Goal: Task Accomplishment & Management: Manage account settings

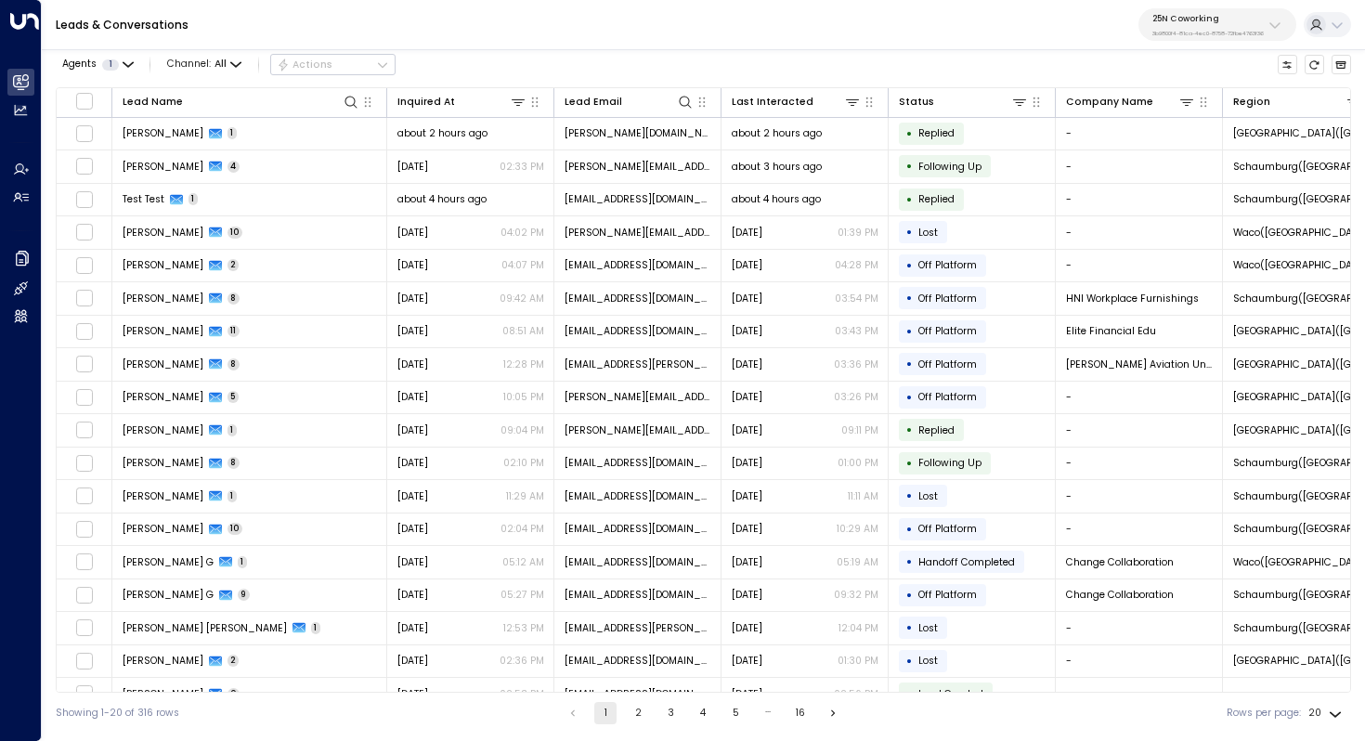
click at [1253, 23] on p "25N Coworking" at bounding box center [1208, 18] width 111 height 11
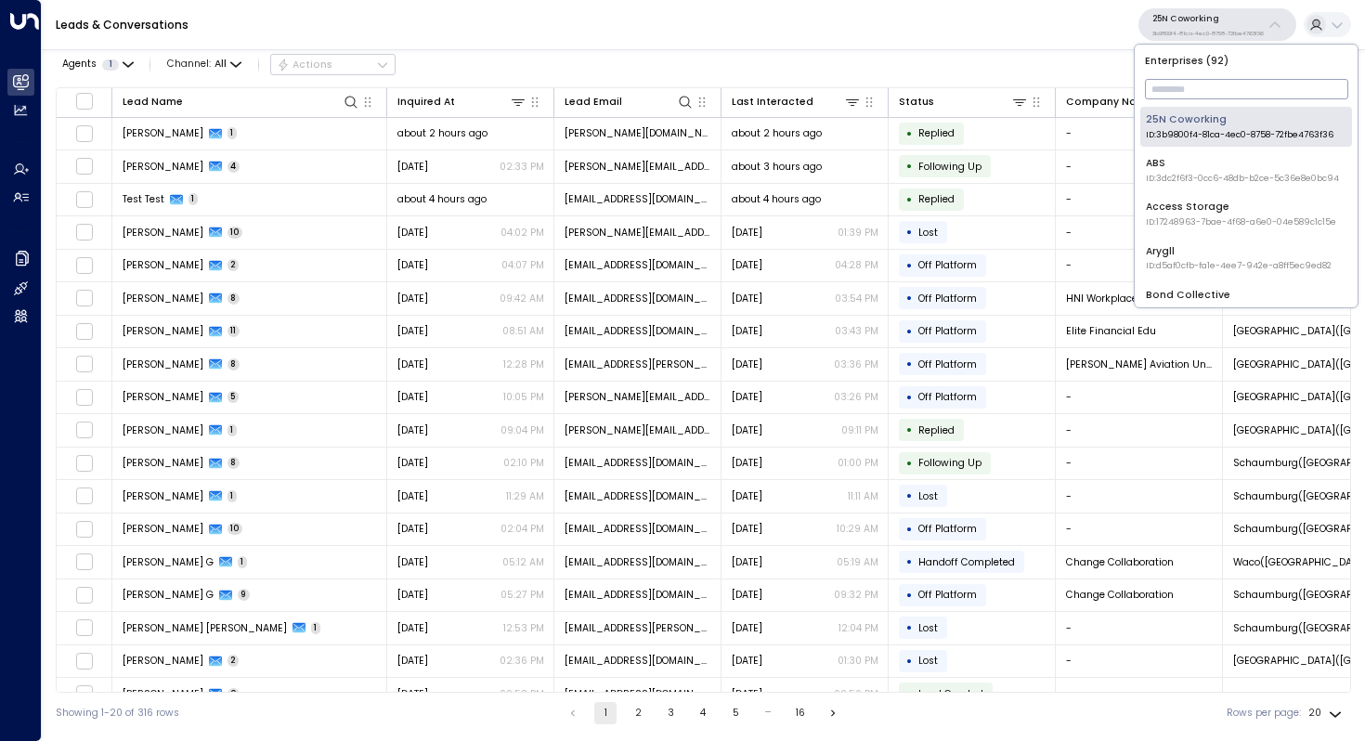
click at [1192, 90] on input "text" at bounding box center [1246, 89] width 203 height 30
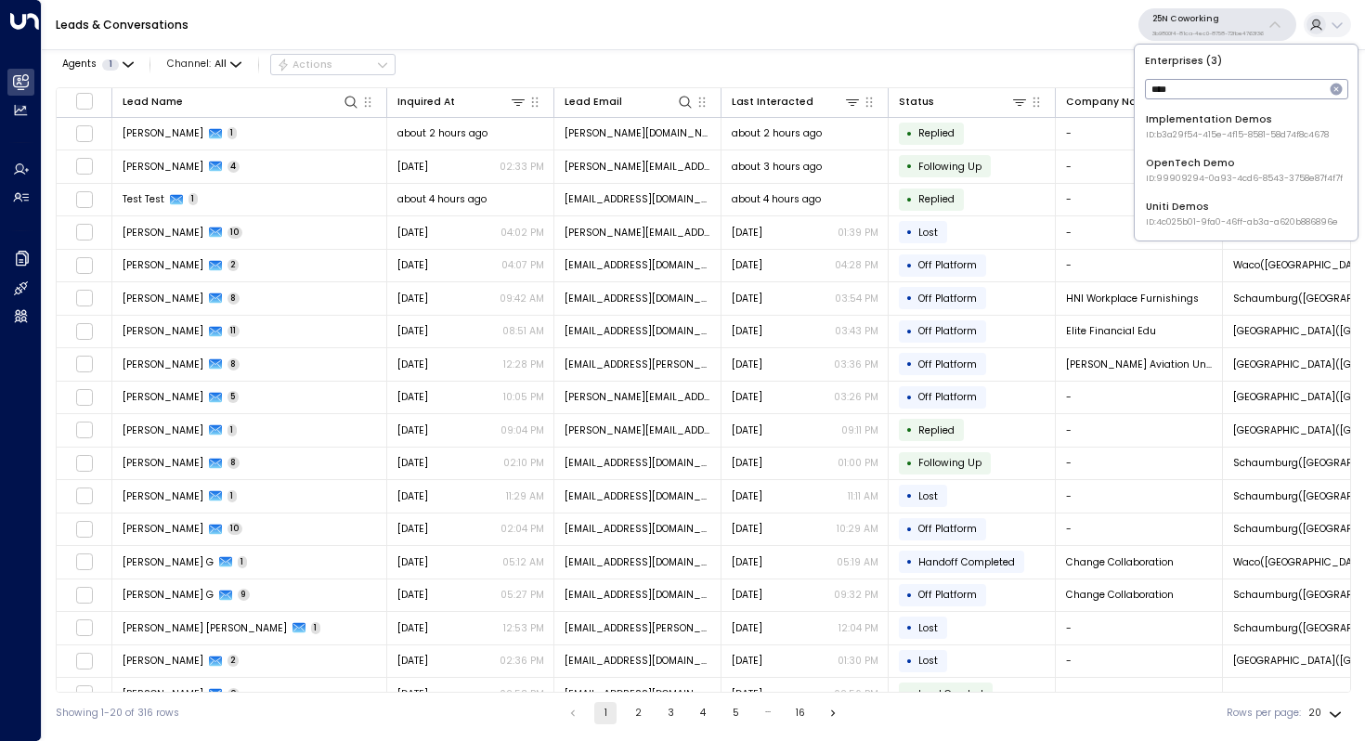
type input "****"
click at [1230, 211] on div "Uniti Demos ID: 4c025b01-9fa0-46ff-ab3a-a620b886896e" at bounding box center [1242, 214] width 192 height 29
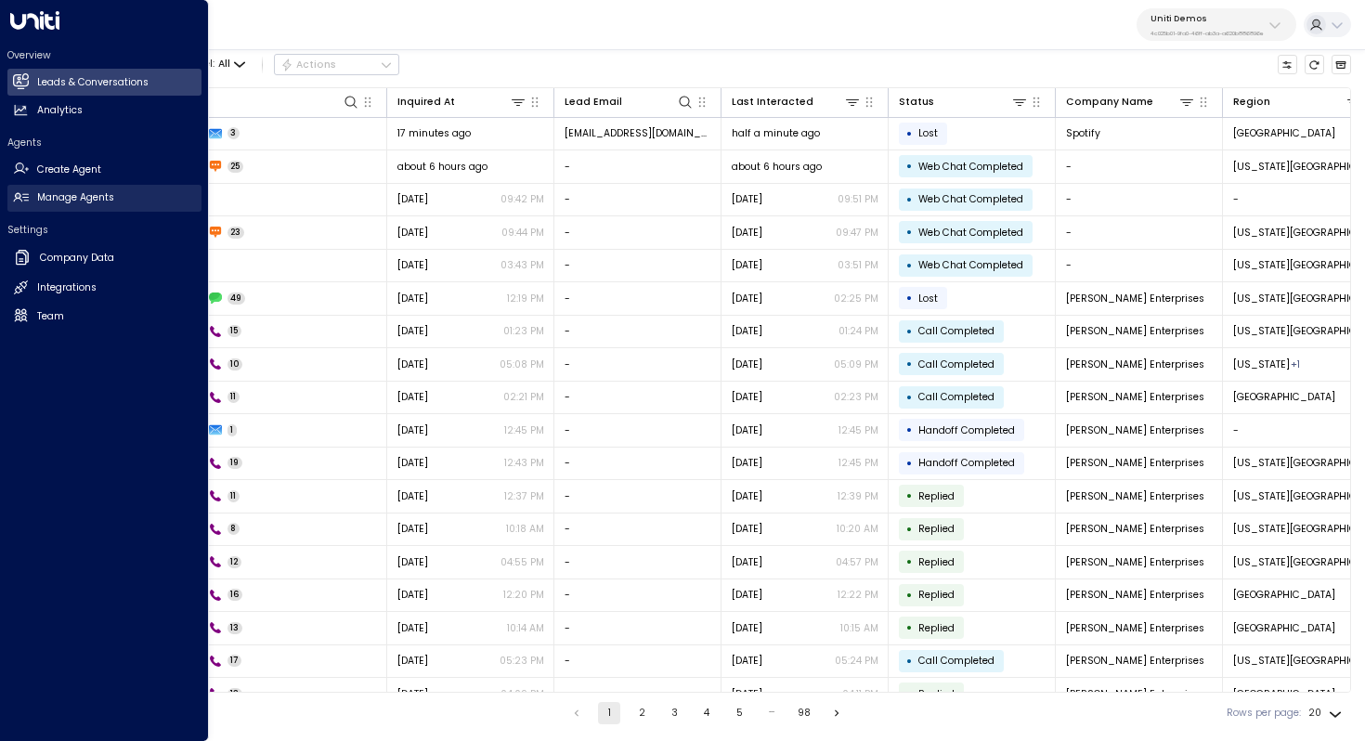
click at [102, 189] on link "Manage Agents Manage Agents" at bounding box center [104, 198] width 194 height 27
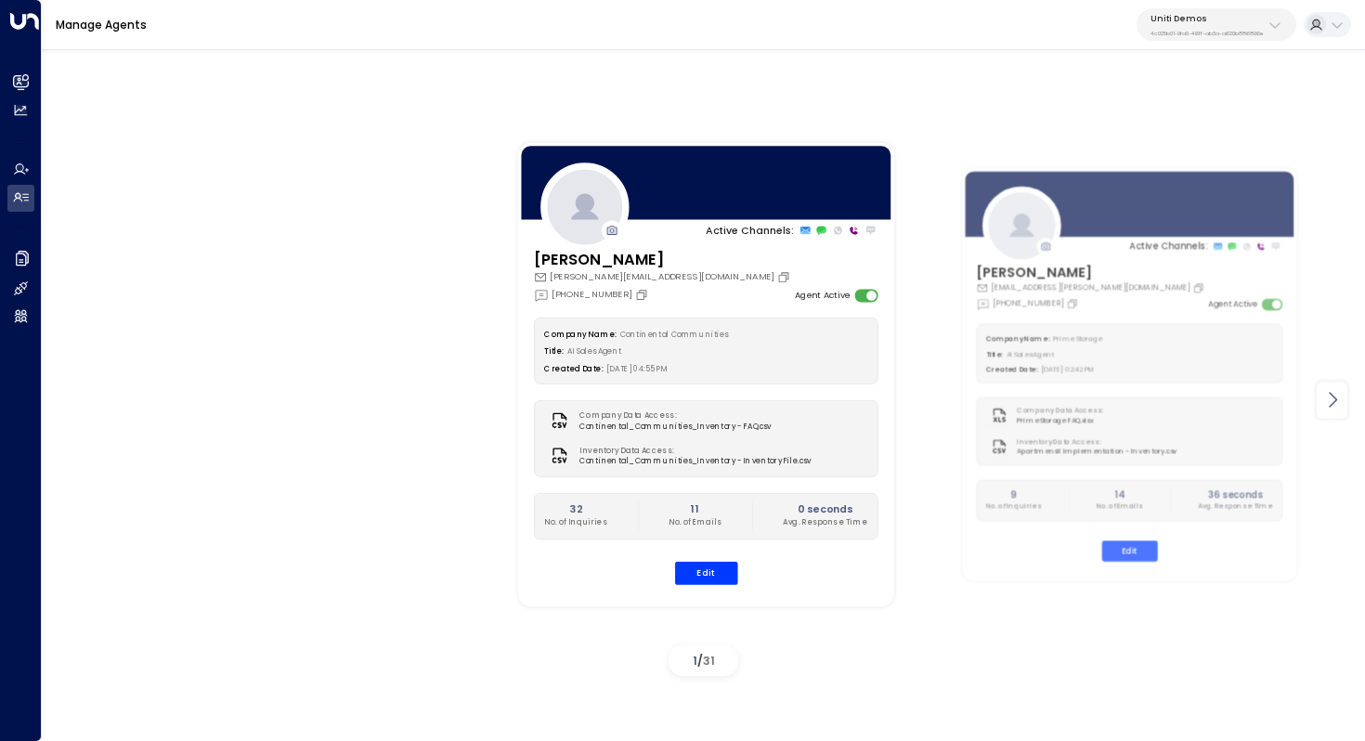
click at [1335, 399] on icon at bounding box center [1333, 401] width 8 height 16
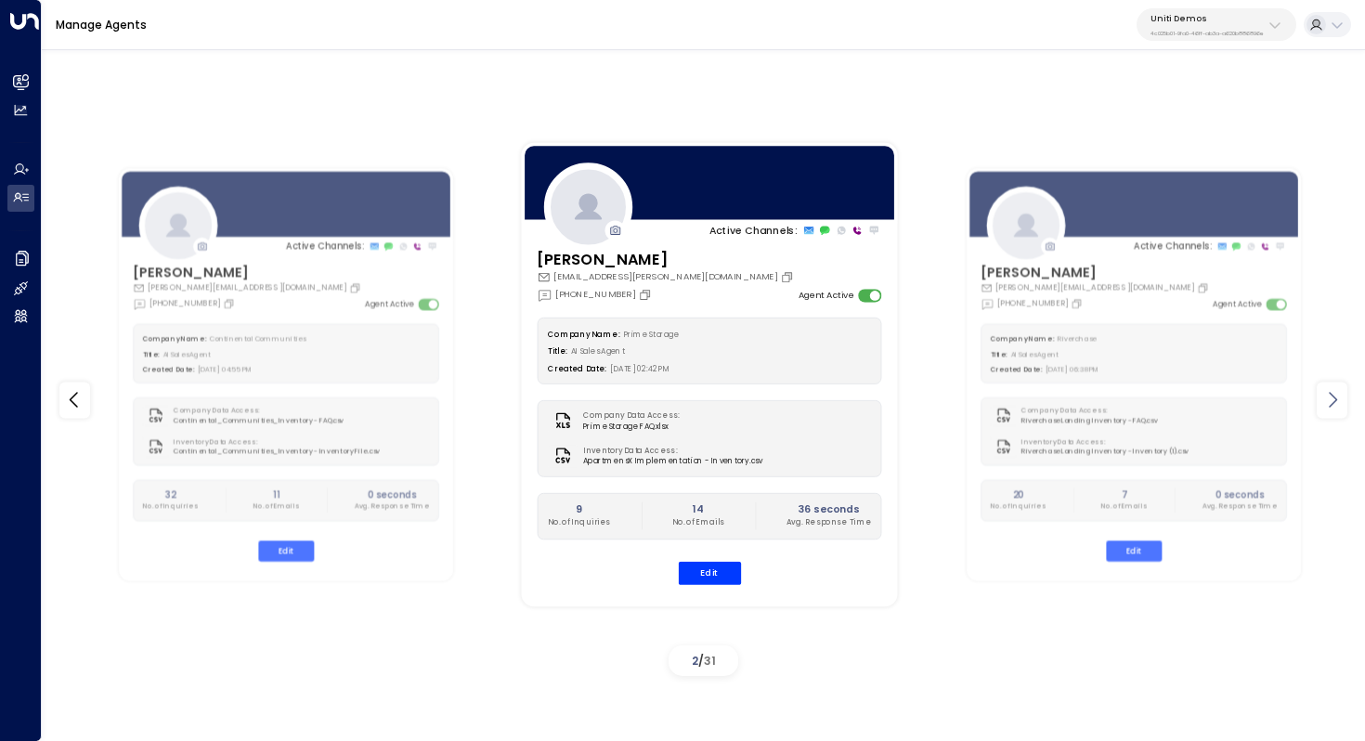
click at [1335, 399] on icon at bounding box center [1333, 401] width 8 height 16
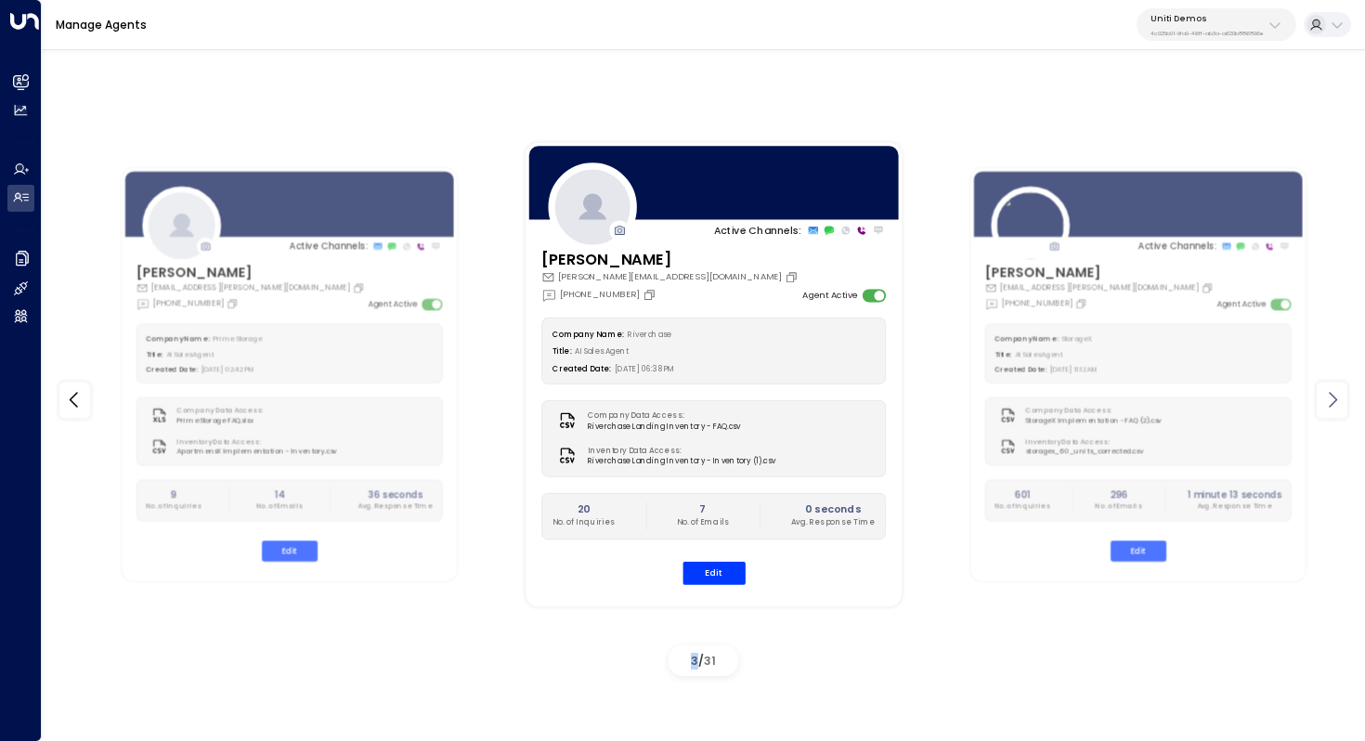
click at [1335, 399] on icon at bounding box center [1333, 401] width 8 height 16
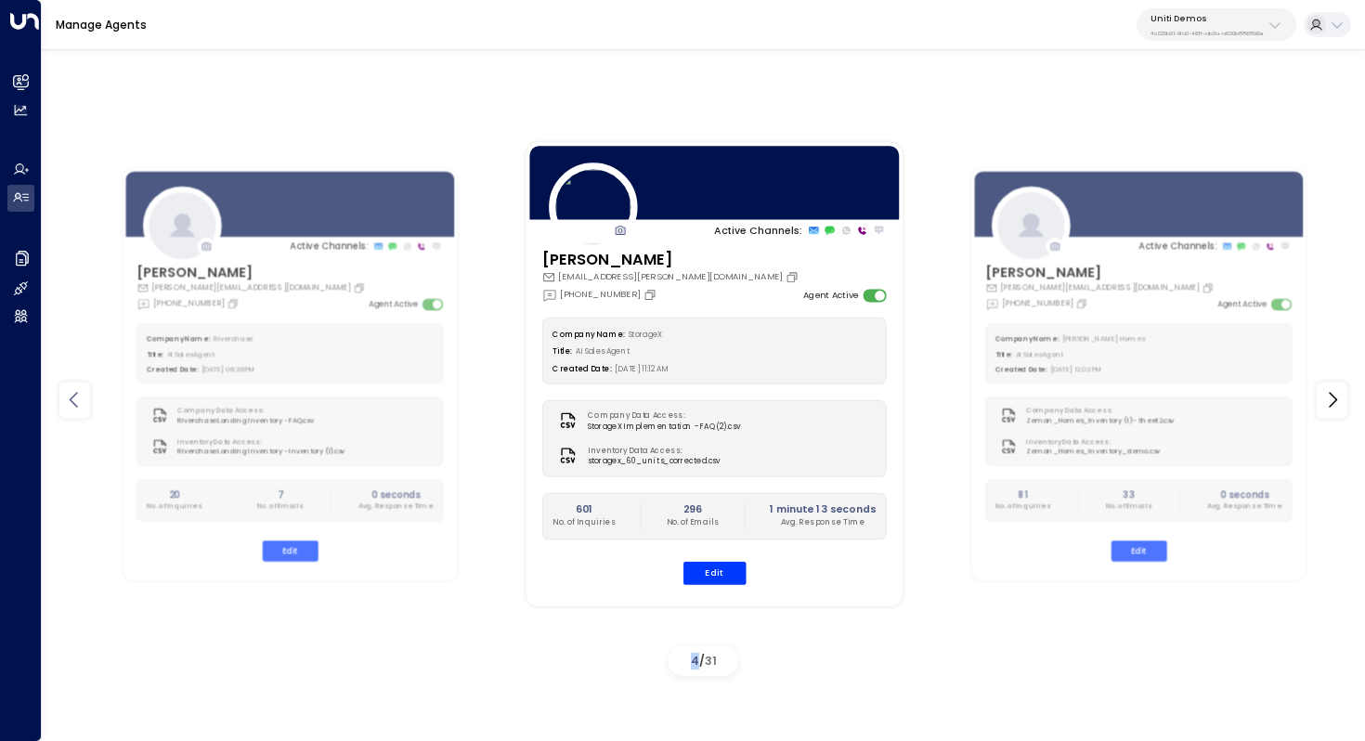
click at [74, 392] on icon at bounding box center [74, 400] width 22 height 22
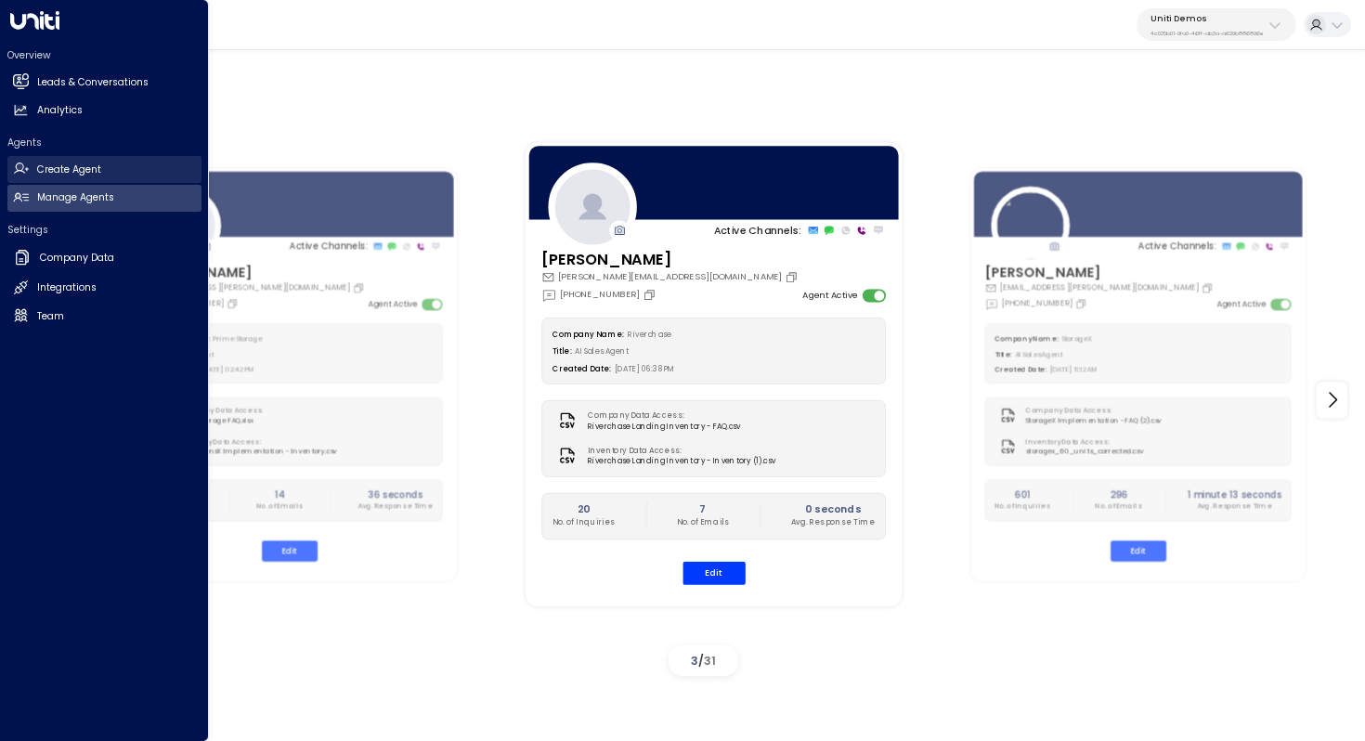
click at [69, 168] on h2 "Create Agent" at bounding box center [69, 170] width 64 height 15
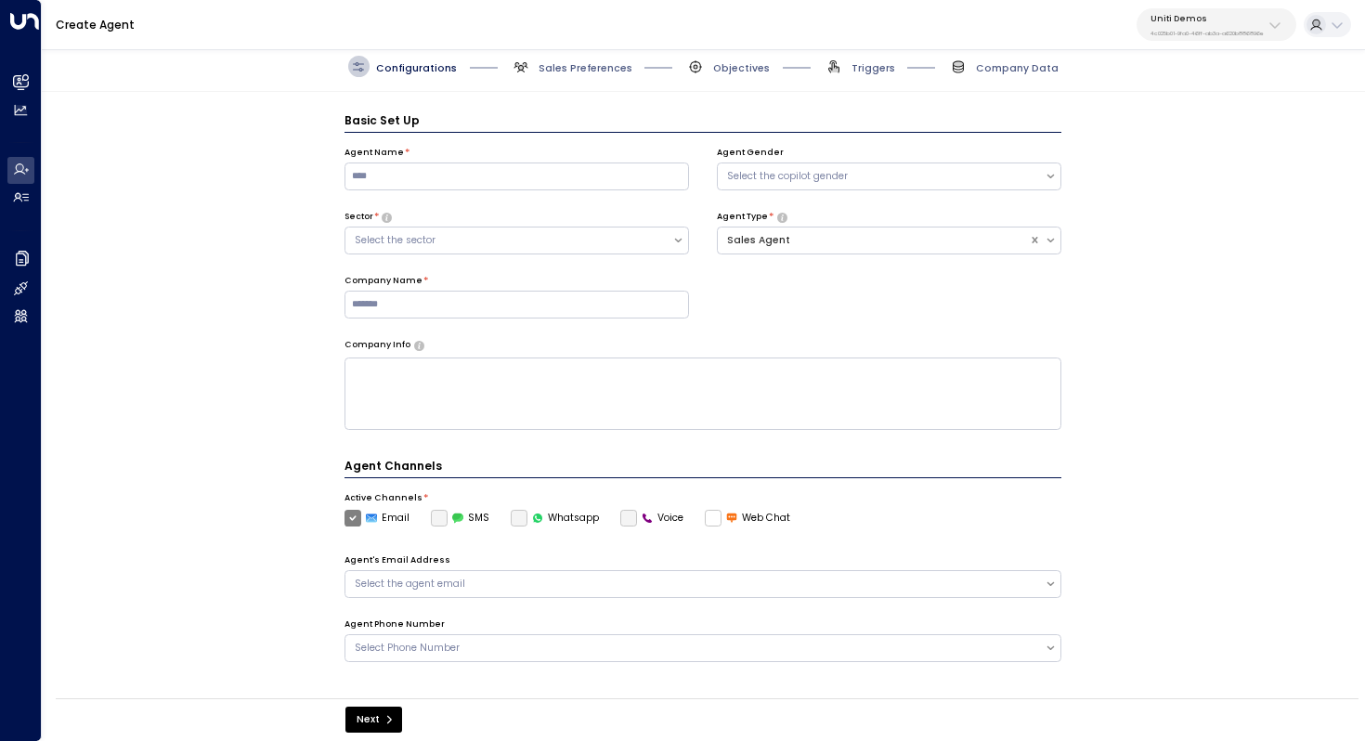
click at [1243, 35] on p "4c025b01-9fa0-46ff-ab3a-a620b886896e" at bounding box center [1207, 33] width 113 height 7
type input "*****"
click at [1209, 139] on span "ID: 413dacf9-5485-402c-a519-14108c614857" at bounding box center [1235, 135] width 185 height 13
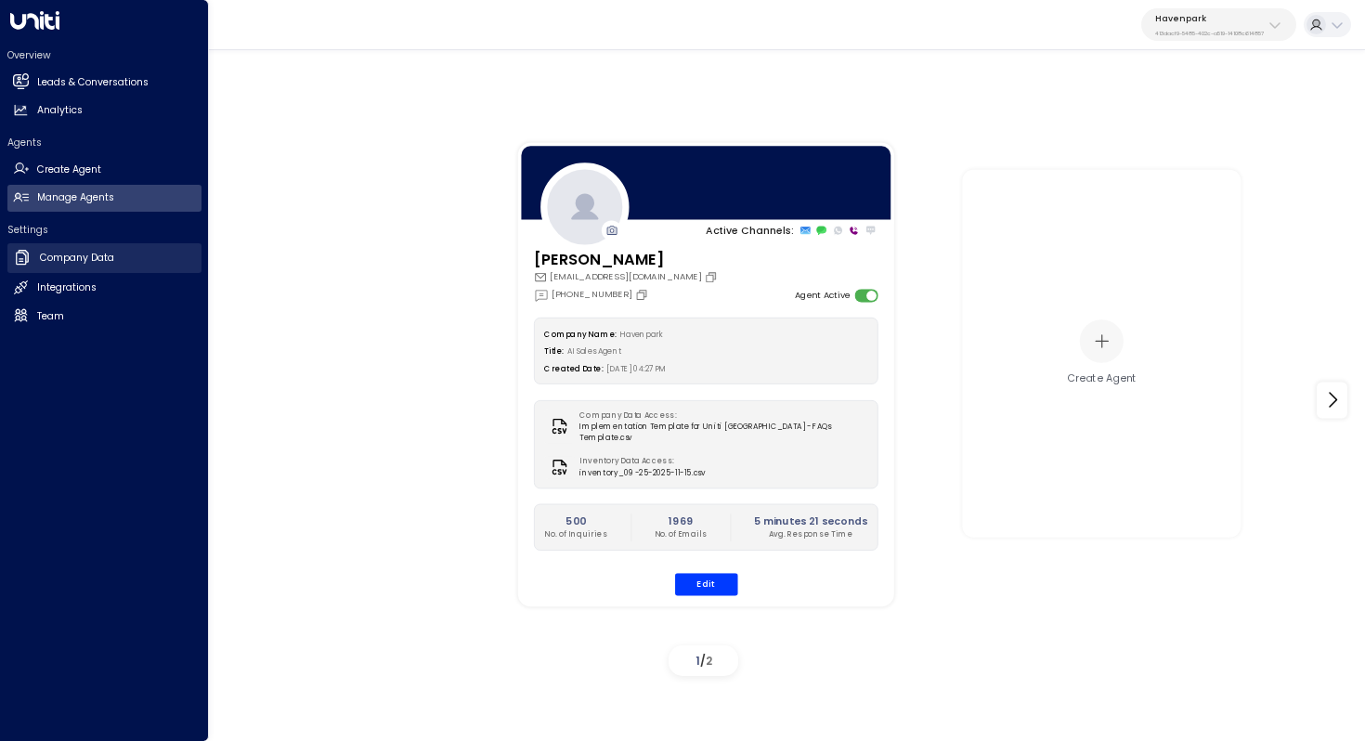
click at [85, 257] on h2 "Company Data" at bounding box center [77, 258] width 74 height 15
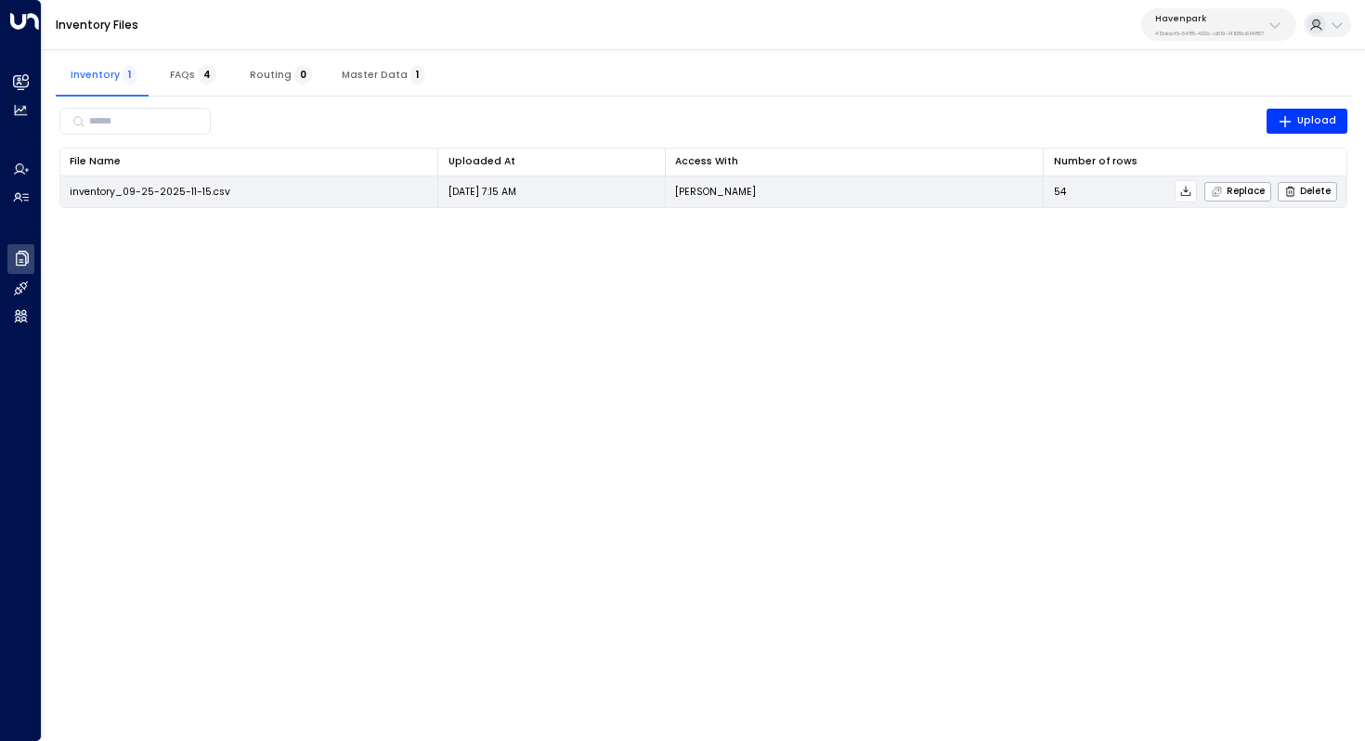
click at [1187, 189] on icon at bounding box center [1186, 191] width 10 height 10
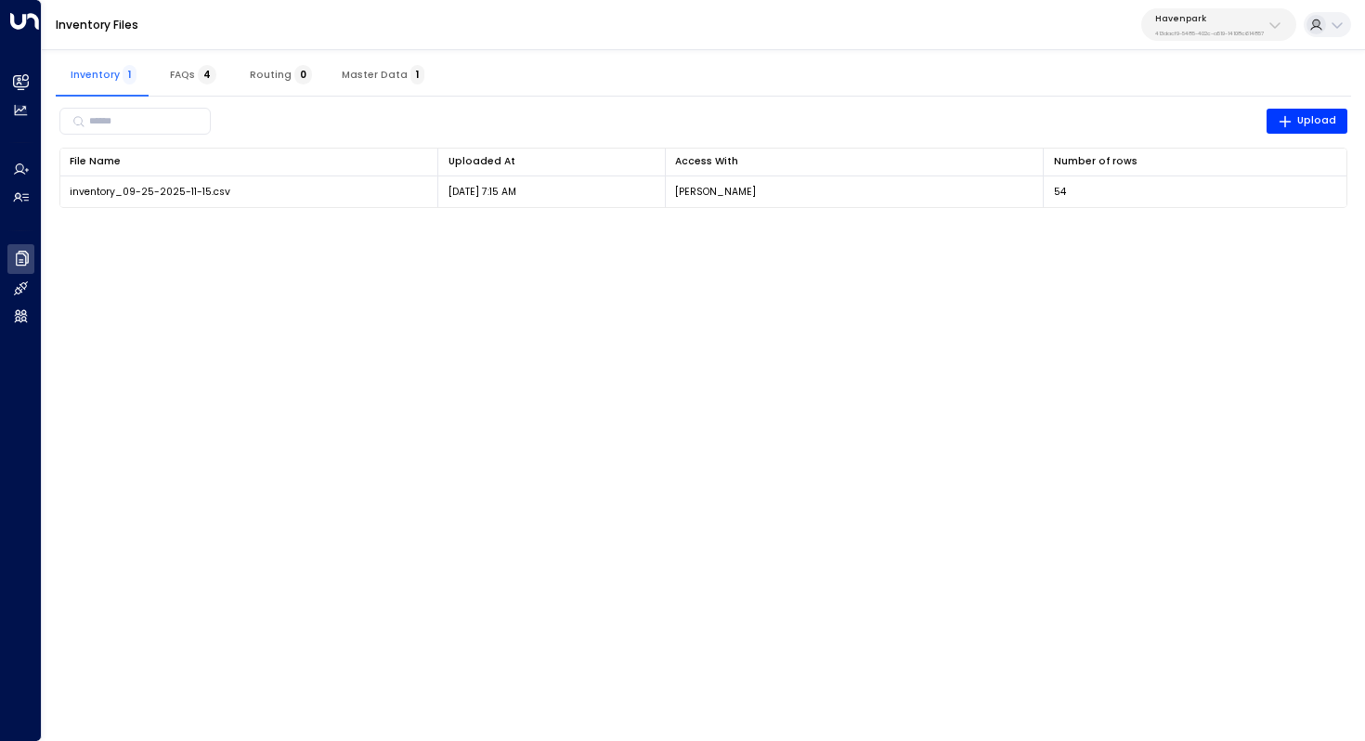
click at [183, 73] on span "FAQs 4" at bounding box center [193, 75] width 46 height 12
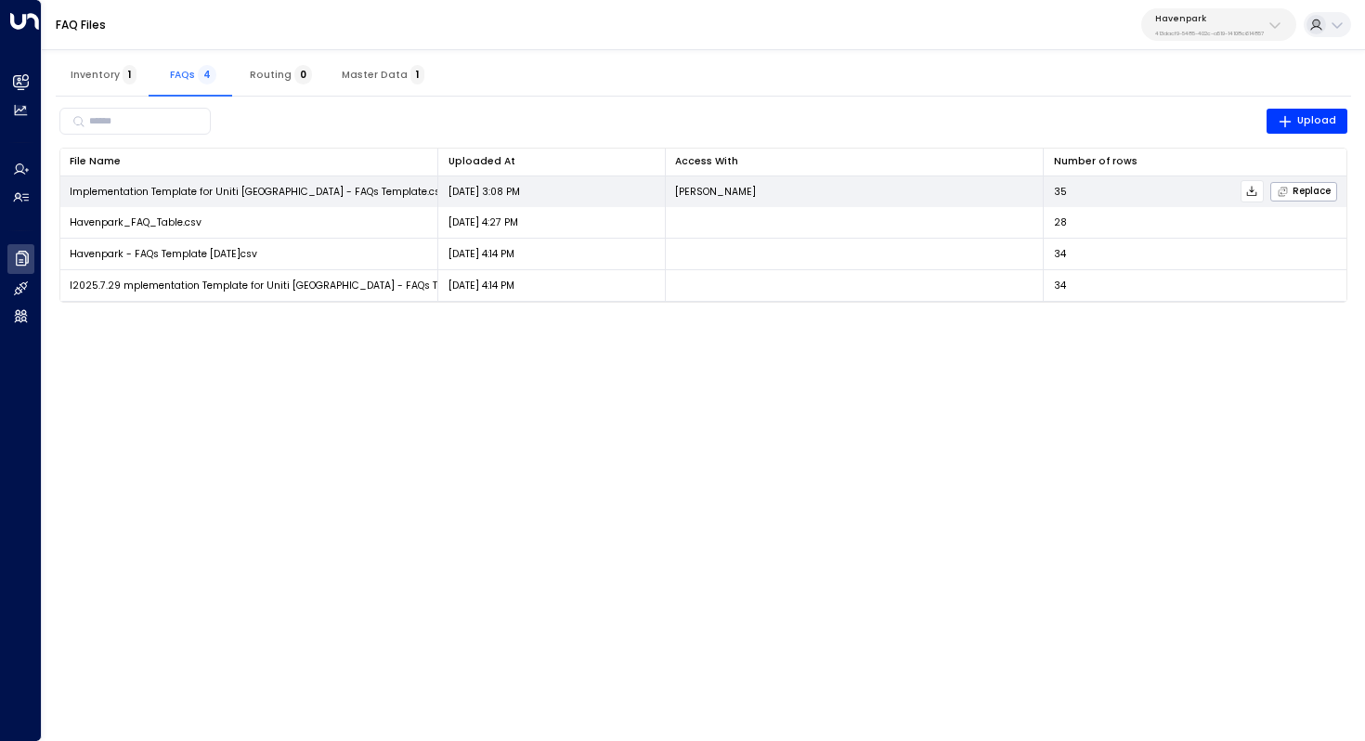
click at [1249, 191] on icon at bounding box center [1251, 191] width 13 height 13
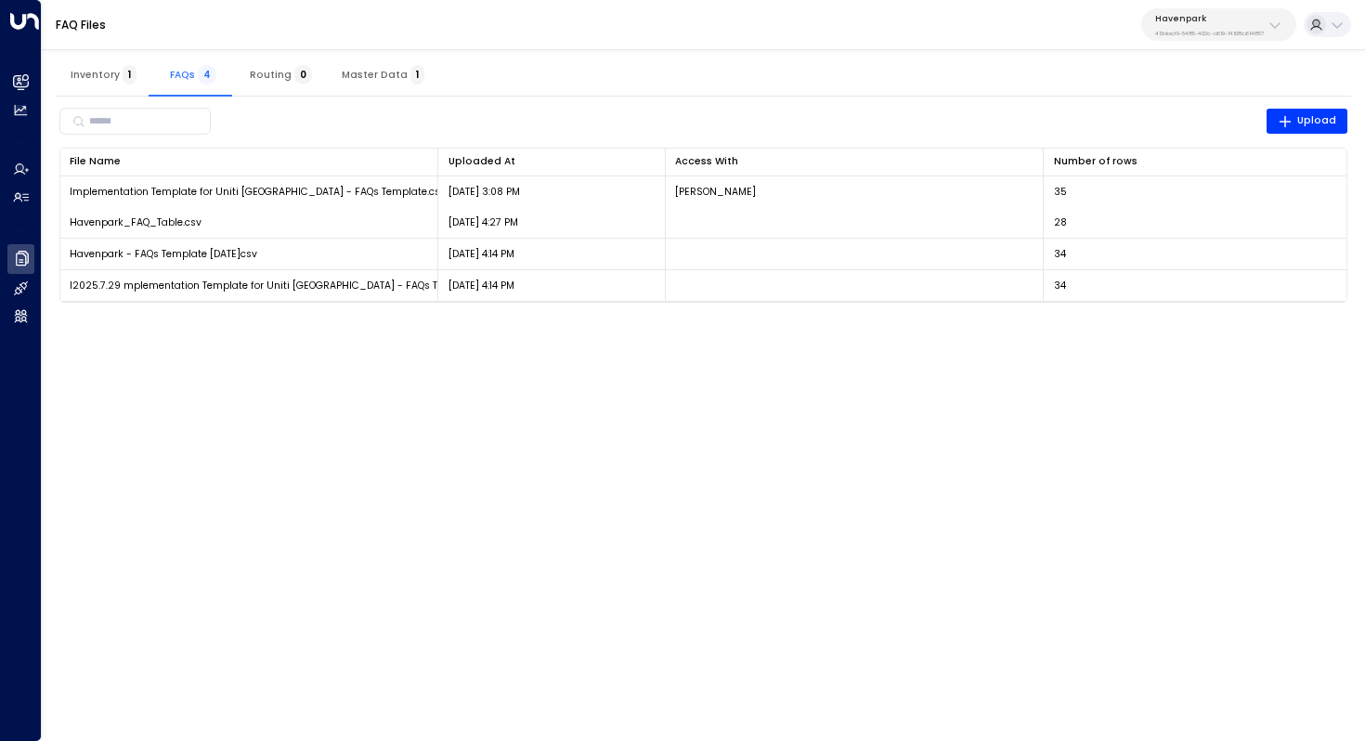
click at [1214, 24] on div "Havenpark 413dacf9-5485-402c-a519-14108c614857" at bounding box center [1209, 25] width 109 height 24
type input "******"
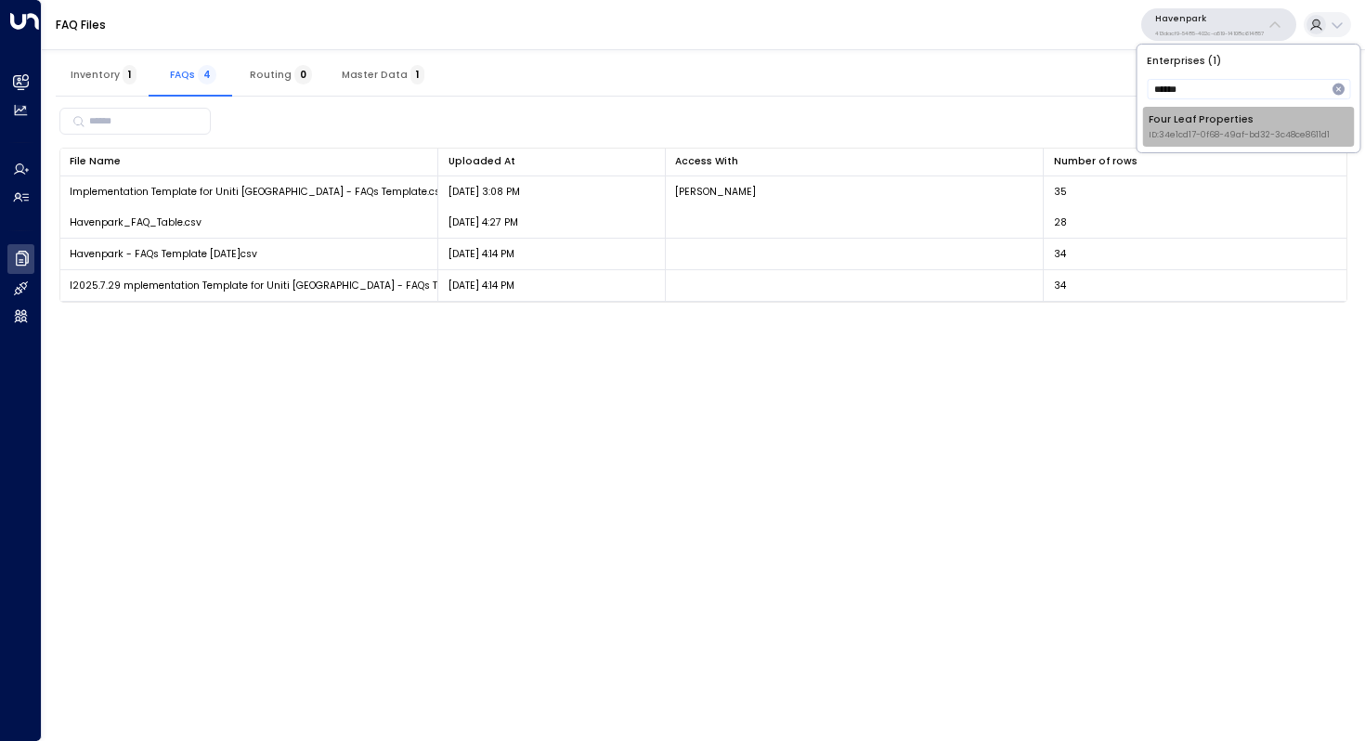
click at [1180, 135] on span "ID: 34e1cd17-0f68-49af-bd32-3c48ce8611d1" at bounding box center [1239, 135] width 181 height 13
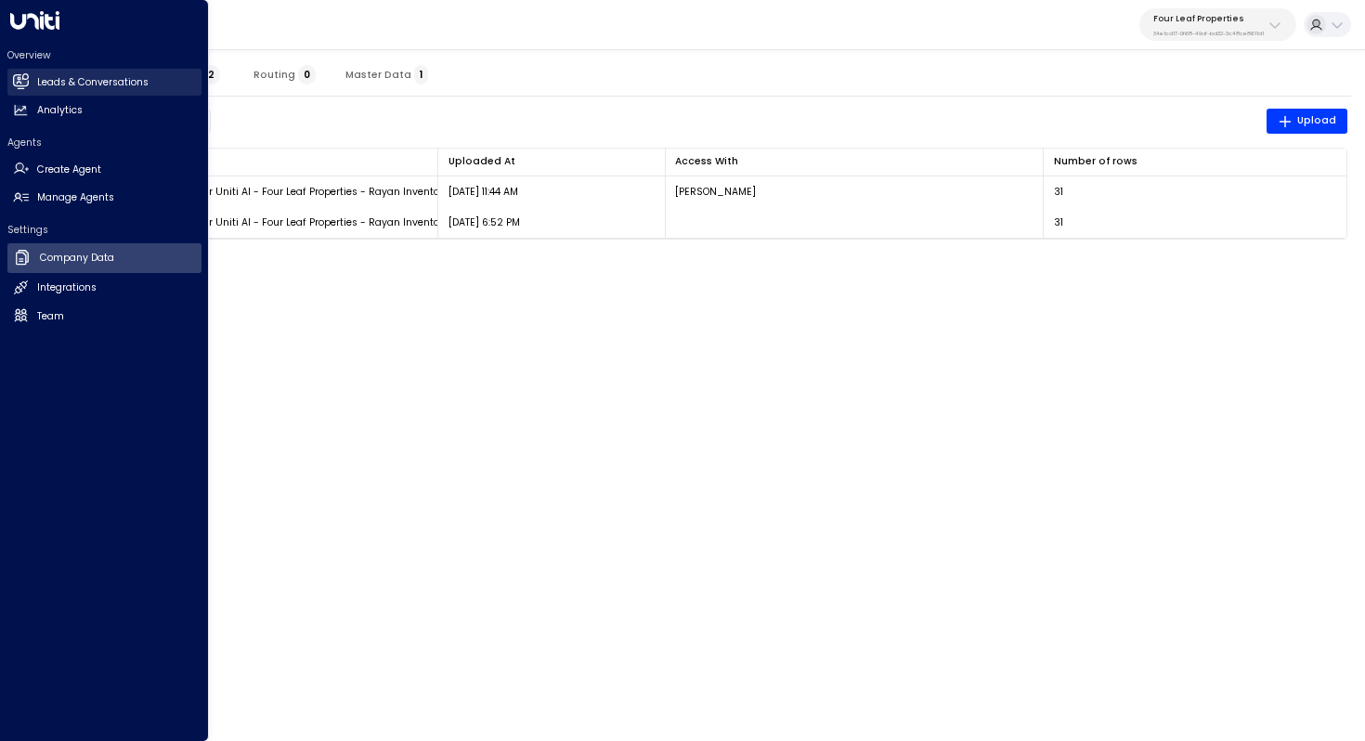
click at [68, 79] on h2 "Leads & Conversations" at bounding box center [92, 82] width 111 height 15
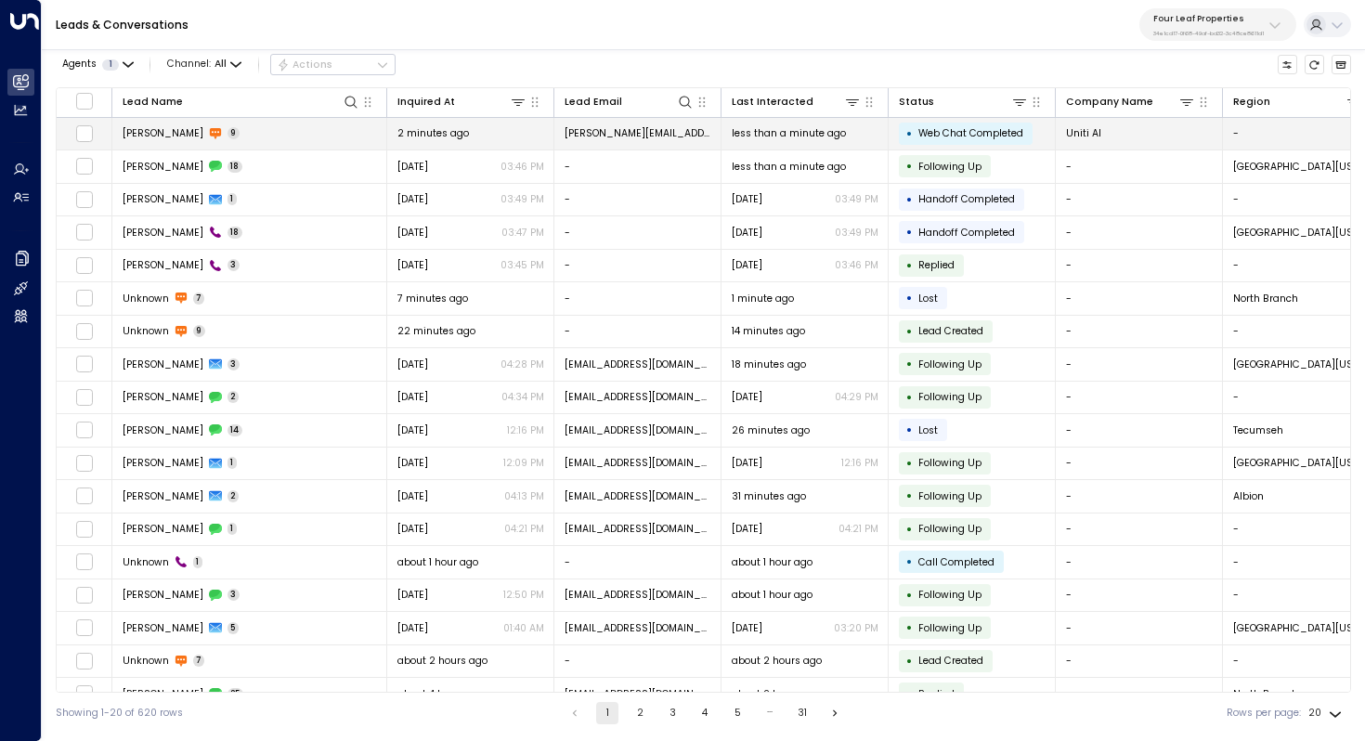
click at [173, 133] on span "[PERSON_NAME]" at bounding box center [163, 133] width 81 height 14
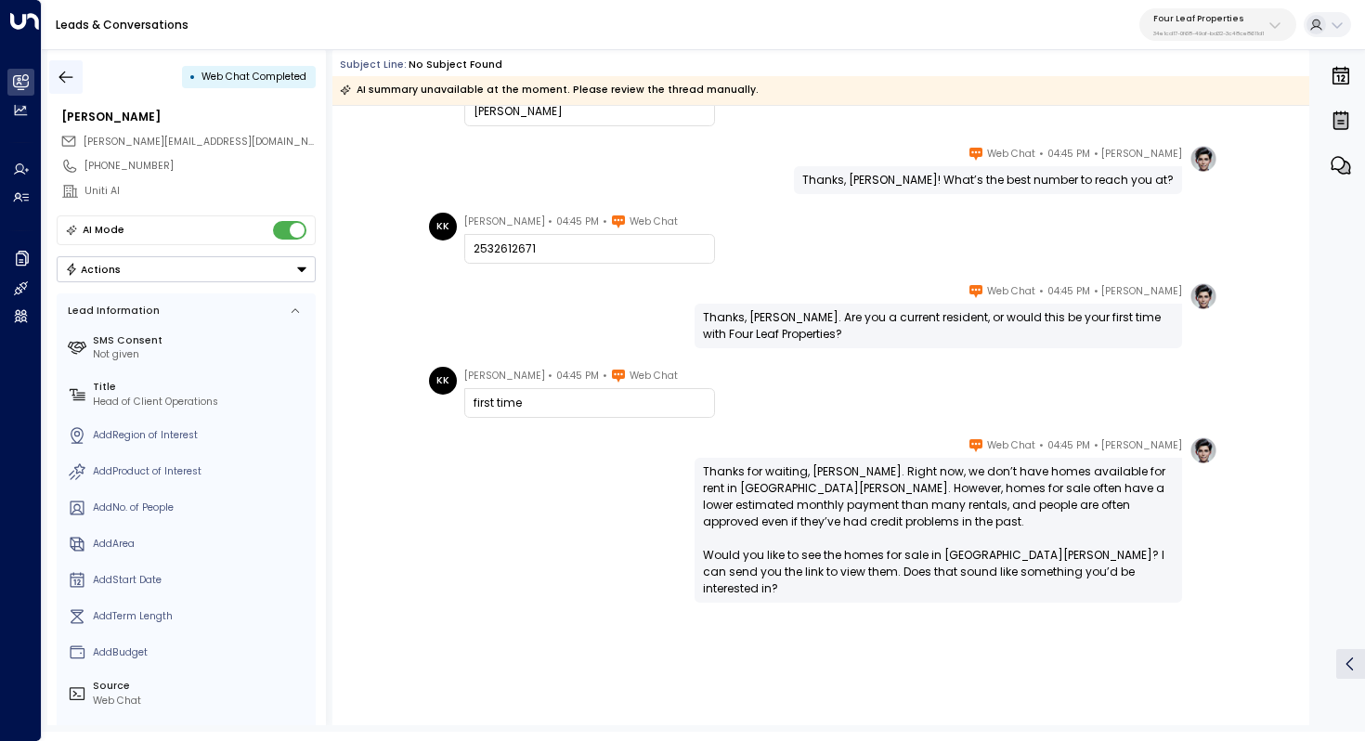
click at [68, 72] on icon "button" at bounding box center [66, 77] width 19 height 19
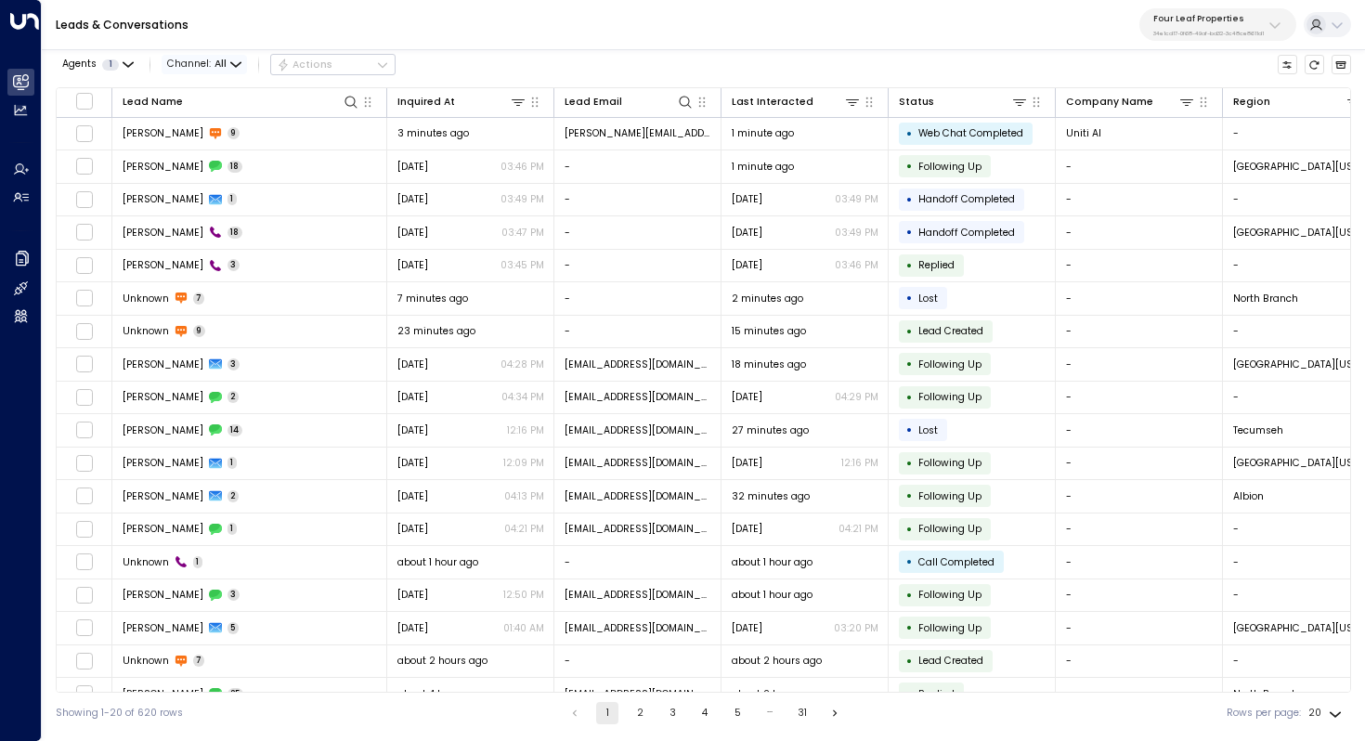
click at [228, 59] on span "Channel: All" at bounding box center [204, 65] width 85 height 20
click at [222, 194] on span "Web Chat" at bounding box center [208, 197] width 53 height 15
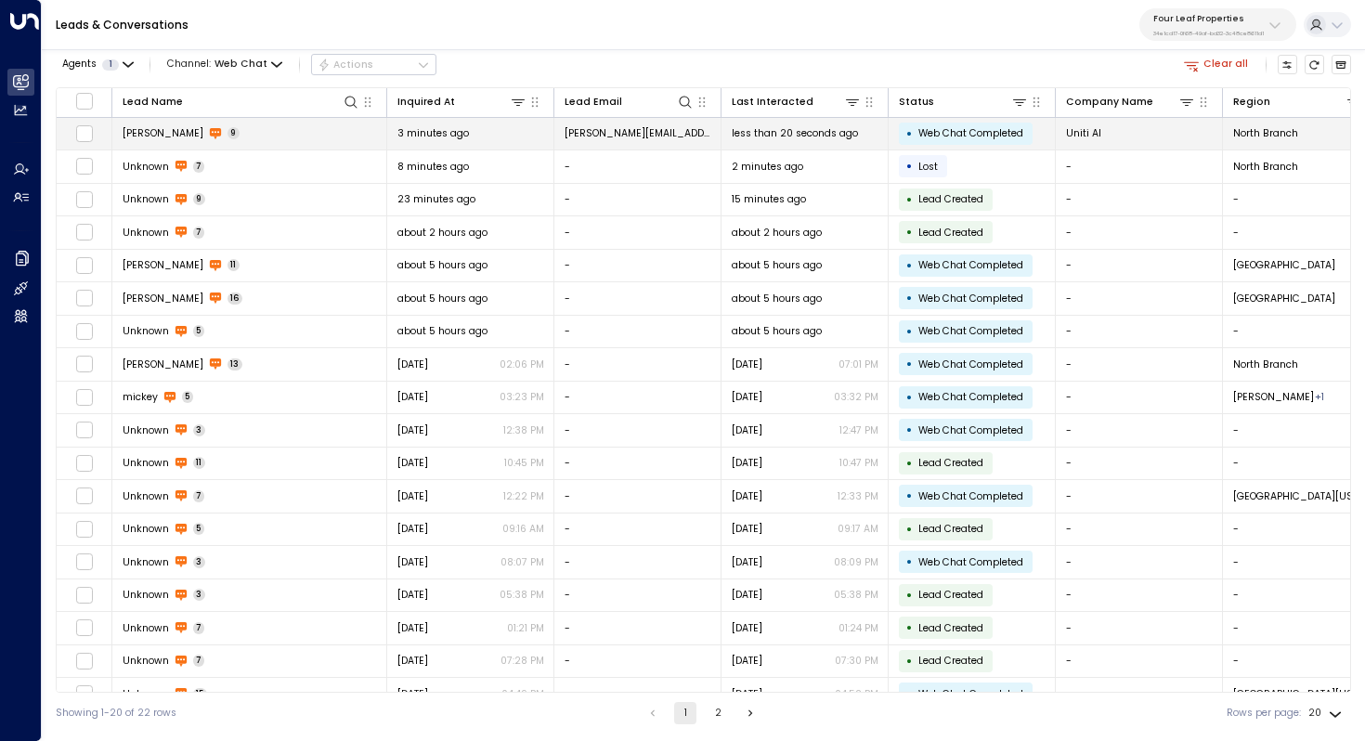
click at [176, 137] on span "Kerric Knowles" at bounding box center [163, 133] width 81 height 14
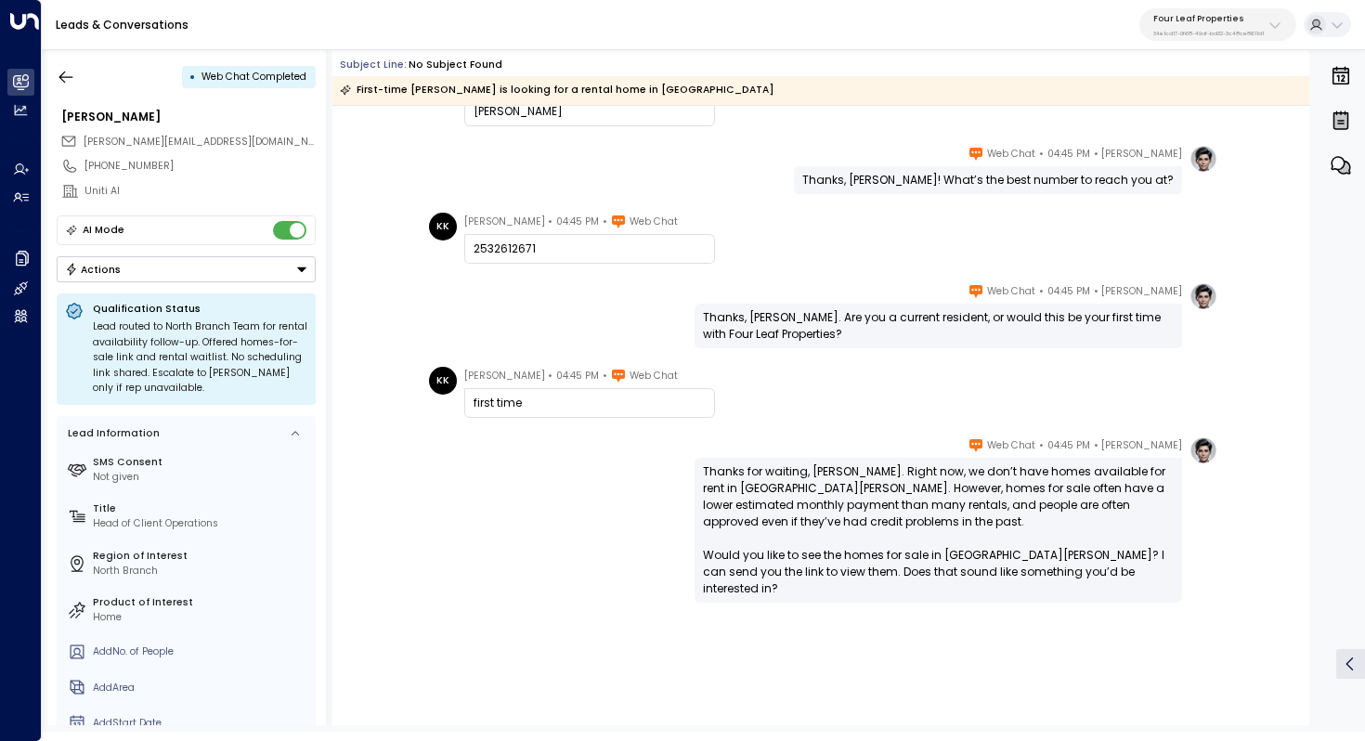
click at [911, 480] on div "Thanks for waiting, Kerric. Right now, we don’t have homes available for rent i…" at bounding box center [938, 530] width 471 height 134
click at [73, 76] on icon "button" at bounding box center [66, 77] width 19 height 19
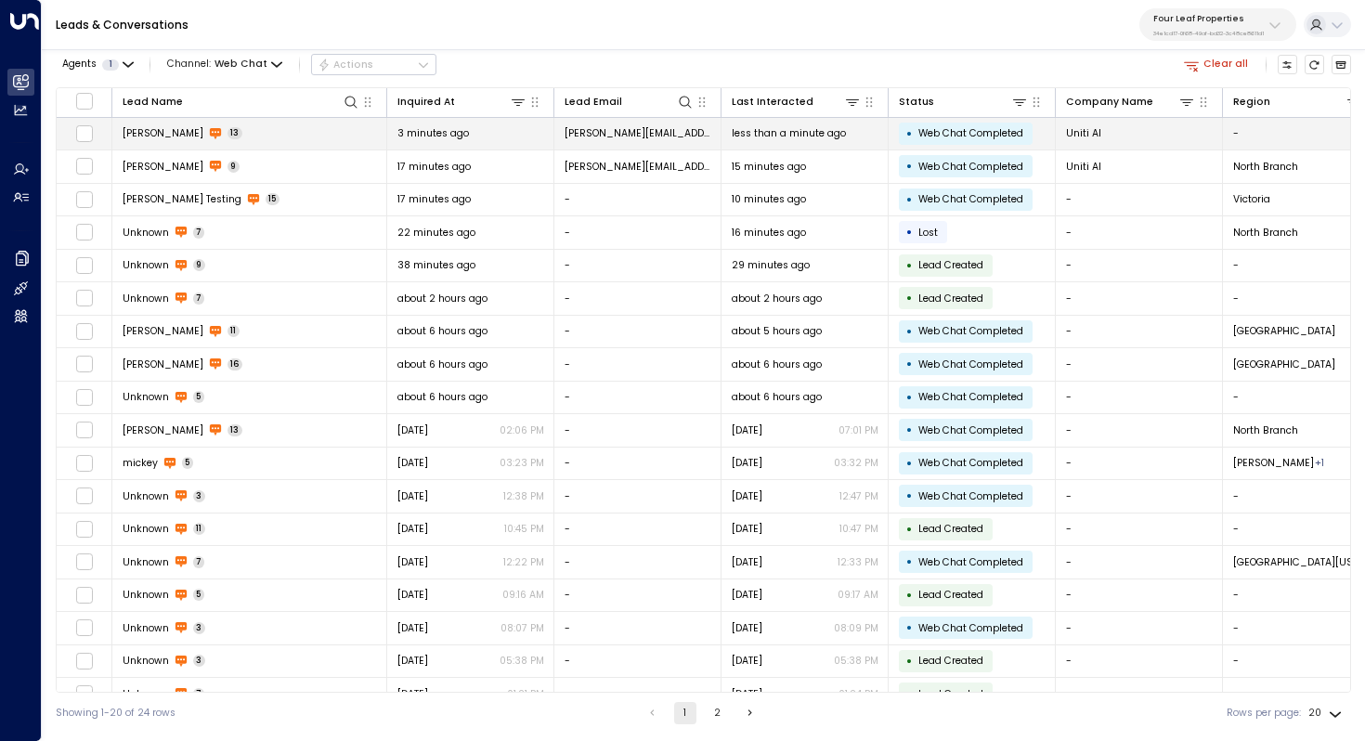
click at [314, 135] on td "Kerric Knowles 13" at bounding box center [249, 134] width 275 height 33
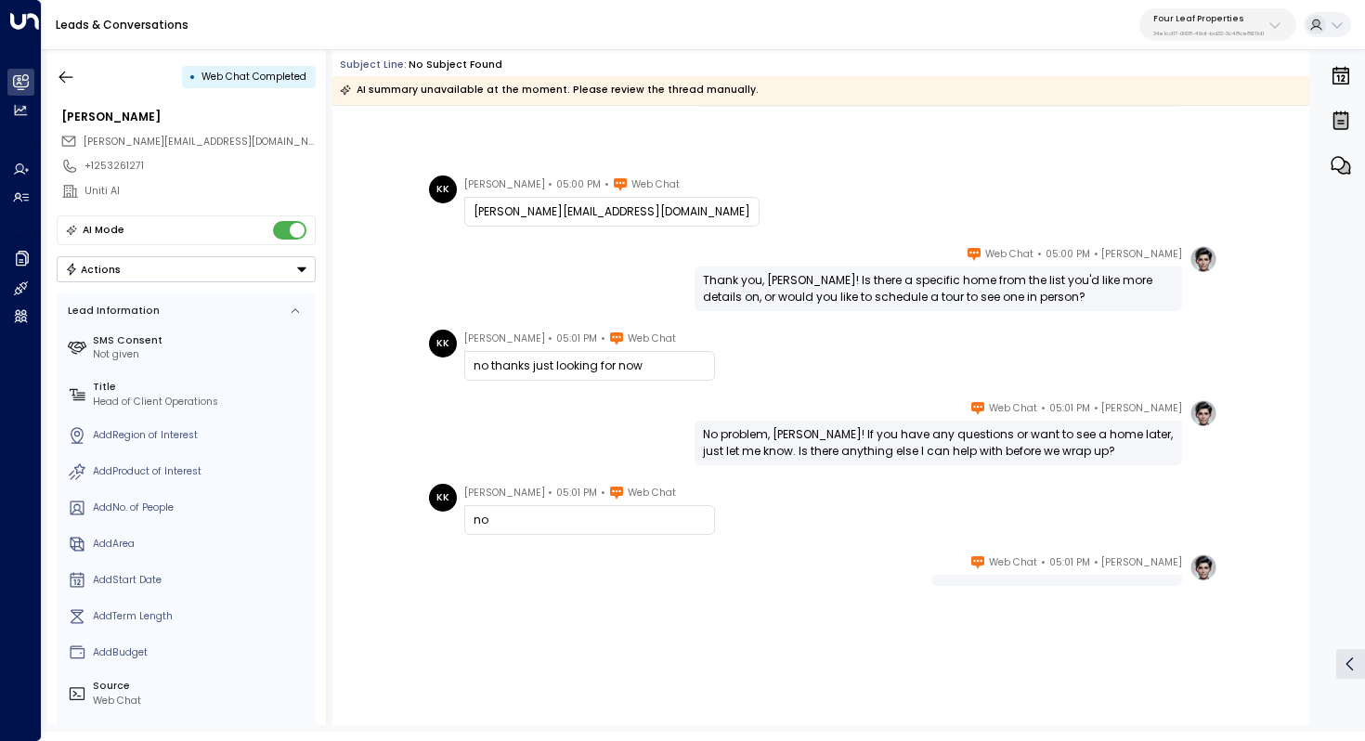
scroll to position [645, 0]
click at [69, 69] on icon "button" at bounding box center [66, 77] width 19 height 19
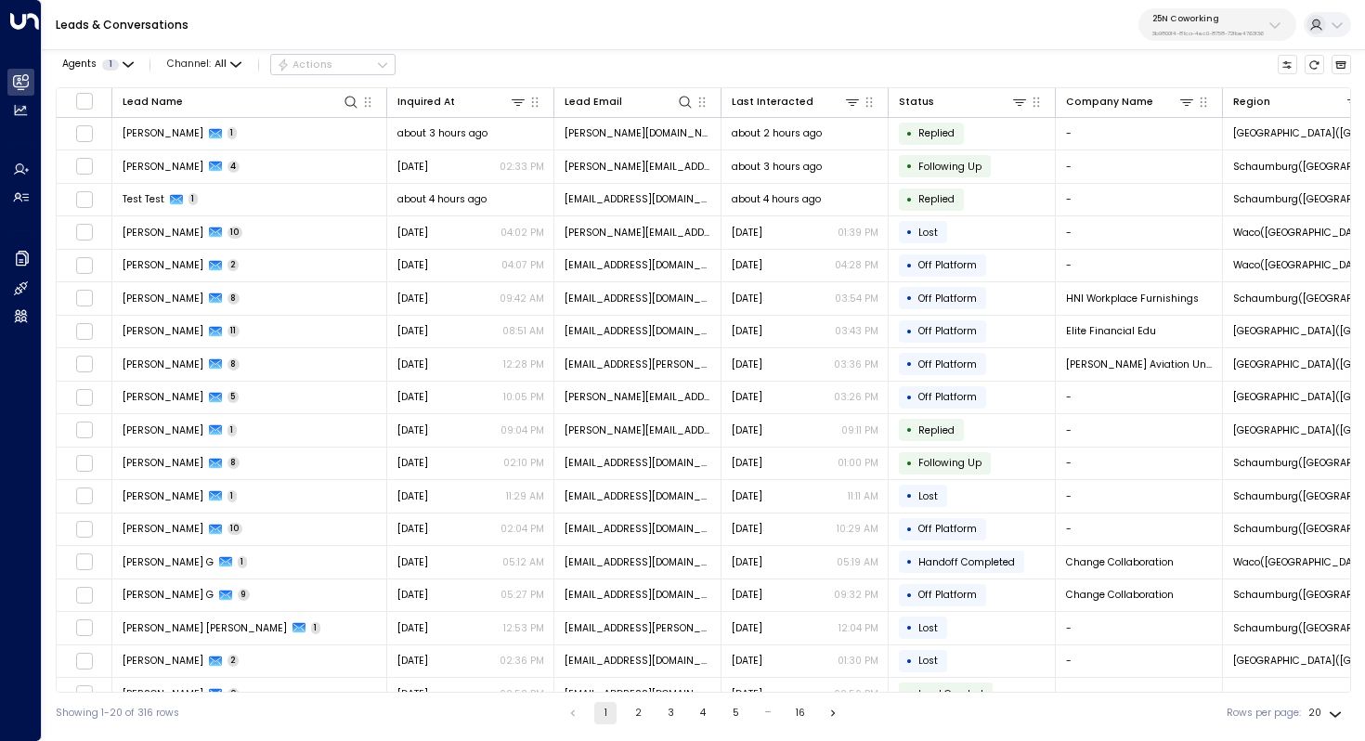
click at [1207, 20] on p "25N Coworking" at bounding box center [1208, 18] width 111 height 11
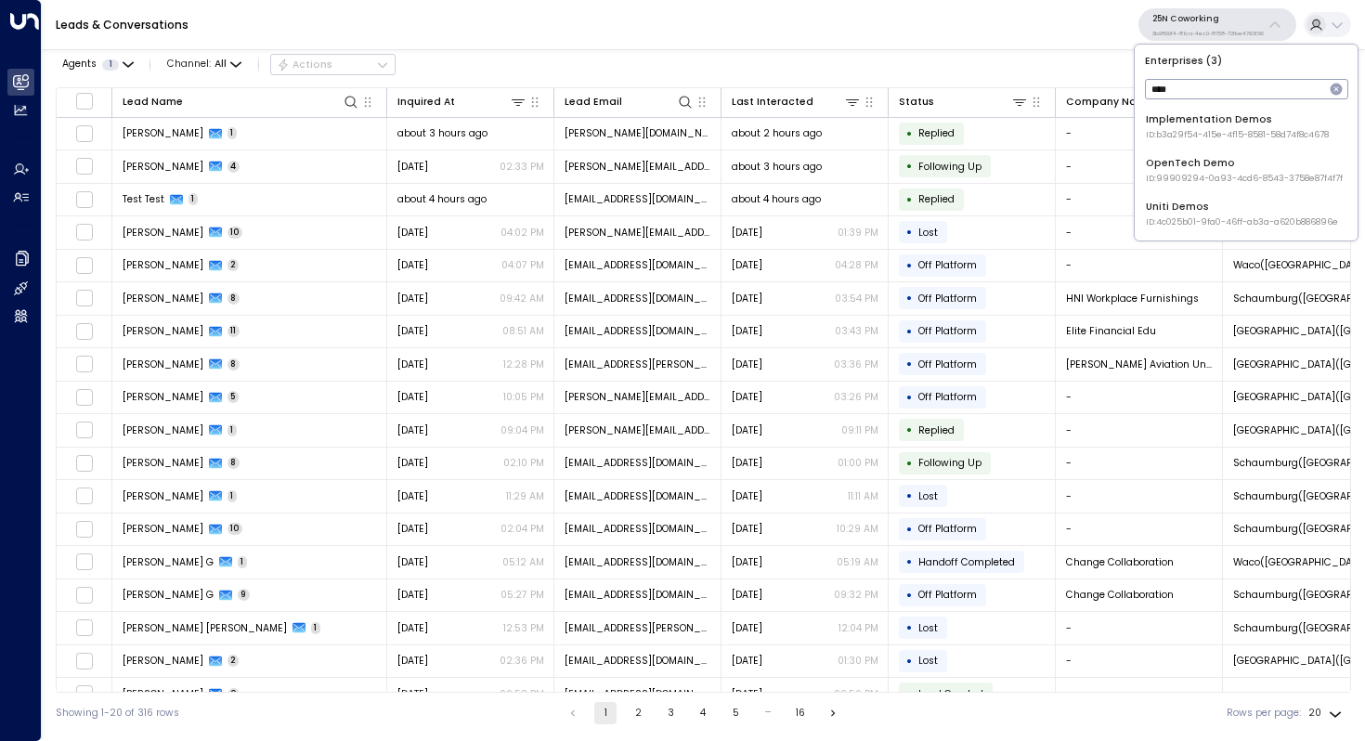
type input "****"
click at [1212, 205] on div "Uniti Demos ID: 4c025b01-9fa0-46ff-ab3a-a620b886896e" at bounding box center [1242, 214] width 192 height 29
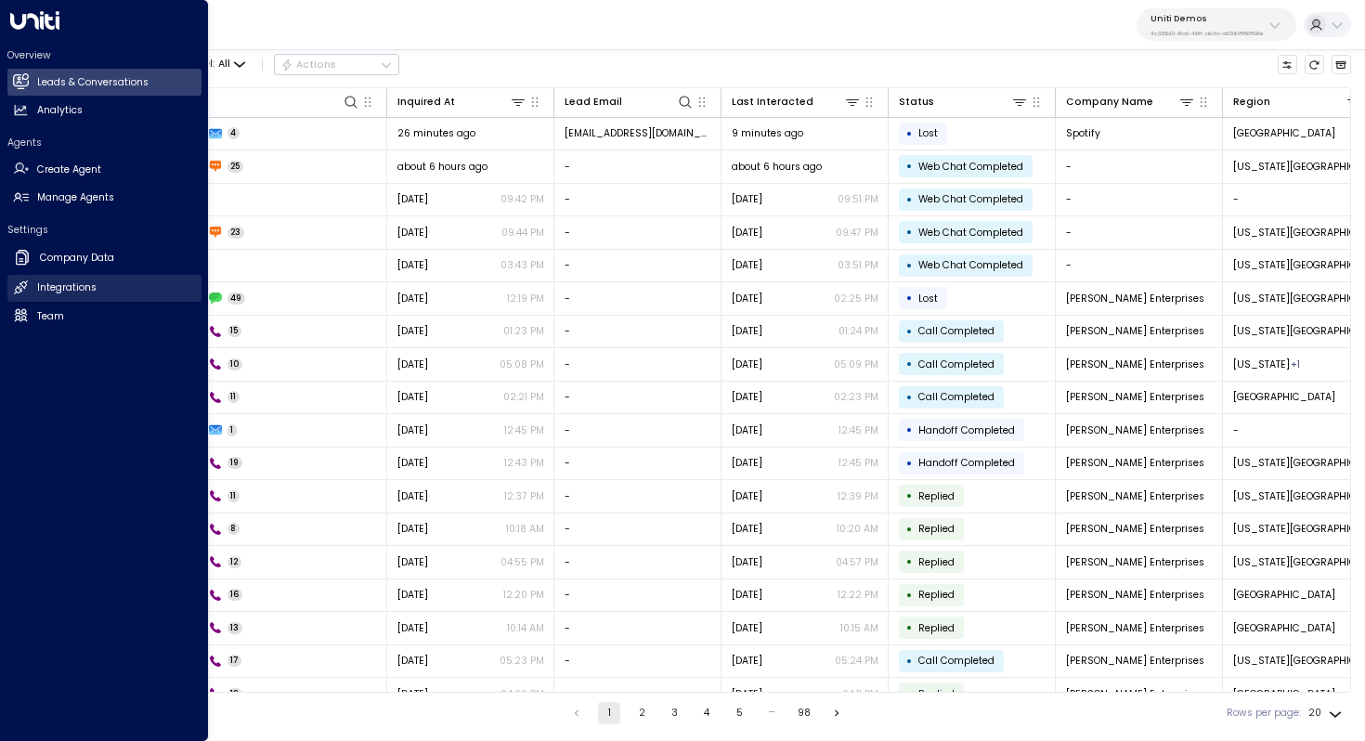
click at [86, 281] on h2 "Integrations" at bounding box center [66, 287] width 59 height 15
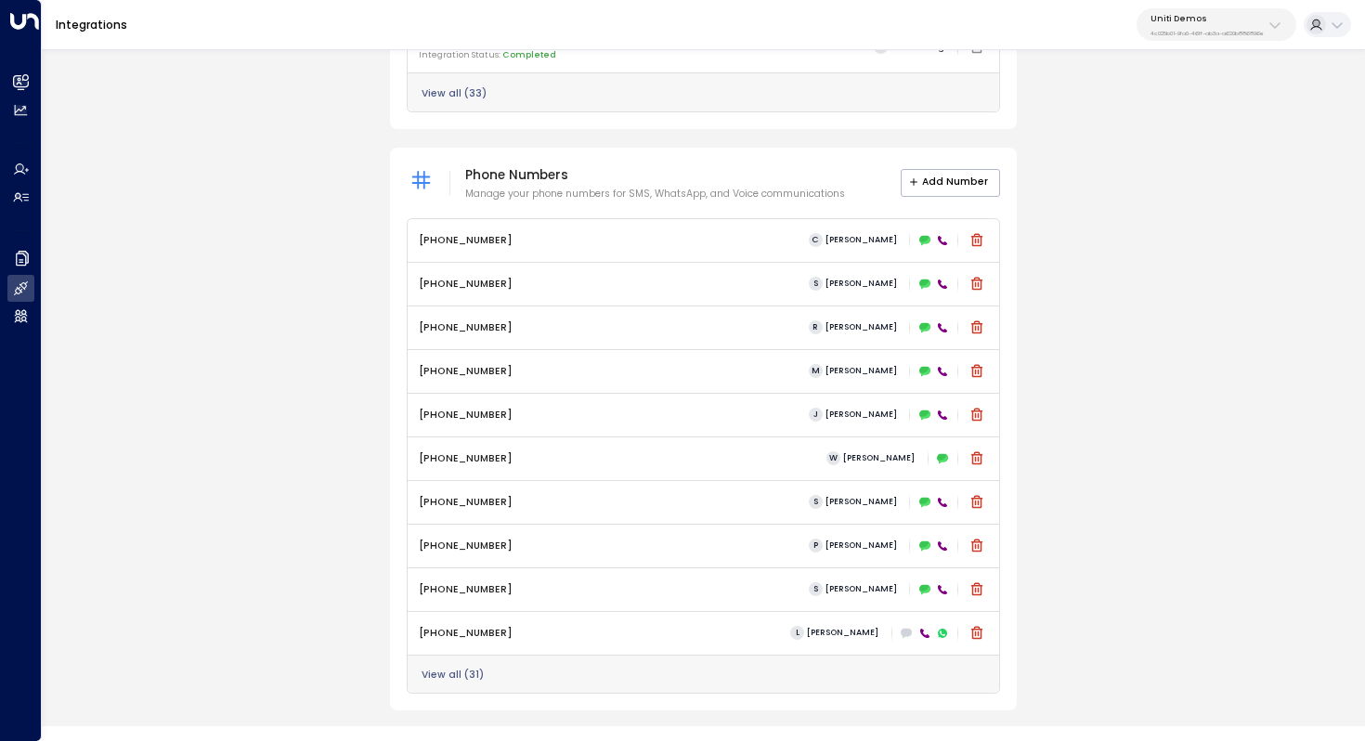
scroll to position [679, 0]
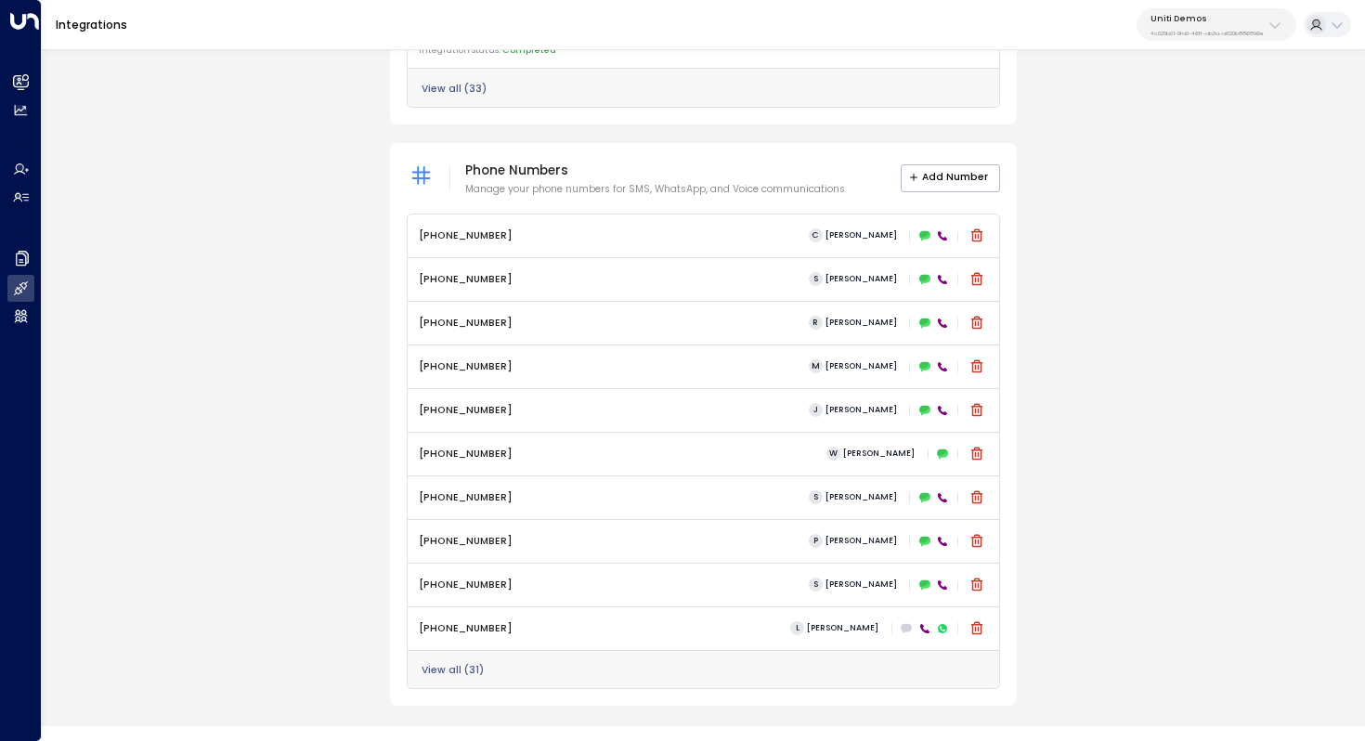
click at [457, 669] on button "View all ( 31 )" at bounding box center [453, 670] width 62 height 11
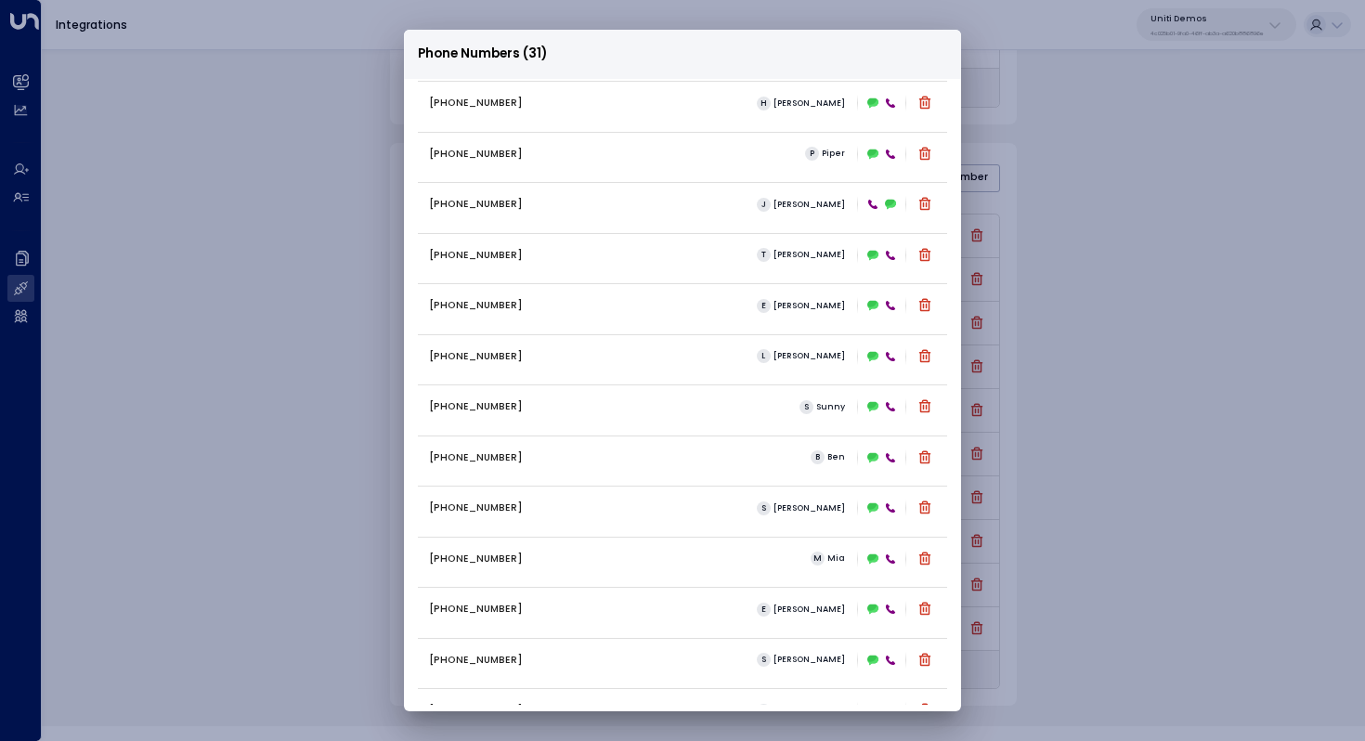
scroll to position [963, 0]
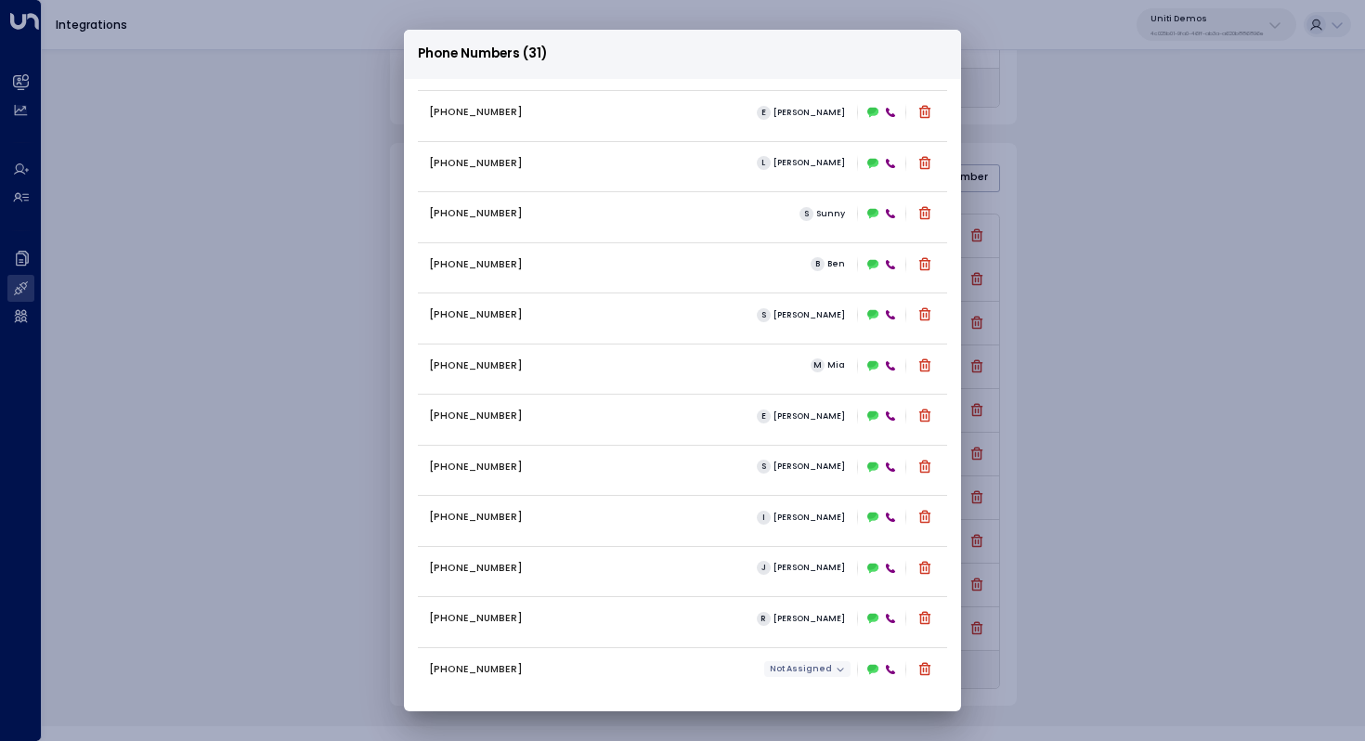
click at [814, 671] on span "Not Assigned" at bounding box center [801, 668] width 62 height 9
click at [662, 650] on div at bounding box center [682, 370] width 1365 height 741
click at [629, 582] on div "+19178103505 J James" at bounding box center [682, 568] width 529 height 44
click at [216, 329] on div "Phone Numbers (31) +16306569076 C Carey +13322917871 S Sarah +16194326046 R Ray…" at bounding box center [682, 370] width 1365 height 741
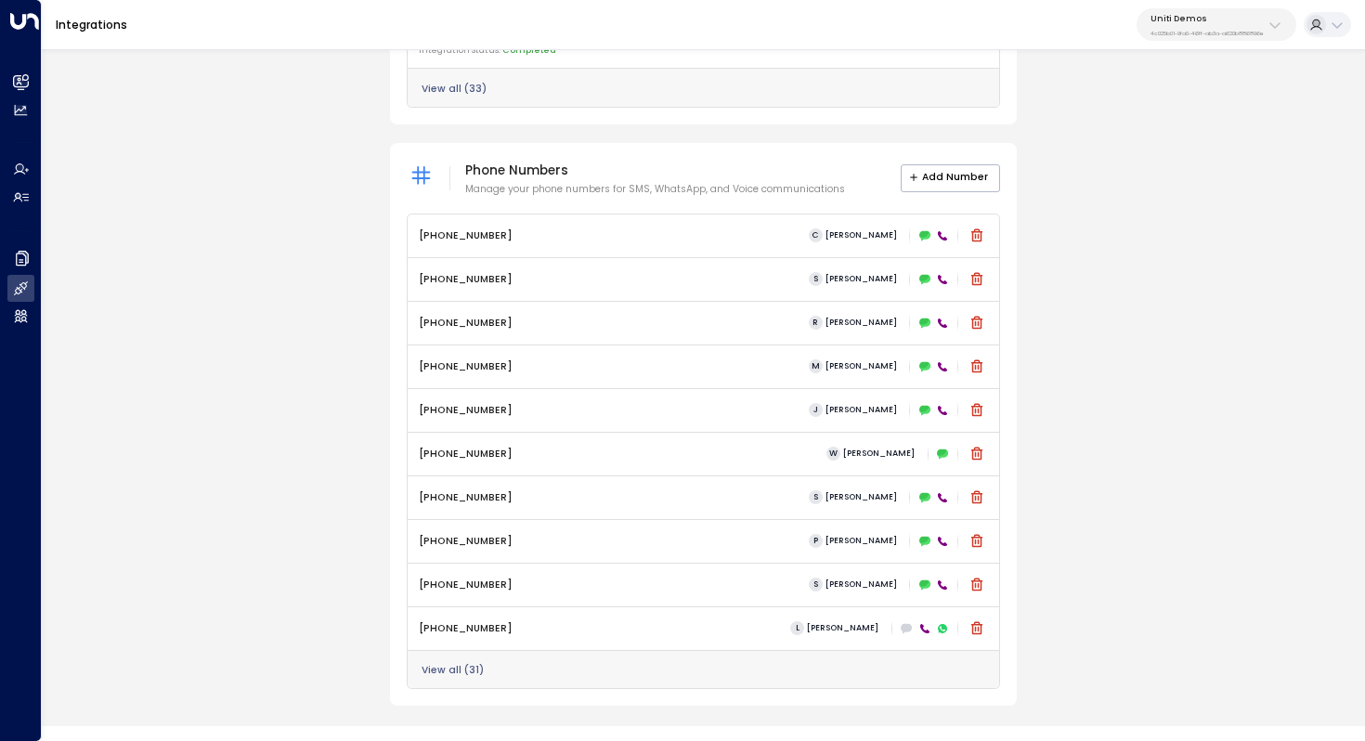
scroll to position [147, 0]
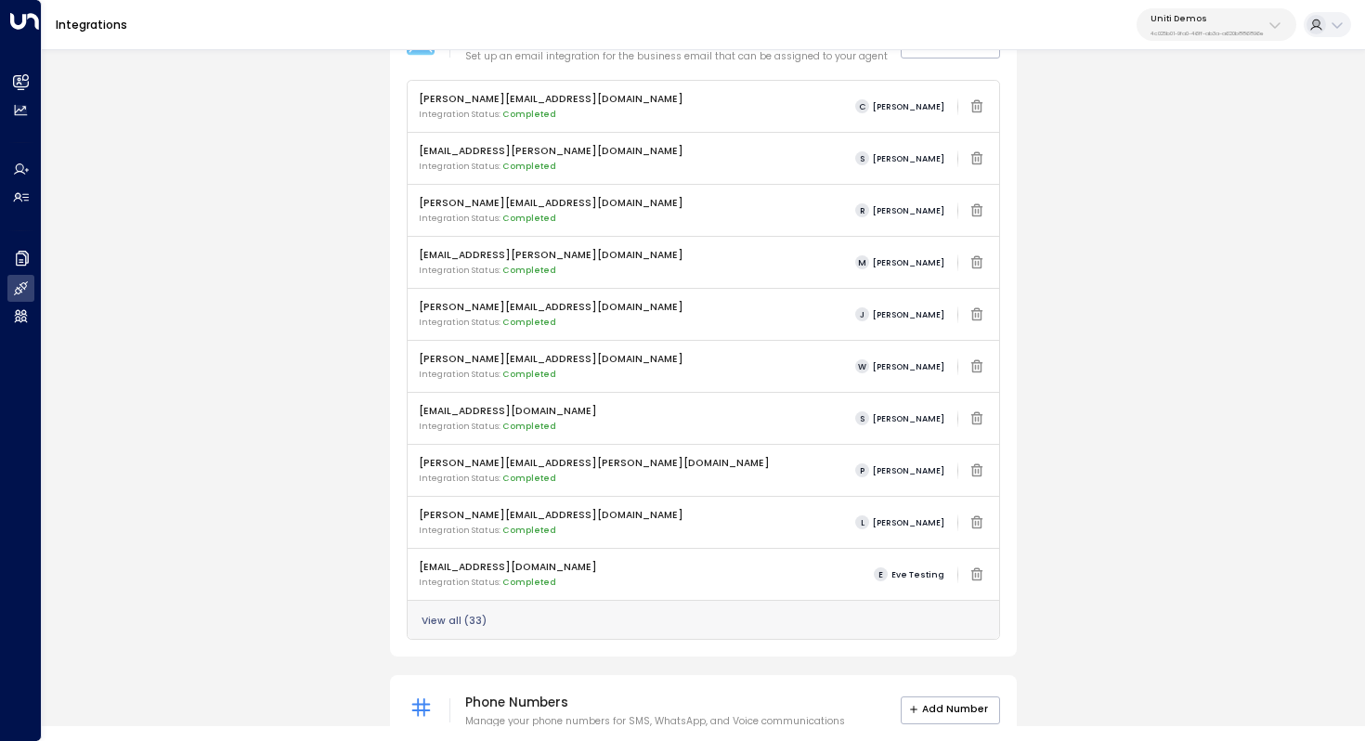
click at [1223, 36] on button "Uniti Demos 4c025b01-9fa0-46ff-ab3a-a620b886896e" at bounding box center [1217, 24] width 160 height 33
type input "*****"
click at [1218, 120] on div "Havenpark ID: 413dacf9-5485-402c-a519-14108c614857" at bounding box center [1235, 126] width 185 height 29
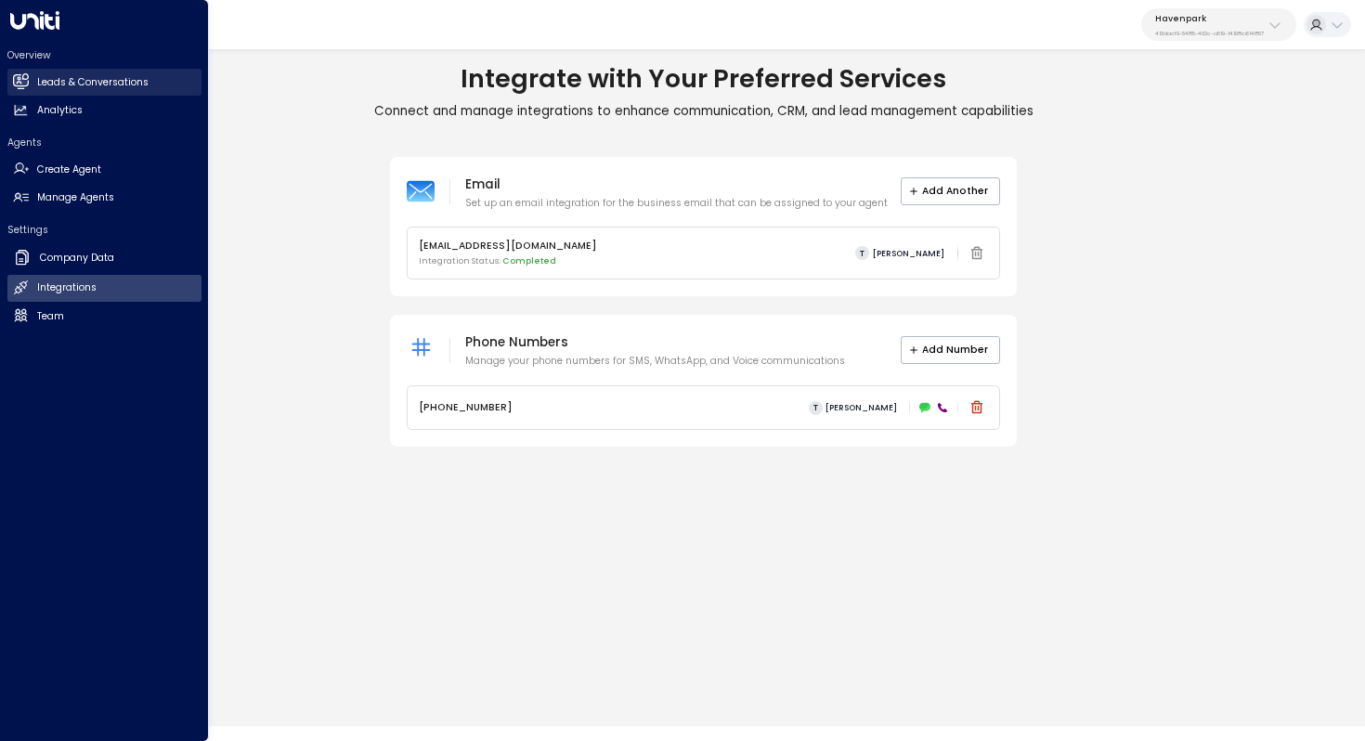
click at [112, 77] on h2 "Leads & Conversations" at bounding box center [92, 82] width 111 height 15
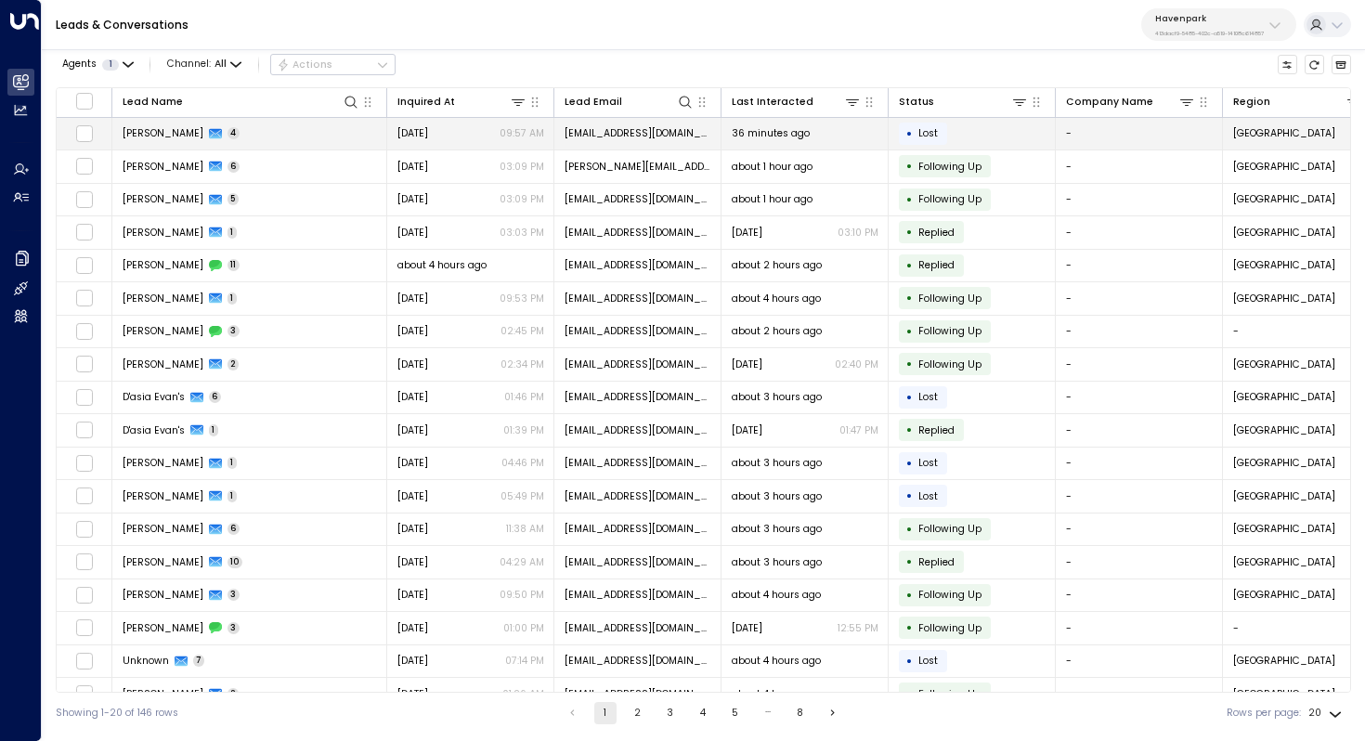
click at [170, 132] on span "Nicholas Hudson" at bounding box center [163, 133] width 81 height 14
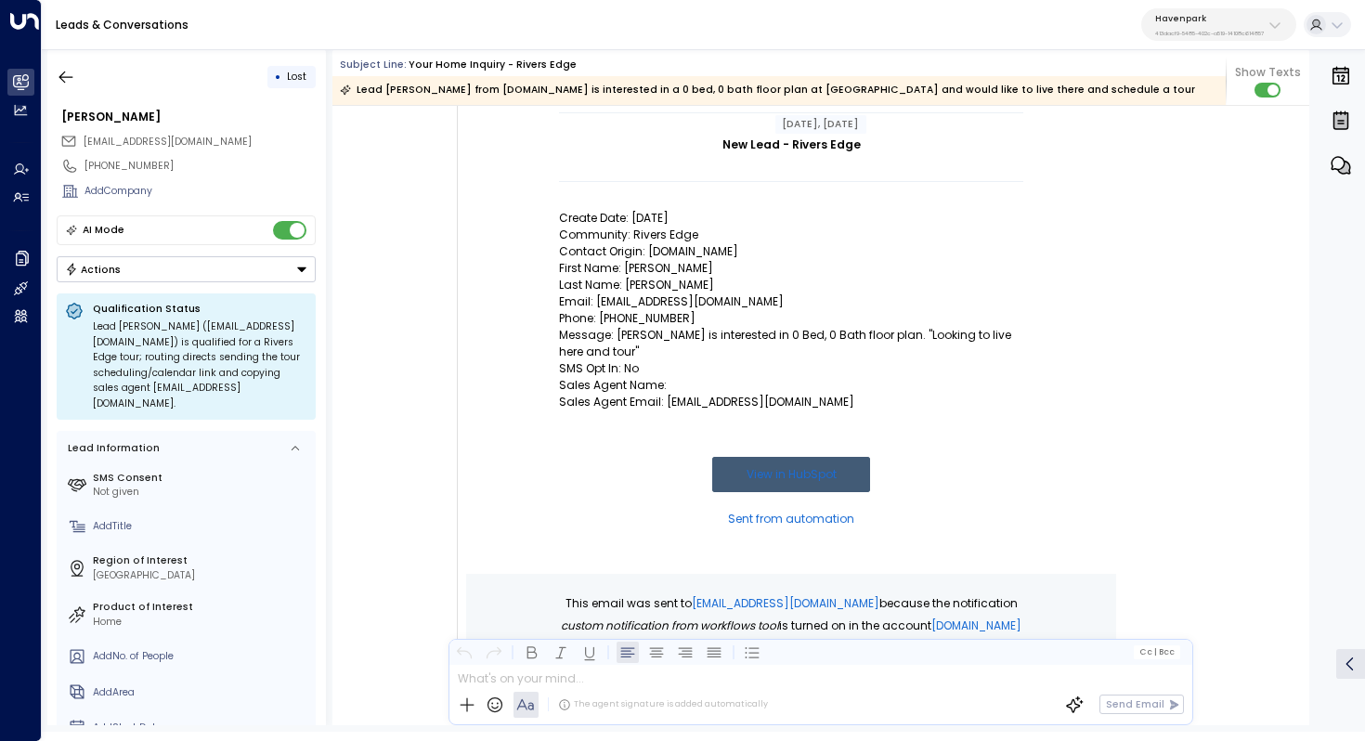
scroll to position [705, 0]
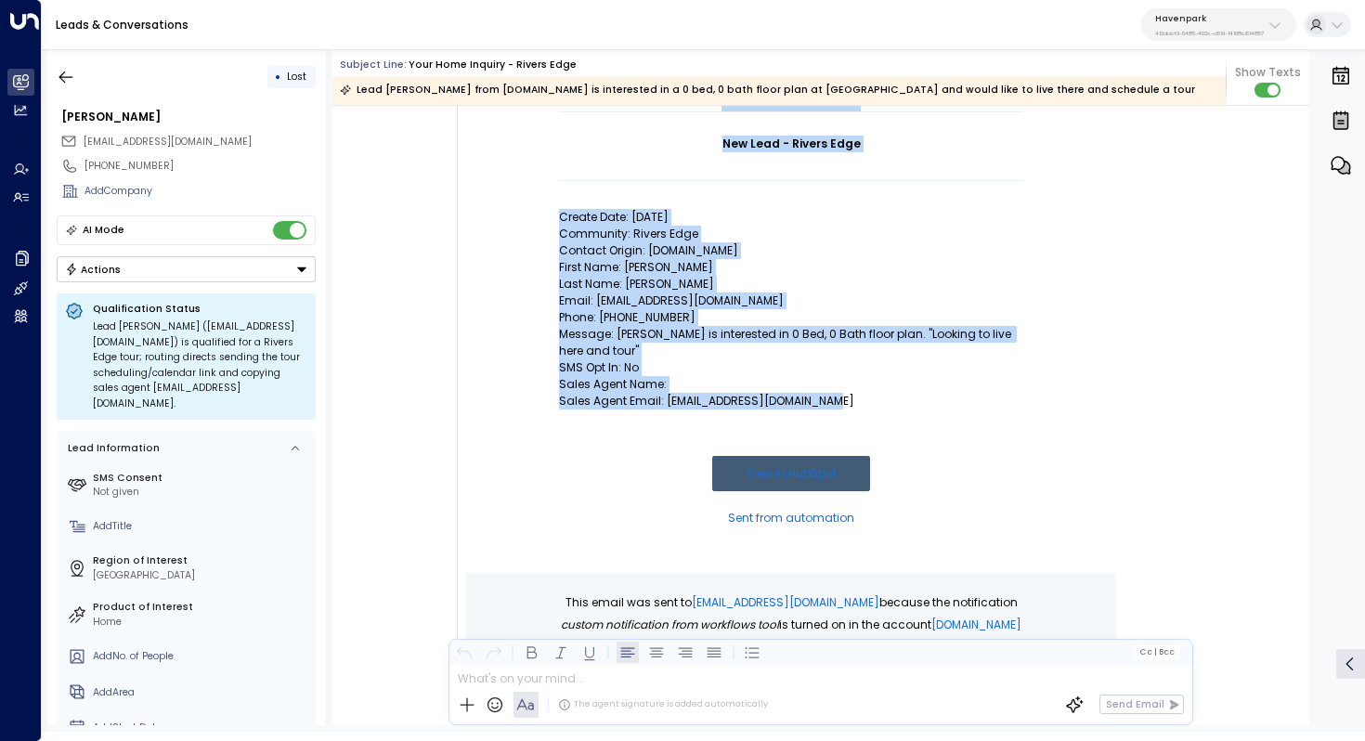
drag, startPoint x: 544, startPoint y: 215, endPoint x: 851, endPoint y: 395, distance: 355.0
click at [851, 395] on td "New Lead - Rivers Edge Create Date: 9/20/25 Community: Rivers Edge Contact Orig…" at bounding box center [791, 282] width 650 height 581
copy td "New Lead - Rivers Edge Create Date: 9/20/25 Community: Rivers Edge Contact Orig…"
click at [1181, 28] on div "Havenpark 413dacf9-5485-402c-a519-14108c614857" at bounding box center [1209, 25] width 109 height 24
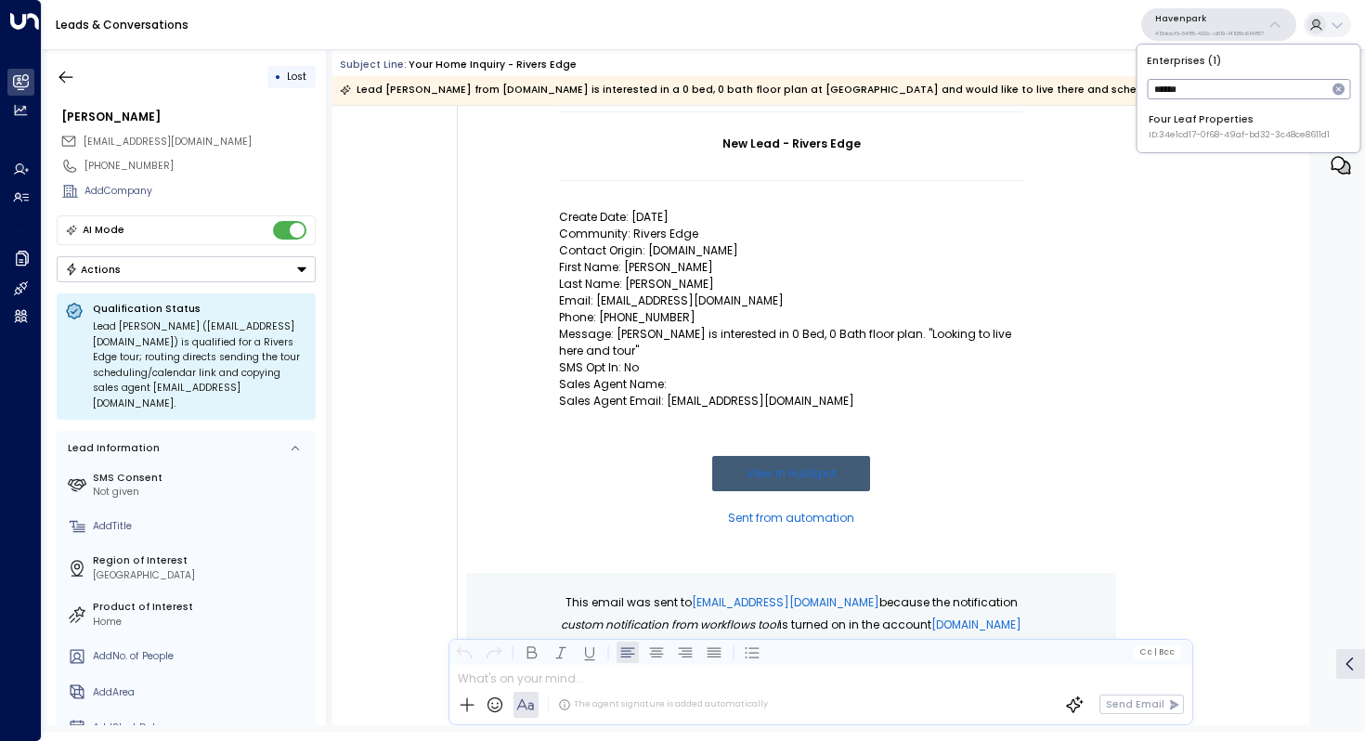
type input "******"
click at [1179, 127] on div "Four Leaf Properties ID: 34e1cd17-0f68-49af-bd32-3c48ce8611d1" at bounding box center [1239, 126] width 181 height 29
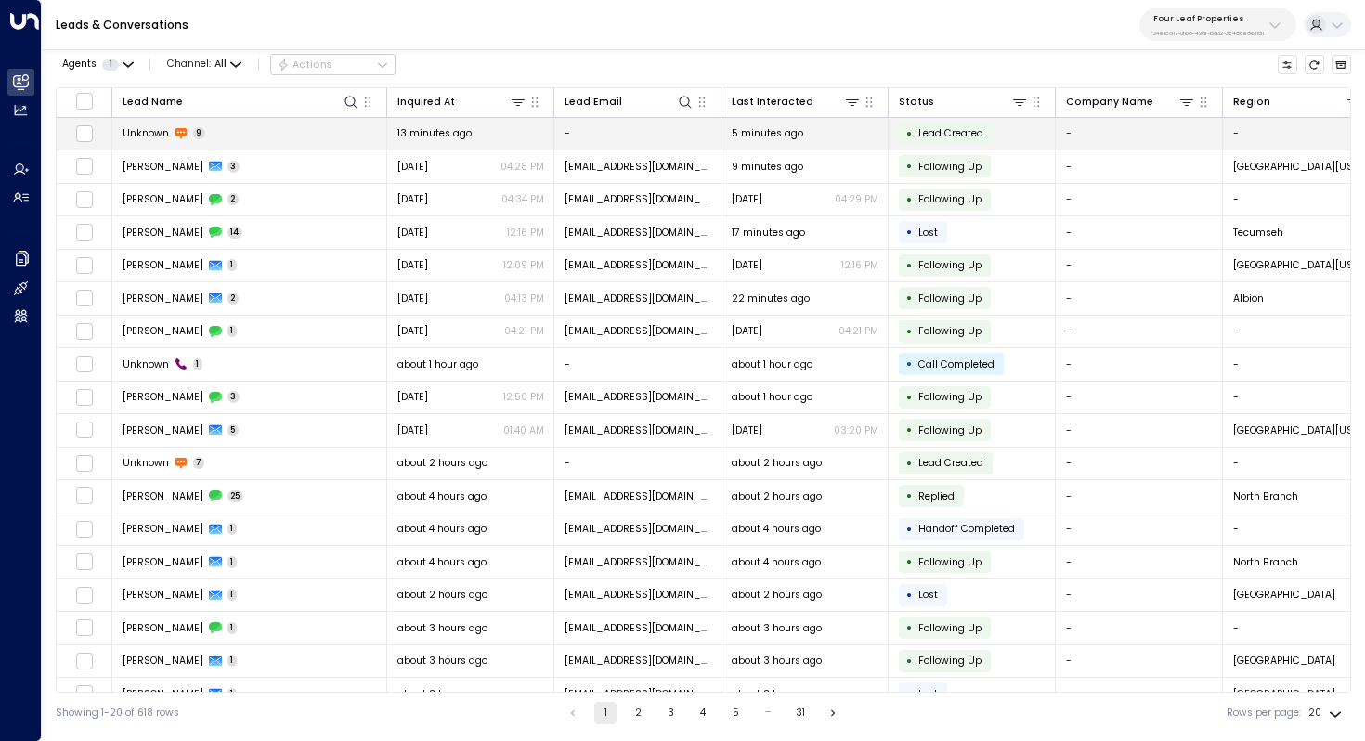
click at [148, 140] on td "Unknown 9" at bounding box center [249, 134] width 275 height 33
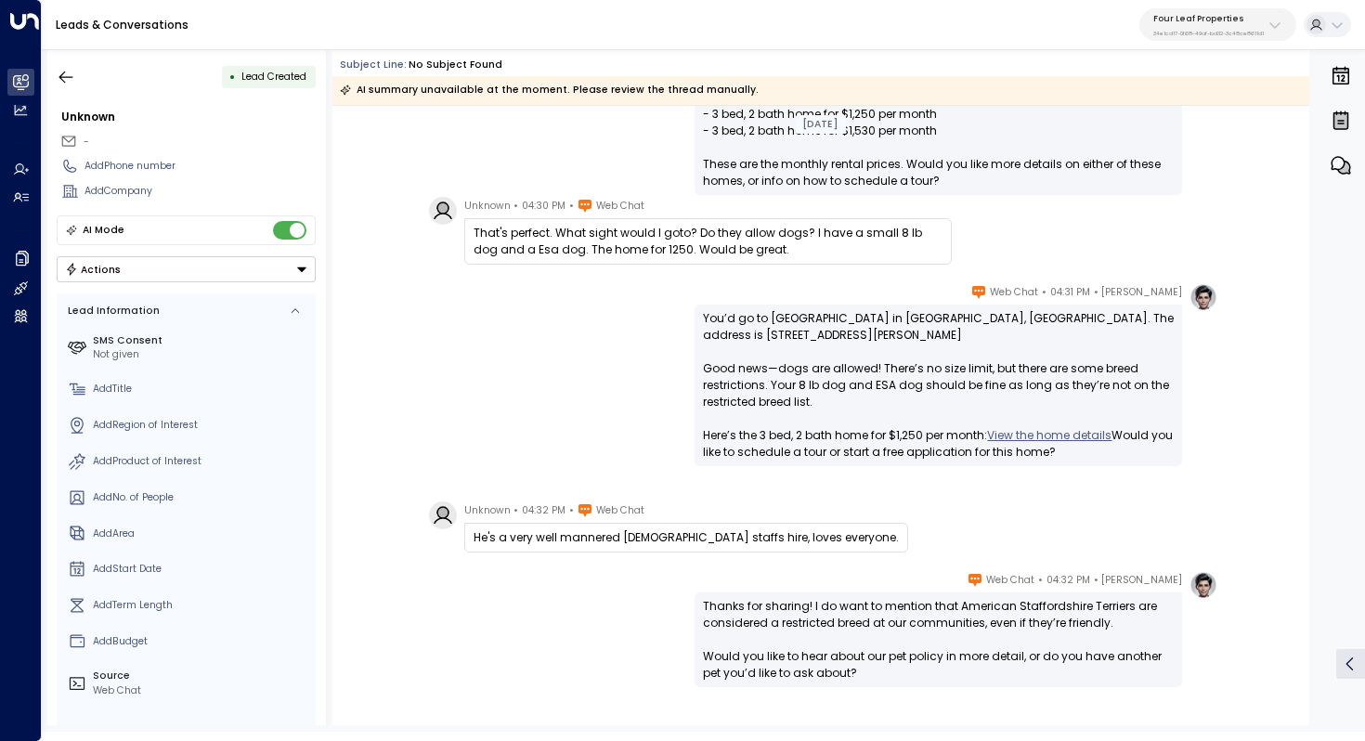
scroll to position [449, 0]
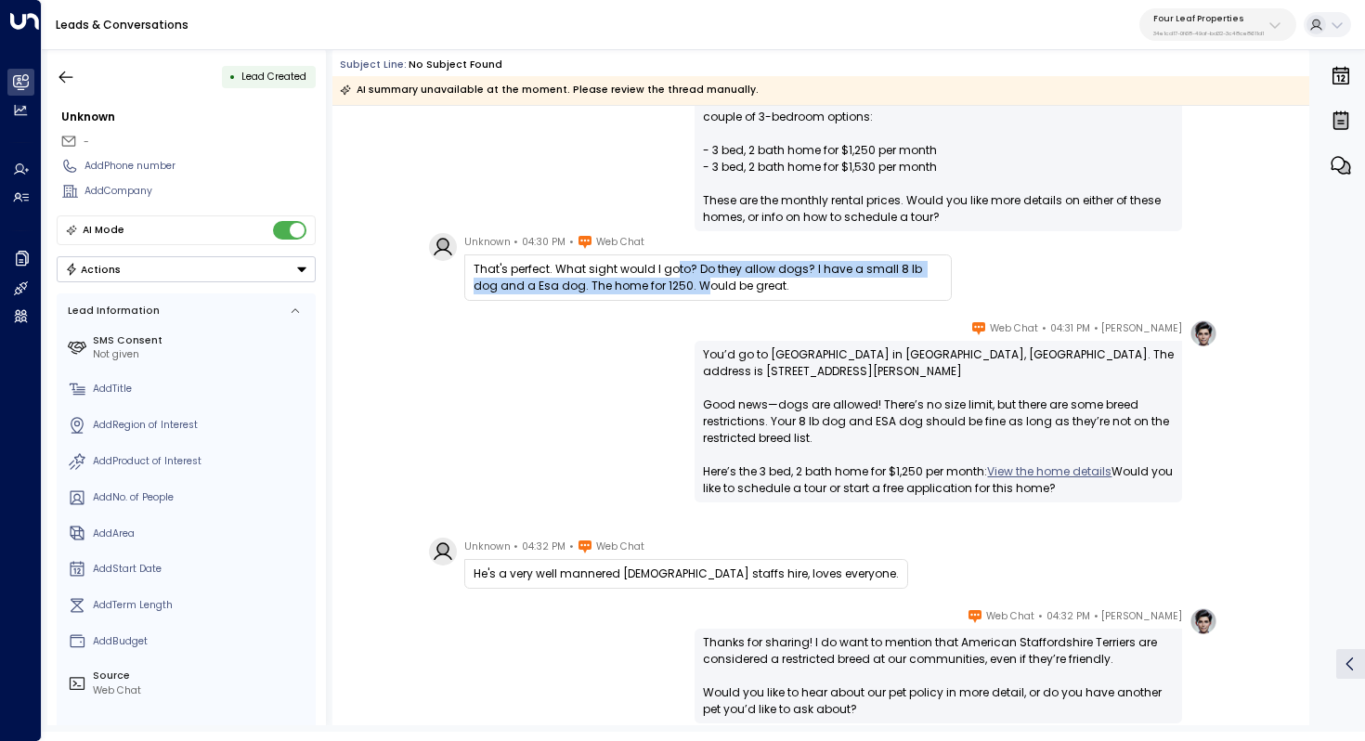
drag, startPoint x: 672, startPoint y: 271, endPoint x: 671, endPoint y: 281, distance: 10.3
click at [671, 281] on div "That's perfect. What sight would I goto? Do they allow dogs? I have a small 8 l…" at bounding box center [708, 277] width 469 height 33
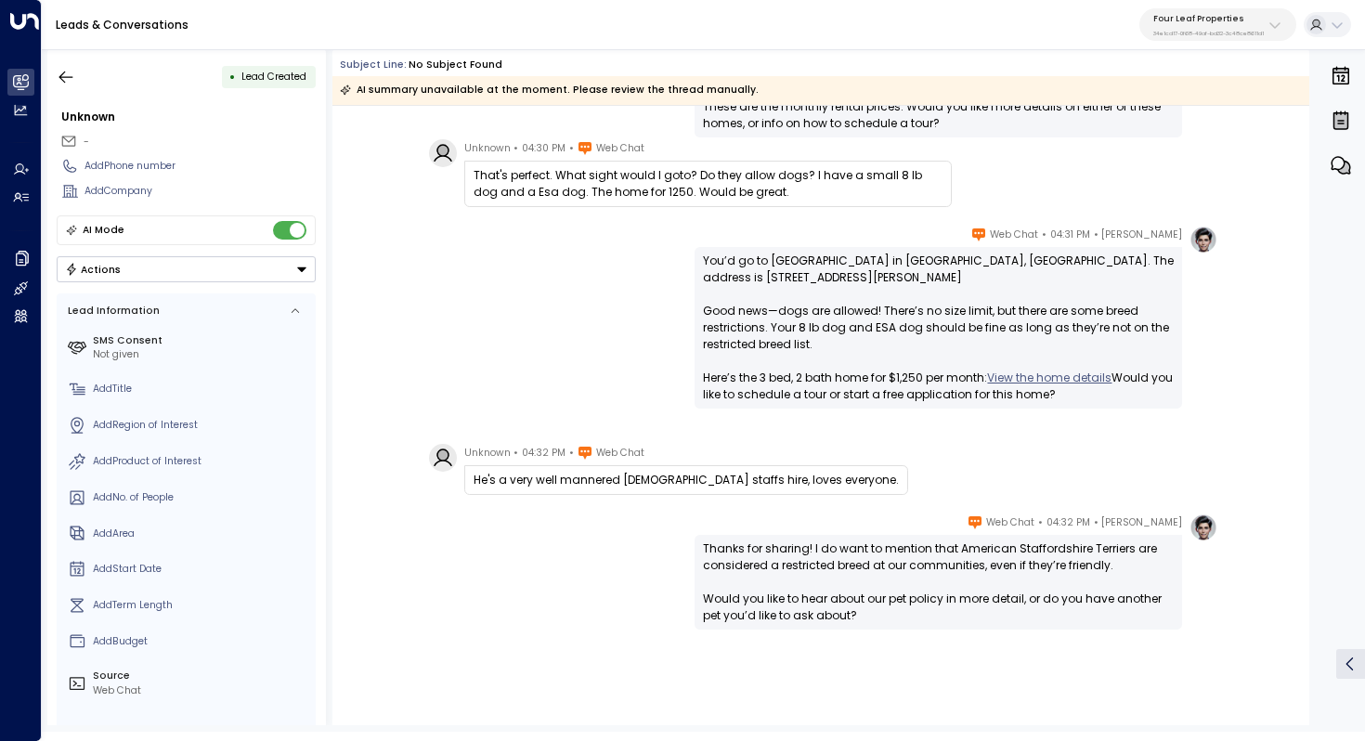
scroll to position [489, 0]
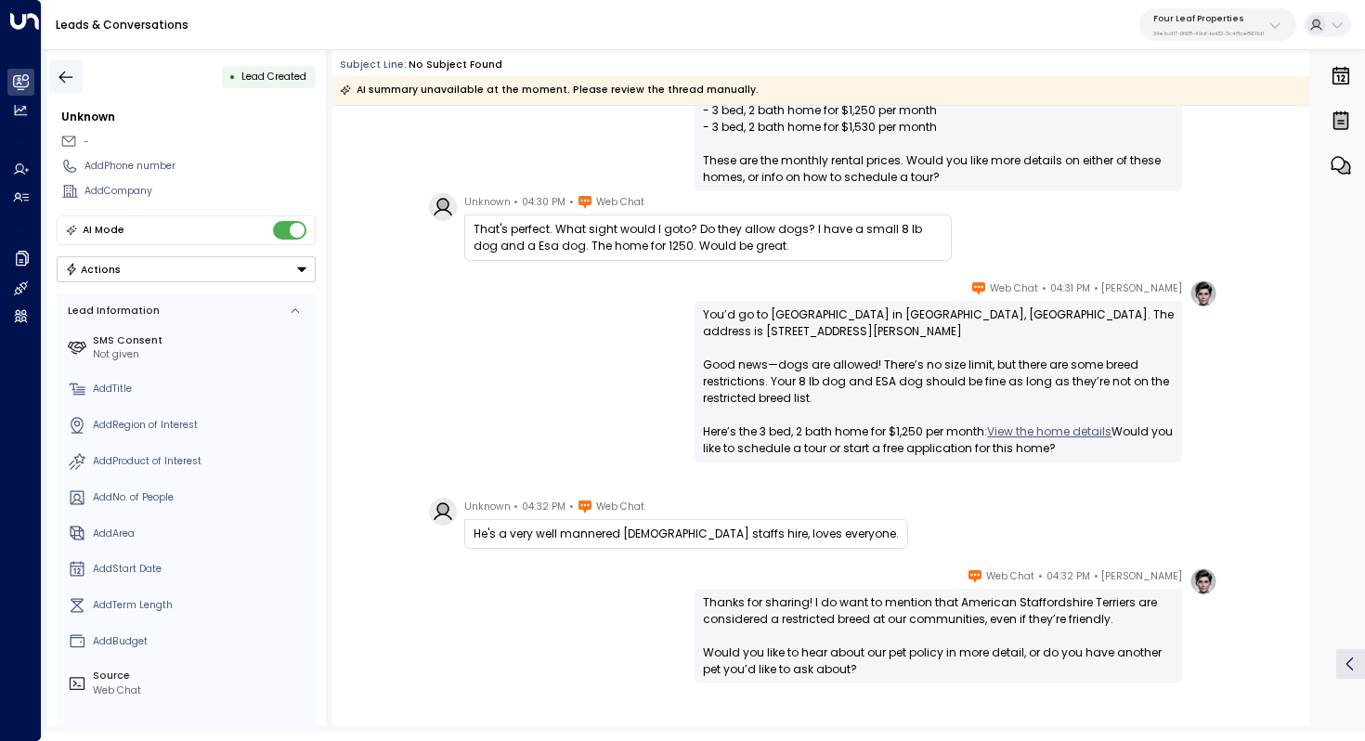
click at [64, 79] on icon "button" at bounding box center [66, 77] width 19 height 19
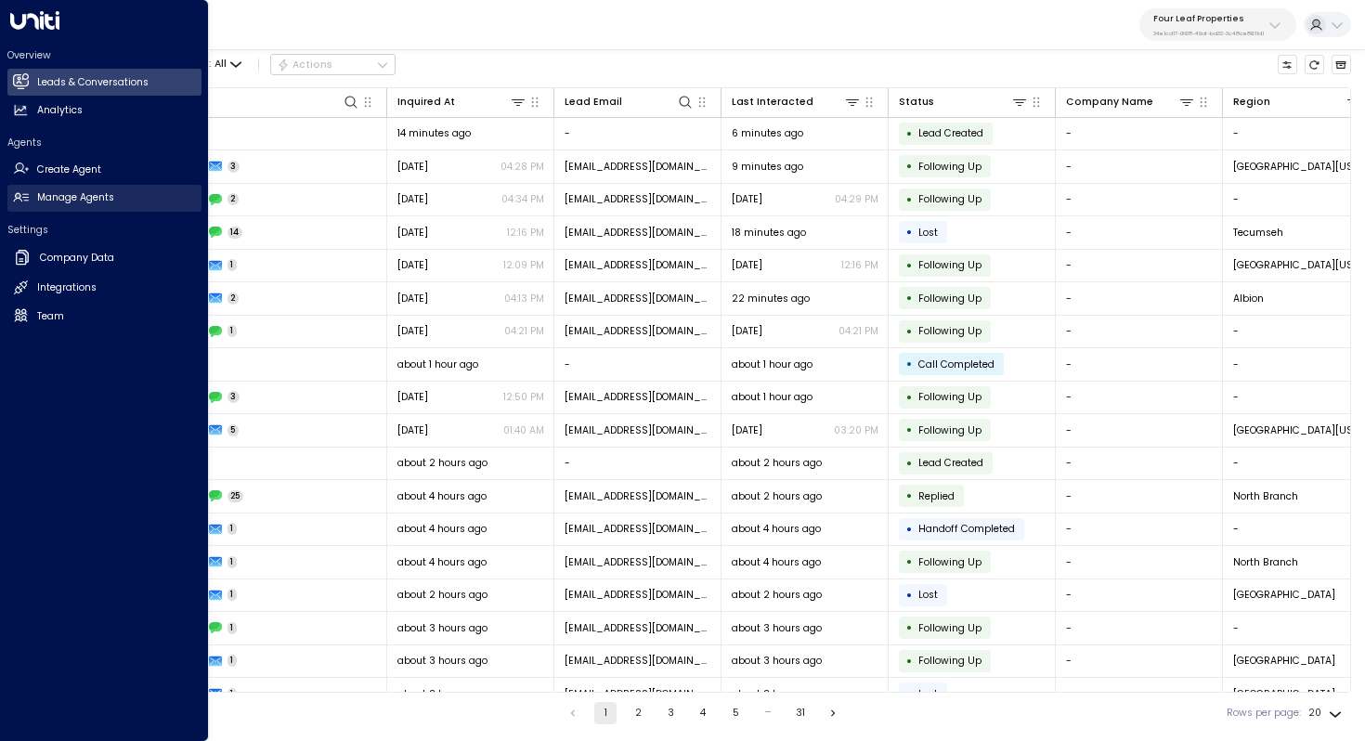
click at [93, 202] on h2 "Manage Agents" at bounding box center [75, 197] width 77 height 15
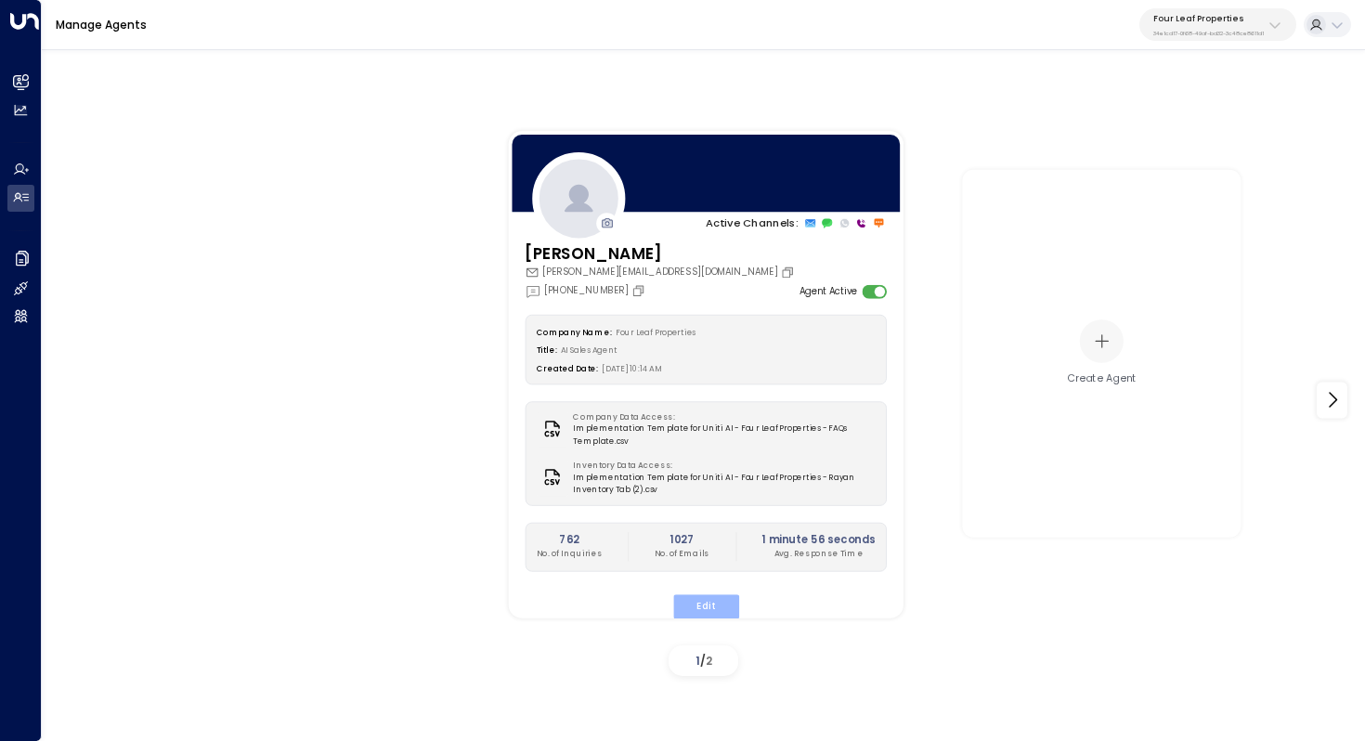
click at [723, 608] on button "Edit" at bounding box center [705, 606] width 66 height 24
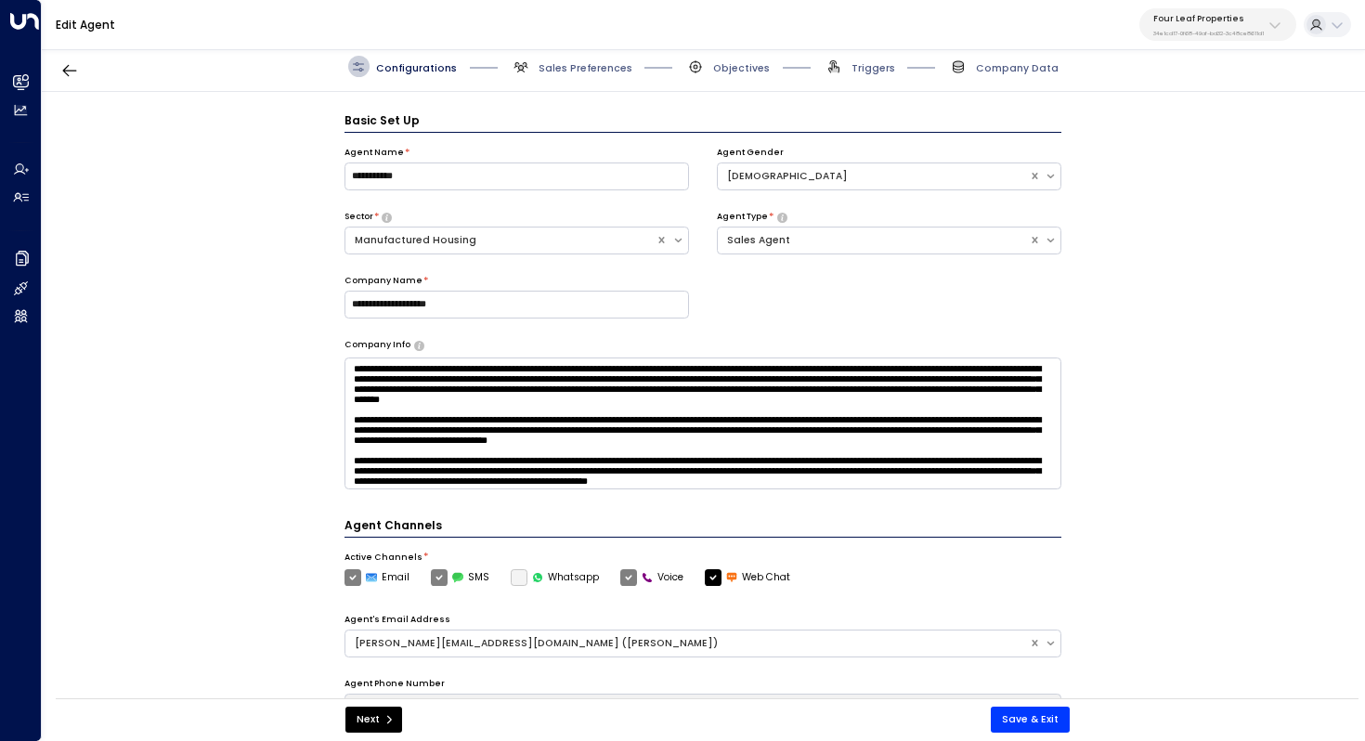
scroll to position [20, 0]
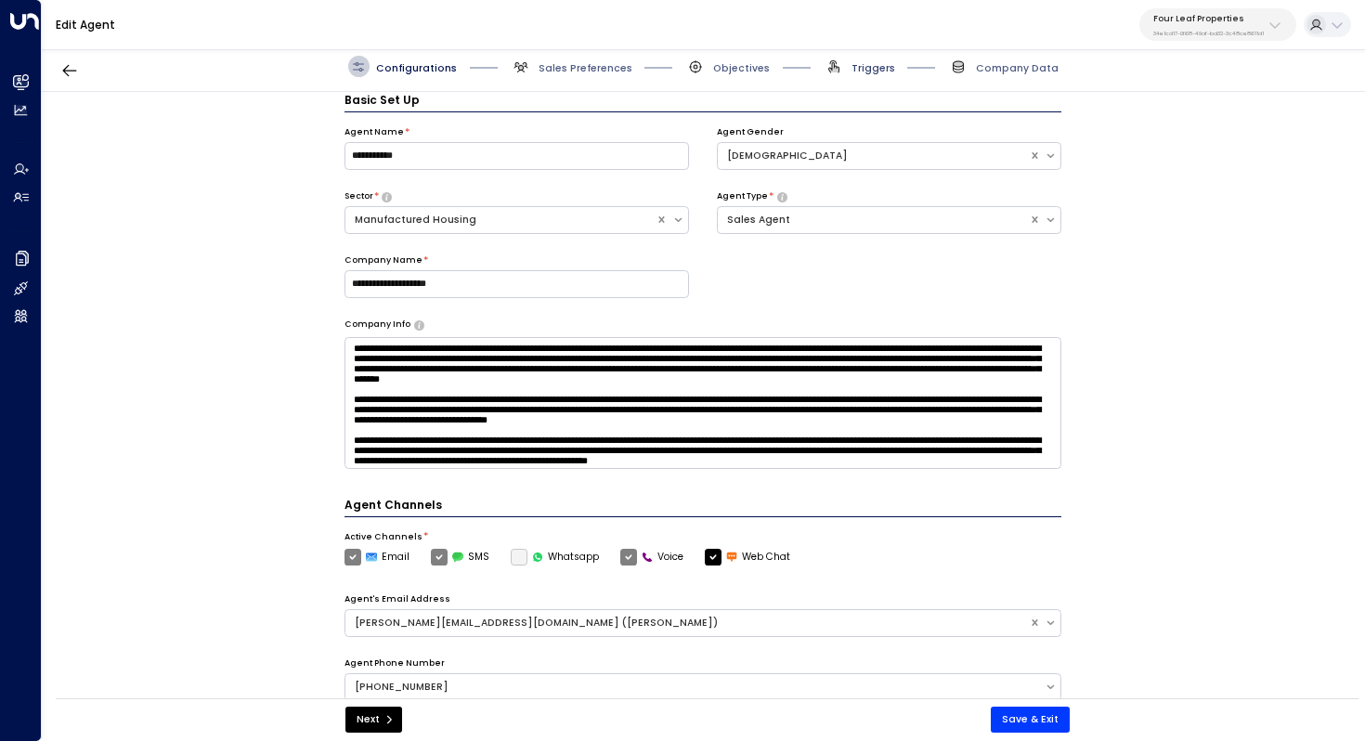
click at [878, 67] on span "Triggers" at bounding box center [874, 68] width 44 height 14
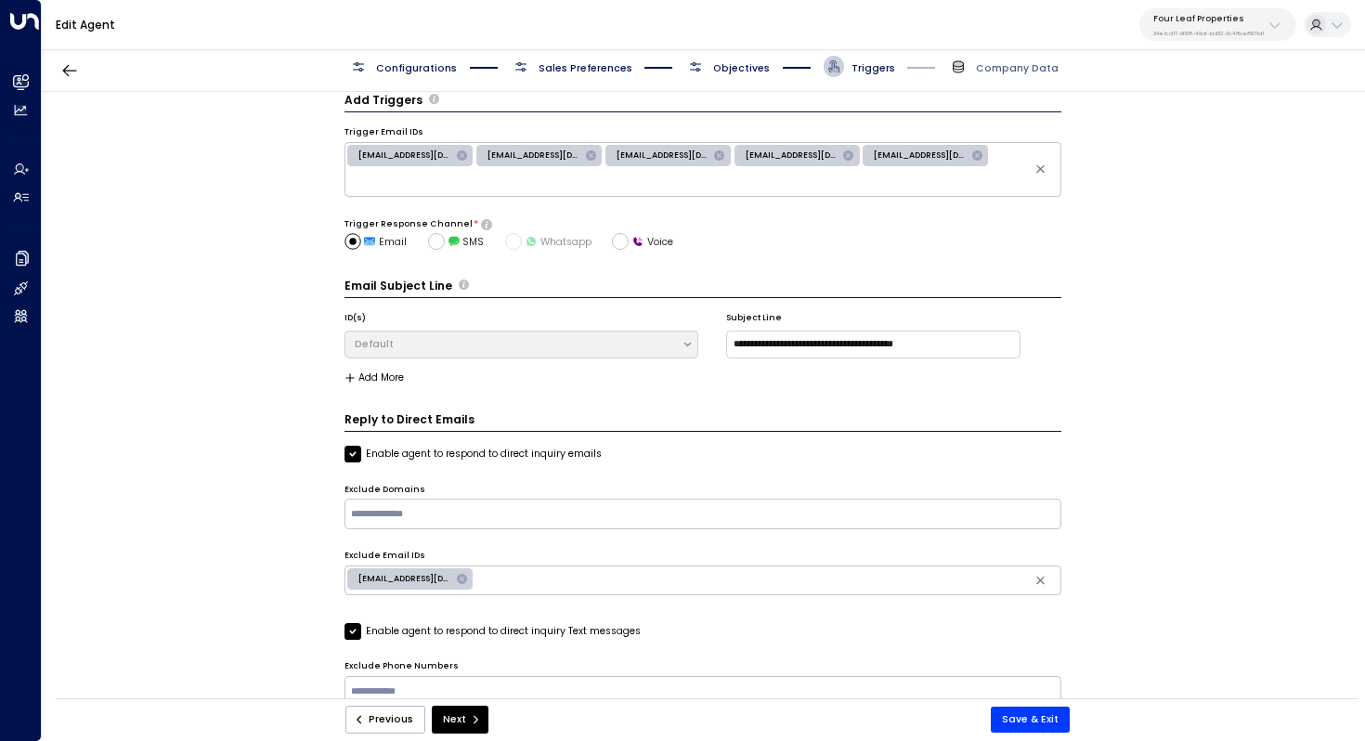
scroll to position [0, 0]
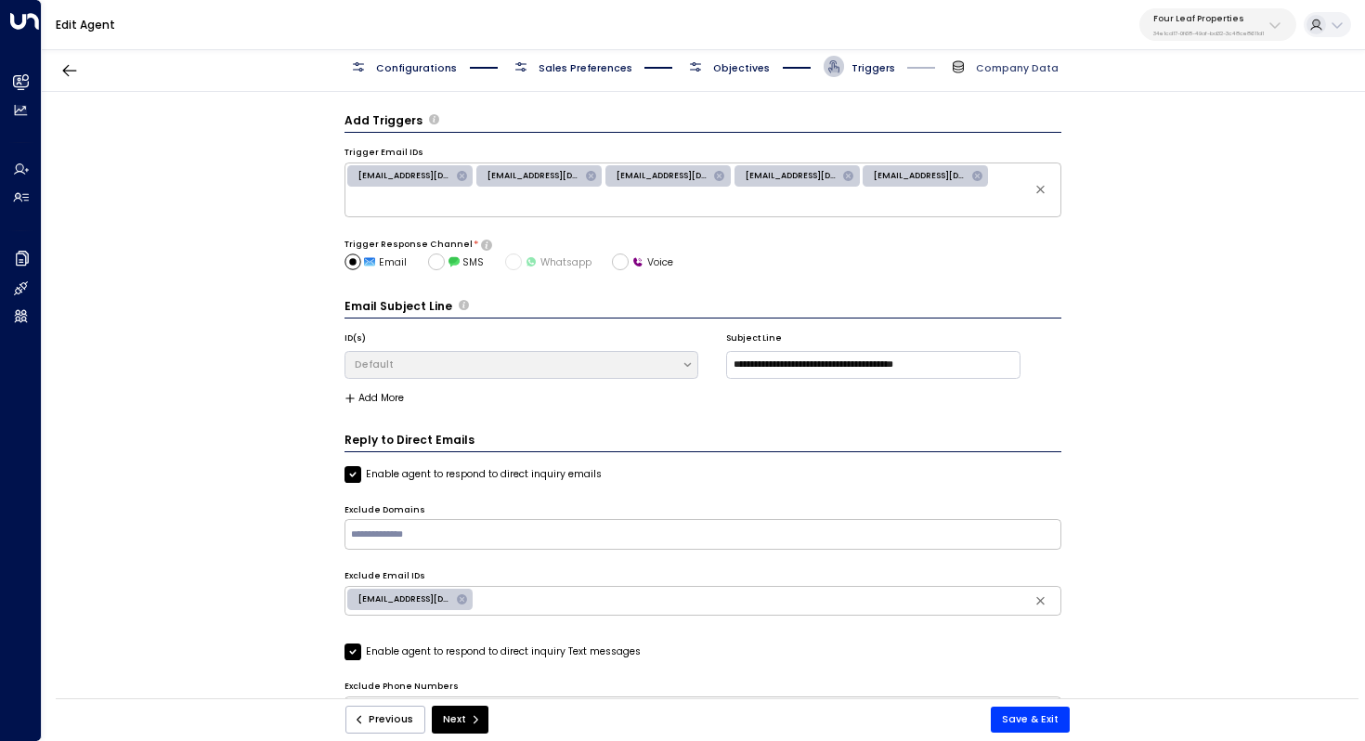
click at [1022, 63] on span "Company Data" at bounding box center [1017, 68] width 83 height 14
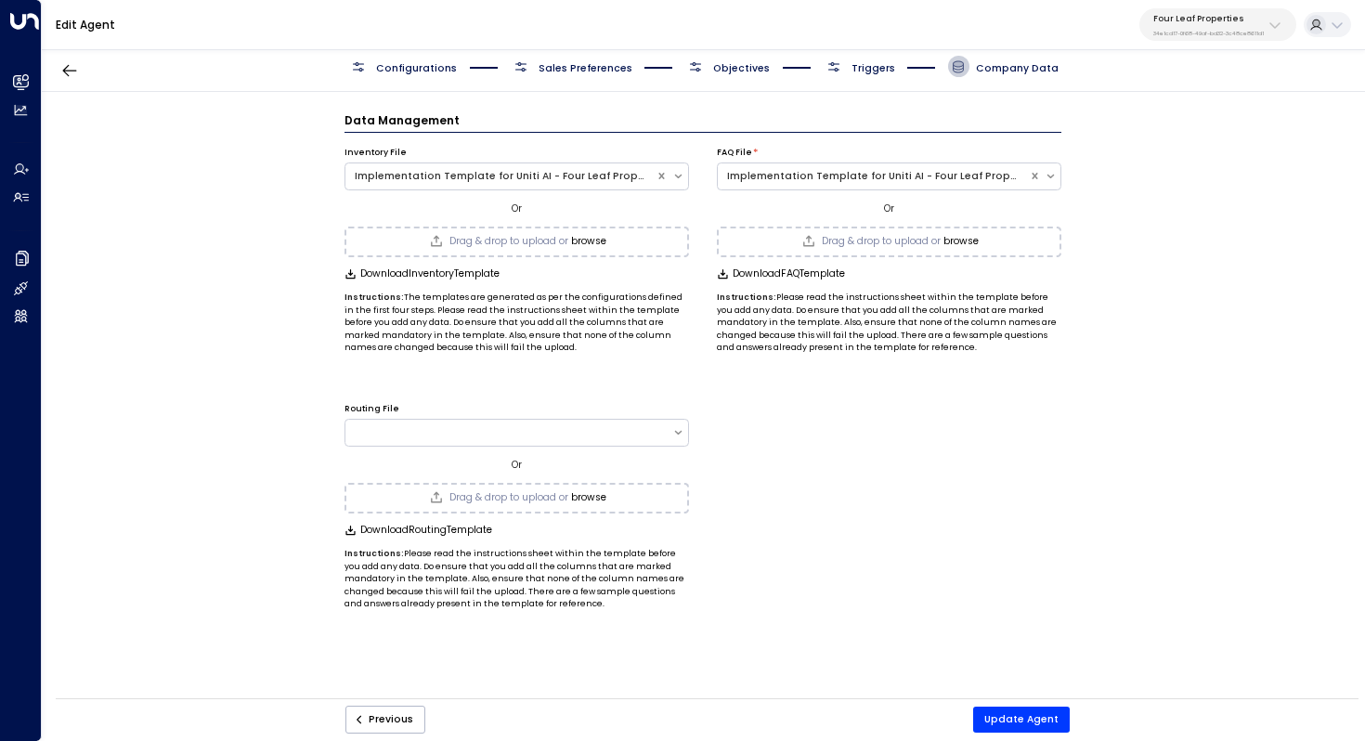
click at [735, 67] on span "Objectives" at bounding box center [741, 68] width 57 height 14
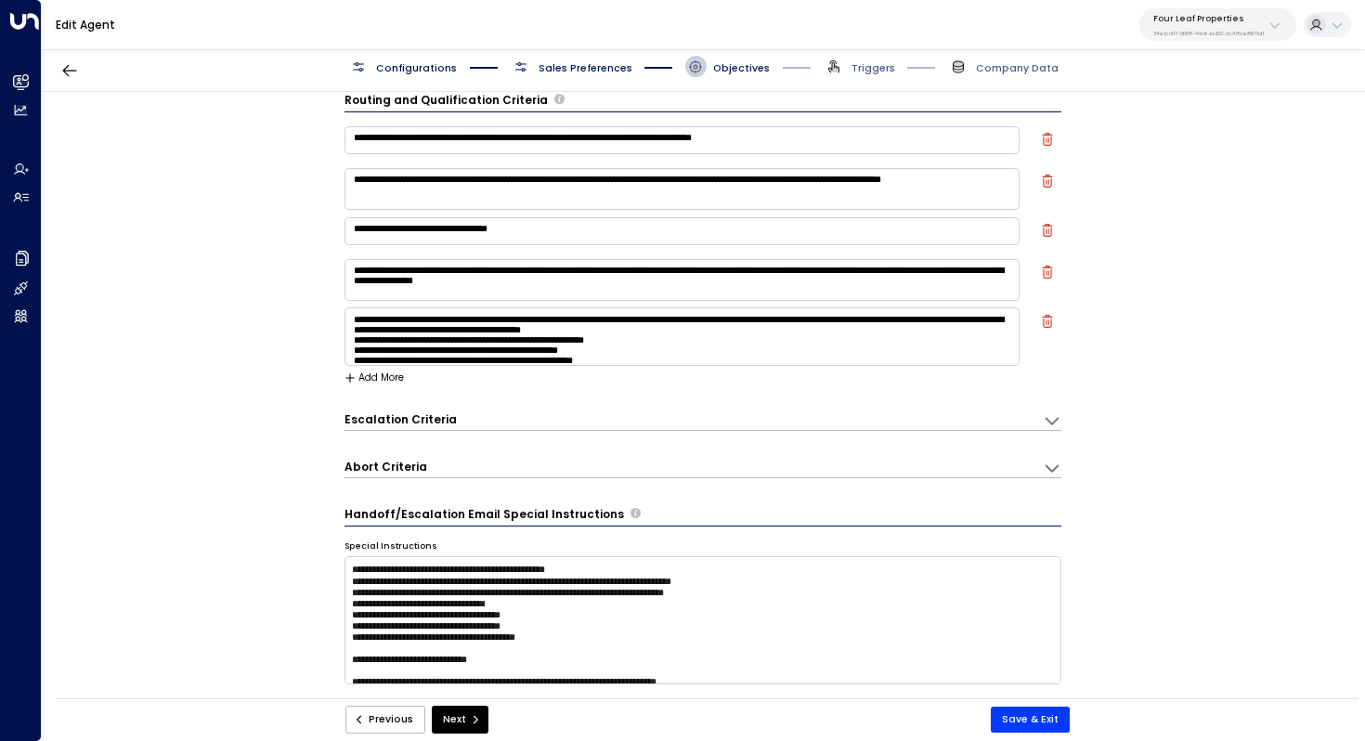
scroll to position [109, 0]
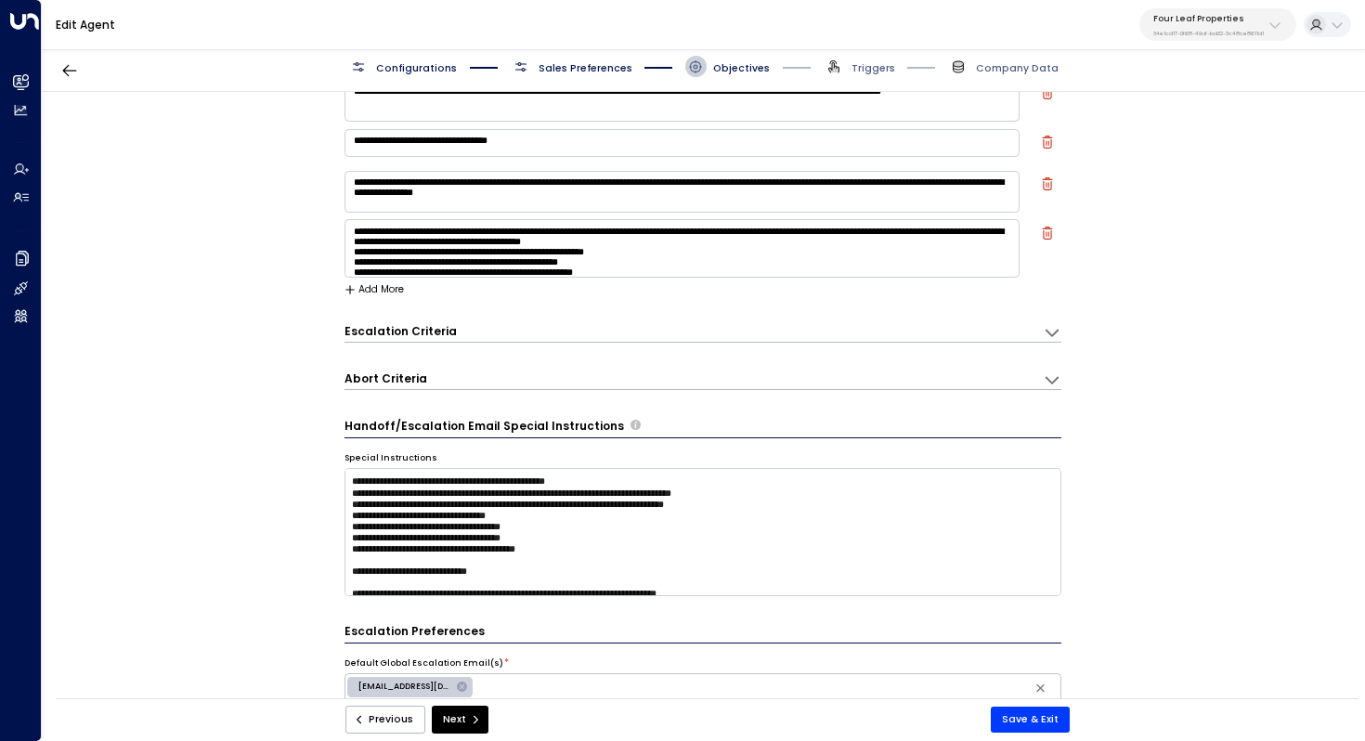
click at [1052, 334] on icon at bounding box center [1052, 332] width 19 height 19
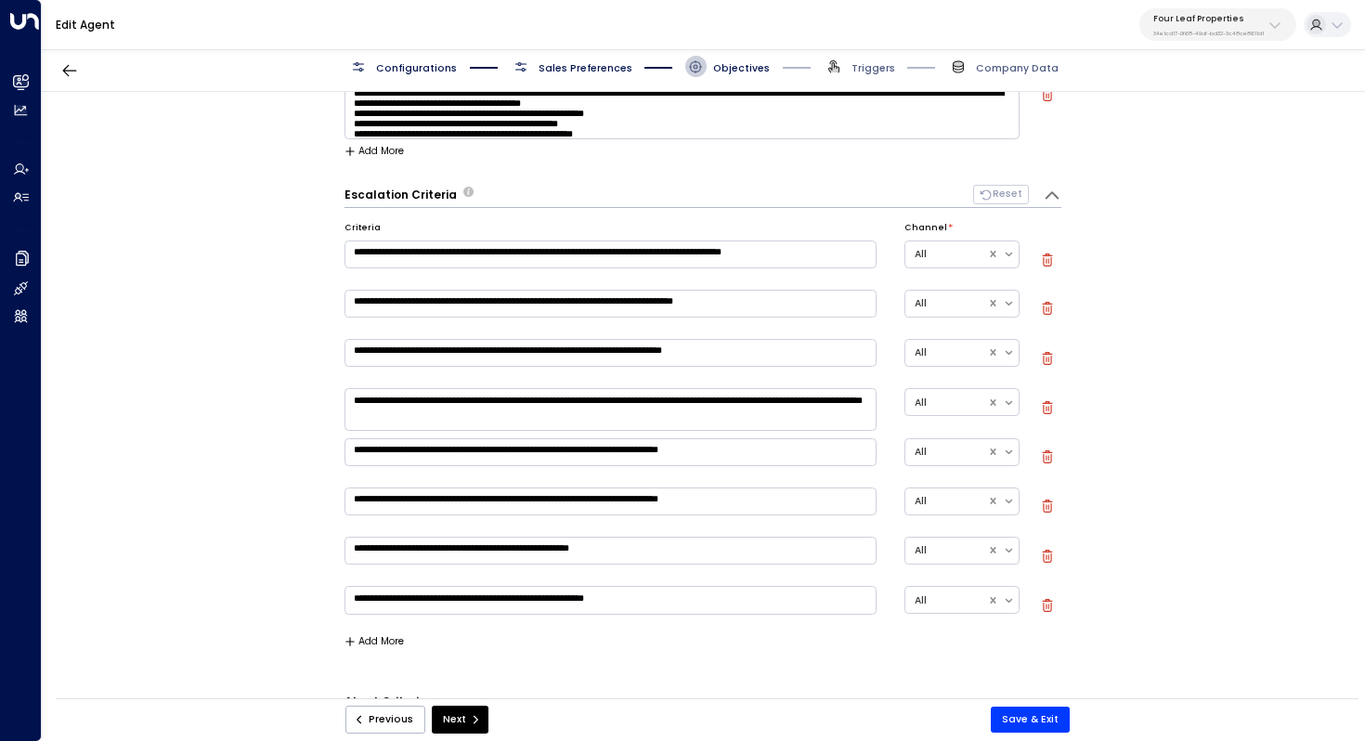
scroll to position [332, 0]
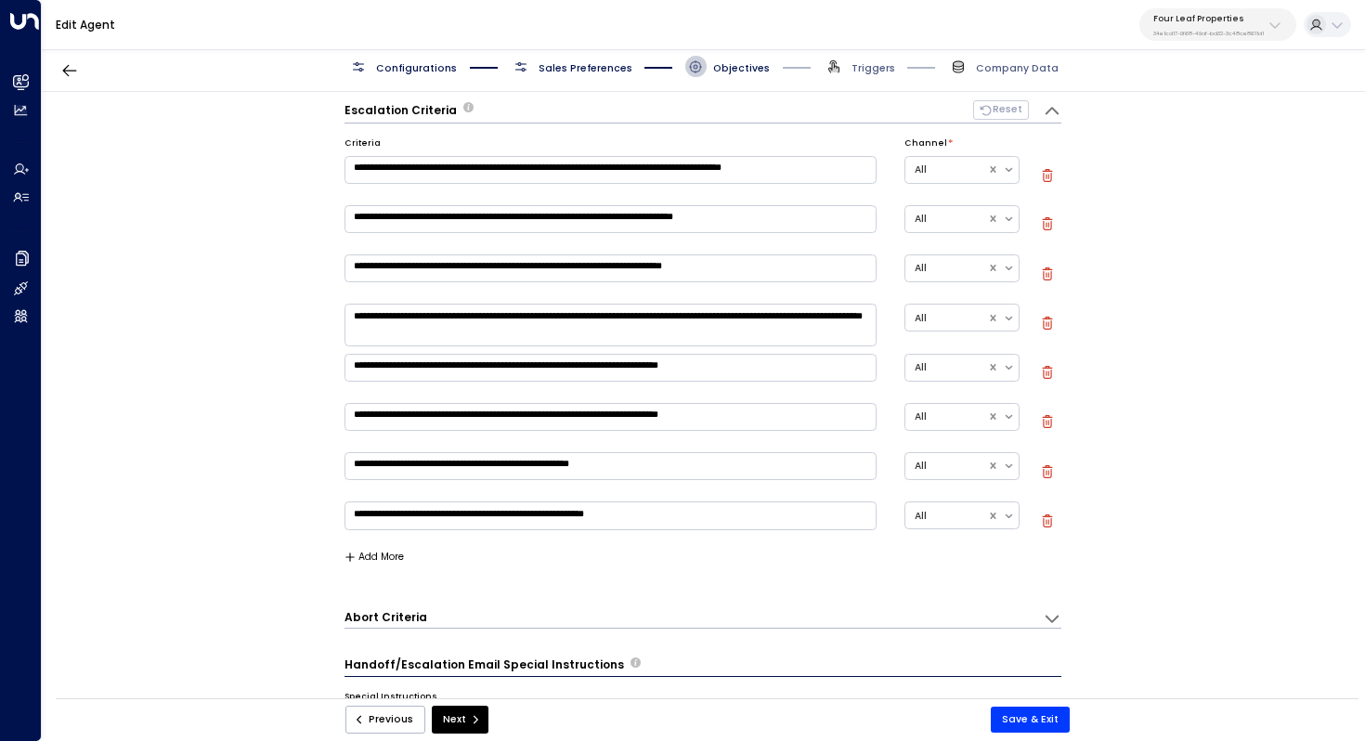
click at [354, 557] on button "Add More" at bounding box center [375, 557] width 60 height 11
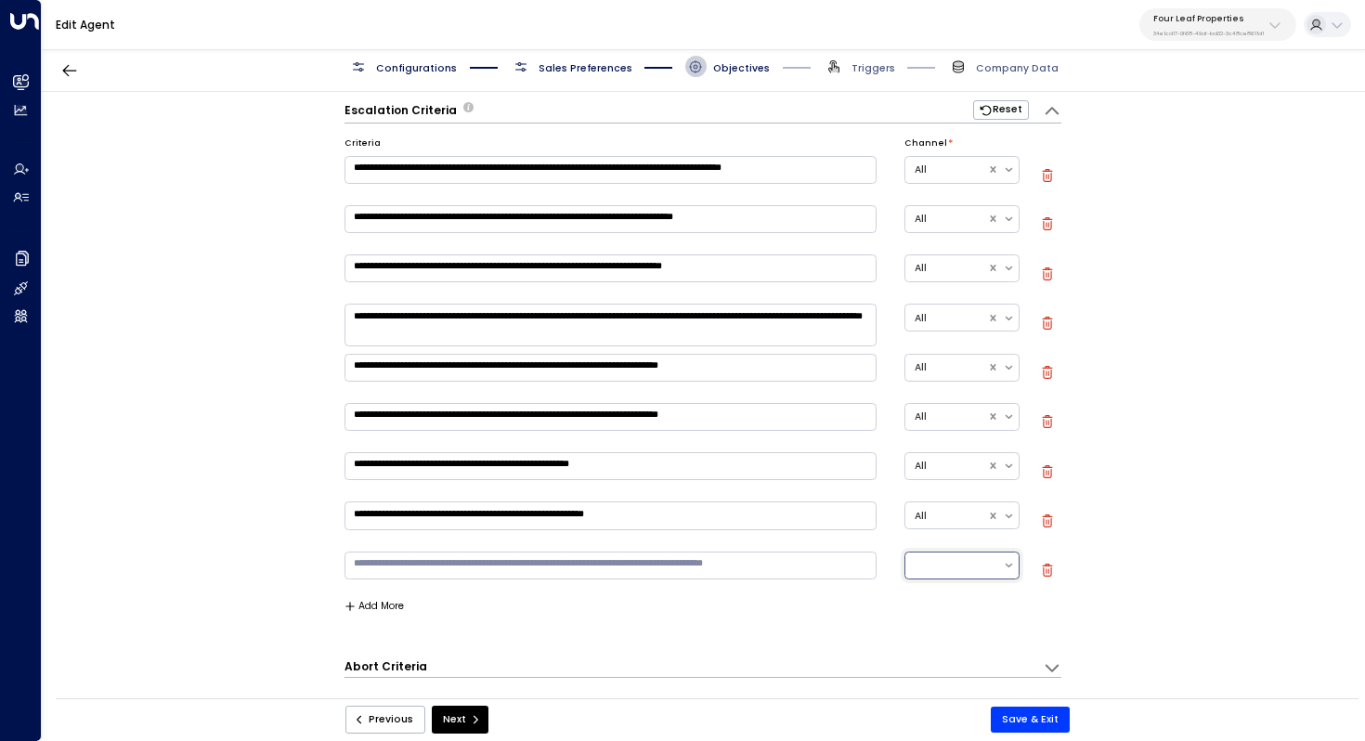
click at [991, 565] on div at bounding box center [954, 565] width 79 height 19
click at [972, 504] on div "Web Chat" at bounding box center [962, 496] width 115 height 30
click at [722, 567] on textarea at bounding box center [611, 566] width 532 height 28
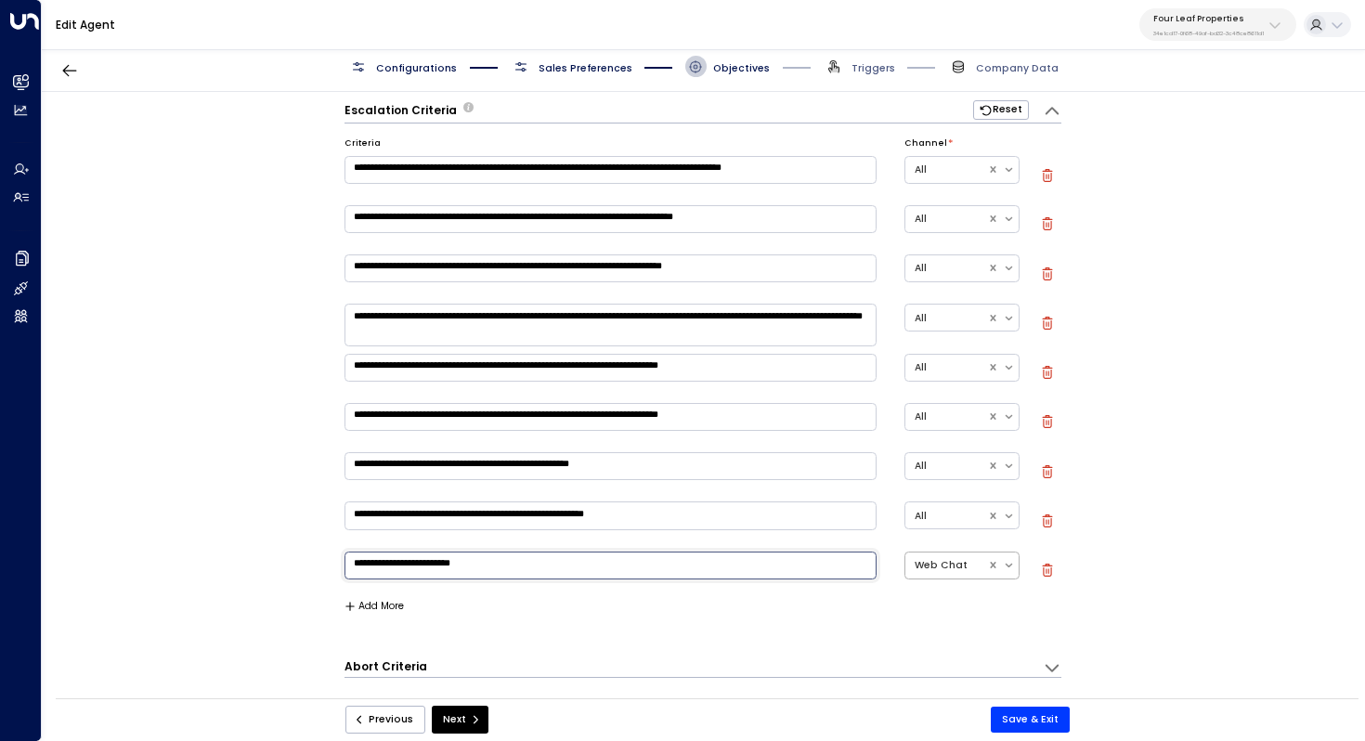
click at [357, 565] on textarea "**********" at bounding box center [611, 566] width 532 height 28
type textarea "**********"
click at [259, 554] on div "**********" at bounding box center [703, 400] width 1322 height 616
click at [1045, 711] on button "Save & Exit" at bounding box center [1030, 720] width 79 height 26
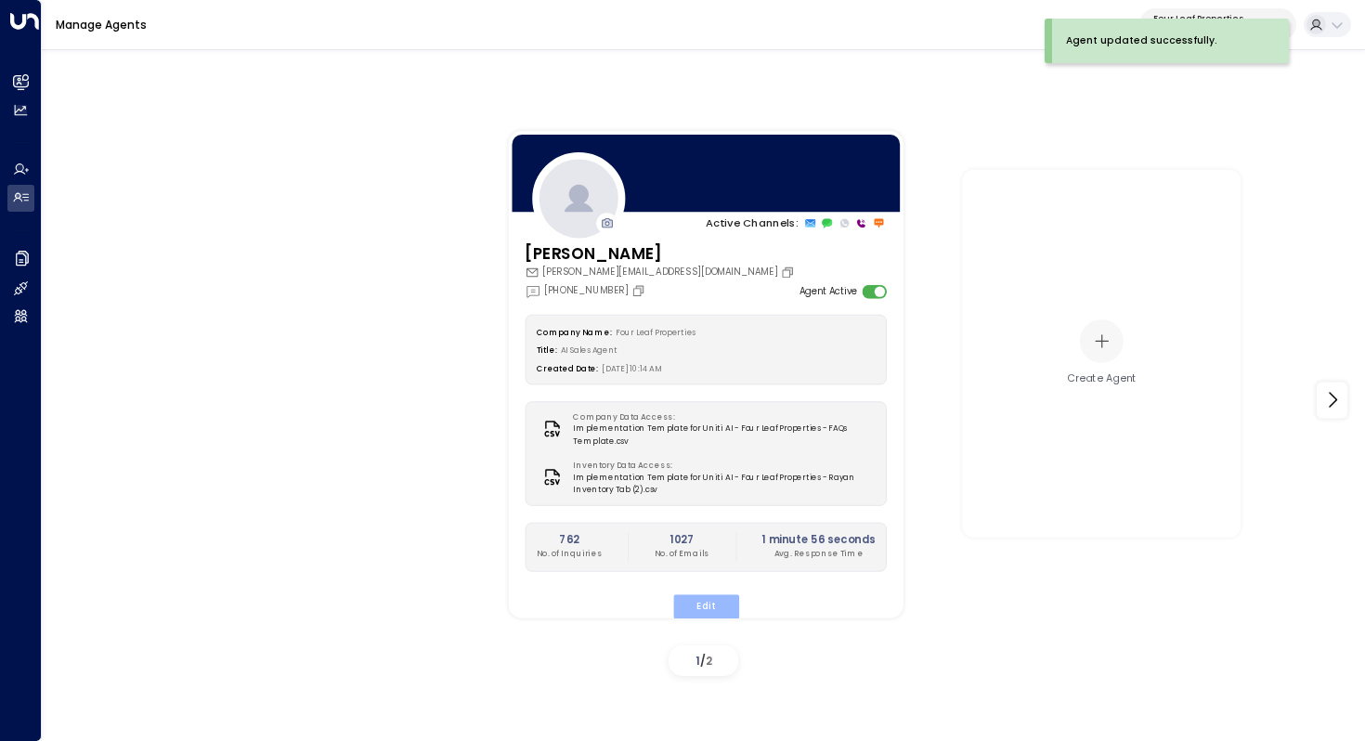
click at [715, 600] on button "Edit" at bounding box center [705, 606] width 66 height 24
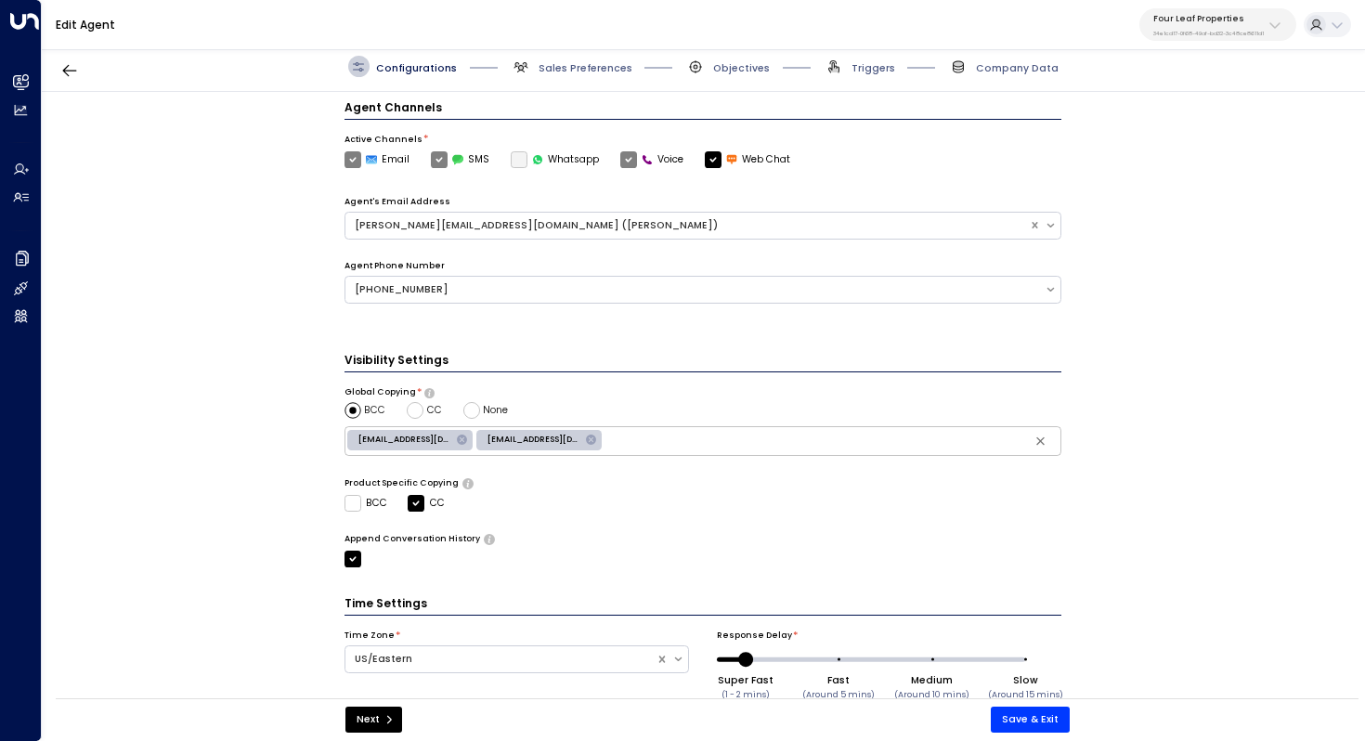
scroll to position [451, 0]
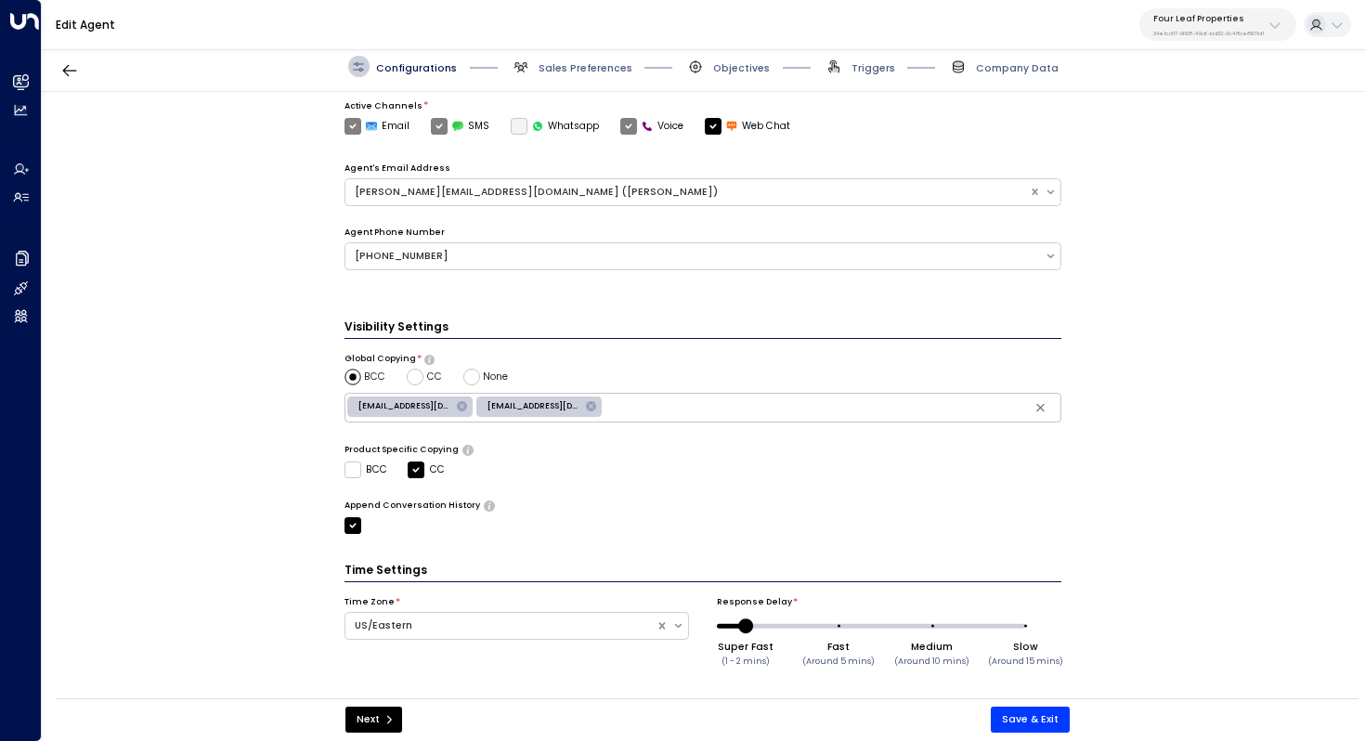
click at [593, 59] on span "Sales Preferences" at bounding box center [572, 66] width 122 height 21
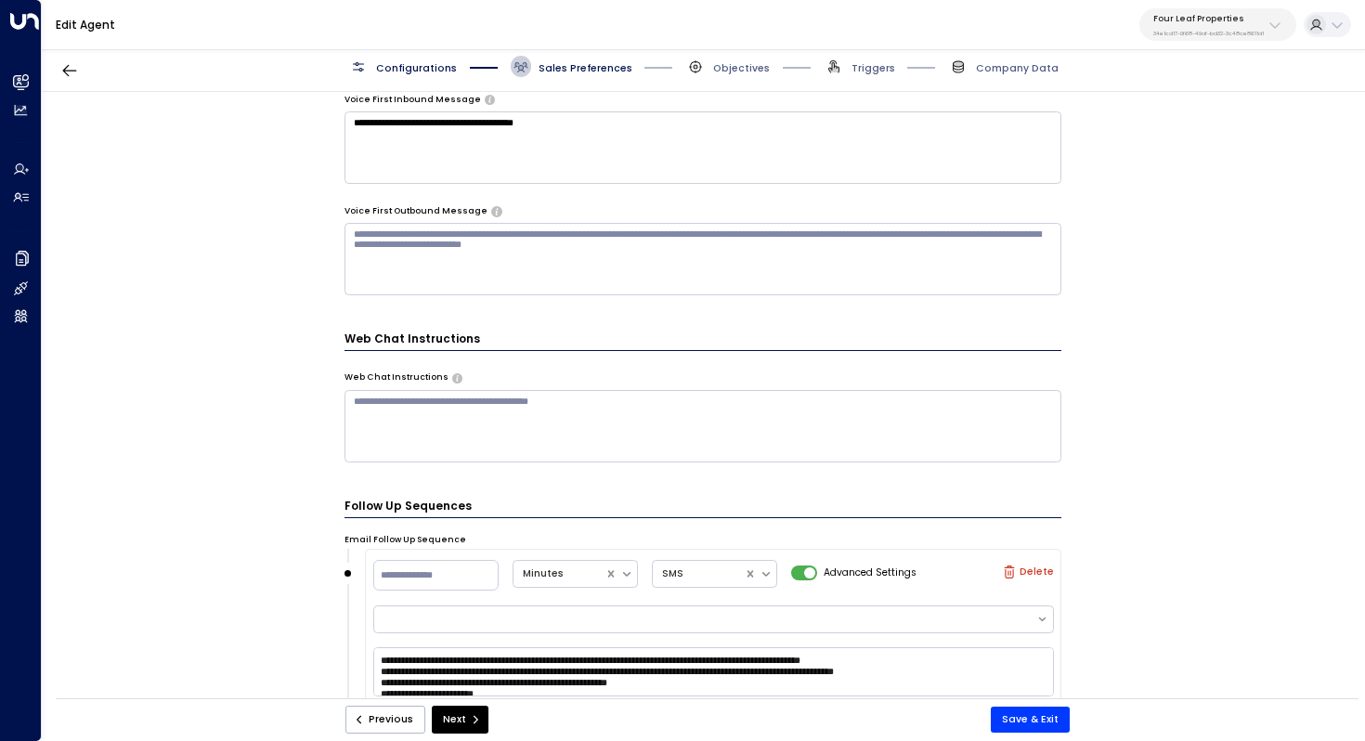
scroll to position [1436, 0]
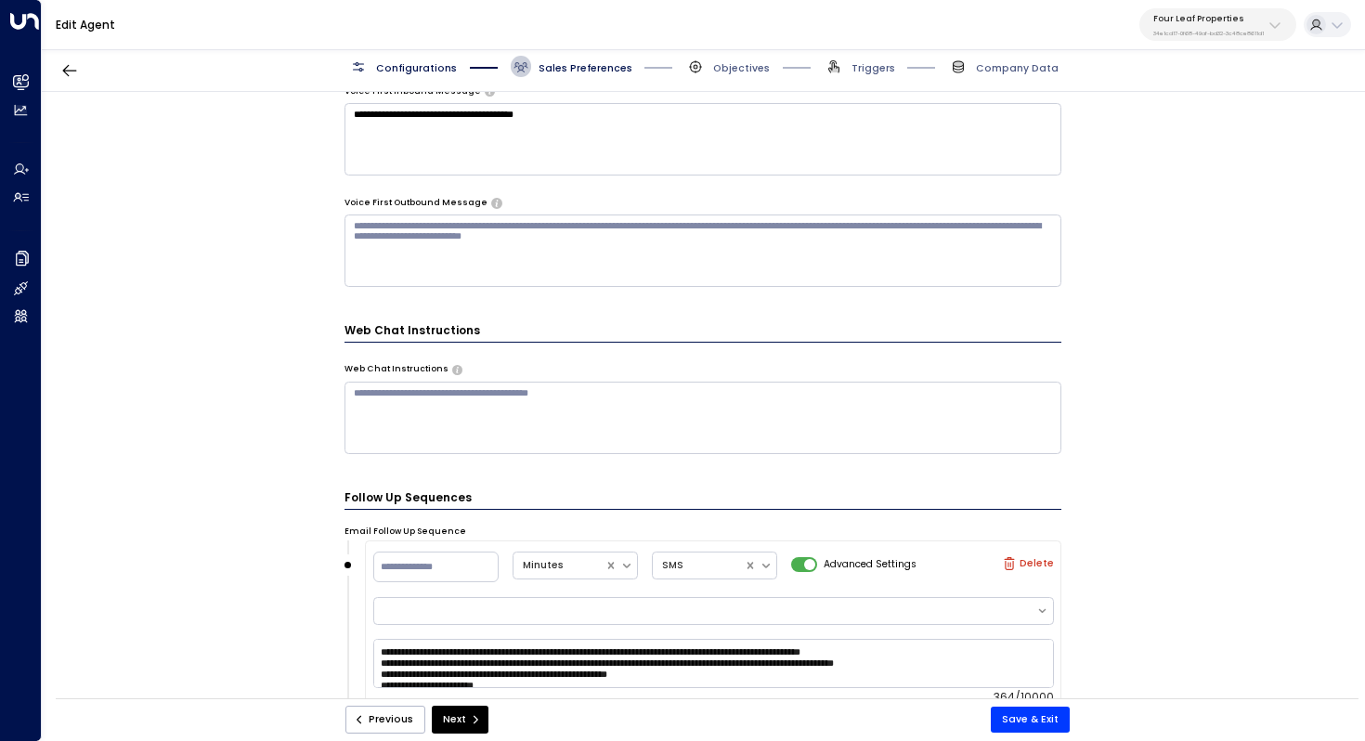
click at [675, 426] on textarea at bounding box center [704, 418] width 718 height 72
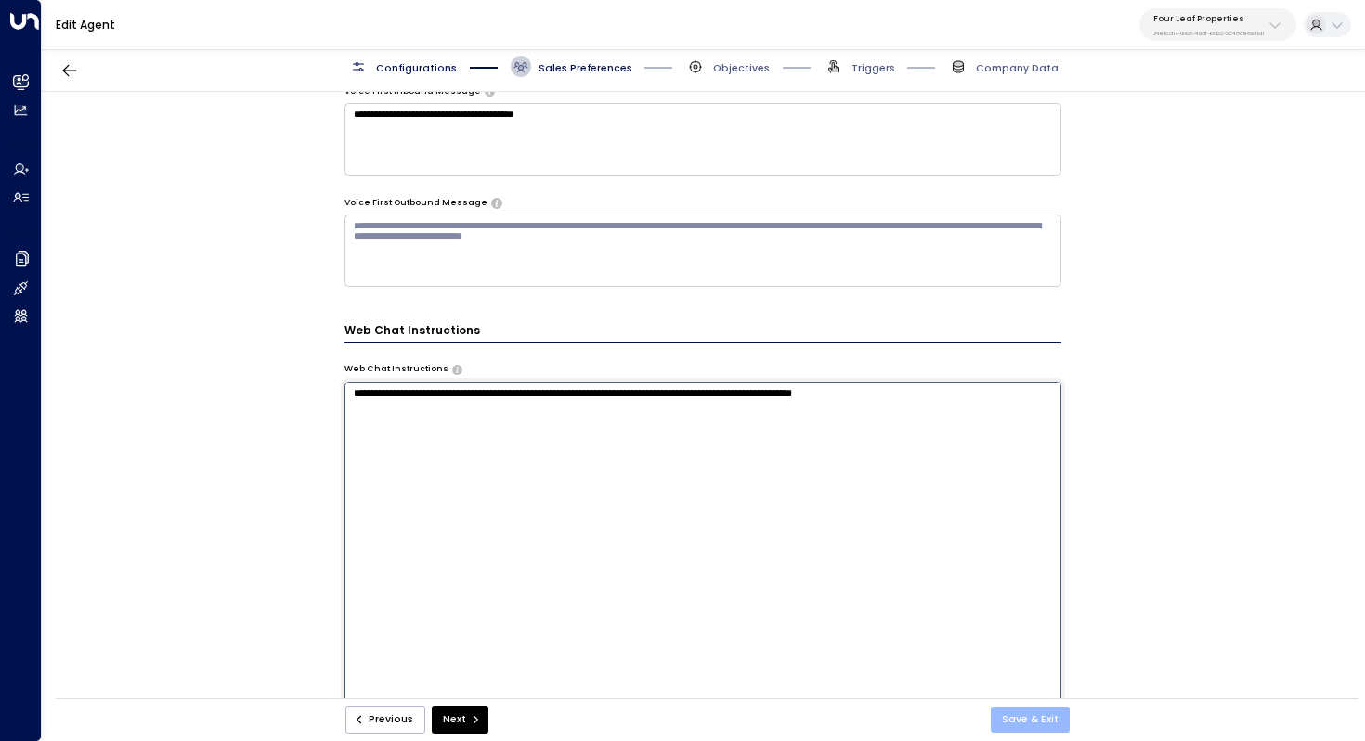
type textarea "**********"
click at [1012, 716] on button "Save & Exit" at bounding box center [1030, 720] width 79 height 26
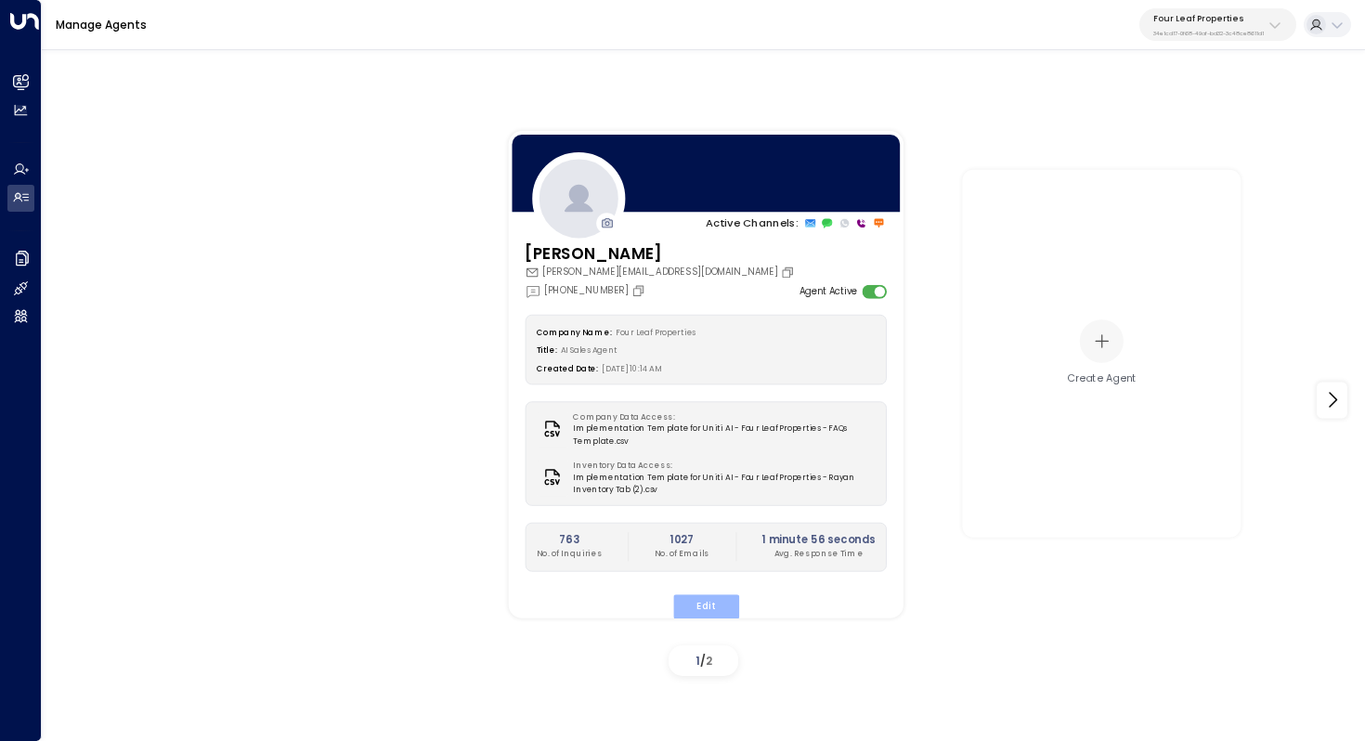
click at [702, 599] on button "Edit" at bounding box center [705, 606] width 66 height 24
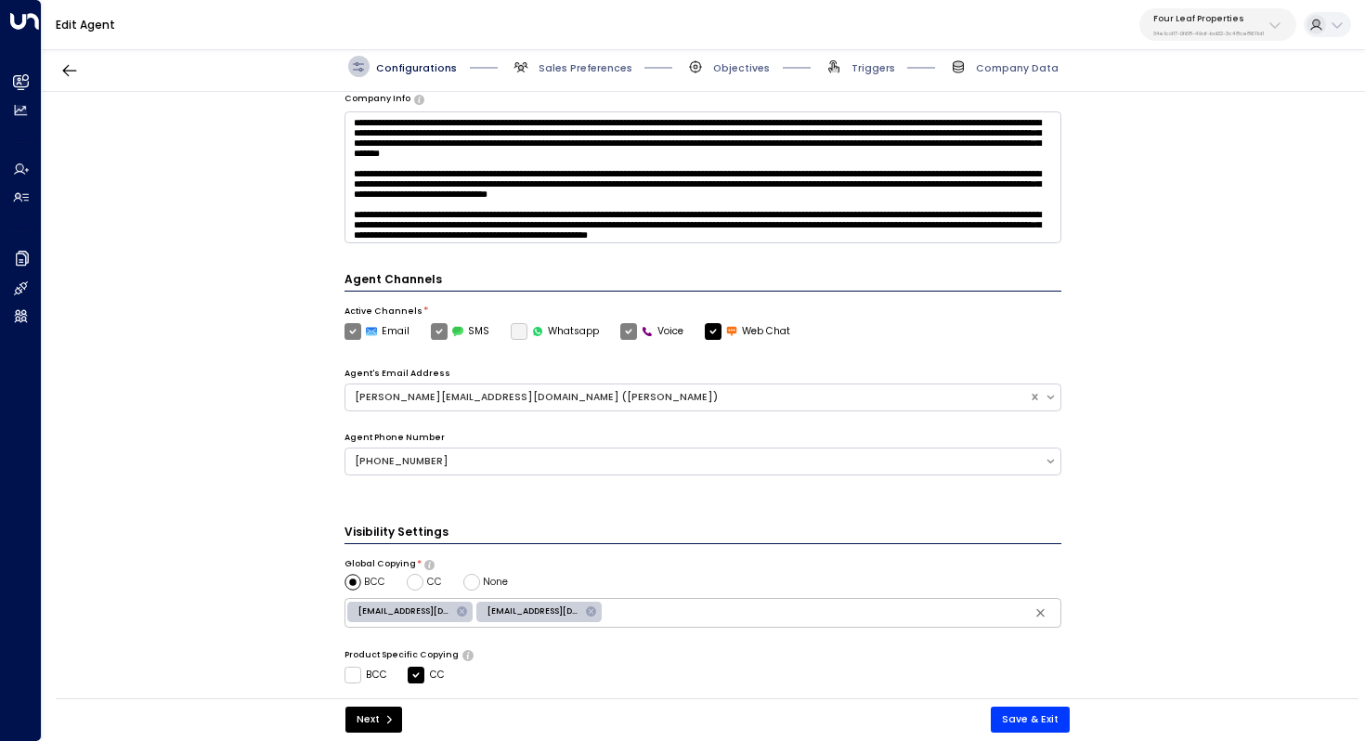
scroll to position [451, 0]
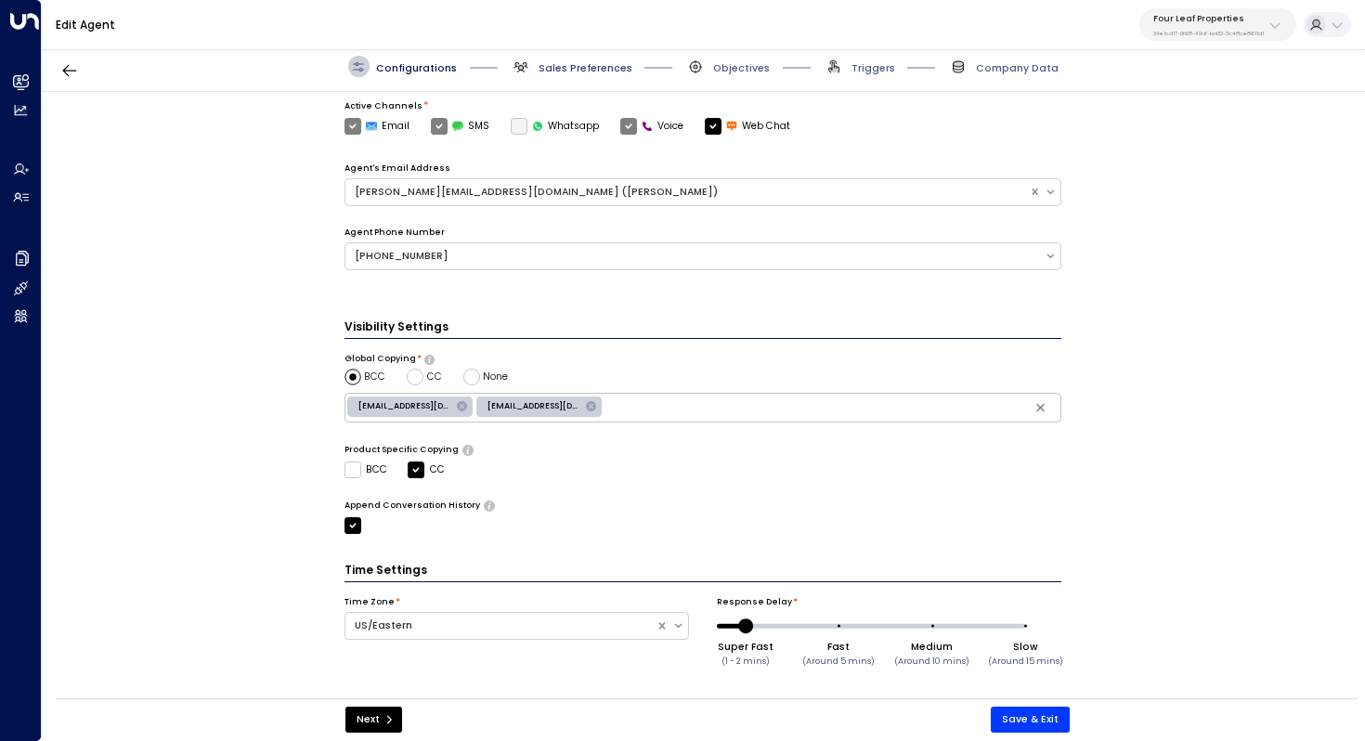
click at [580, 71] on span "Sales Preferences" at bounding box center [586, 68] width 94 height 14
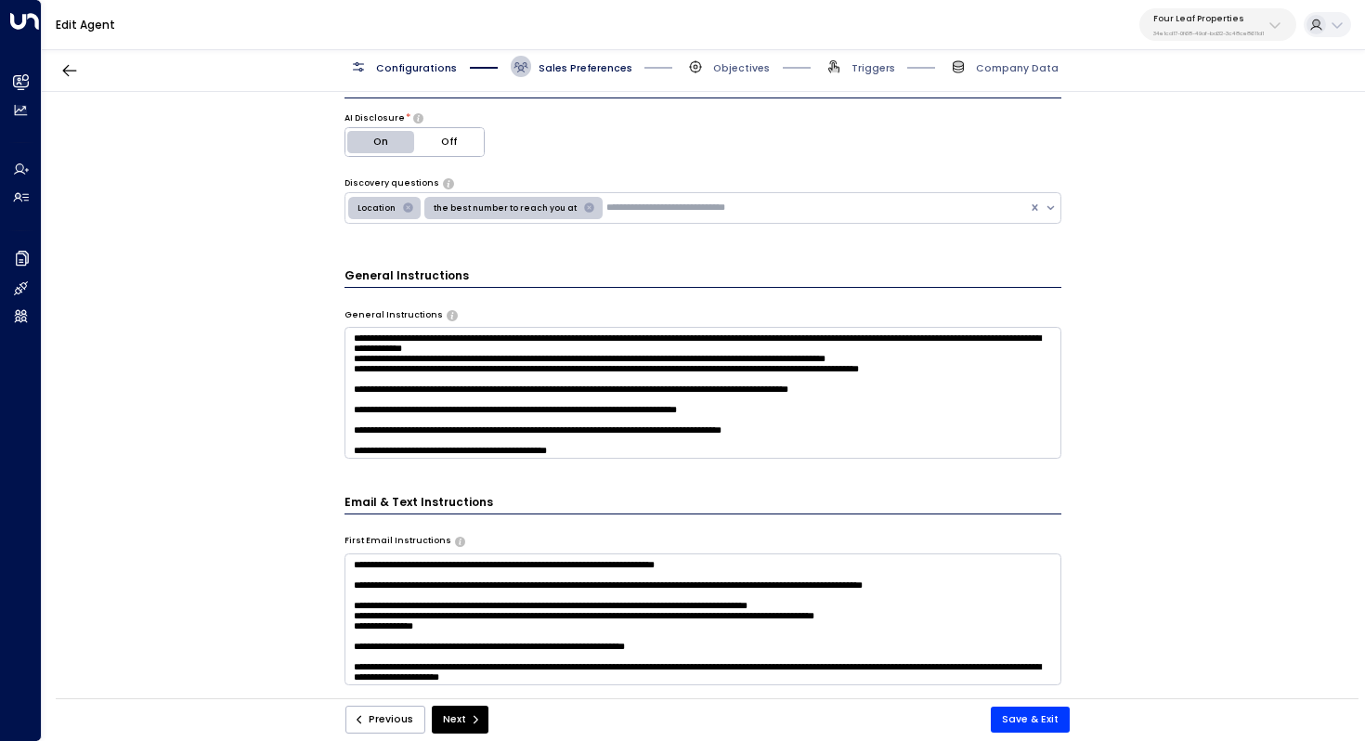
scroll to position [425, 0]
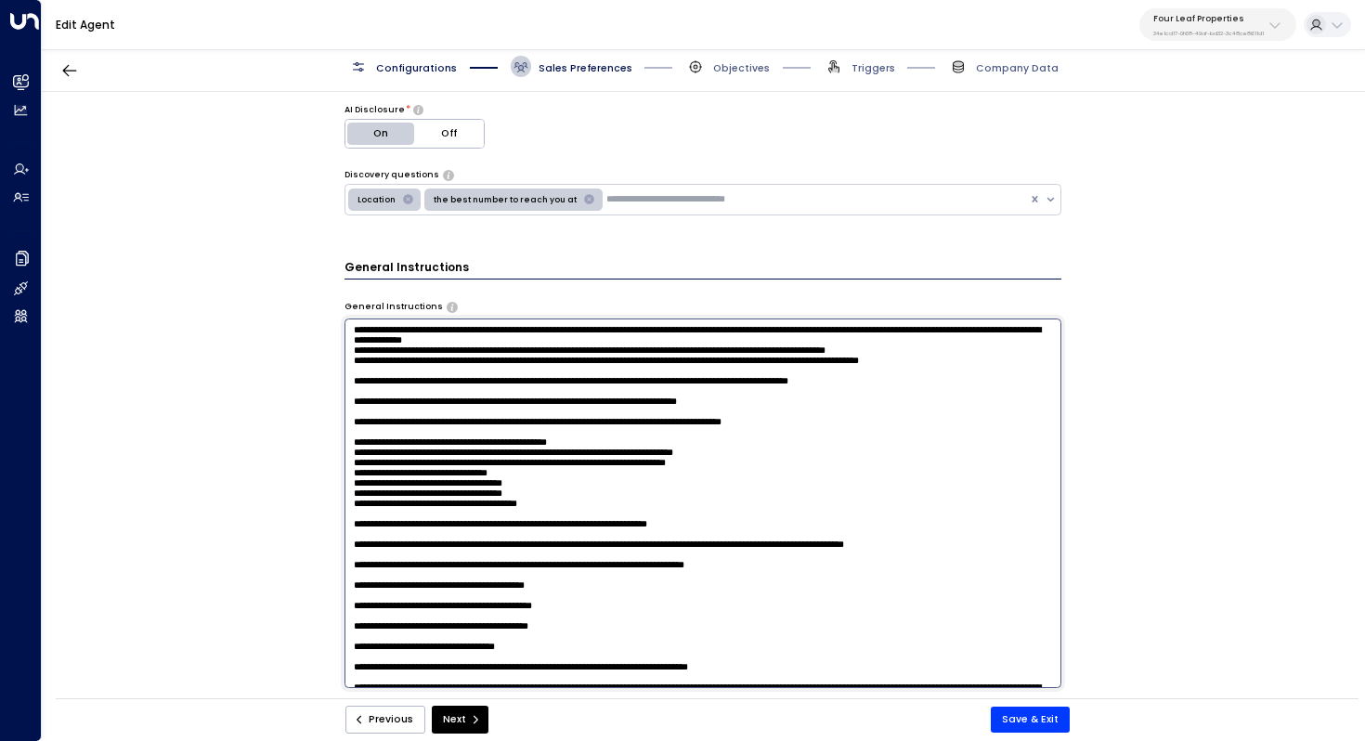
click at [724, 388] on textarea at bounding box center [704, 504] width 718 height 370
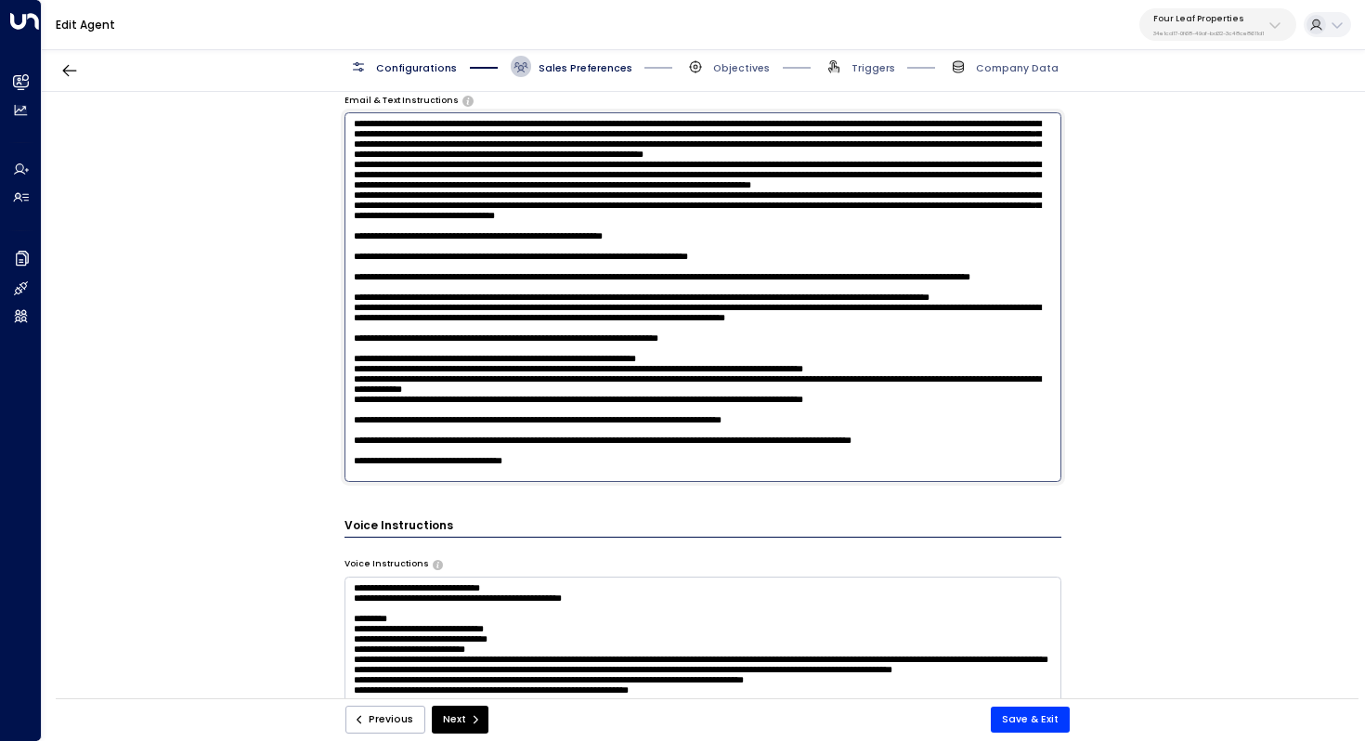
scroll to position [791, 0]
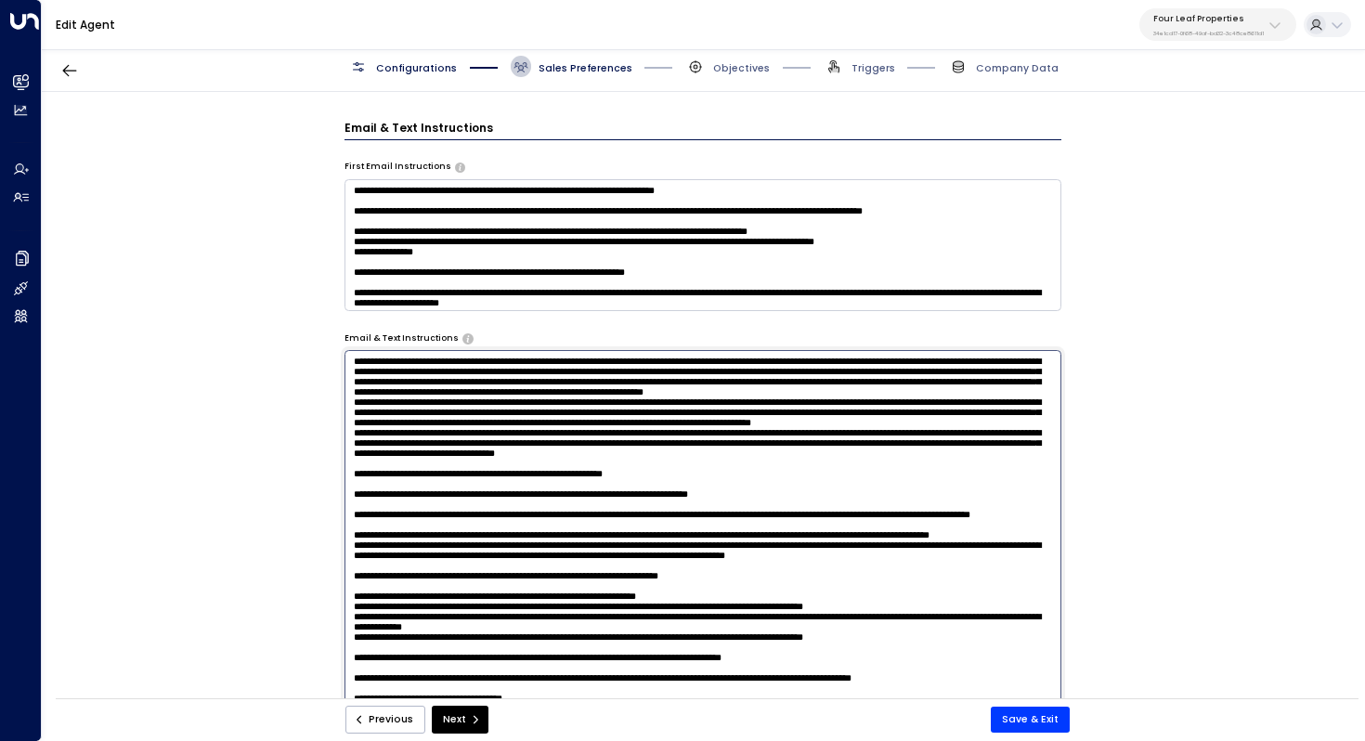
drag, startPoint x: 735, startPoint y: 418, endPoint x: 329, endPoint y: 360, distance: 409.9
click at [329, 360] on div "**********" at bounding box center [703, 400] width 1322 height 616
click at [299, 376] on div "**********" at bounding box center [703, 400] width 1322 height 616
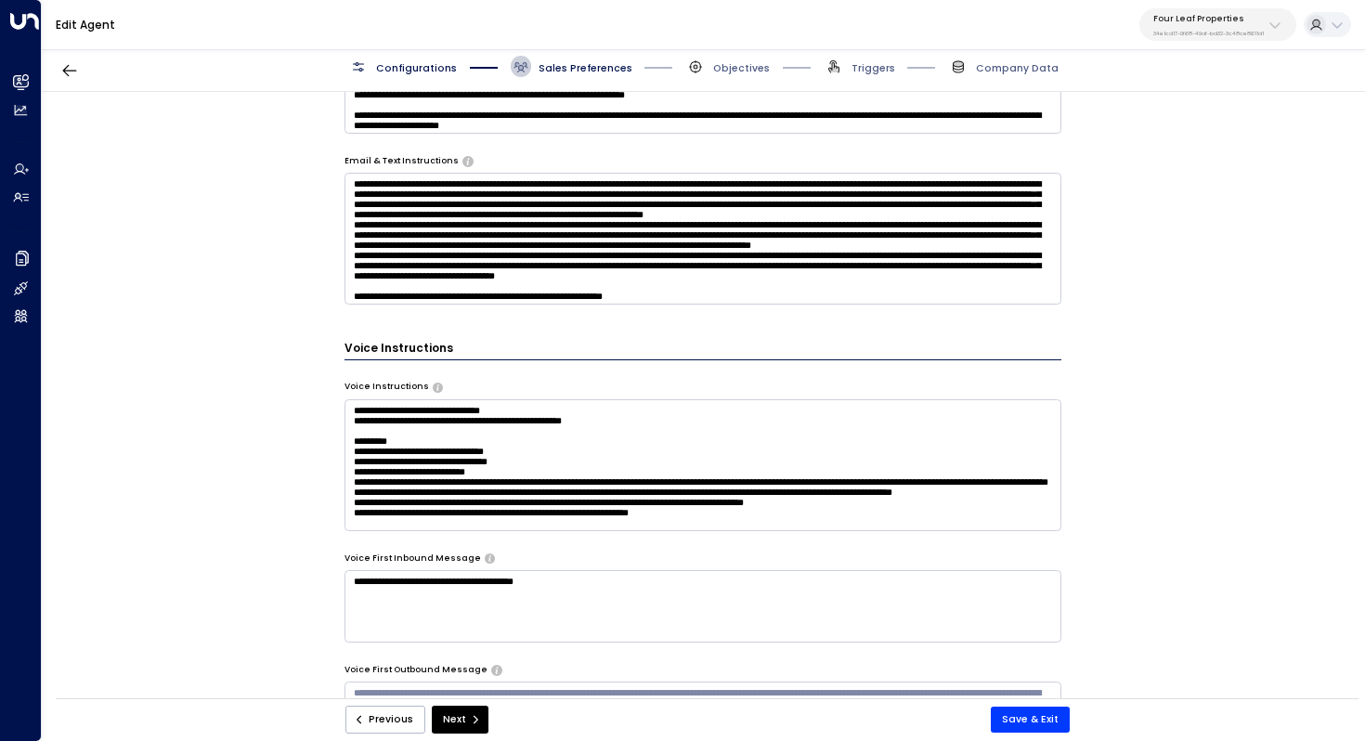
scroll to position [970, 0]
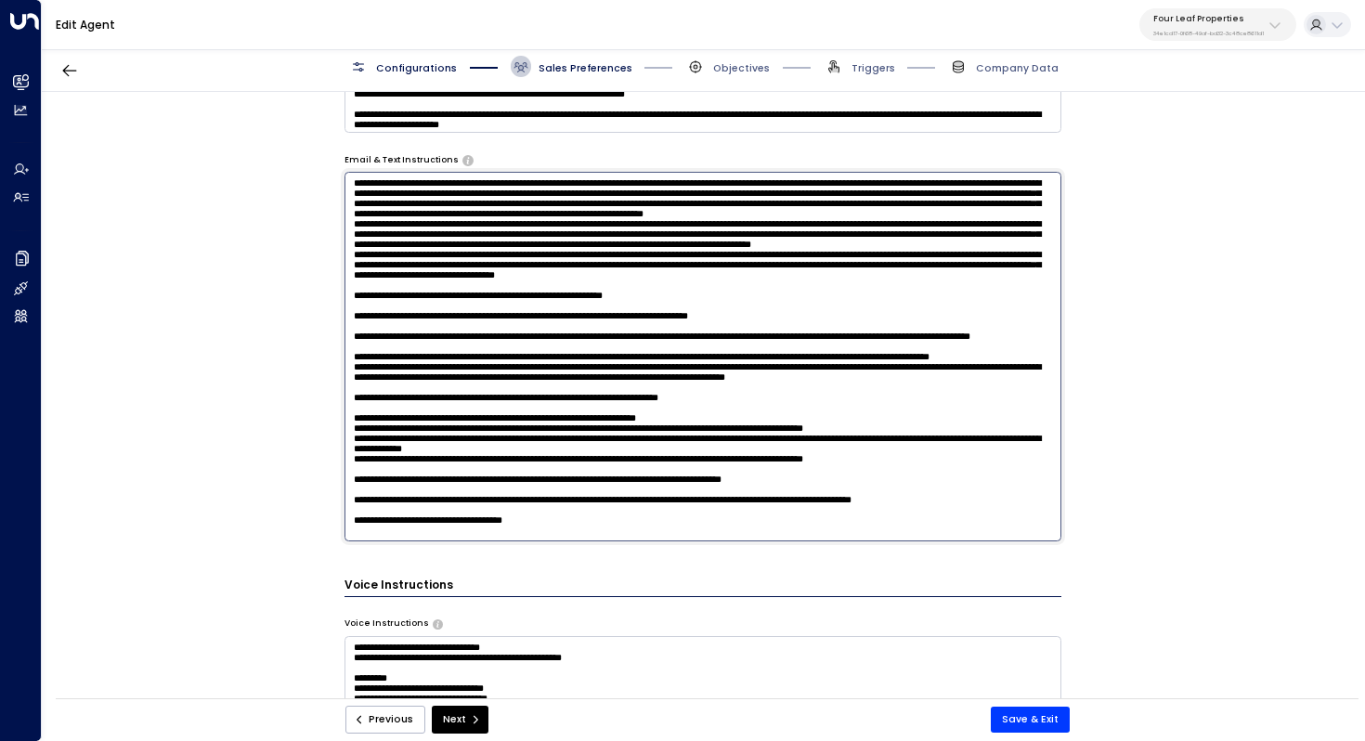
drag, startPoint x: 713, startPoint y: 237, endPoint x: 434, endPoint y: 207, distance: 281.1
click at [434, 207] on textarea at bounding box center [704, 357] width 718 height 370
click at [488, 232] on textarea at bounding box center [704, 357] width 718 height 370
drag, startPoint x: 1026, startPoint y: 345, endPoint x: 816, endPoint y: 336, distance: 210.1
click at [816, 336] on textarea at bounding box center [704, 357] width 718 height 370
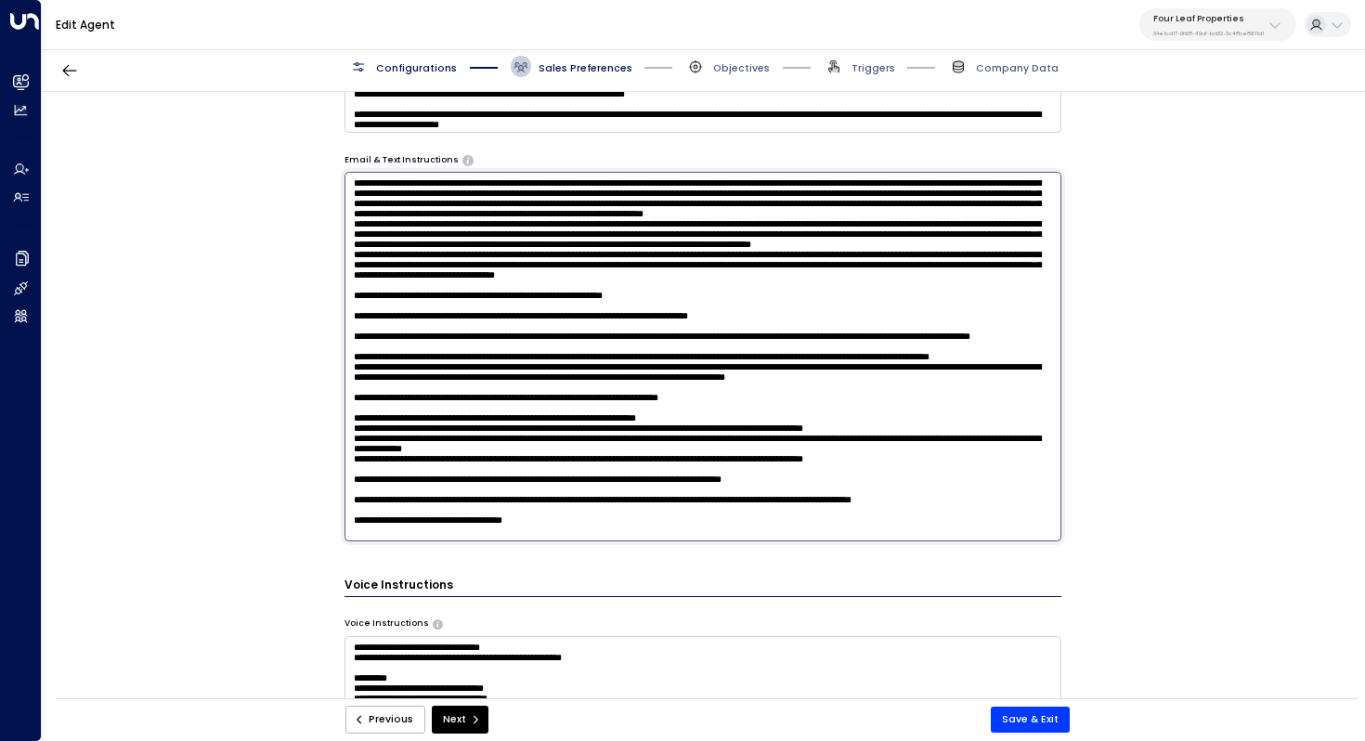
click at [762, 359] on textarea at bounding box center [704, 357] width 718 height 370
drag, startPoint x: 726, startPoint y: 371, endPoint x: 275, endPoint y: 181, distance: 489.9
click at [275, 181] on div "**********" at bounding box center [703, 400] width 1322 height 616
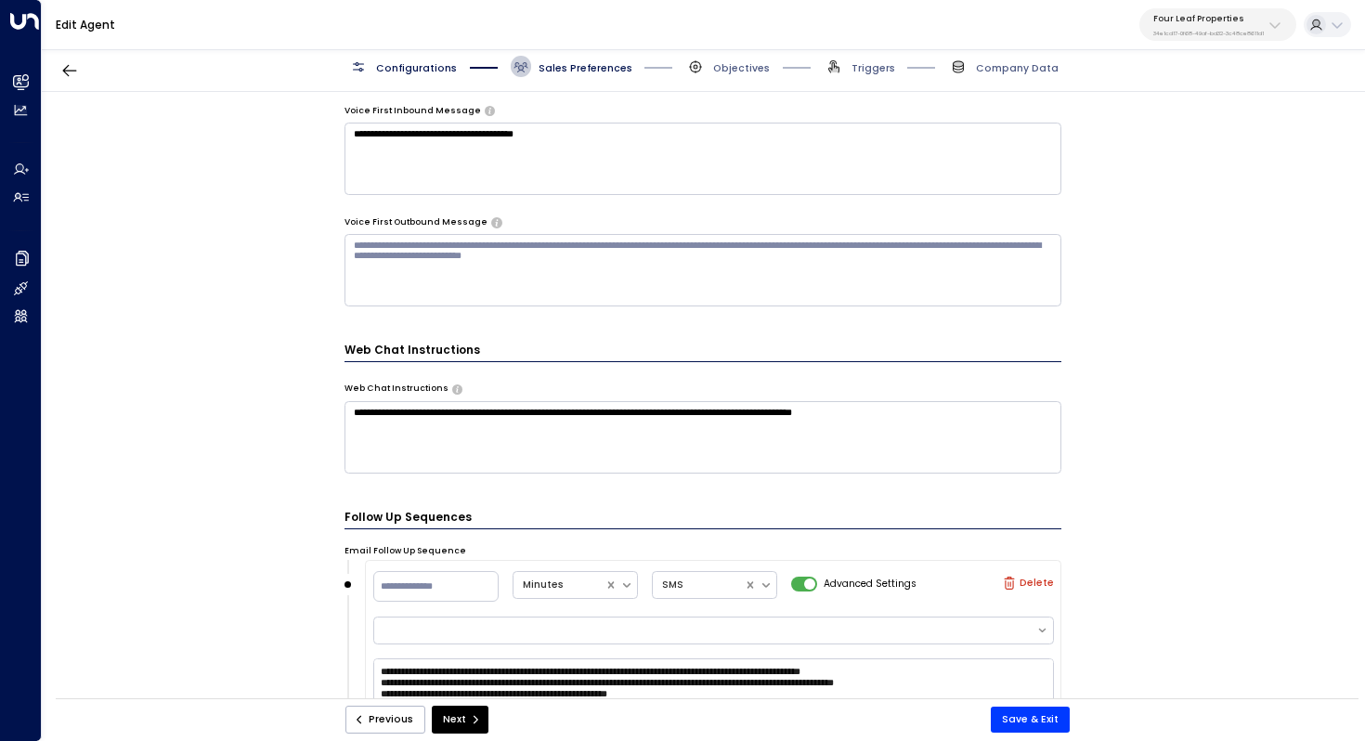
scroll to position [1692, 0]
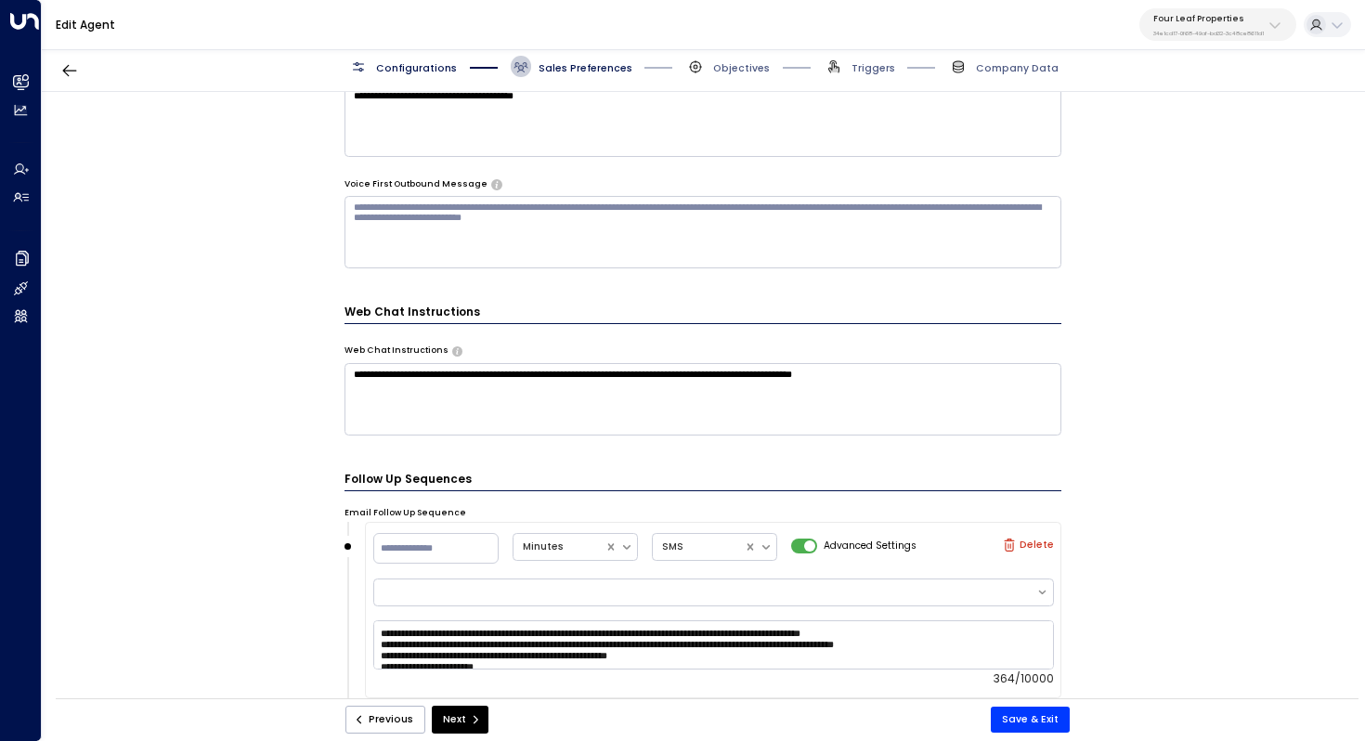
click at [354, 376] on textarea "**********" at bounding box center [704, 399] width 718 height 72
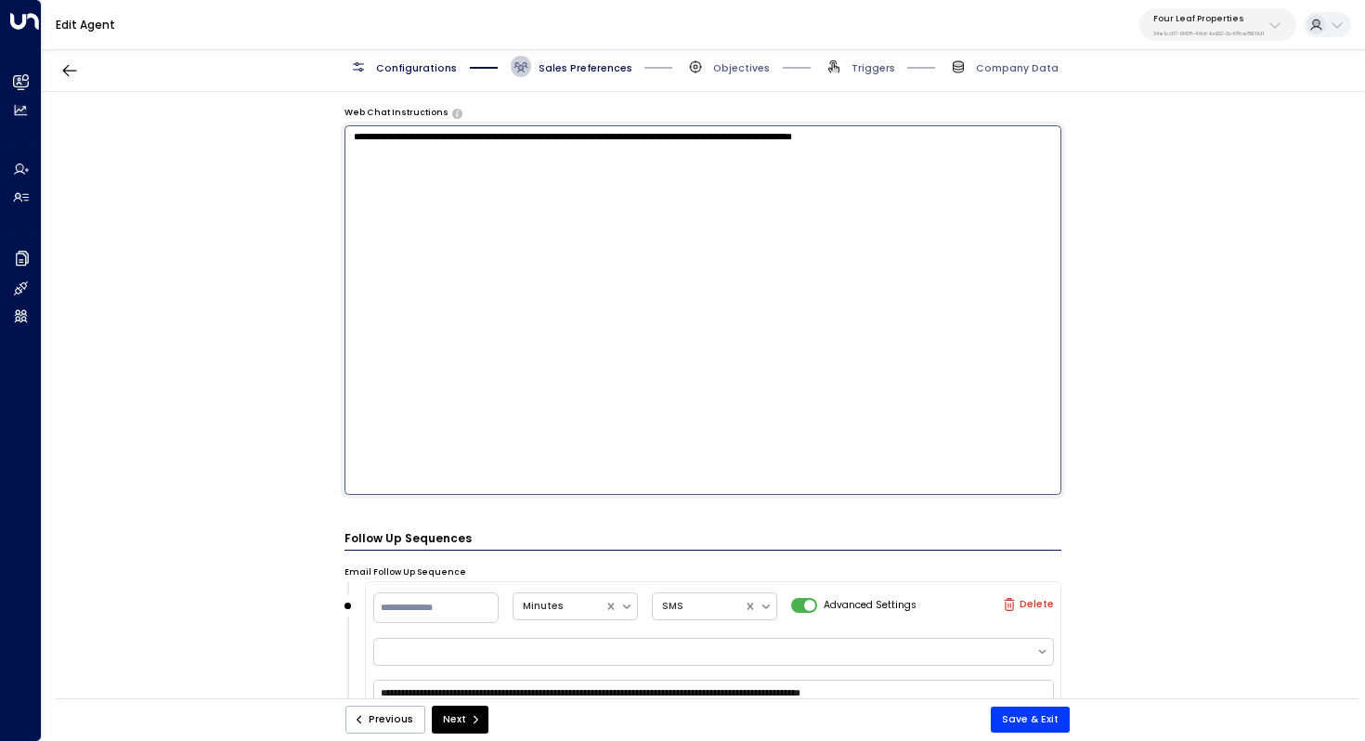
scroll to position [1454, 0]
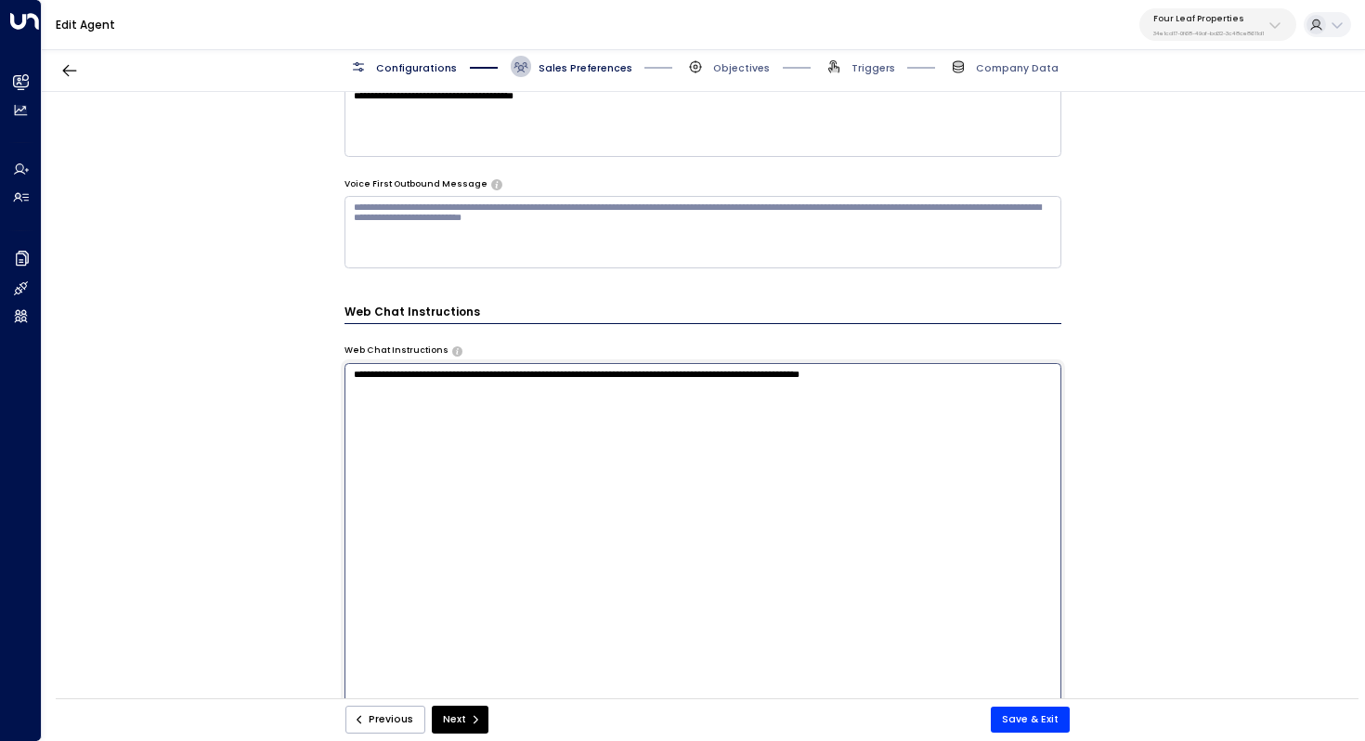
click at [470, 371] on textarea "**********" at bounding box center [704, 548] width 718 height 370
click at [612, 371] on textarea "**********" at bounding box center [704, 548] width 718 height 370
drag, startPoint x: 981, startPoint y: 371, endPoint x: 655, endPoint y: 371, distance: 326.0
click at [655, 371] on textarea "**********" at bounding box center [704, 548] width 718 height 370
paste textarea "**********"
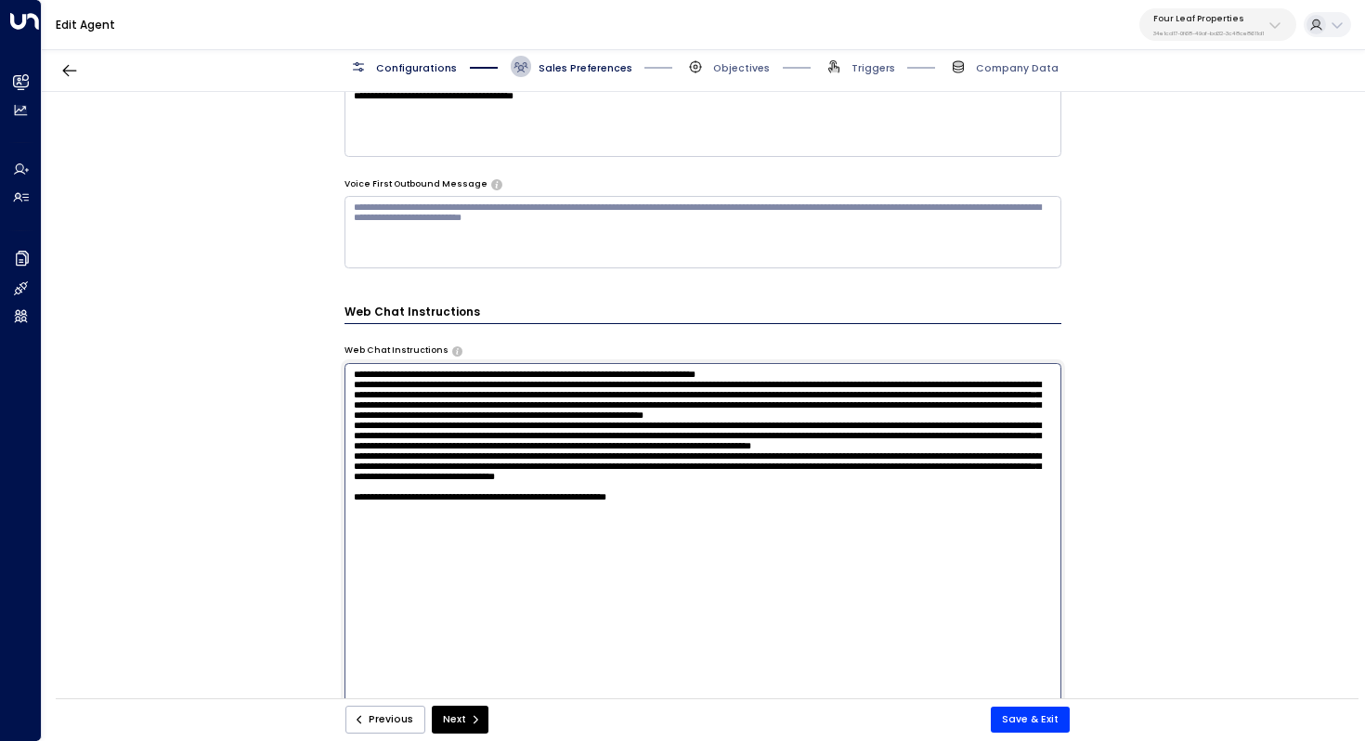
drag, startPoint x: 715, startPoint y: 576, endPoint x: 331, endPoint y: 574, distance: 384.5
click at [331, 575] on div "**********" at bounding box center [703, 400] width 1322 height 616
click at [840, 377] on textarea at bounding box center [704, 548] width 718 height 370
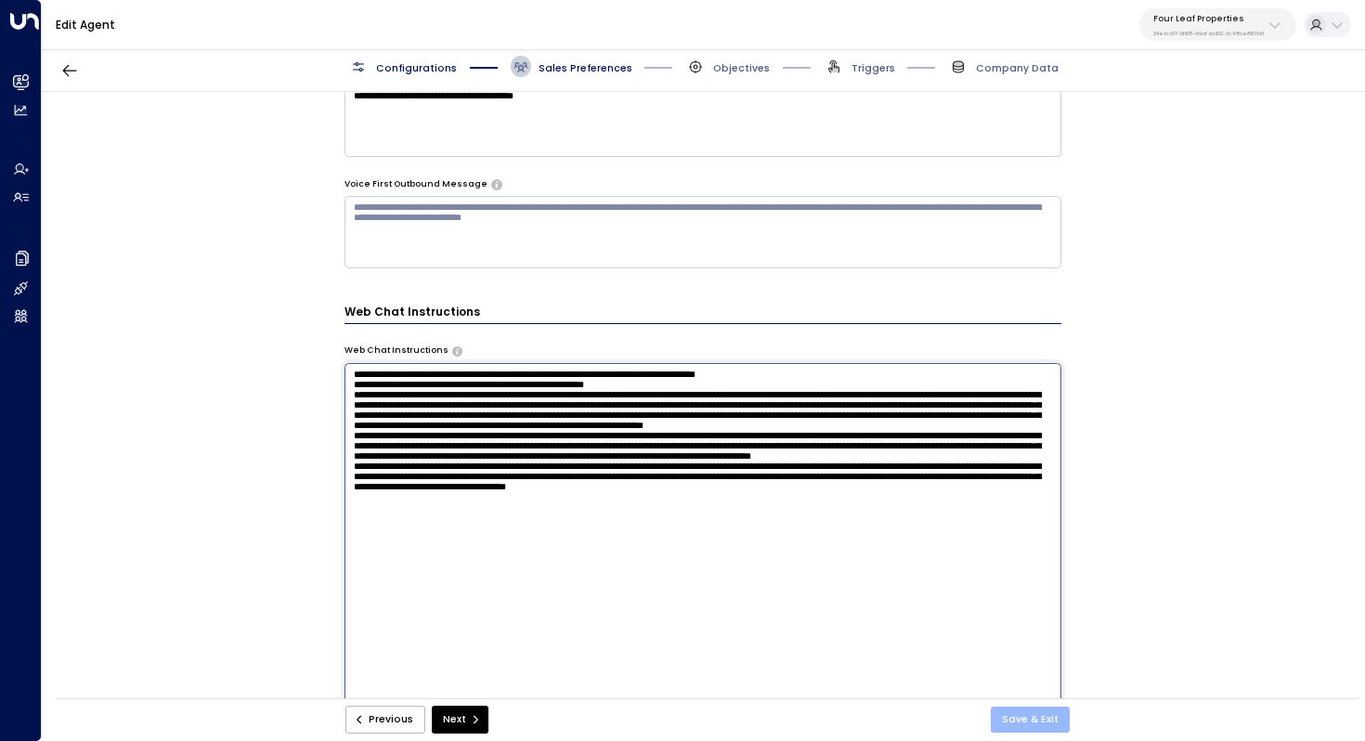
type textarea "**********"
click at [1025, 715] on button "Save & Exit" at bounding box center [1030, 720] width 79 height 26
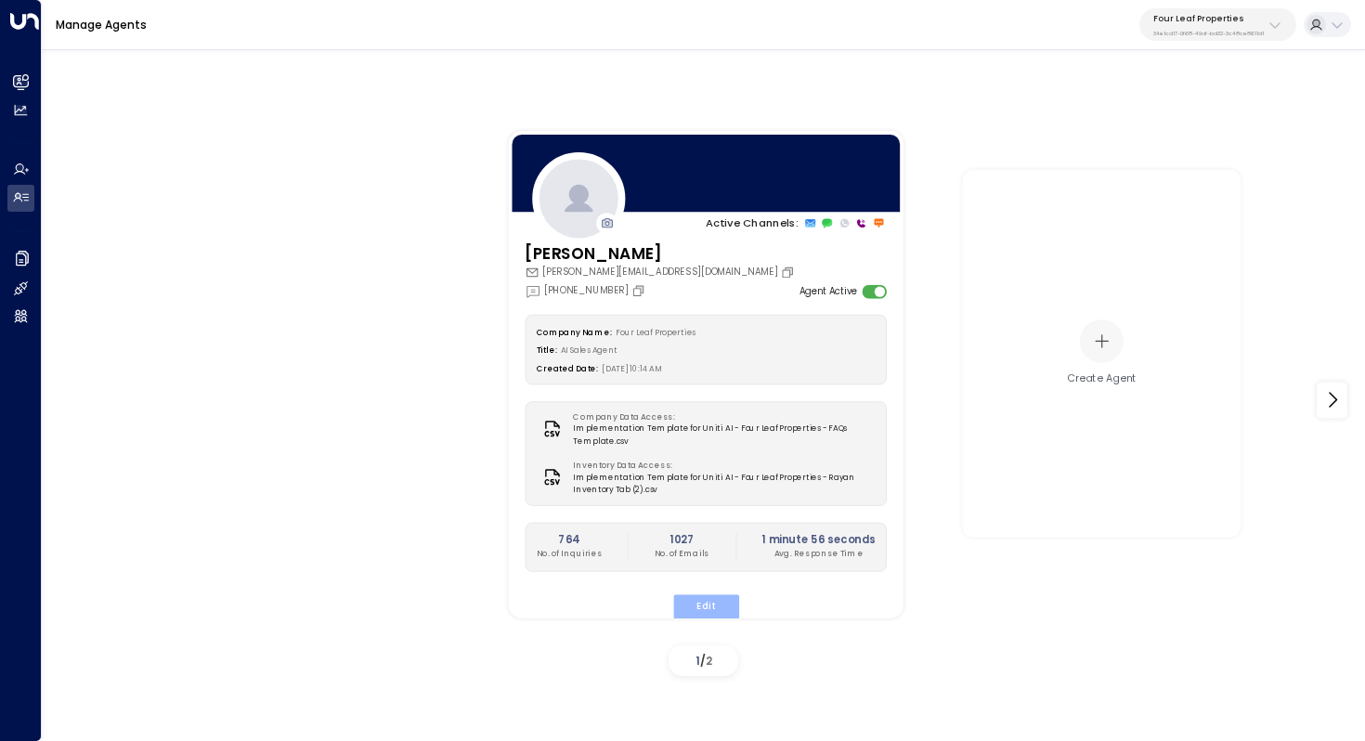
click at [707, 607] on button "Edit" at bounding box center [705, 606] width 66 height 24
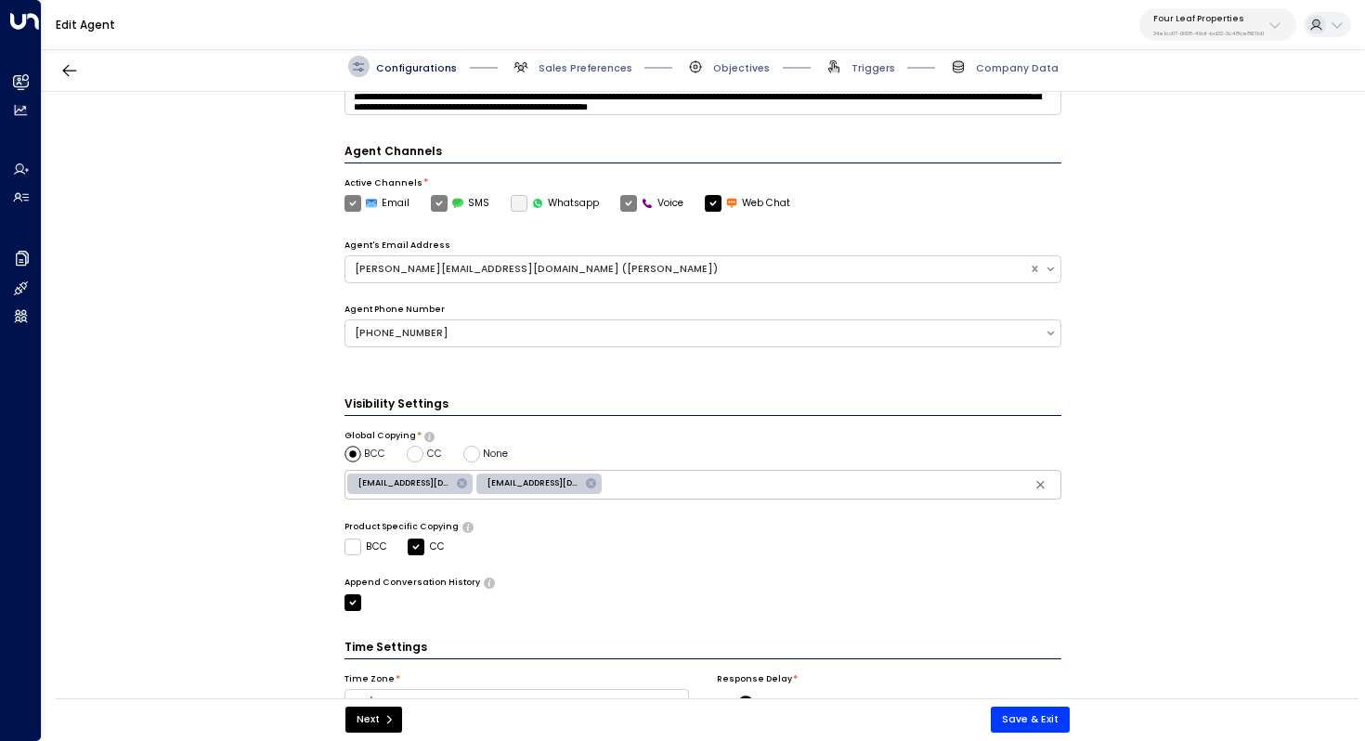
scroll to position [451, 0]
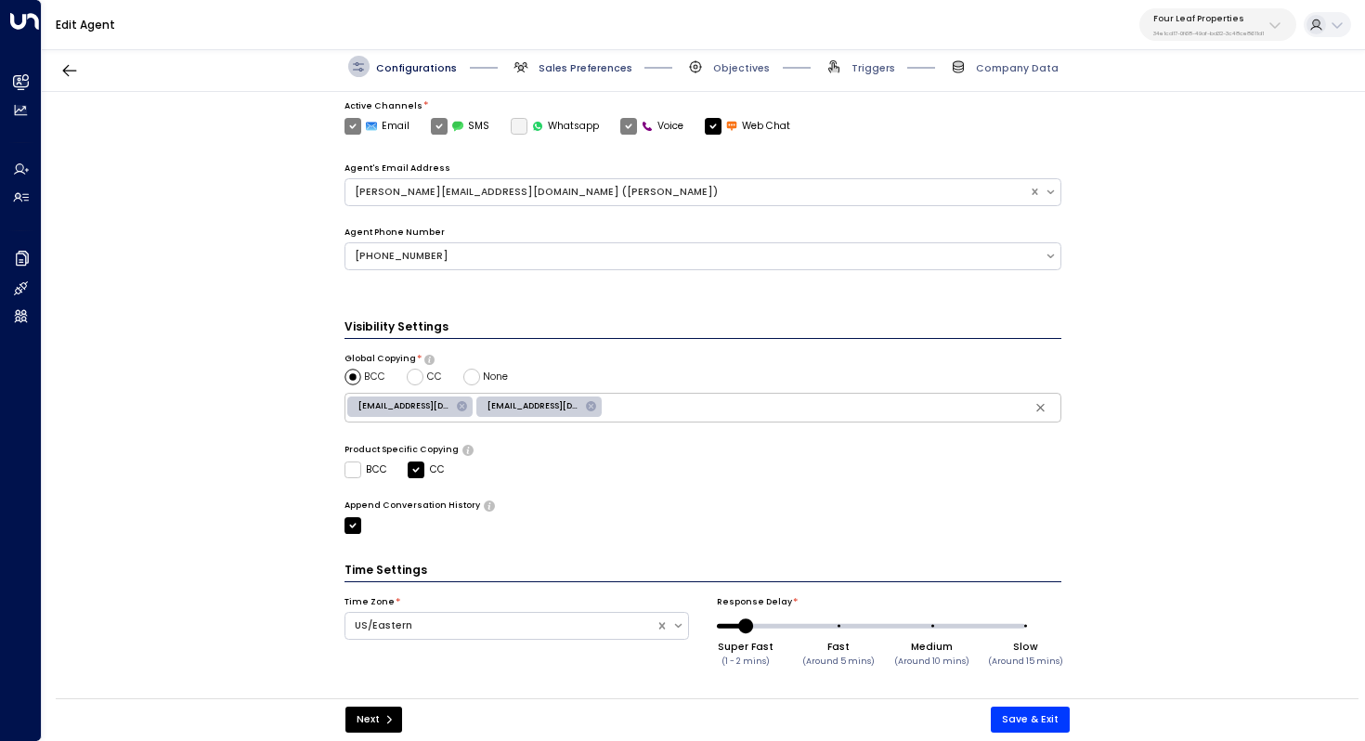
click at [576, 67] on span "Sales Preferences" at bounding box center [586, 68] width 94 height 14
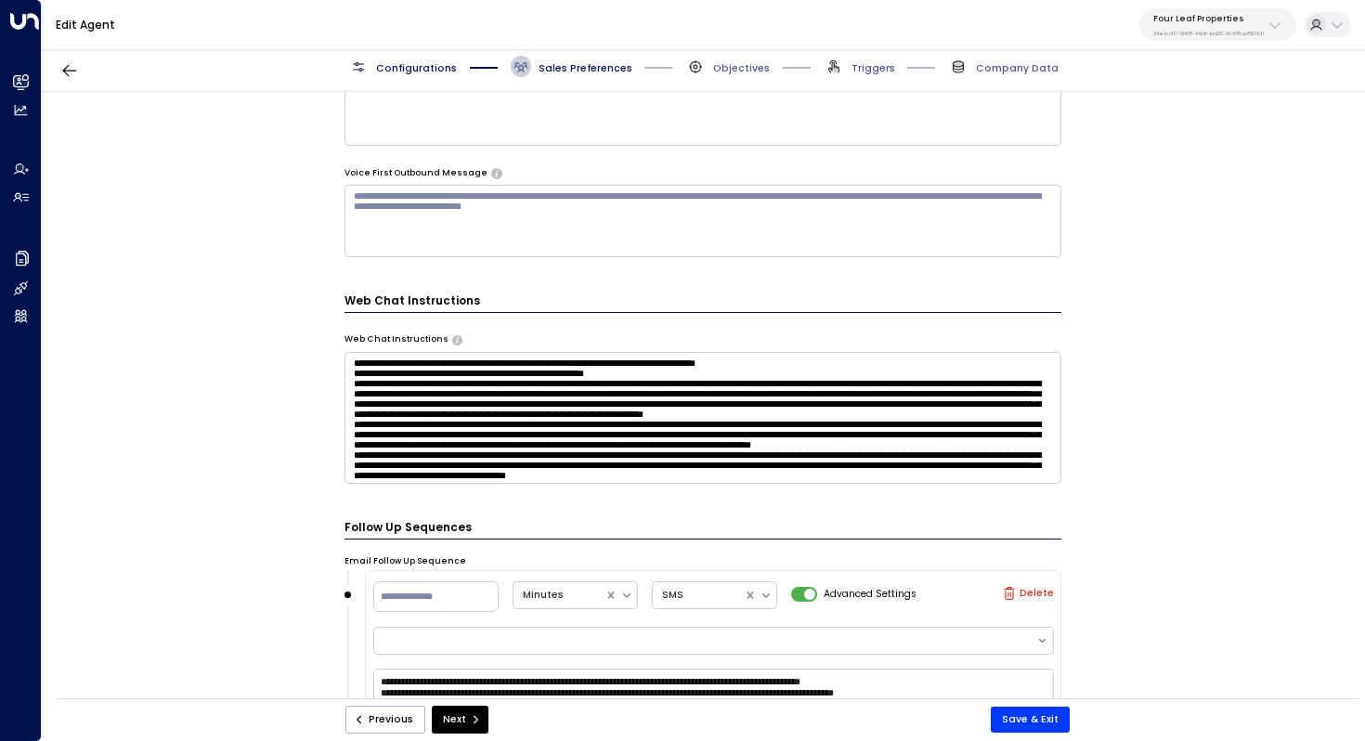
scroll to position [1471, 0]
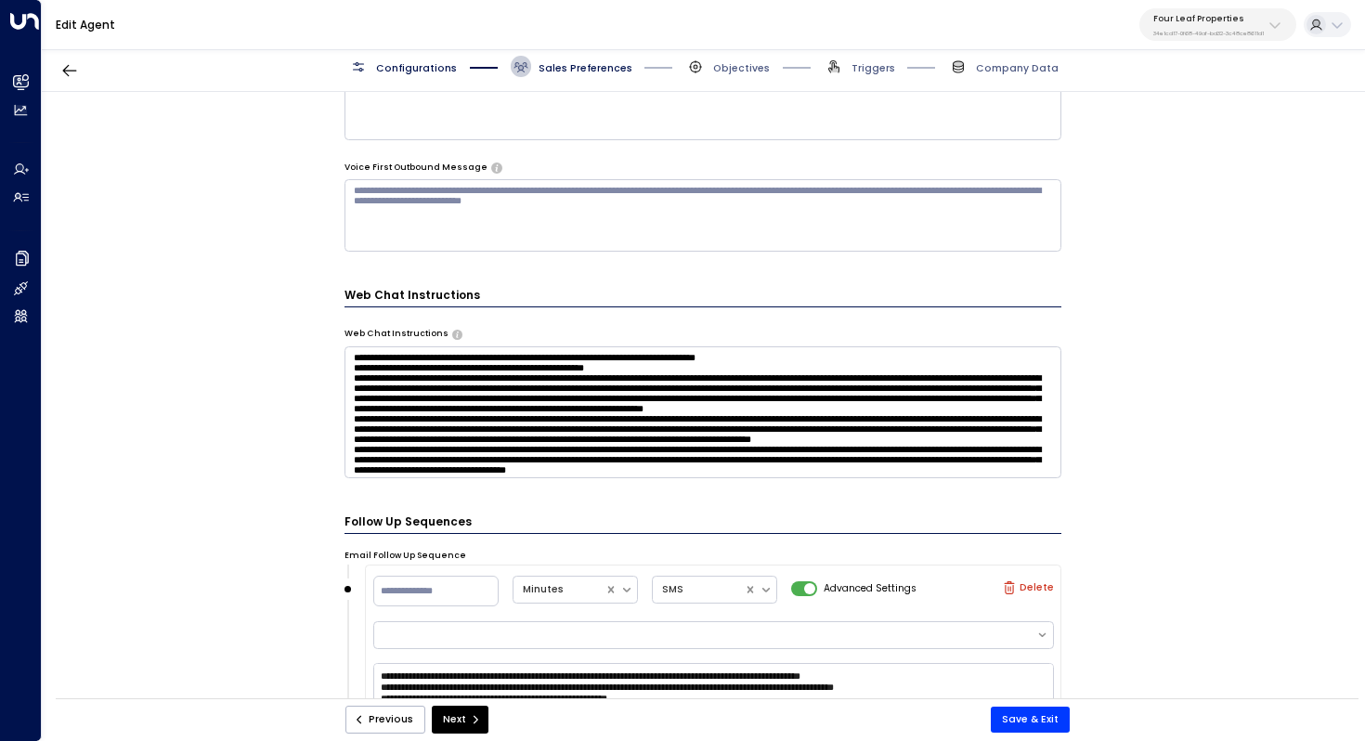
click at [890, 408] on textarea at bounding box center [704, 412] width 718 height 132
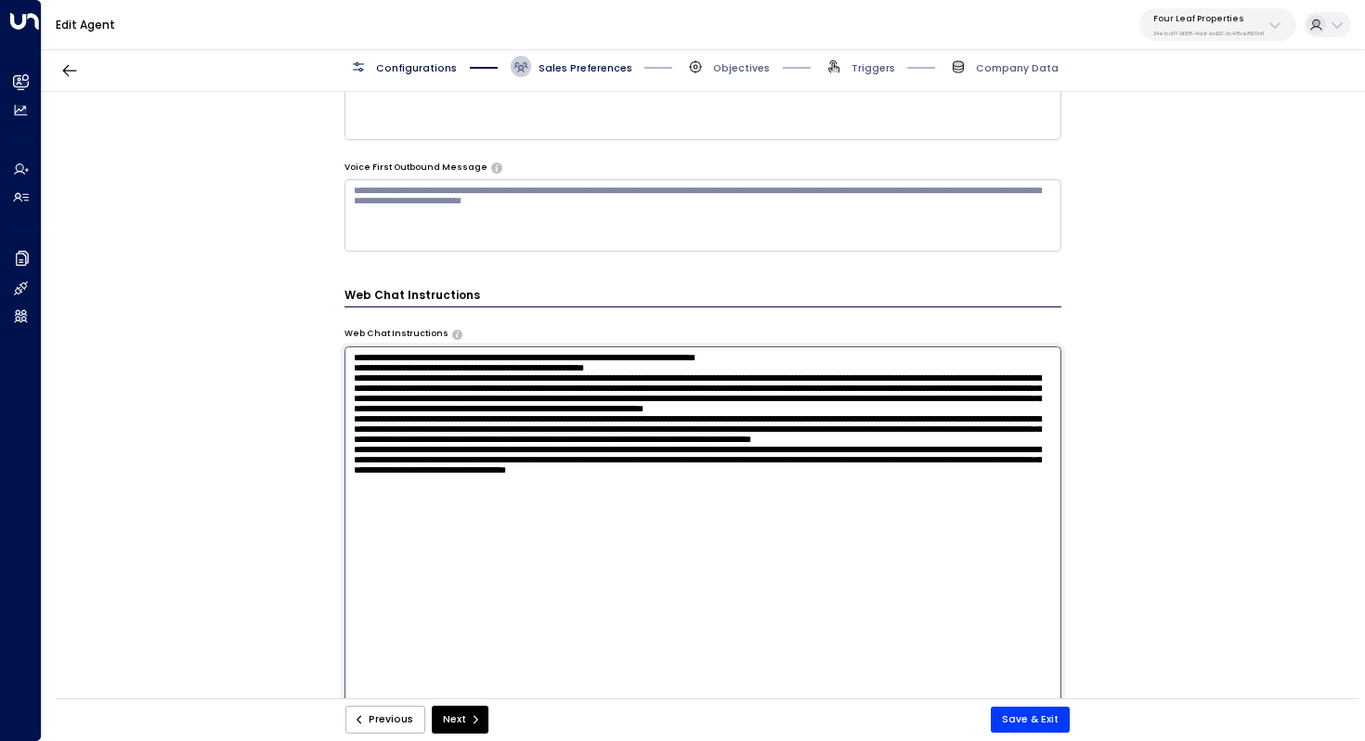
drag, startPoint x: 555, startPoint y: 386, endPoint x: 589, endPoint y: 386, distance: 33.4
click at [589, 386] on textarea at bounding box center [704, 531] width 718 height 370
drag, startPoint x: 440, startPoint y: 476, endPoint x: 459, endPoint y: 476, distance: 18.6
click at [459, 476] on textarea at bounding box center [704, 531] width 718 height 370
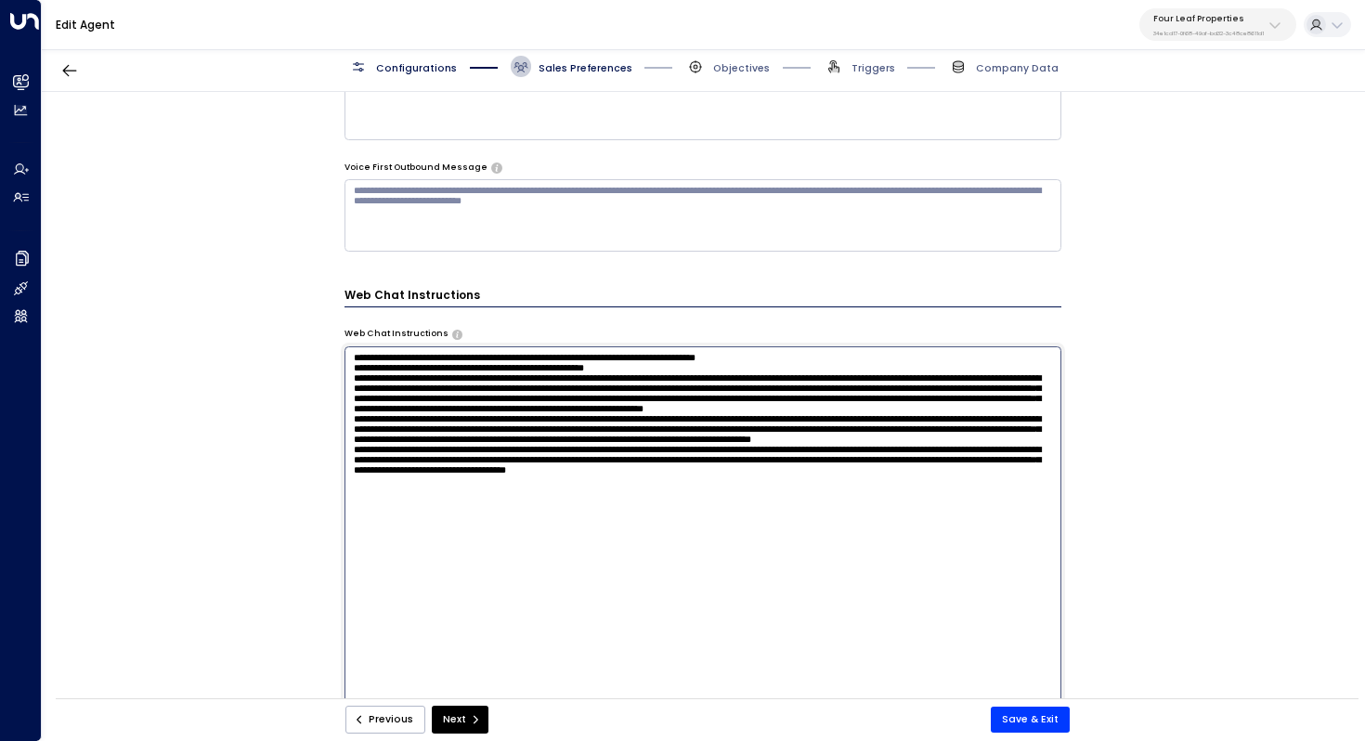
click at [510, 472] on textarea at bounding box center [704, 531] width 718 height 370
click at [787, 527] on textarea at bounding box center [704, 531] width 718 height 370
drag, startPoint x: 790, startPoint y: 514, endPoint x: 790, endPoint y: 526, distance: 12.1
click at [790, 526] on textarea at bounding box center [704, 531] width 718 height 370
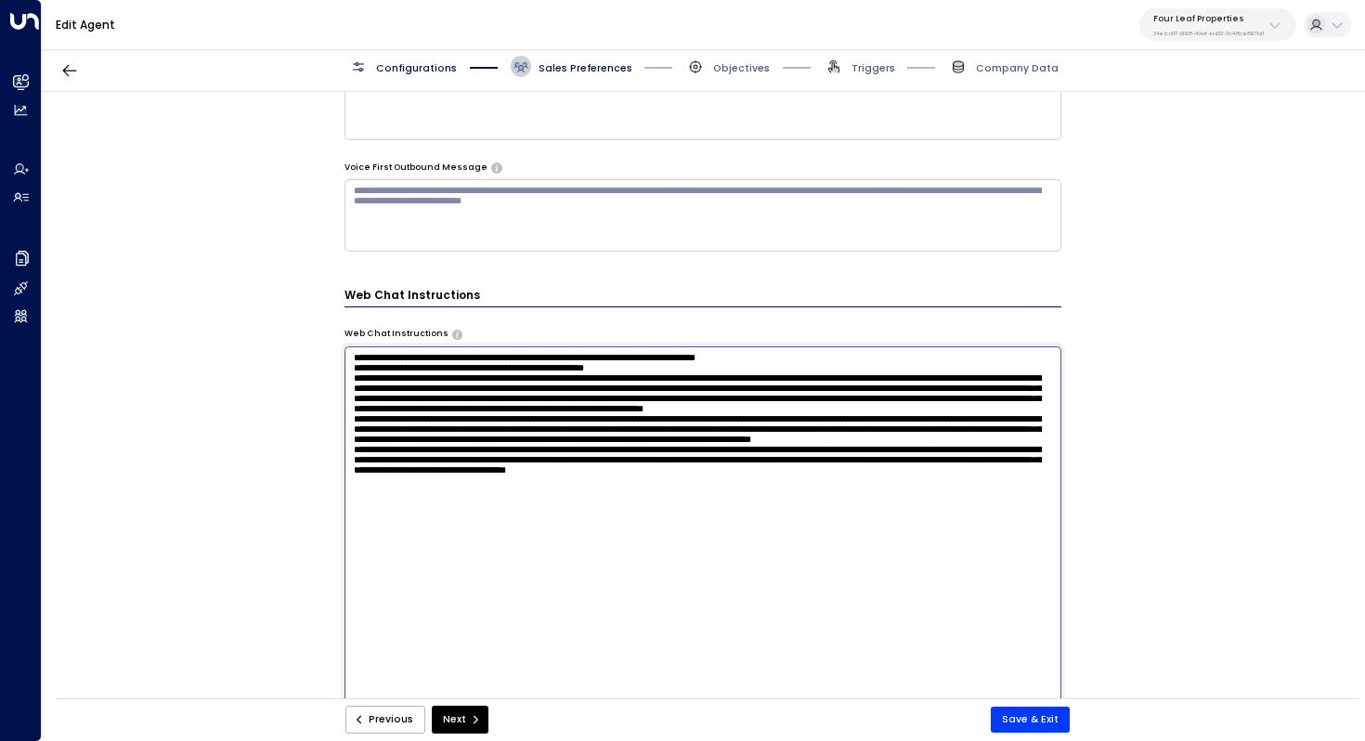
click at [790, 526] on textarea at bounding box center [704, 531] width 718 height 370
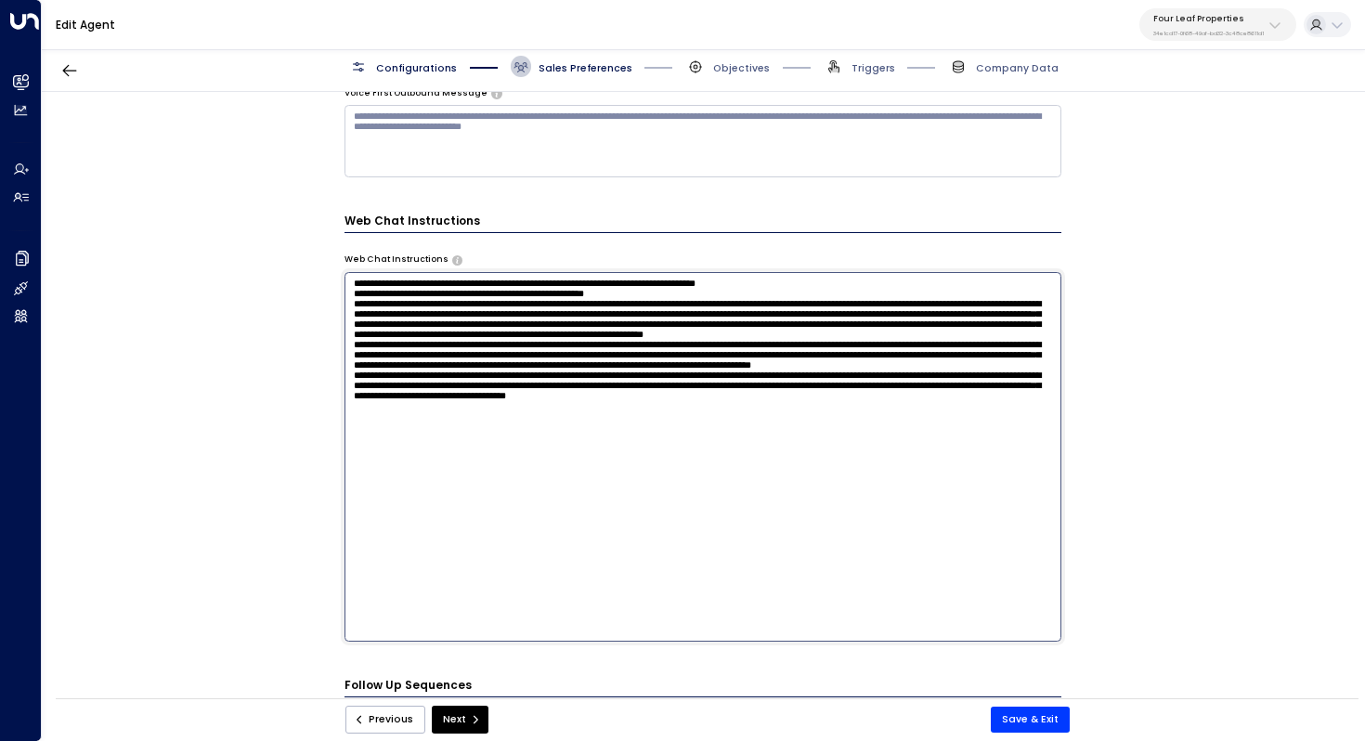
scroll to position [1555, 0]
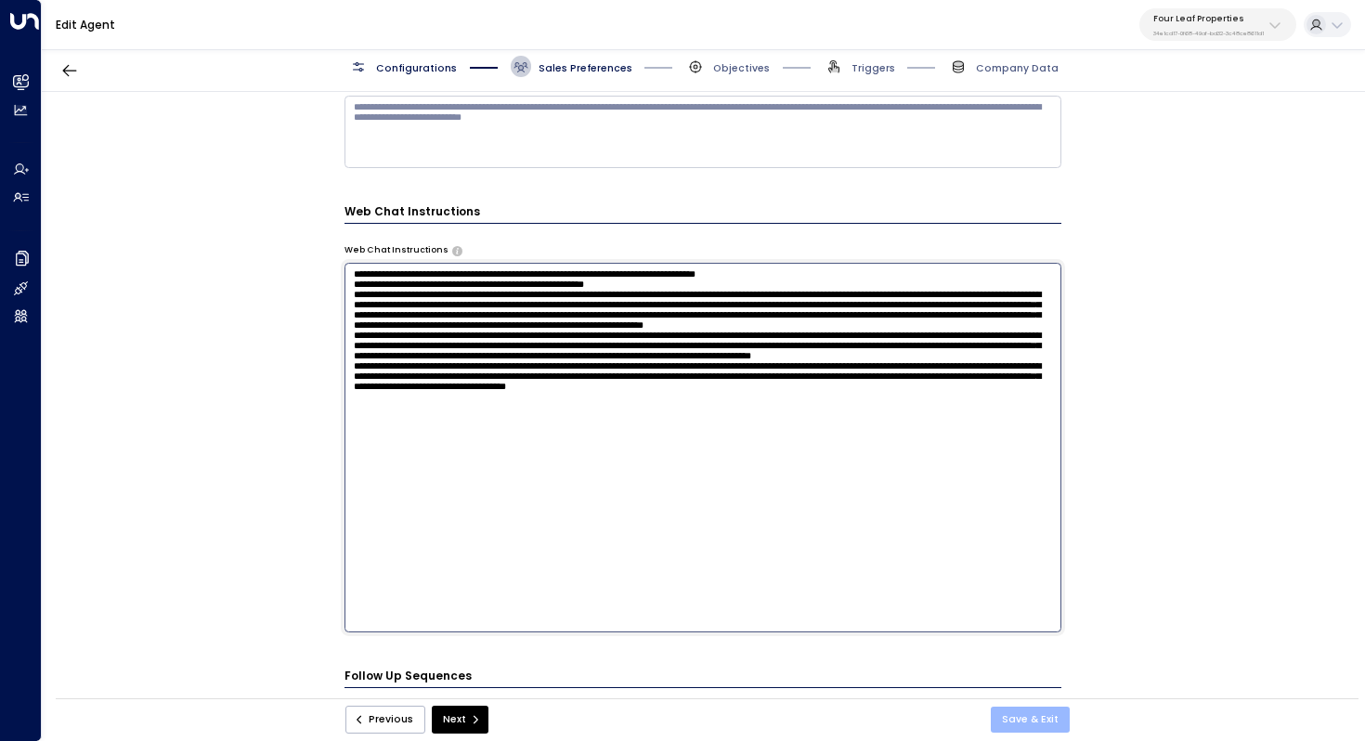
click at [1028, 714] on button "Save & Exit" at bounding box center [1030, 720] width 79 height 26
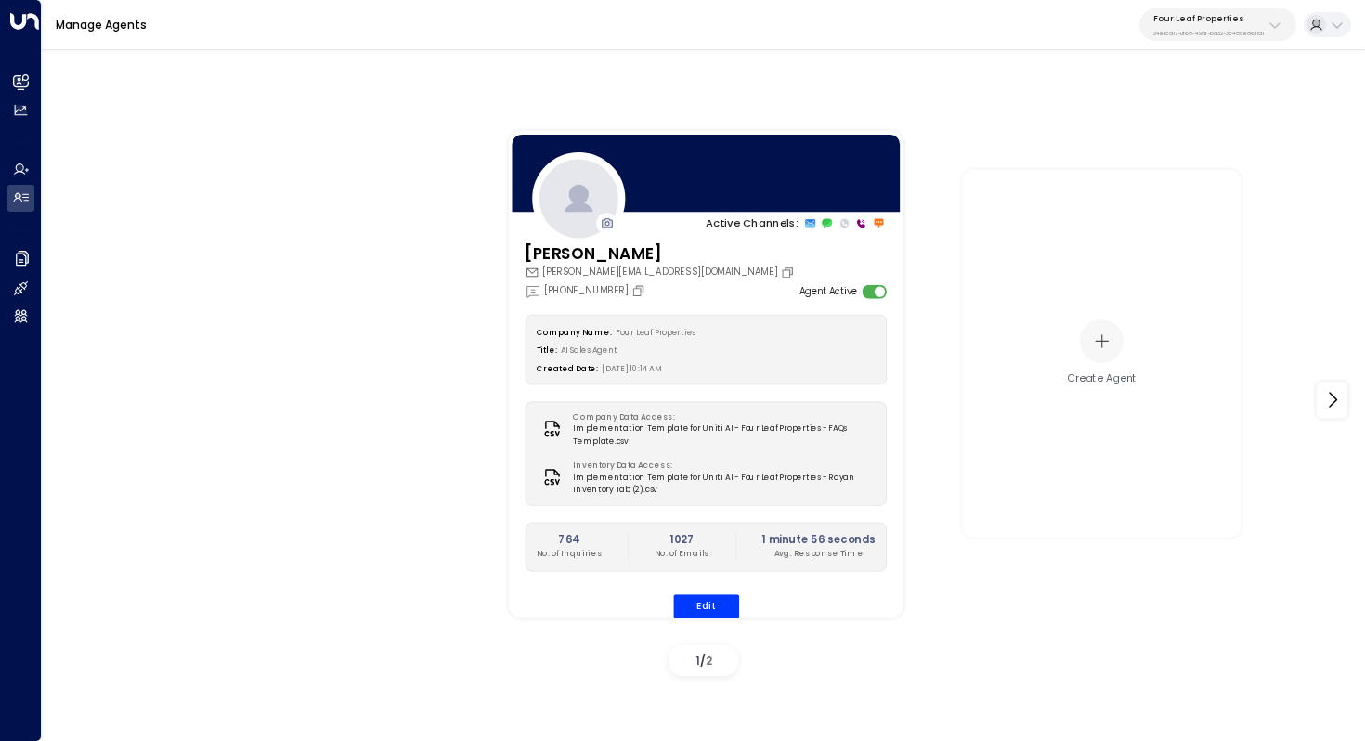
click at [700, 591] on div "Company Name: Four Leaf Properties Title: AI Sales Agent Created Date: 08/14/20…" at bounding box center [706, 467] width 362 height 305
click at [706, 600] on button "Edit" at bounding box center [705, 606] width 66 height 24
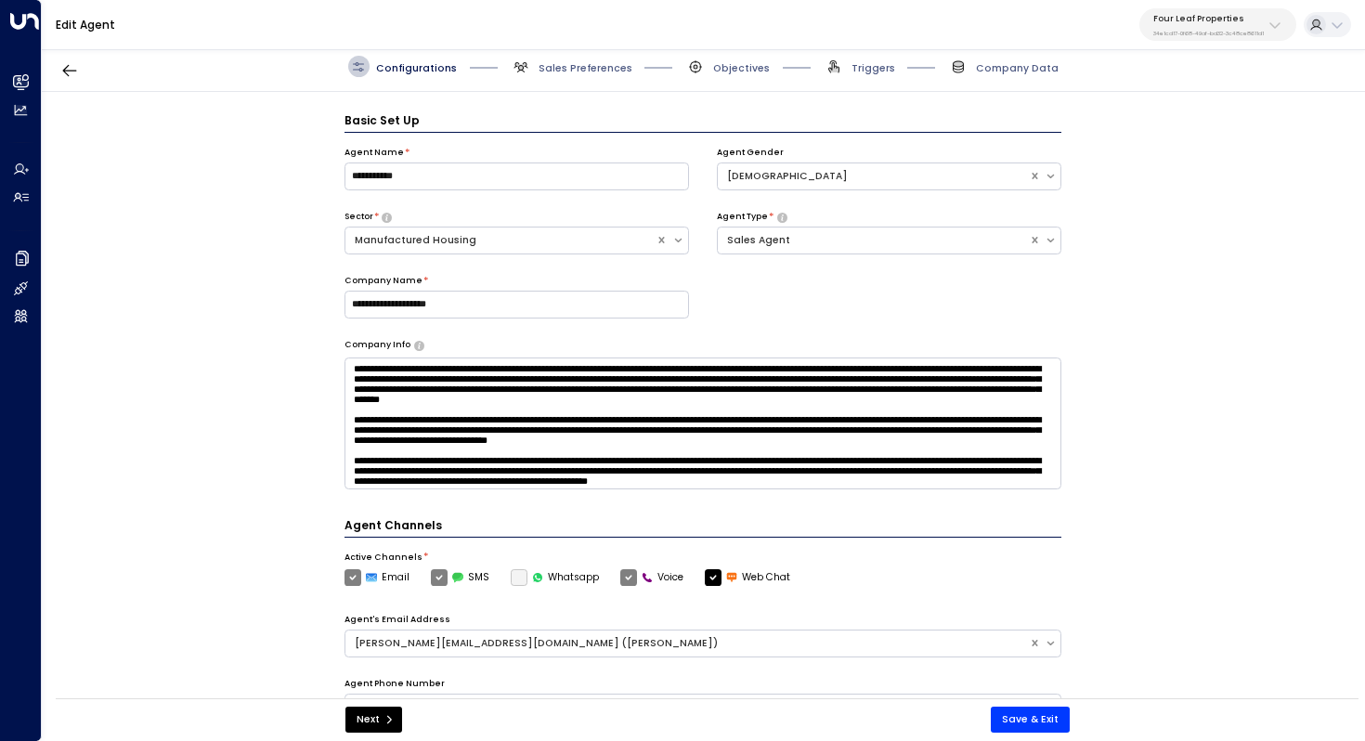
scroll to position [20, 0]
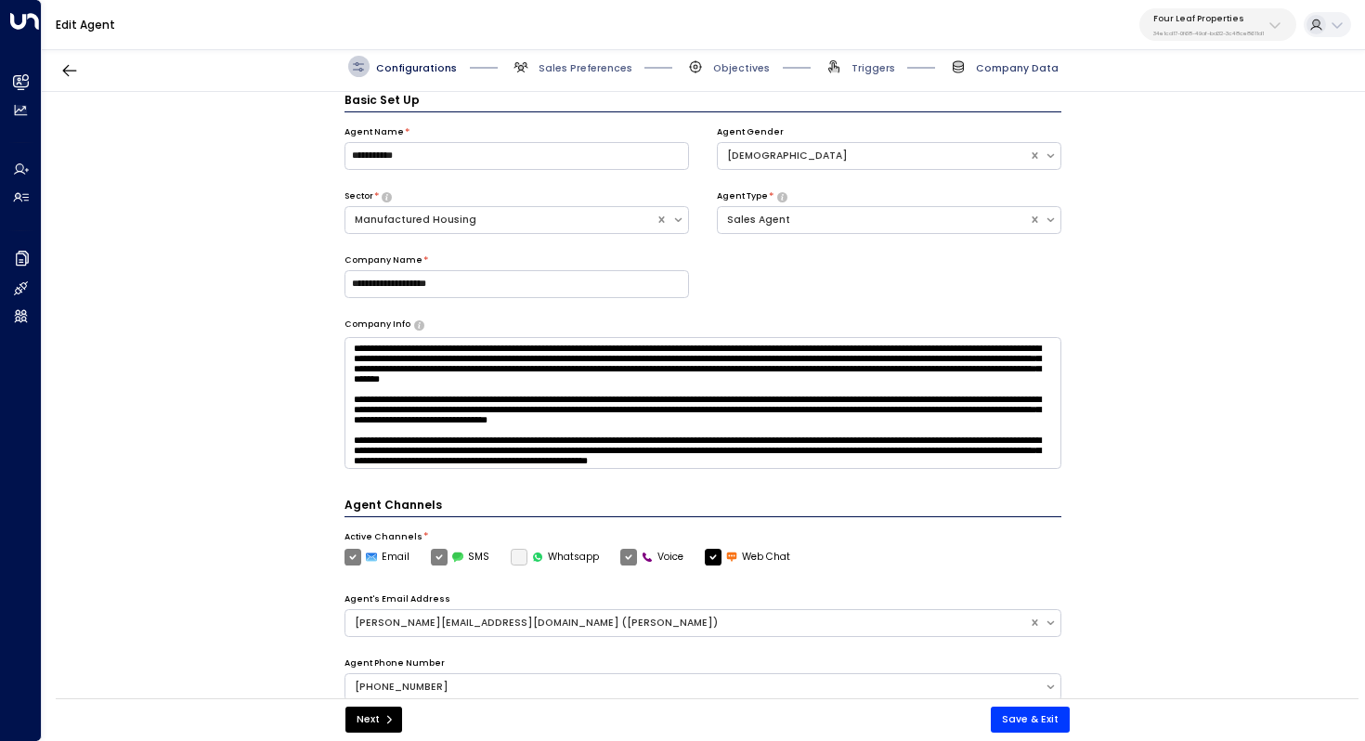
click at [1022, 71] on span "Company Data" at bounding box center [1017, 68] width 83 height 14
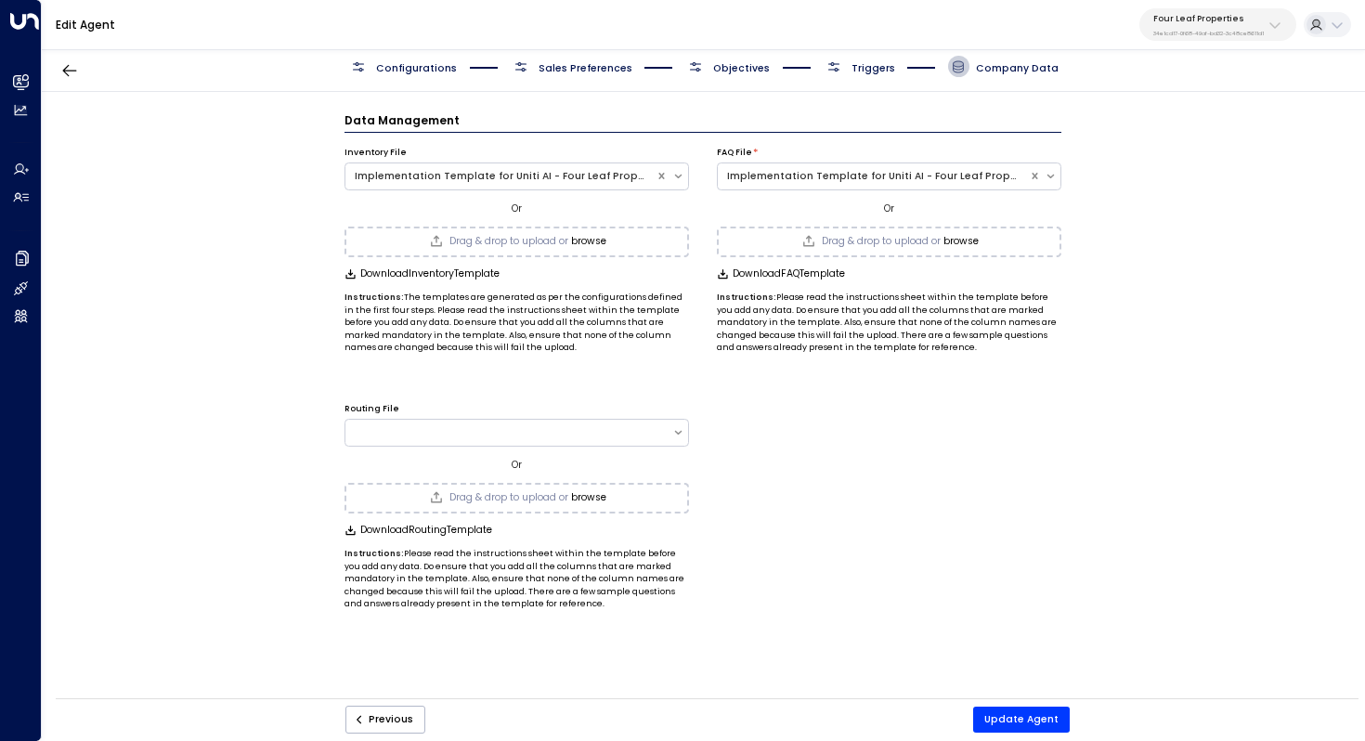
click at [890, 69] on span "Triggers" at bounding box center [874, 68] width 44 height 14
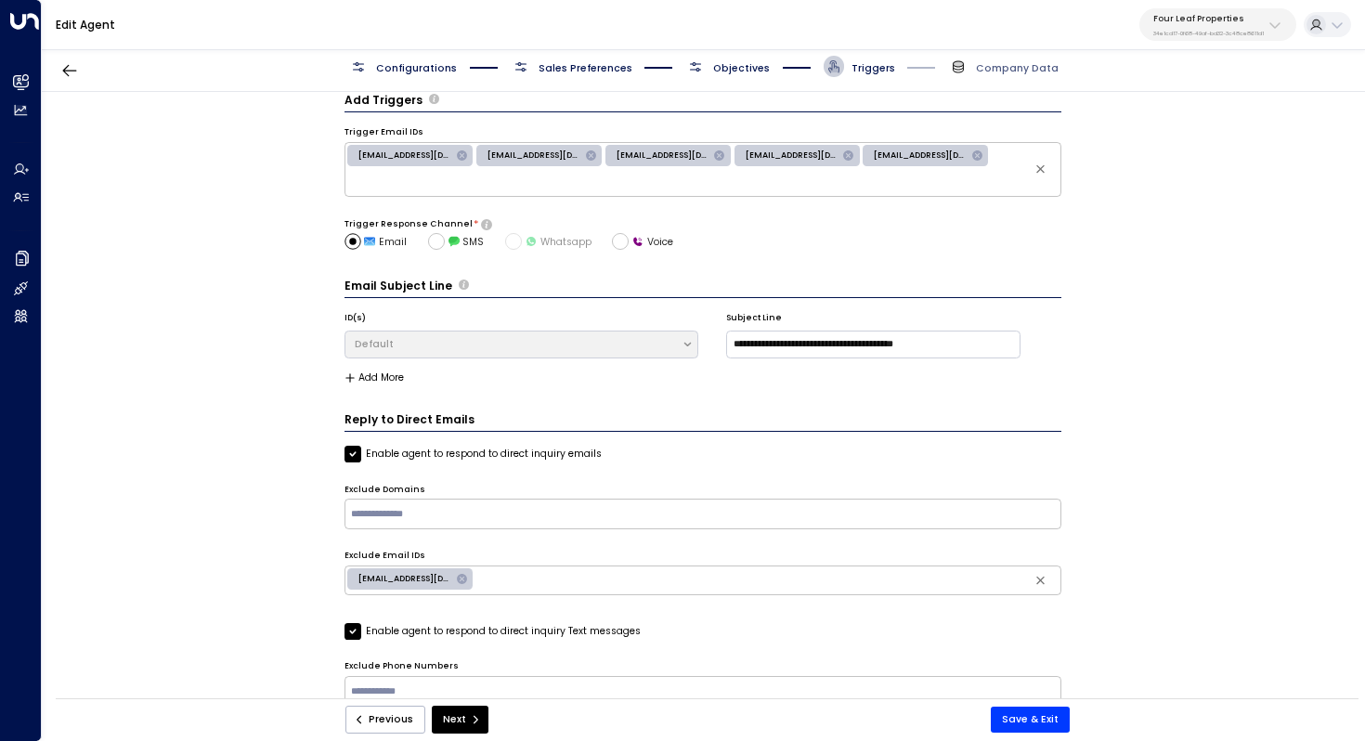
scroll to position [53, 0]
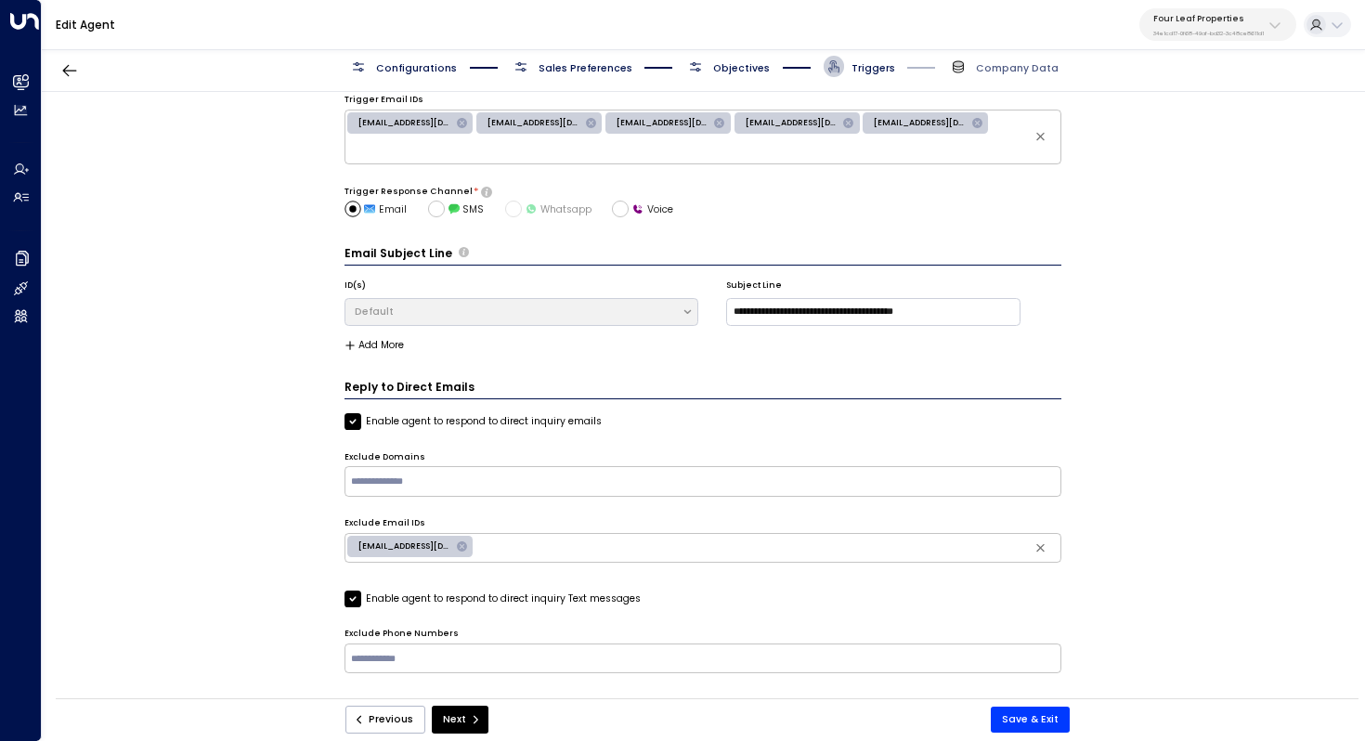
click at [730, 67] on span "Objectives" at bounding box center [741, 68] width 57 height 14
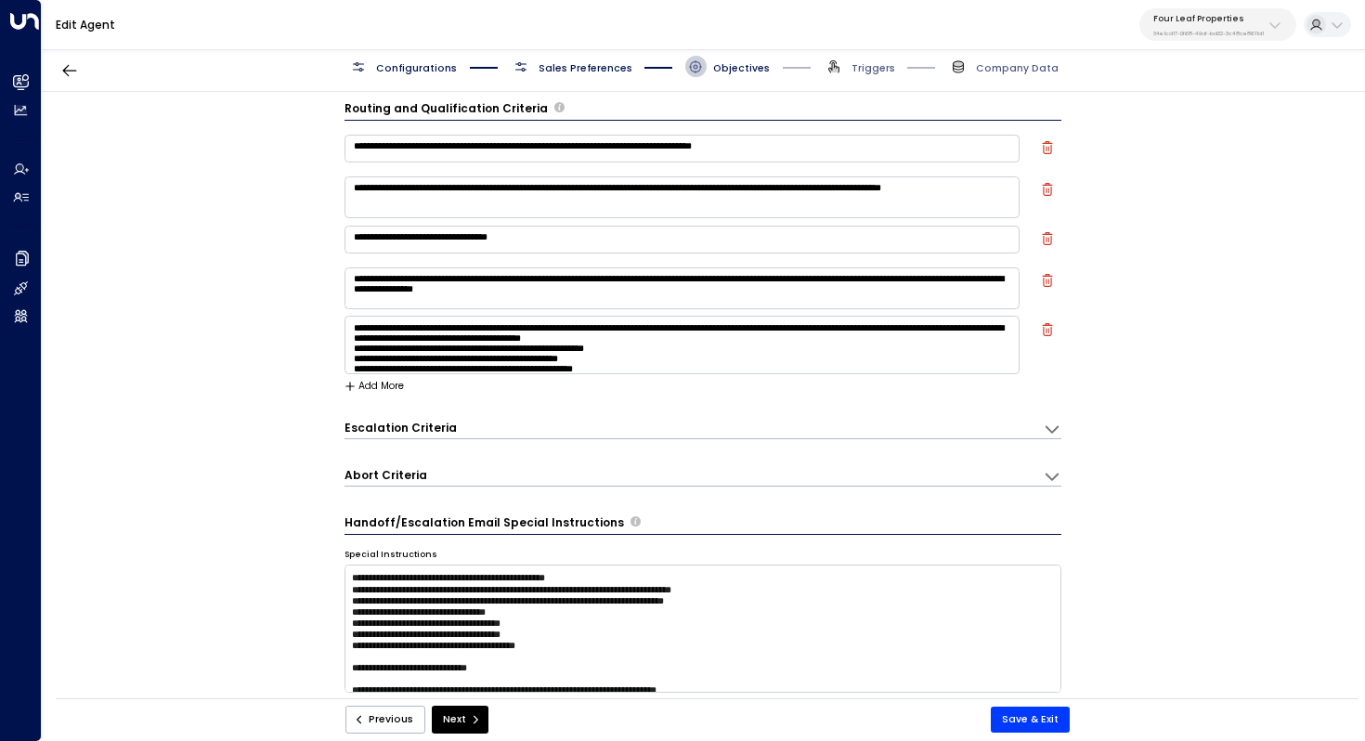
scroll to position [0, 0]
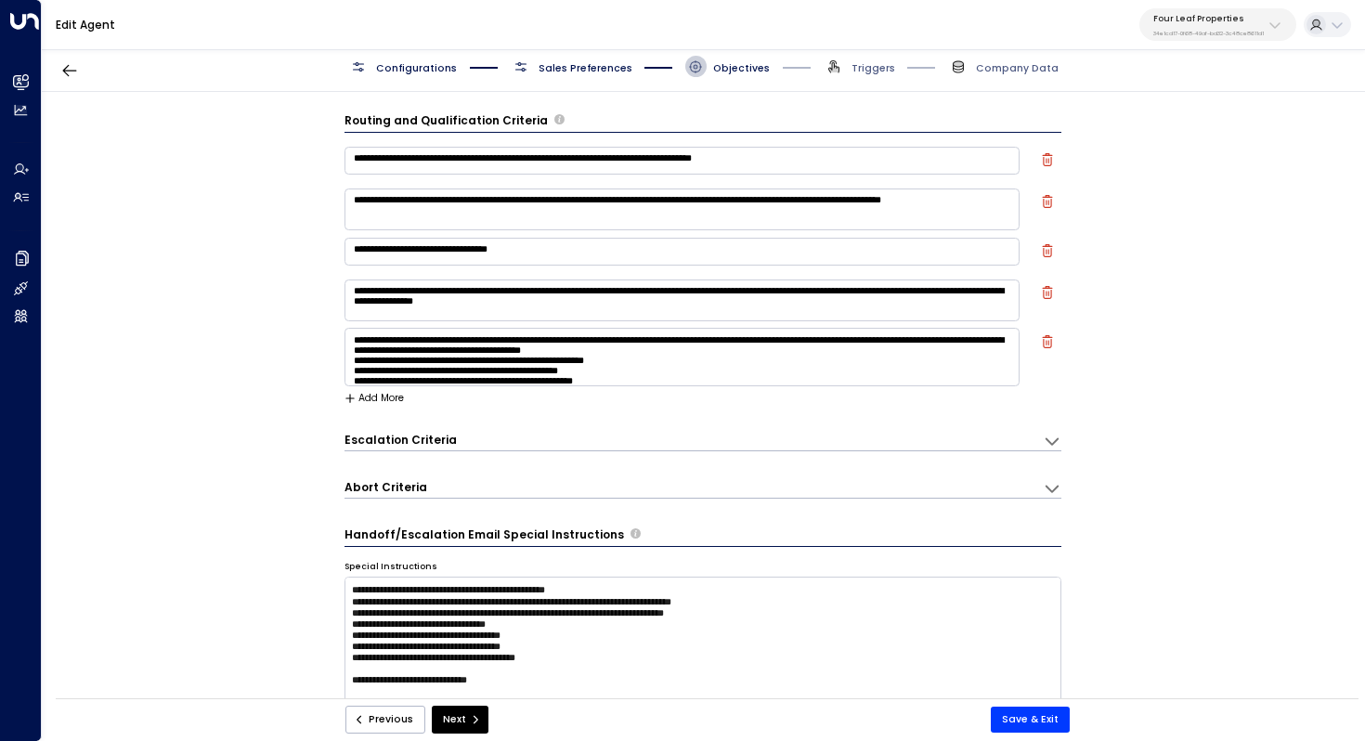
click at [1047, 437] on icon at bounding box center [1052, 441] width 19 height 19
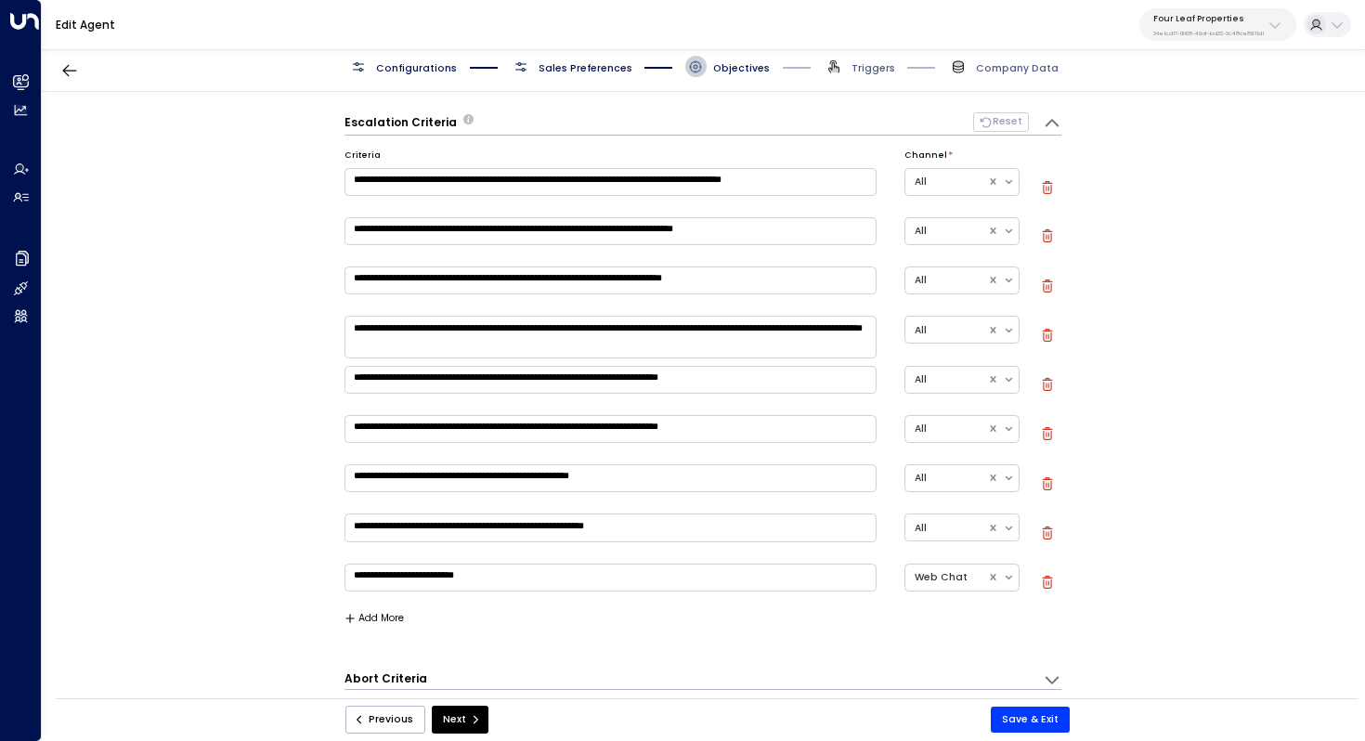
scroll to position [519, 0]
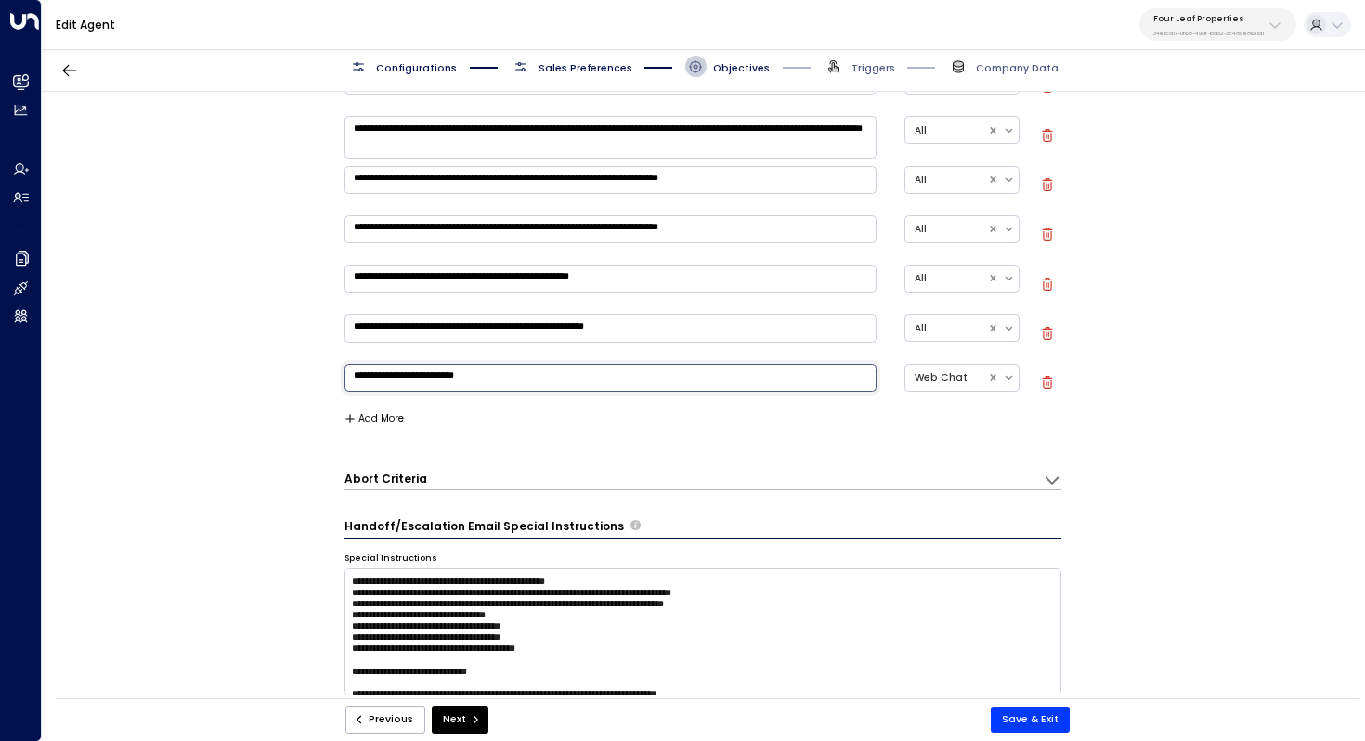
click at [745, 384] on textarea "**********" at bounding box center [611, 378] width 532 height 28
drag, startPoint x: 501, startPoint y: 382, endPoint x: 399, endPoint y: 382, distance: 101.2
click at [399, 382] on textarea "**********" at bounding box center [611, 378] width 532 height 28
type textarea "**********"
click at [1042, 722] on button "Save & Exit" at bounding box center [1030, 720] width 79 height 26
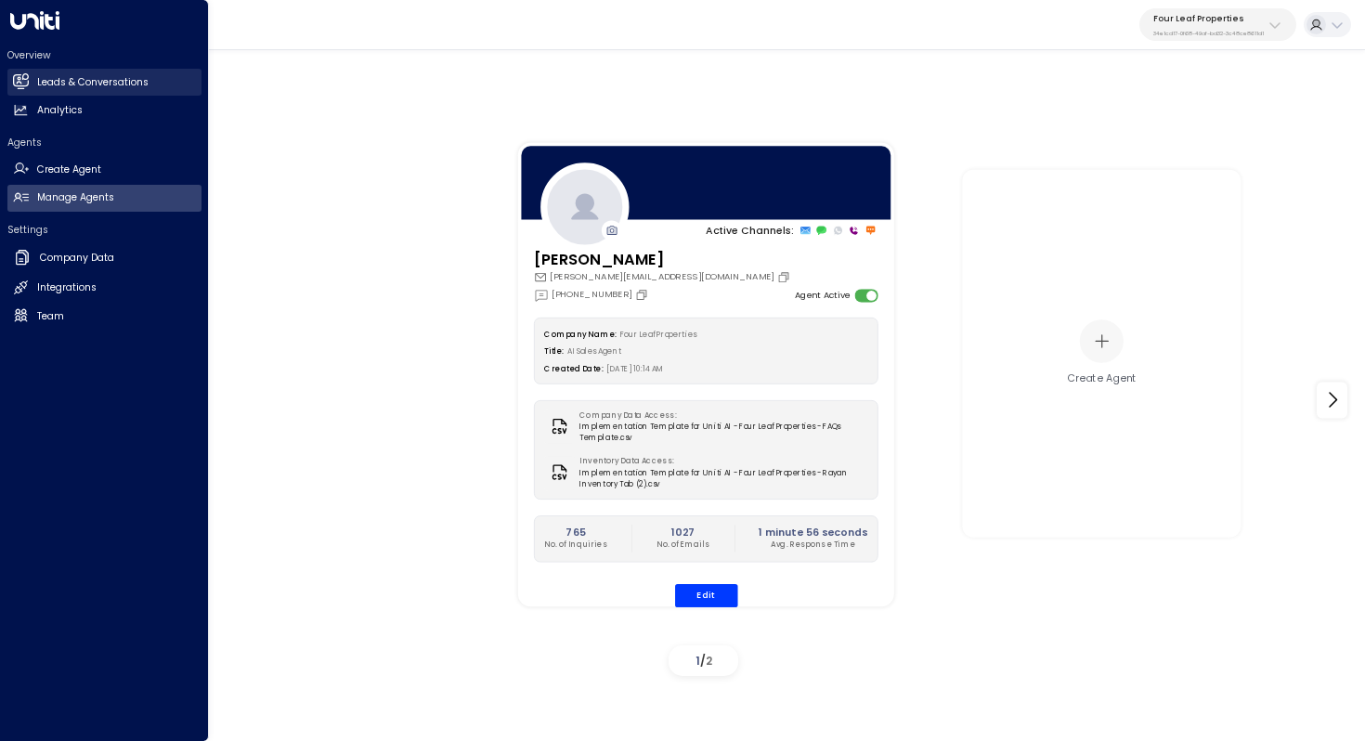
click at [62, 74] on link "Leads & Conversations Leads & Conversations" at bounding box center [104, 82] width 194 height 27
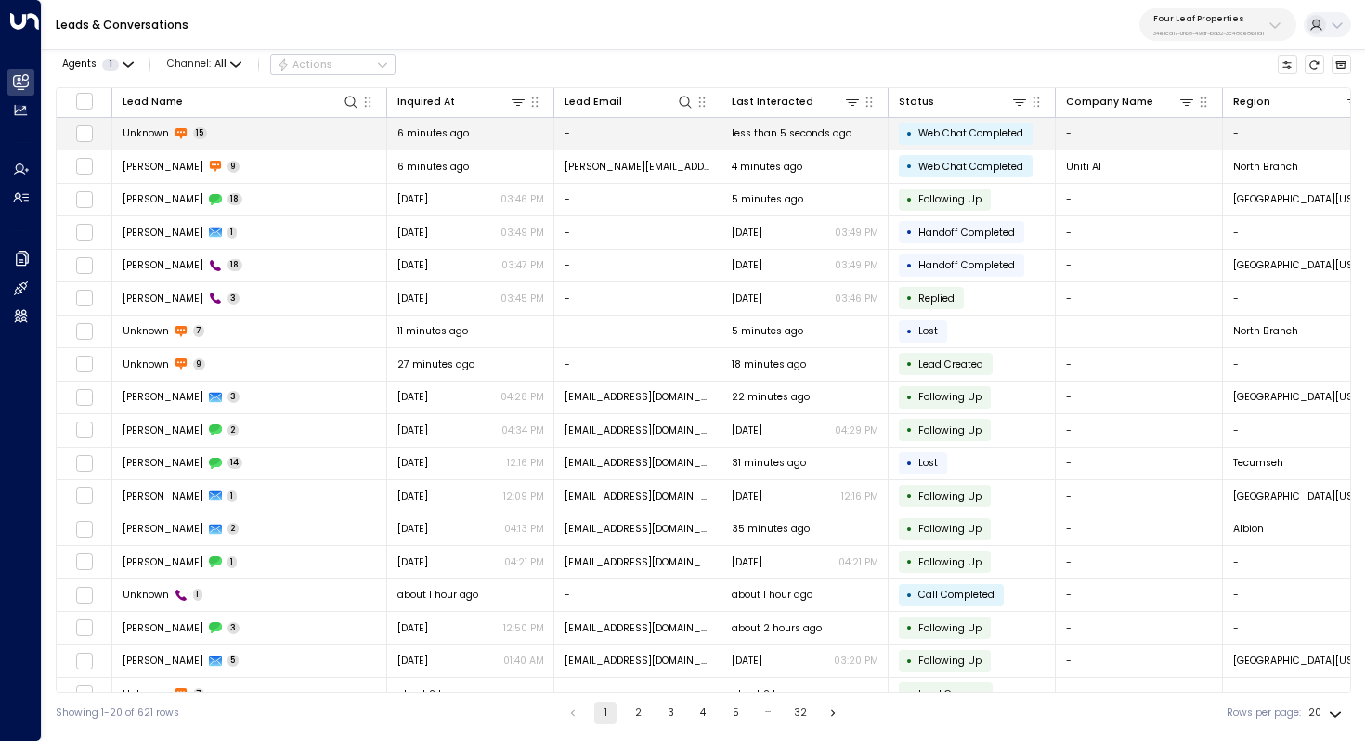
click at [254, 135] on td "Unknown 15" at bounding box center [249, 134] width 275 height 33
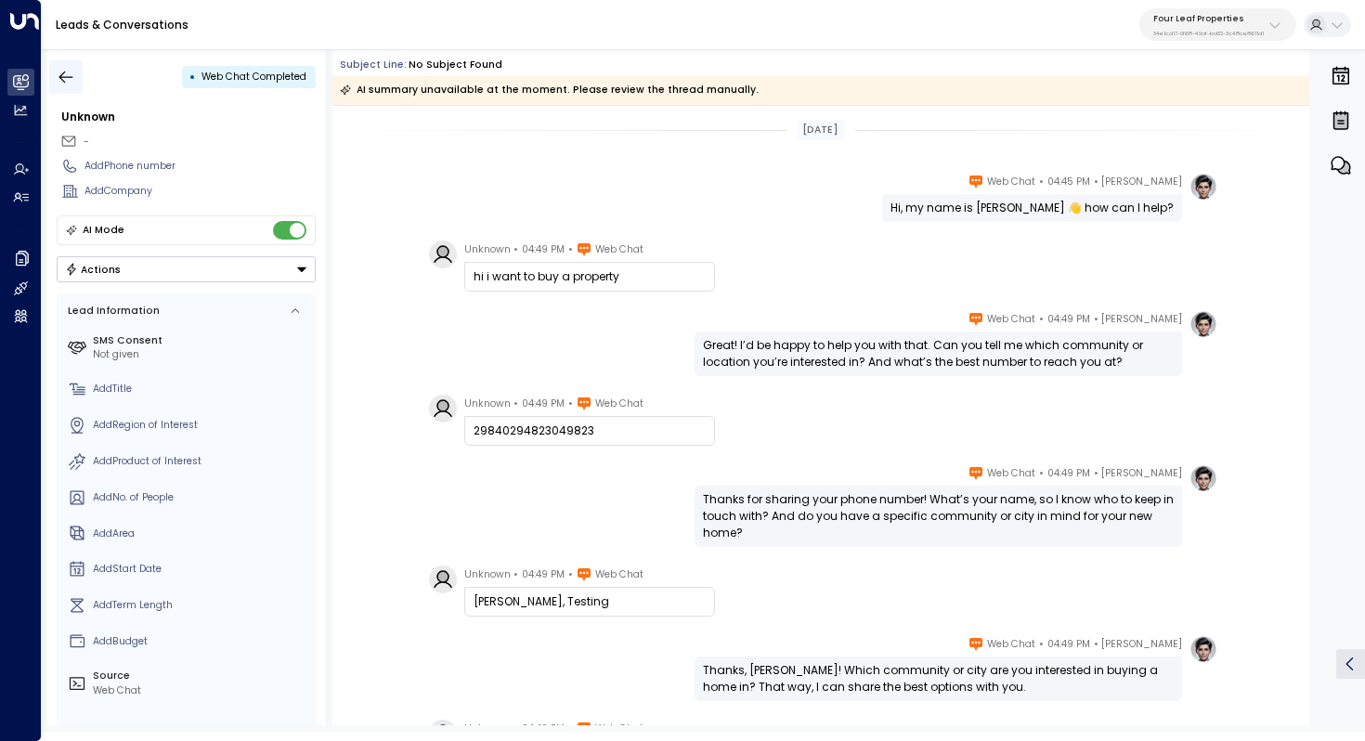
click at [68, 72] on icon "button" at bounding box center [66, 77] width 19 height 19
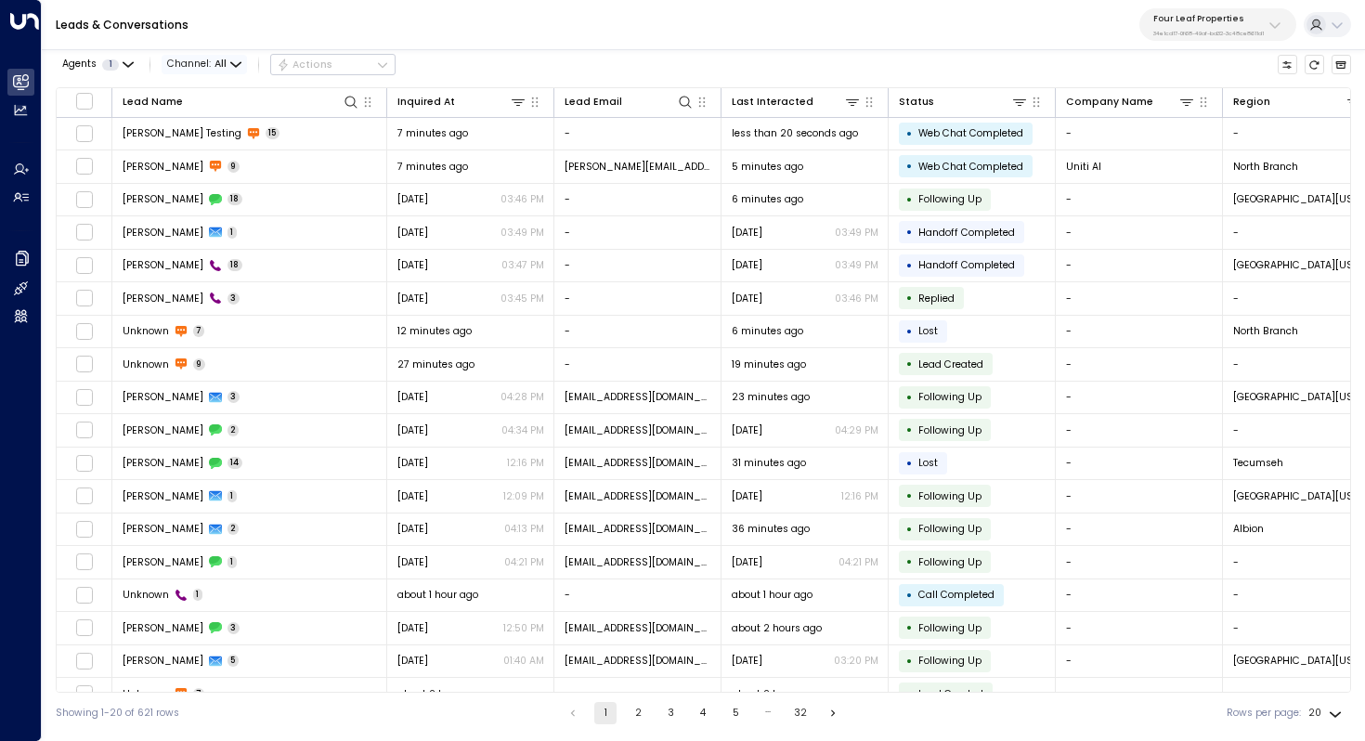
click at [225, 56] on span "Channel: All" at bounding box center [204, 65] width 85 height 20
click at [203, 91] on p "All" at bounding box center [198, 87] width 45 height 8
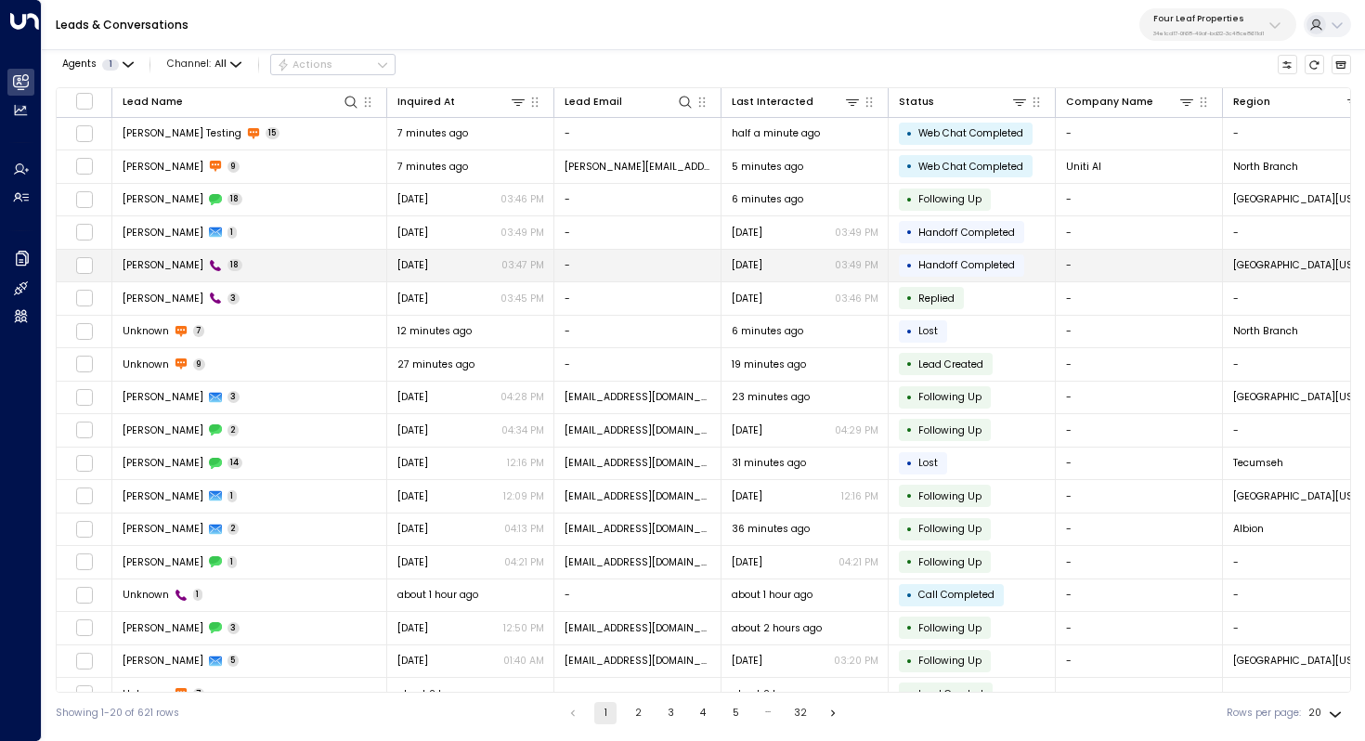
click at [271, 259] on td "Jerry Anderson 18" at bounding box center [249, 266] width 275 height 33
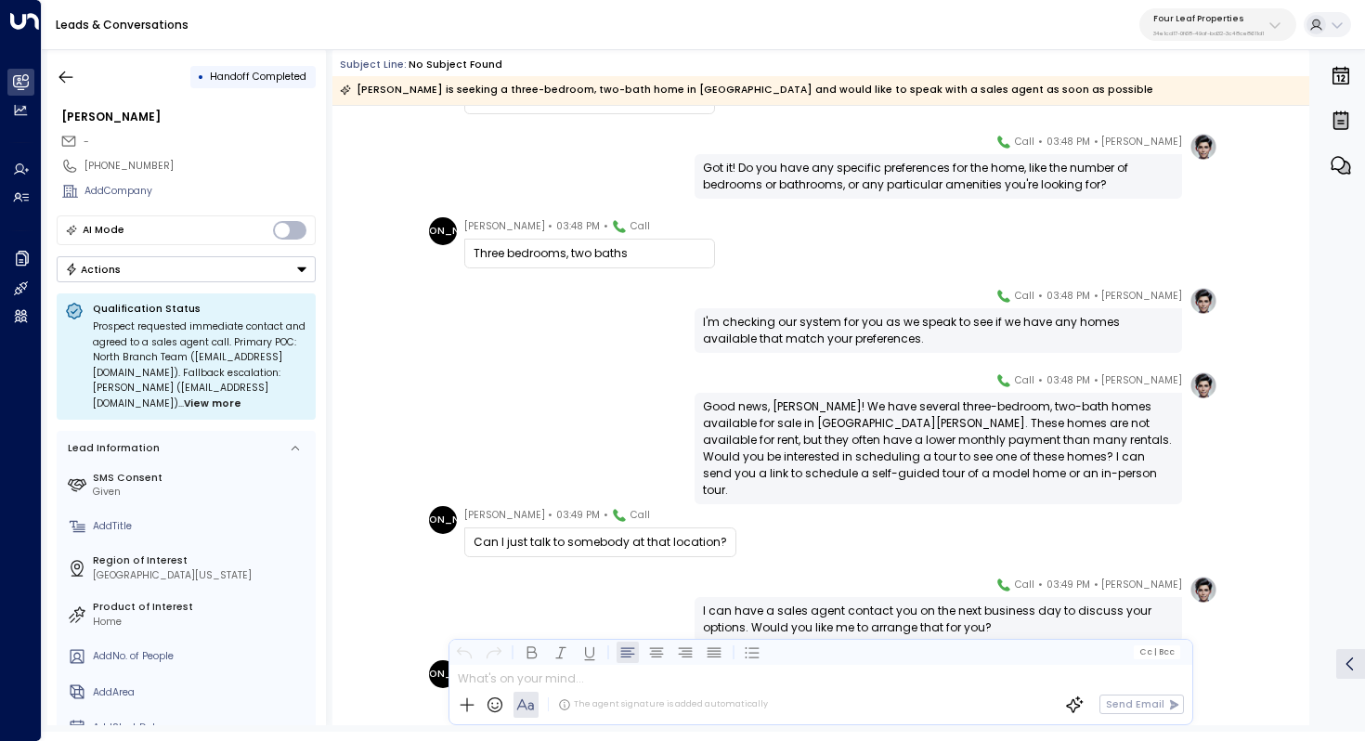
scroll to position [607, 0]
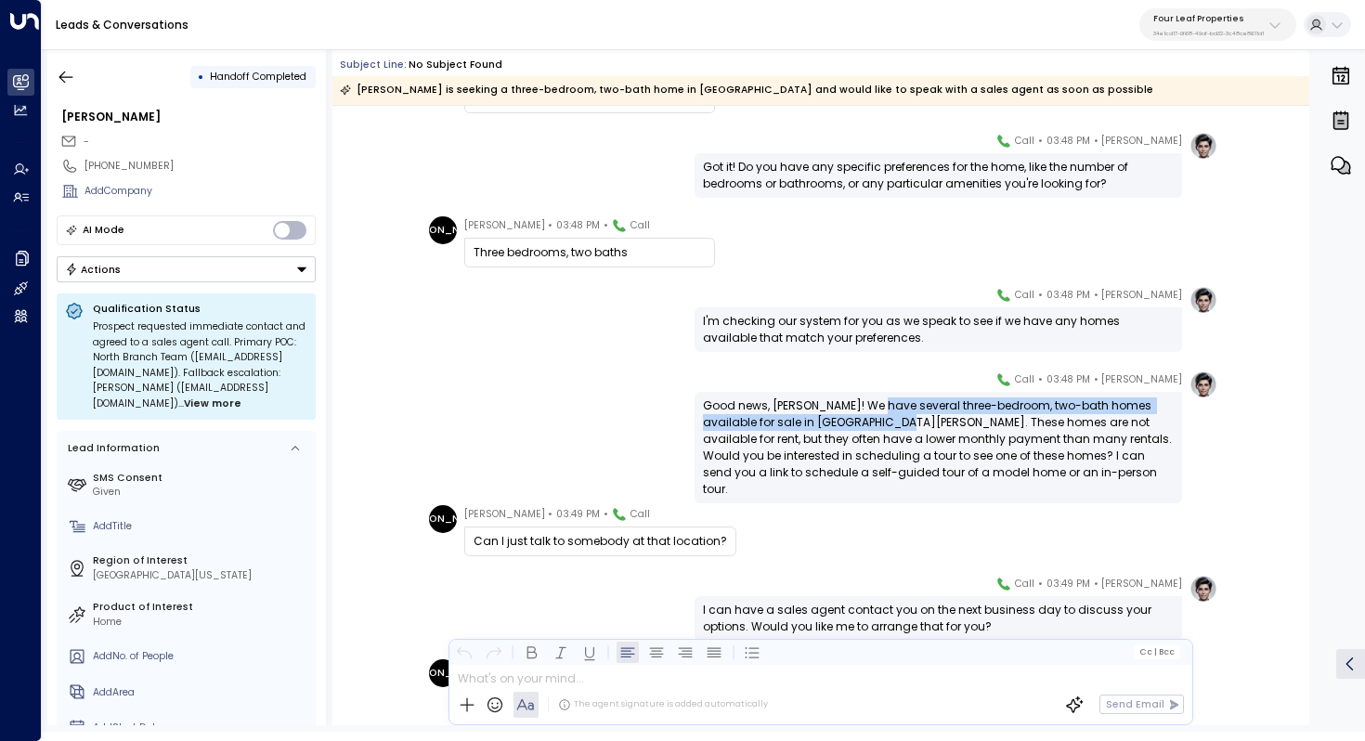
click at [876, 419] on div "Good news, Jerry! We have several three-bedroom, two-bath homes available for s…" at bounding box center [938, 447] width 471 height 100
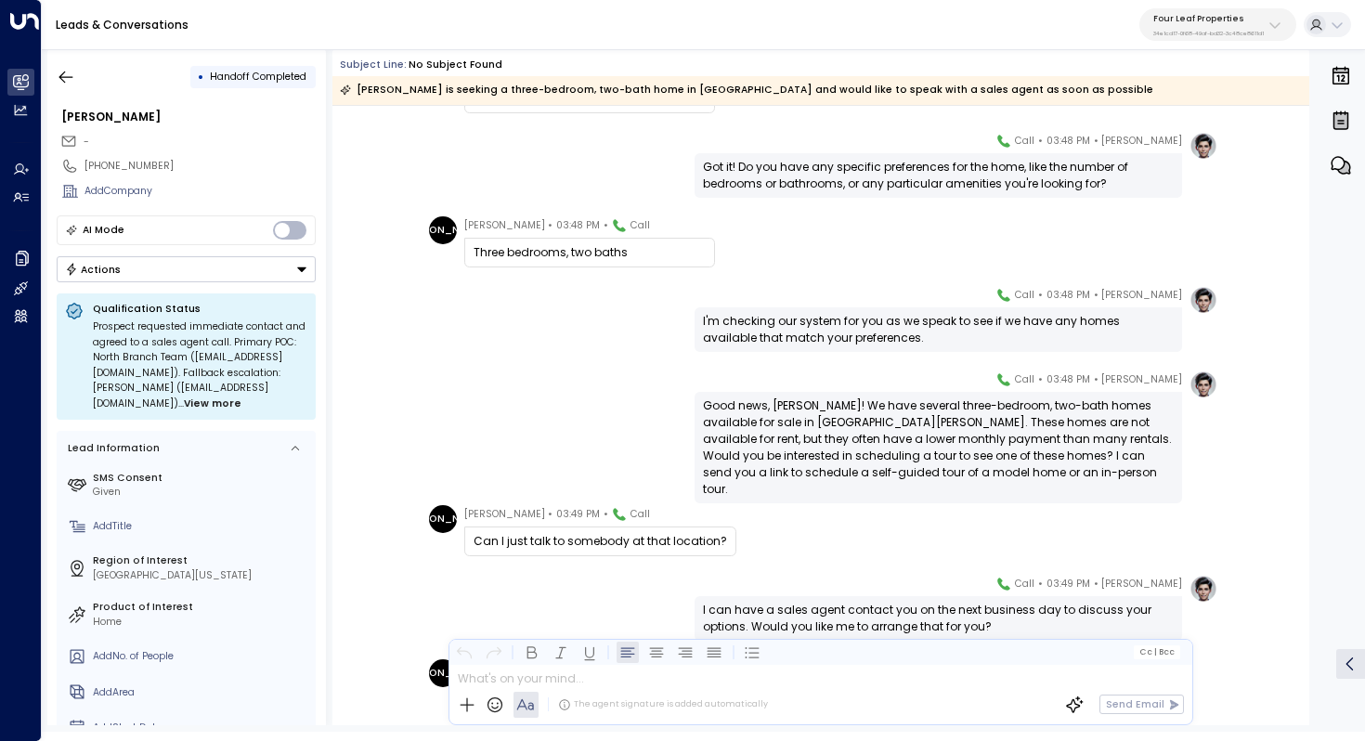
scroll to position [658, 0]
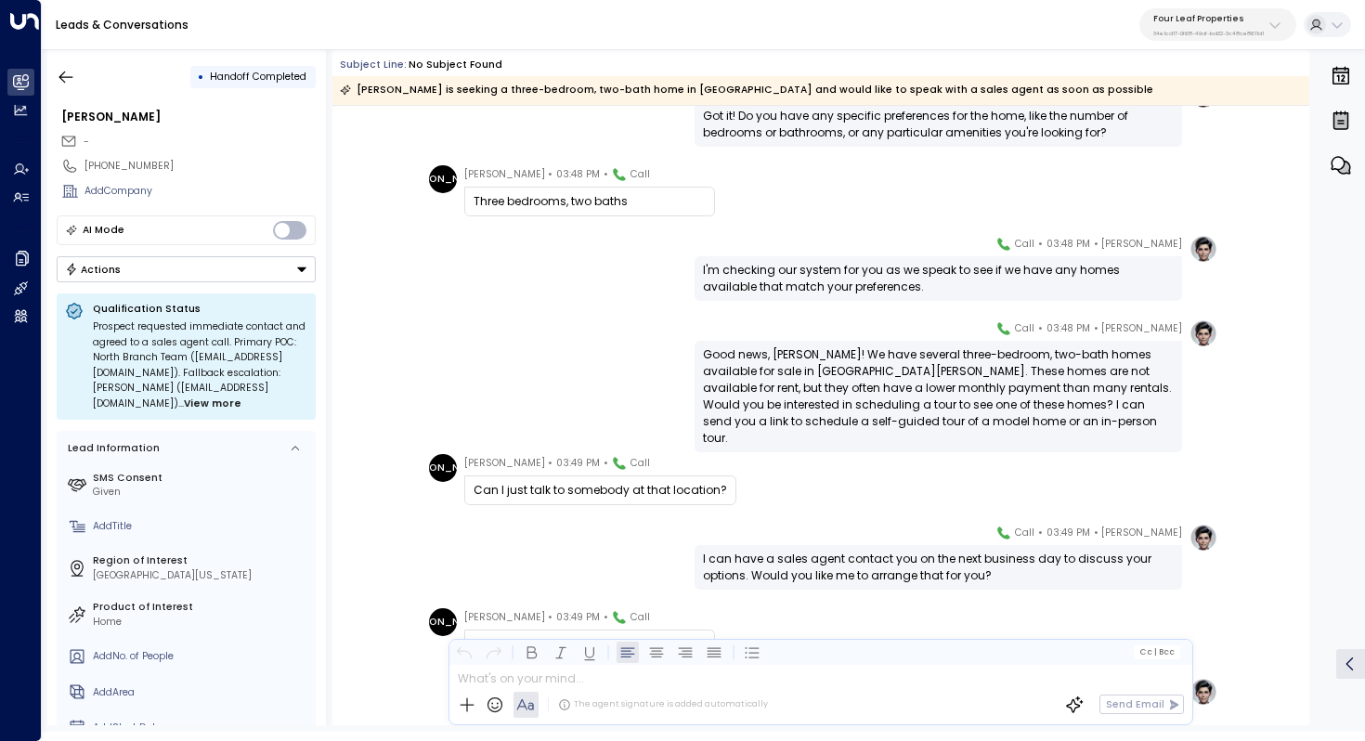
click at [894, 376] on div "Good news, Jerry! We have several three-bedroom, two-bath homes available for s…" at bounding box center [938, 396] width 471 height 100
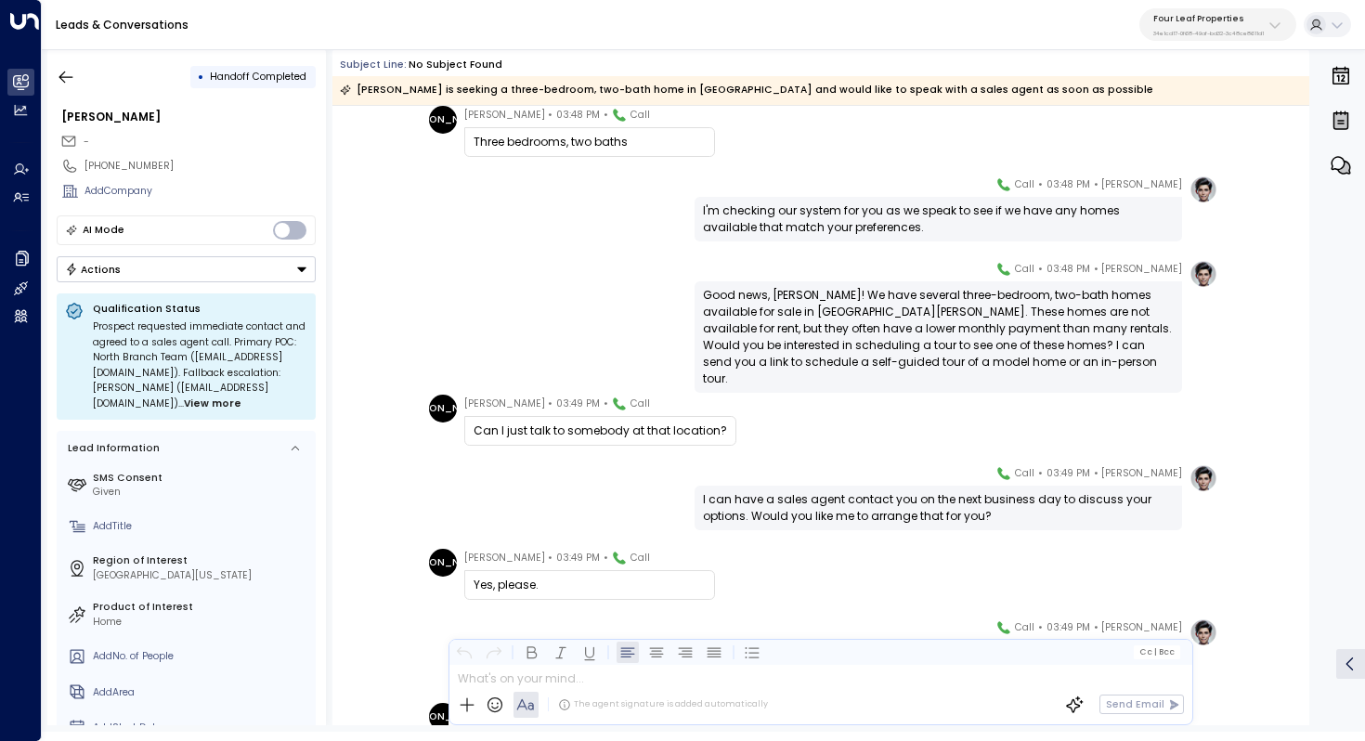
scroll to position [725, 0]
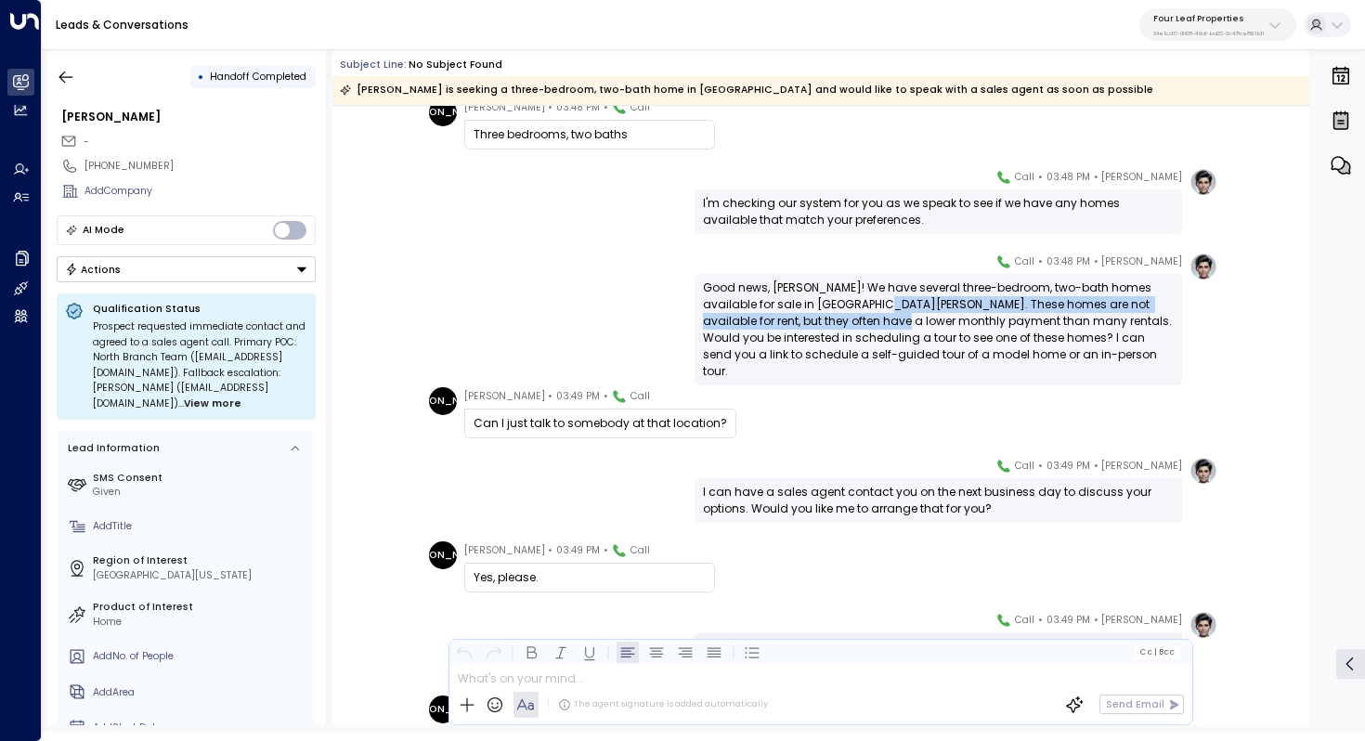
drag, startPoint x: 866, startPoint y: 303, endPoint x: 866, endPoint y: 322, distance: 19.5
click at [866, 322] on div "Good news, Jerry! We have several three-bedroom, two-bath homes available for s…" at bounding box center [938, 330] width 471 height 100
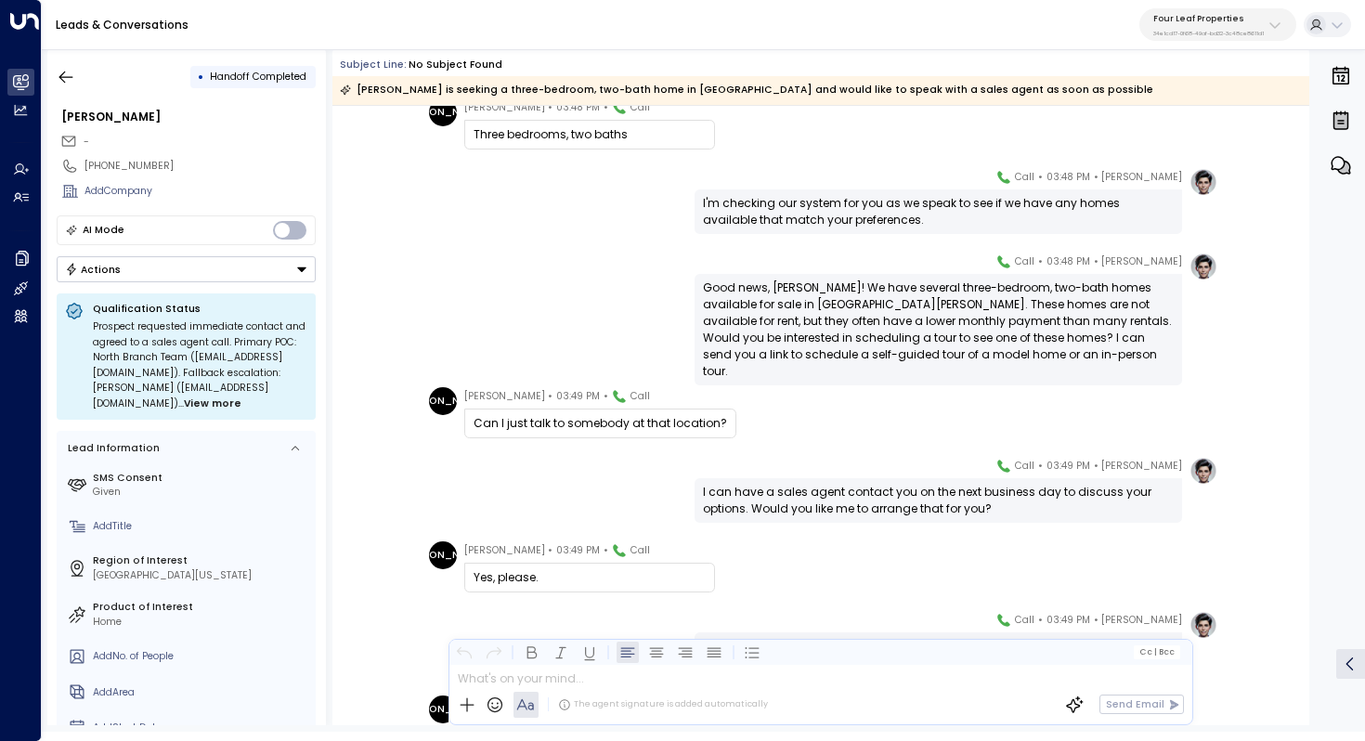
scroll to position [762, 0]
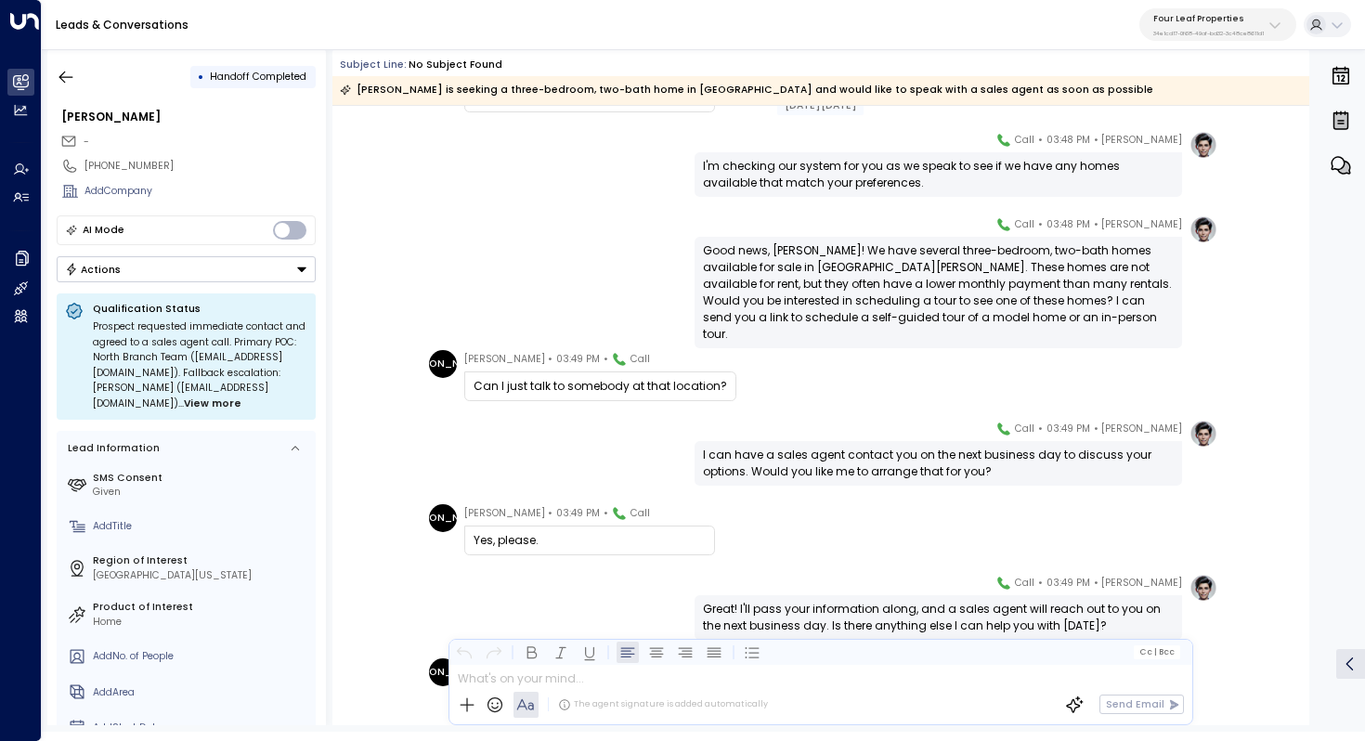
drag, startPoint x: 889, startPoint y: 283, endPoint x: 889, endPoint y: 295, distance: 12.1
click at [889, 295] on div "Good news, Jerry! We have several three-bedroom, two-bath homes available for s…" at bounding box center [938, 292] width 471 height 100
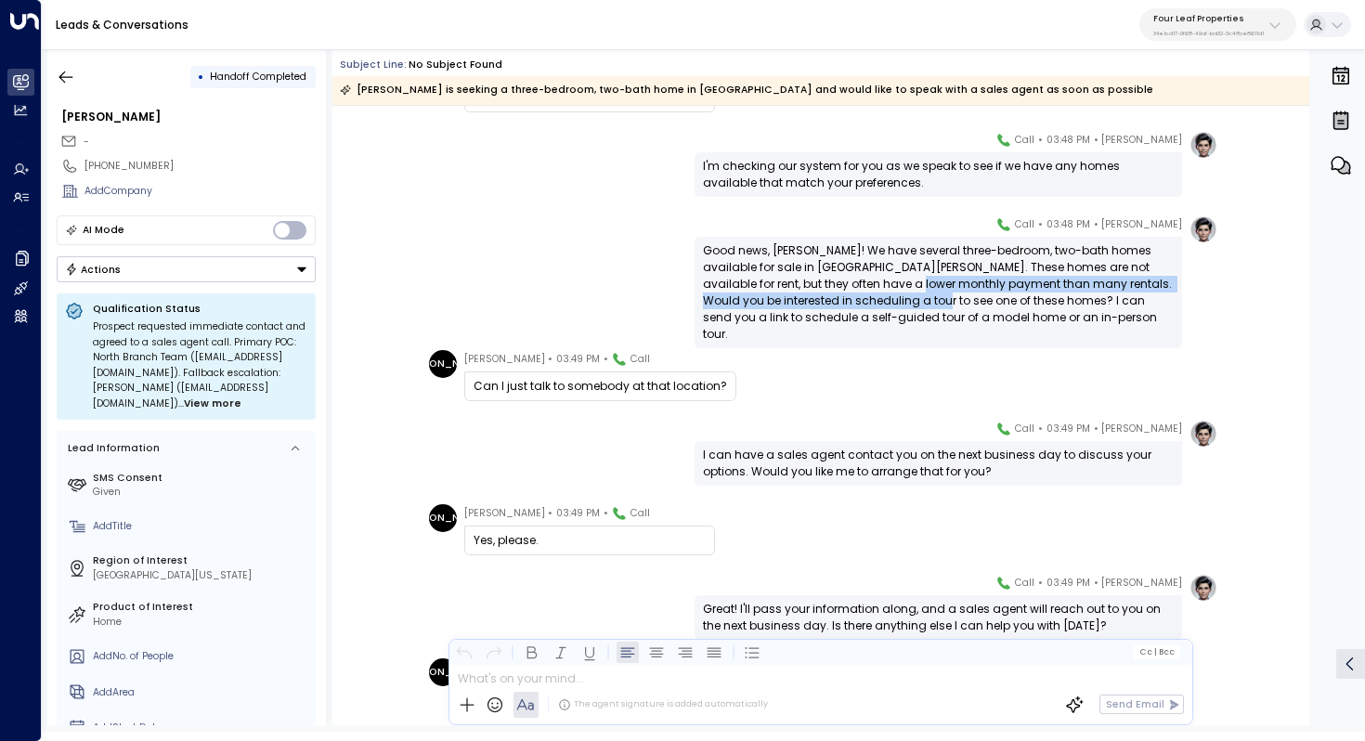
click at [889, 295] on div "Good news, Jerry! We have several three-bedroom, two-bath homes available for s…" at bounding box center [938, 292] width 471 height 100
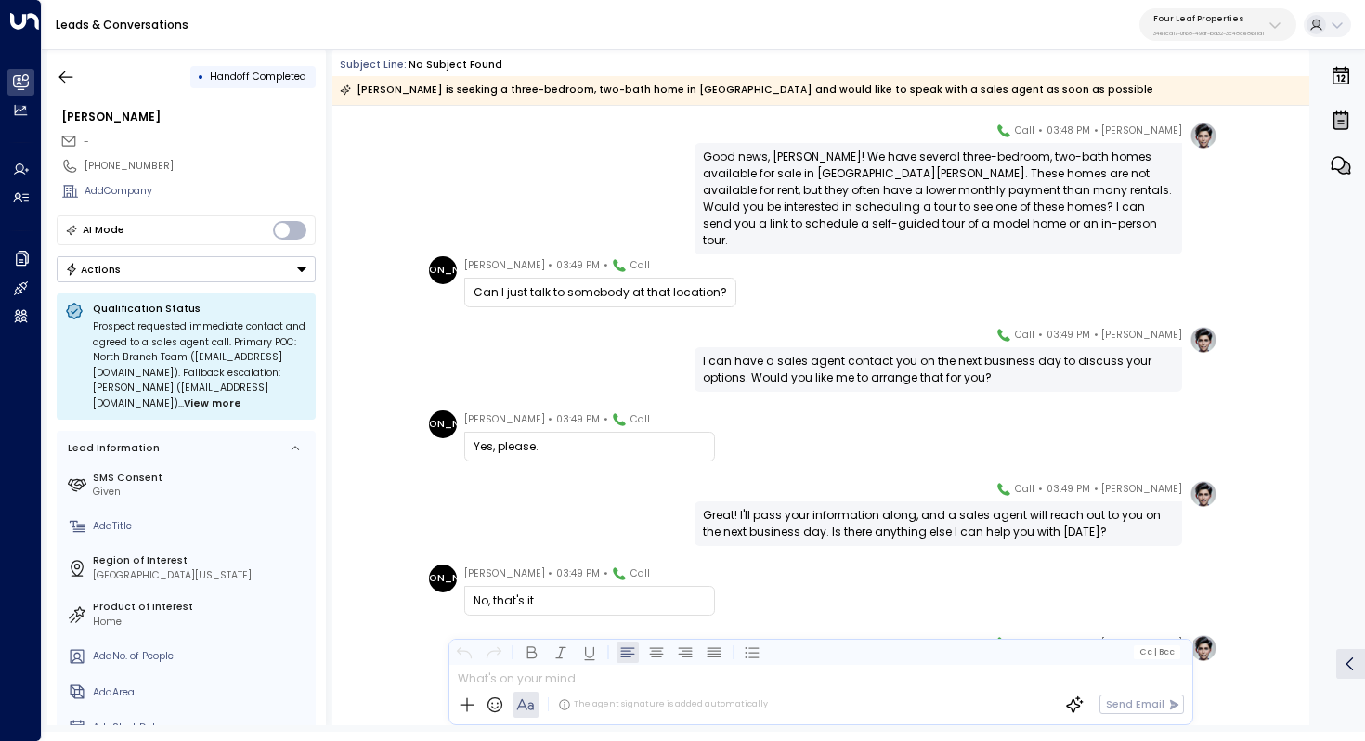
scroll to position [893, 0]
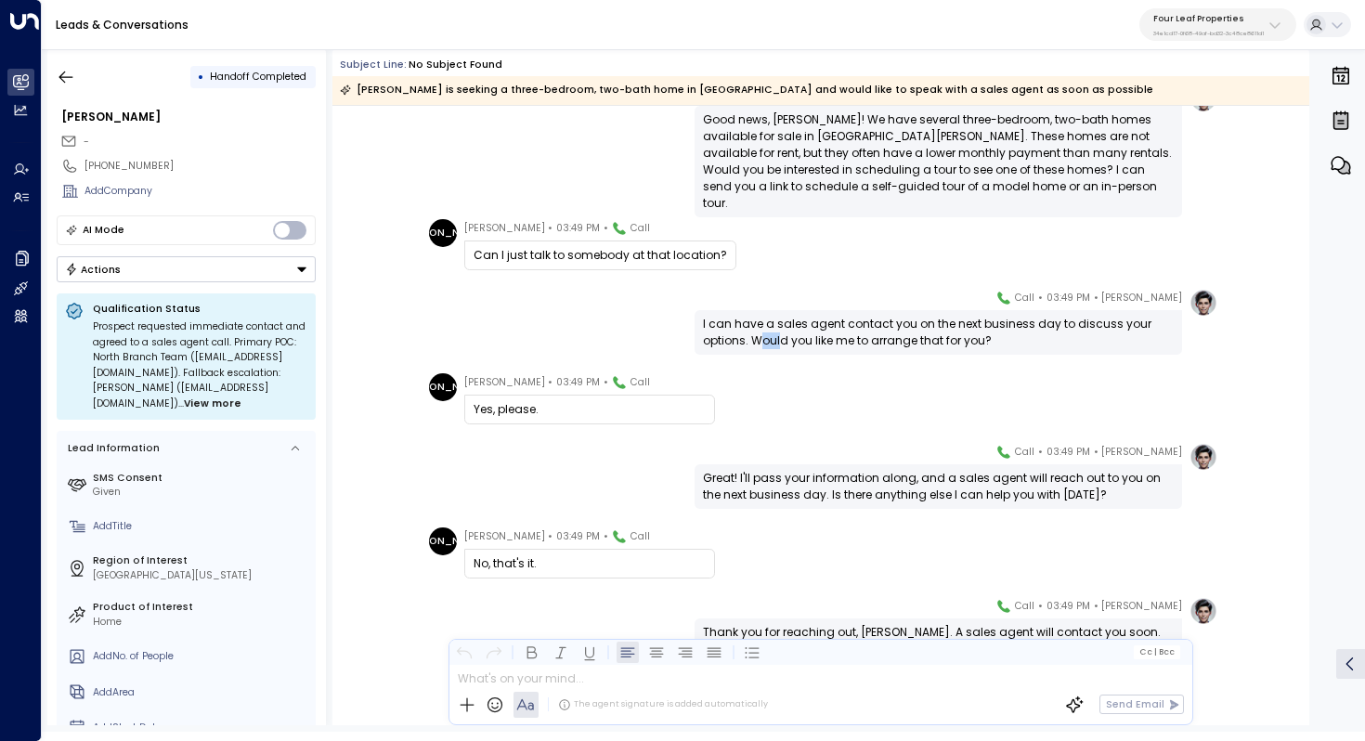
drag, startPoint x: 761, startPoint y: 332, endPoint x: 775, endPoint y: 332, distance: 13.9
click at [775, 332] on div "I can have a sales agent contact you on the next business day to discuss your o…" at bounding box center [938, 332] width 471 height 33
click at [814, 326] on div "I can have a sales agent contact you on the next business day to discuss your o…" at bounding box center [938, 332] width 471 height 33
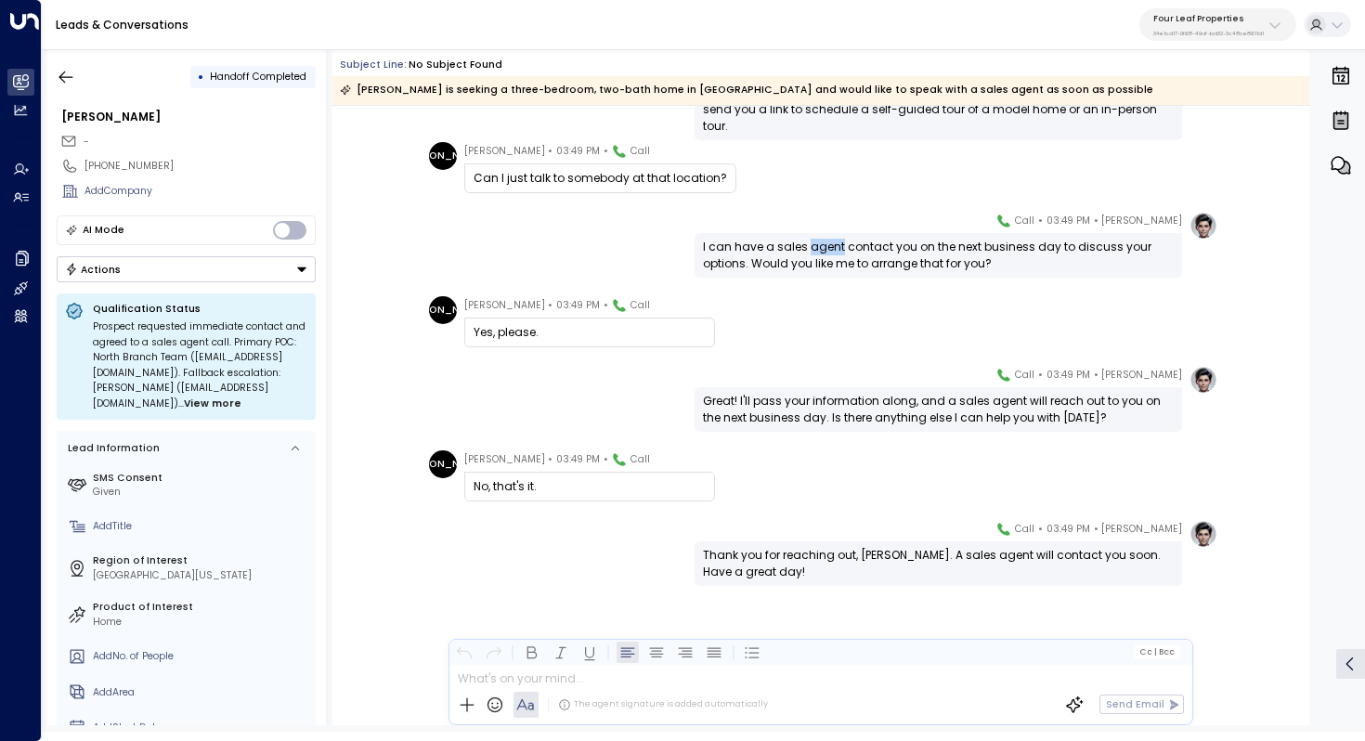
scroll to position [970, 0]
click at [787, 467] on div "JA Jerry Anderson • 03:49 PM • Call No, that's it." at bounding box center [823, 475] width 789 height 51
click at [73, 71] on icon "button" at bounding box center [66, 77] width 19 height 19
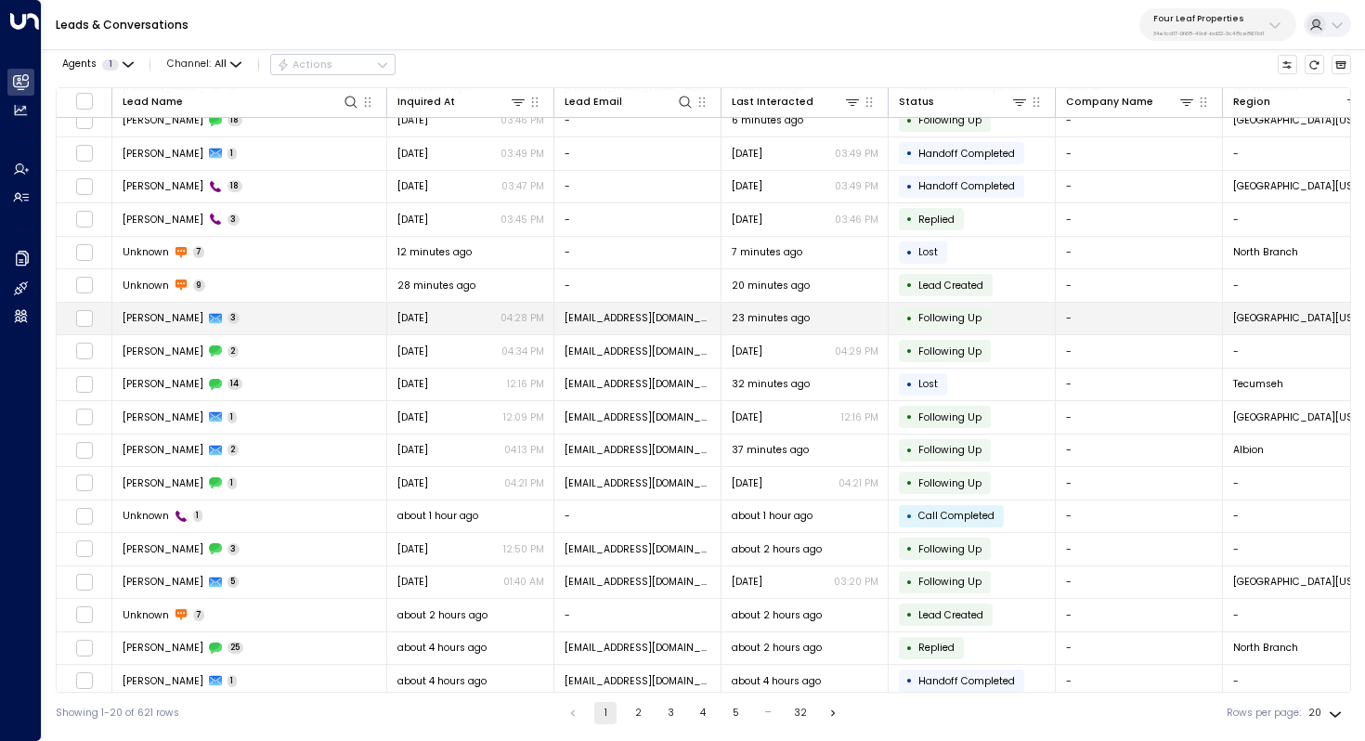
scroll to position [87, 0]
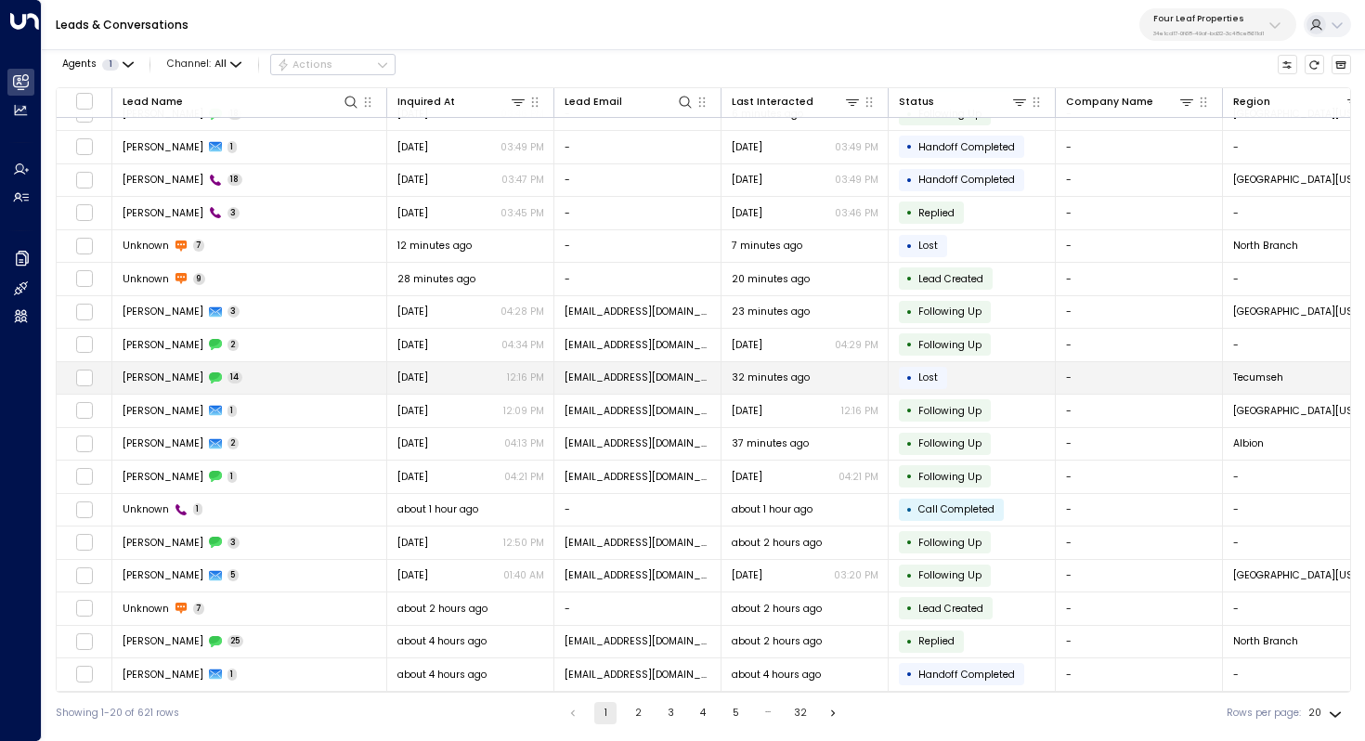
click at [315, 381] on td "Nathaniel Kniess 14" at bounding box center [249, 378] width 275 height 33
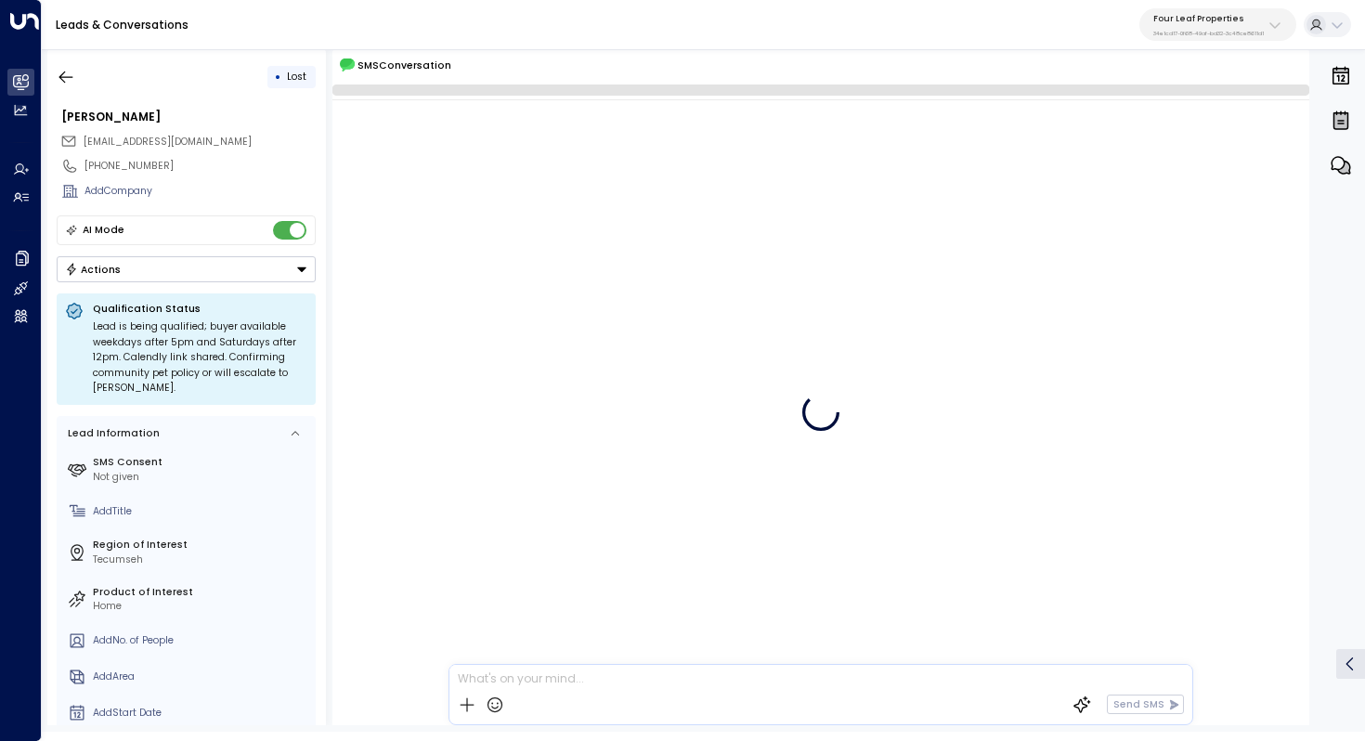
scroll to position [1436, 0]
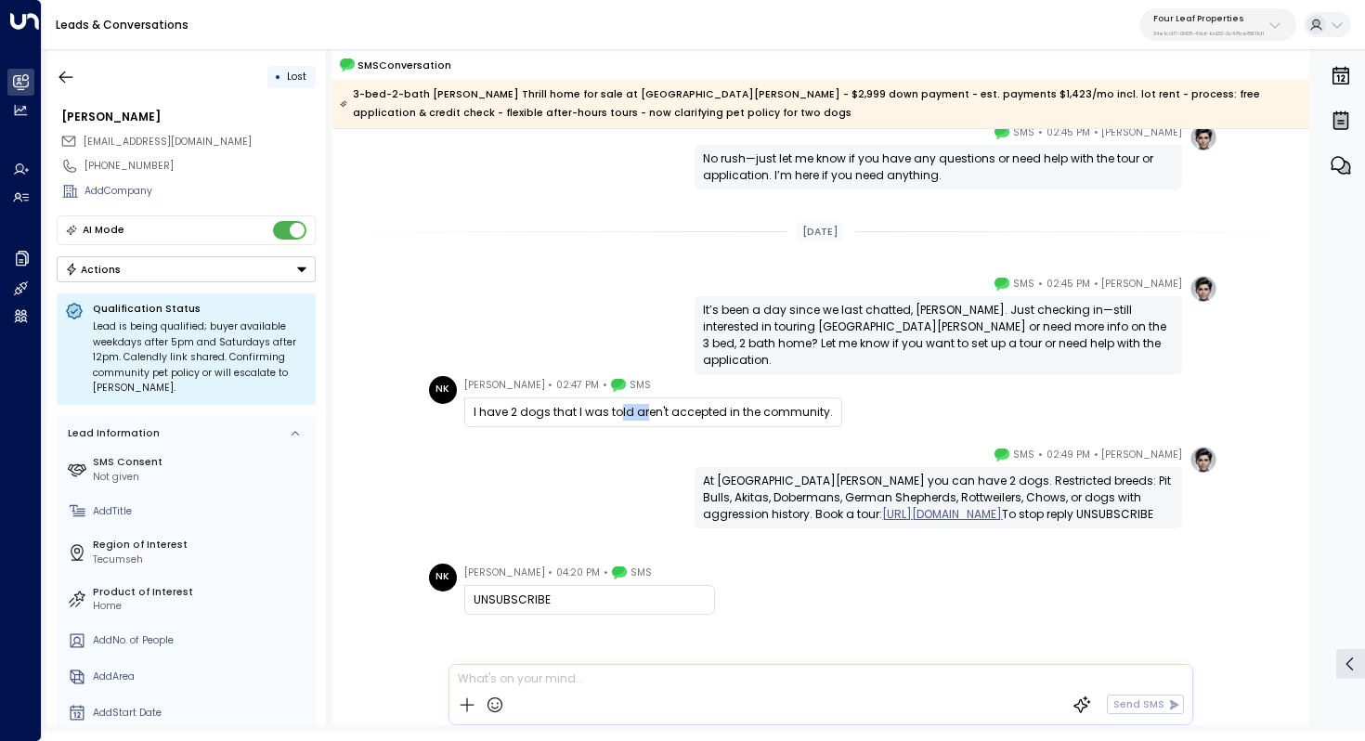
drag, startPoint x: 613, startPoint y: 411, endPoint x: 640, endPoint y: 412, distance: 26.9
click at [640, 412] on div "I have 2 dogs that I was told aren't accepted in the community." at bounding box center [653, 412] width 359 height 17
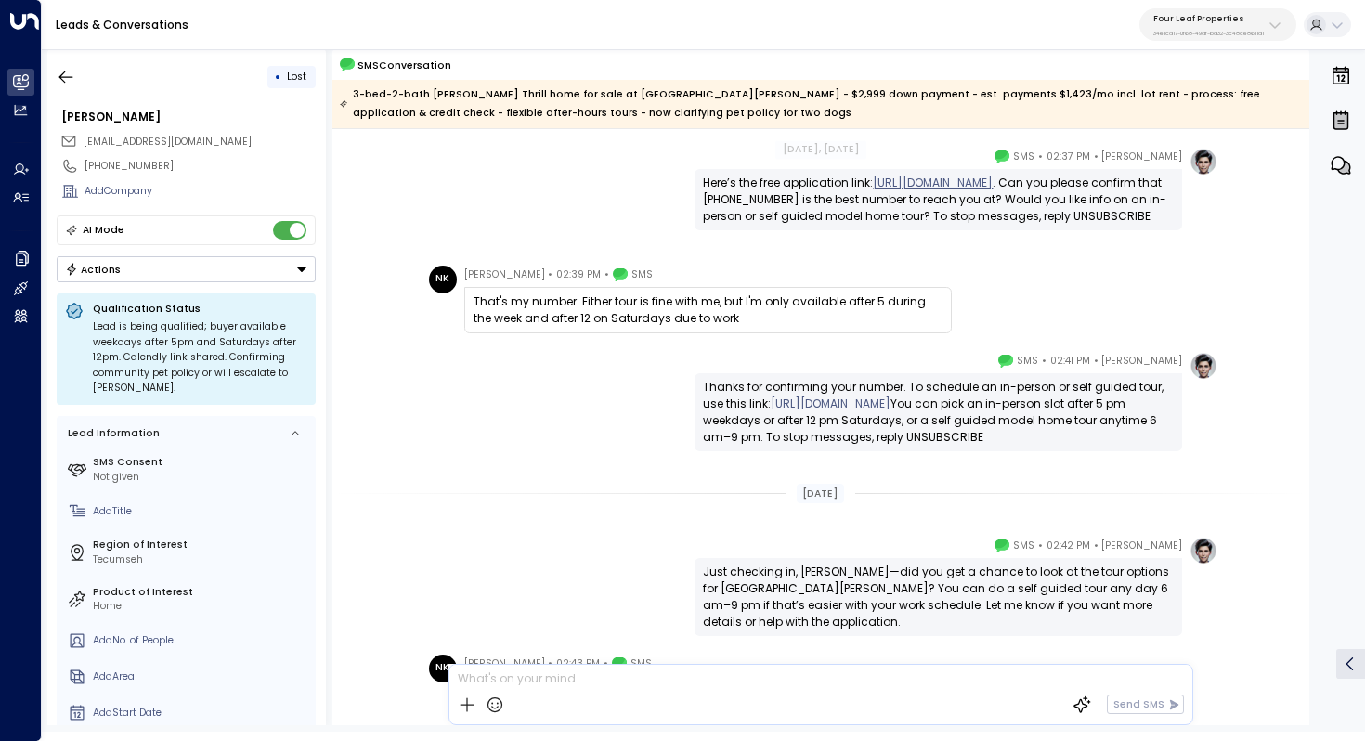
scroll to position [465, 0]
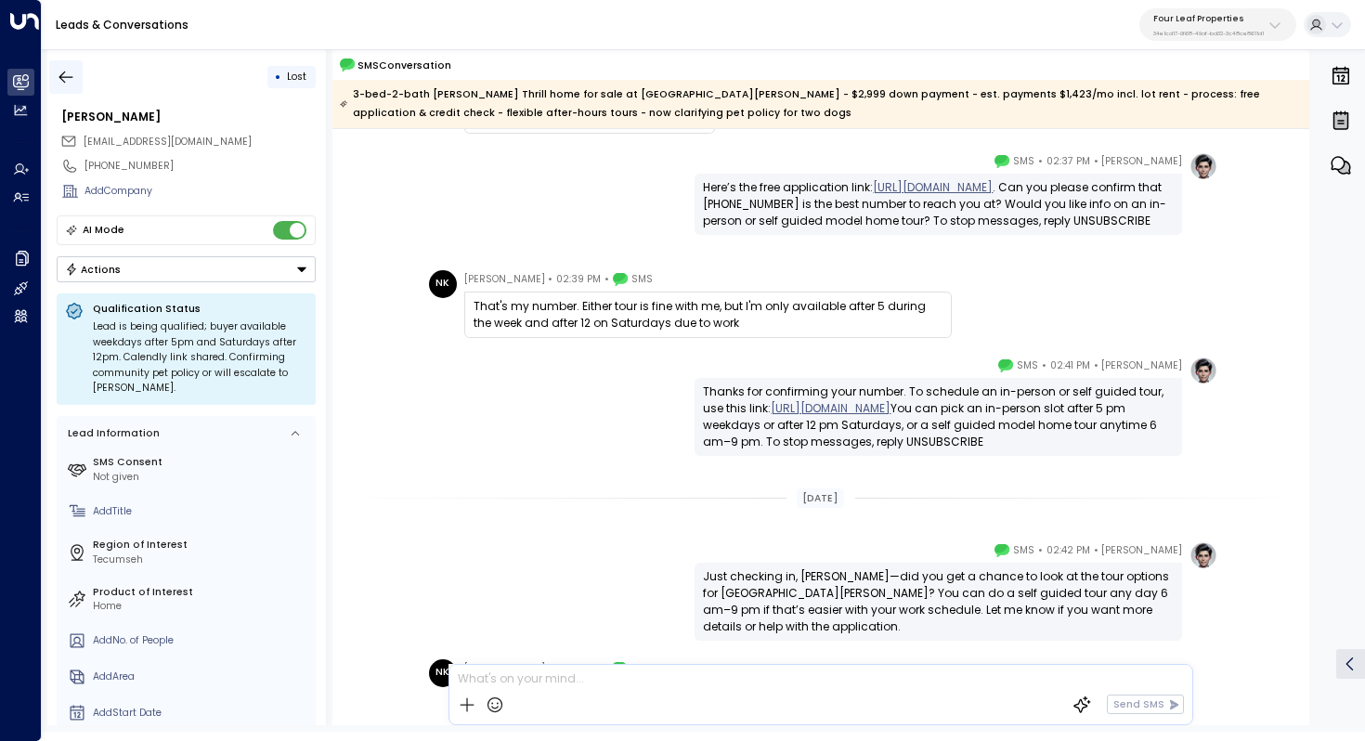
click at [64, 91] on button "button" at bounding box center [65, 76] width 33 height 33
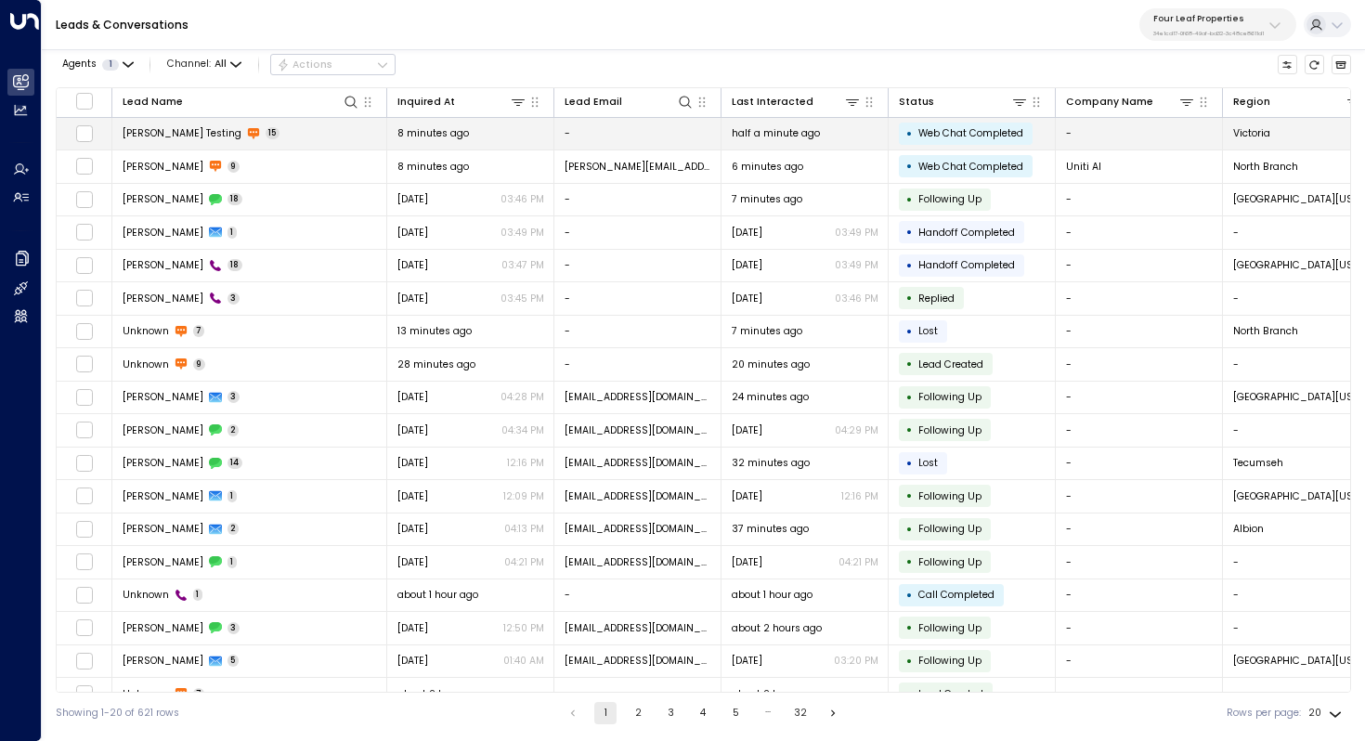
click at [187, 132] on div "Kerric Testing 15" at bounding box center [202, 133] width 158 height 14
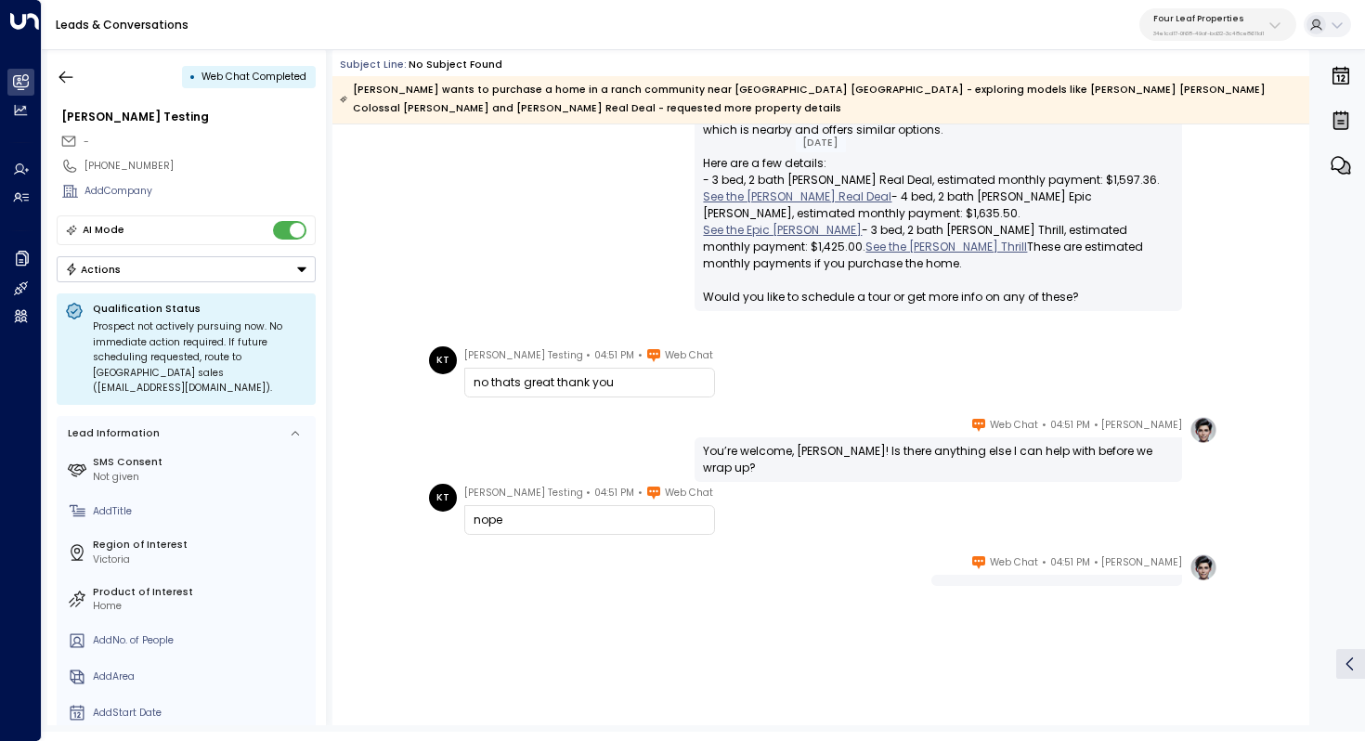
scroll to position [1085, 0]
click at [59, 81] on icon "button" at bounding box center [66, 77] width 19 height 19
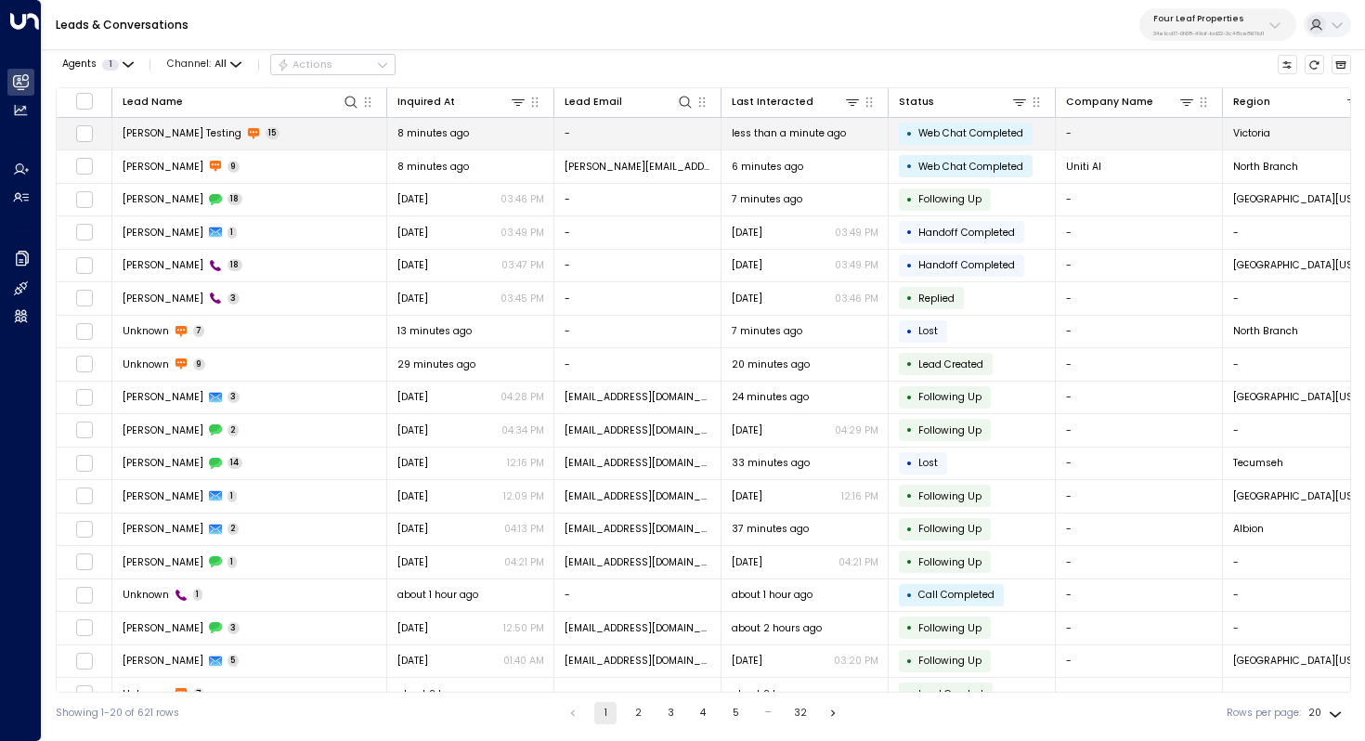
click at [141, 133] on span "Kerric Testing" at bounding box center [182, 133] width 119 height 14
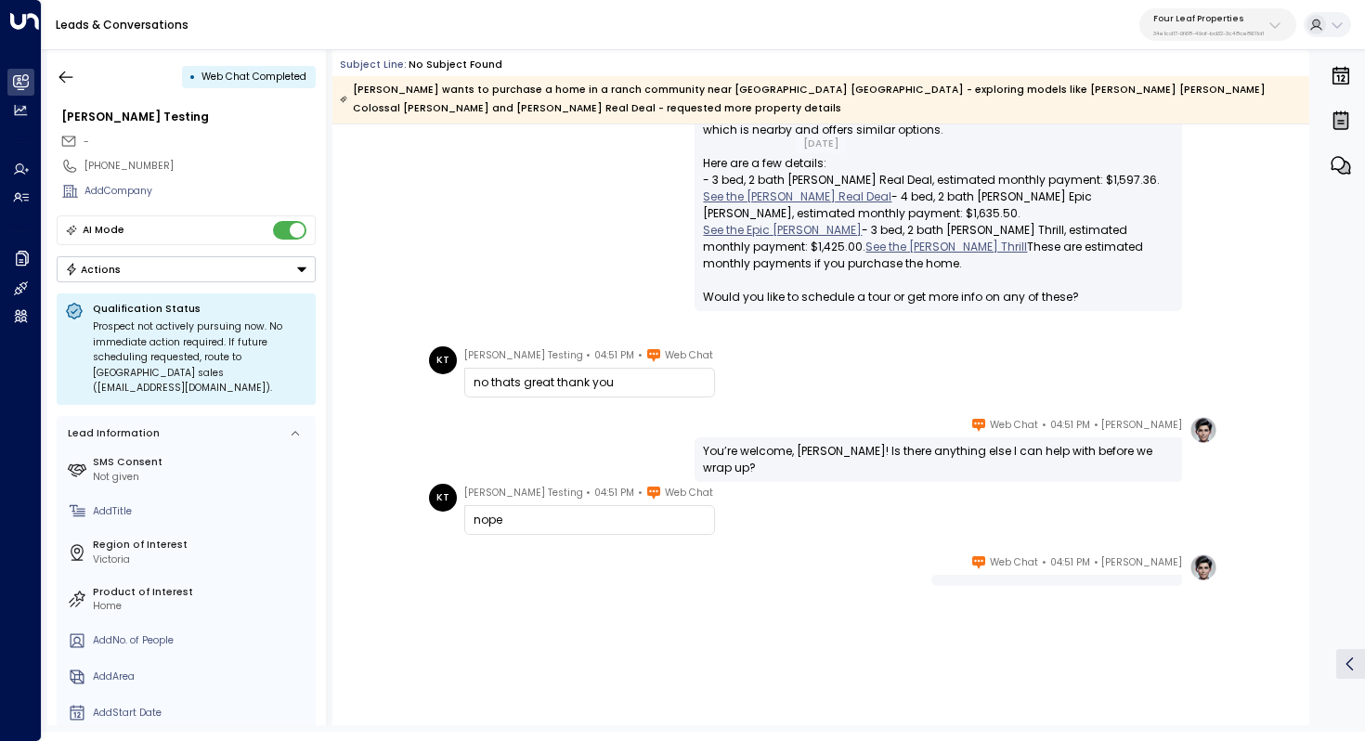
scroll to position [1085, 0]
click at [60, 90] on button "button" at bounding box center [65, 76] width 33 height 33
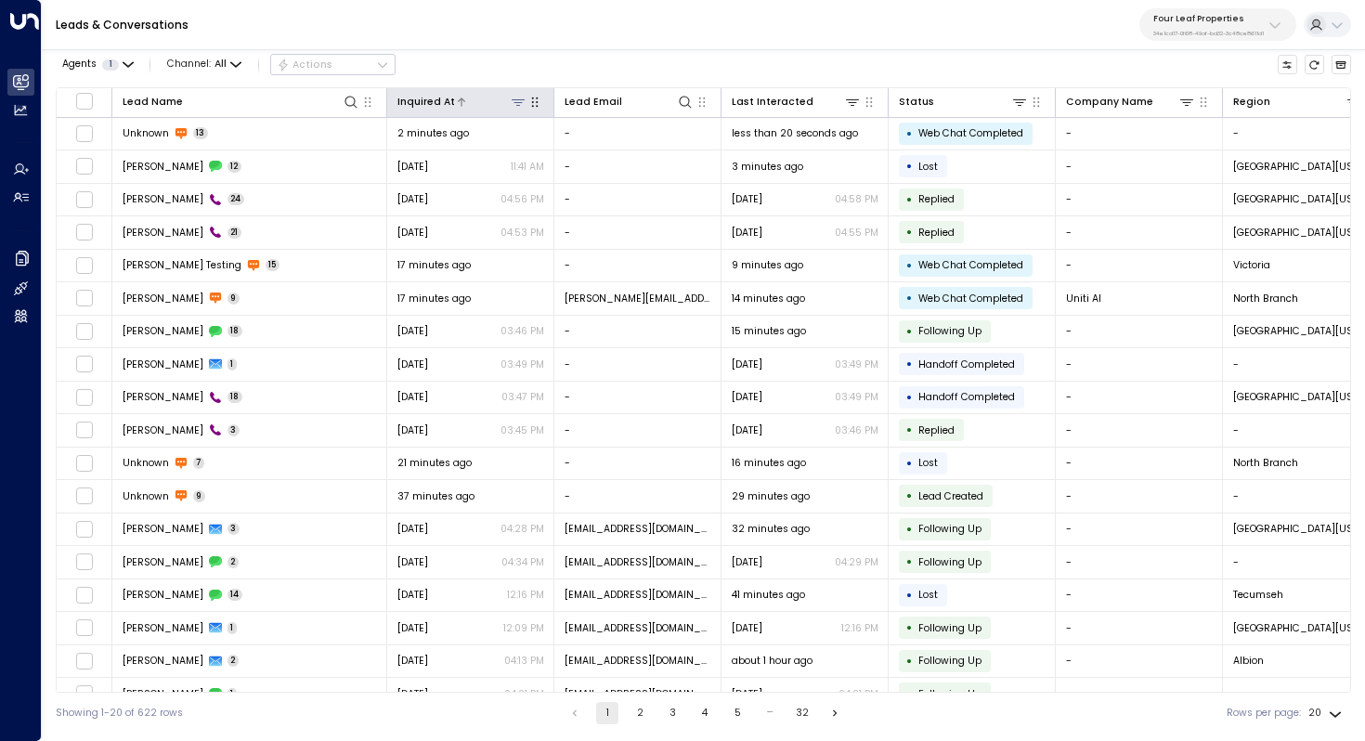
click at [458, 102] on icon at bounding box center [461, 102] width 7 height 8
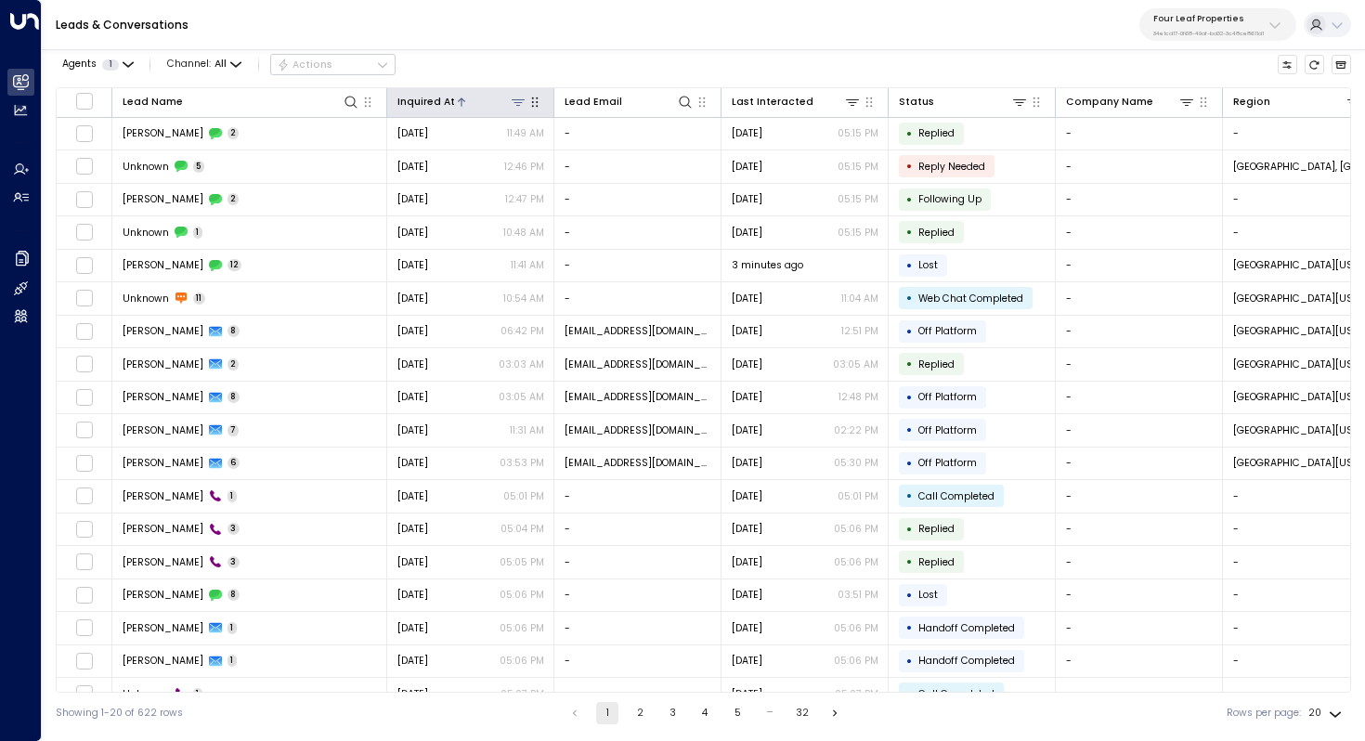
click at [455, 100] on div at bounding box center [491, 102] width 72 height 18
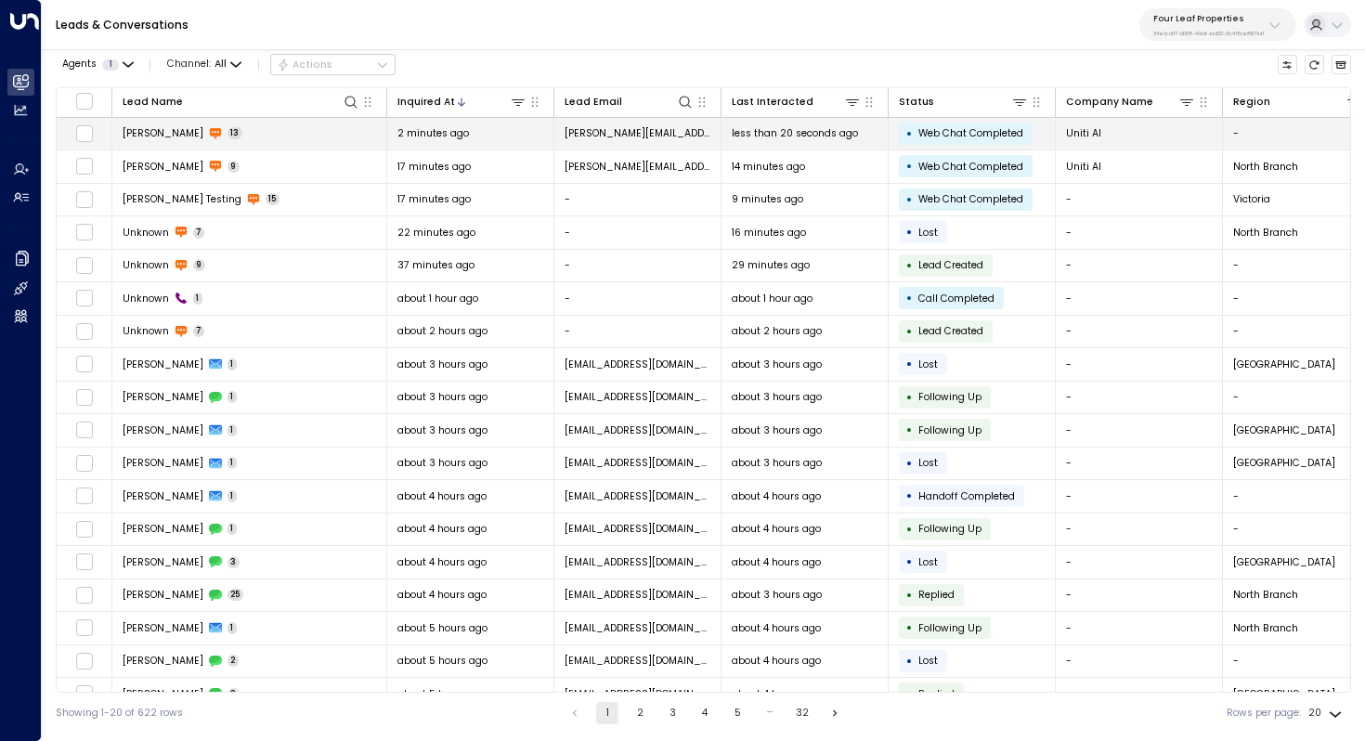
click at [254, 139] on td "Kerric Knowles 13" at bounding box center [249, 134] width 275 height 33
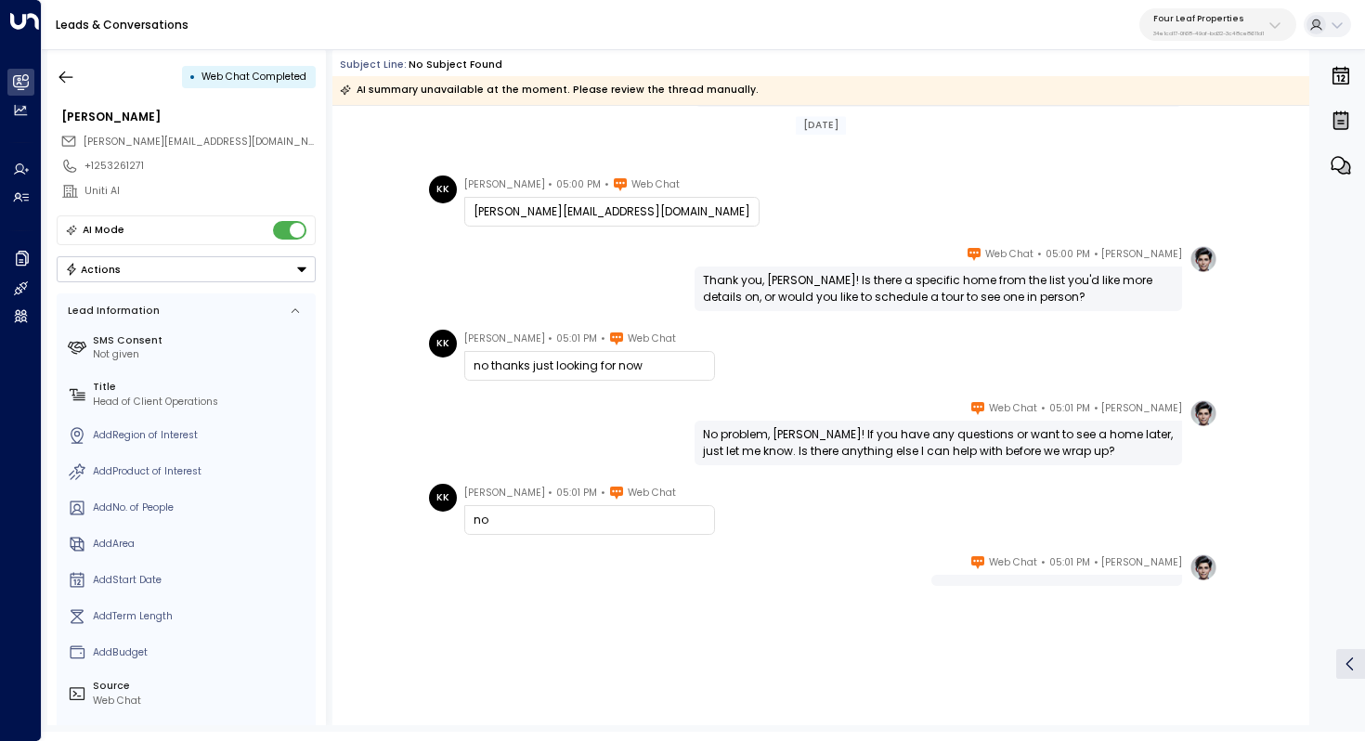
scroll to position [645, 0]
click at [70, 69] on icon "button" at bounding box center [66, 77] width 19 height 19
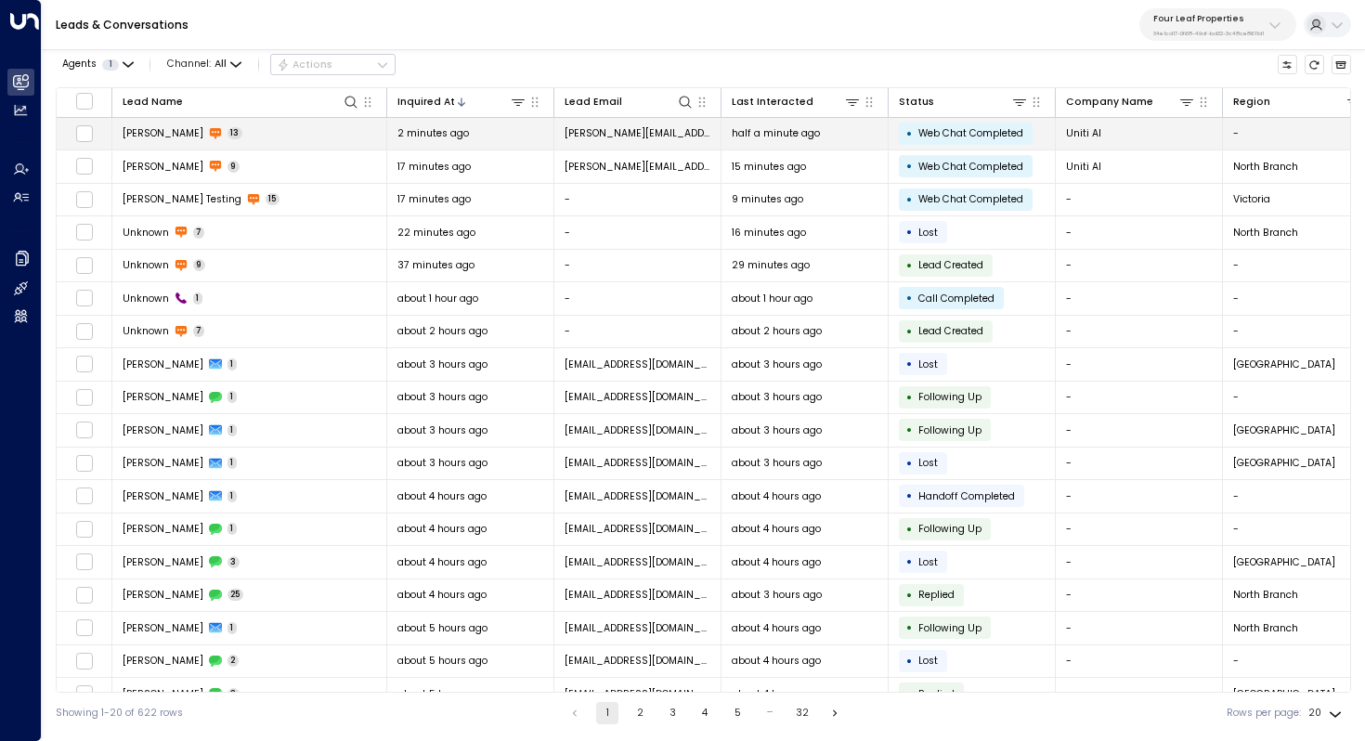
click at [957, 137] on span "Web Chat Completed" at bounding box center [970, 133] width 105 height 14
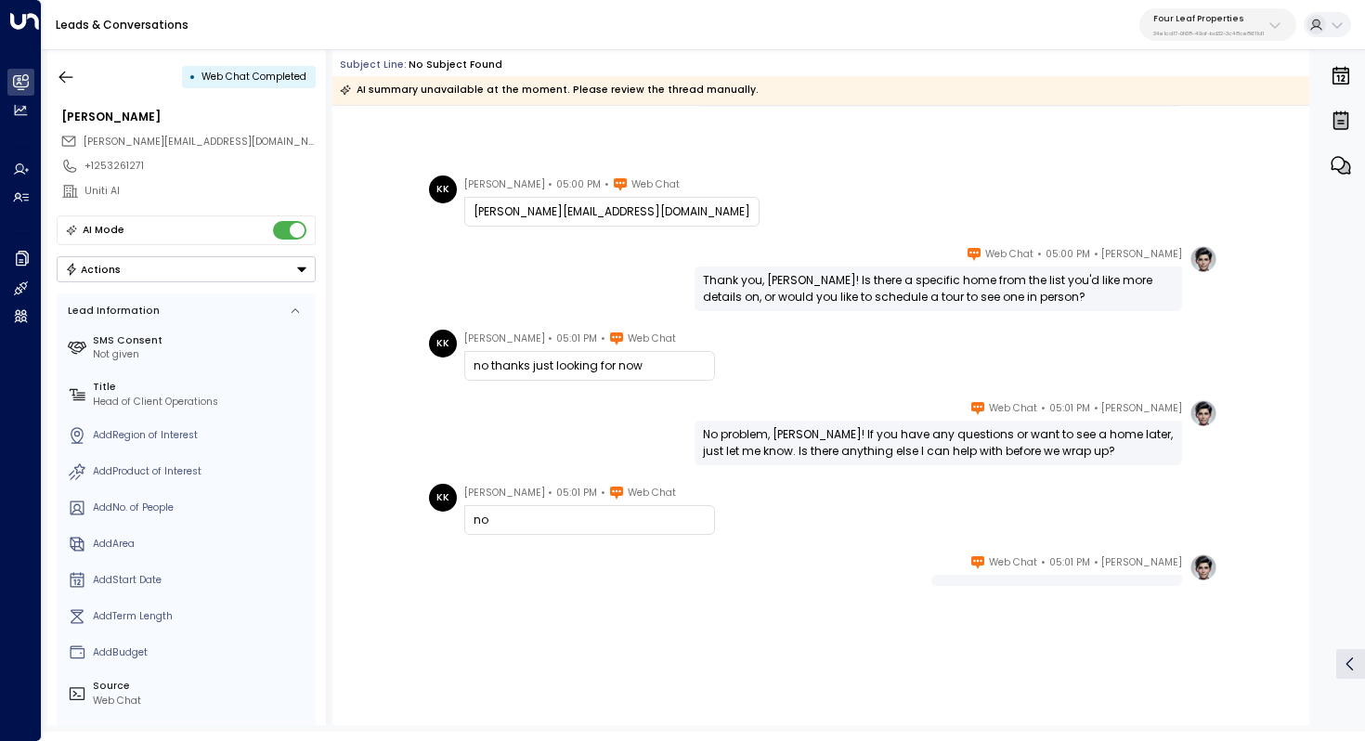
scroll to position [645, 0]
click at [65, 78] on icon "button" at bounding box center [66, 77] width 19 height 19
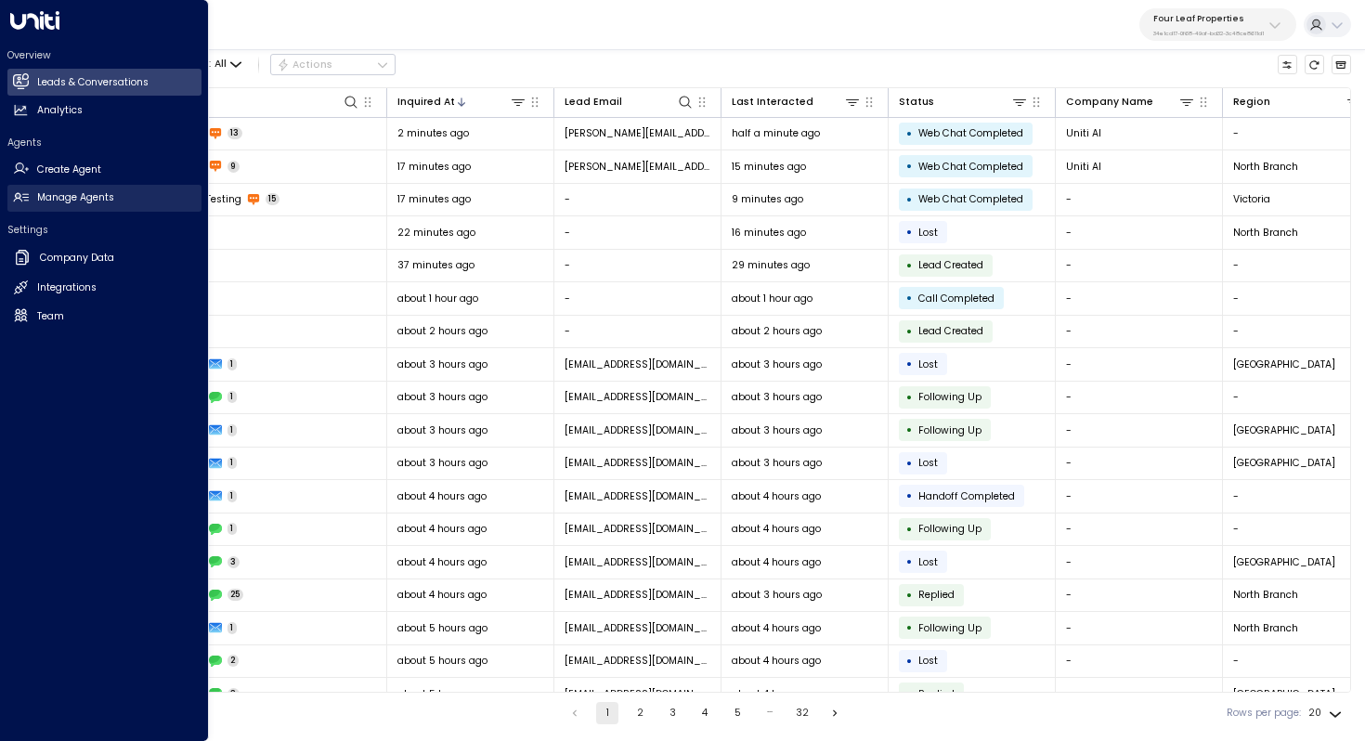
click at [82, 201] on h2 "Manage Agents" at bounding box center [75, 197] width 77 height 15
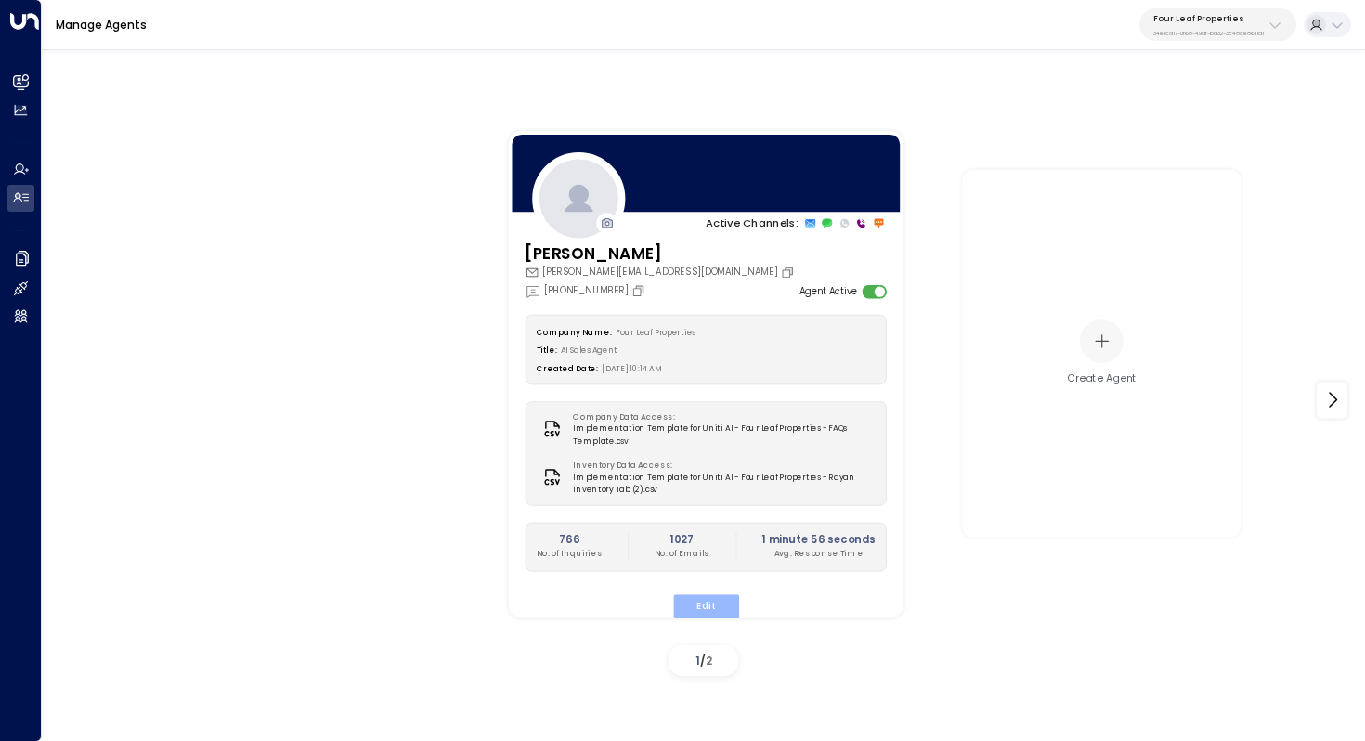
click at [710, 596] on button "Edit" at bounding box center [705, 606] width 66 height 24
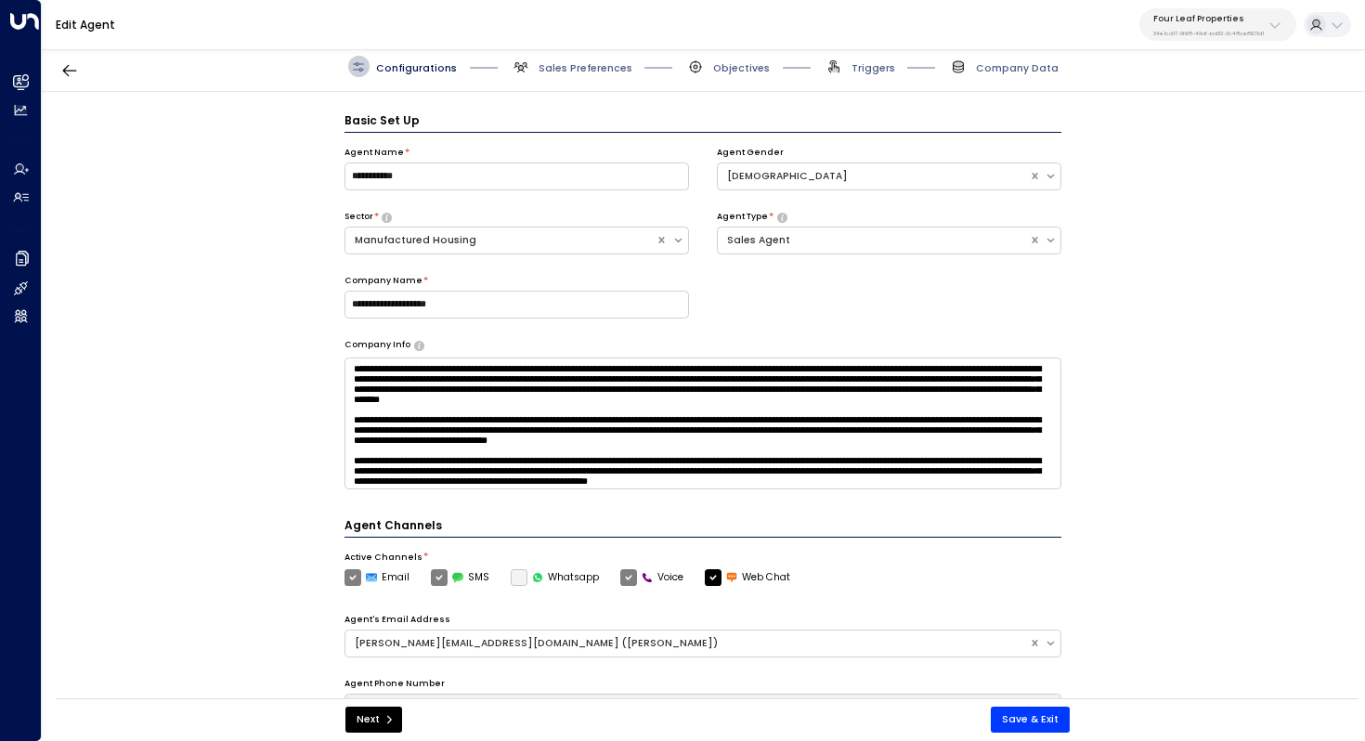
scroll to position [20, 0]
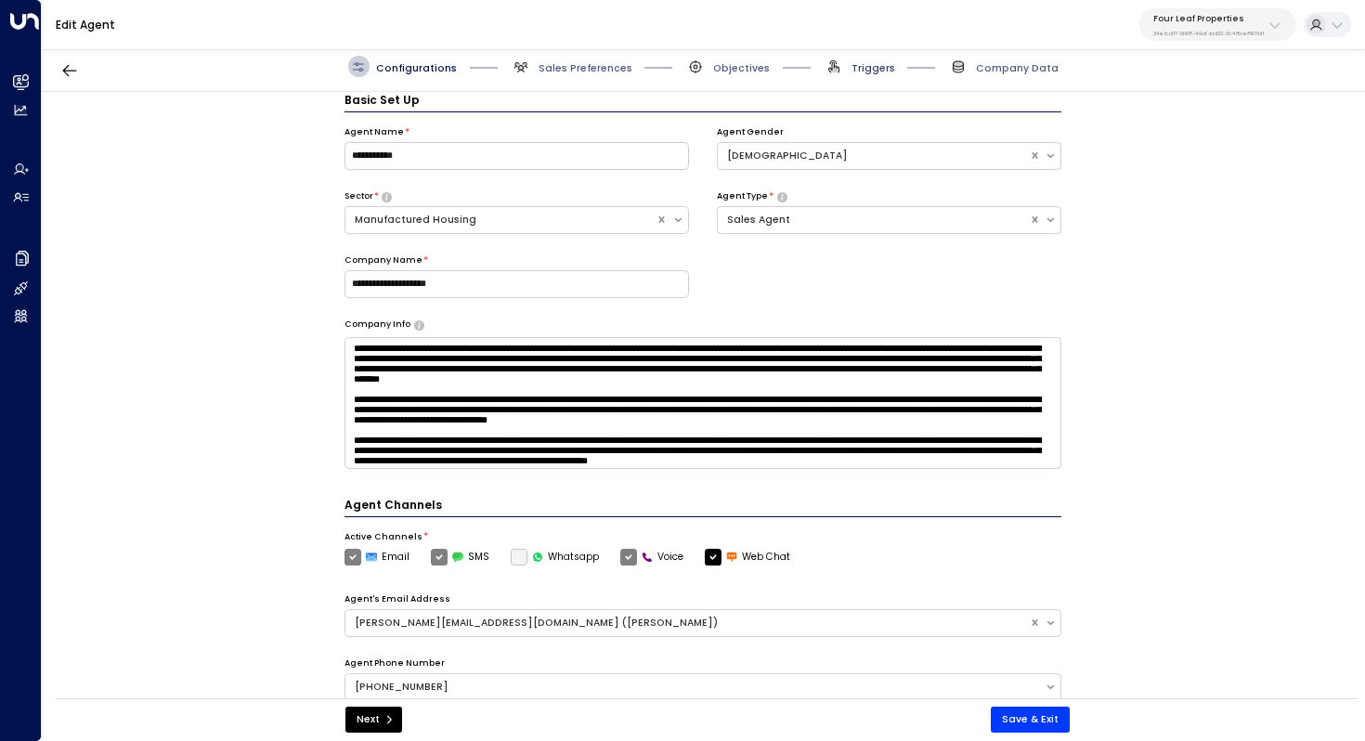
click at [874, 66] on span "Triggers" at bounding box center [874, 68] width 44 height 14
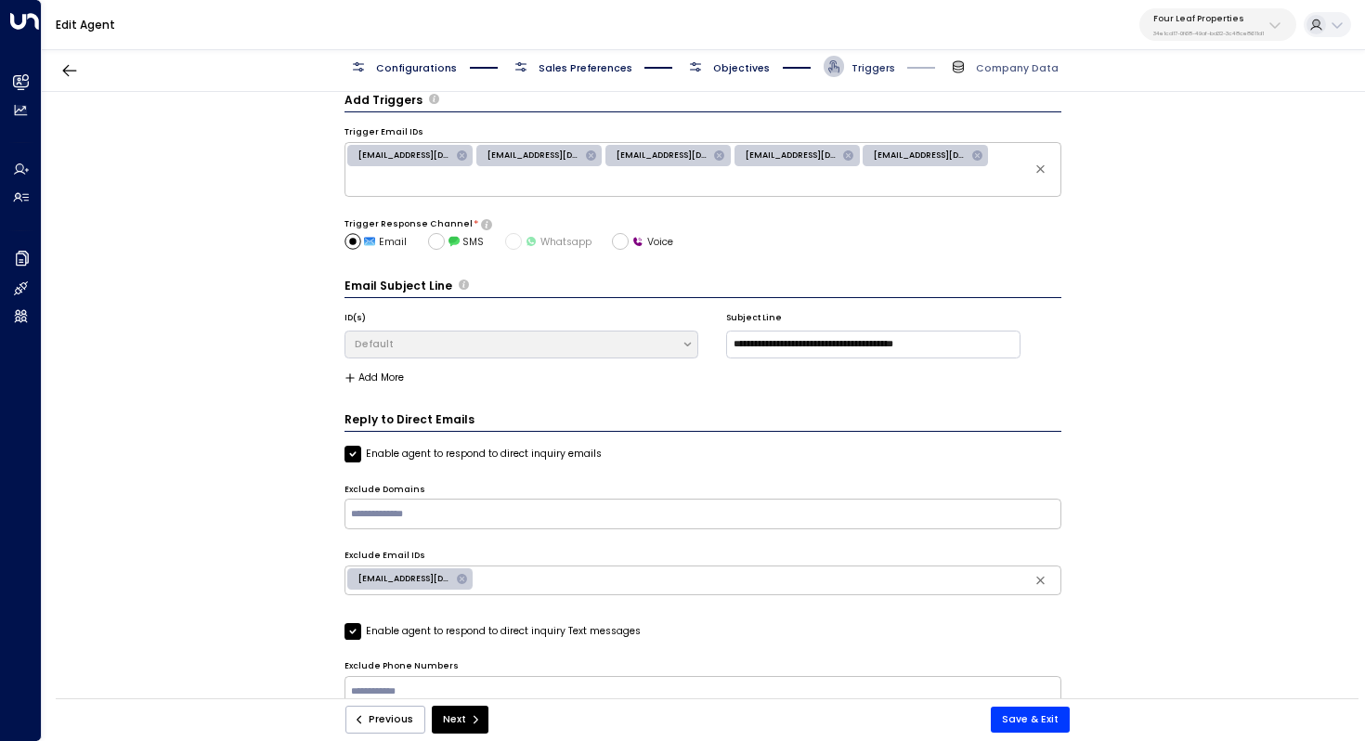
click at [873, 66] on span "Triggers" at bounding box center [874, 68] width 44 height 14
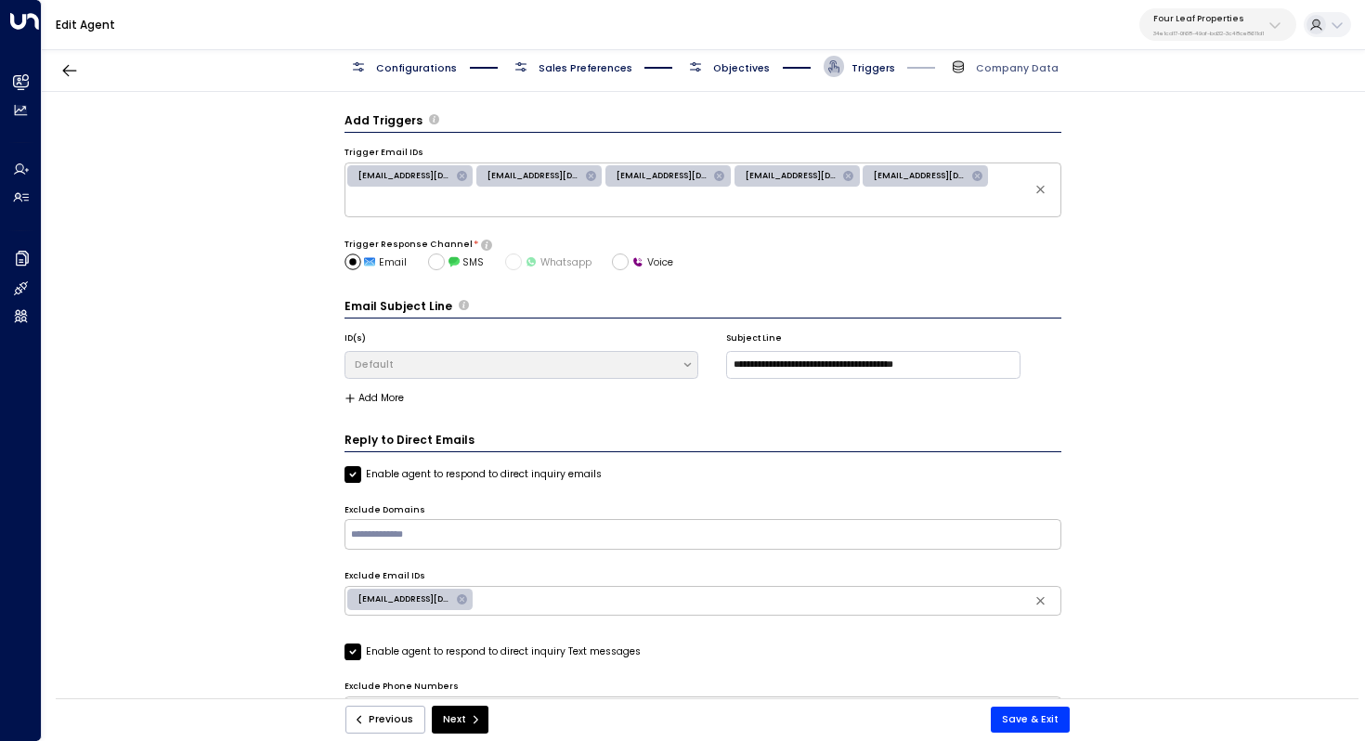
click at [737, 64] on span "Objectives" at bounding box center [741, 68] width 57 height 14
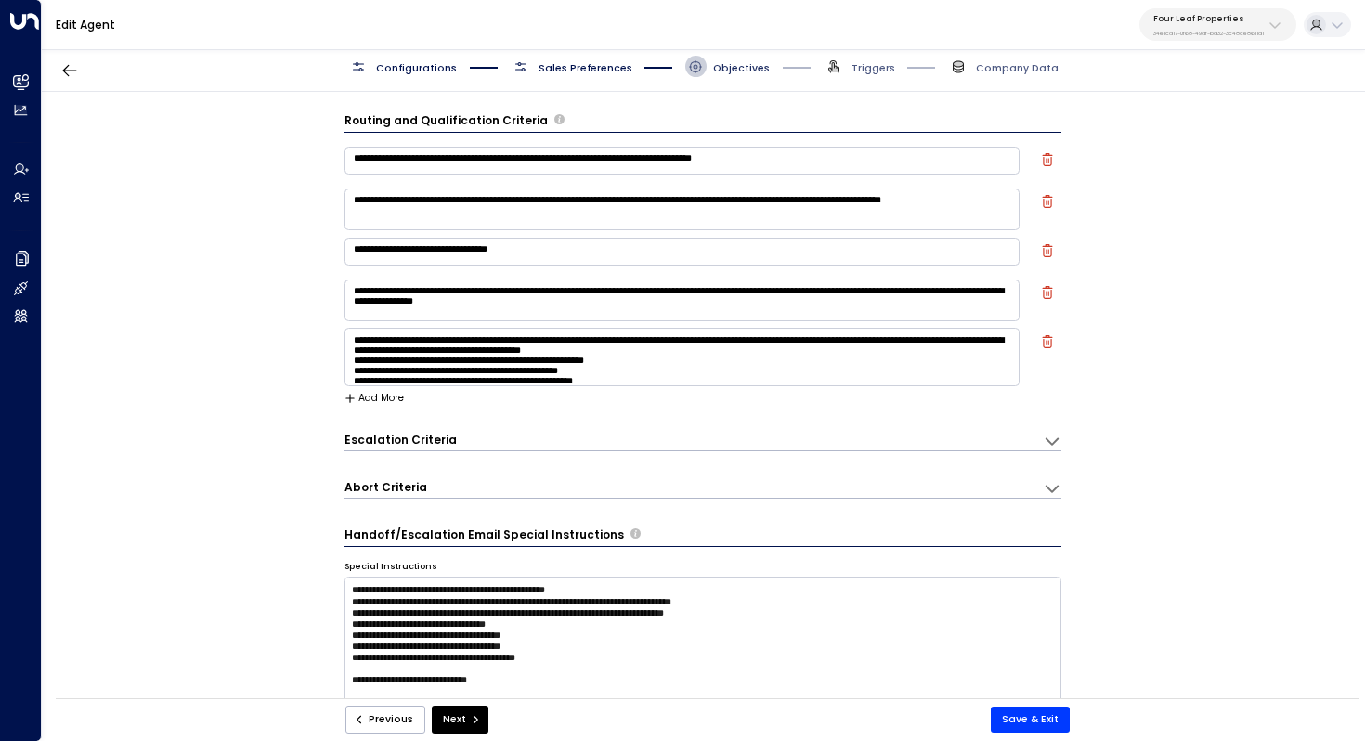
scroll to position [20, 0]
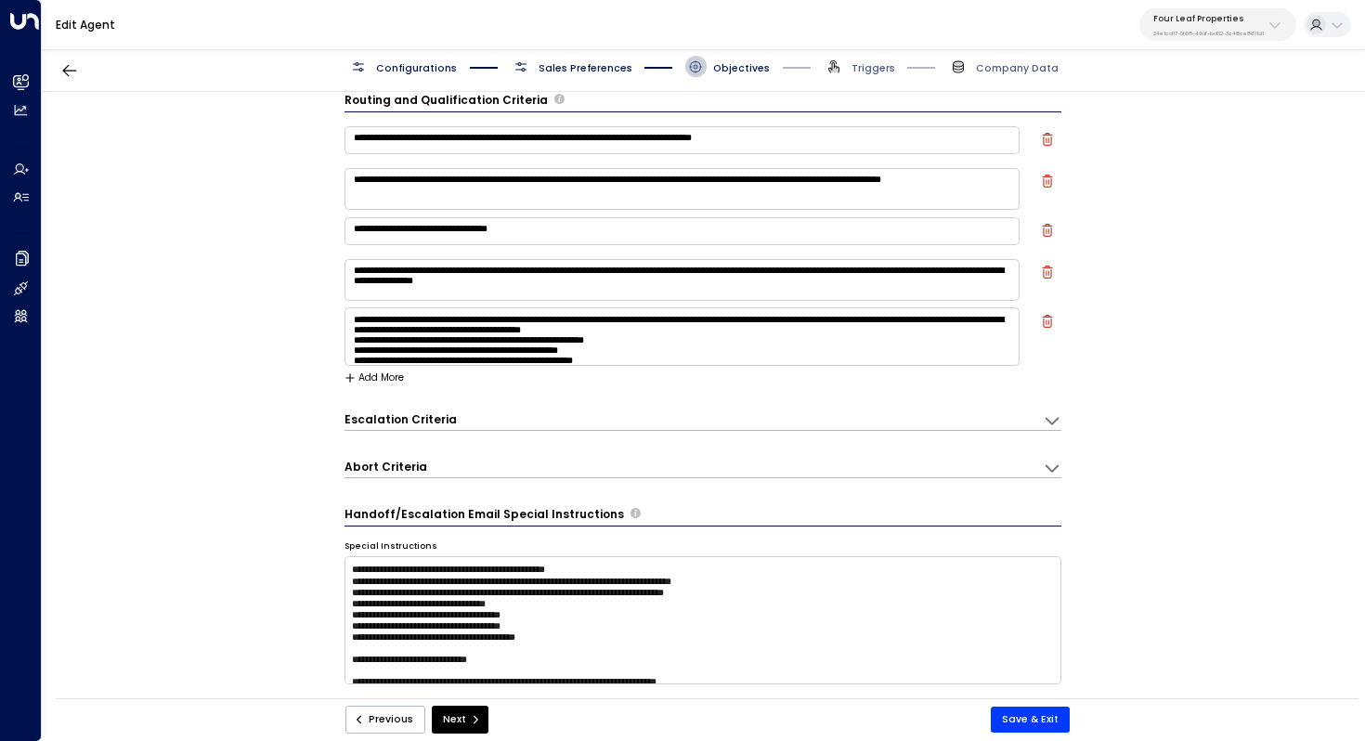
click at [1045, 421] on icon at bounding box center [1052, 420] width 19 height 19
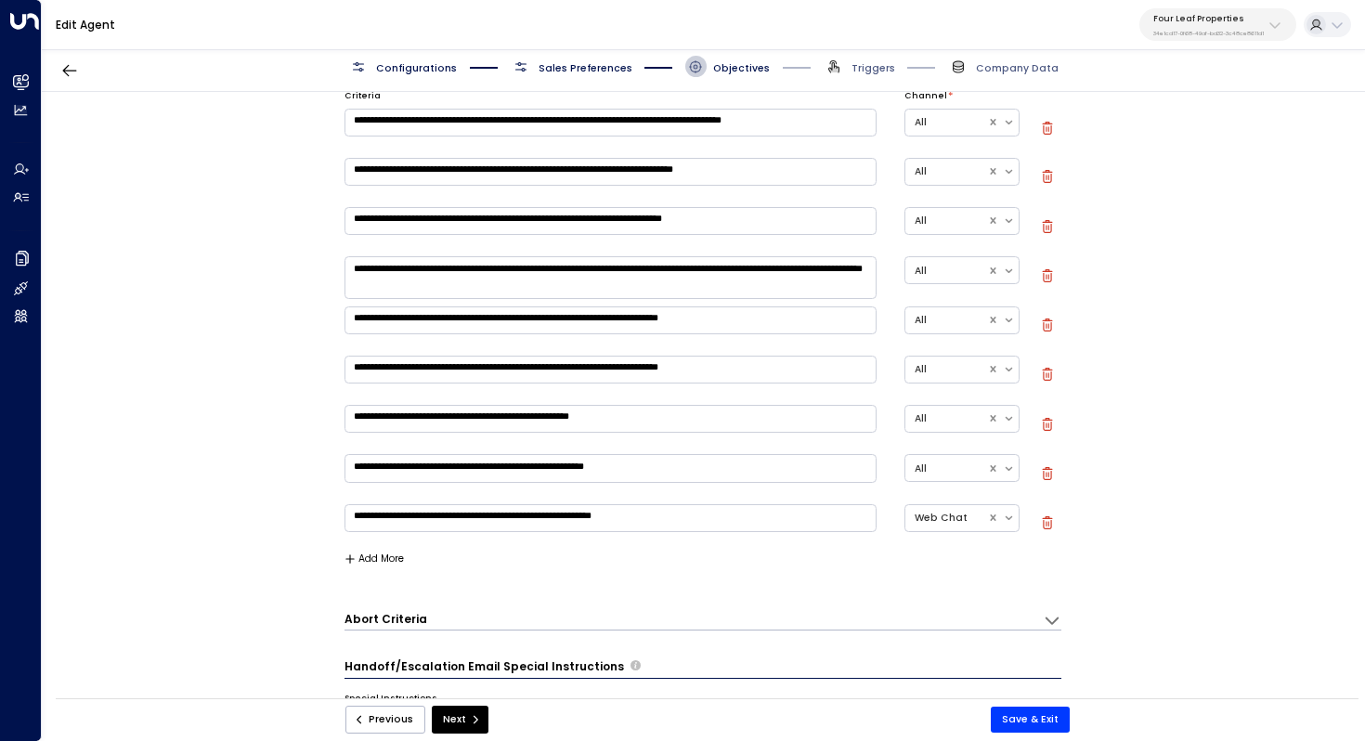
scroll to position [334, 0]
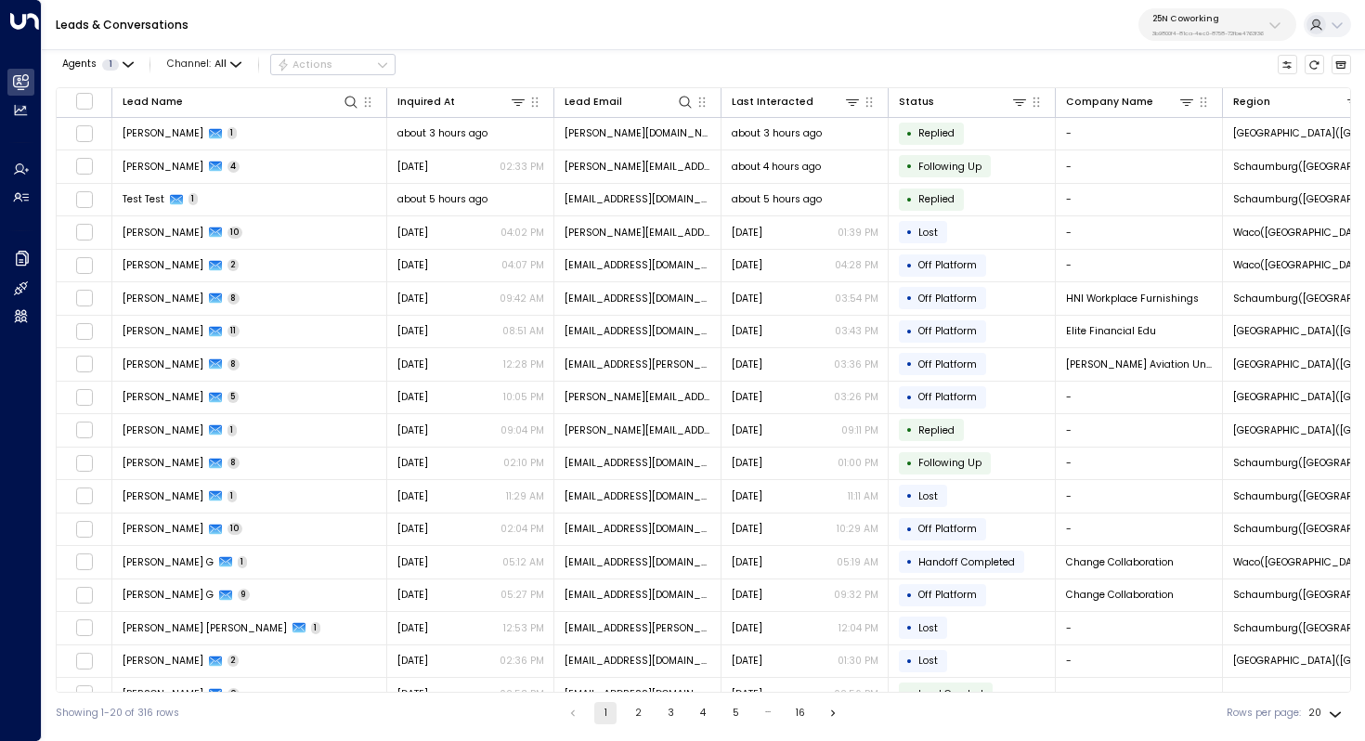
click at [1192, 30] on p "3b9800f4-81ca-4ec0-8758-72fbe4763f36" at bounding box center [1208, 33] width 111 height 7
type input "****"
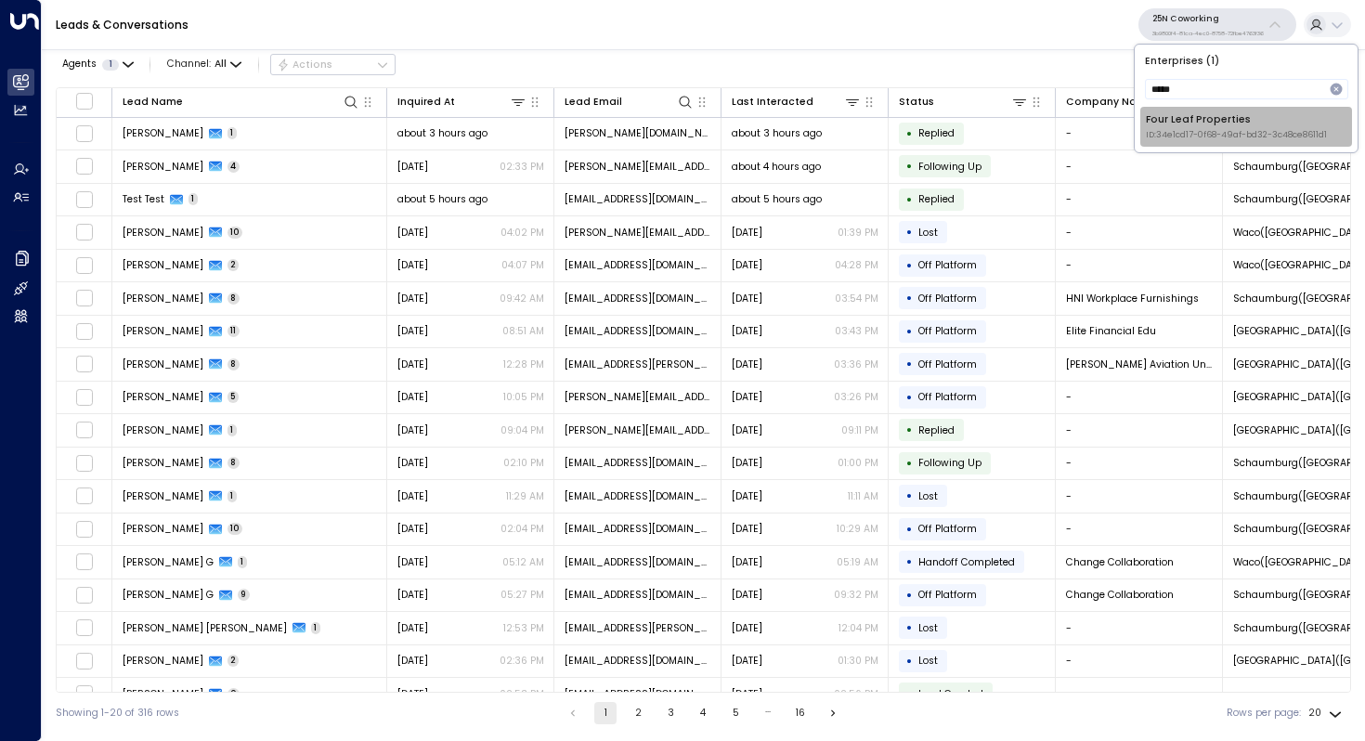
click at [1207, 122] on div "Four Leaf Properties ID: 34e1cd17-0f68-49af-bd32-3c48ce8611d1" at bounding box center [1236, 126] width 181 height 29
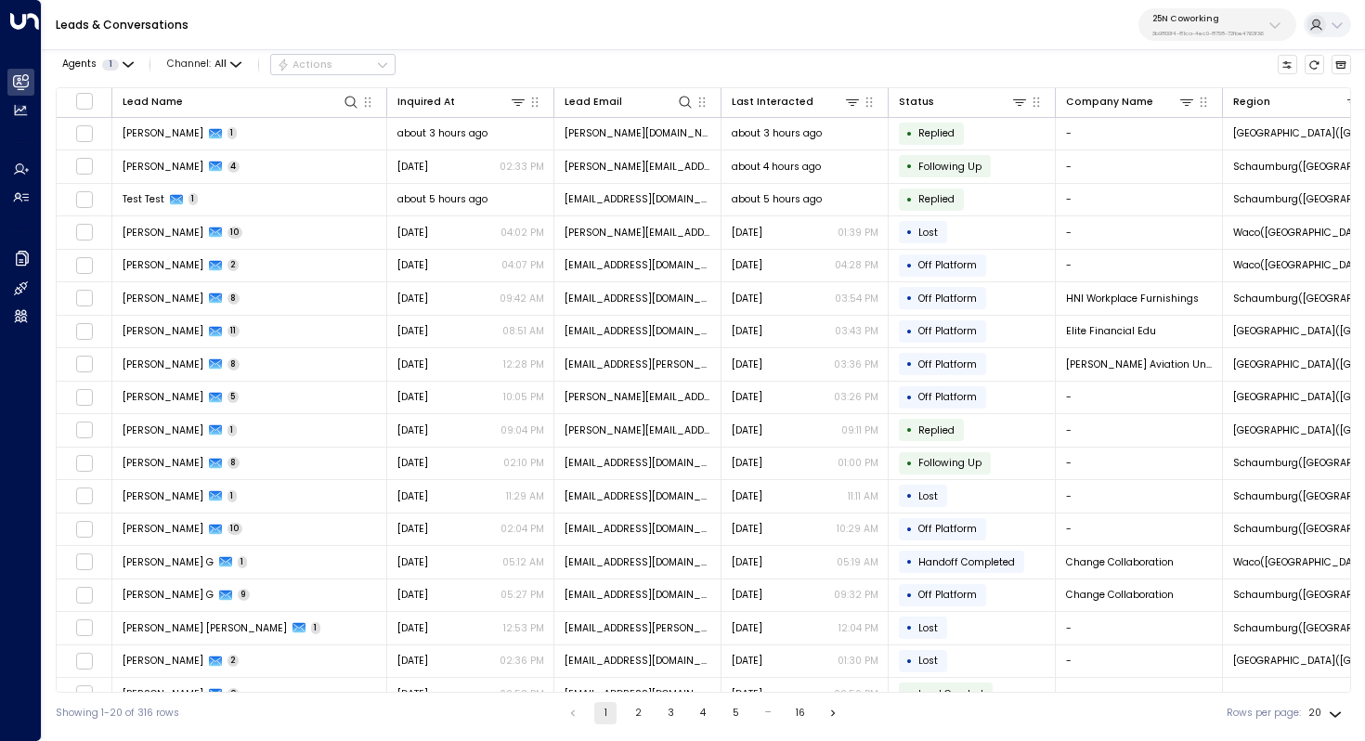
click at [1269, 20] on icon at bounding box center [1275, 25] width 15 height 15
type input "****"
click at [1177, 118] on div "Four Leaf Properties ID: 34e1cd17-0f68-49af-bd32-3c48ce8611d1" at bounding box center [1236, 126] width 181 height 29
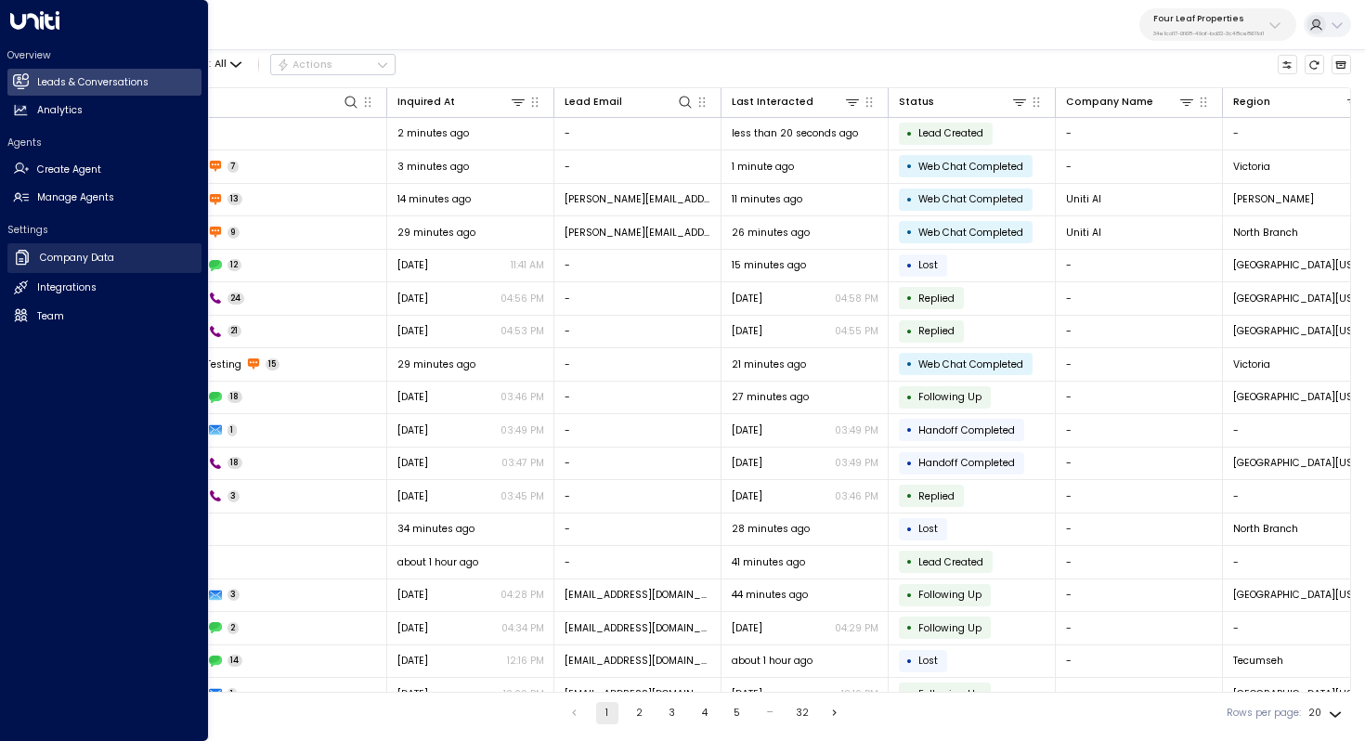
click at [99, 257] on h2 "Company Data" at bounding box center [77, 258] width 74 height 15
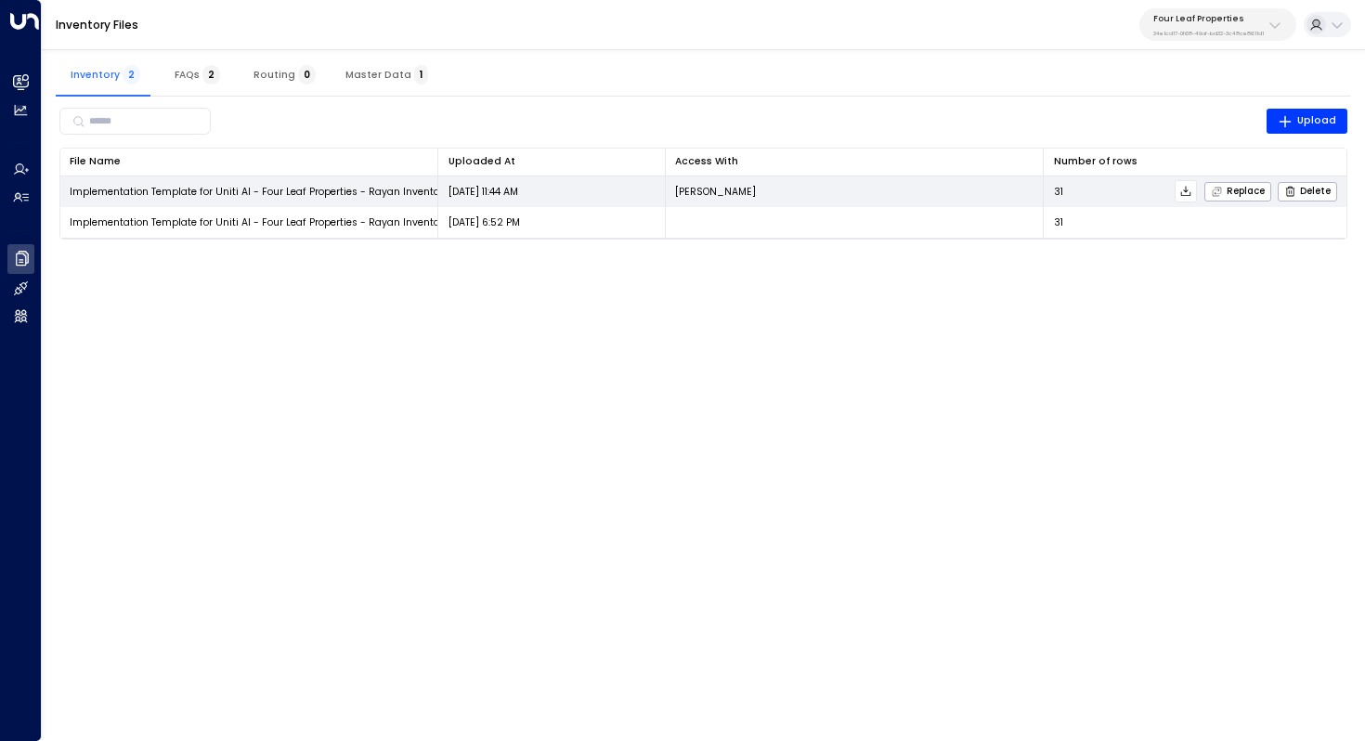
click at [1190, 195] on icon at bounding box center [1185, 191] width 13 height 13
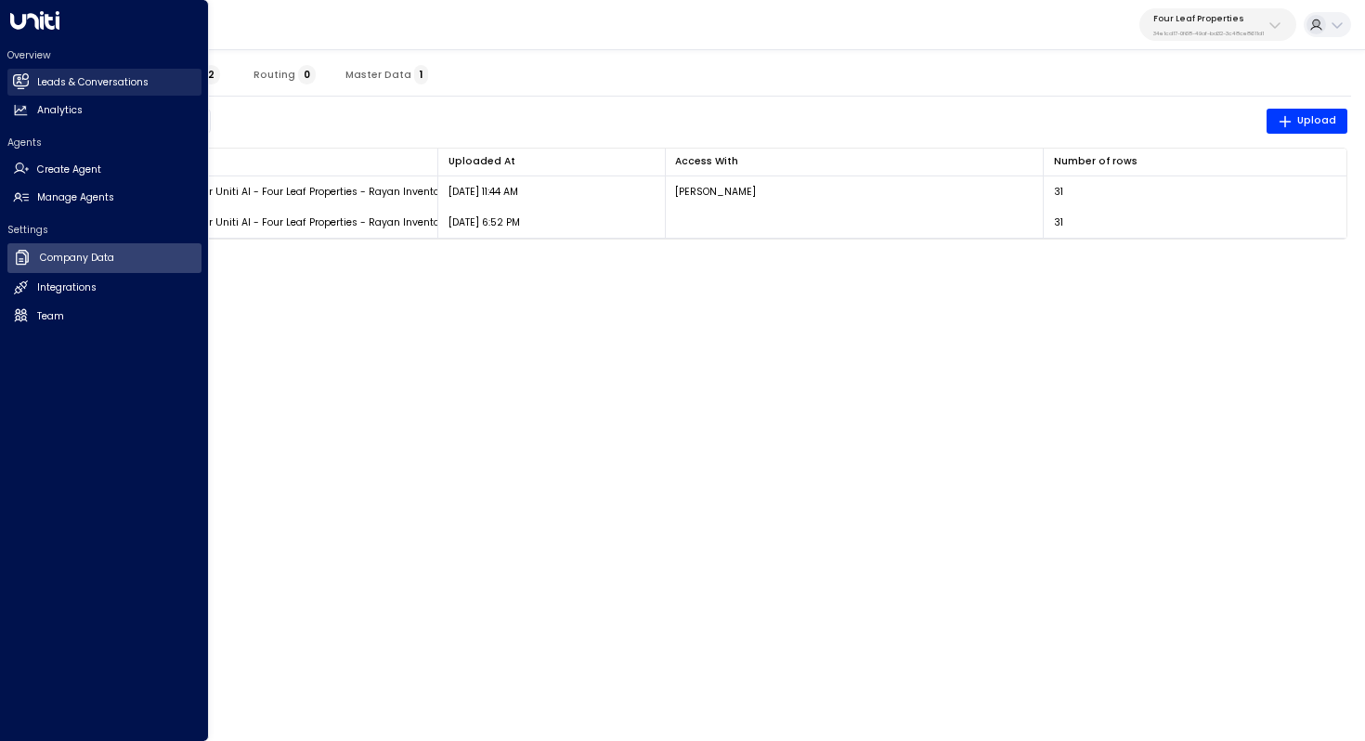
click at [77, 91] on link "Leads & Conversations Leads & Conversations" at bounding box center [104, 82] width 194 height 27
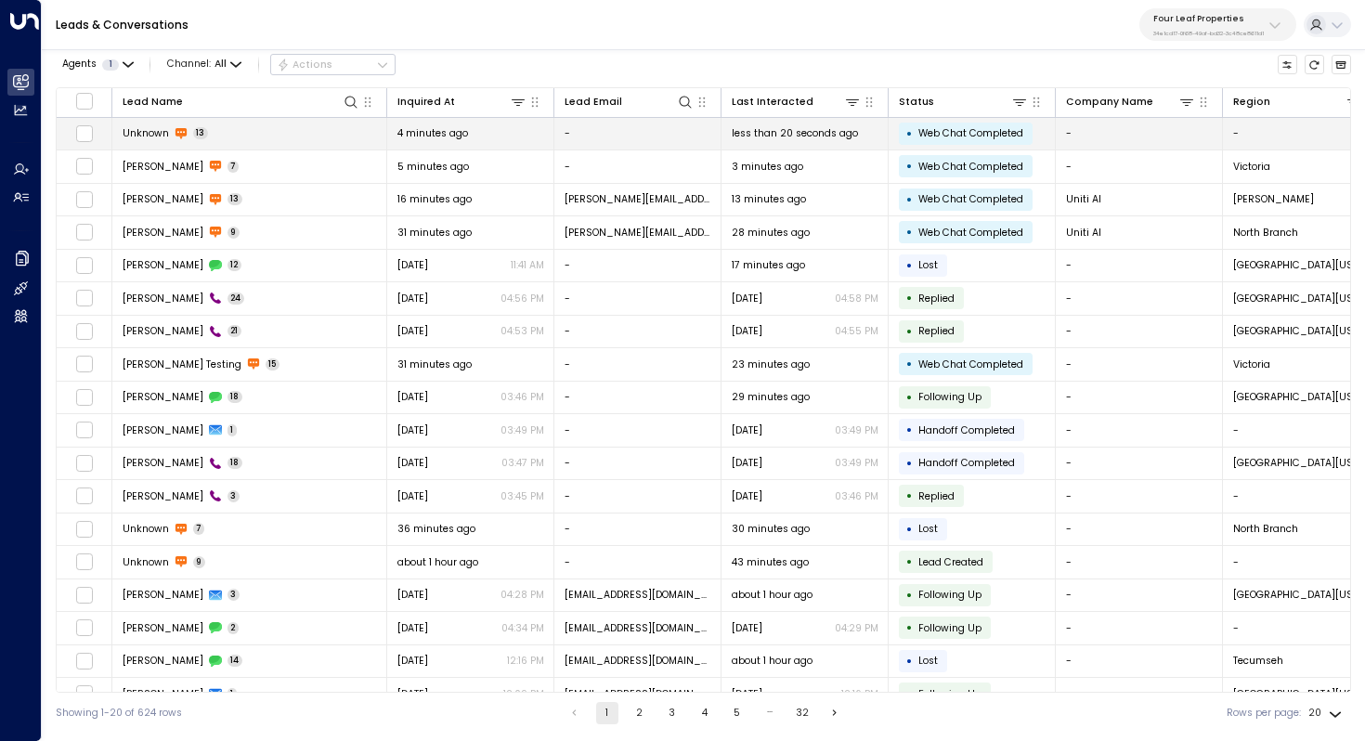
click at [280, 144] on td "Unknown 13" at bounding box center [249, 134] width 275 height 33
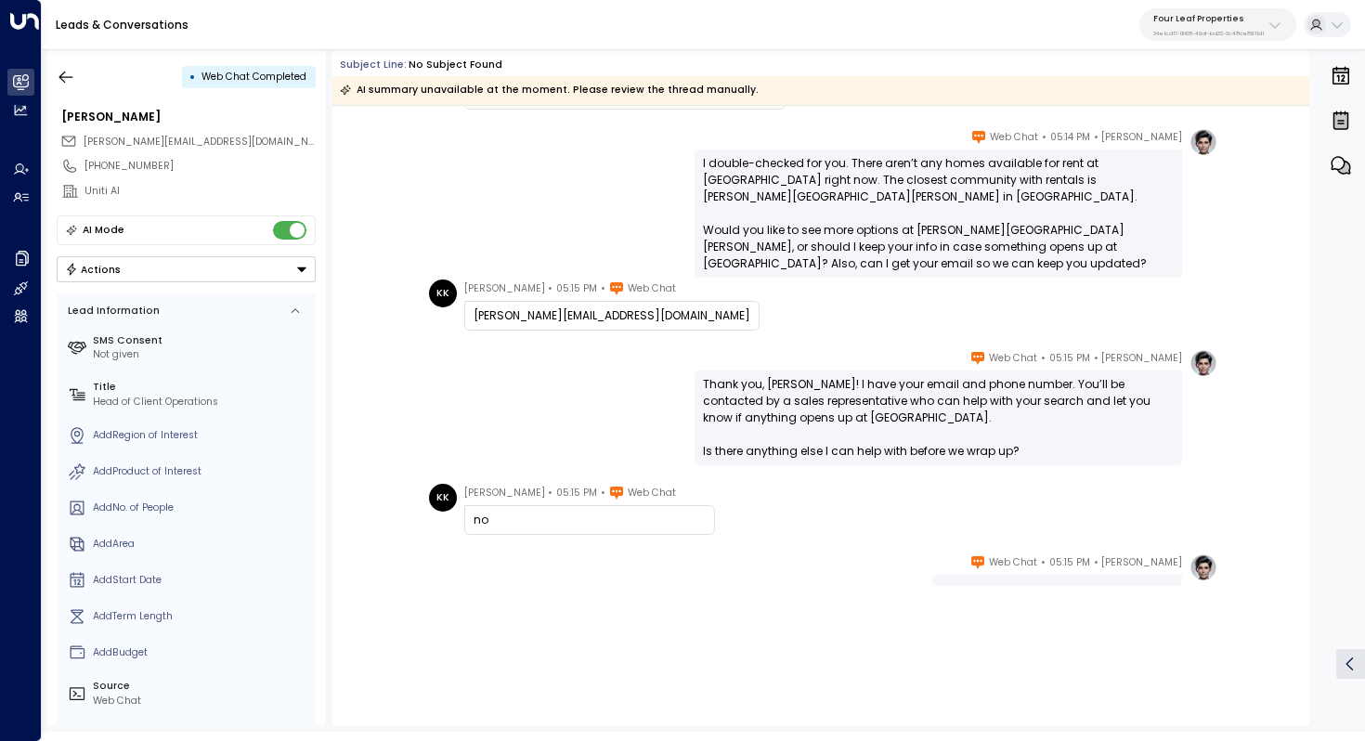
scroll to position [812, 0]
click at [62, 82] on icon "button" at bounding box center [66, 77] width 19 height 19
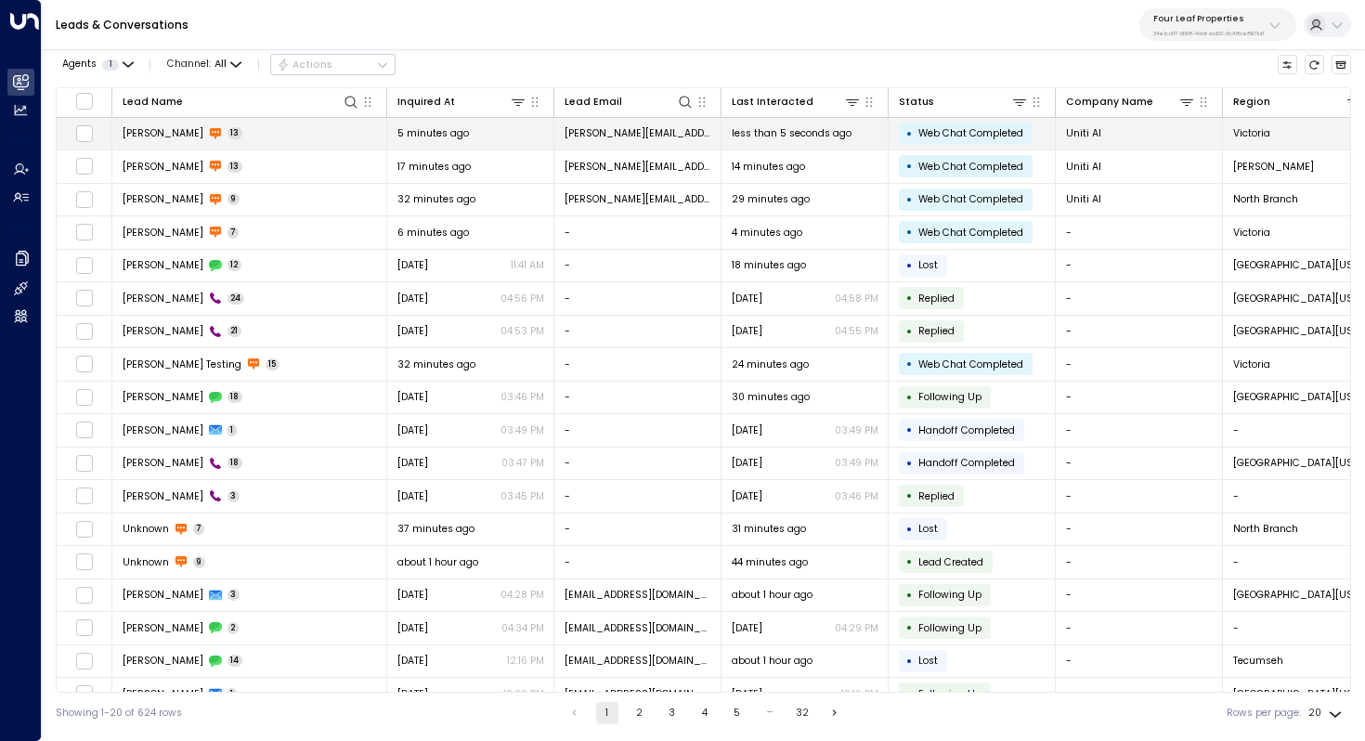
click at [176, 139] on span "Kerri Knowles" at bounding box center [163, 133] width 81 height 14
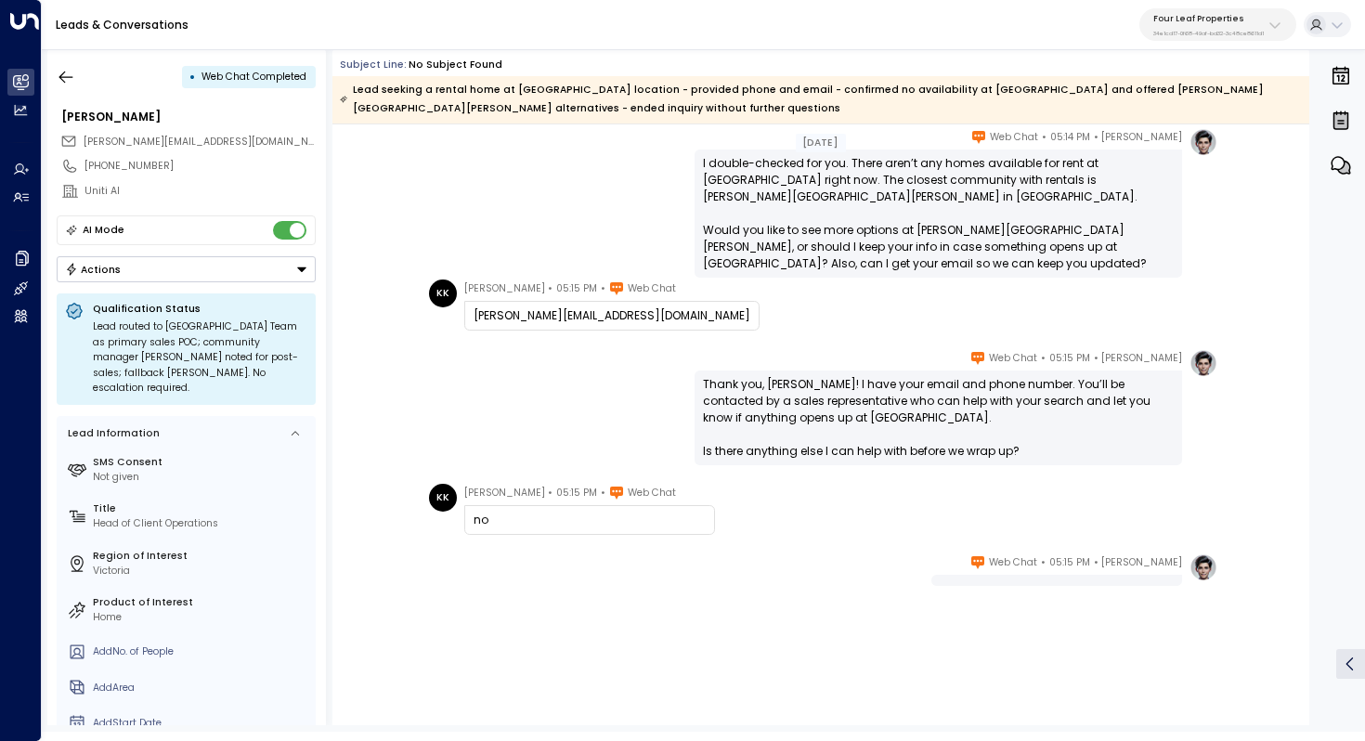
scroll to position [830, 0]
click at [54, 73] on button "button" at bounding box center [65, 76] width 33 height 33
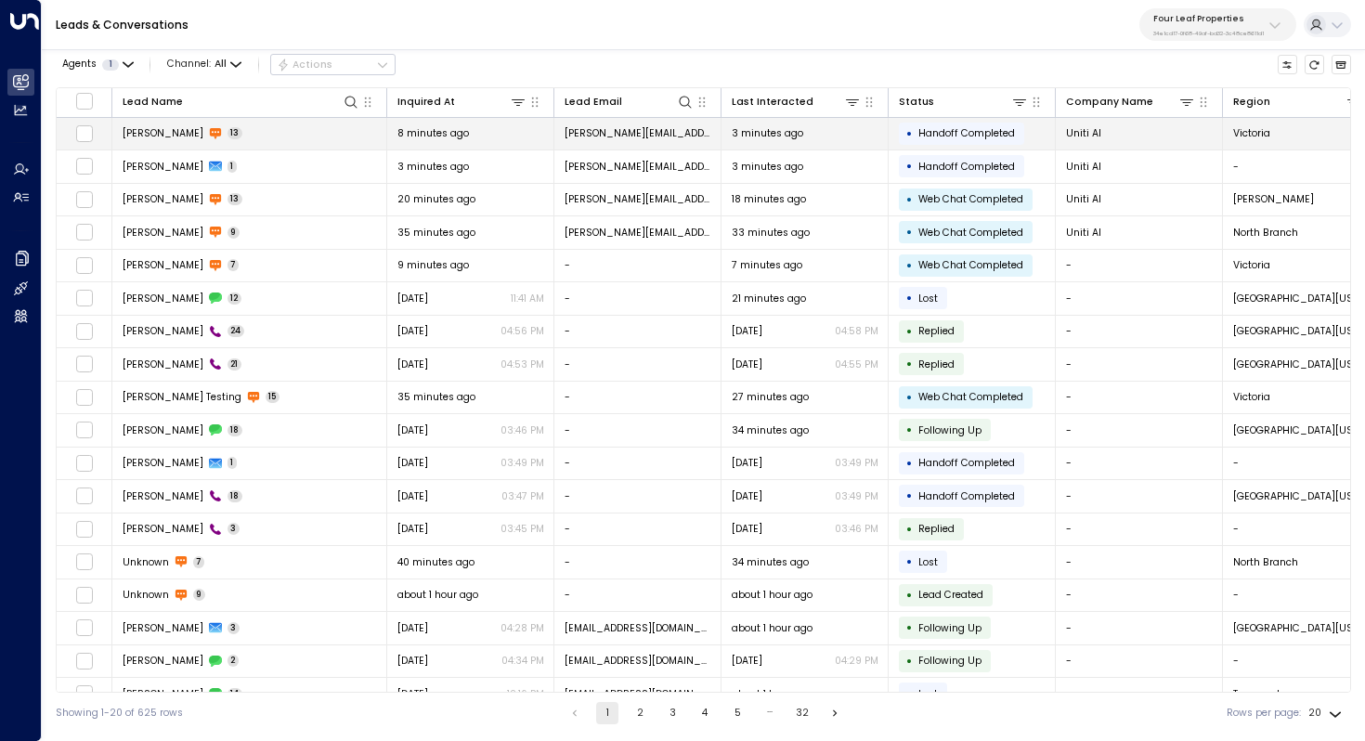
click at [245, 138] on td "Kerri Knowles 13" at bounding box center [249, 134] width 275 height 33
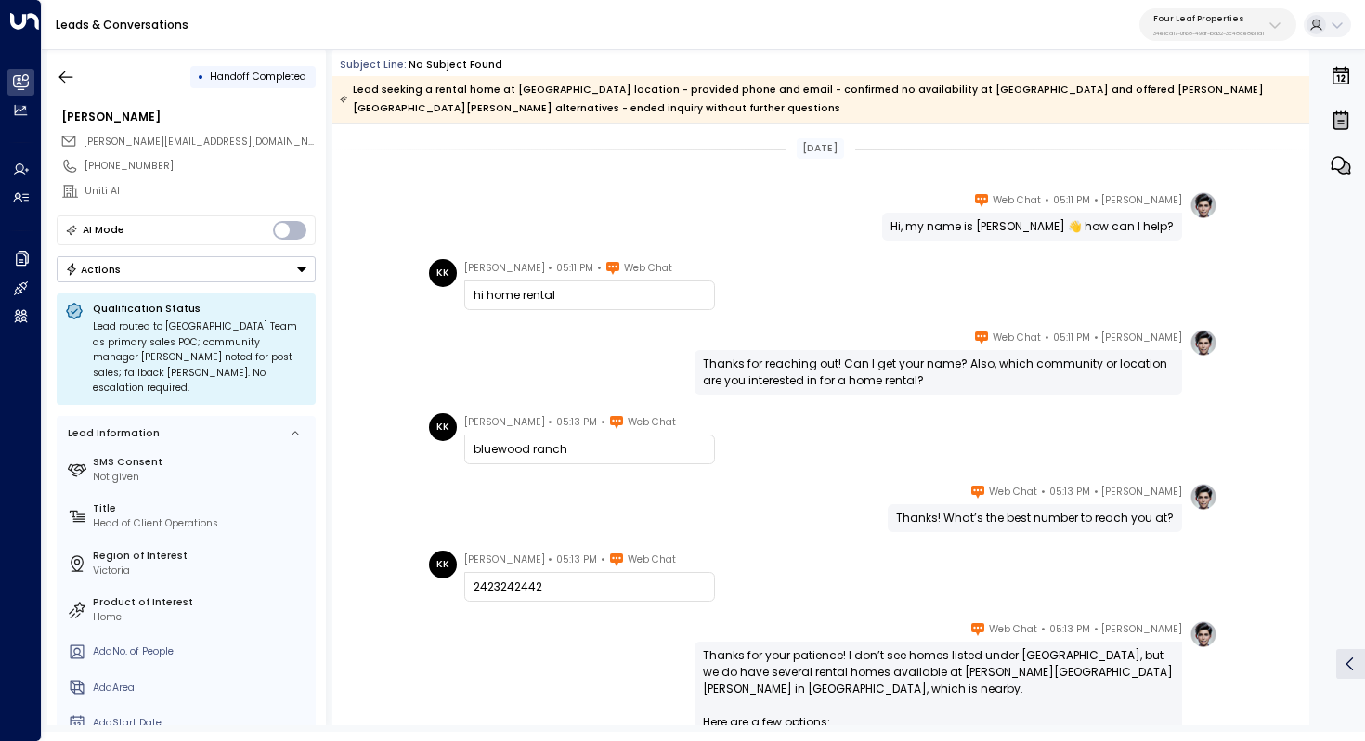
scroll to position [46, 0]
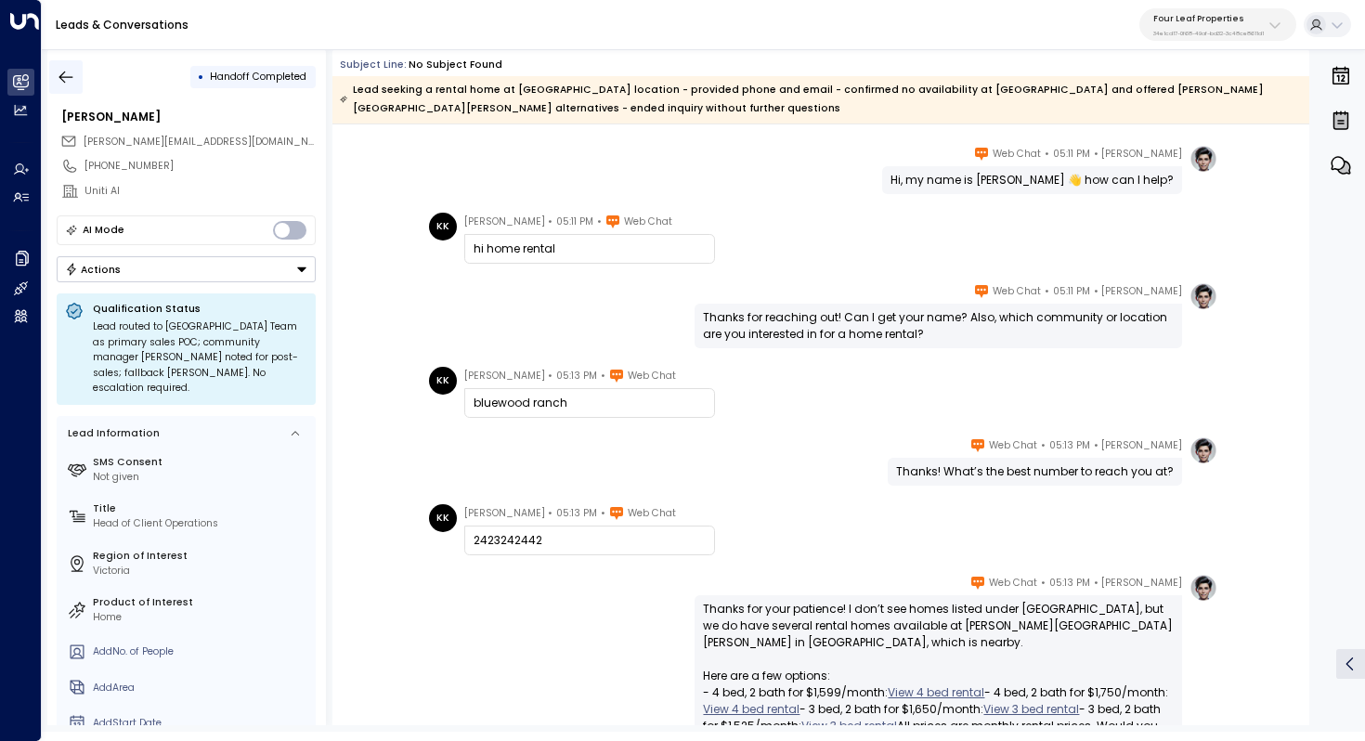
click at [66, 73] on icon "button" at bounding box center [66, 77] width 19 height 19
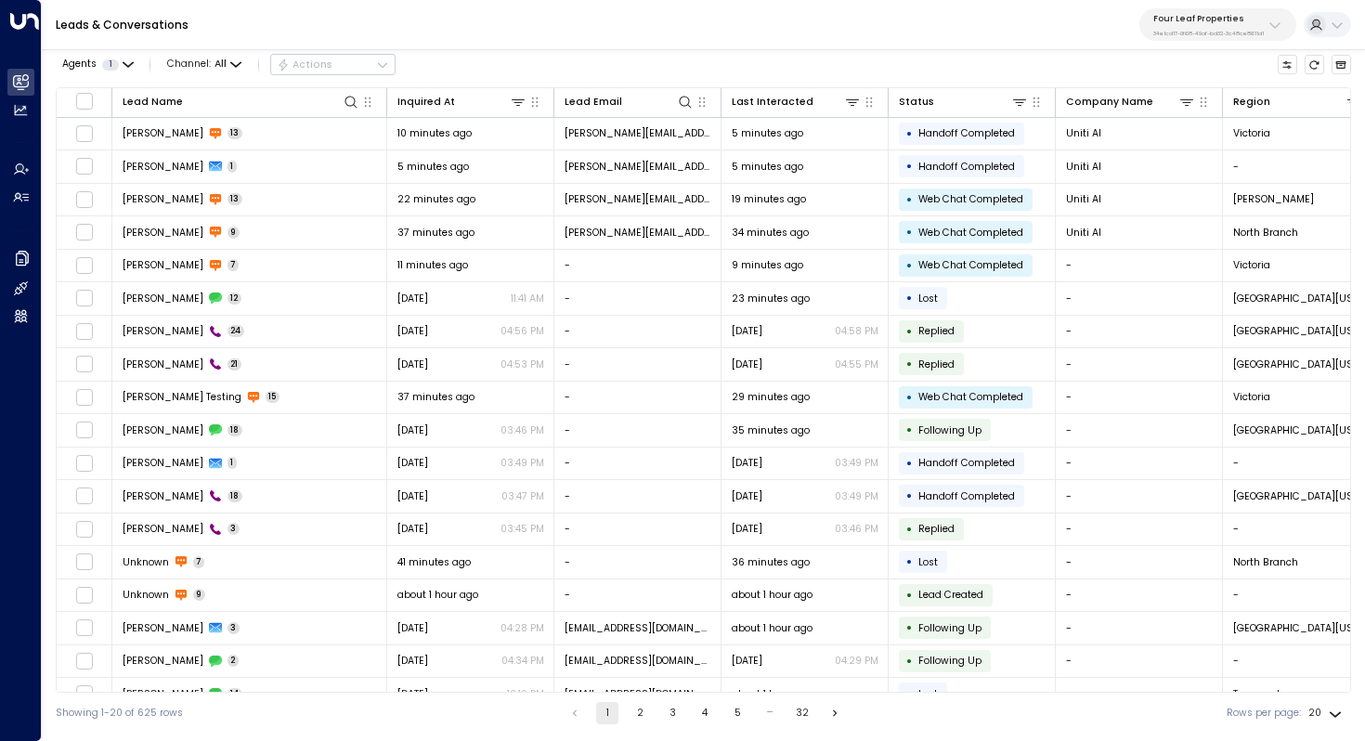
click at [1177, 26] on div "Four Leaf Properties 34e1cd17-0f68-49af-bd32-3c48ce8611d1" at bounding box center [1208, 25] width 111 height 24
type input "****"
click at [1180, 118] on div "Havenpark ID: 413dacf9-5485-402c-a519-14108c614857" at bounding box center [1242, 126] width 185 height 29
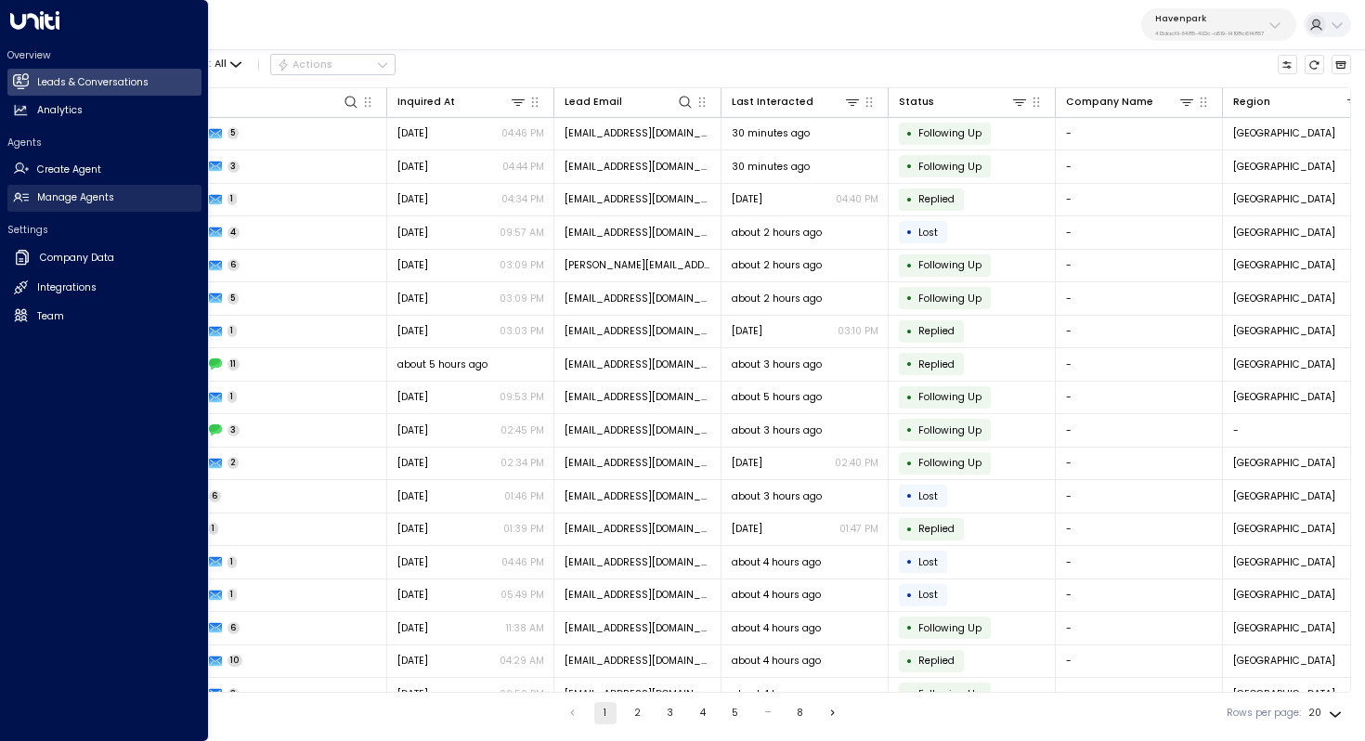
click at [98, 201] on h2 "Manage Agents" at bounding box center [75, 197] width 77 height 15
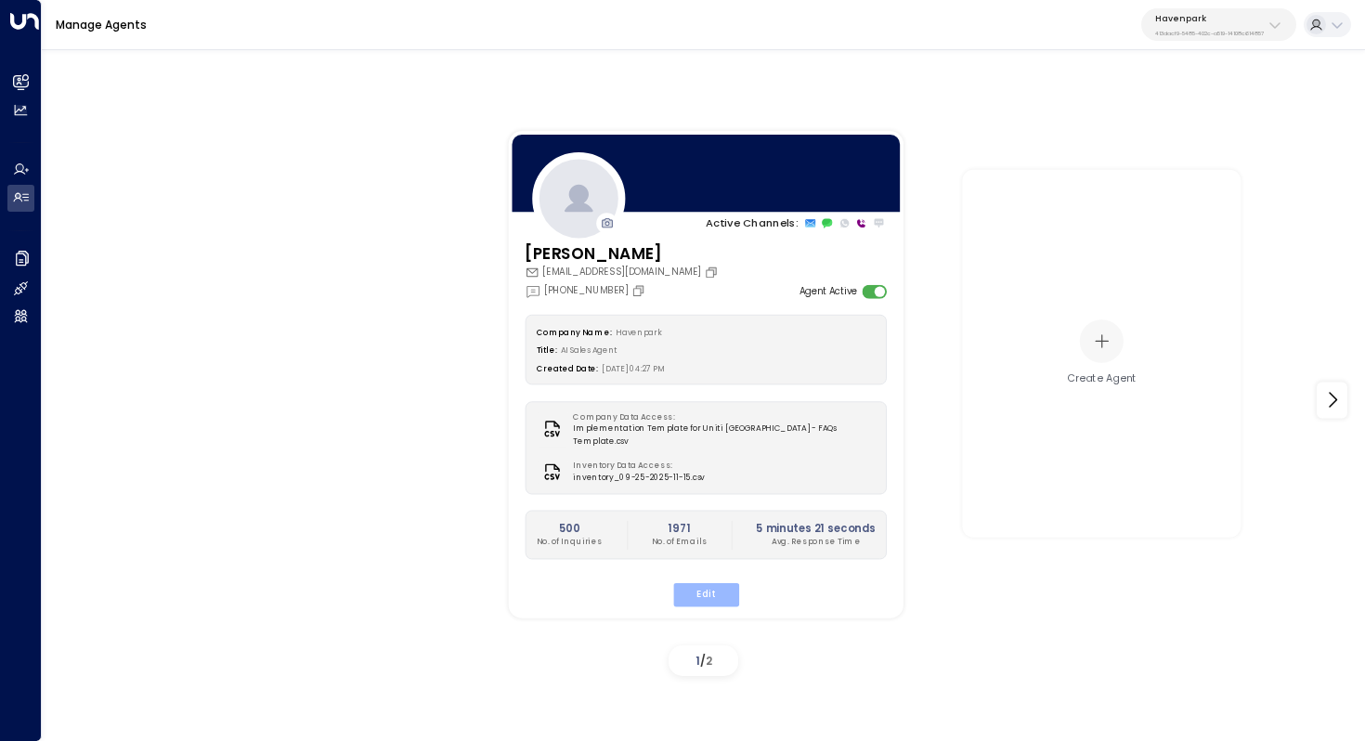
click at [718, 582] on button "Edit" at bounding box center [705, 594] width 66 height 24
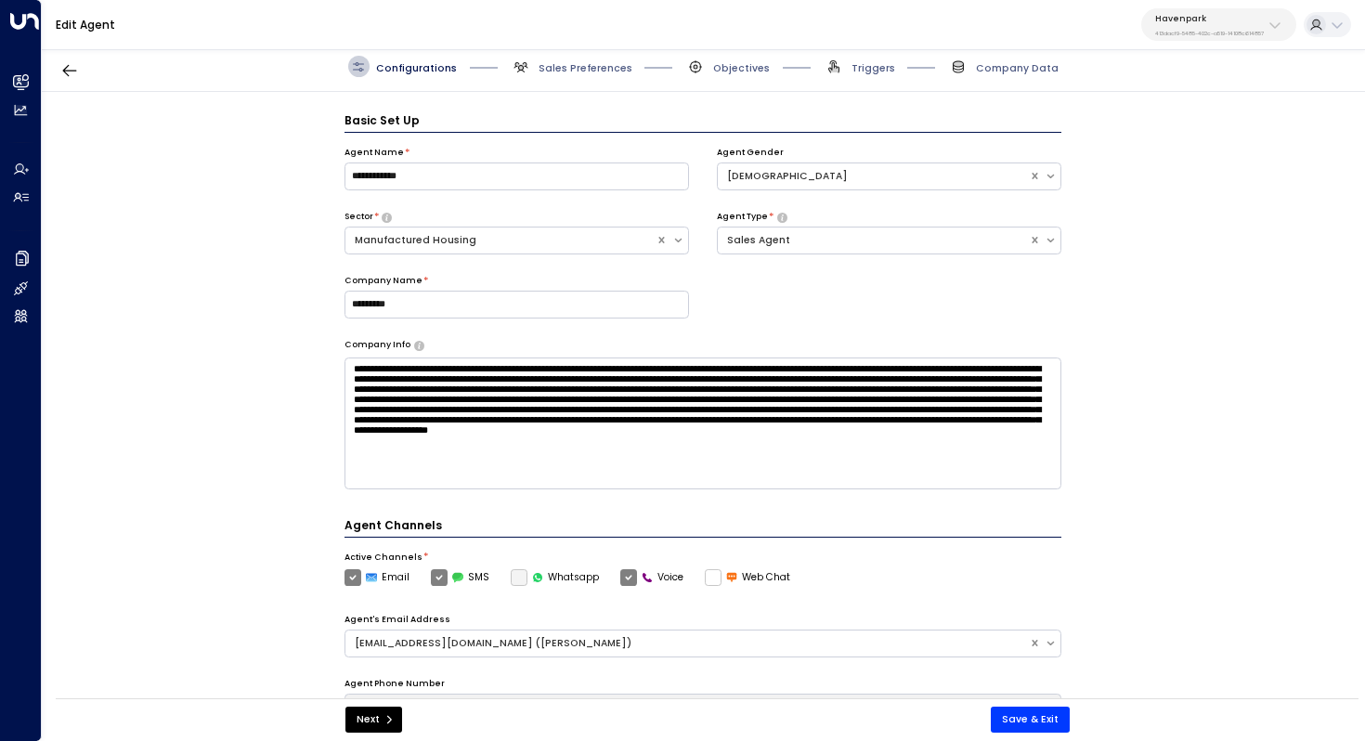
scroll to position [20, 0]
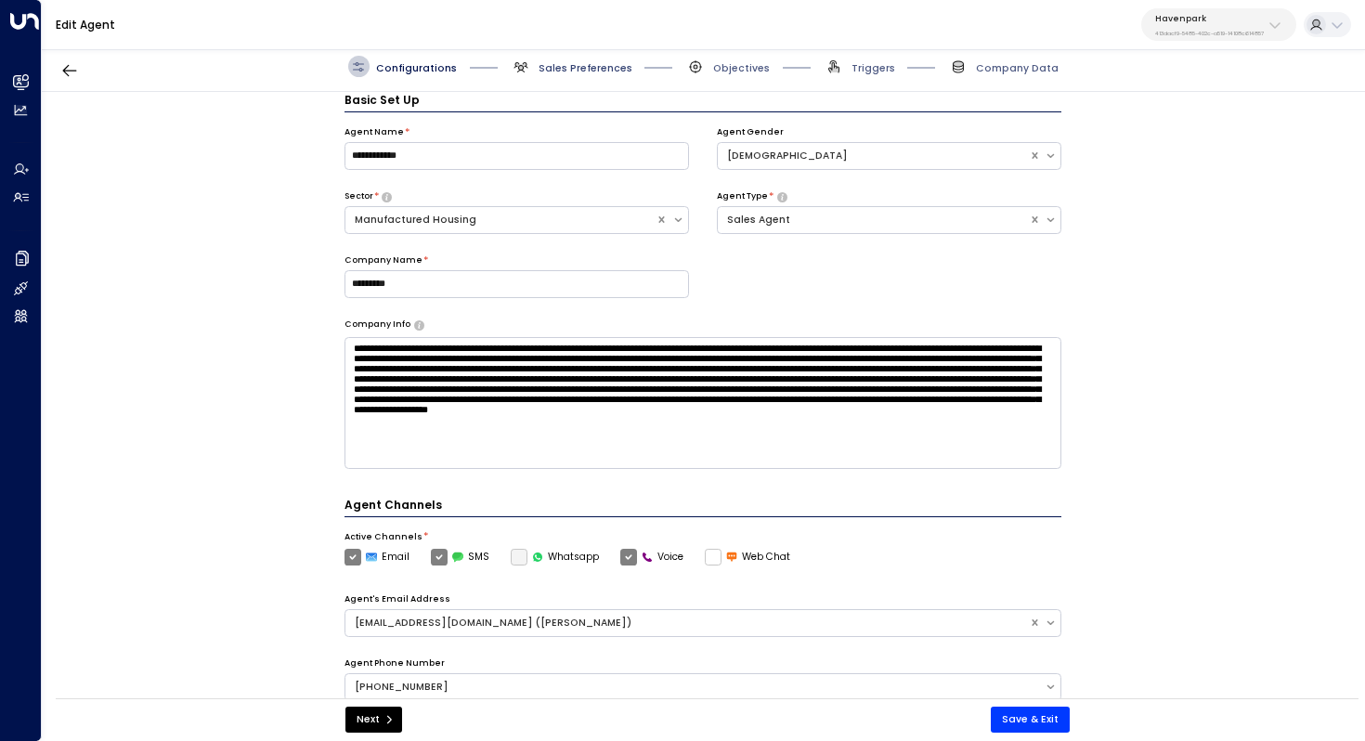
click at [608, 68] on span "Sales Preferences" at bounding box center [586, 68] width 94 height 14
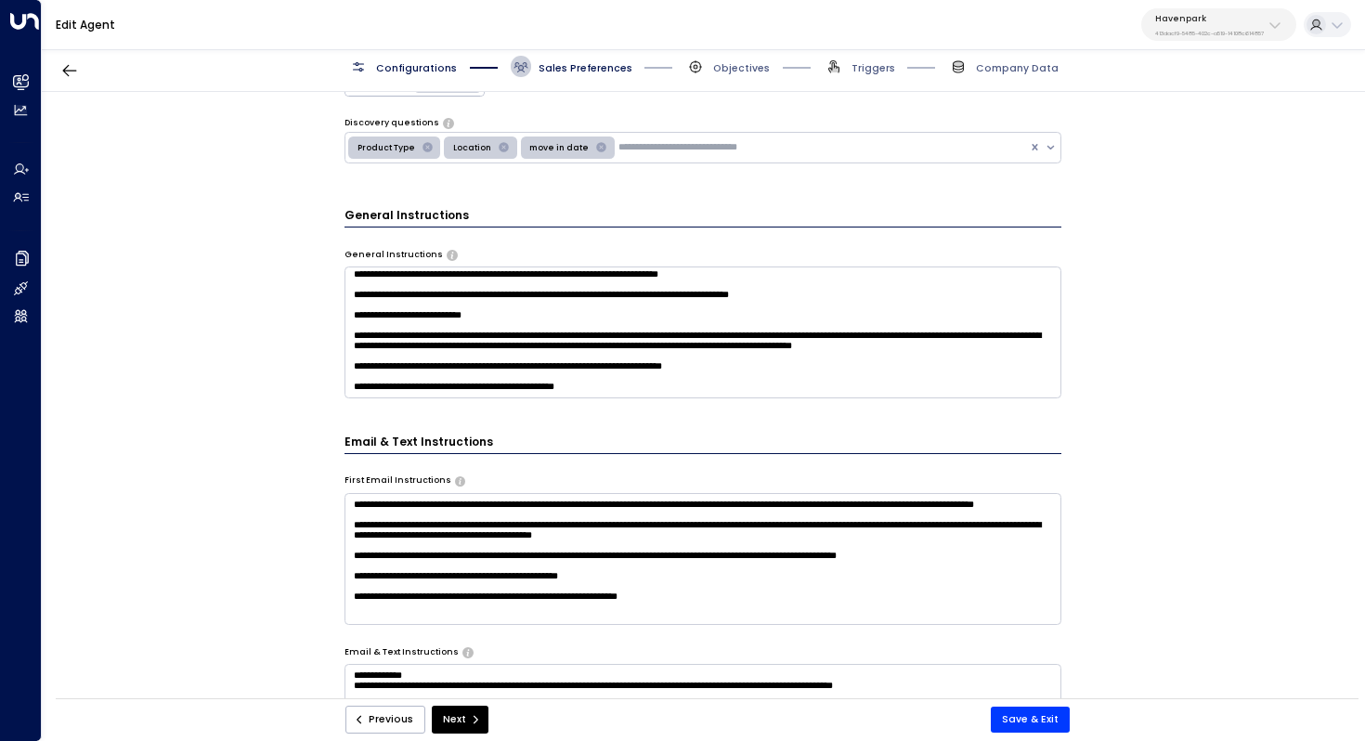
scroll to position [439, 0]
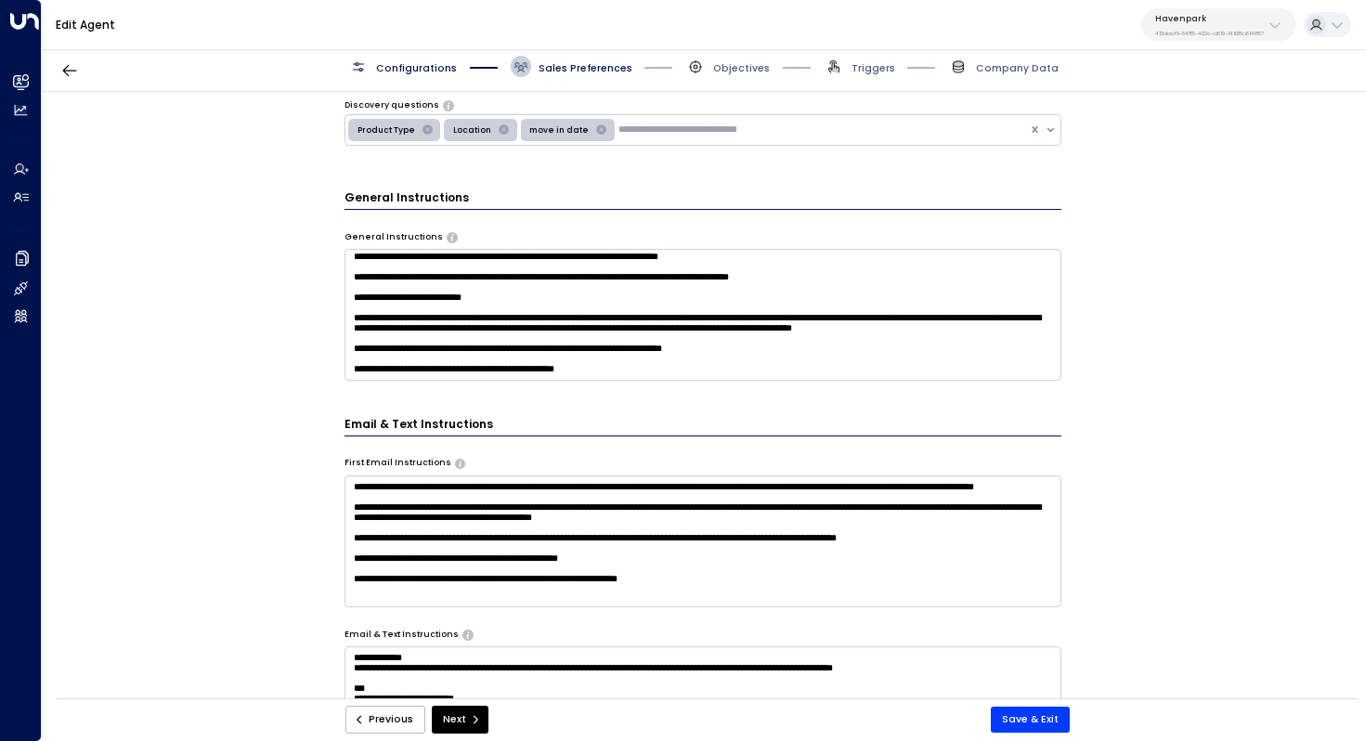
click at [599, 301] on textarea at bounding box center [704, 315] width 718 height 132
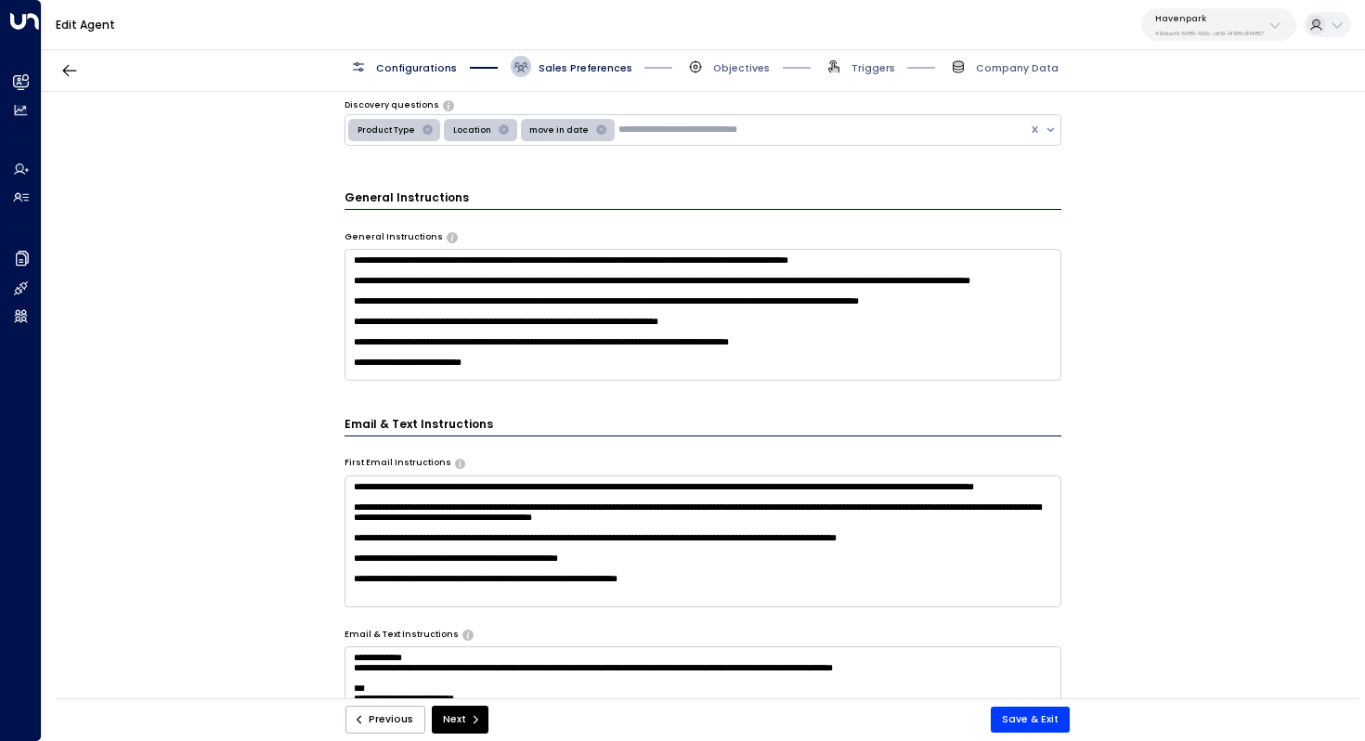
click at [1257, 399] on div "**********" at bounding box center [703, 400] width 1322 height 616
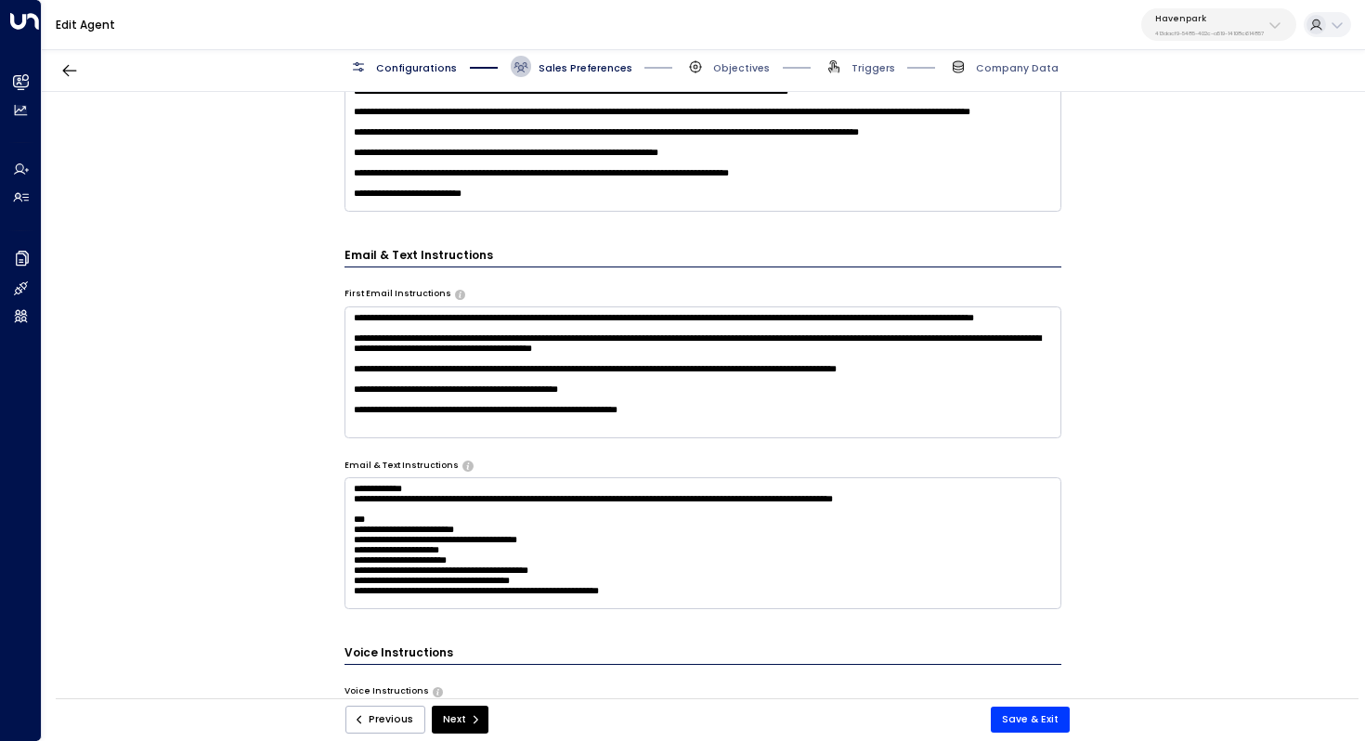
scroll to position [607, 0]
click at [918, 190] on textarea at bounding box center [704, 147] width 718 height 132
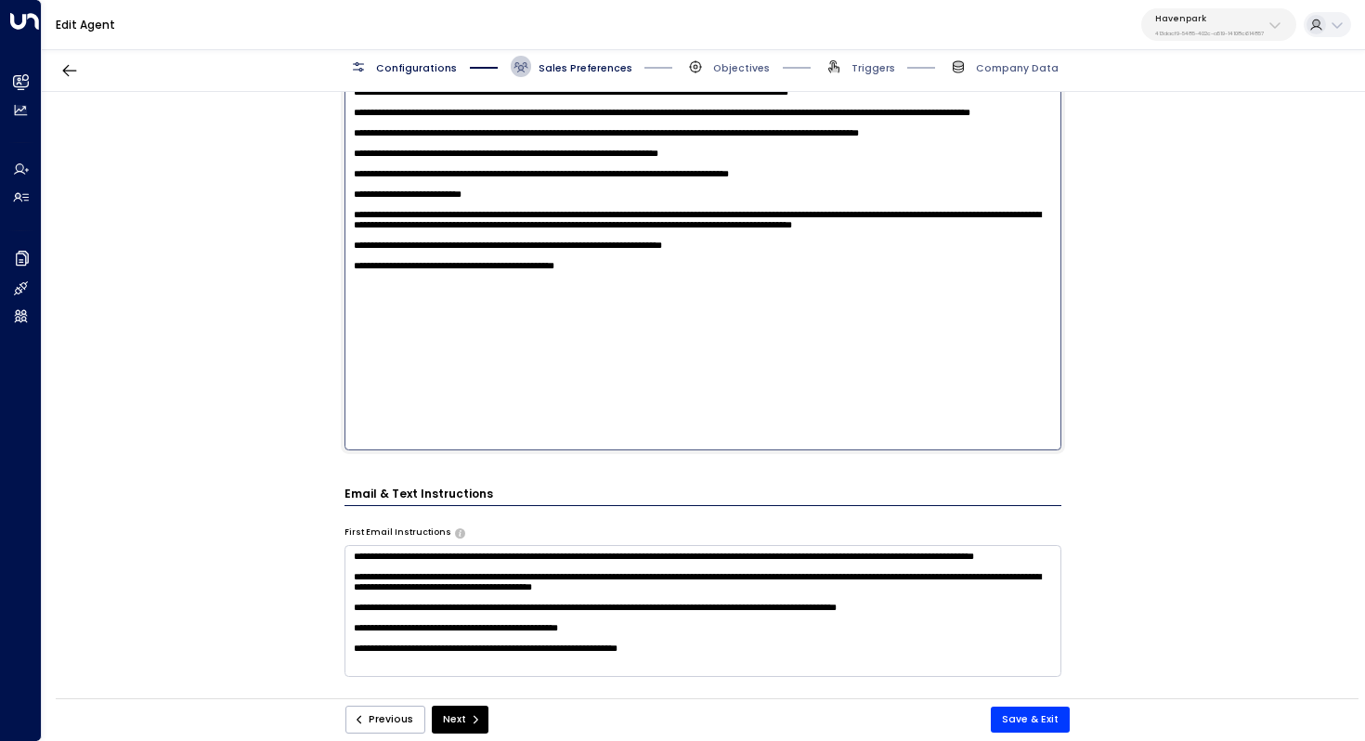
click at [929, 336] on textarea at bounding box center [704, 266] width 718 height 370
click at [905, 365] on textarea at bounding box center [704, 266] width 718 height 370
click at [1199, 378] on div "**********" at bounding box center [703, 400] width 1322 height 616
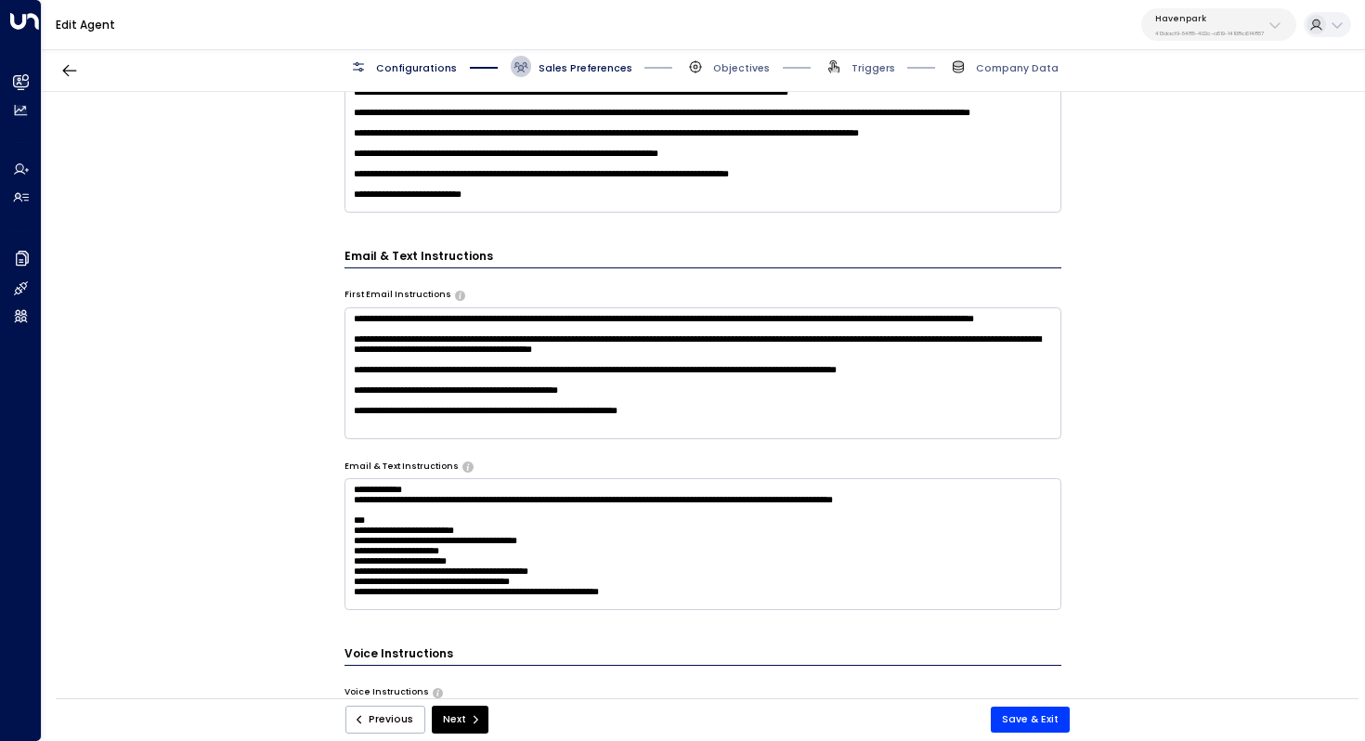
click at [918, 212] on div "**********" at bounding box center [704, 446] width 718 height 1229
click at [901, 194] on textarea at bounding box center [704, 147] width 718 height 132
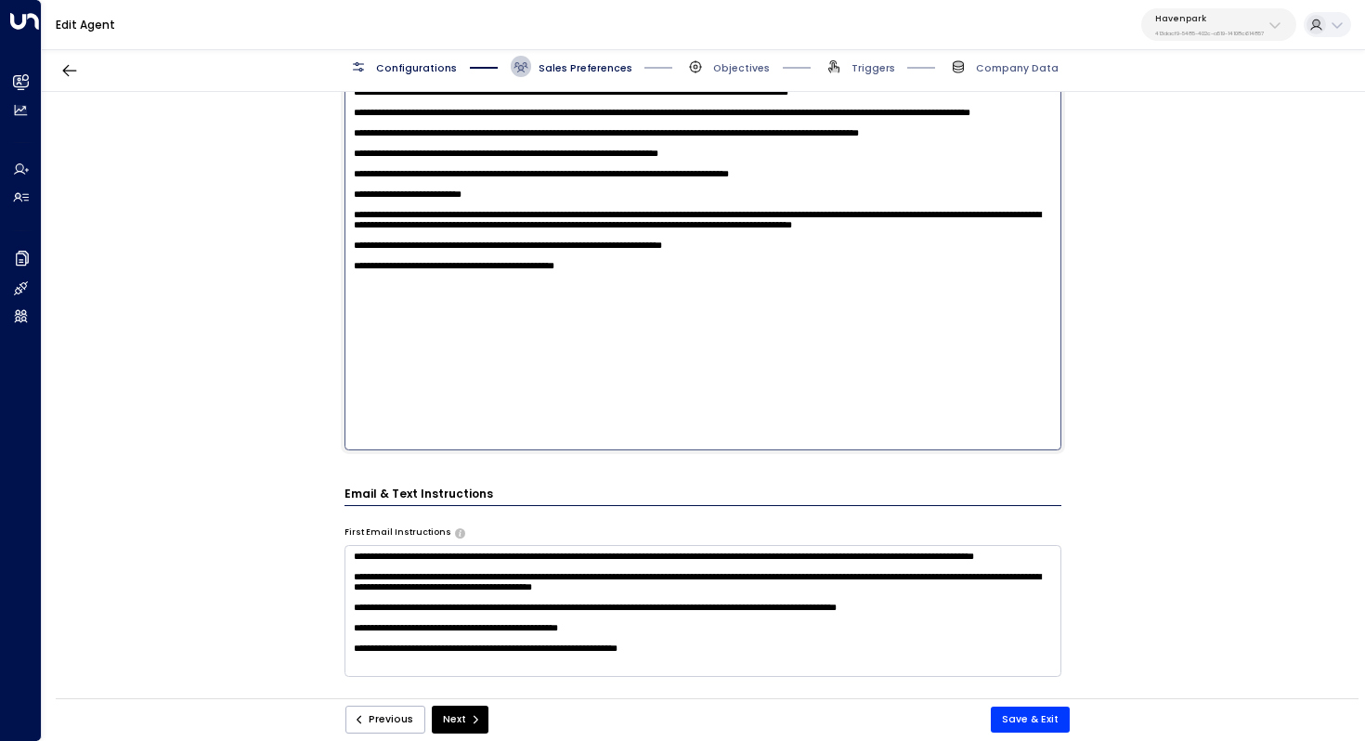
click at [728, 374] on textarea at bounding box center [704, 266] width 718 height 370
paste textarea "**********"
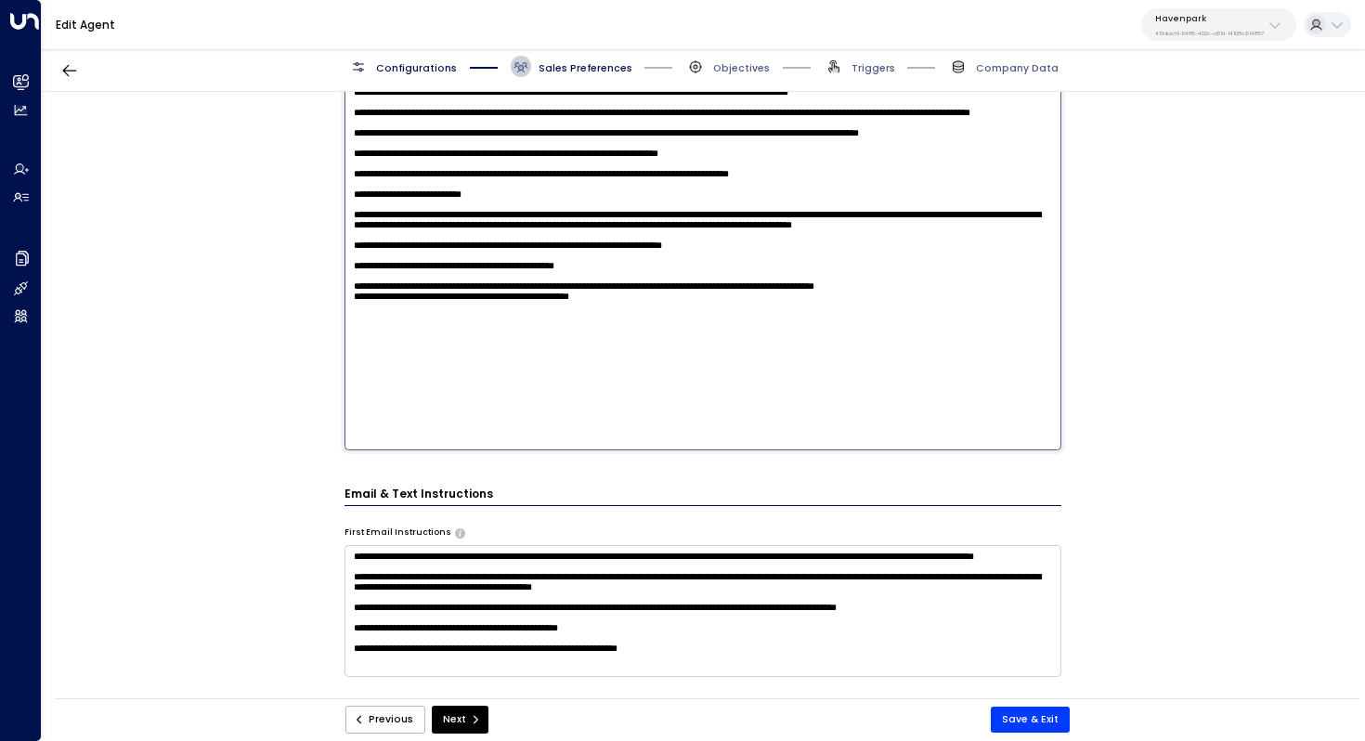
drag, startPoint x: 645, startPoint y: 410, endPoint x: 293, endPoint y: 409, distance: 351.0
click at [293, 409] on div "**********" at bounding box center [703, 400] width 1322 height 616
type textarea "**********"
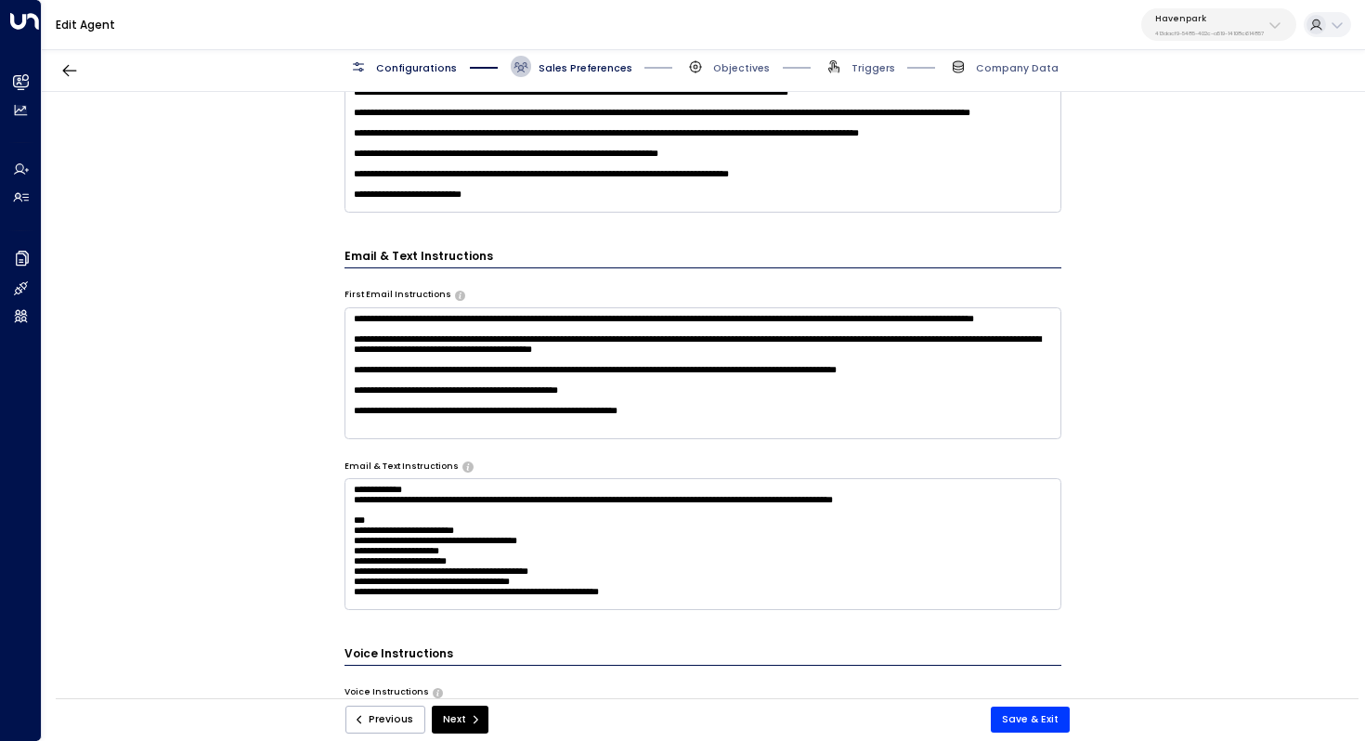
click at [1191, 337] on div "**********" at bounding box center [703, 400] width 1322 height 616
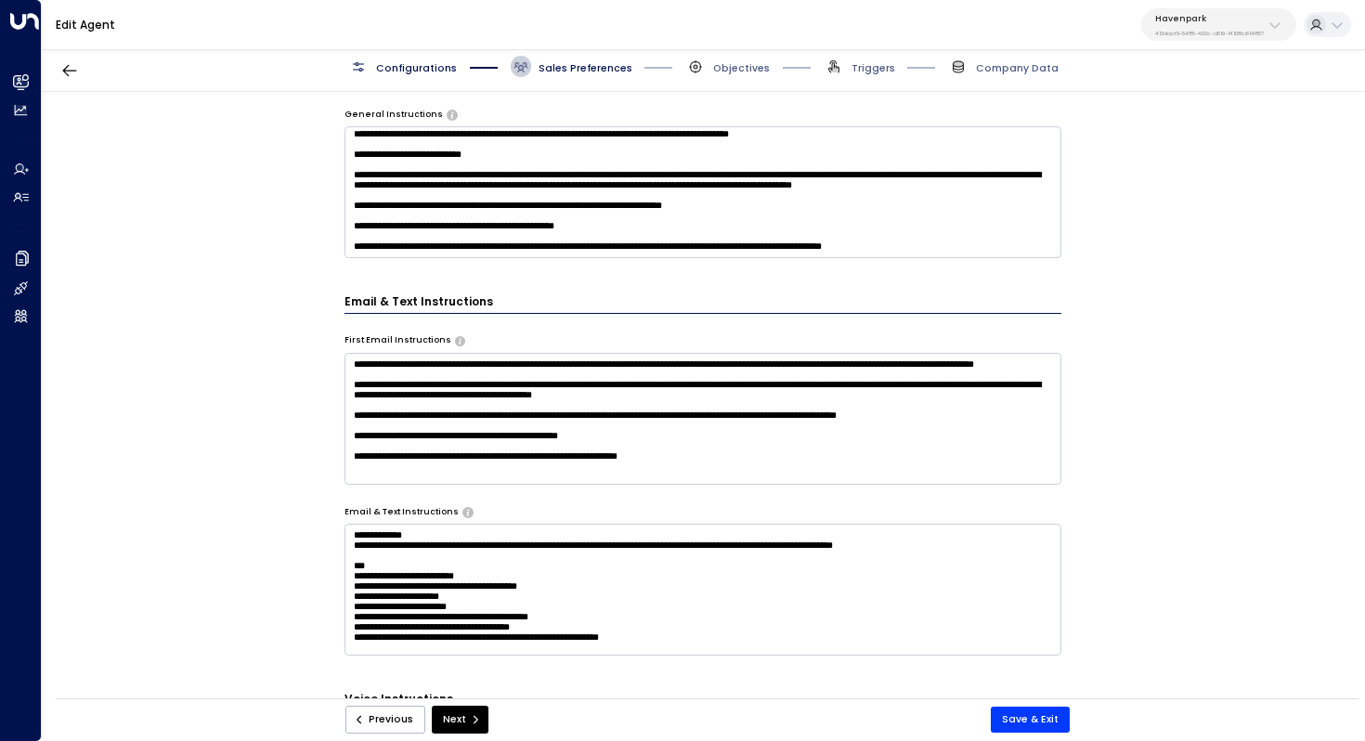
scroll to position [0, 0]
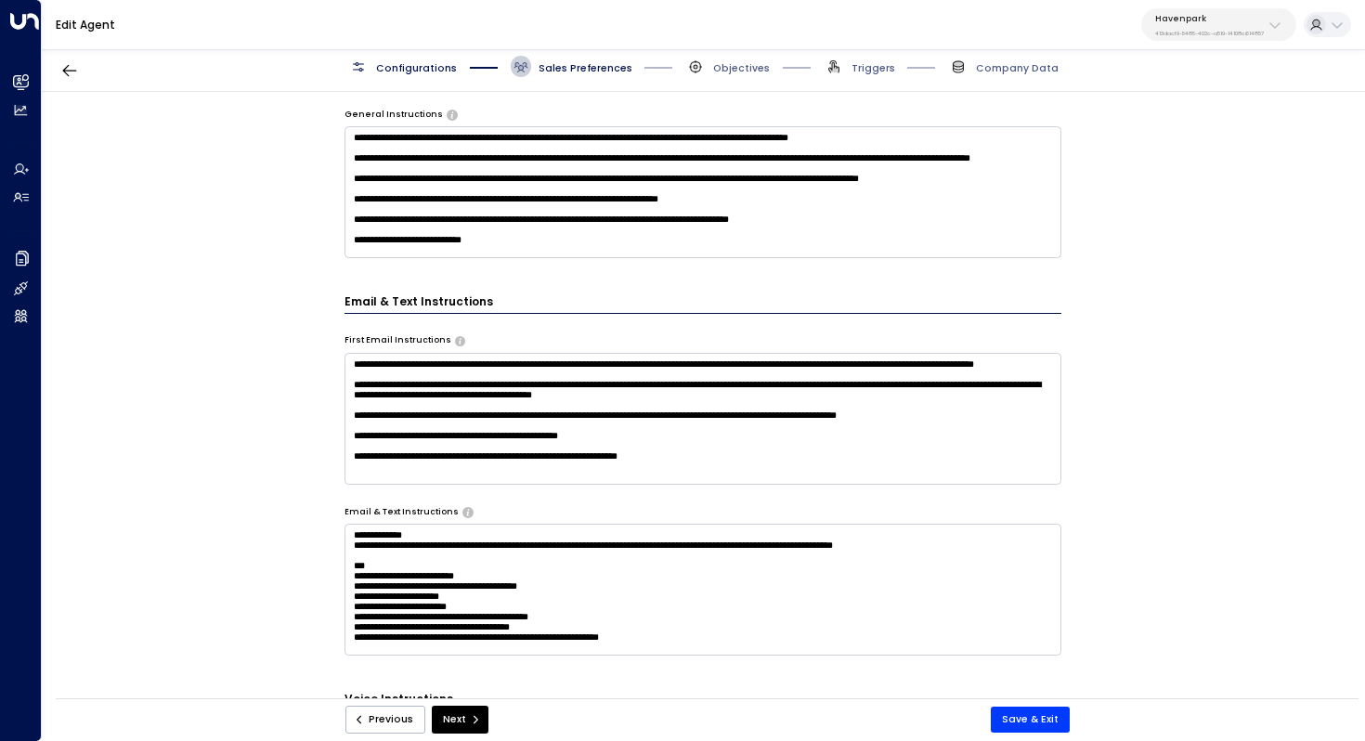
click at [839, 197] on textarea at bounding box center [704, 192] width 718 height 132
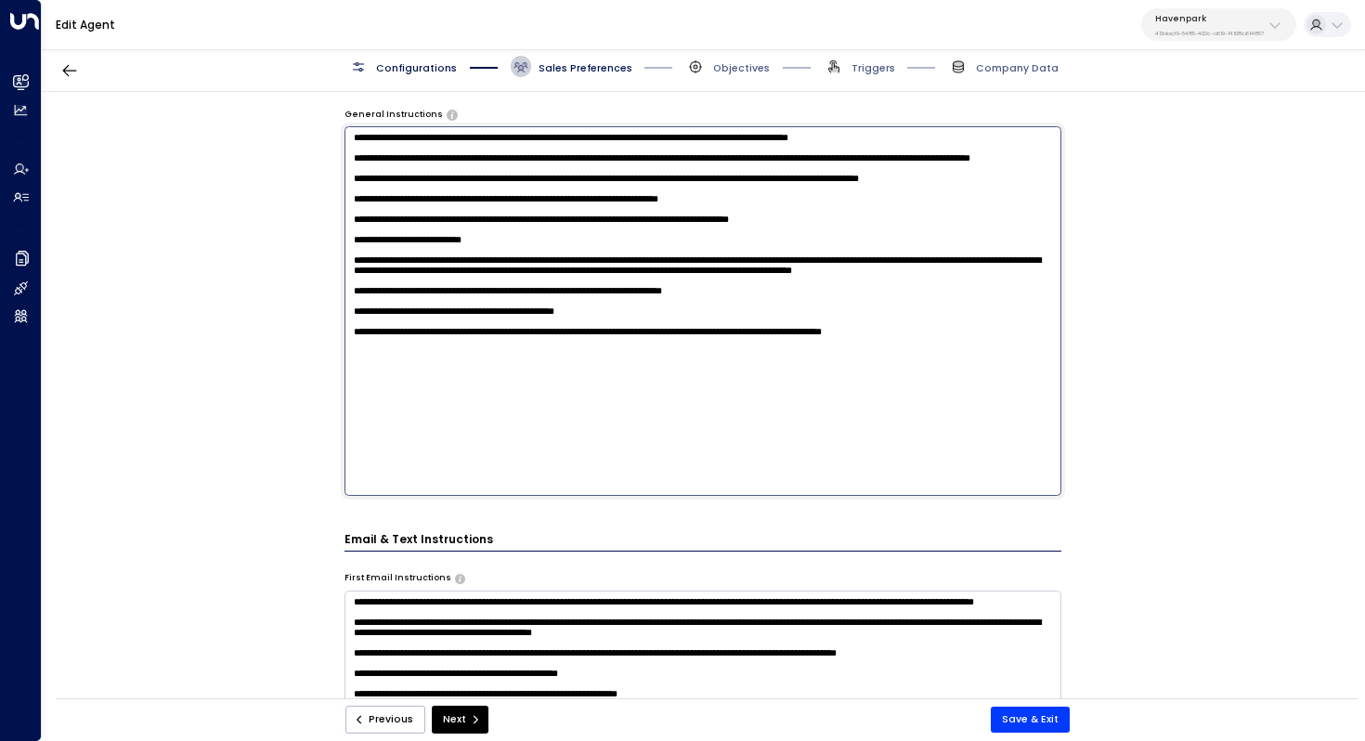
click at [659, 446] on textarea at bounding box center [704, 311] width 718 height 370
click at [717, 439] on textarea at bounding box center [704, 311] width 718 height 370
click at [753, 423] on textarea at bounding box center [704, 311] width 718 height 370
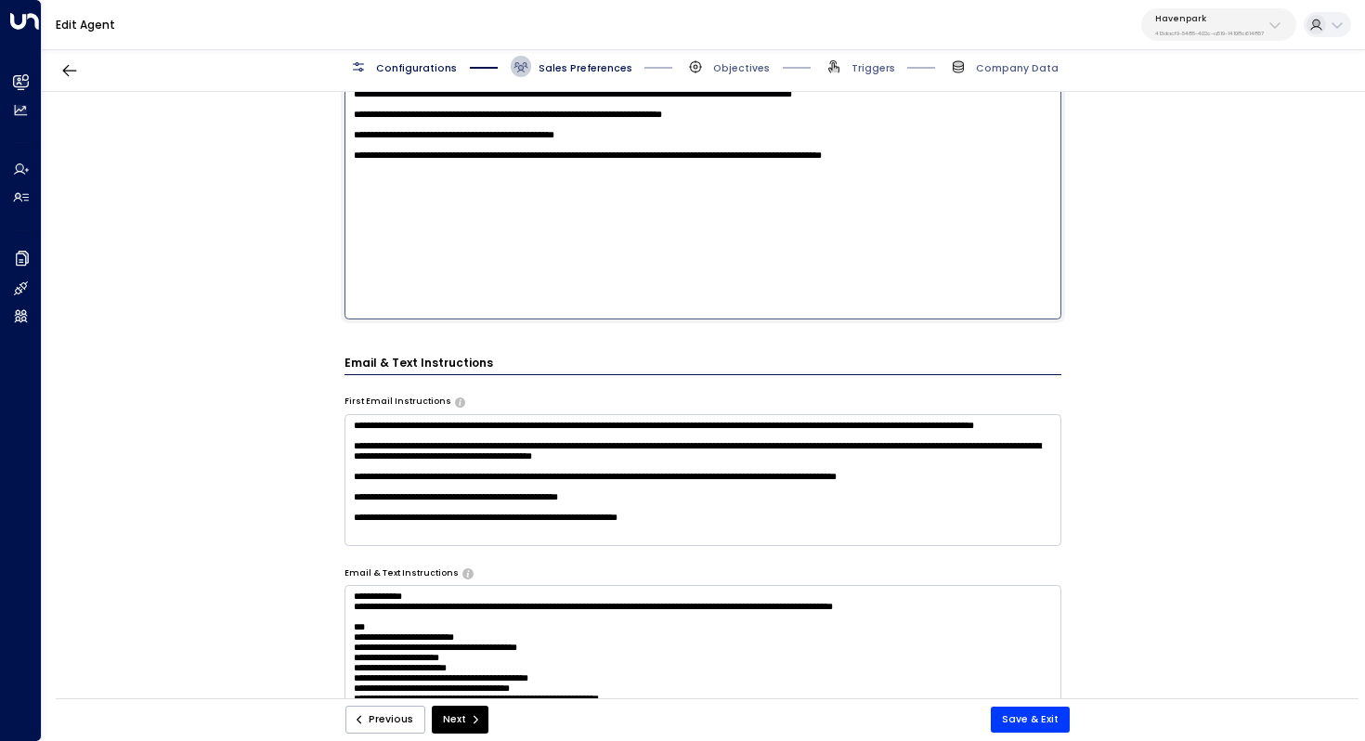
scroll to position [717, 0]
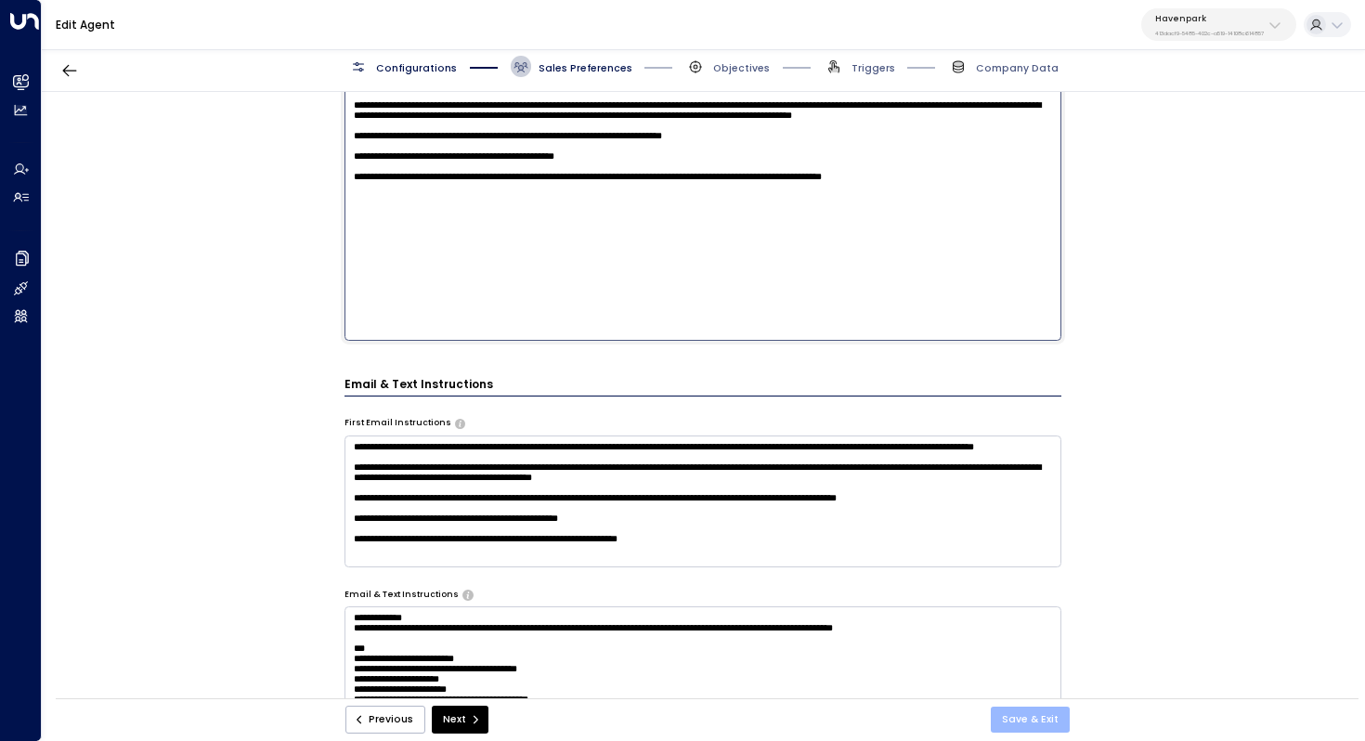
click at [1037, 720] on button "Save & Exit" at bounding box center [1030, 720] width 79 height 26
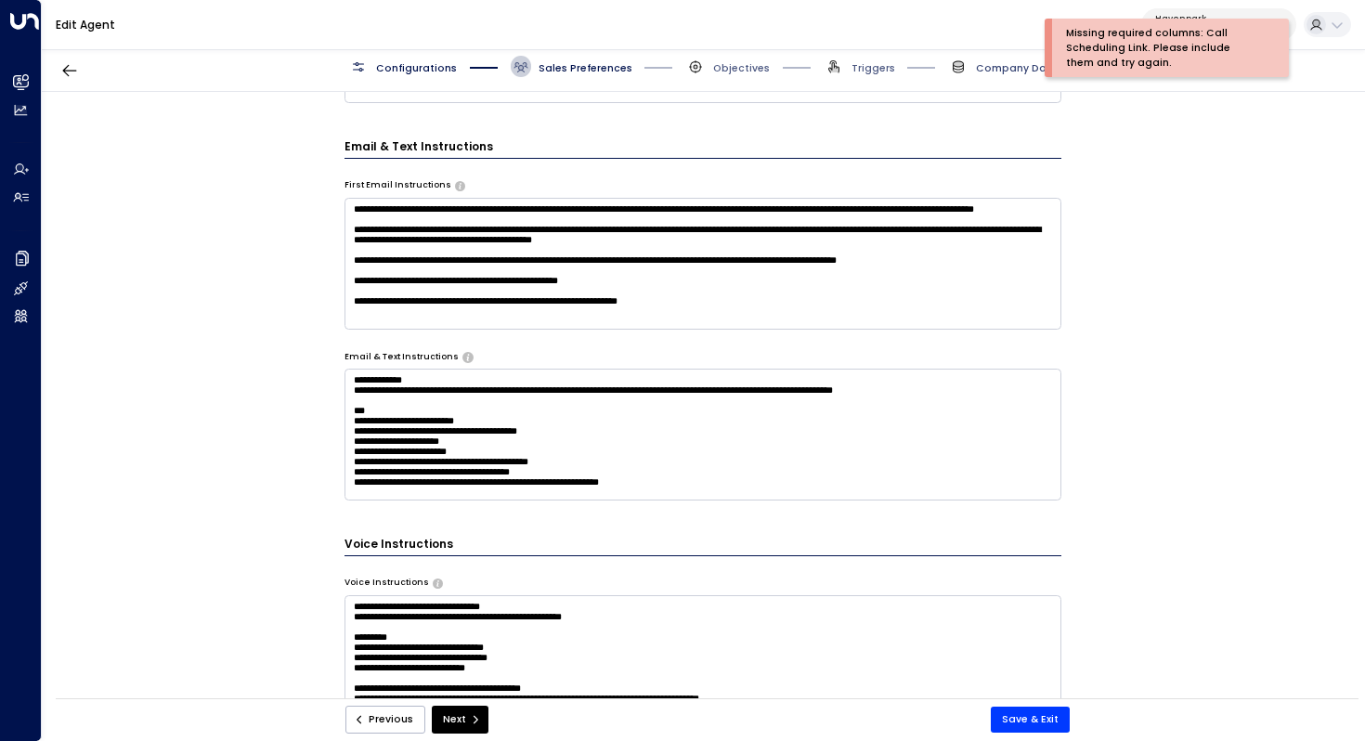
click at [1005, 72] on span "Company Data" at bounding box center [1017, 68] width 83 height 14
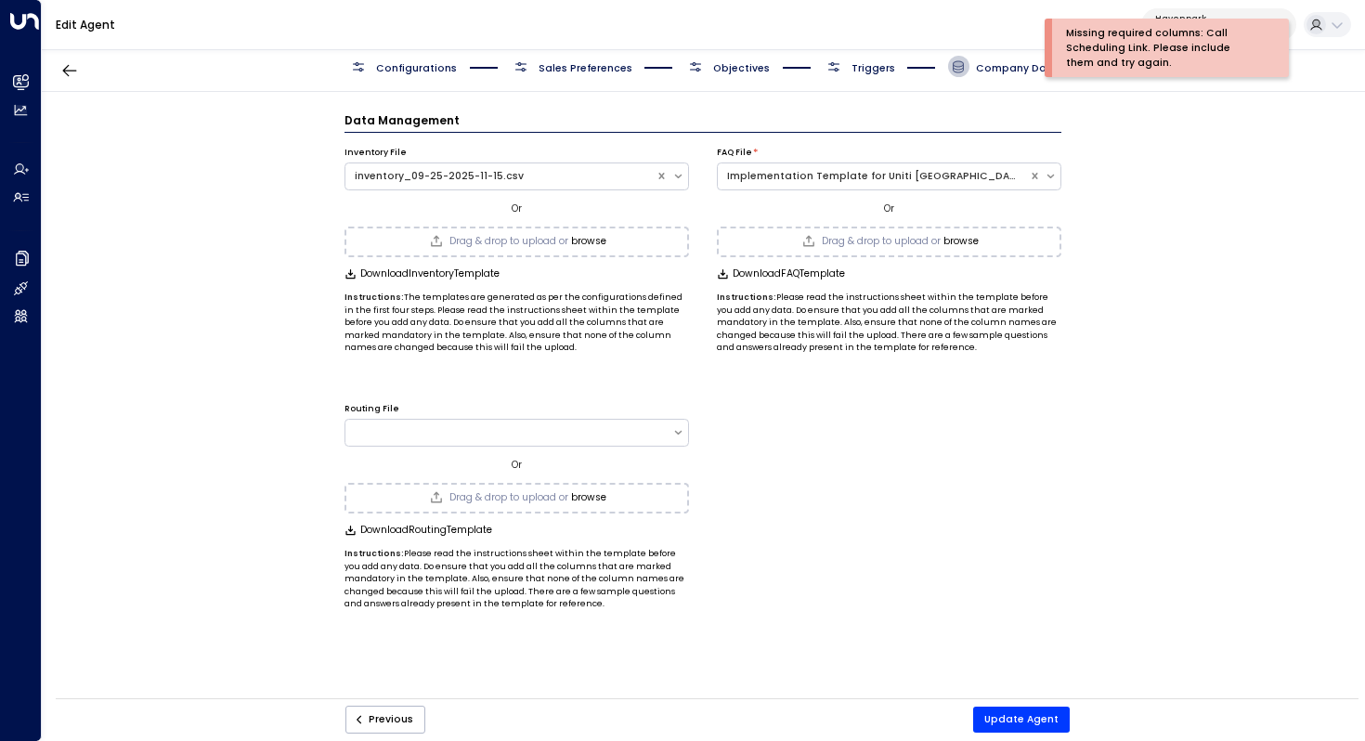
click at [868, 67] on span "Triggers" at bounding box center [874, 68] width 44 height 14
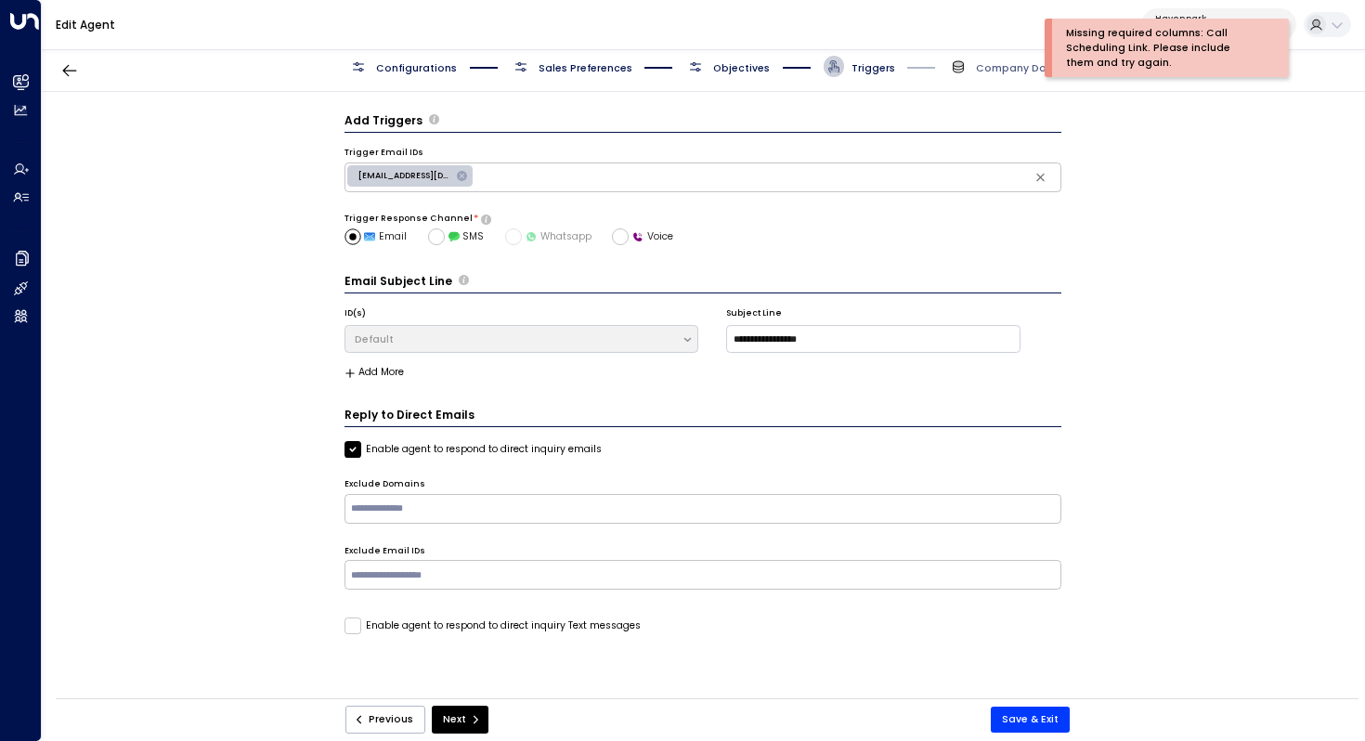
click at [742, 69] on span "Objectives" at bounding box center [741, 68] width 57 height 14
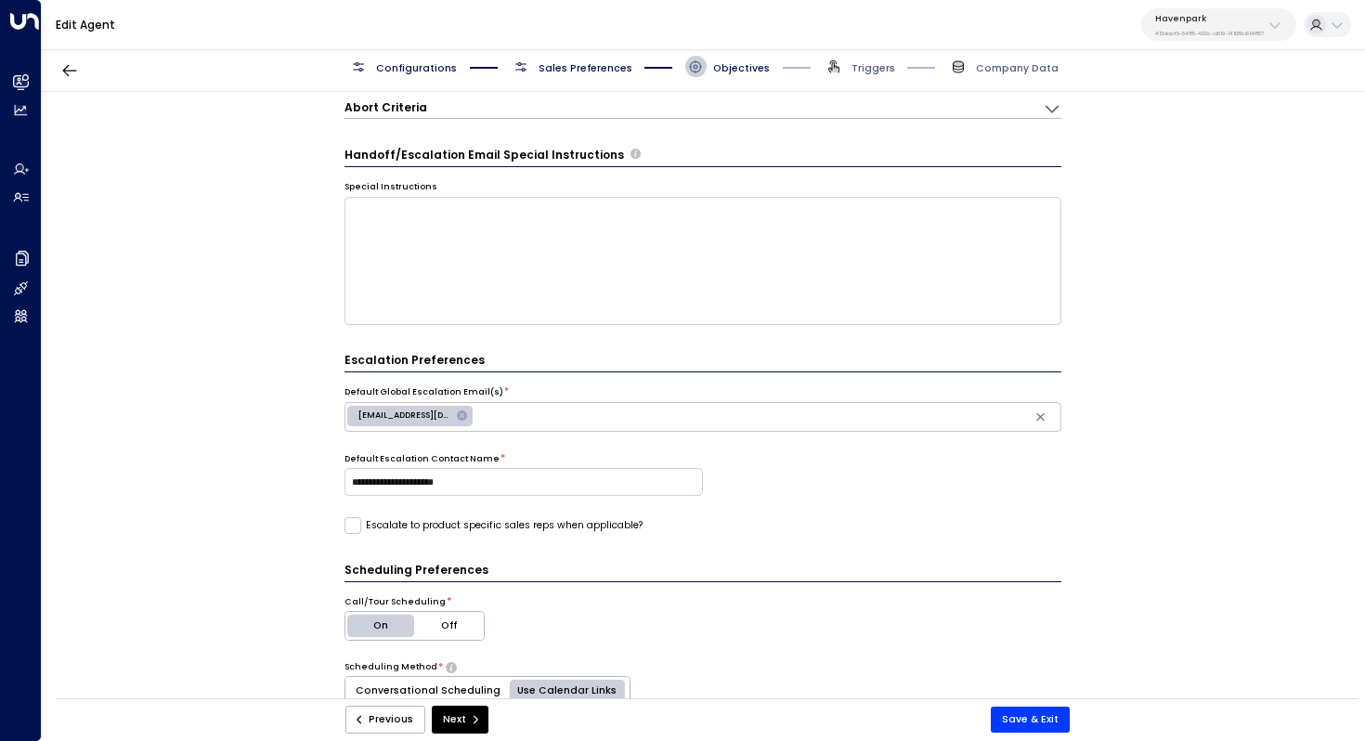
scroll to position [112, 0]
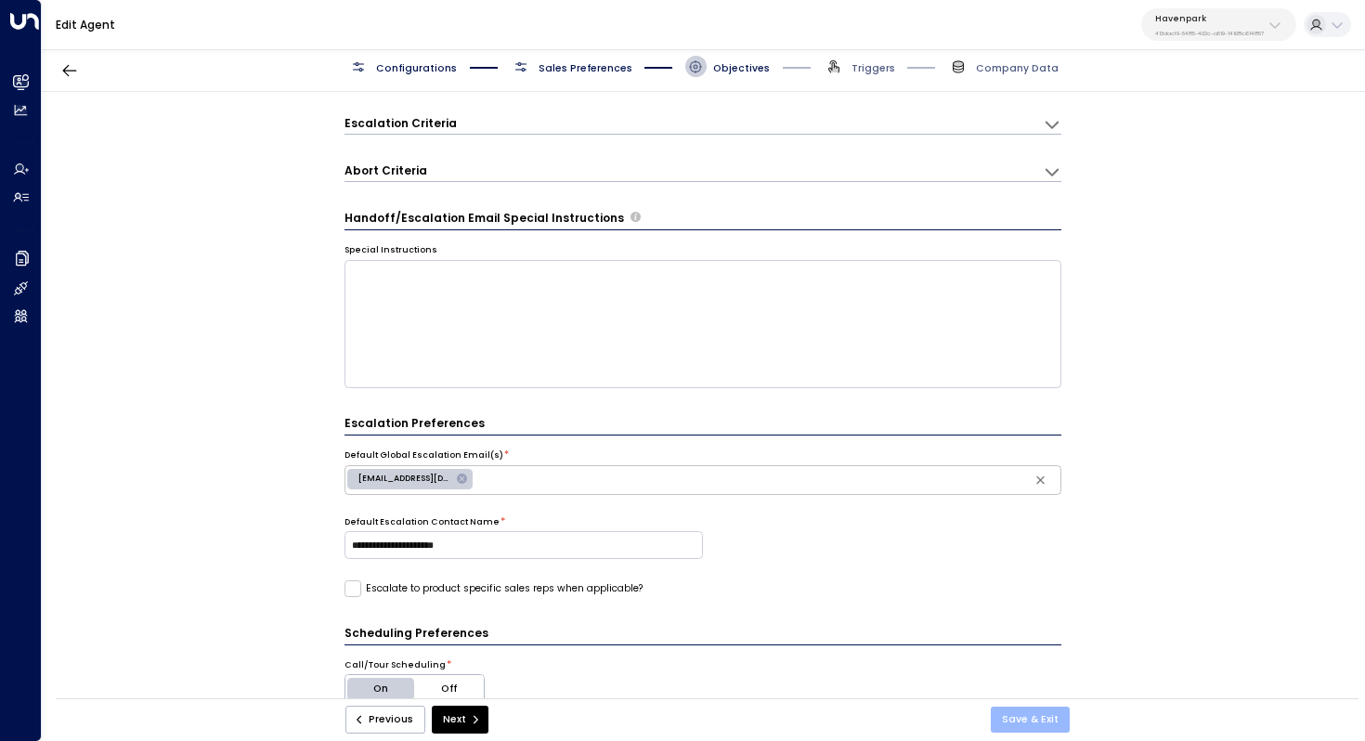
click at [1026, 720] on button "Save & Exit" at bounding box center [1030, 720] width 79 height 26
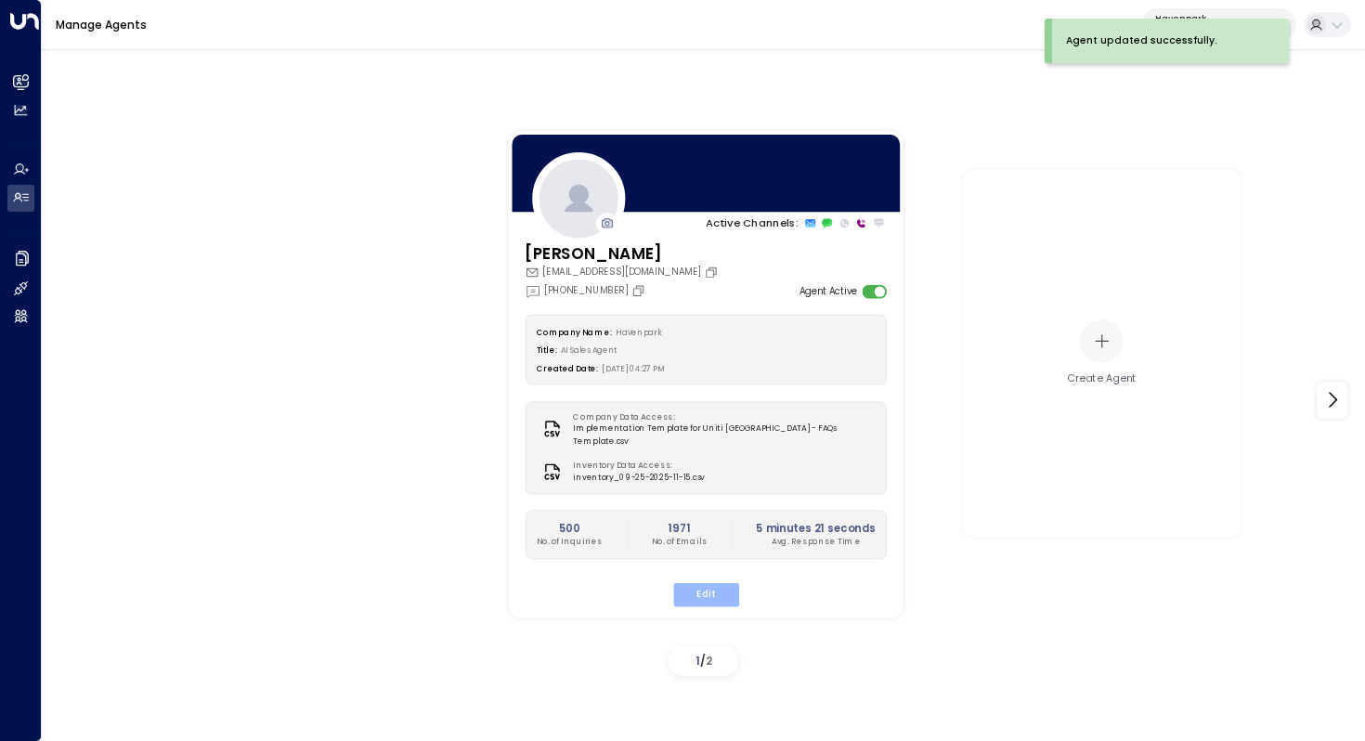
click at [723, 582] on button "Edit" at bounding box center [705, 594] width 66 height 24
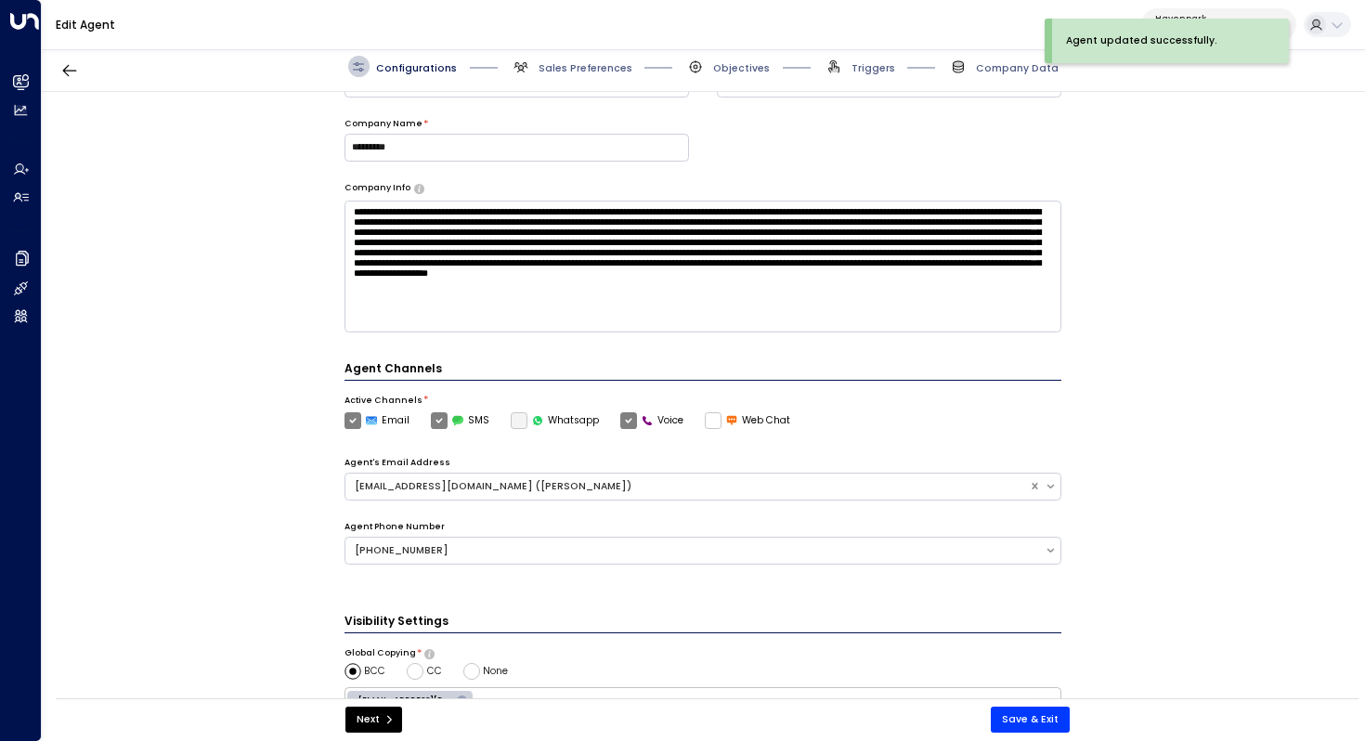
scroll to position [451, 0]
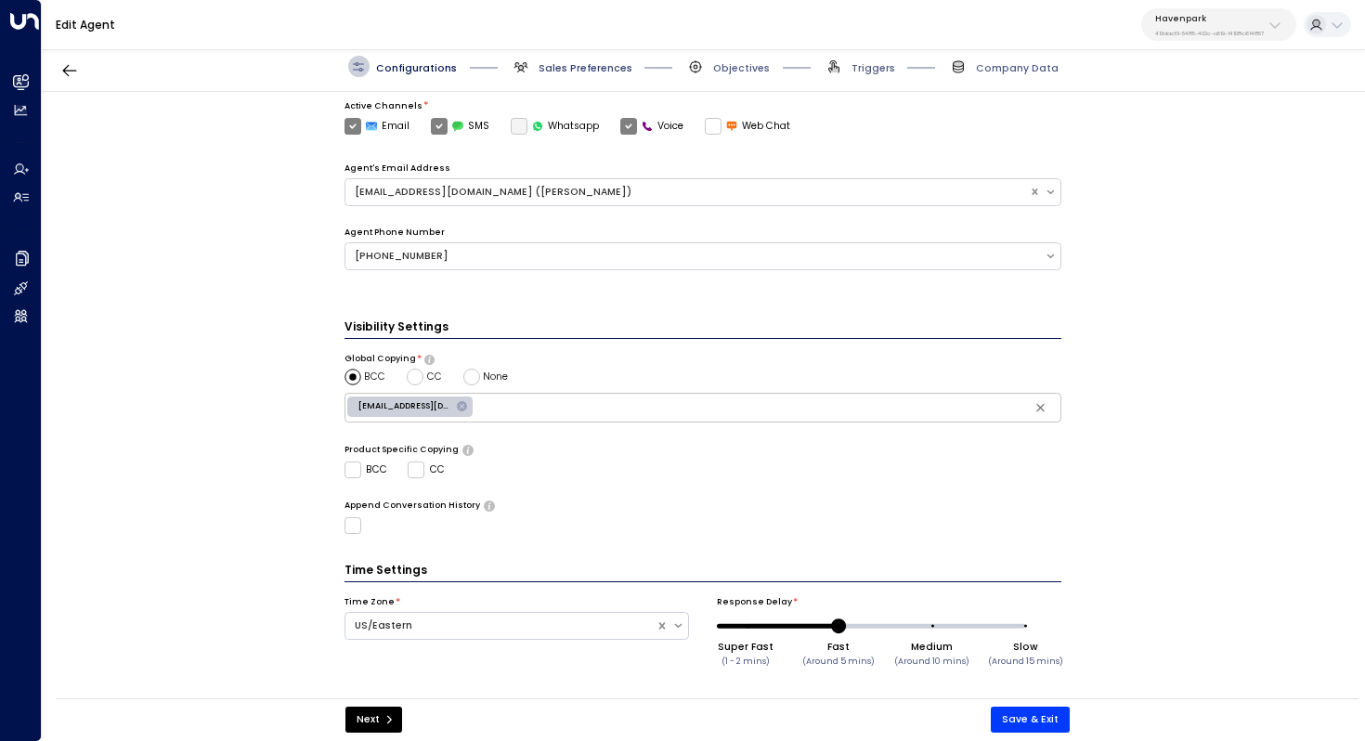
click at [579, 65] on span "Sales Preferences" at bounding box center [586, 68] width 94 height 14
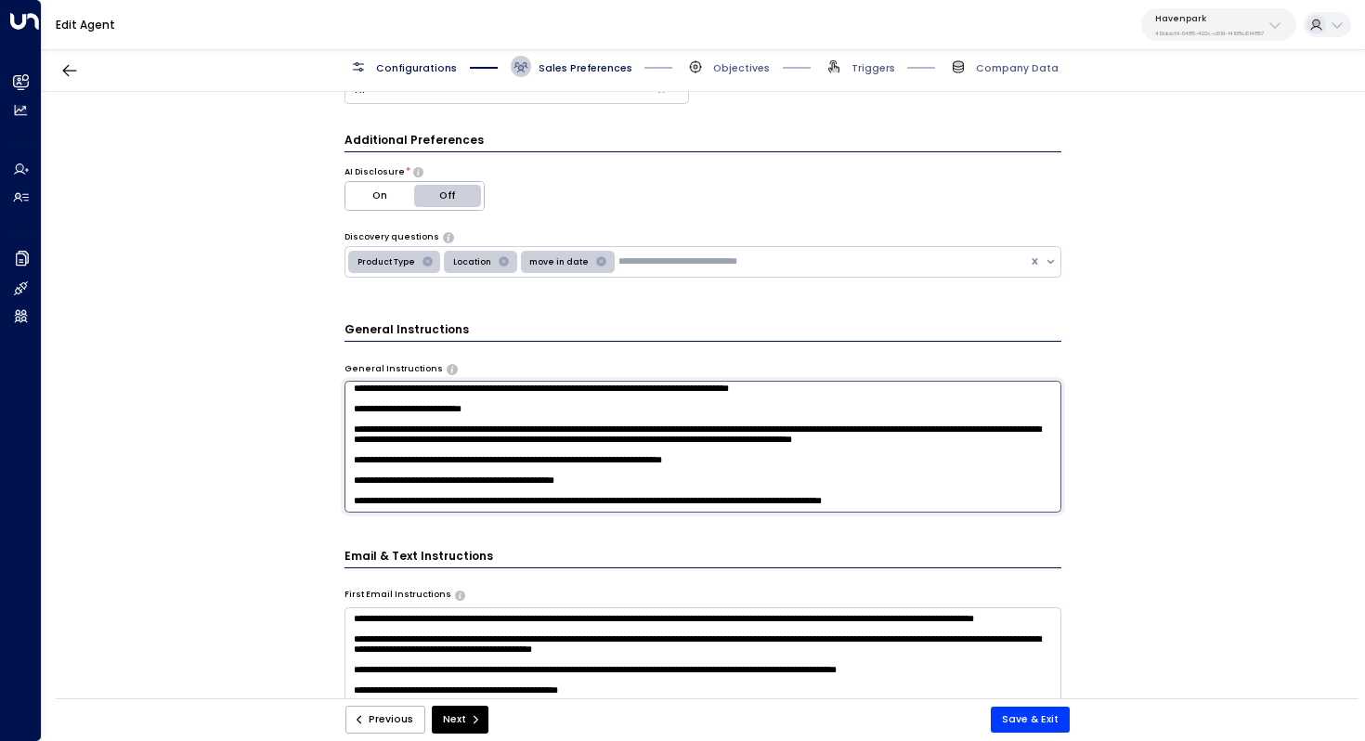
scroll to position [0, 0]
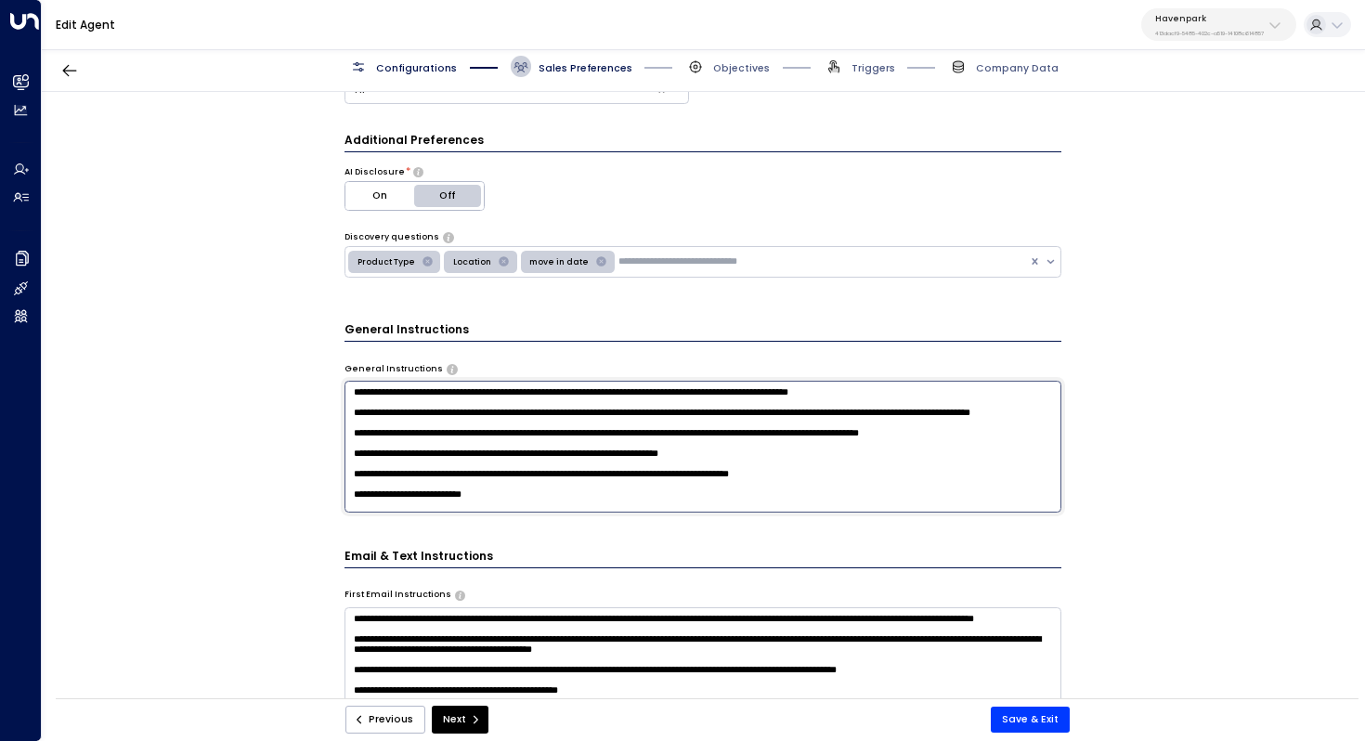
drag, startPoint x: 523, startPoint y: 470, endPoint x: 553, endPoint y: 470, distance: 30.6
click at [552, 470] on textarea at bounding box center [704, 447] width 718 height 132
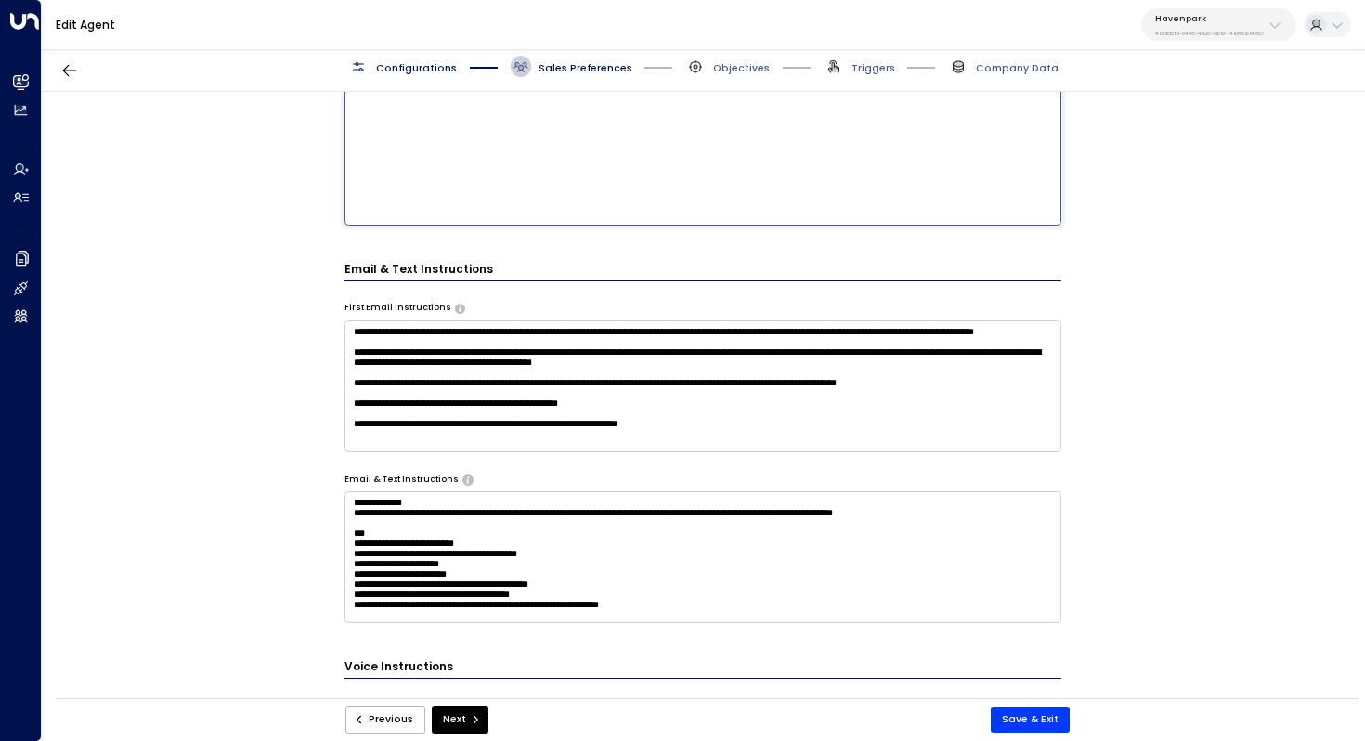
scroll to position [871, 0]
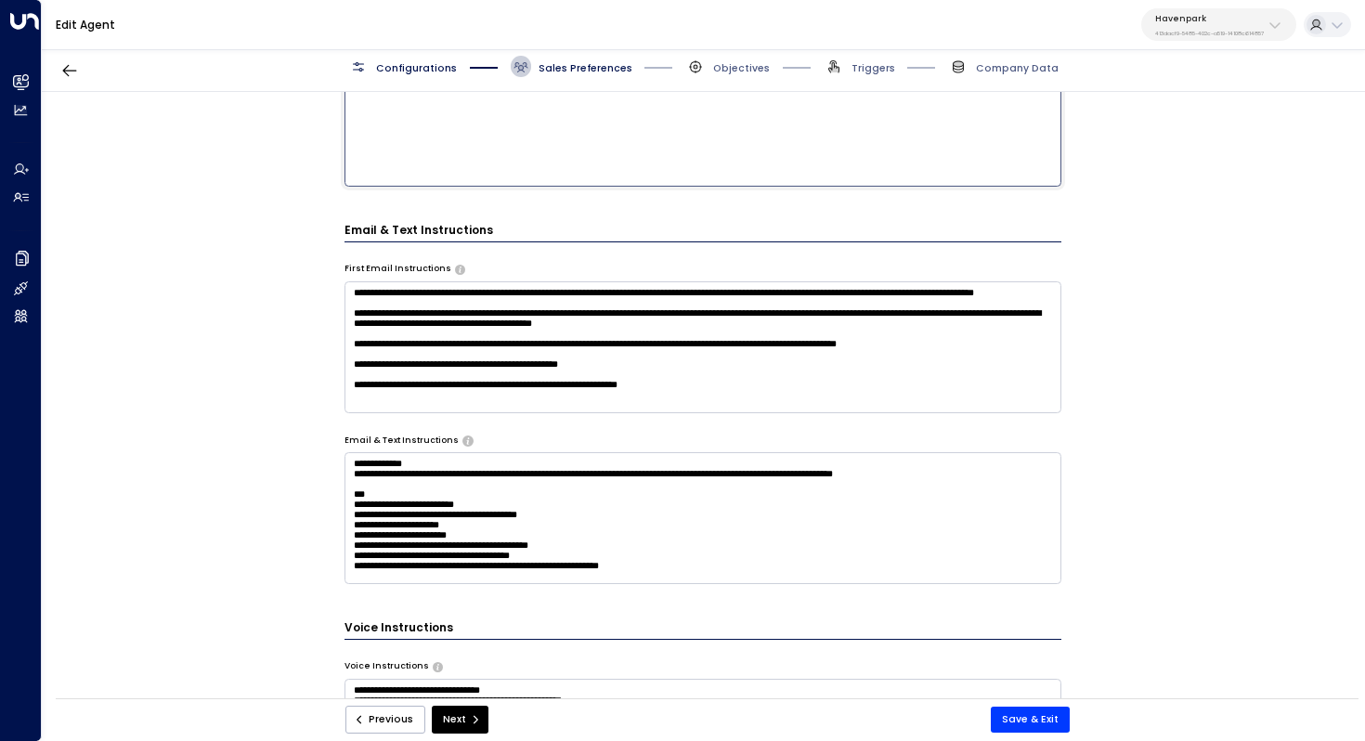
drag, startPoint x: 474, startPoint y: 136, endPoint x: 496, endPoint y: 136, distance: 22.3
click at [496, 136] on textarea at bounding box center [704, 2] width 718 height 370
click at [701, 149] on textarea at bounding box center [704, 2] width 718 height 370
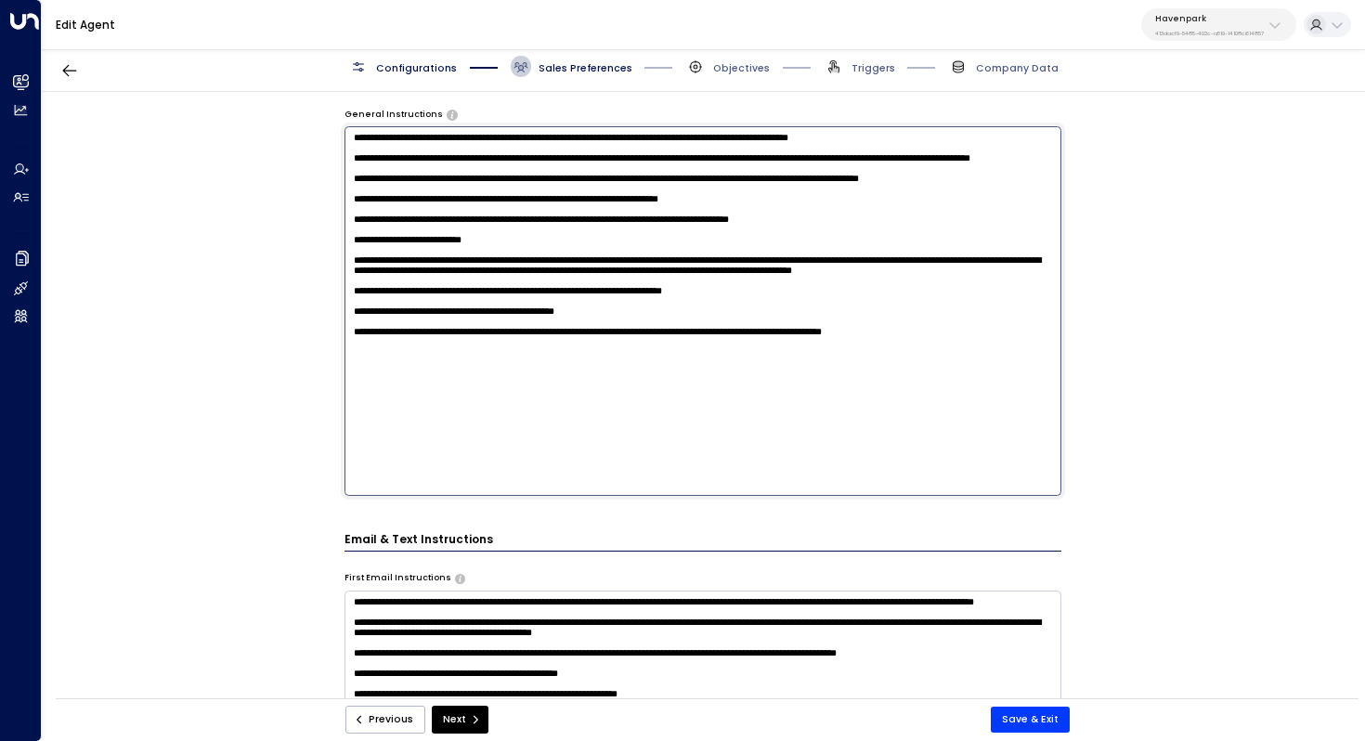
scroll to position [493, 0]
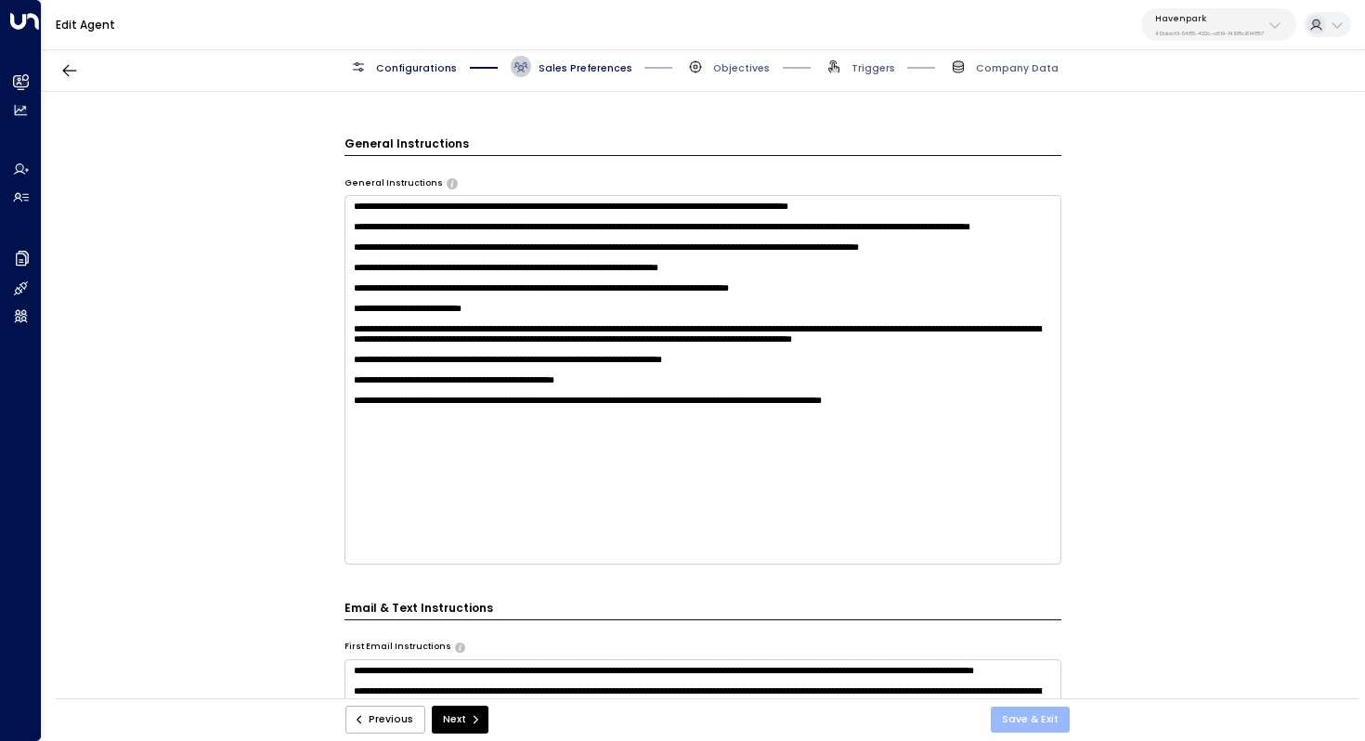
click at [1035, 720] on button "Save & Exit" at bounding box center [1030, 720] width 79 height 26
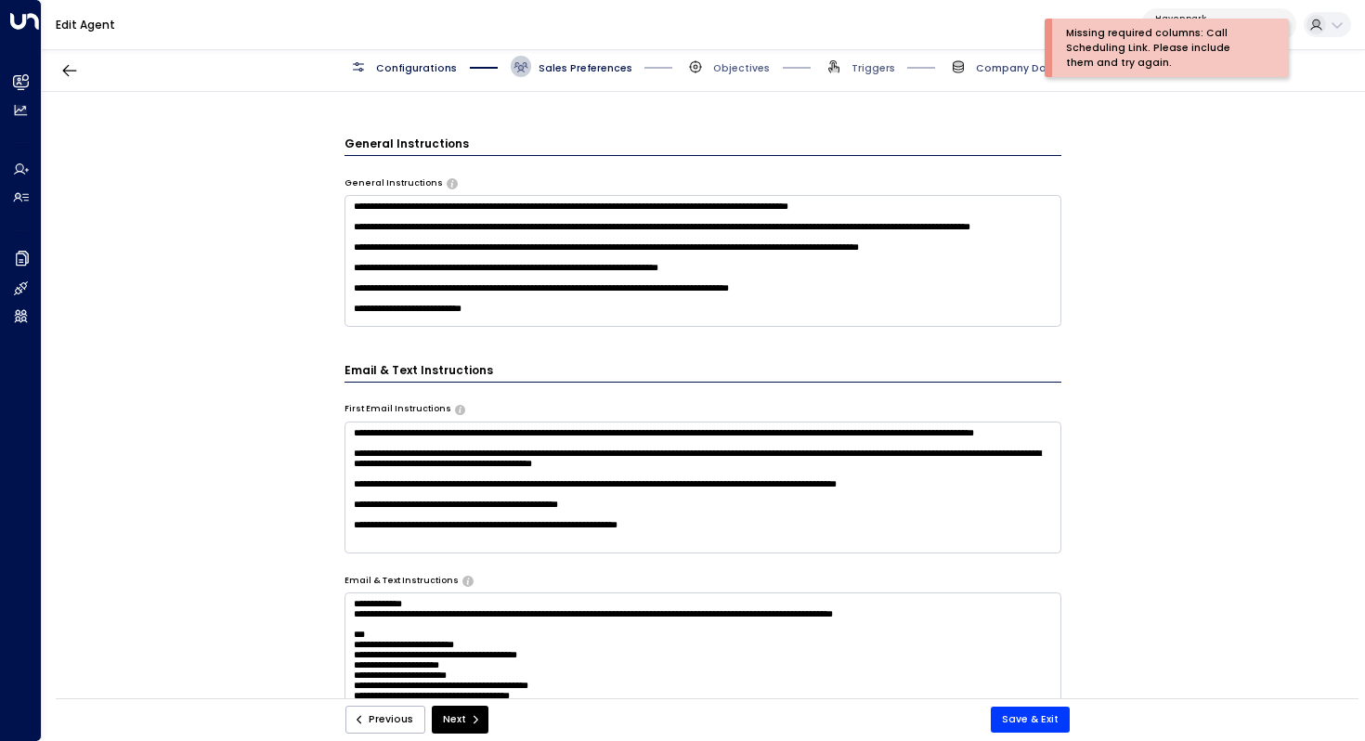
click at [1011, 73] on span "Company Data" at bounding box center [1017, 68] width 83 height 14
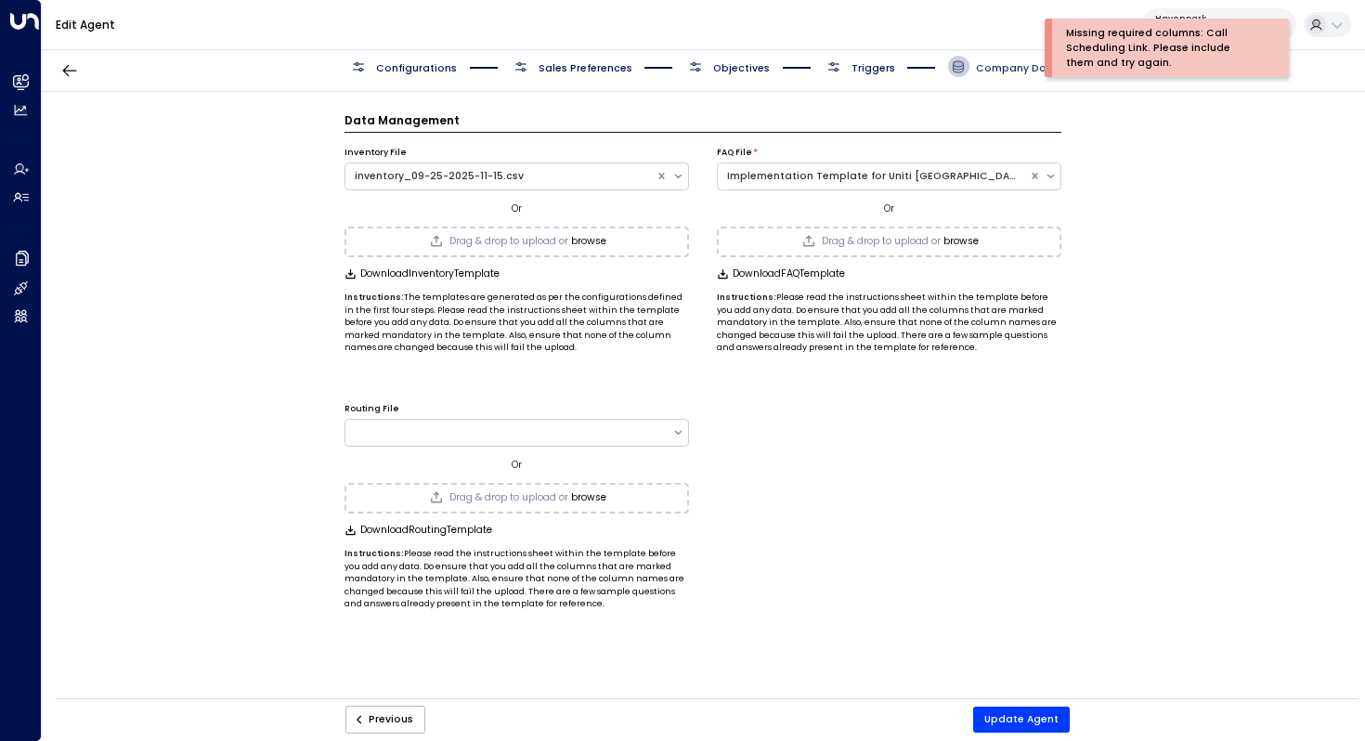
scroll to position [0, 0]
click at [866, 66] on span "Triggers" at bounding box center [874, 68] width 44 height 14
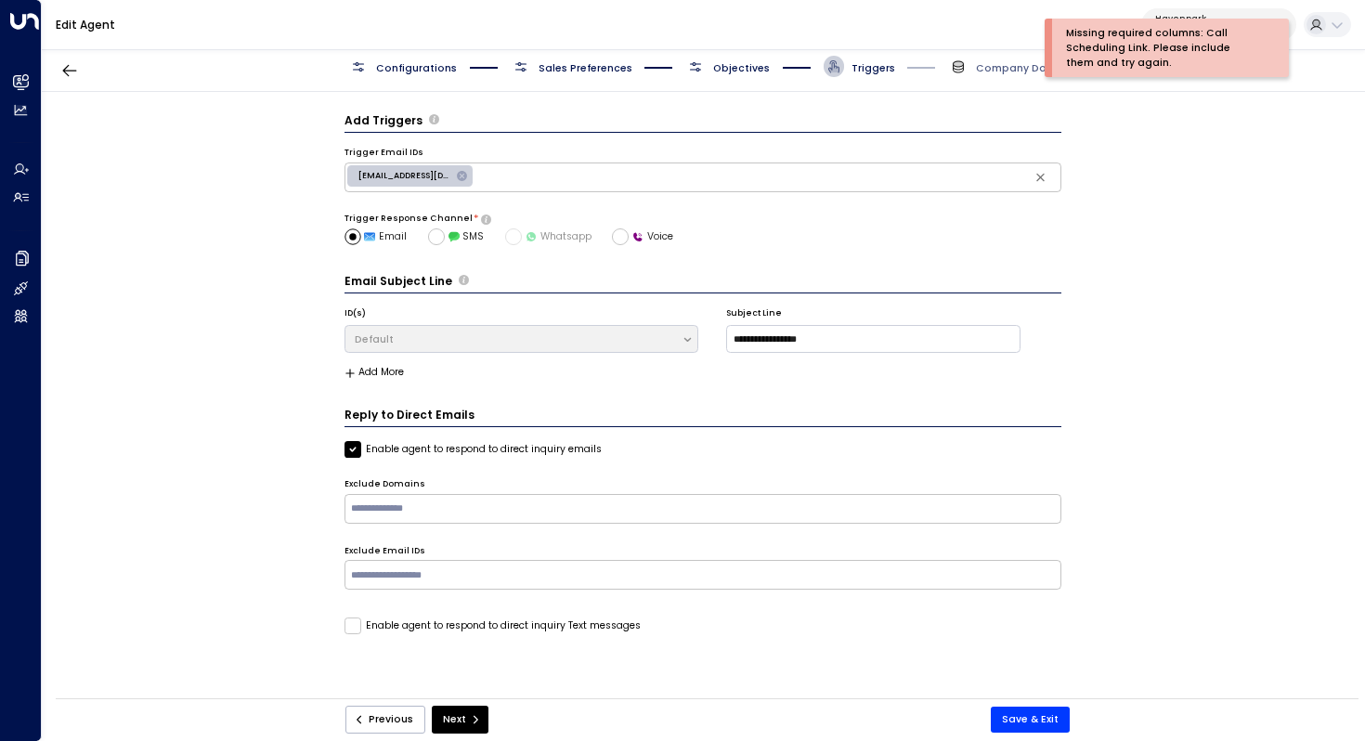
click at [731, 71] on span "Objectives" at bounding box center [741, 68] width 57 height 14
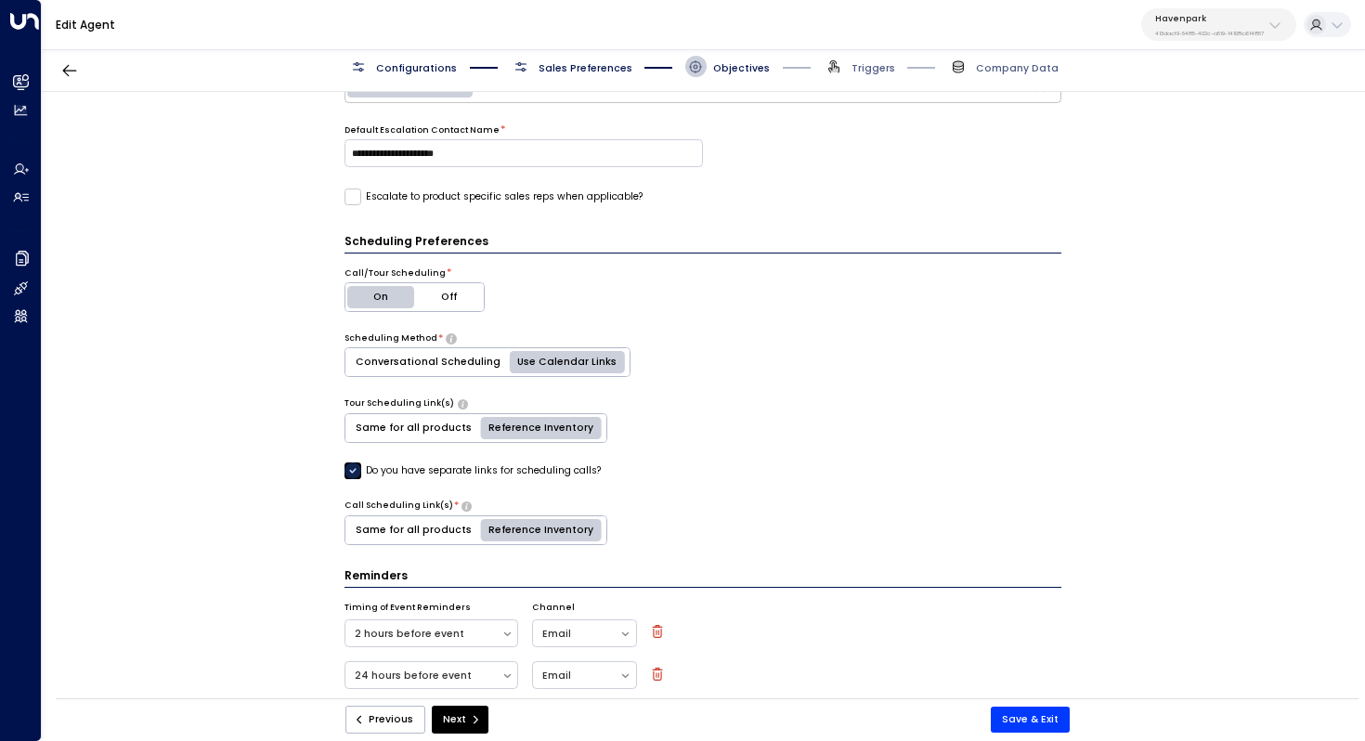
scroll to position [484, 0]
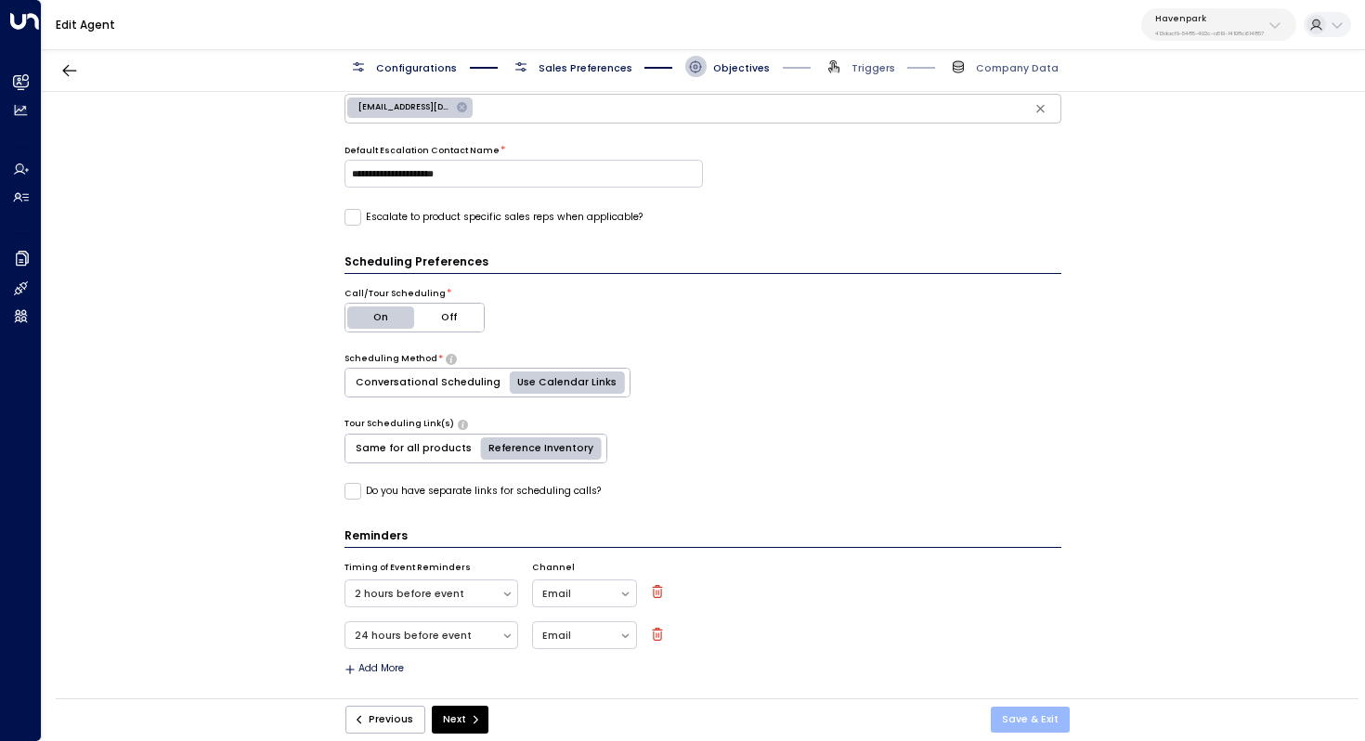
click at [1021, 708] on button "Save & Exit" at bounding box center [1030, 720] width 79 height 26
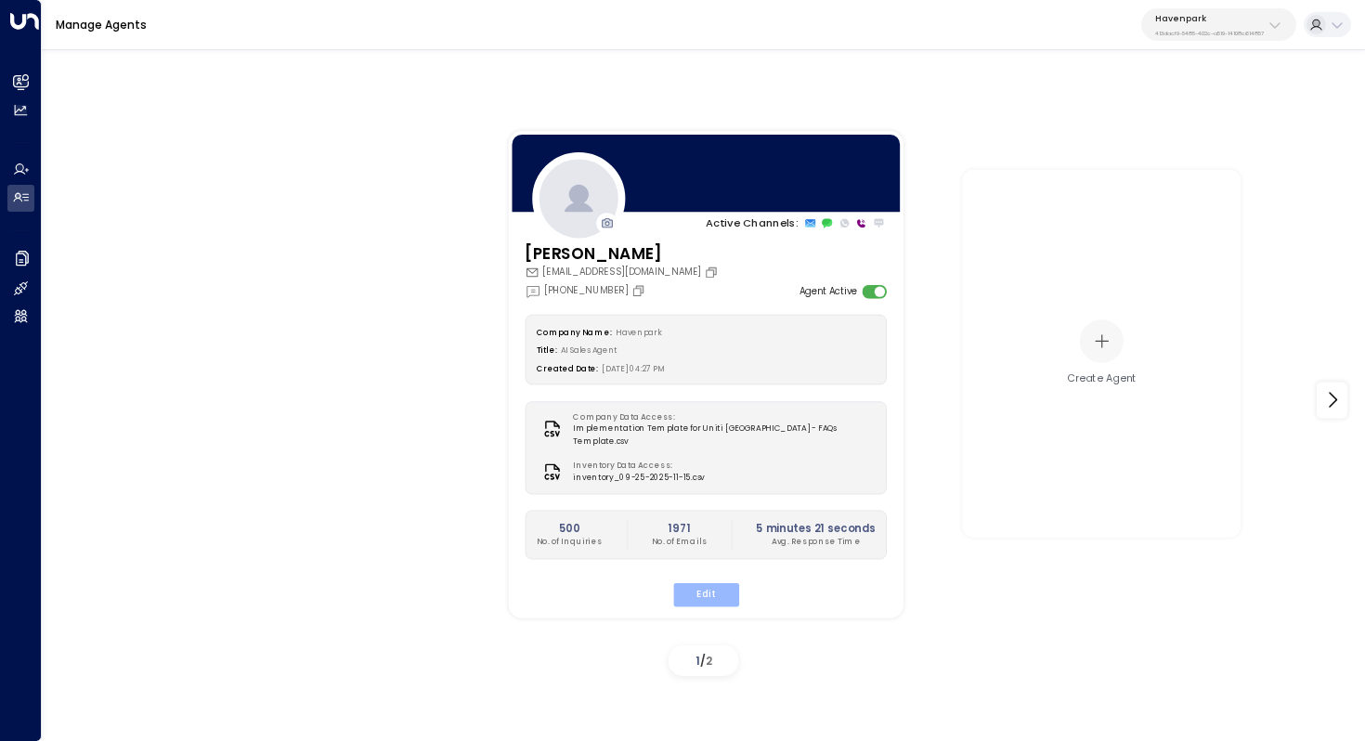
click at [715, 590] on button "Edit" at bounding box center [705, 594] width 66 height 24
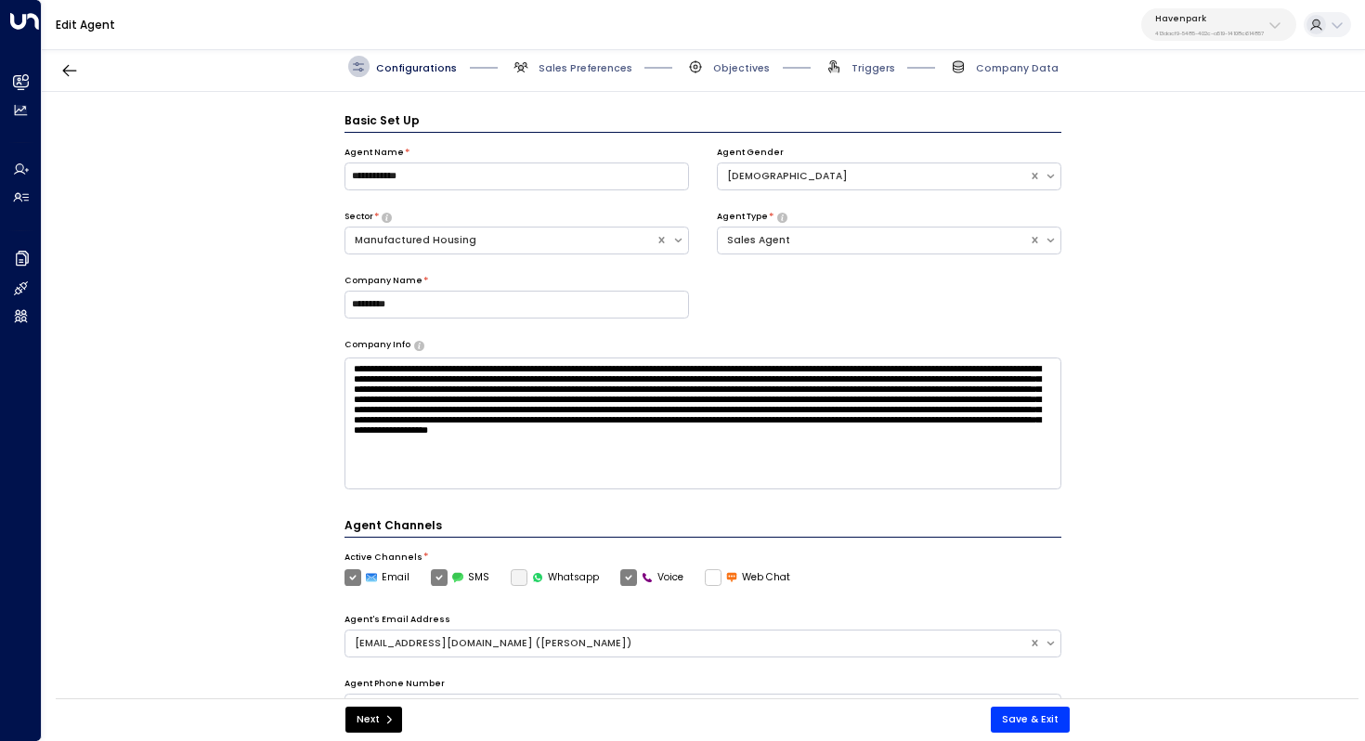
scroll to position [20, 0]
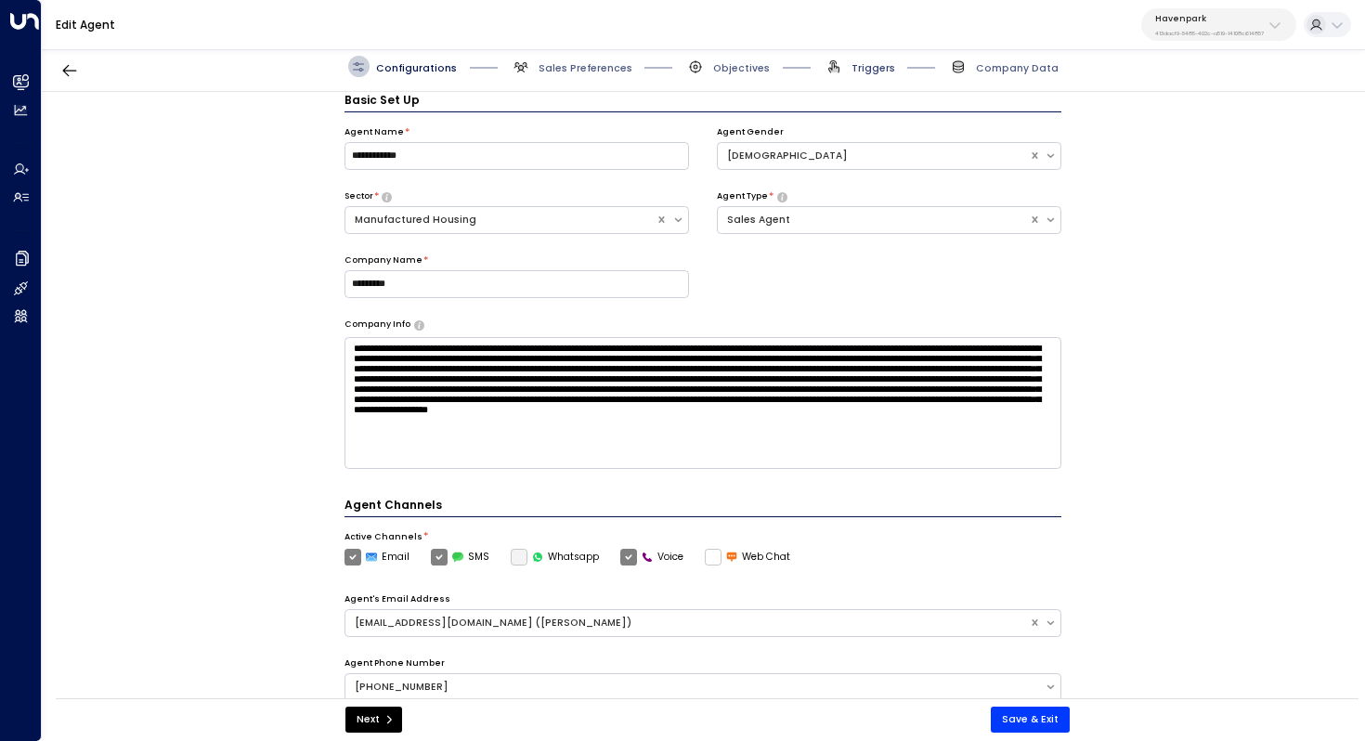
click at [859, 72] on span "Triggers" at bounding box center [874, 68] width 44 height 14
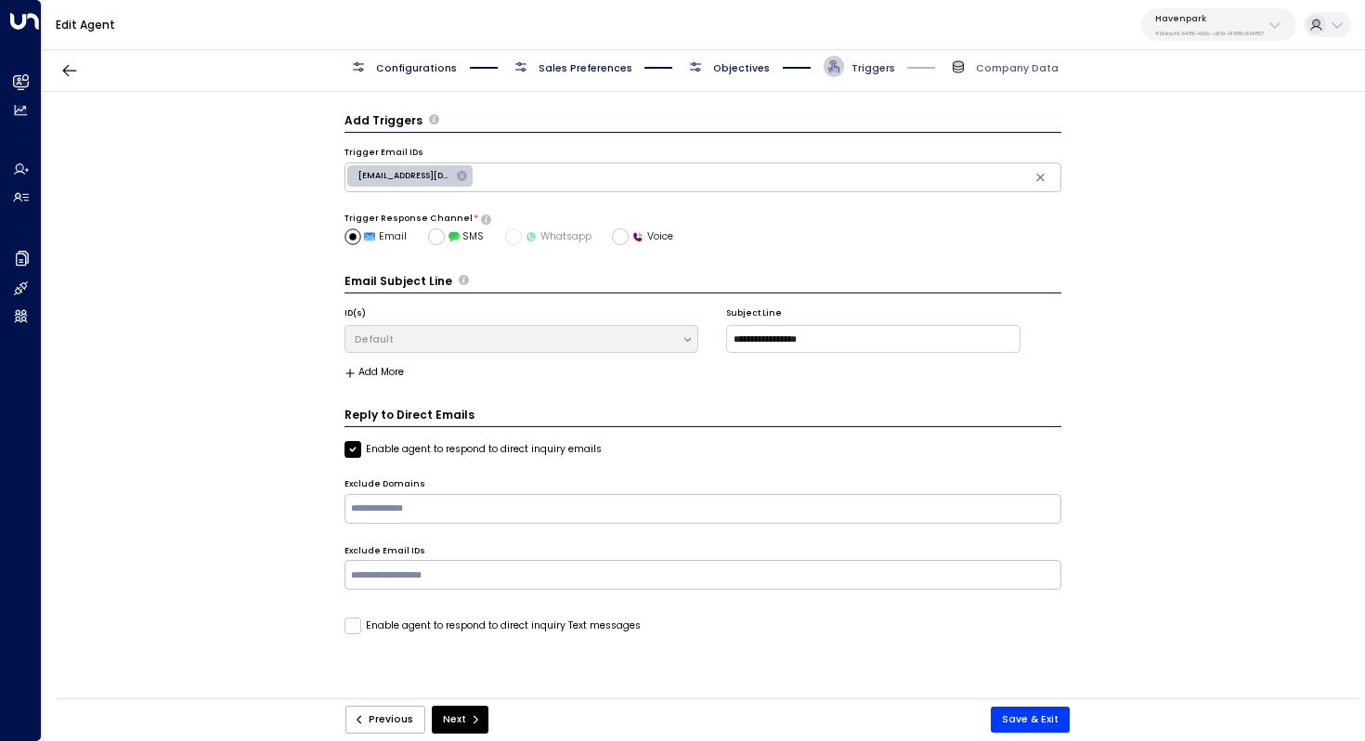
scroll to position [0, 0]
click at [756, 63] on span "Objectives" at bounding box center [741, 68] width 57 height 14
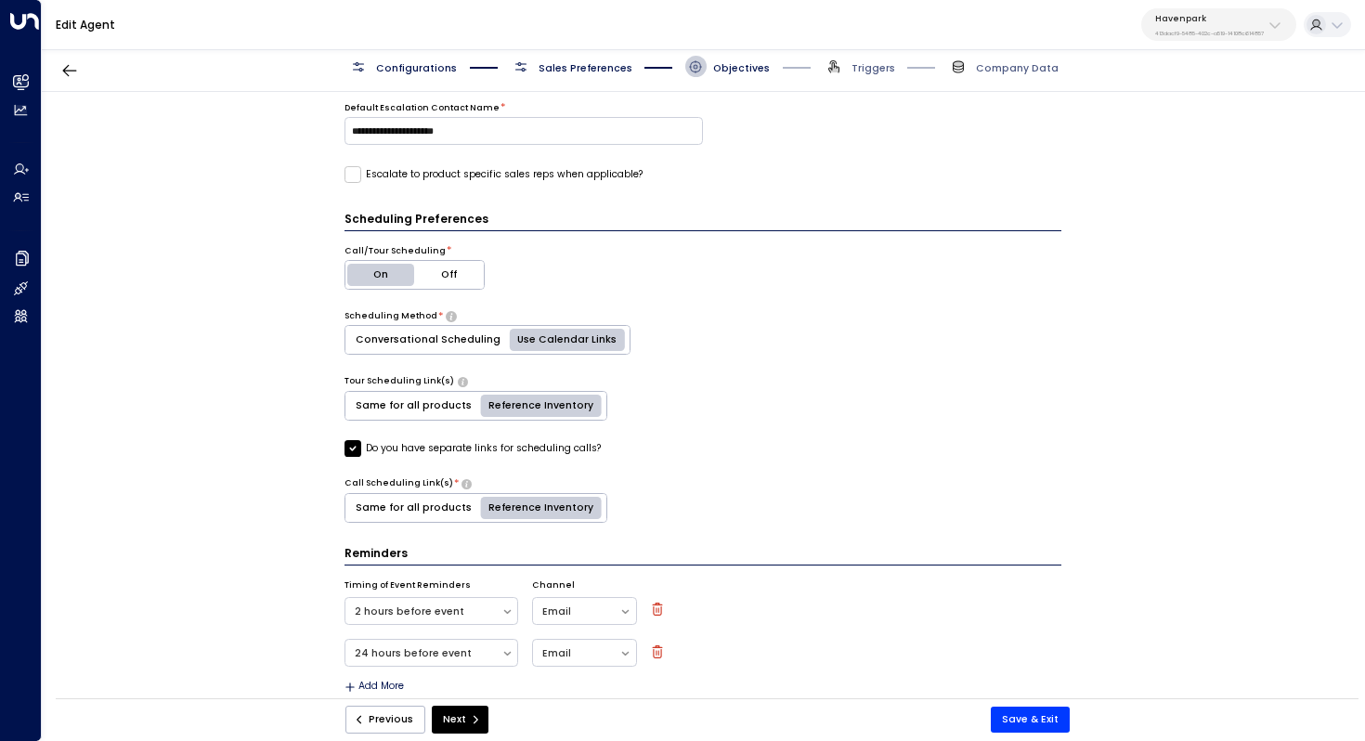
scroll to position [544, 0]
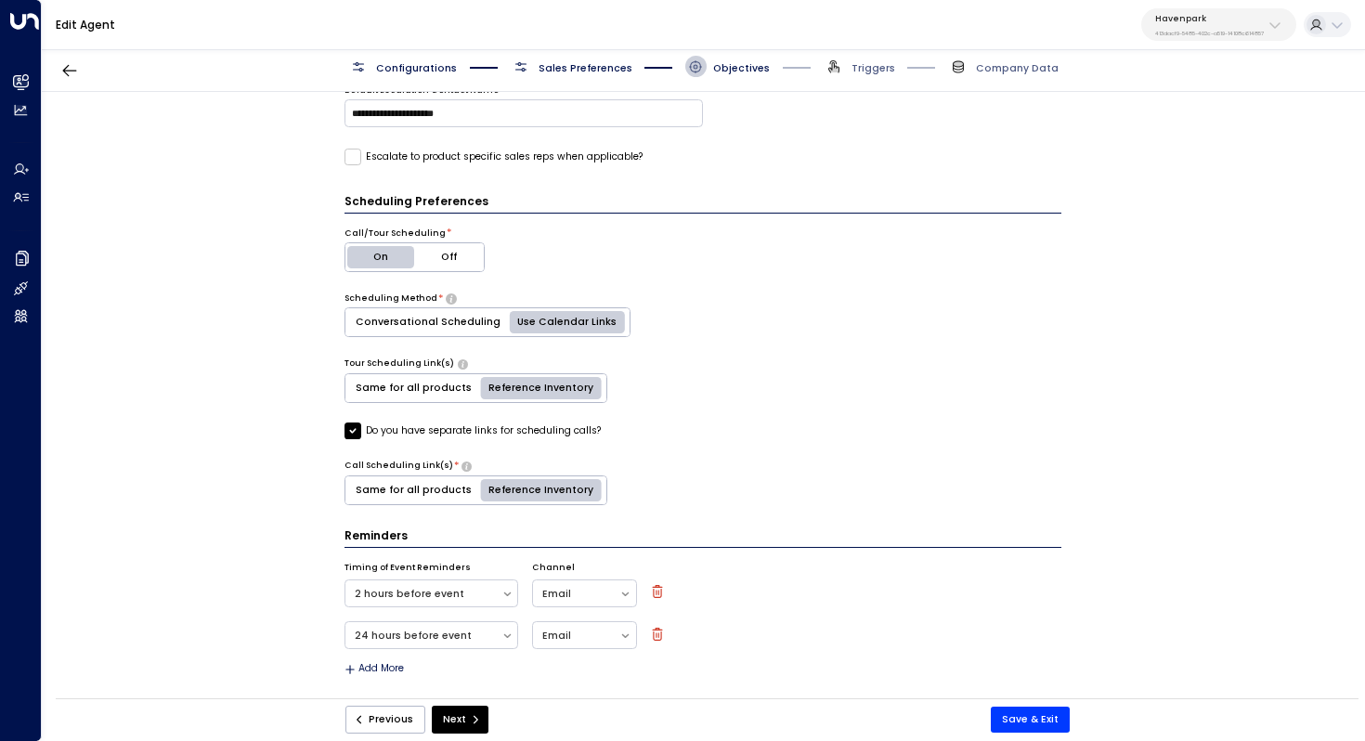
click at [236, 314] on div "**********" at bounding box center [703, 400] width 1322 height 616
click at [404, 70] on span "Configurations" at bounding box center [416, 68] width 81 height 14
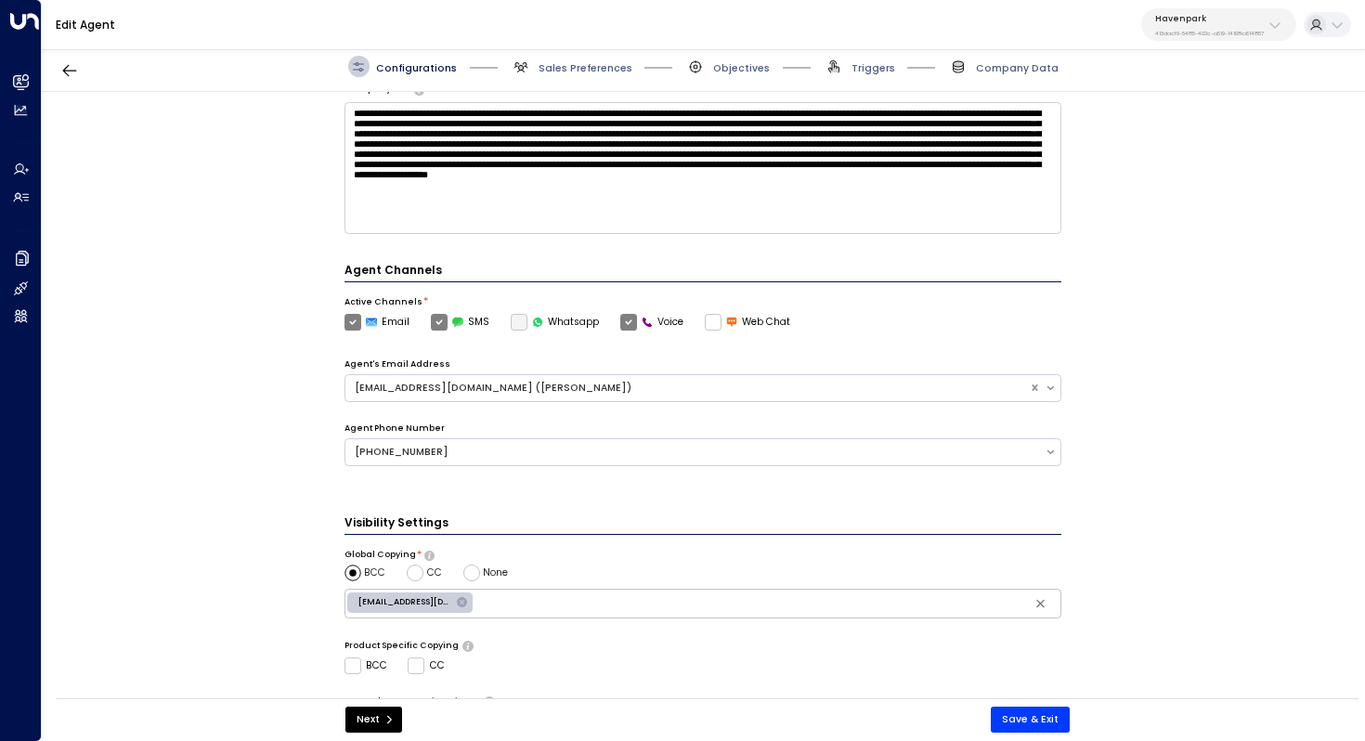
scroll to position [451, 0]
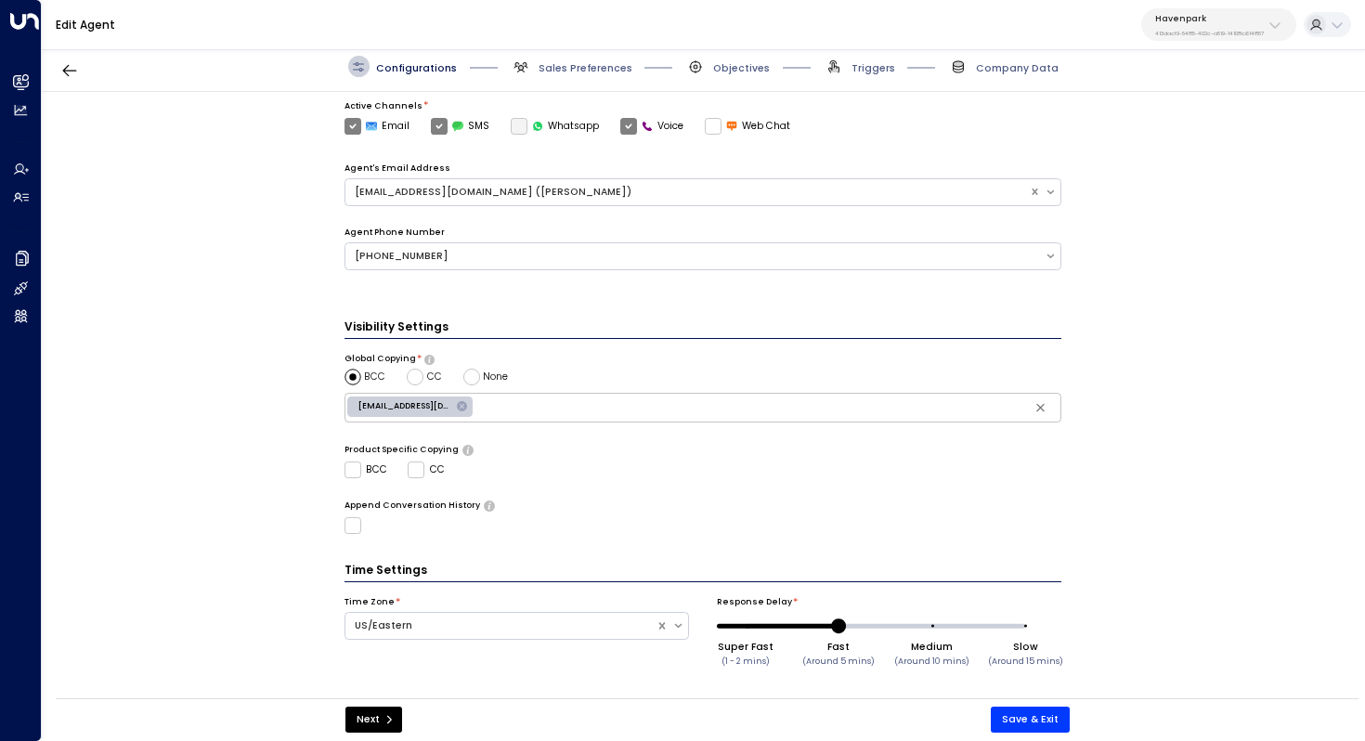
click at [581, 58] on span "Sales Preferences" at bounding box center [572, 66] width 122 height 21
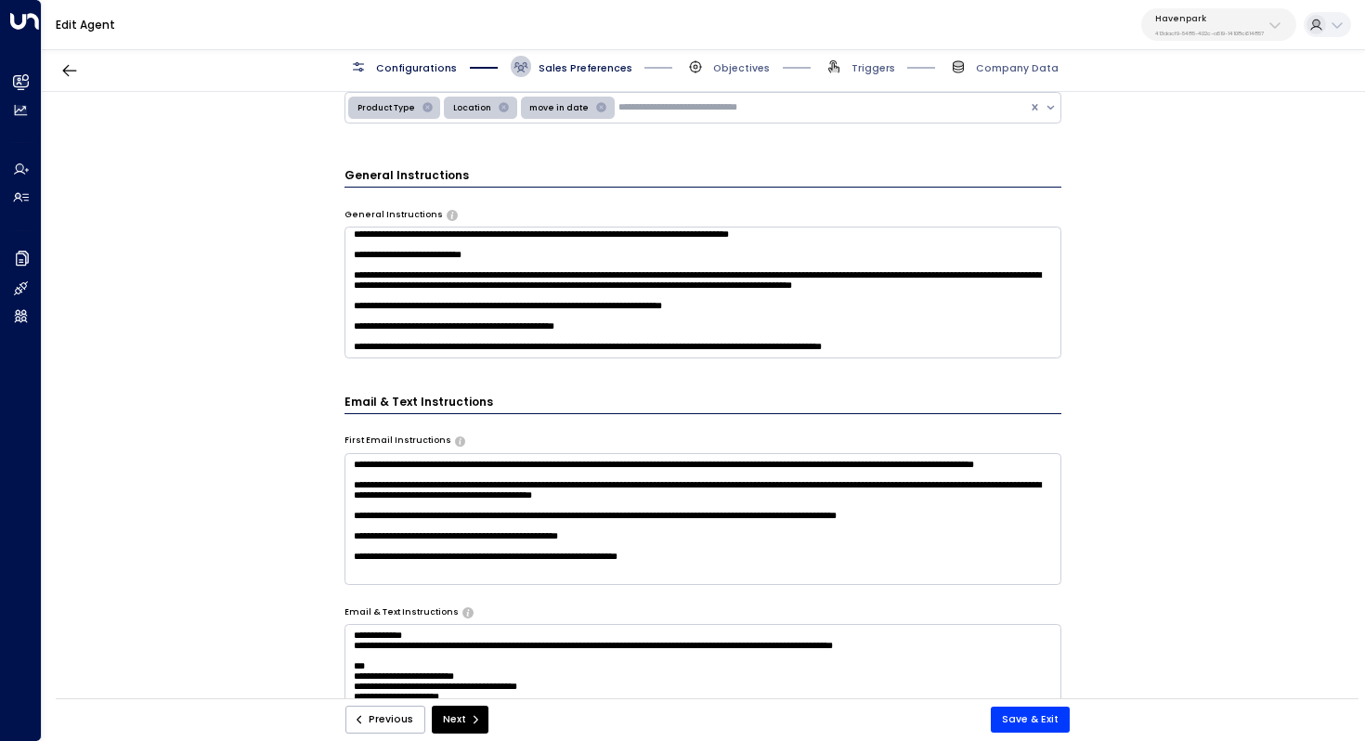
scroll to position [0, 0]
click at [697, 561] on textarea "**********" at bounding box center [704, 519] width 718 height 132
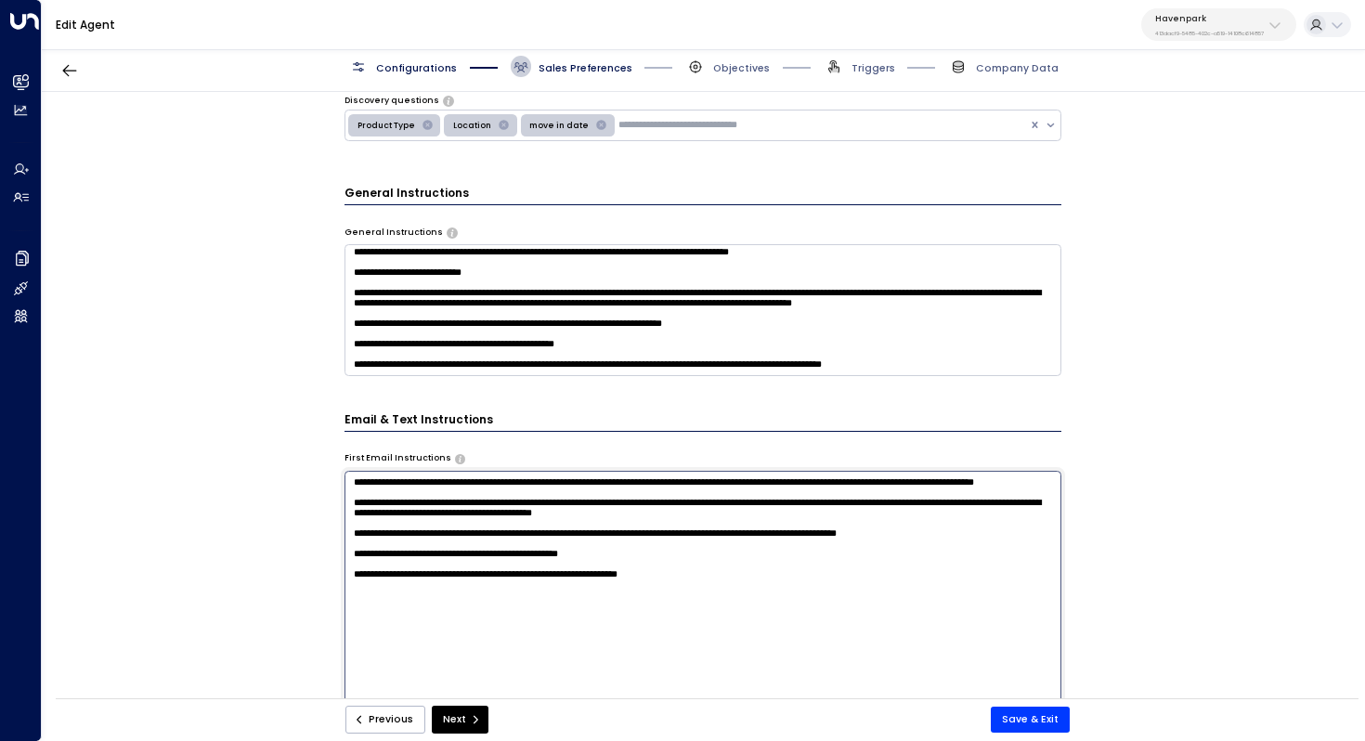
scroll to position [443, 0]
click at [1146, 435] on div "**********" at bounding box center [703, 400] width 1322 height 616
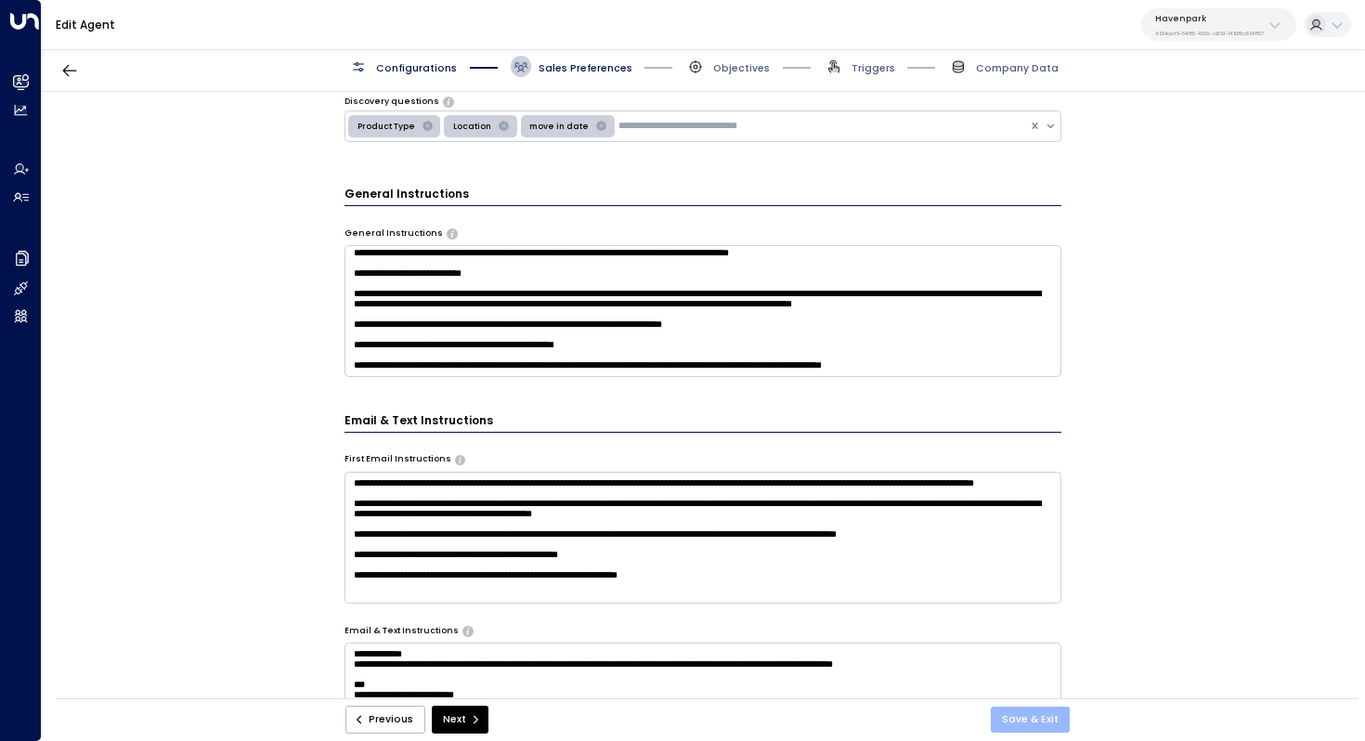
click at [1027, 715] on button "Save & Exit" at bounding box center [1030, 720] width 79 height 26
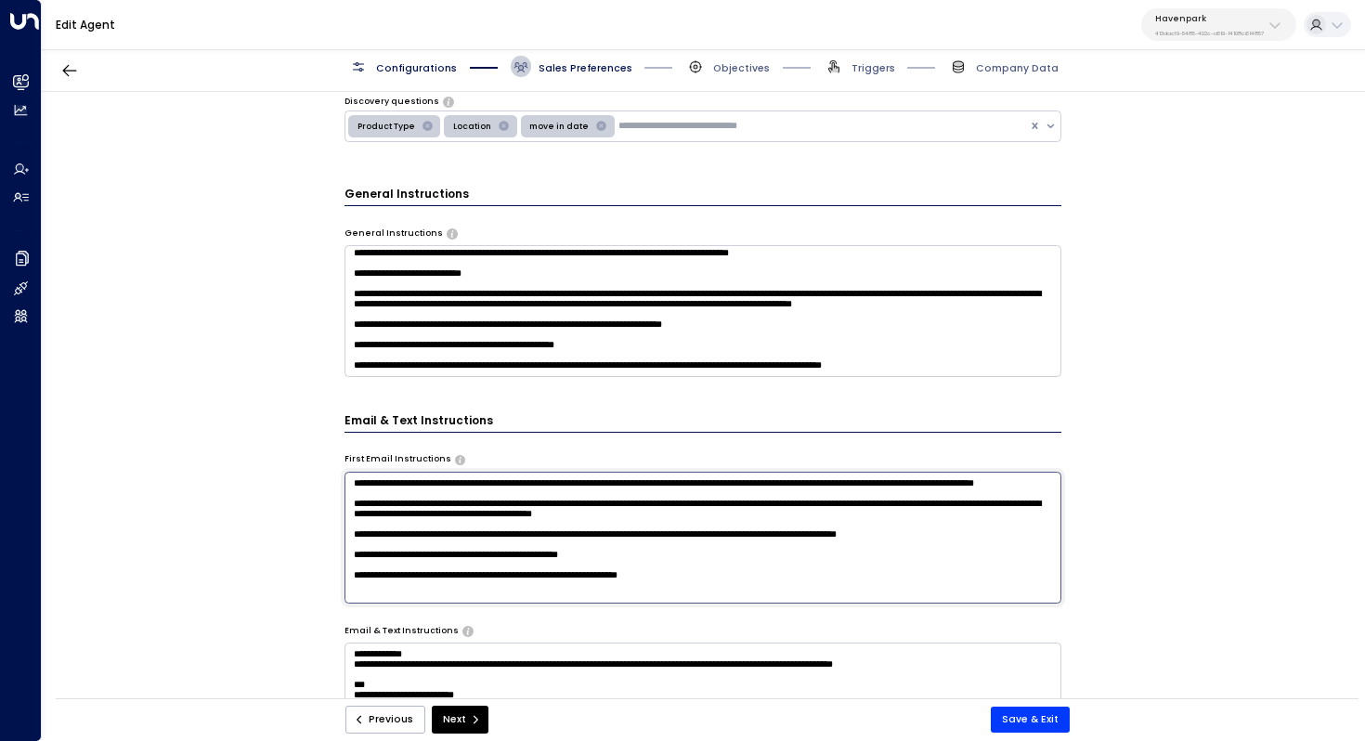
click at [701, 522] on textarea "**********" at bounding box center [704, 538] width 718 height 132
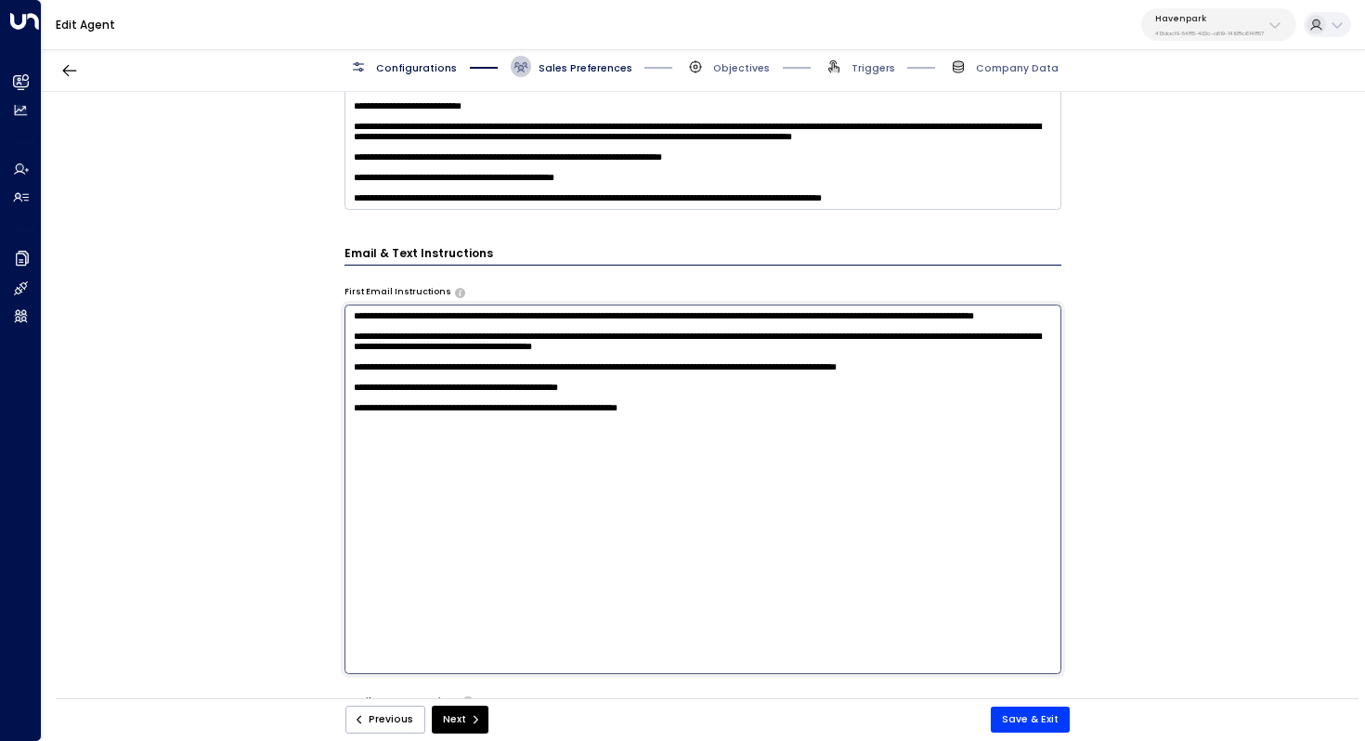
scroll to position [614, 0]
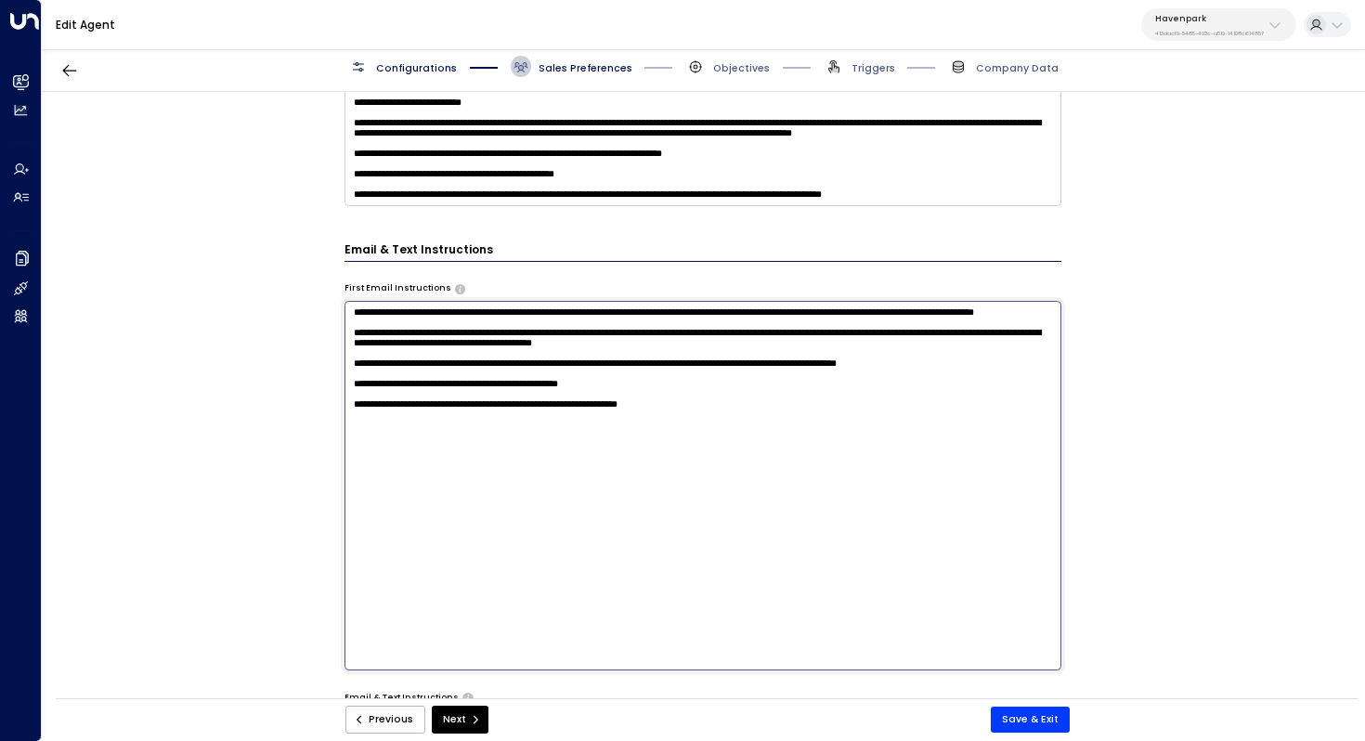
click at [712, 464] on textarea "**********" at bounding box center [704, 486] width 718 height 370
click at [860, 460] on textarea "**********" at bounding box center [704, 486] width 718 height 370
click at [667, 173] on textarea at bounding box center [704, 140] width 718 height 132
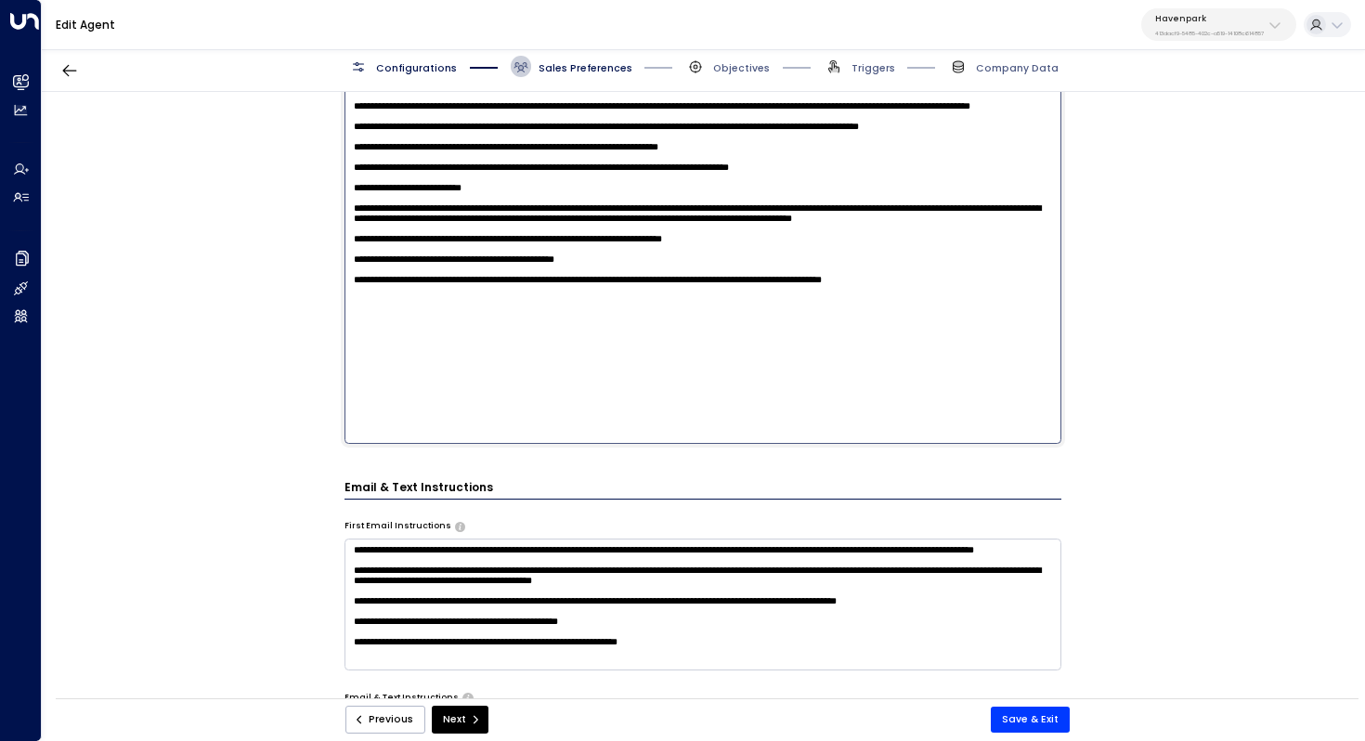
click at [1017, 391] on textarea at bounding box center [704, 259] width 718 height 370
type textarea "**********"
click at [654, 622] on textarea "**********" at bounding box center [704, 605] width 718 height 132
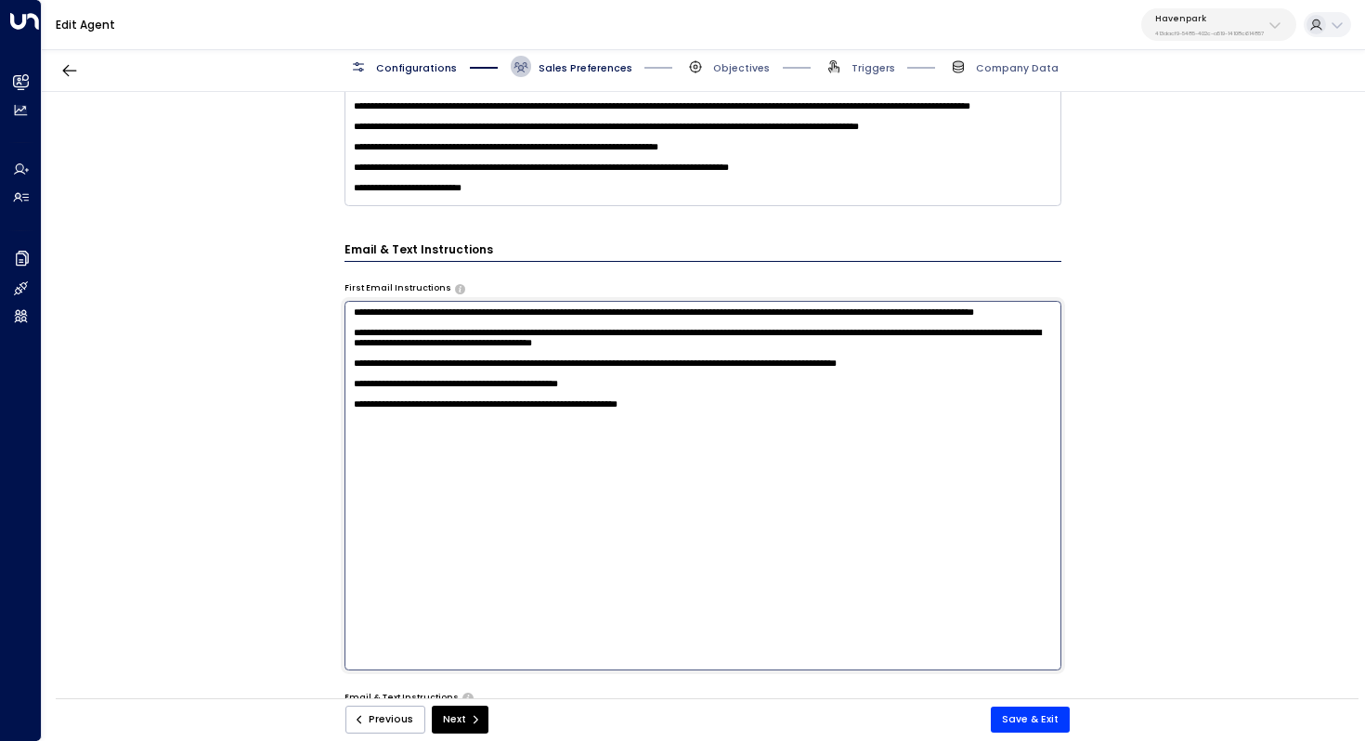
scroll to position [0, 0]
click at [728, 461] on textarea "**********" at bounding box center [704, 486] width 718 height 370
paste textarea "**********"
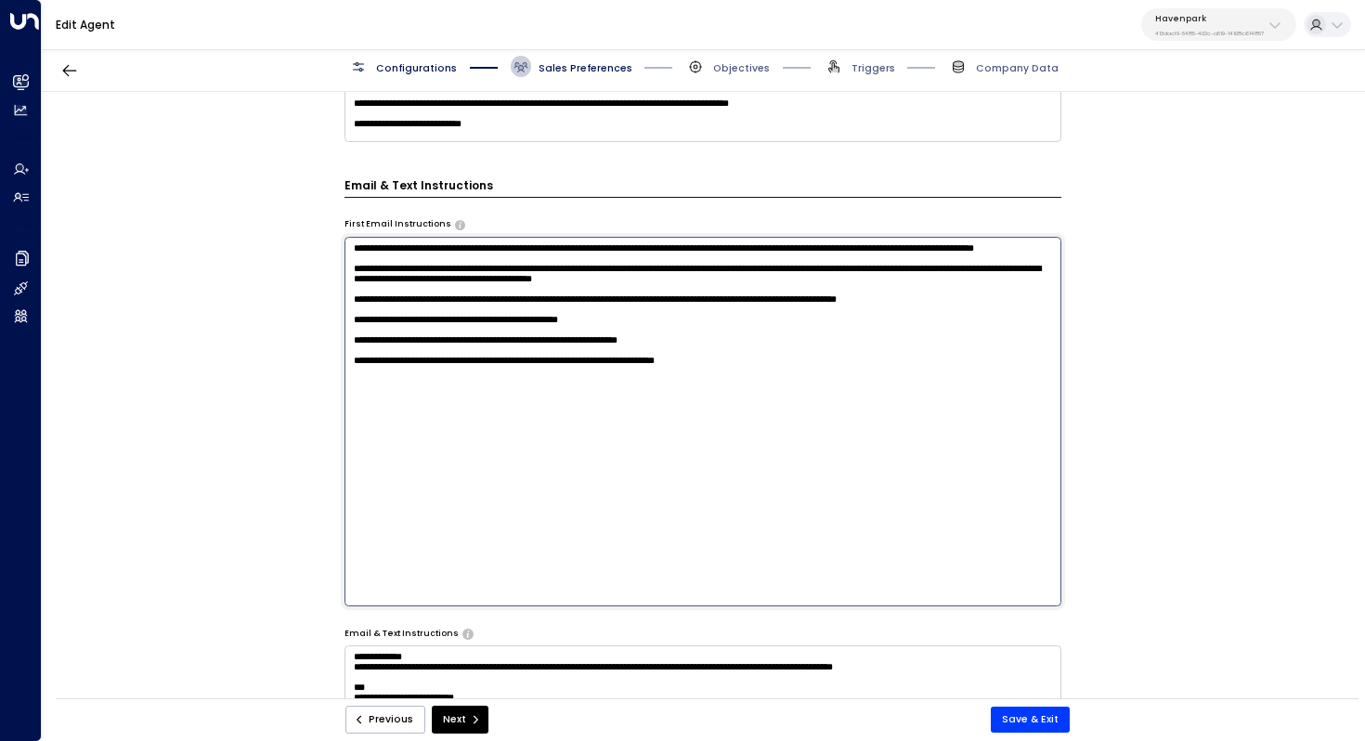
scroll to position [666, 0]
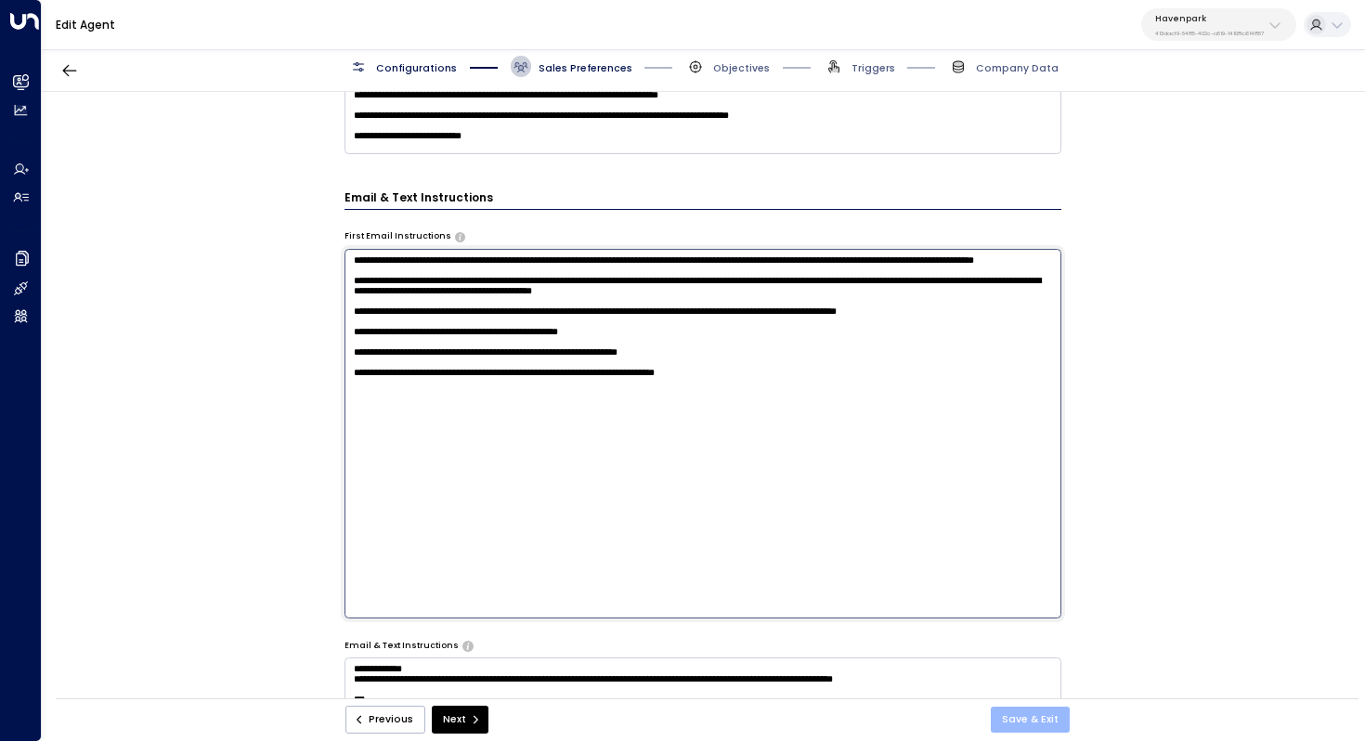
type textarea "**********"
click at [1036, 724] on button "Save & Exit" at bounding box center [1030, 720] width 79 height 26
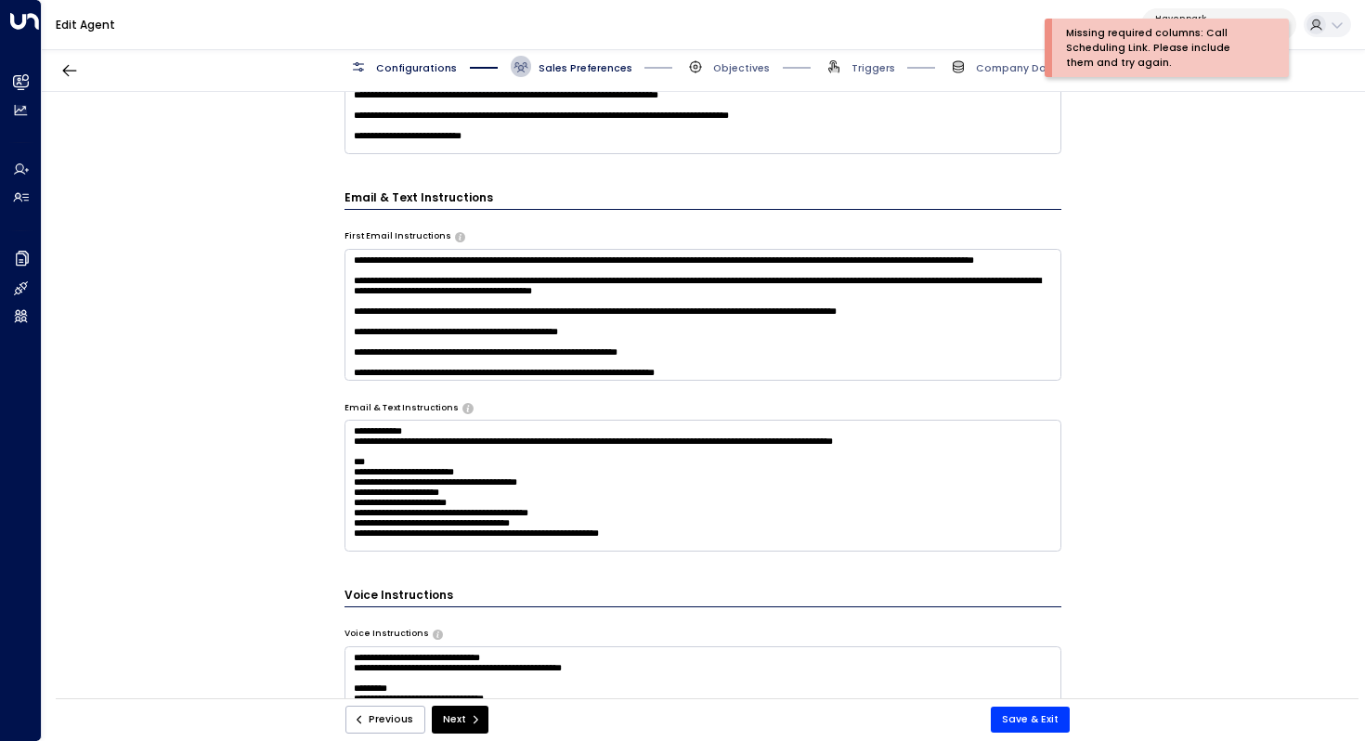
click at [875, 58] on span "Triggers" at bounding box center [860, 66] width 72 height 21
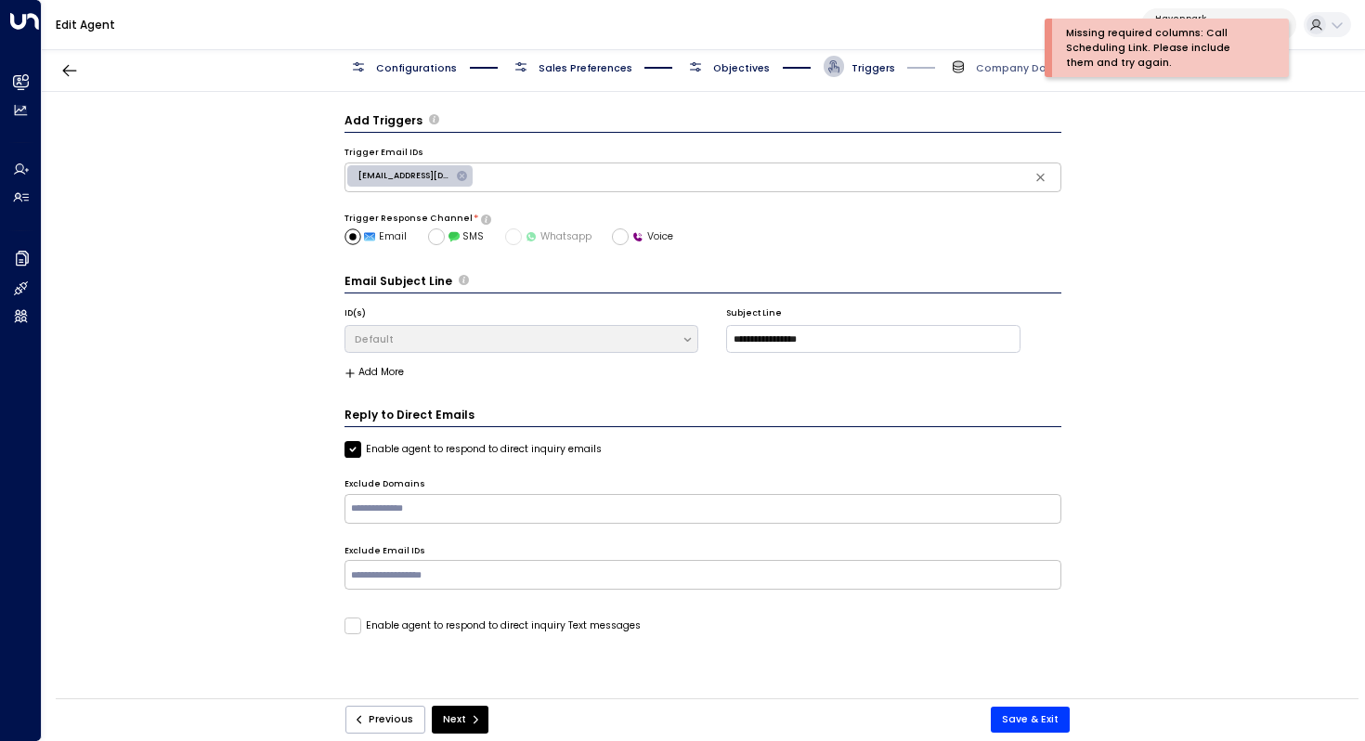
scroll to position [0, 0]
click at [747, 73] on span "Objectives" at bounding box center [741, 68] width 57 height 14
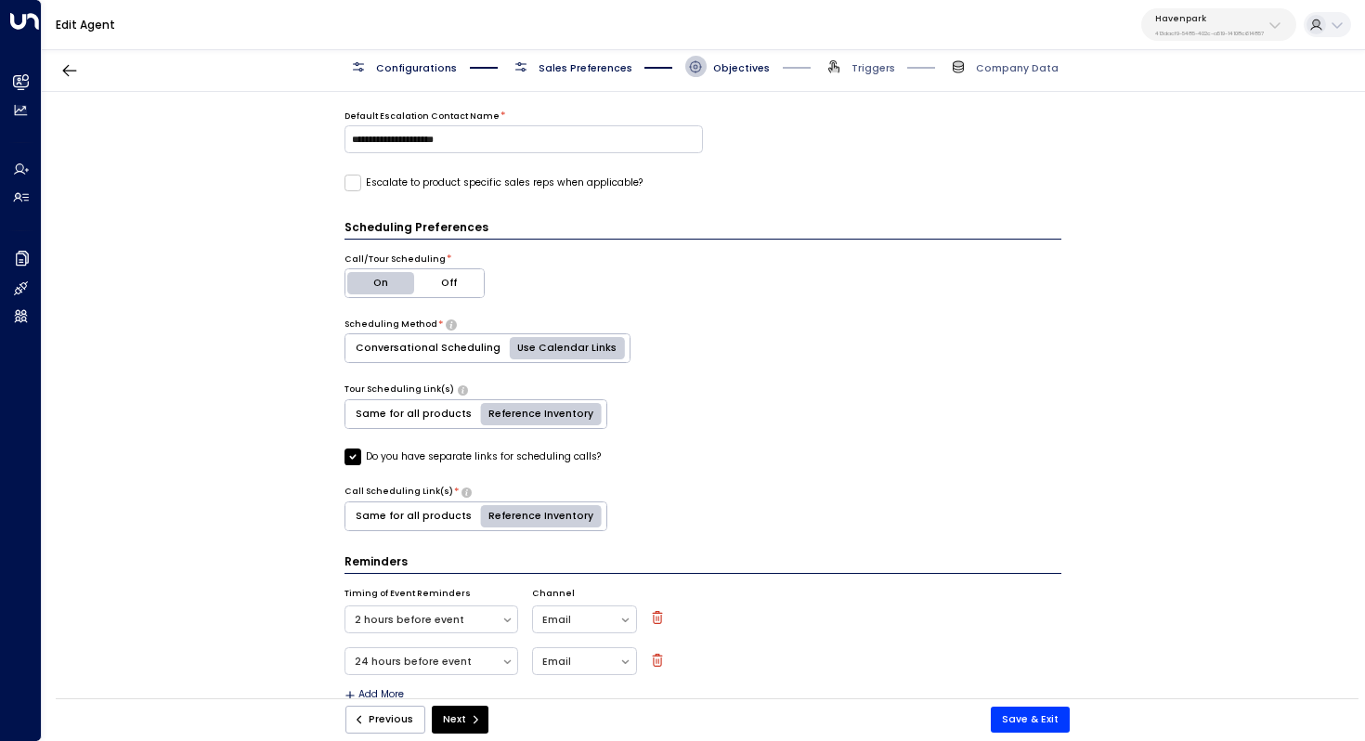
scroll to position [484, 0]
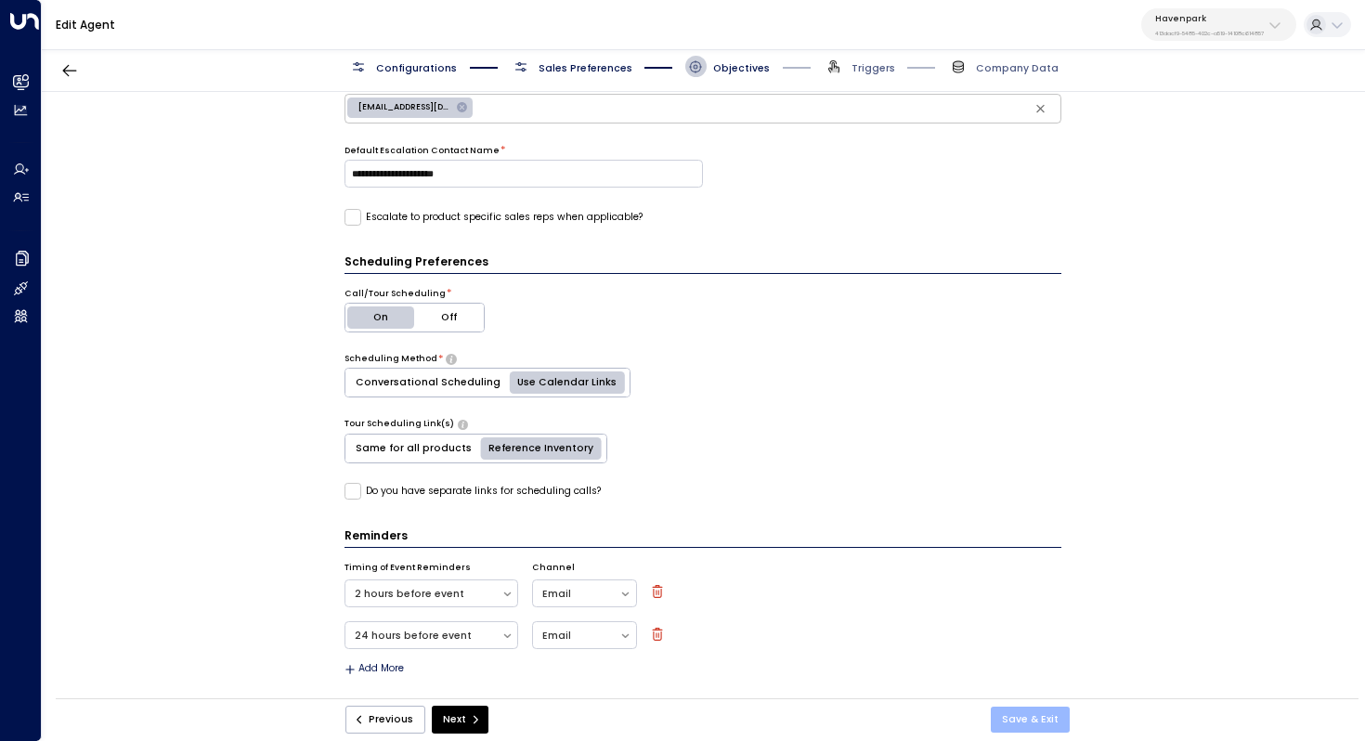
click at [1027, 713] on button "Save & Exit" at bounding box center [1030, 720] width 79 height 26
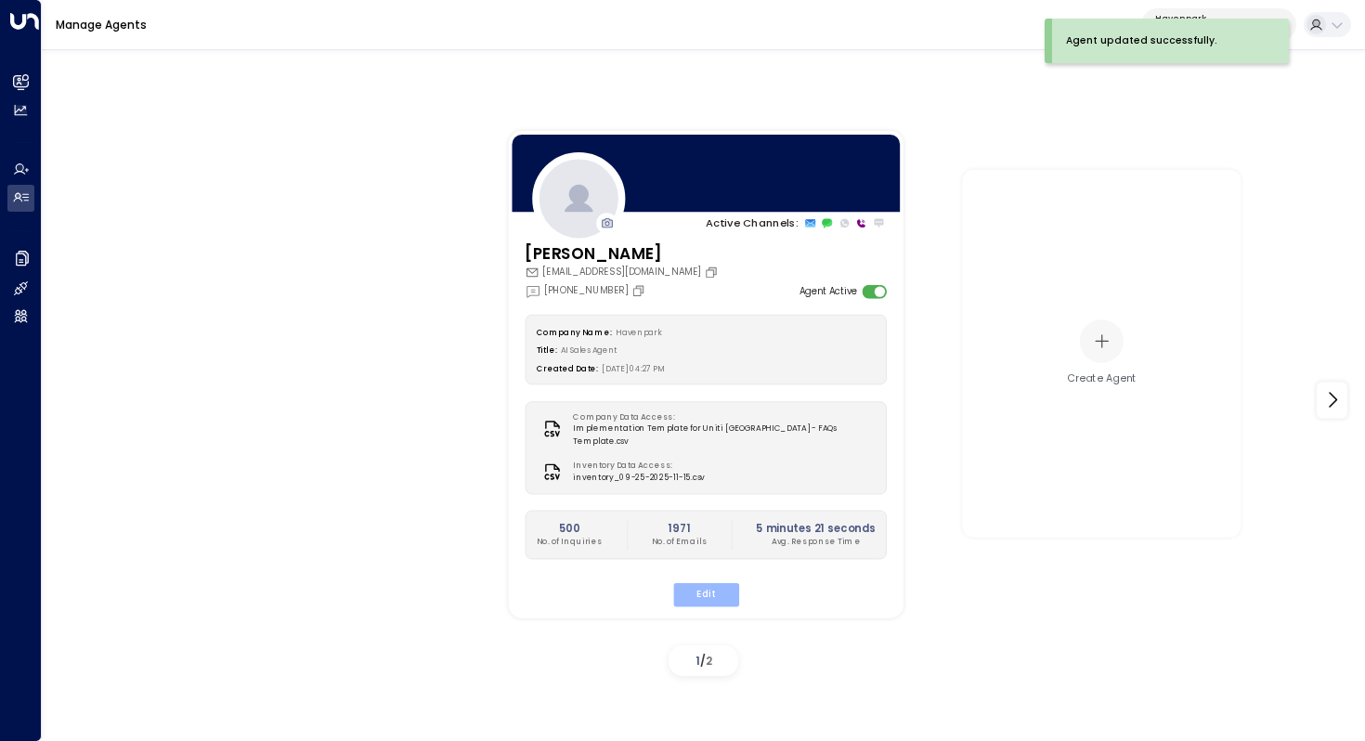
click at [697, 582] on button "Edit" at bounding box center [705, 594] width 66 height 24
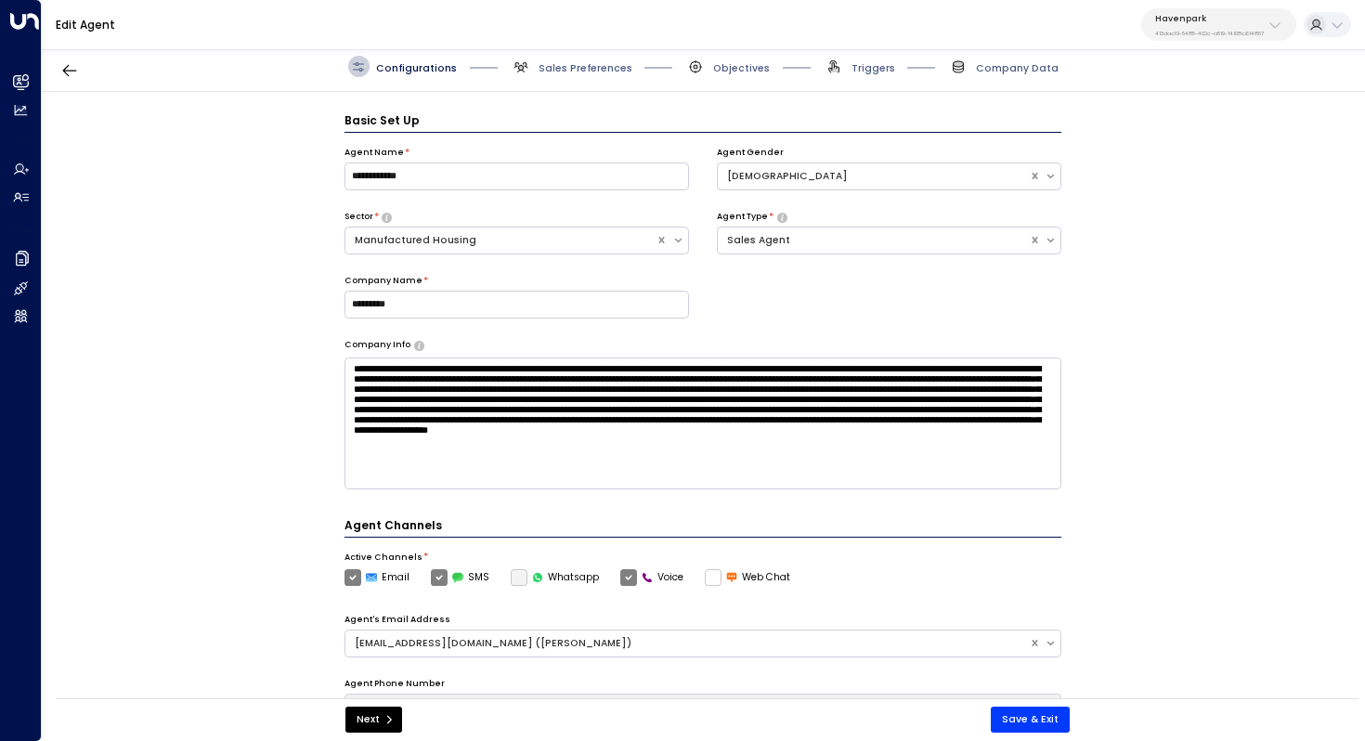
scroll to position [20, 0]
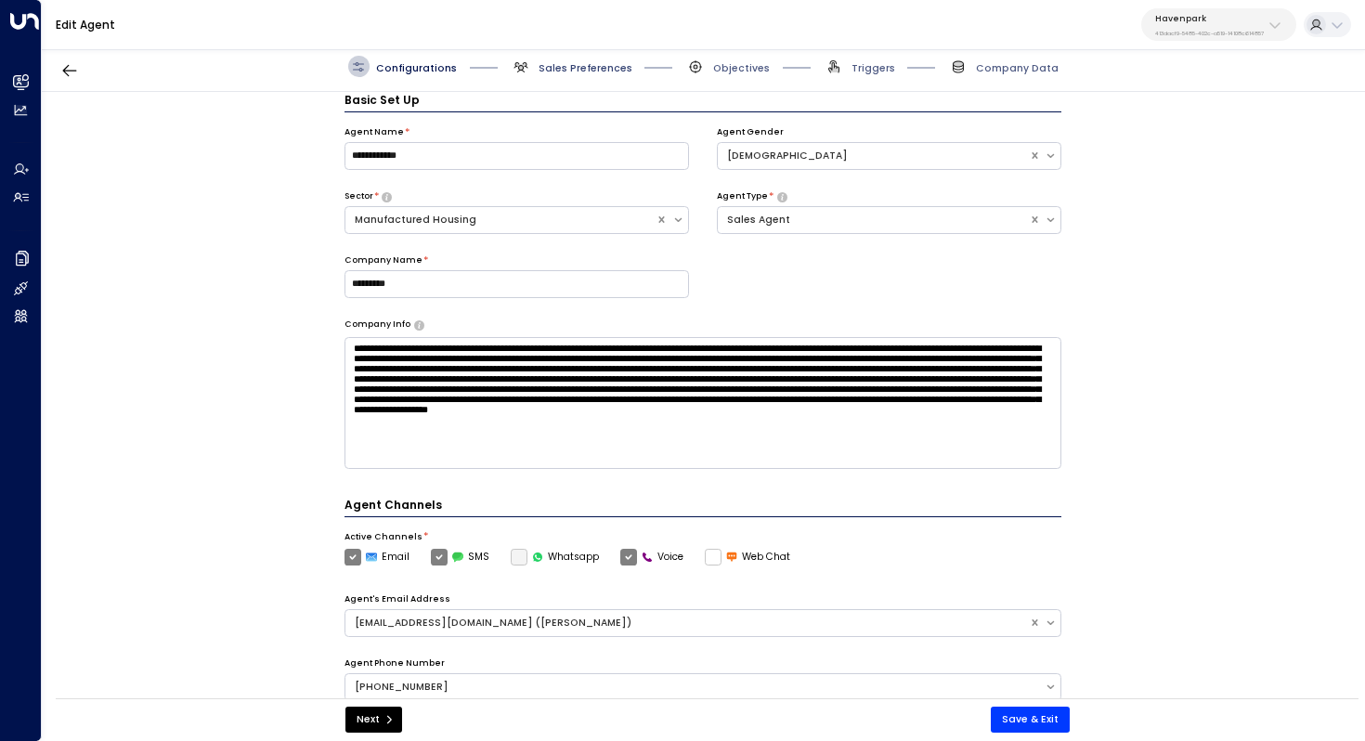
click at [578, 66] on span "Sales Preferences" at bounding box center [586, 68] width 94 height 14
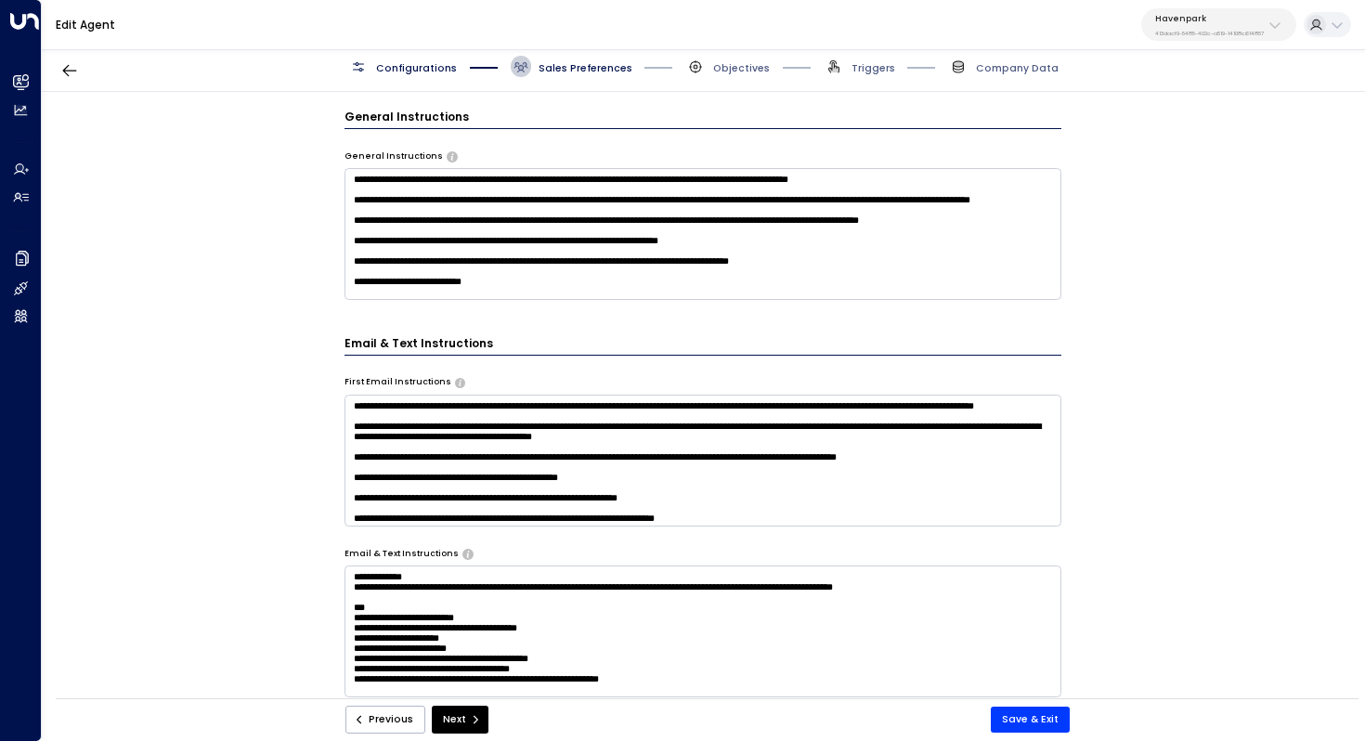
scroll to position [541, 0]
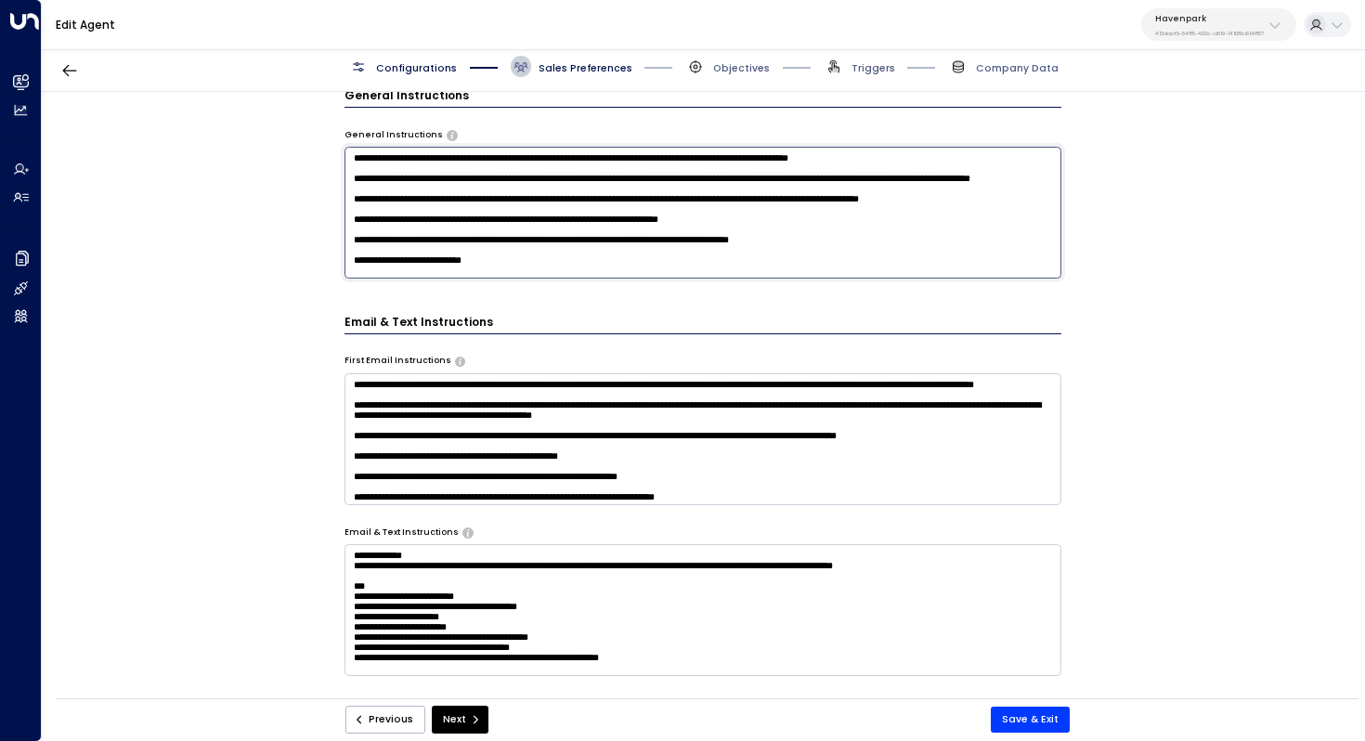
click at [529, 256] on textarea at bounding box center [704, 213] width 718 height 132
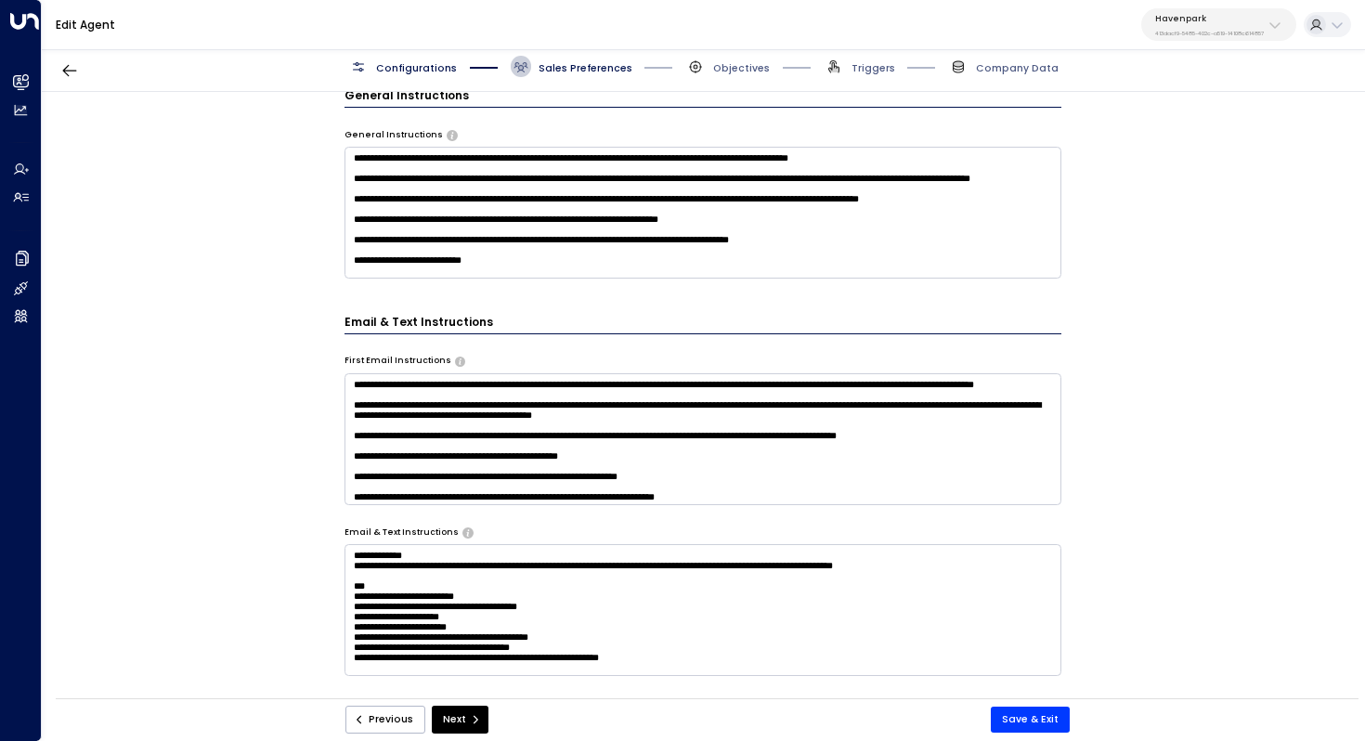
click at [271, 474] on div "**********" at bounding box center [703, 400] width 1322 height 616
click at [519, 405] on textarea "**********" at bounding box center [704, 439] width 718 height 132
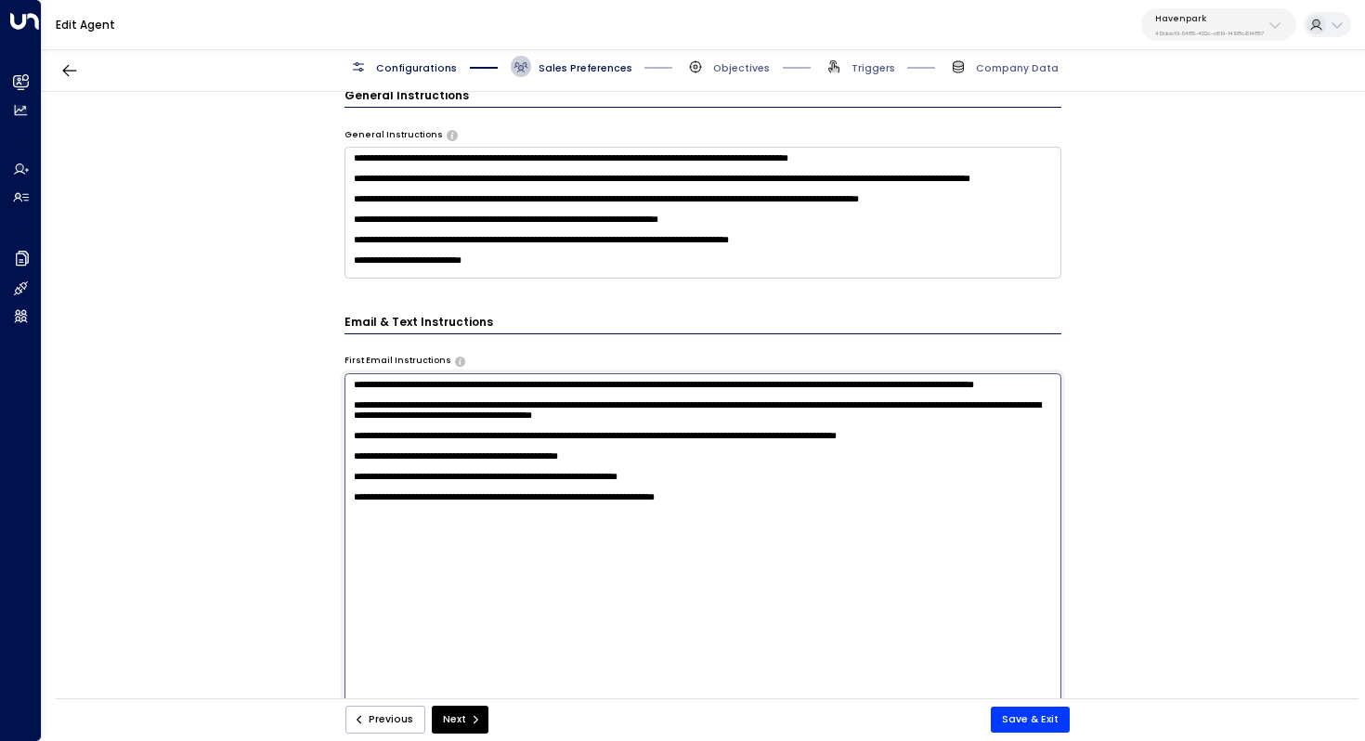
drag, startPoint x: 765, startPoint y: 555, endPoint x: 329, endPoint y: 558, distance: 436.5
click at [329, 558] on div "**********" at bounding box center [703, 400] width 1322 height 616
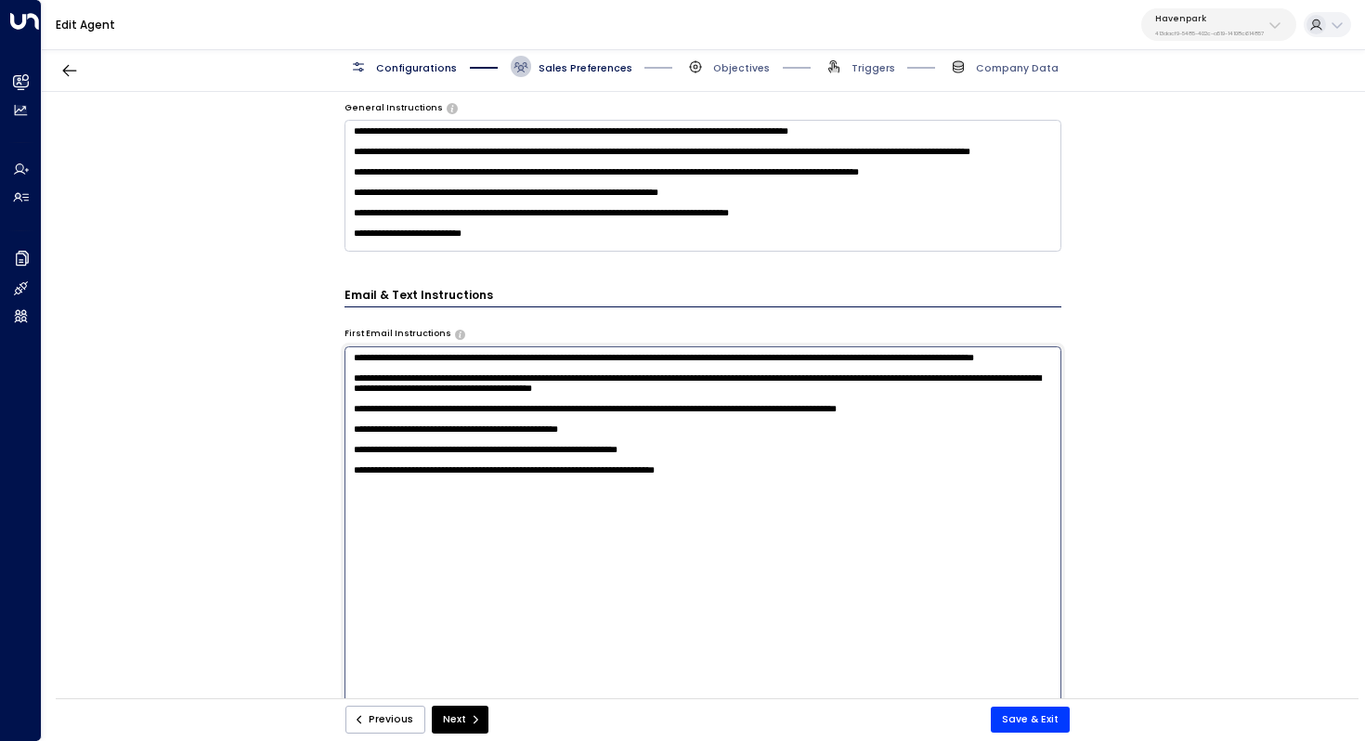
scroll to position [602, 0]
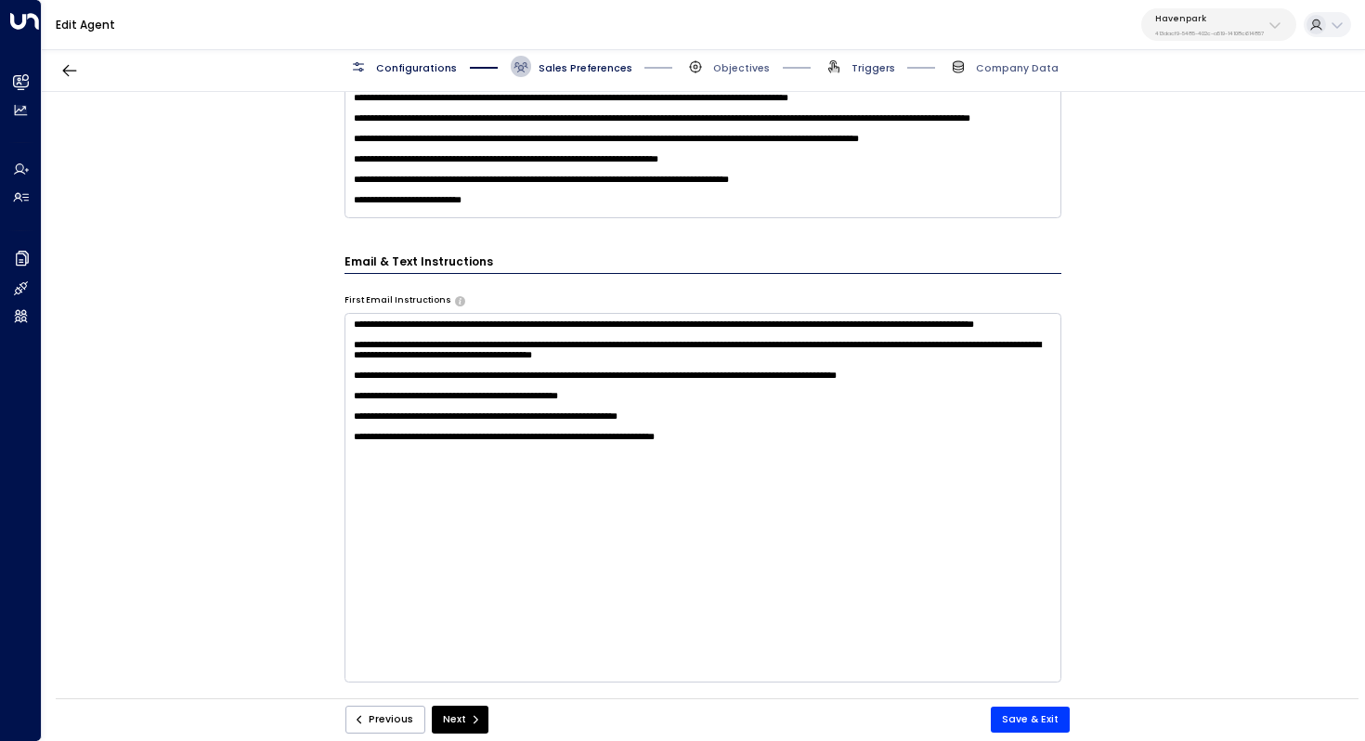
click at [868, 64] on span "Triggers" at bounding box center [874, 68] width 44 height 14
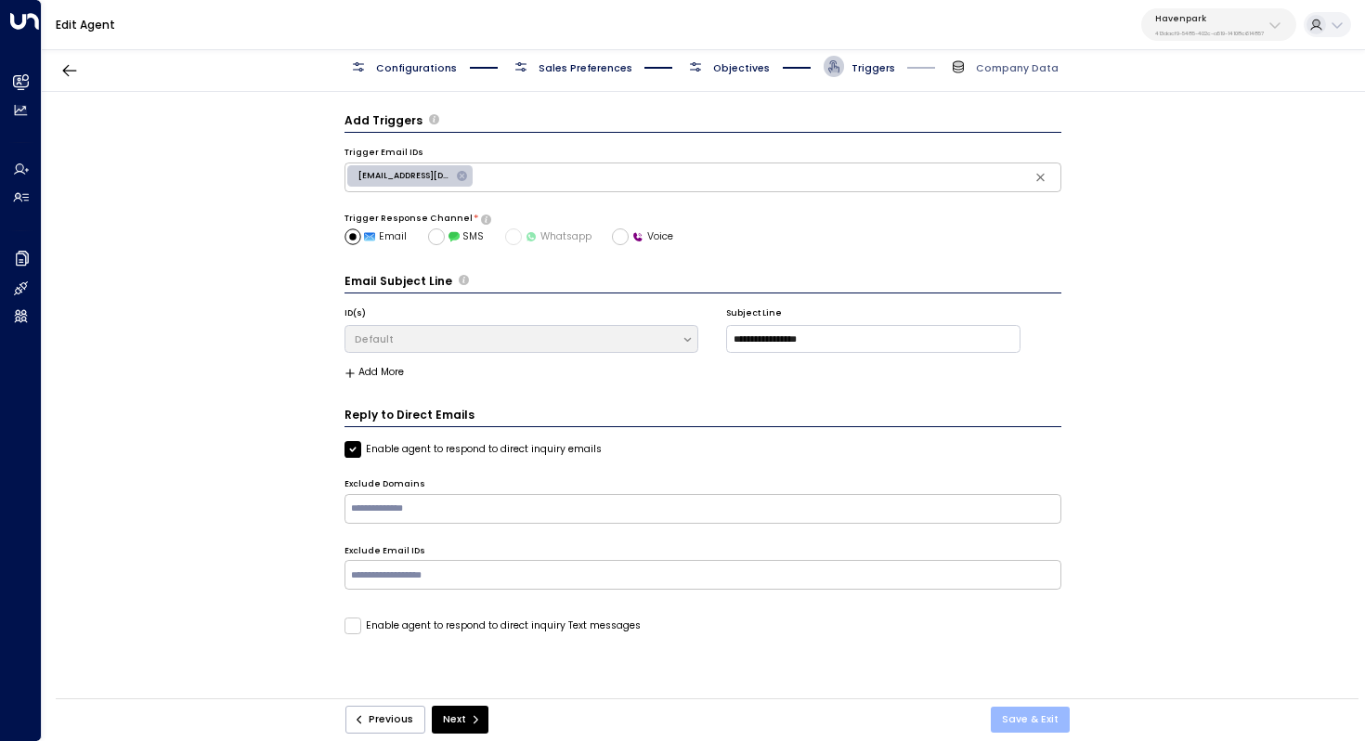
click at [1033, 723] on button "Save & Exit" at bounding box center [1030, 720] width 79 height 26
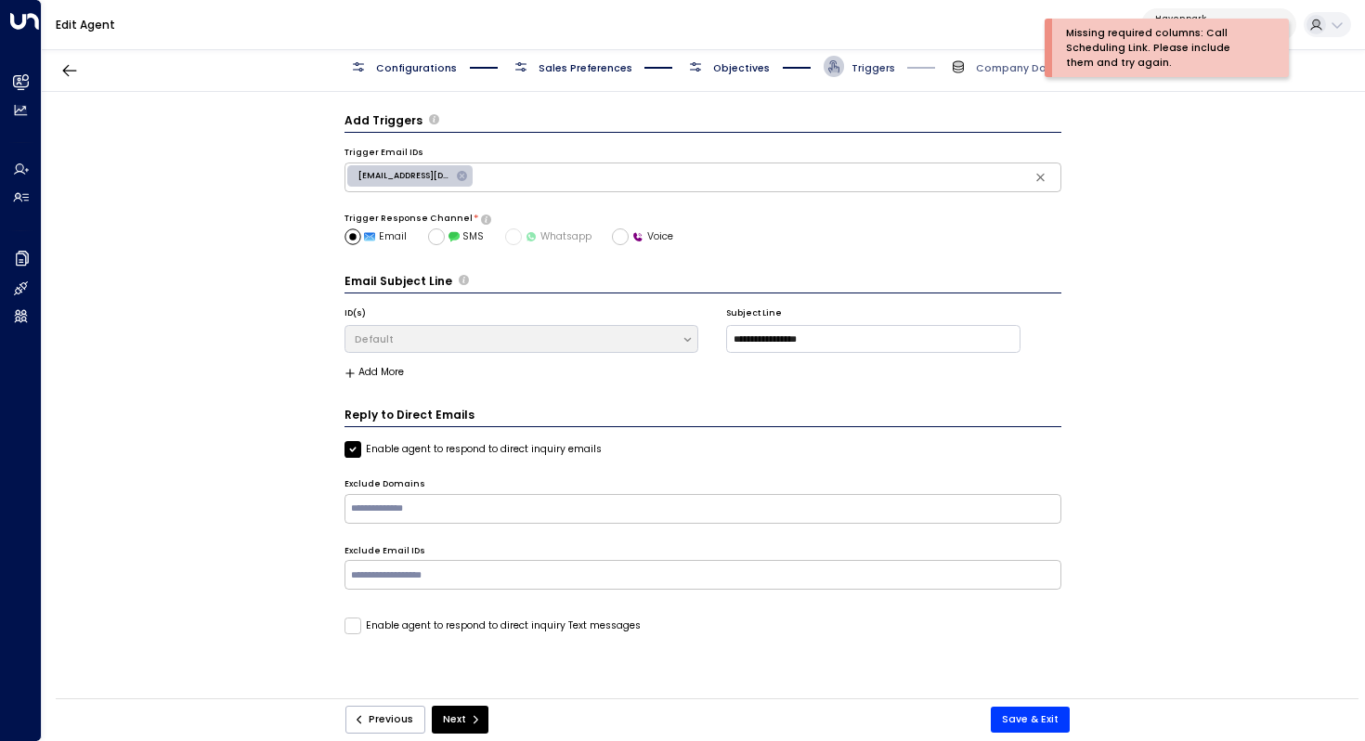
click at [865, 64] on span "Triggers" at bounding box center [874, 68] width 44 height 14
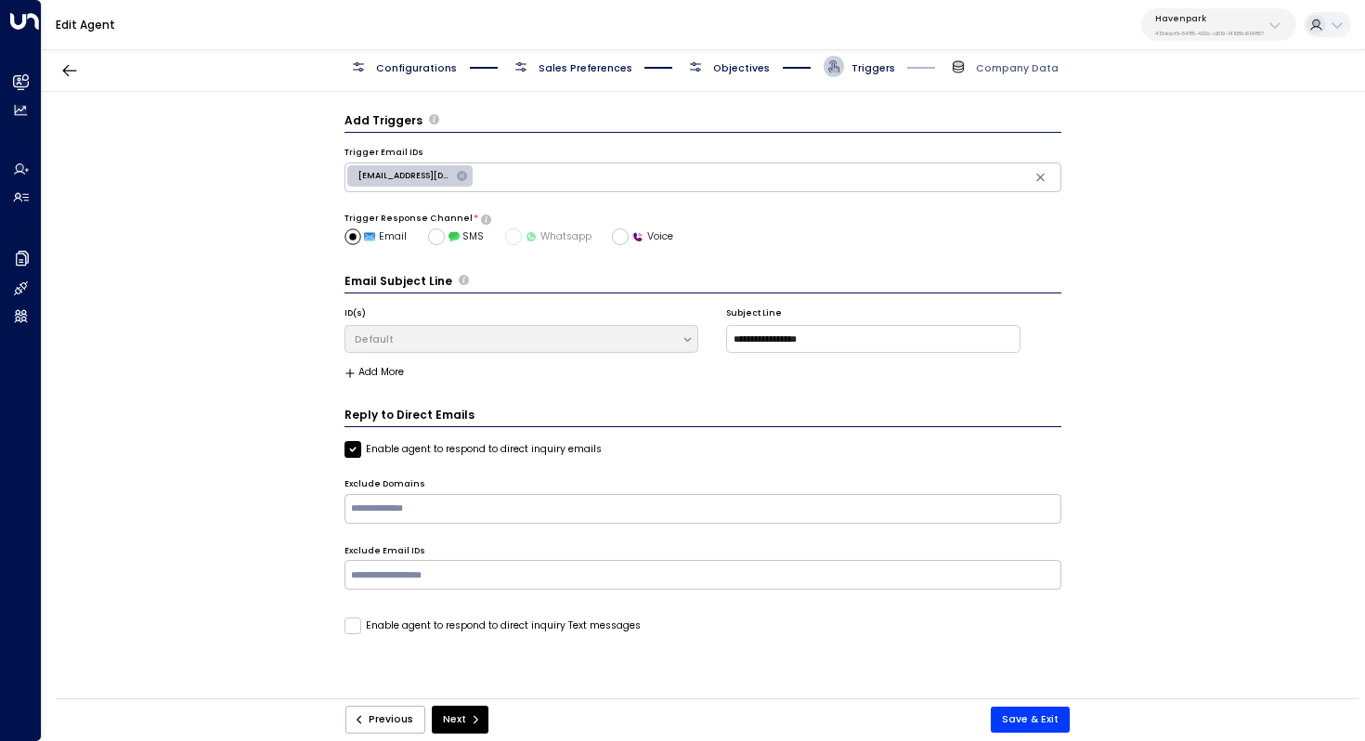
click at [753, 73] on span "Objectives" at bounding box center [741, 68] width 57 height 14
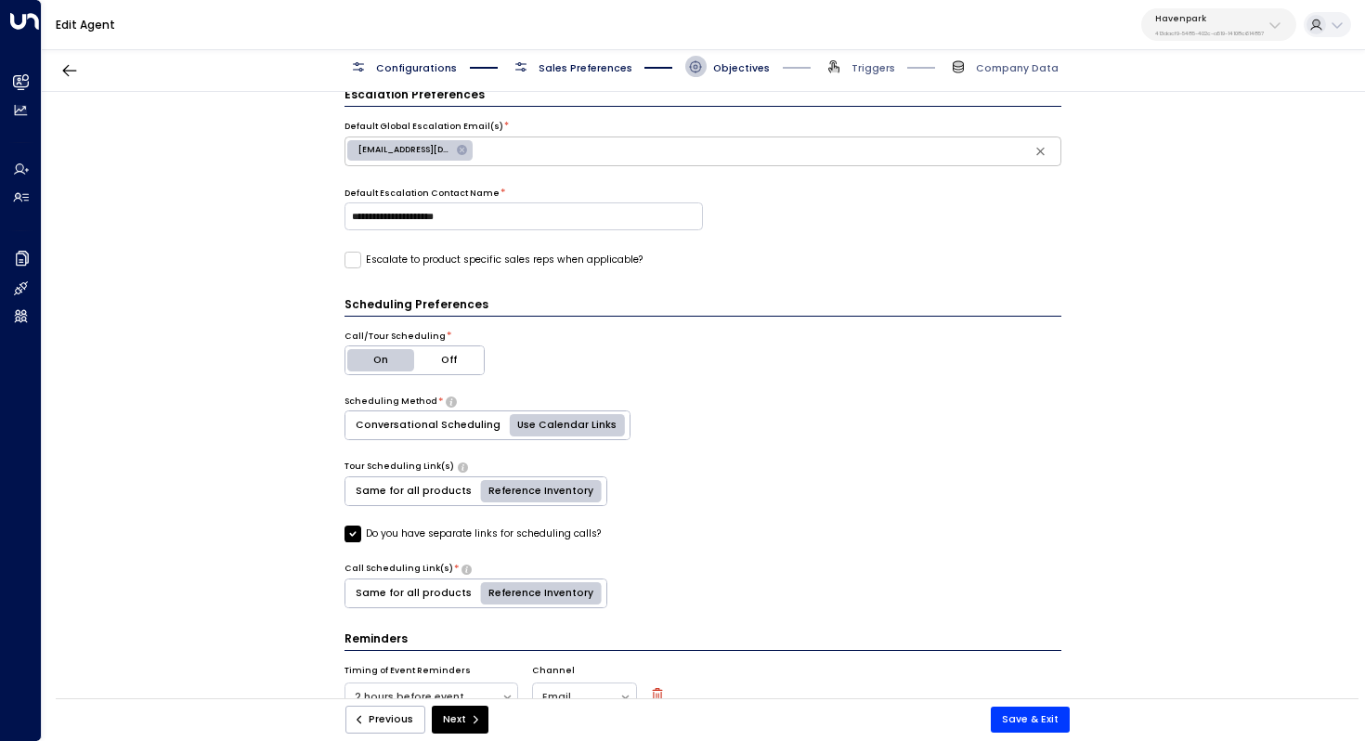
scroll to position [462, 0]
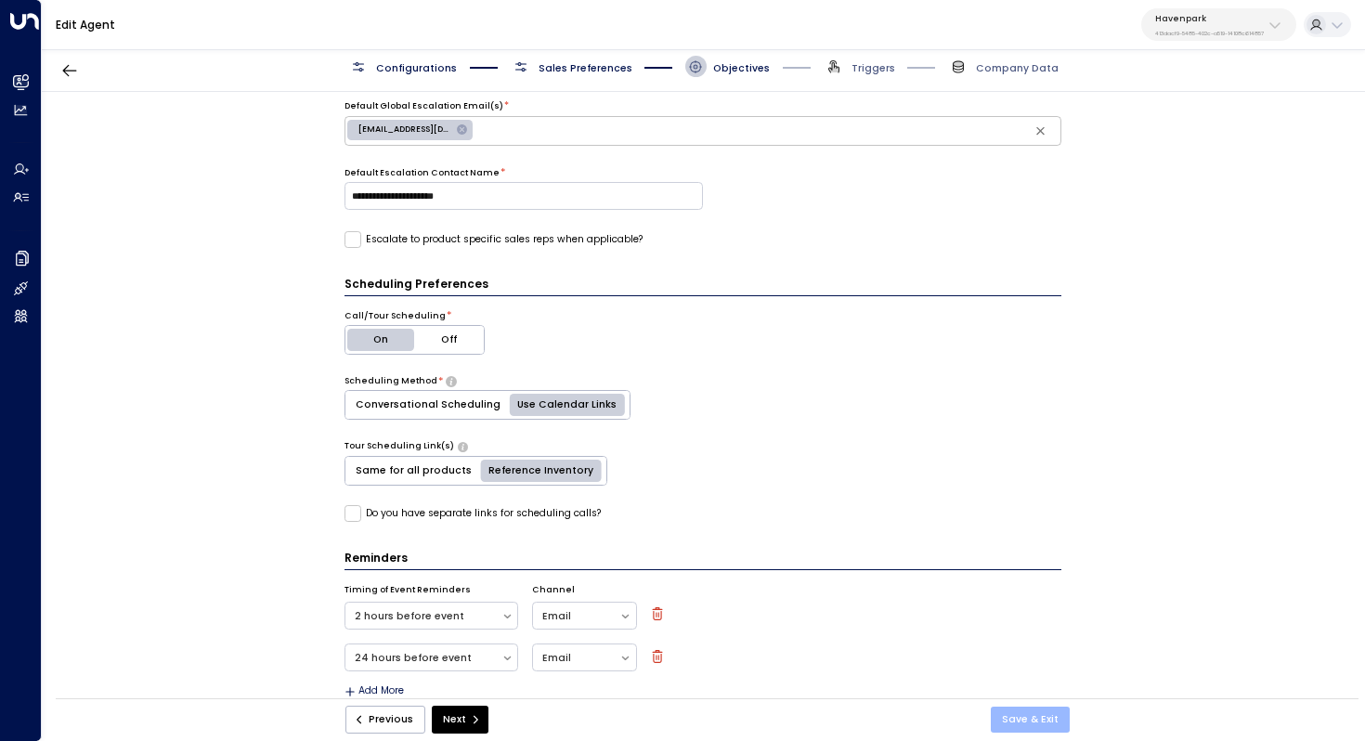
click at [1030, 715] on button "Save & Exit" at bounding box center [1030, 720] width 79 height 26
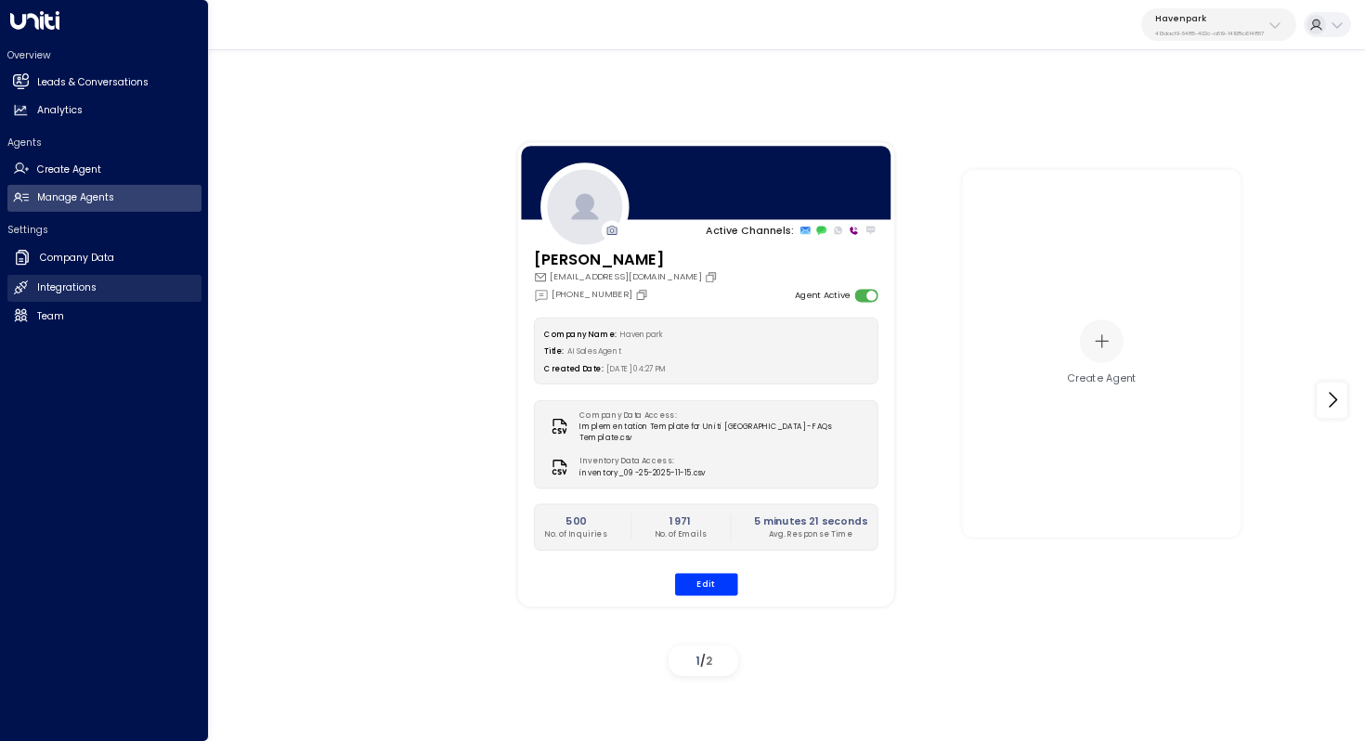
click at [45, 295] on link "Integrations Integrations" at bounding box center [104, 288] width 194 height 27
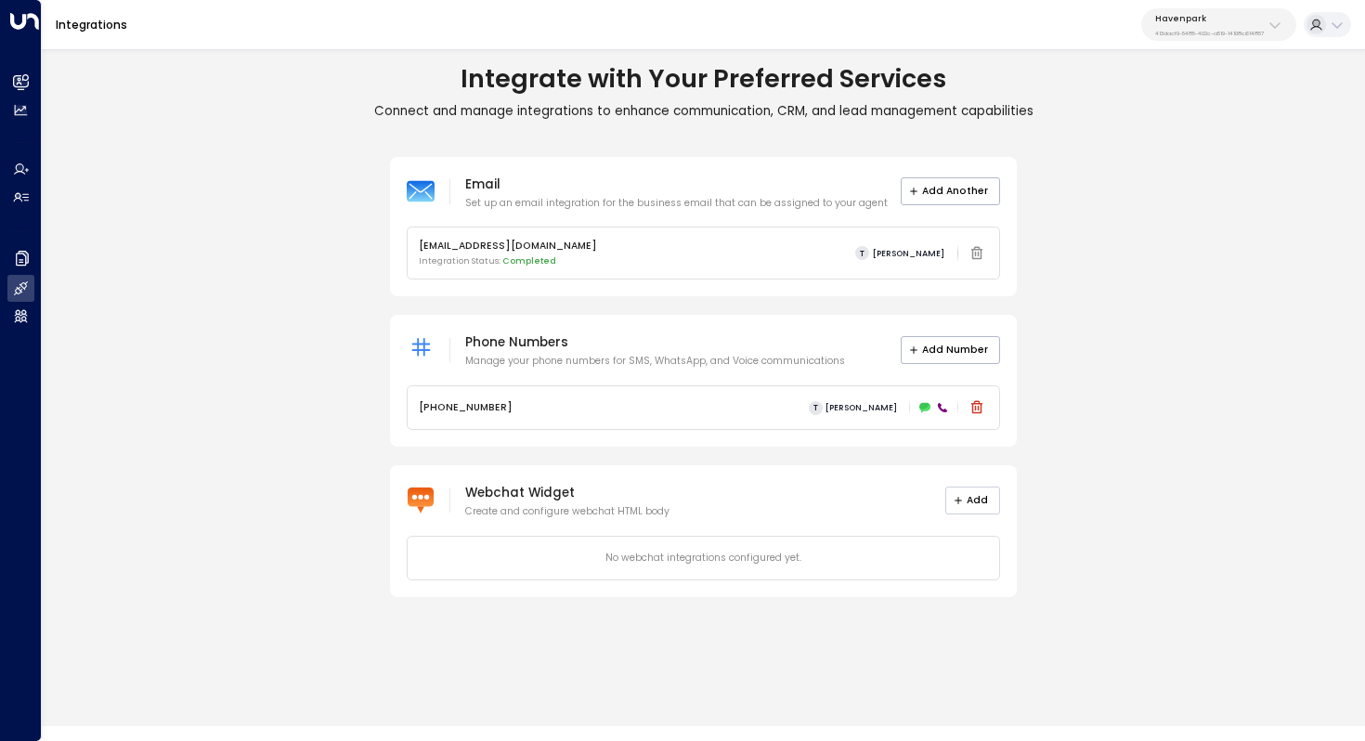
click at [979, 501] on button "Add" at bounding box center [973, 501] width 56 height 28
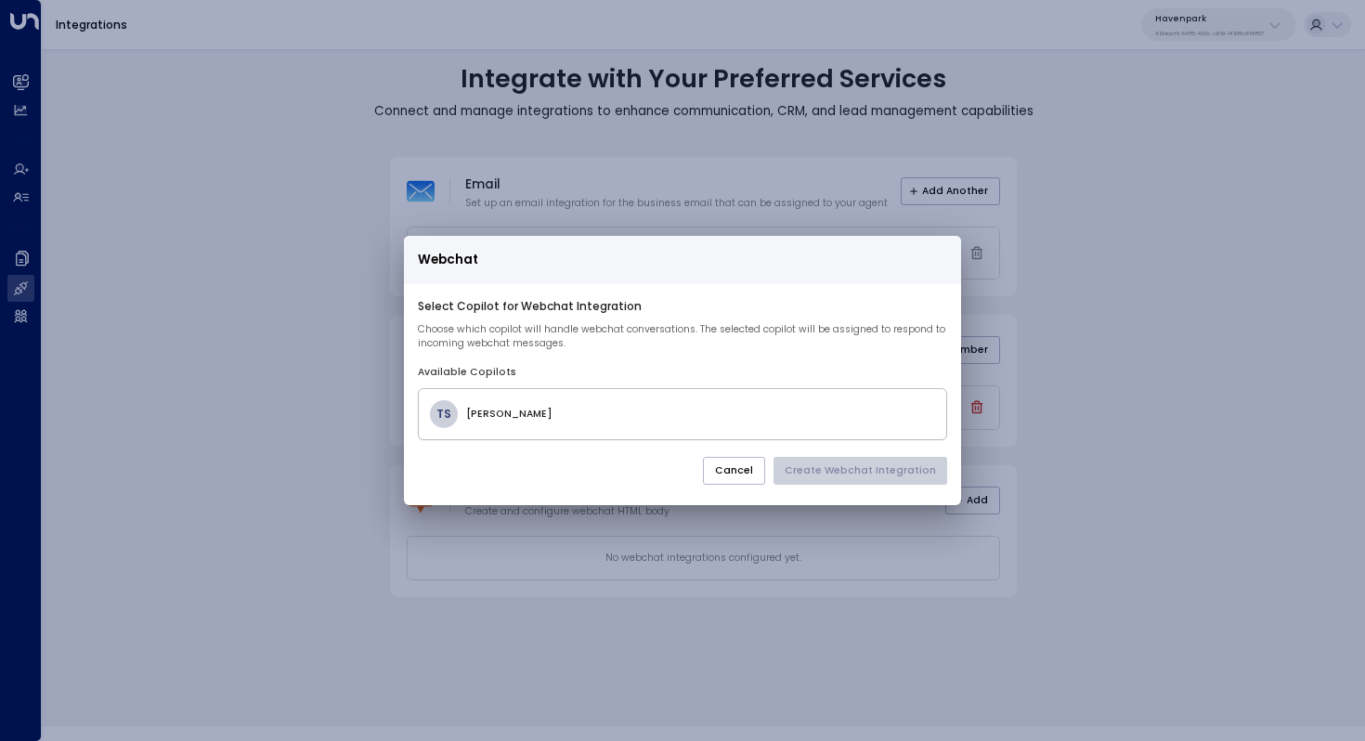
click at [584, 411] on h4 "[PERSON_NAME]" at bounding box center [700, 414] width 469 height 15
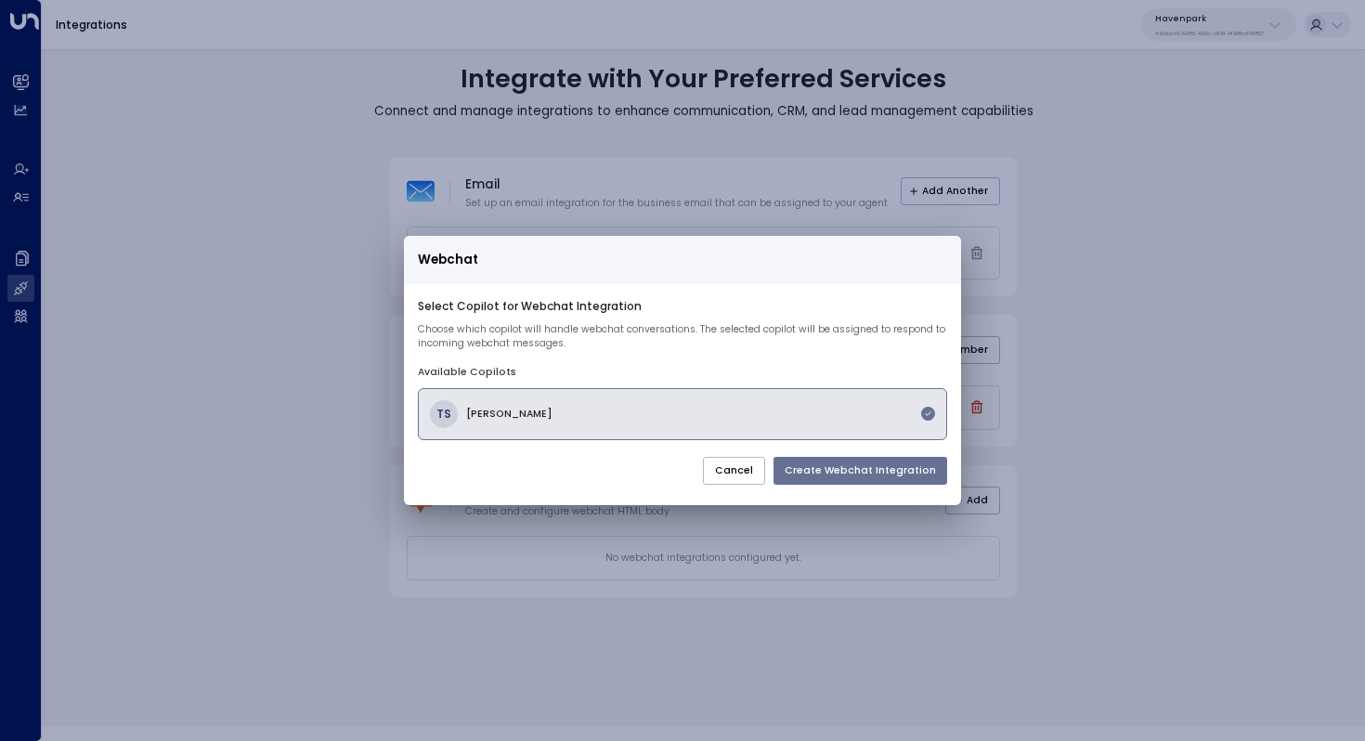
click at [849, 467] on button "Create Webchat Integration" at bounding box center [861, 471] width 174 height 28
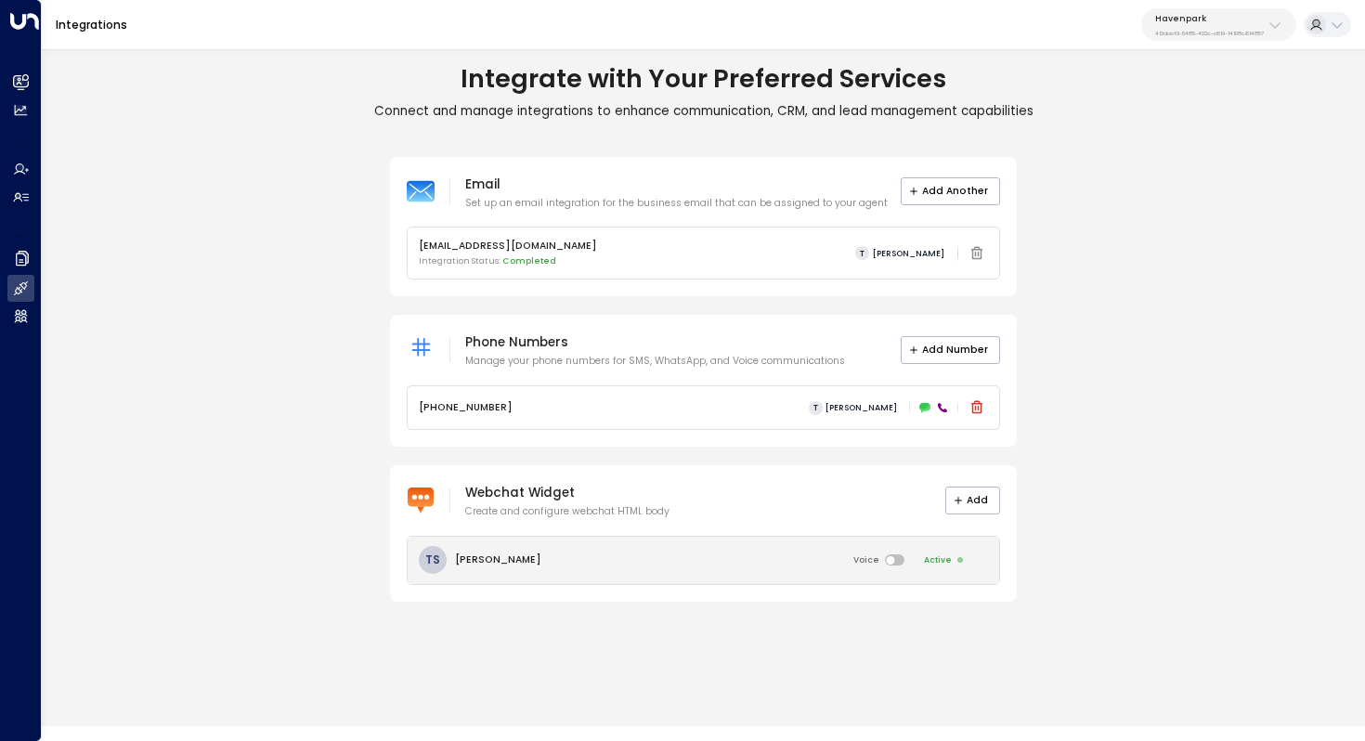
click at [713, 559] on div "[PERSON_NAME] Voice Active" at bounding box center [704, 560] width 592 height 47
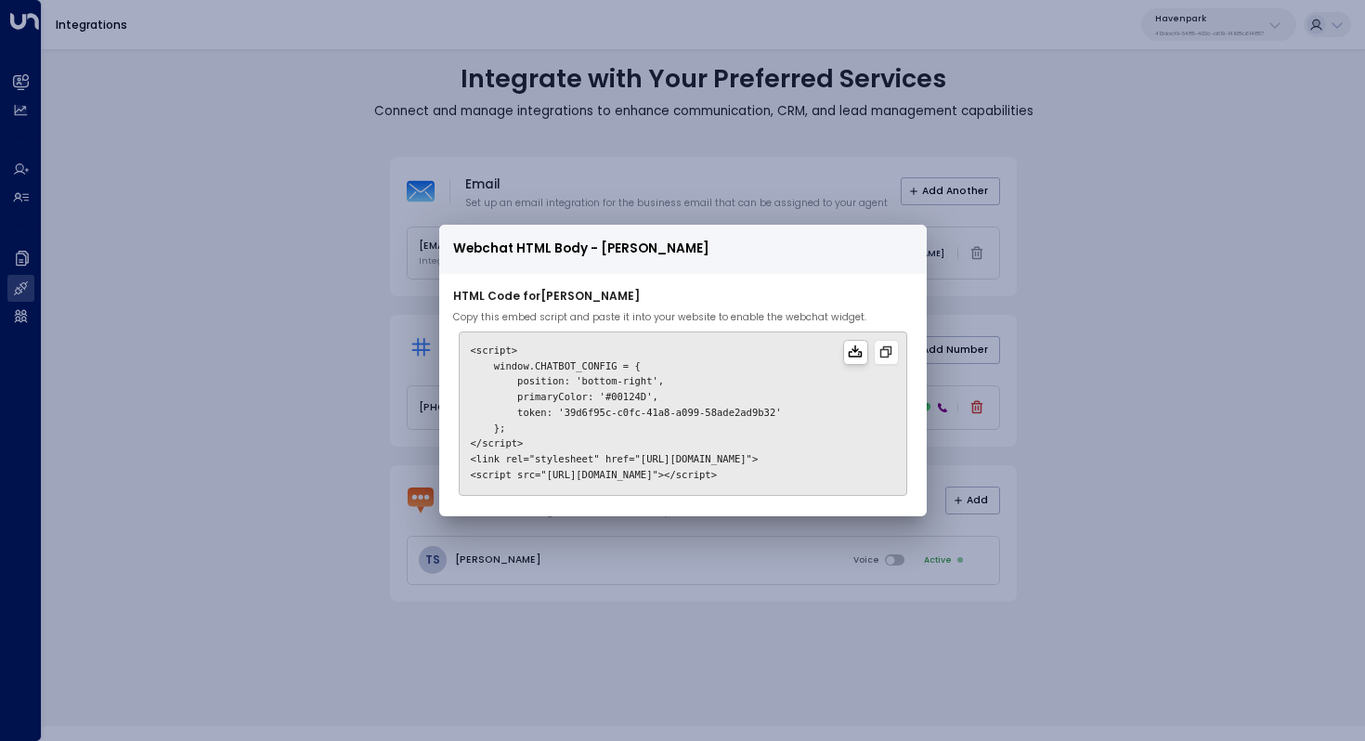
click at [861, 352] on icon at bounding box center [855, 352] width 15 height 15
click at [1078, 346] on div "Webchat HTML Body - [PERSON_NAME] HTML Code for [PERSON_NAME] Copy this embed s…" at bounding box center [682, 370] width 1365 height 741
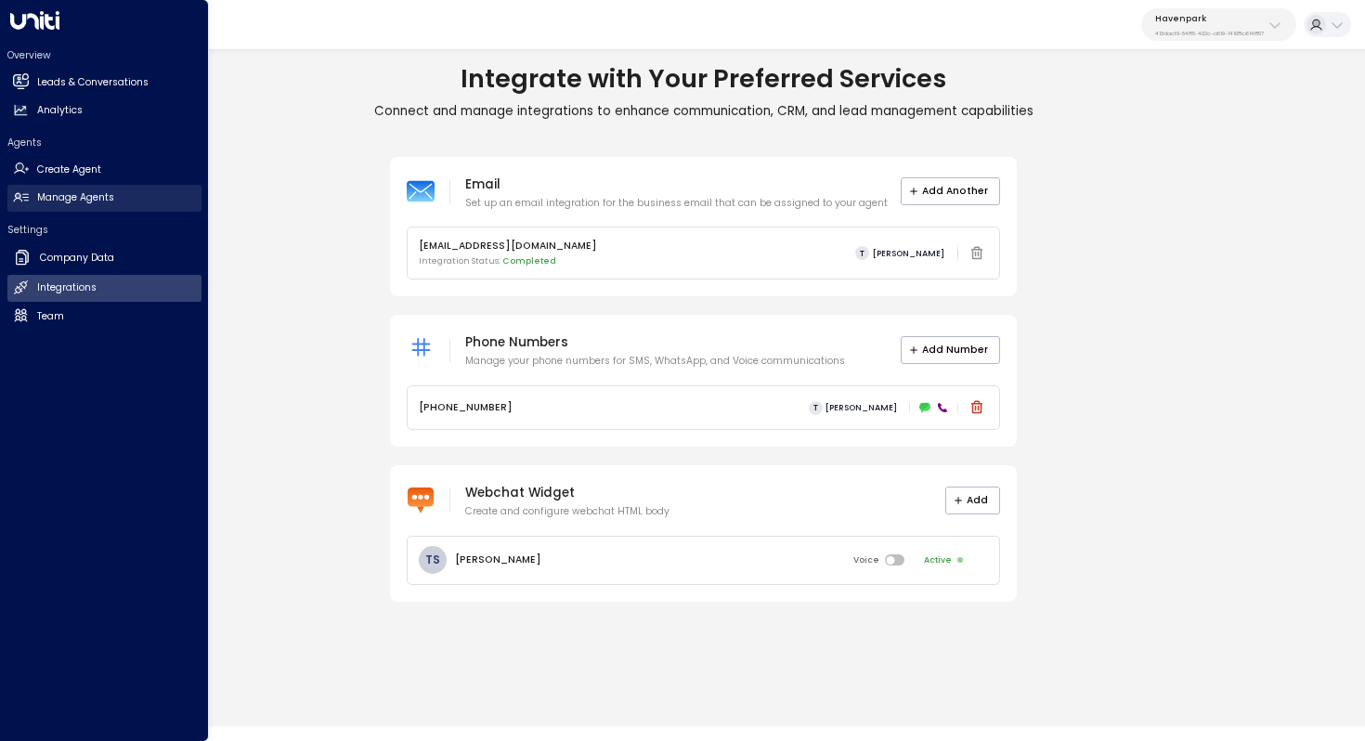
click at [134, 201] on link "Manage Agents Manage Agents" at bounding box center [104, 198] width 194 height 27
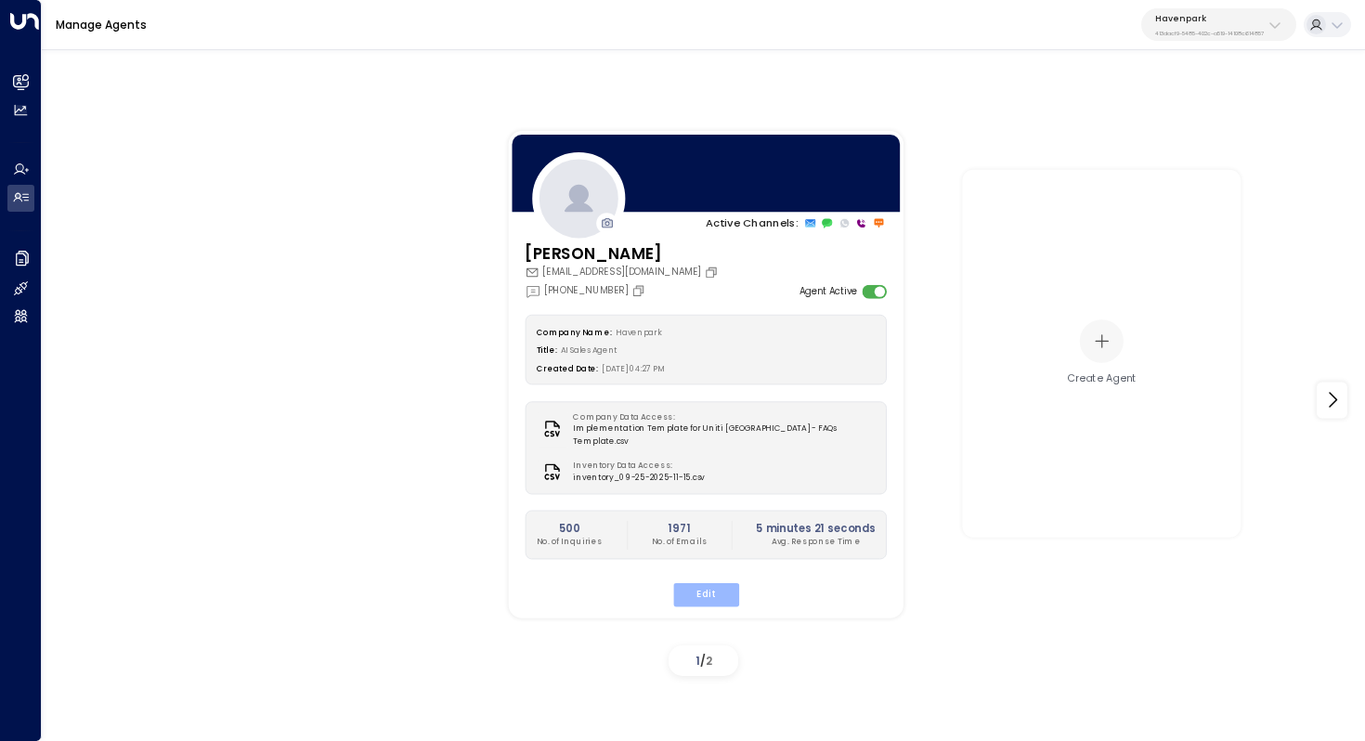
click at [715, 584] on button "Edit" at bounding box center [705, 594] width 66 height 24
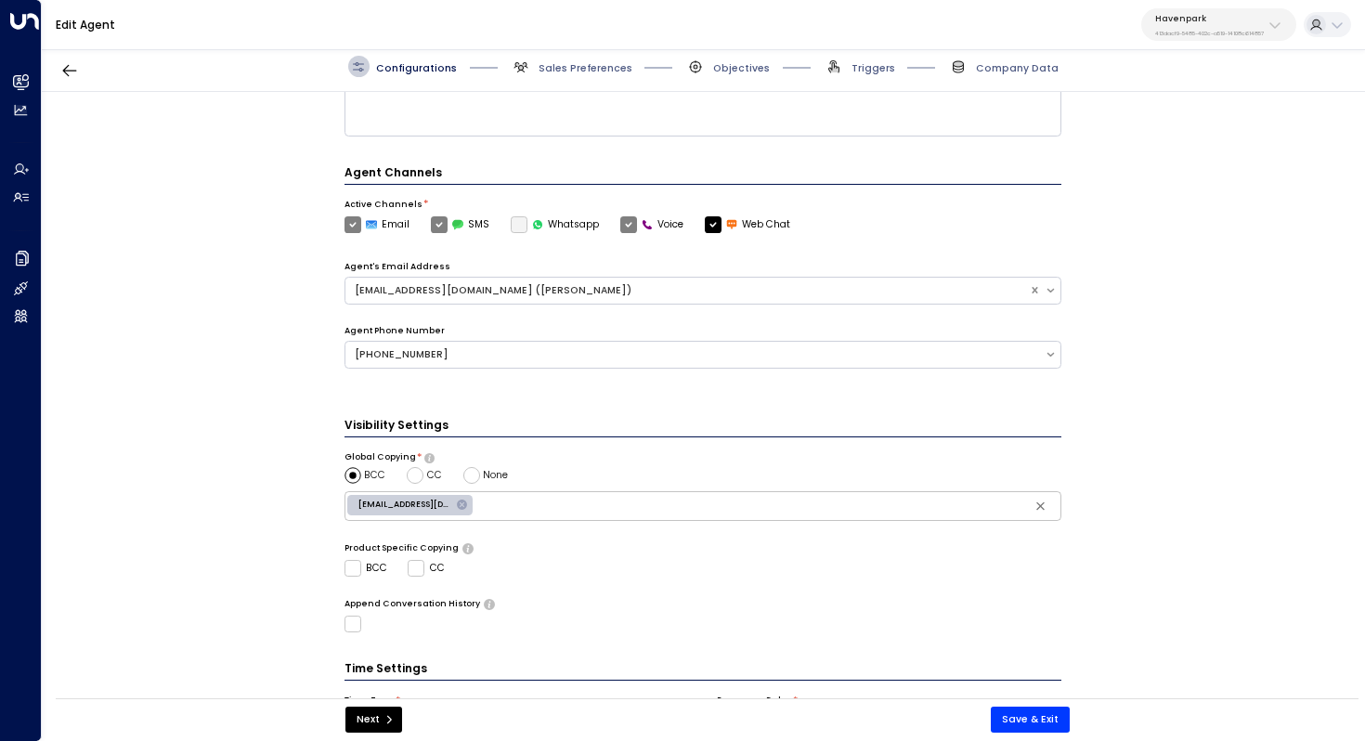
scroll to position [451, 0]
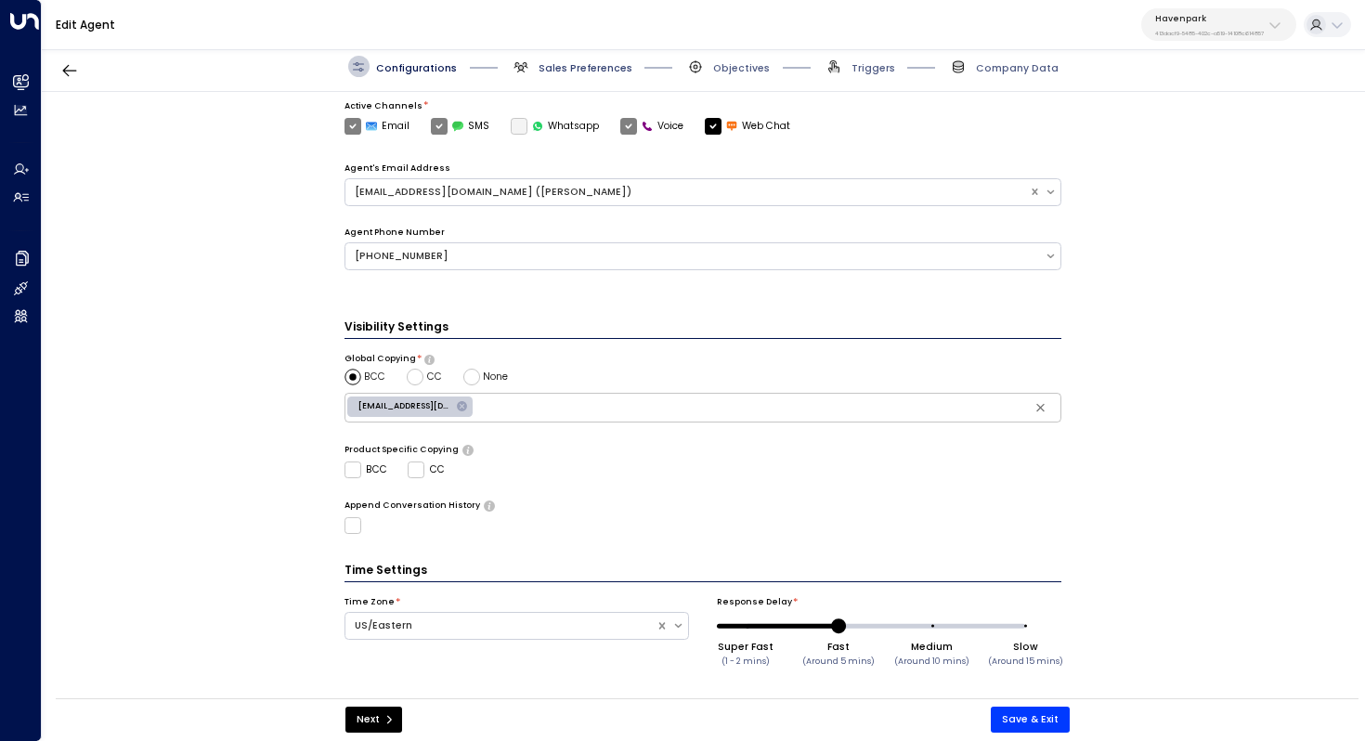
click at [567, 61] on span "Sales Preferences" at bounding box center [586, 68] width 94 height 14
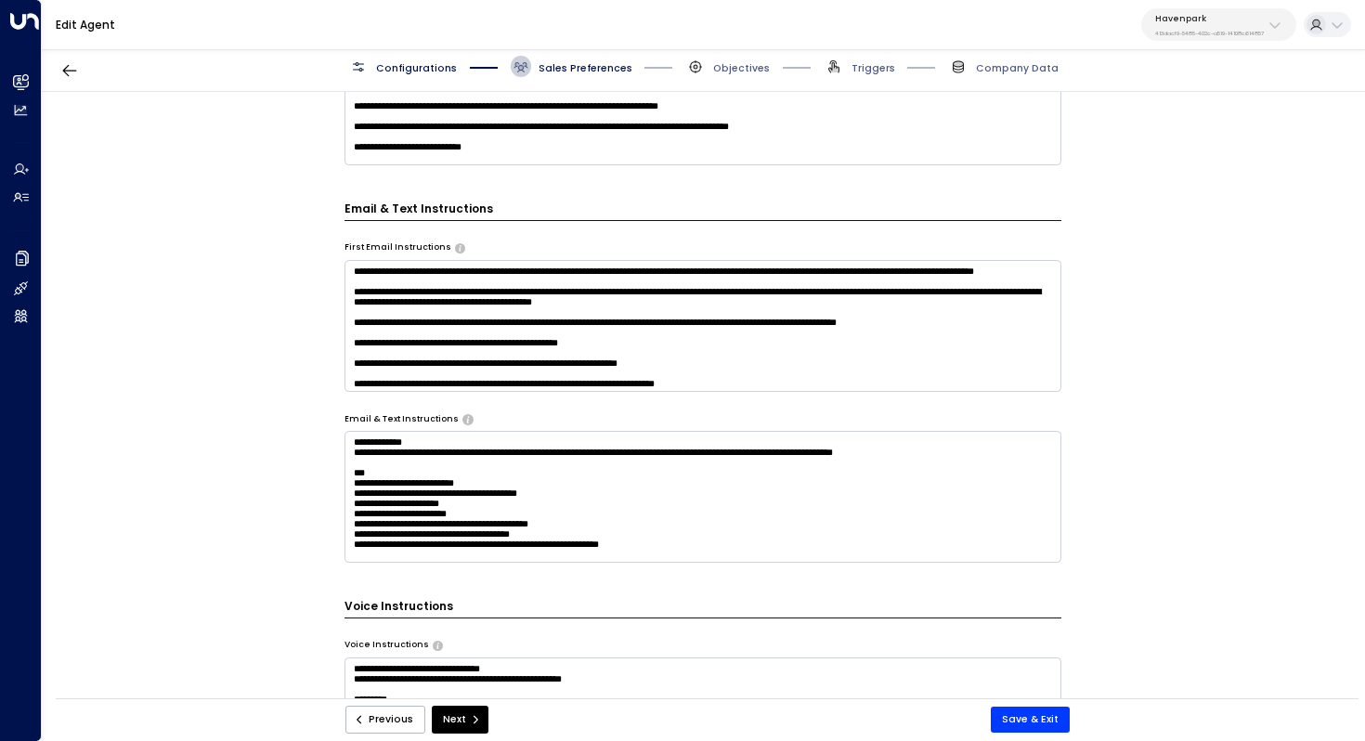
scroll to position [668, 0]
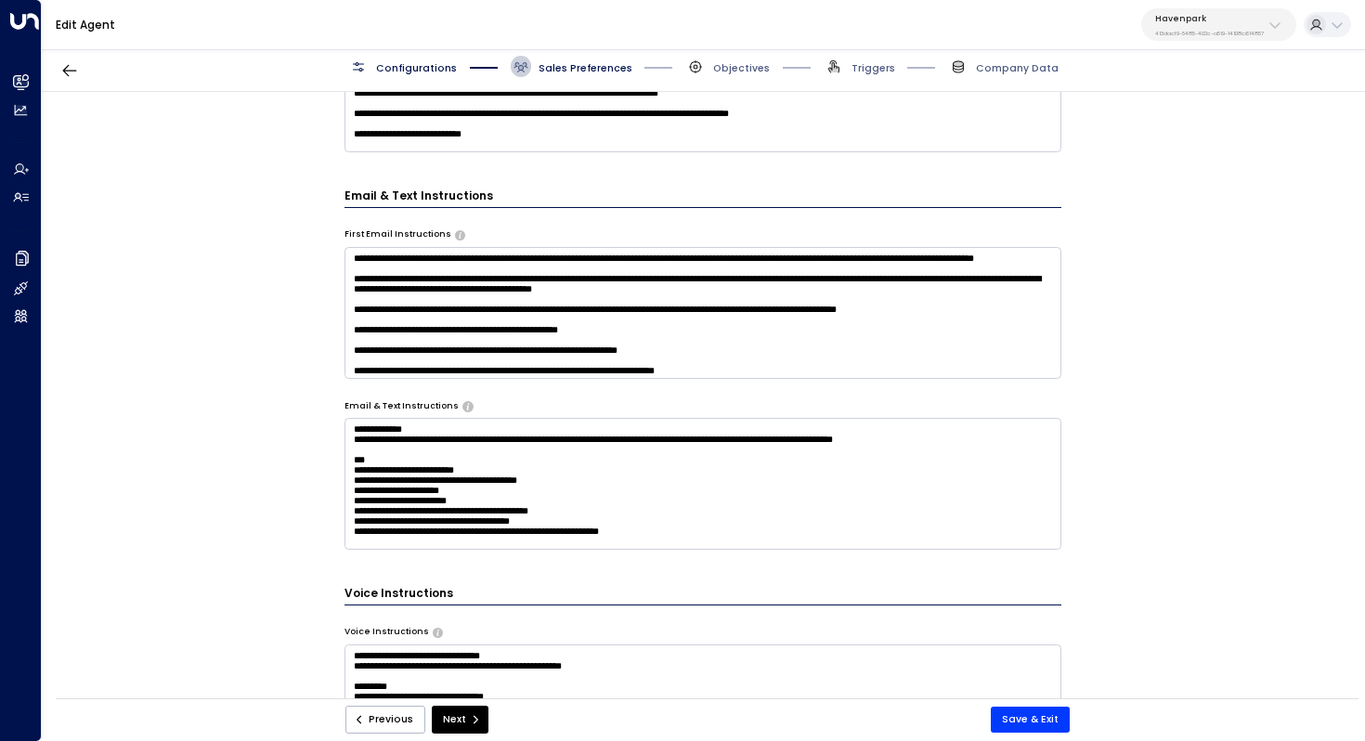
click at [553, 315] on textarea "**********" at bounding box center [704, 313] width 718 height 132
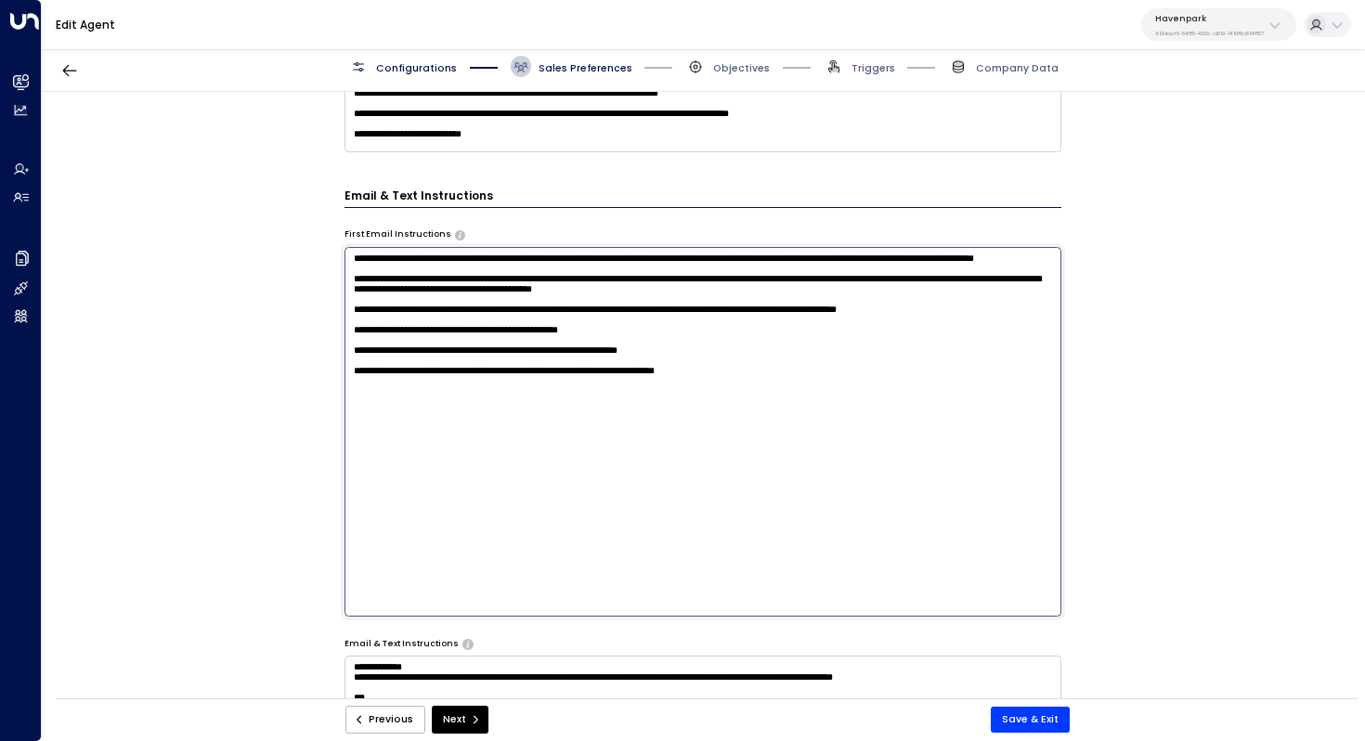
click at [553, 315] on textarea "**********" at bounding box center [704, 432] width 718 height 370
click at [1122, 401] on div "**********" at bounding box center [703, 400] width 1322 height 616
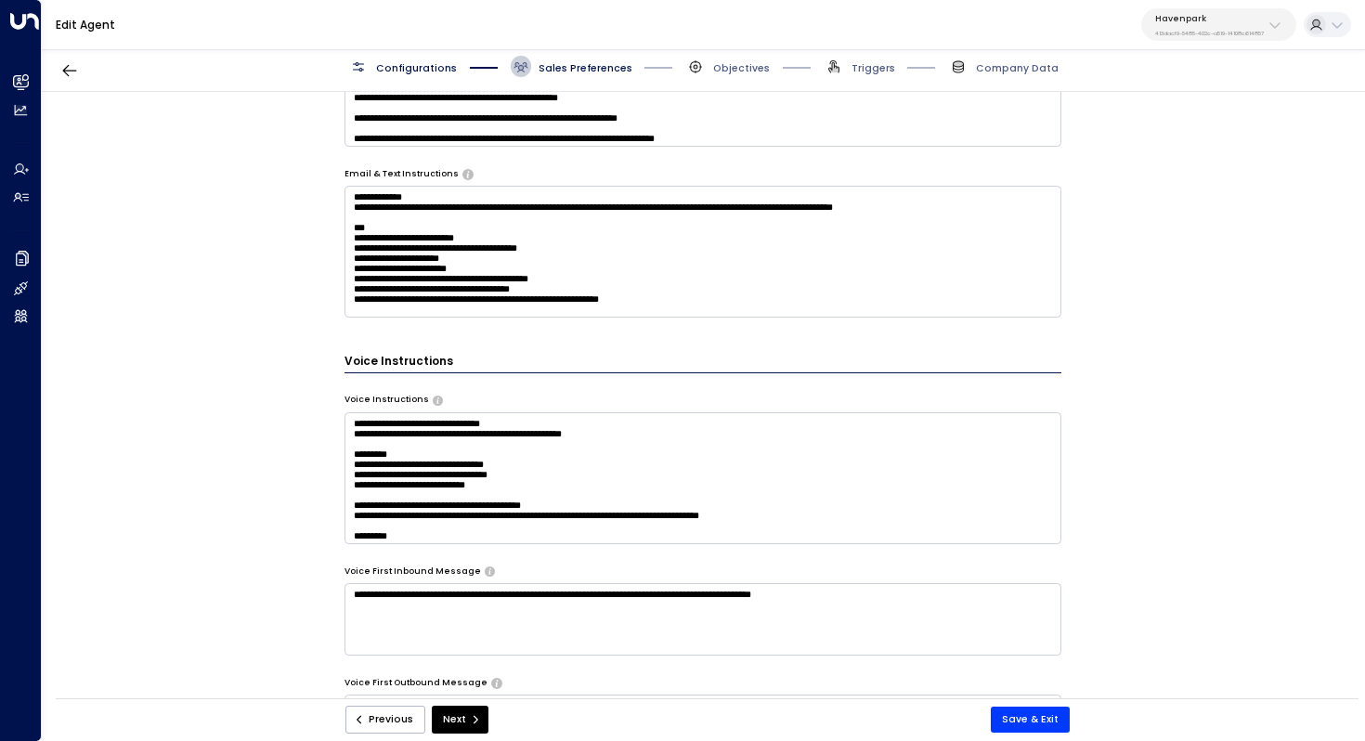
scroll to position [919, 0]
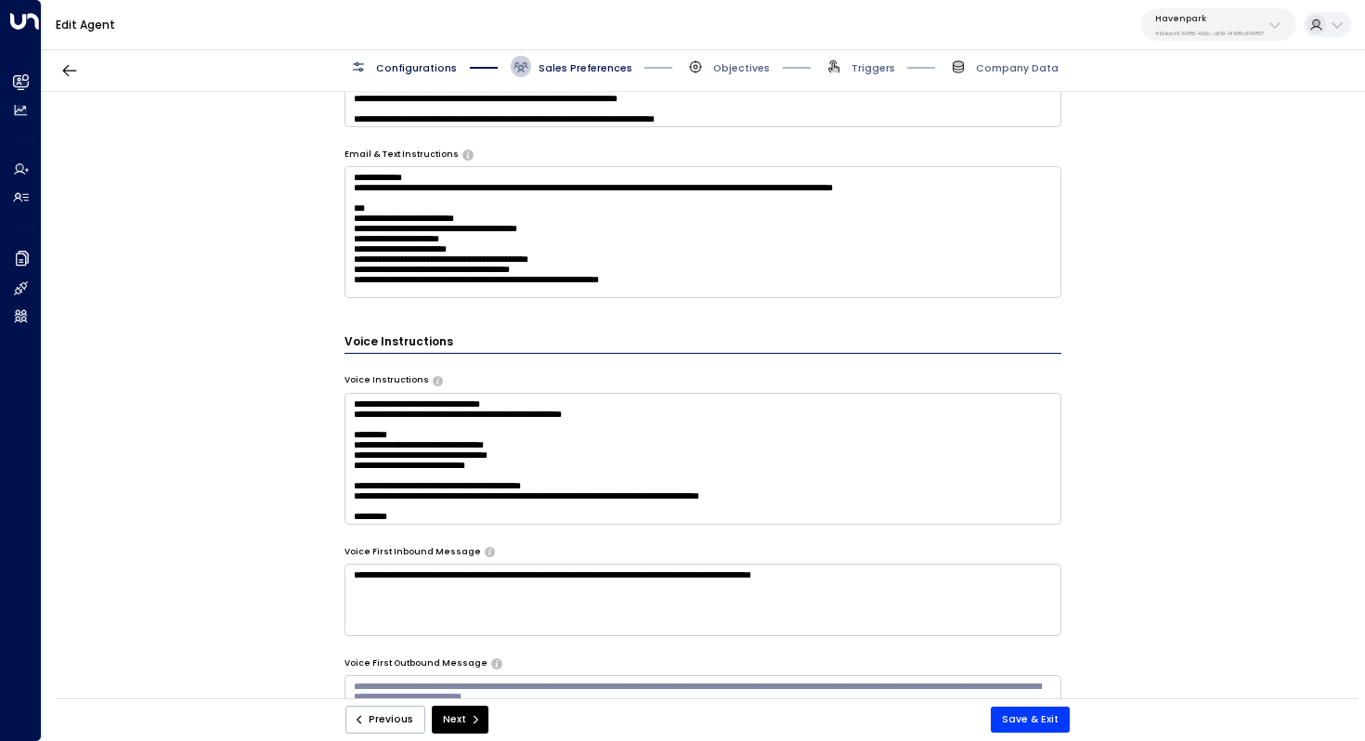
click at [598, 241] on textarea "**********" at bounding box center [704, 232] width 718 height 132
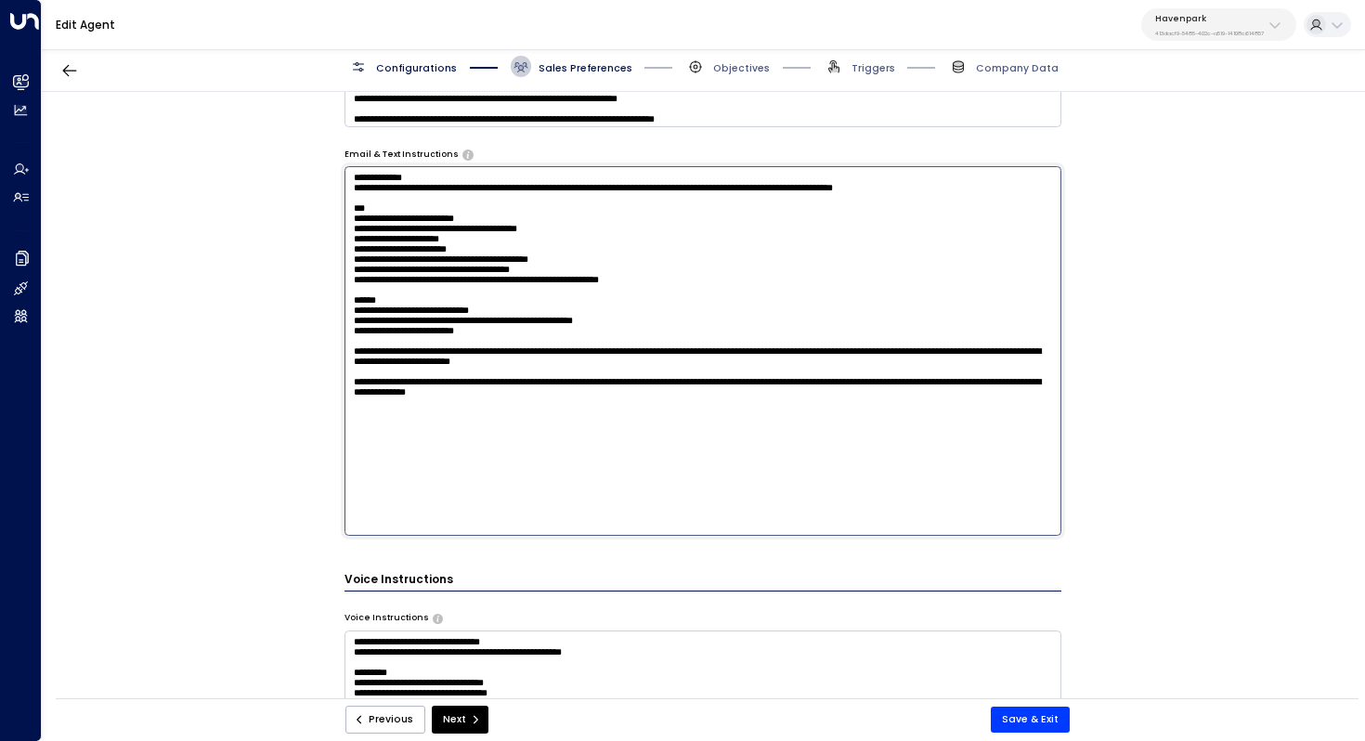
click at [598, 241] on textarea "**********" at bounding box center [704, 351] width 718 height 370
drag, startPoint x: 650, startPoint y: 475, endPoint x: 262, endPoint y: 150, distance: 505.7
click at [262, 150] on div "**********" at bounding box center [703, 400] width 1322 height 616
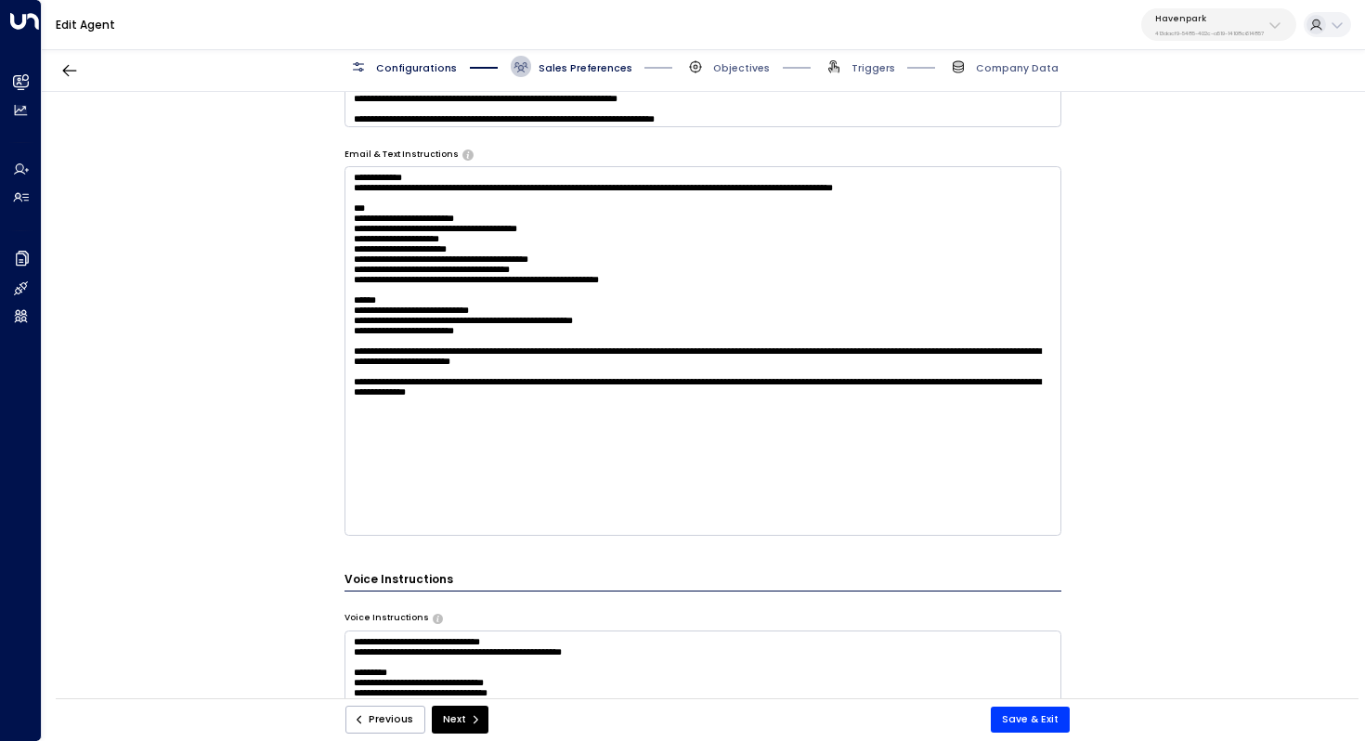
click at [1206, 390] on div "**********" at bounding box center [703, 400] width 1322 height 616
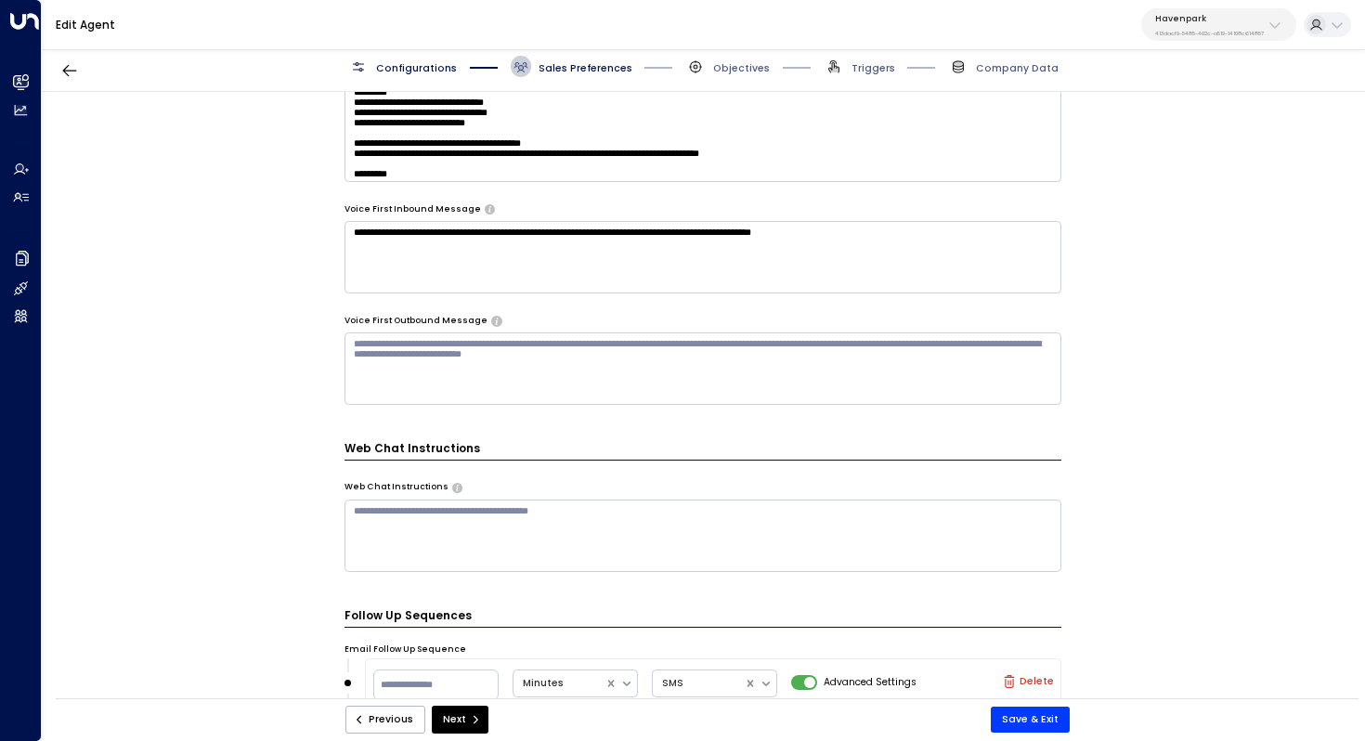
scroll to position [1294, 0]
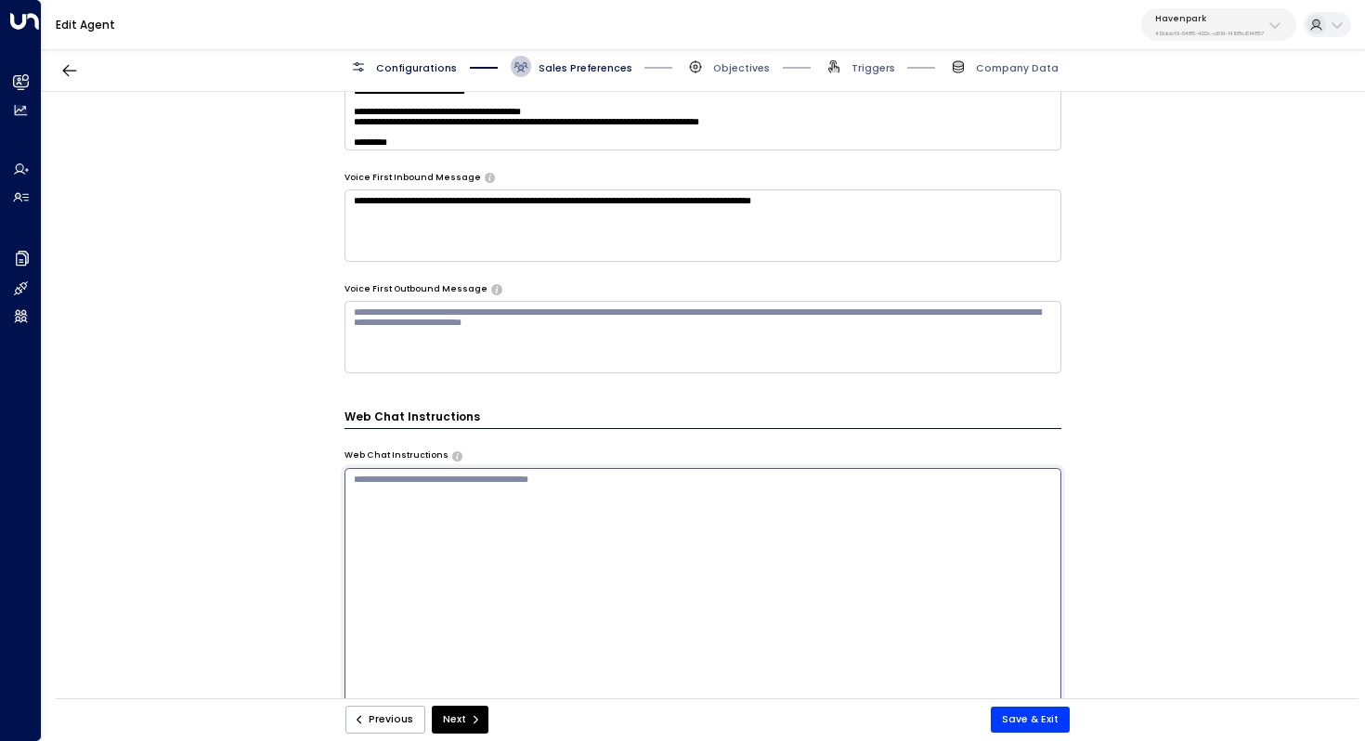
click at [545, 488] on textarea at bounding box center [704, 653] width 718 height 370
paste textarea "**********"
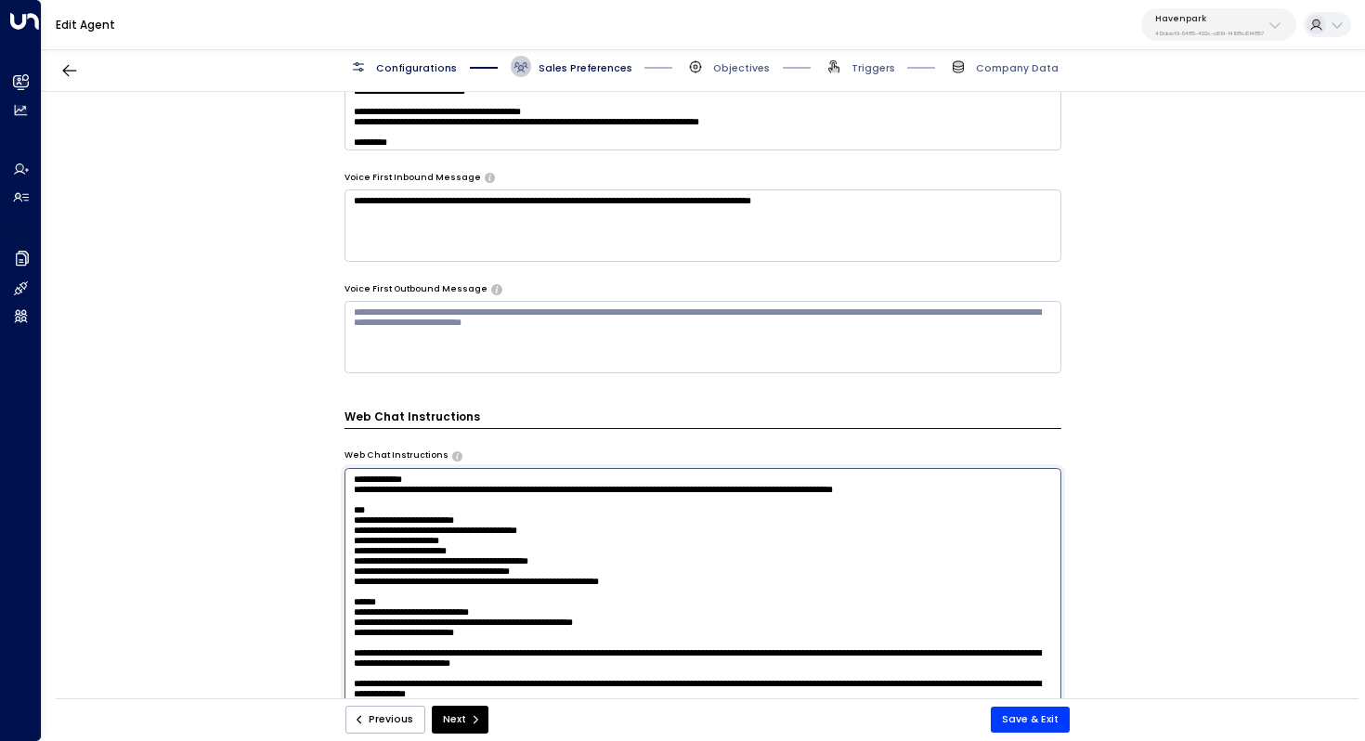
scroll to position [1374, 0]
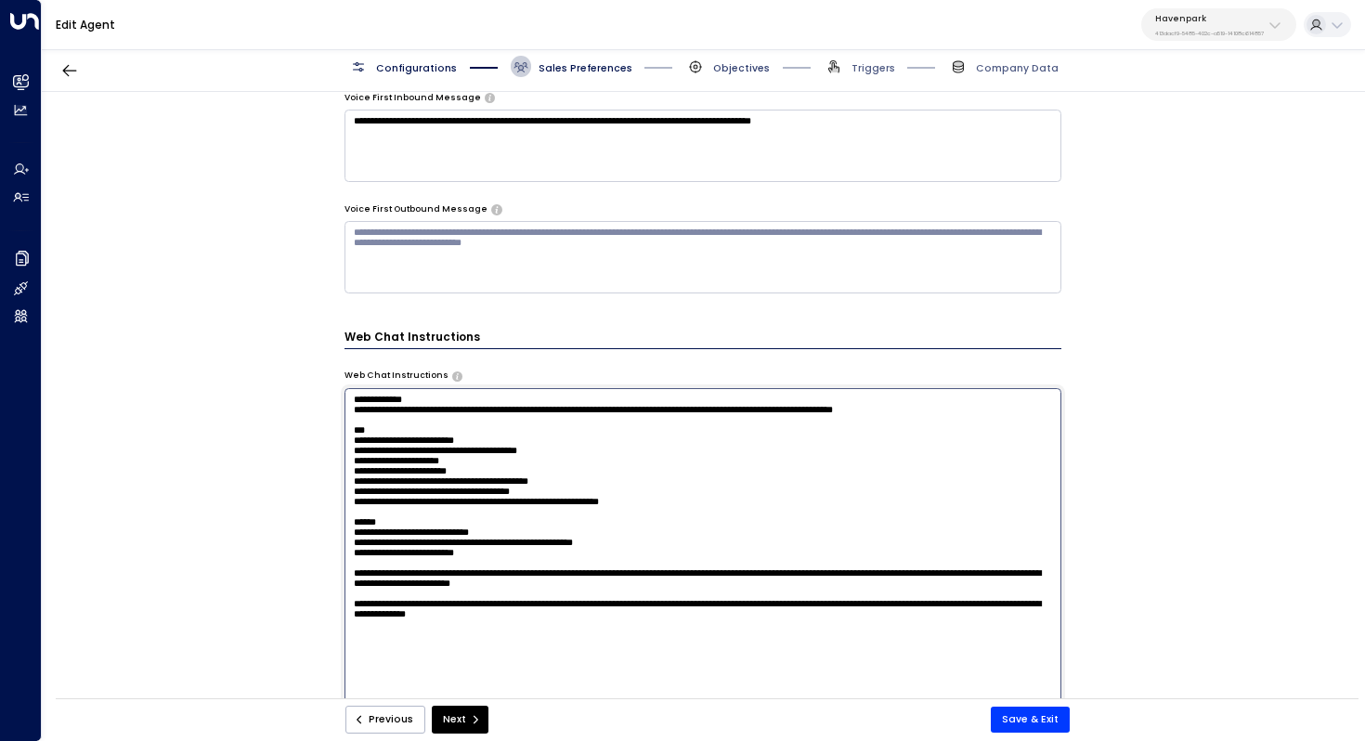
type textarea "**********"
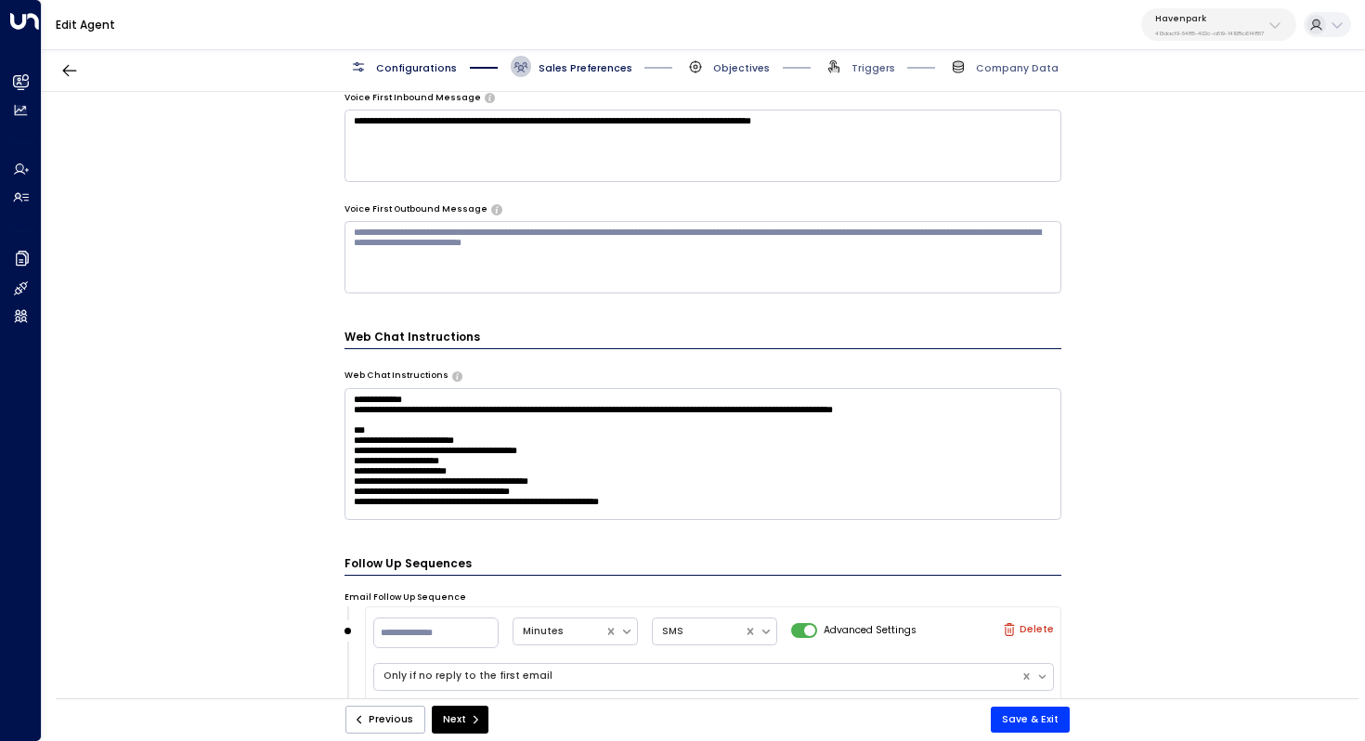
click at [726, 63] on span "Objectives" at bounding box center [741, 68] width 57 height 14
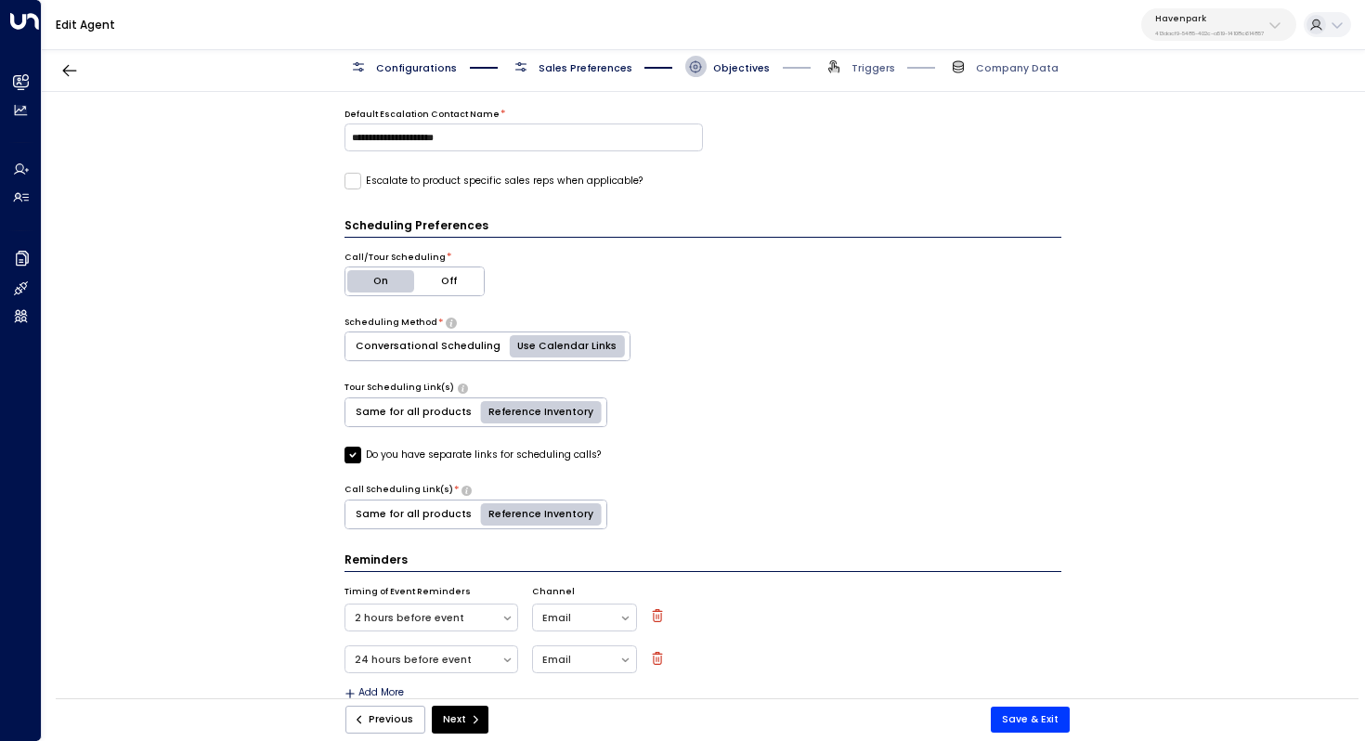
scroll to position [484, 0]
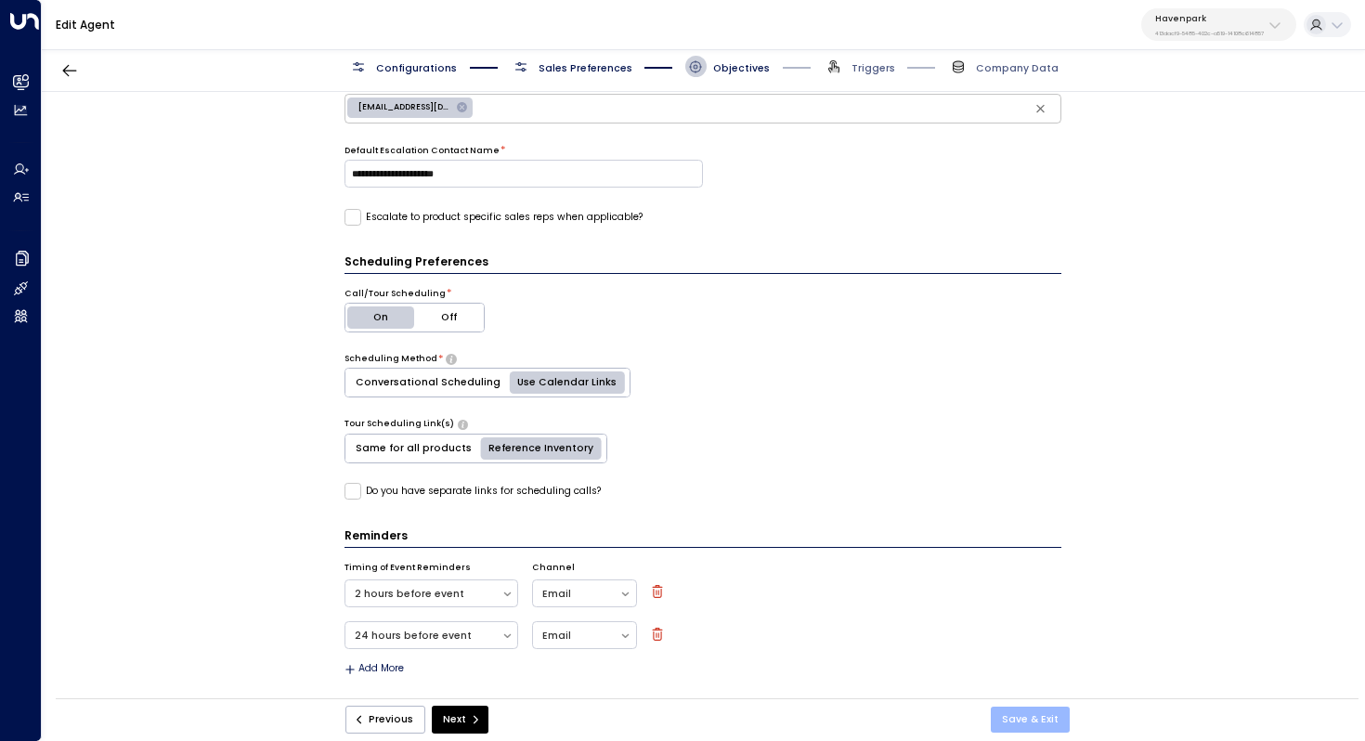
click at [1026, 711] on button "Save & Exit" at bounding box center [1030, 720] width 79 height 26
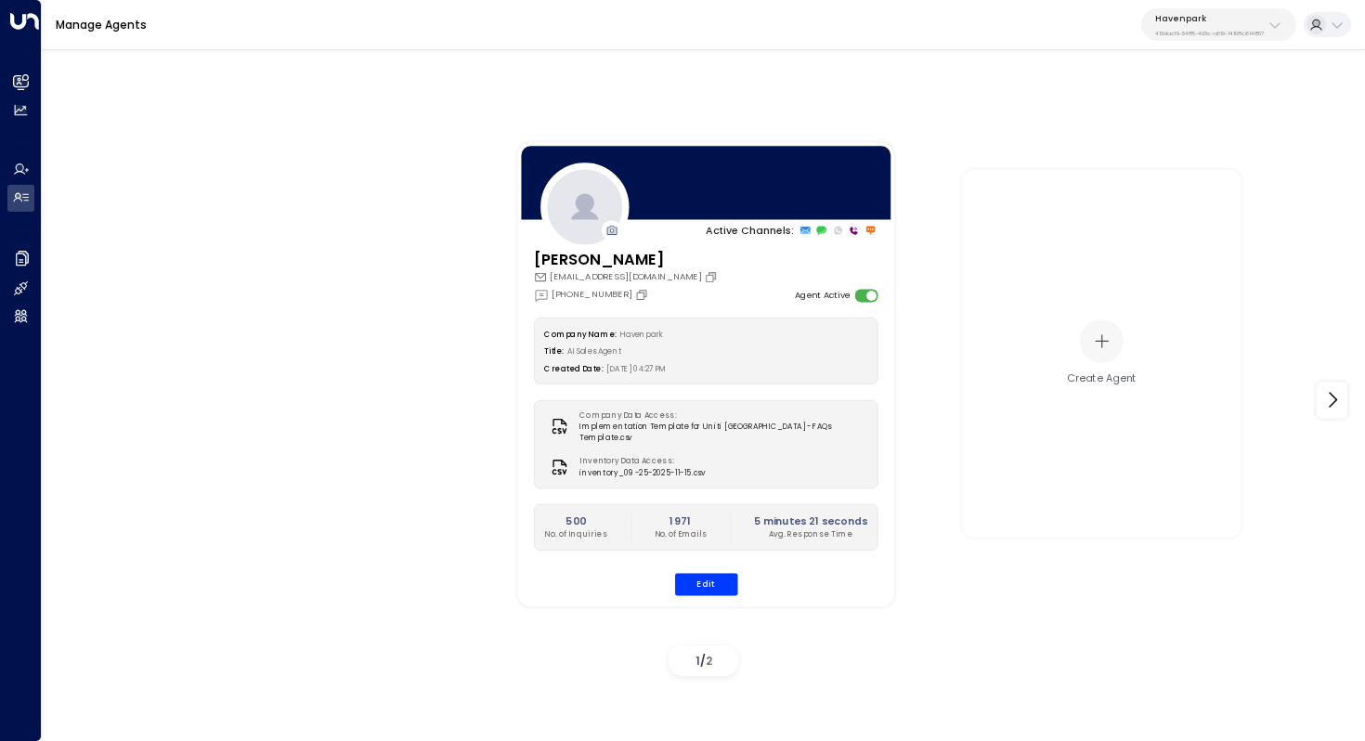
click at [1196, 15] on p "Havenpark" at bounding box center [1209, 18] width 109 height 11
type input "****"
click at [1219, 122] on div "OpenTech Demo ID: 99909294-0a93-4cd6-8543-3758e87f4f7f" at bounding box center [1247, 126] width 197 height 29
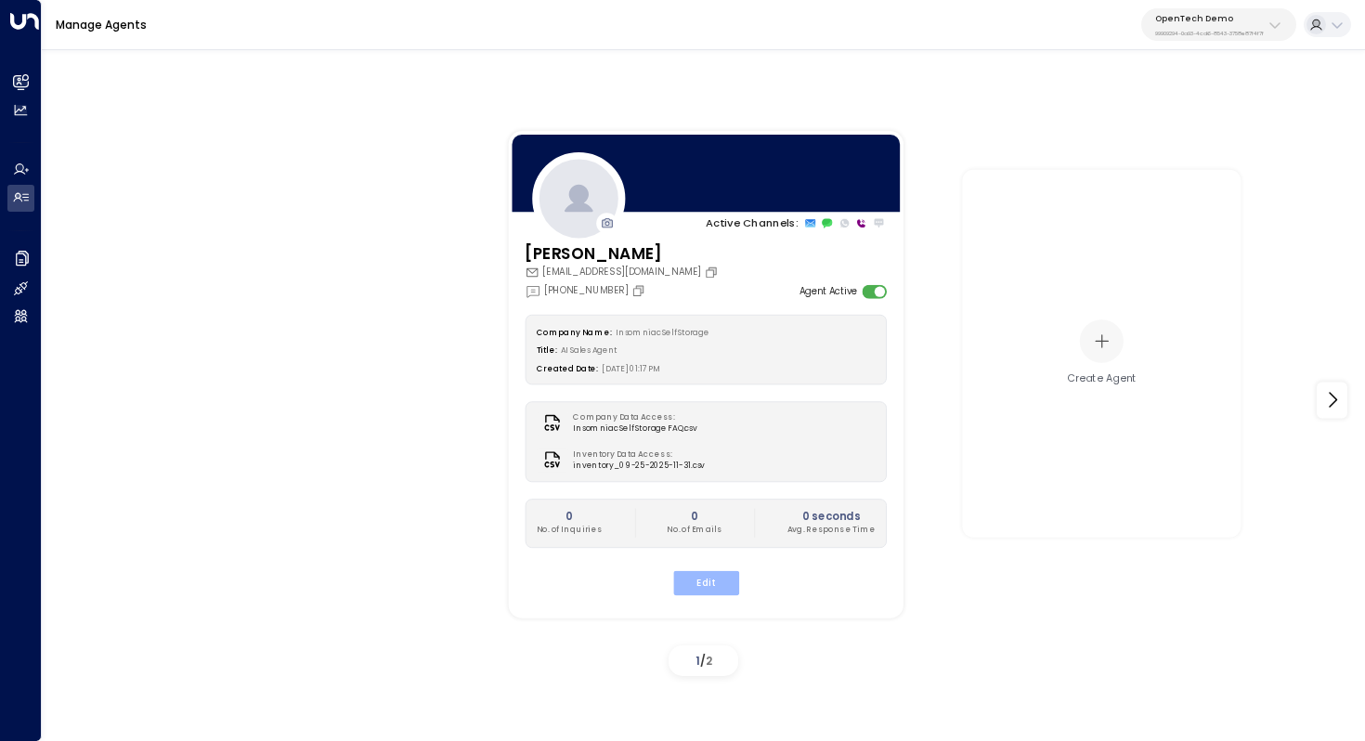
click at [705, 582] on button "Edit" at bounding box center [705, 582] width 66 height 24
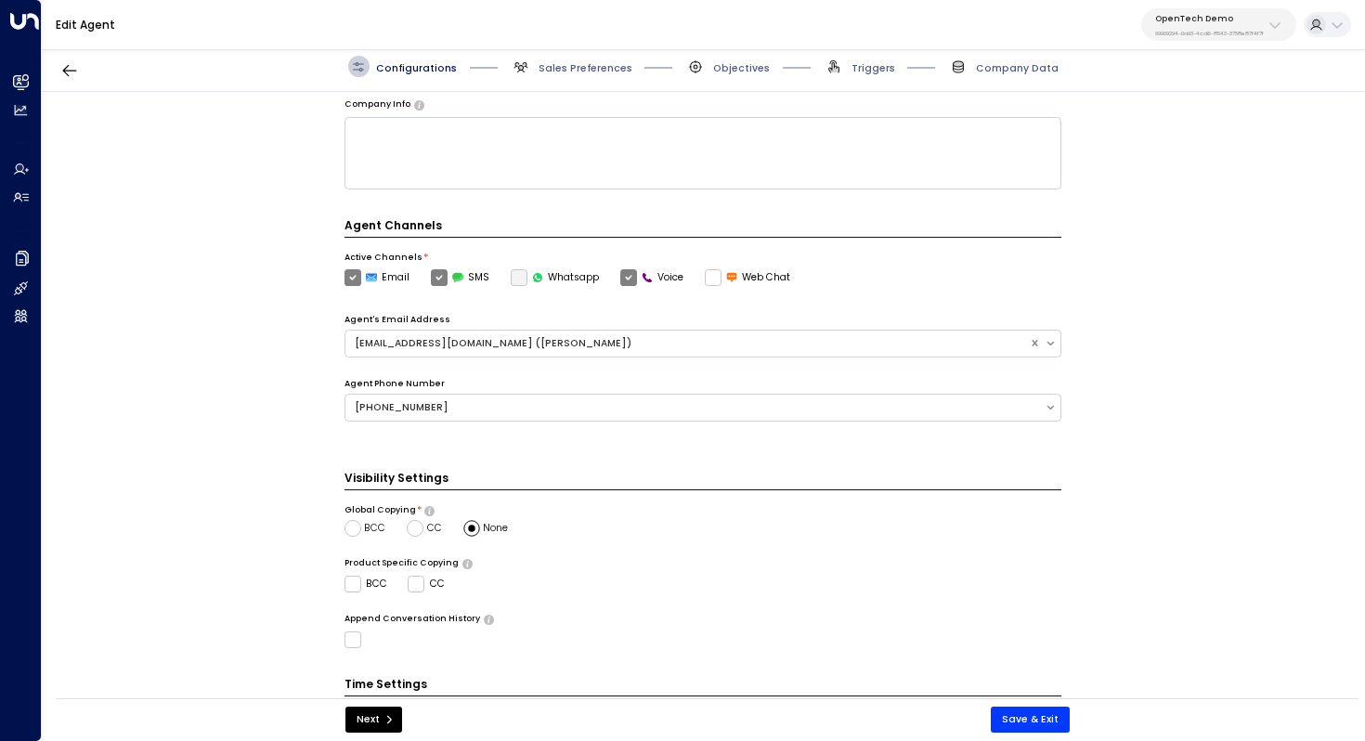
scroll to position [355, 0]
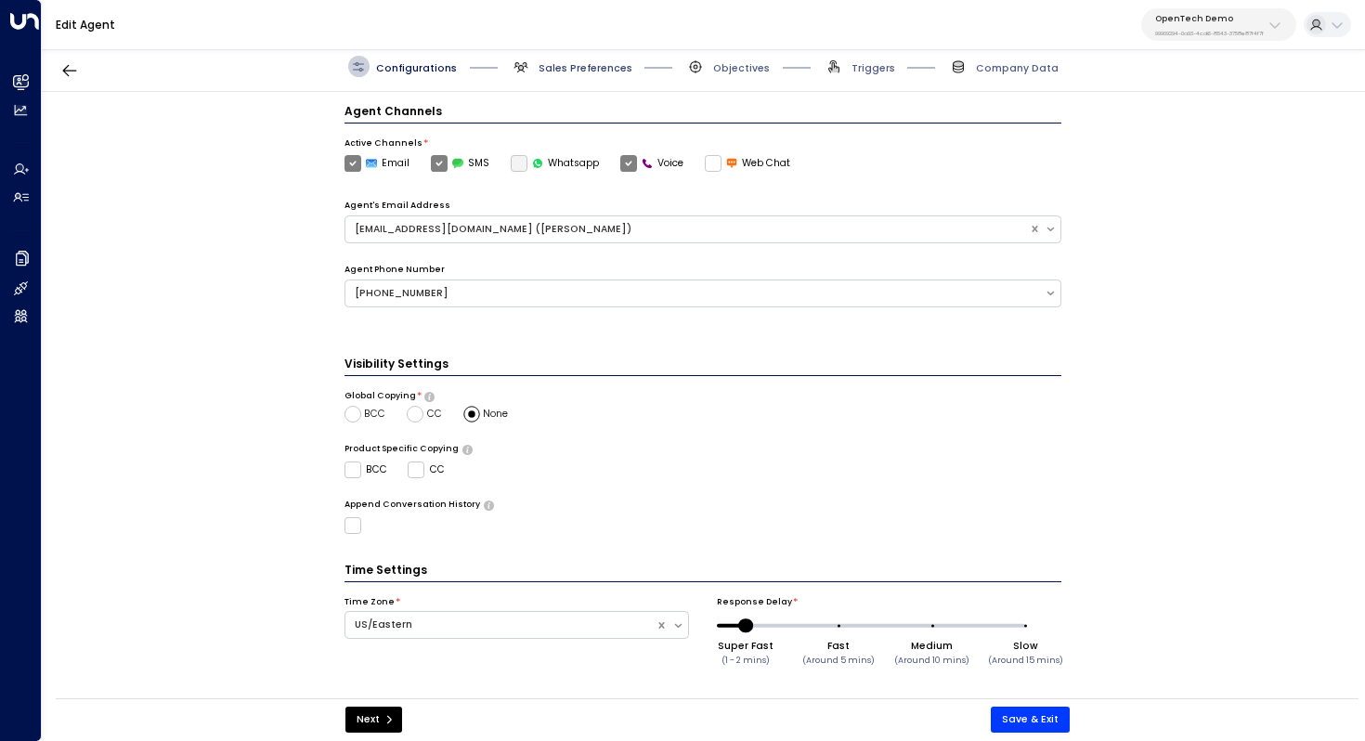
click at [556, 72] on span "Sales Preferences" at bounding box center [586, 68] width 94 height 14
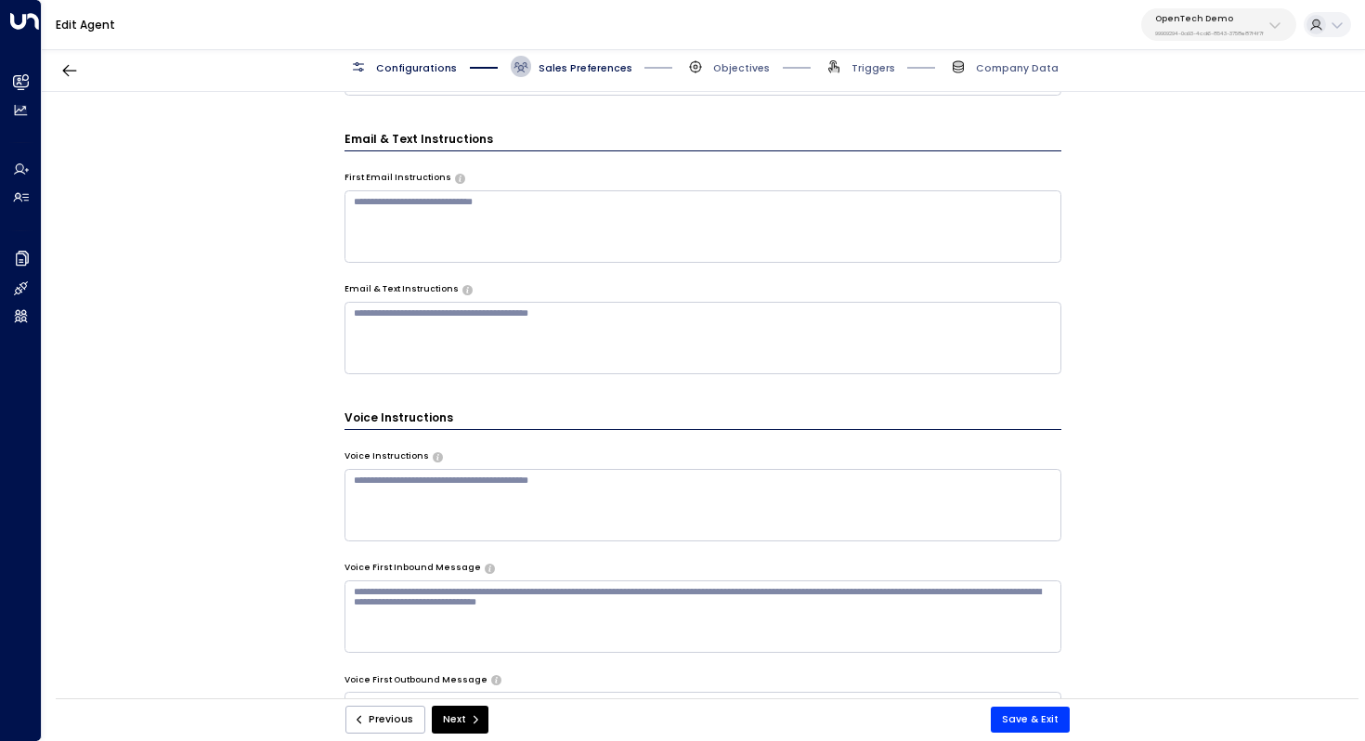
scroll to position [760, 0]
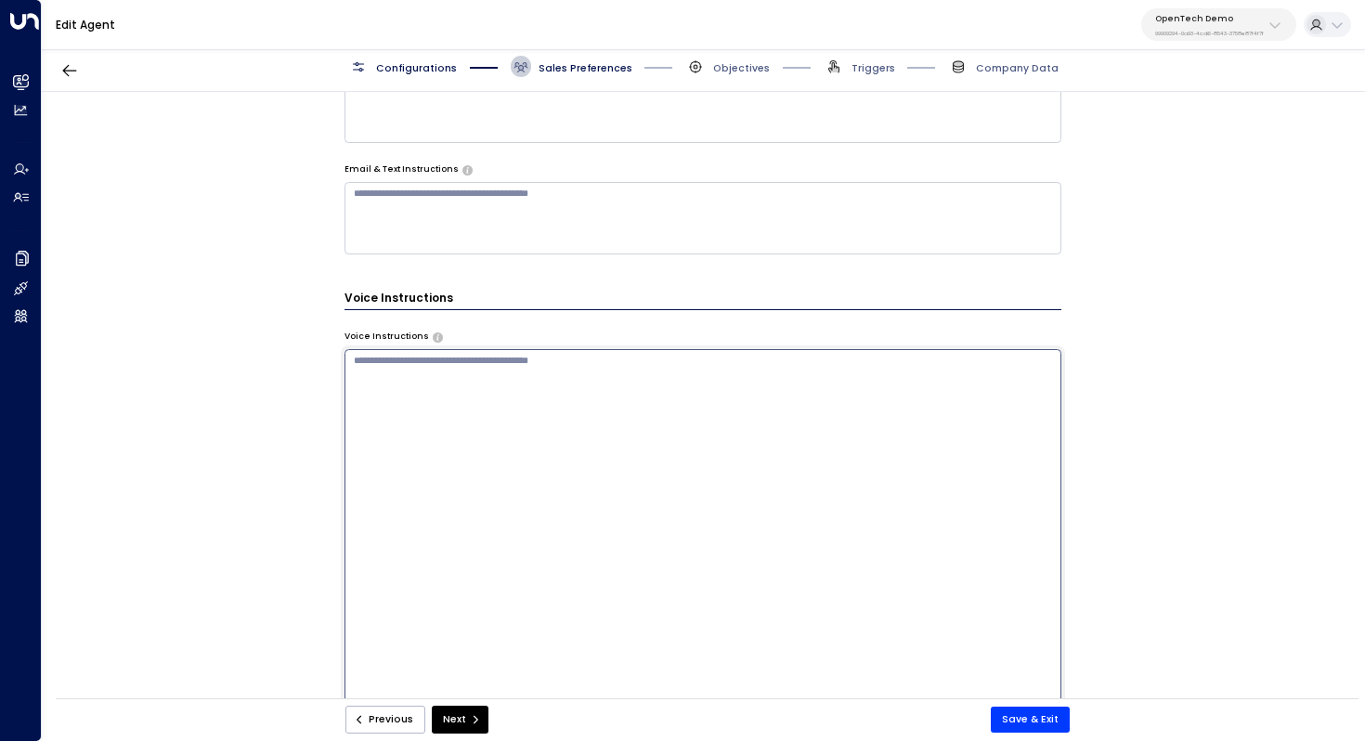
click at [681, 364] on textarea at bounding box center [704, 534] width 718 height 370
paste textarea "**********"
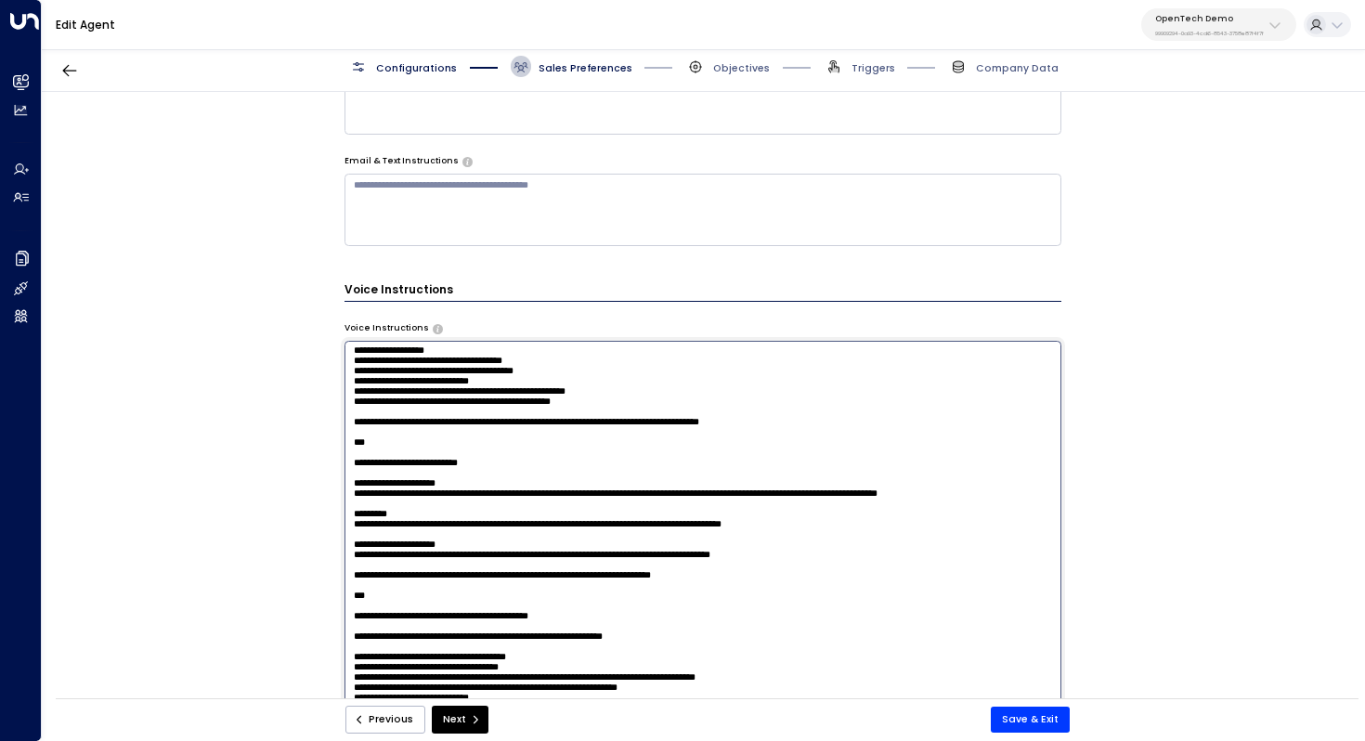
scroll to position [0, 0]
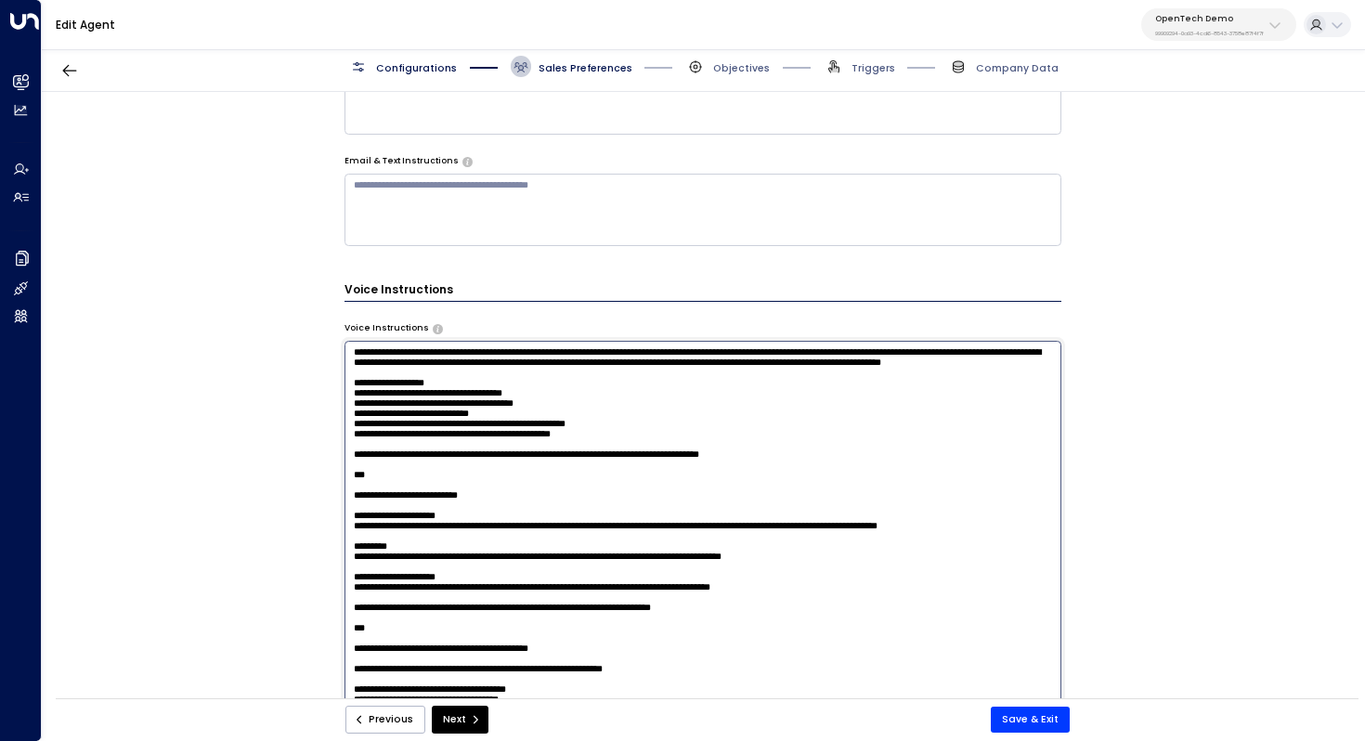
click at [649, 422] on textarea at bounding box center [704, 526] width 718 height 370
click at [644, 437] on textarea at bounding box center [704, 526] width 718 height 370
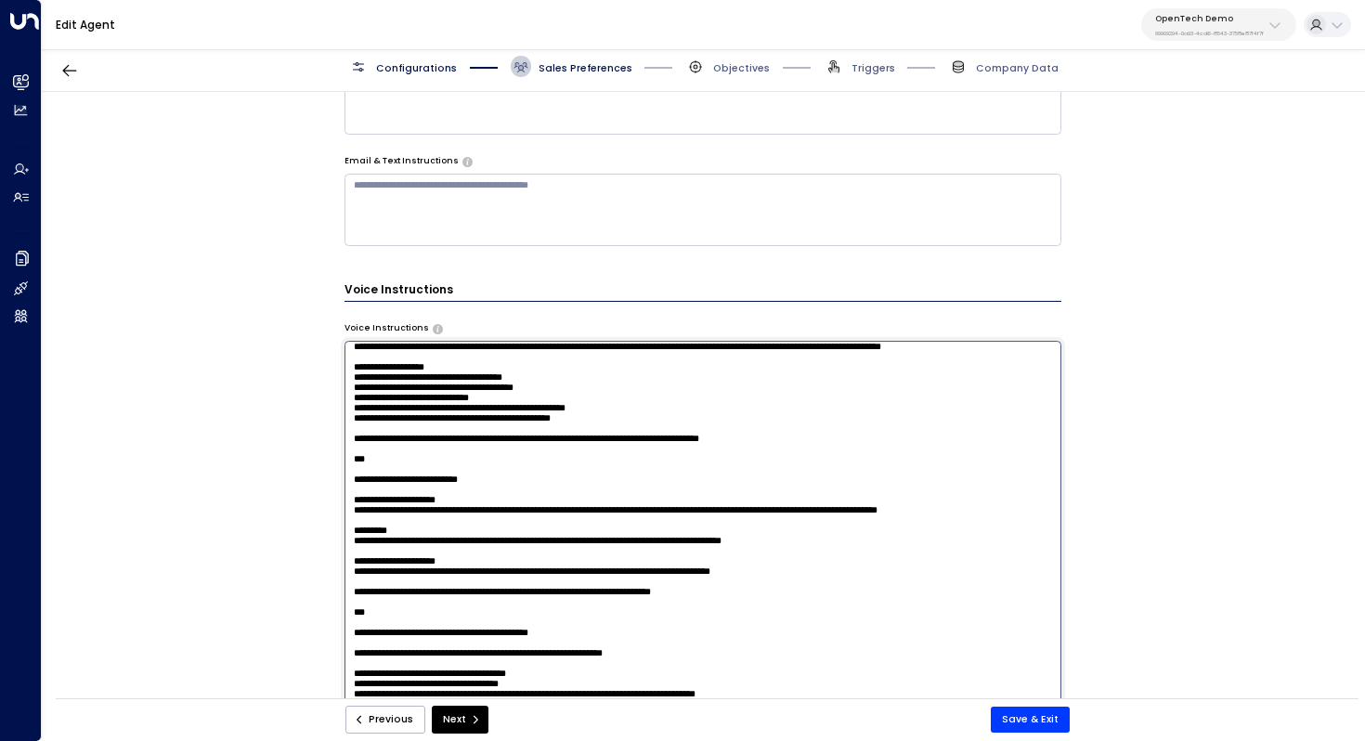
scroll to position [19, 0]
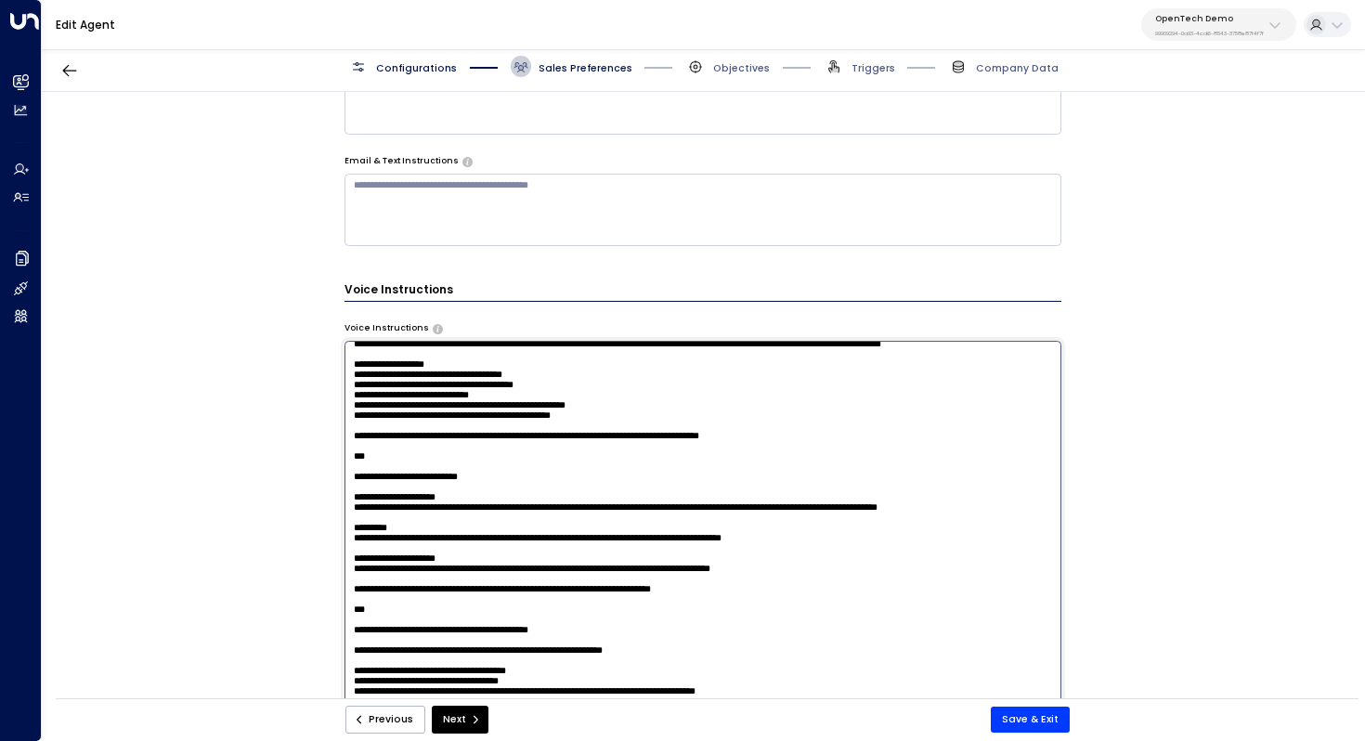
click at [645, 439] on textarea at bounding box center [704, 526] width 718 height 370
click at [645, 451] on textarea at bounding box center [704, 526] width 718 height 370
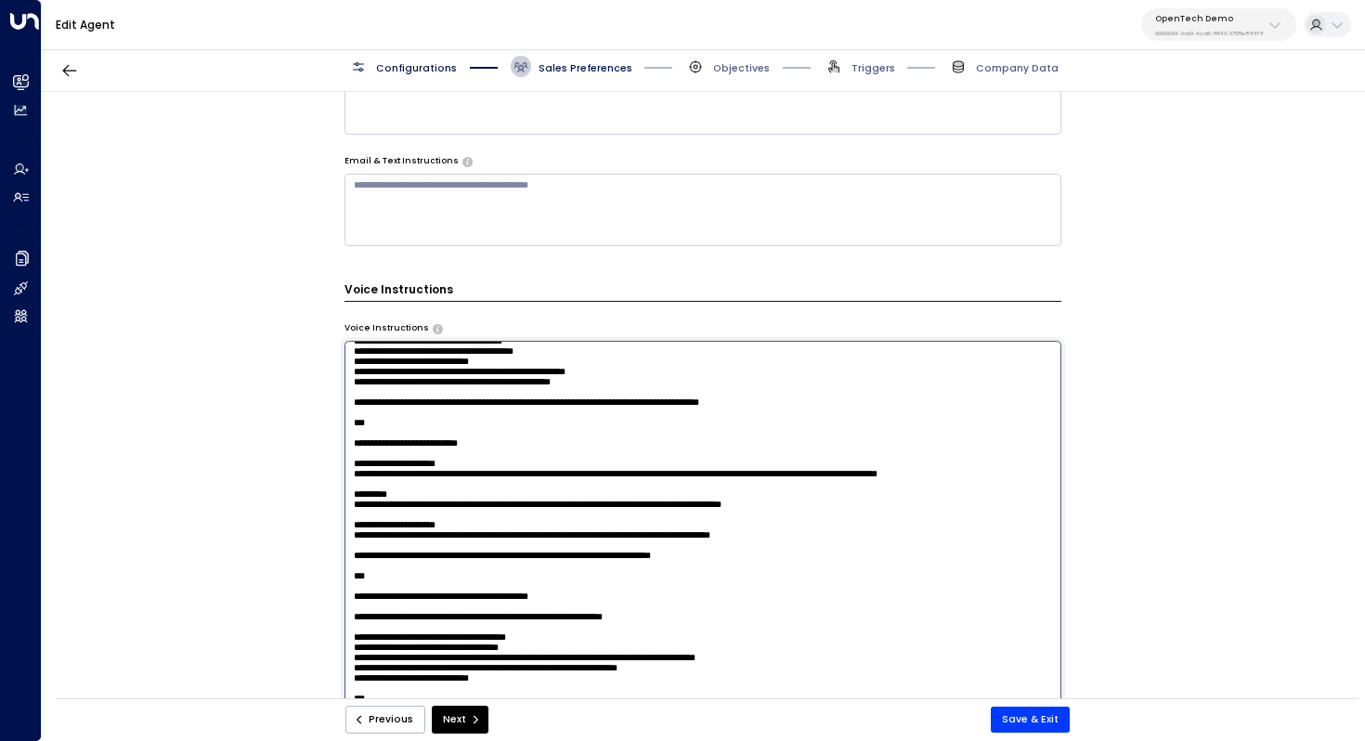
click at [671, 422] on textarea at bounding box center [704, 526] width 718 height 370
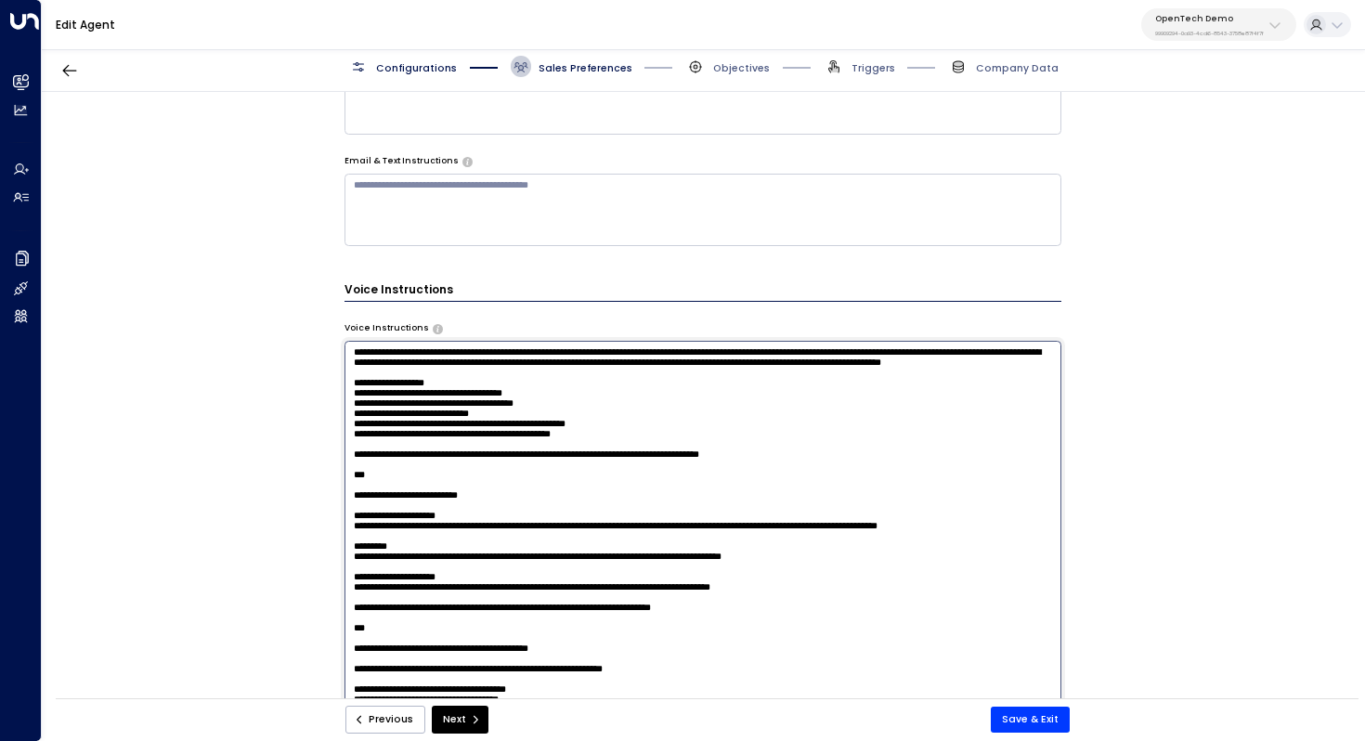
scroll to position [747, 0]
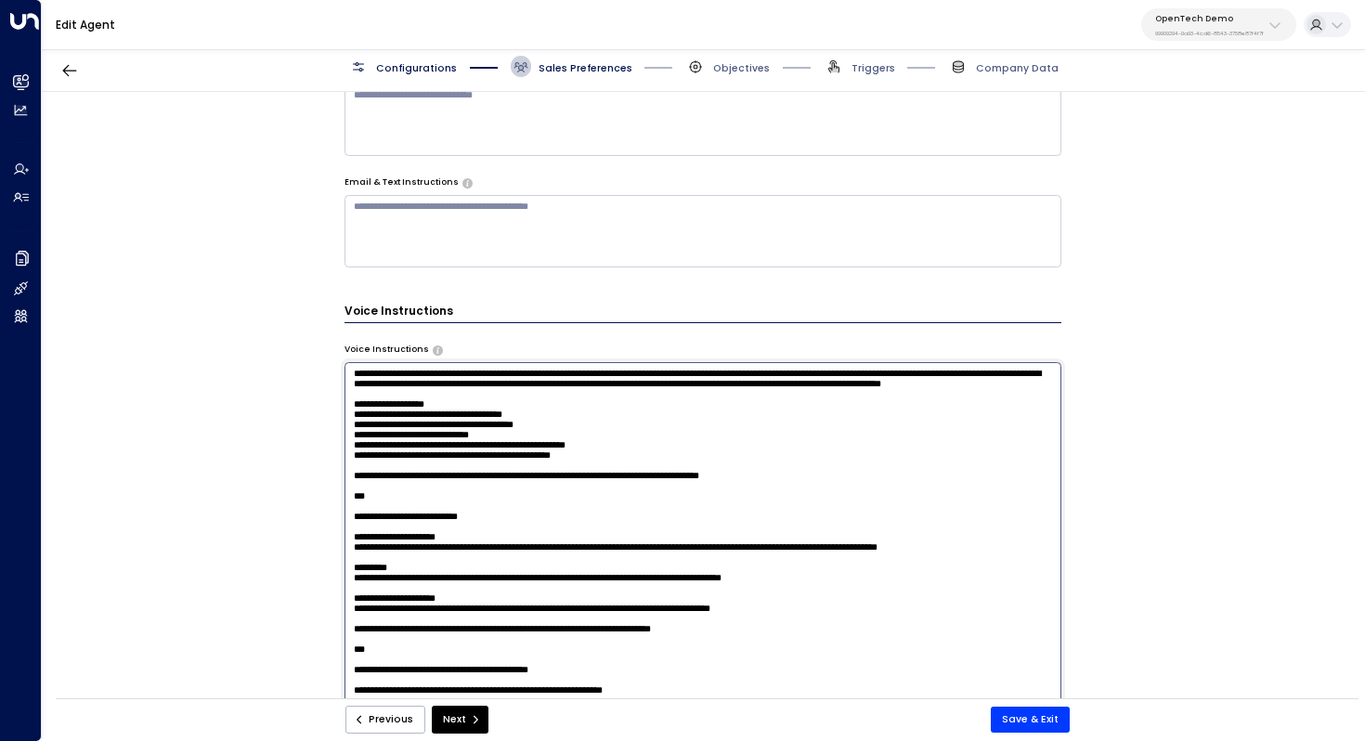
click at [652, 403] on textarea at bounding box center [704, 547] width 718 height 370
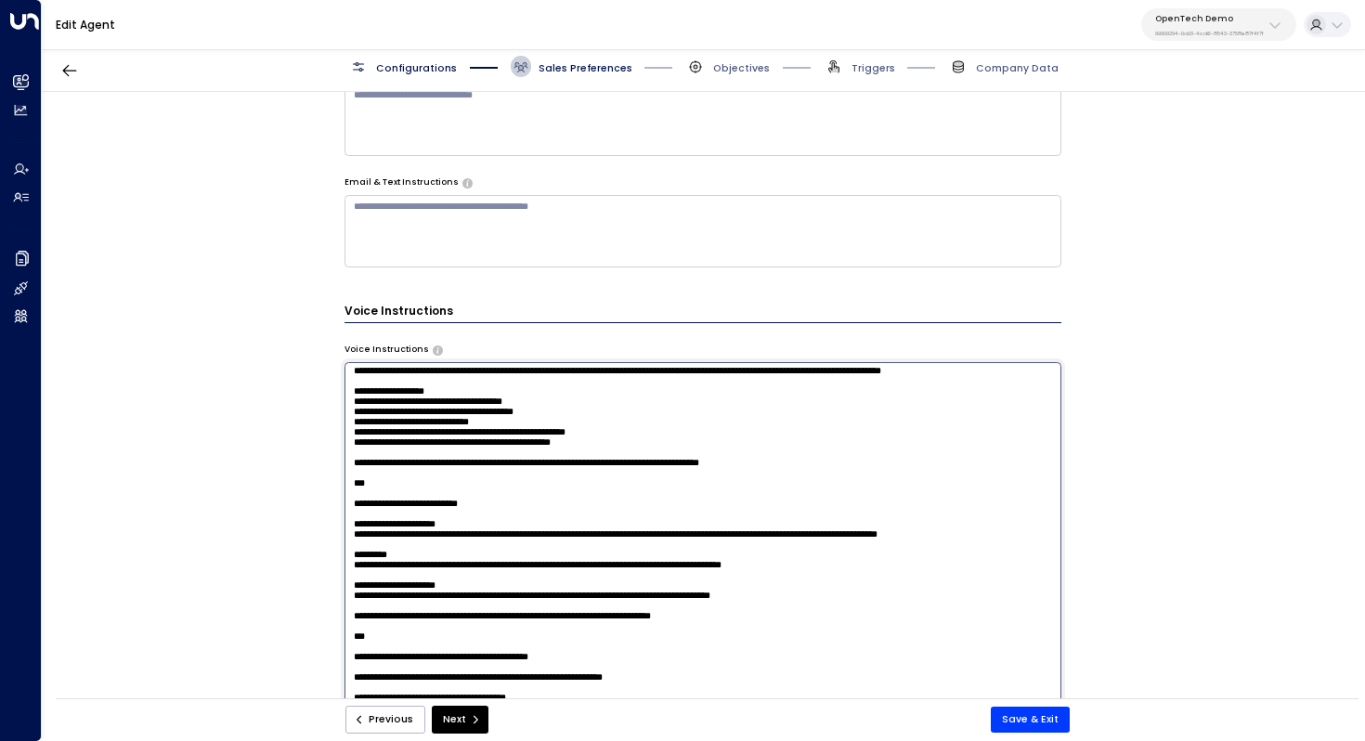
scroll to position [0, 0]
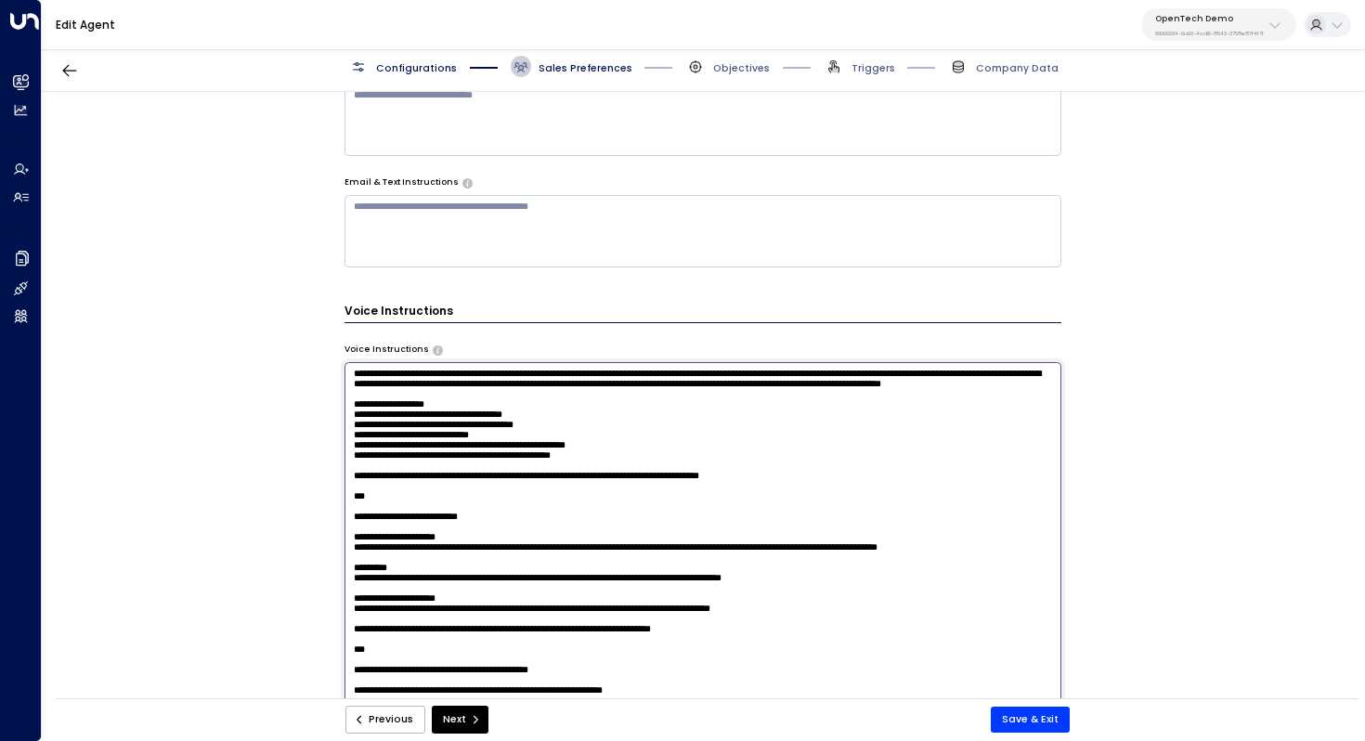
drag, startPoint x: 504, startPoint y: 371, endPoint x: 572, endPoint y: 372, distance: 67.8
click at [572, 372] on textarea at bounding box center [704, 547] width 718 height 370
drag, startPoint x: 505, startPoint y: 375, endPoint x: 620, endPoint y: 372, distance: 115.2
click at [620, 372] on textarea at bounding box center [704, 547] width 718 height 370
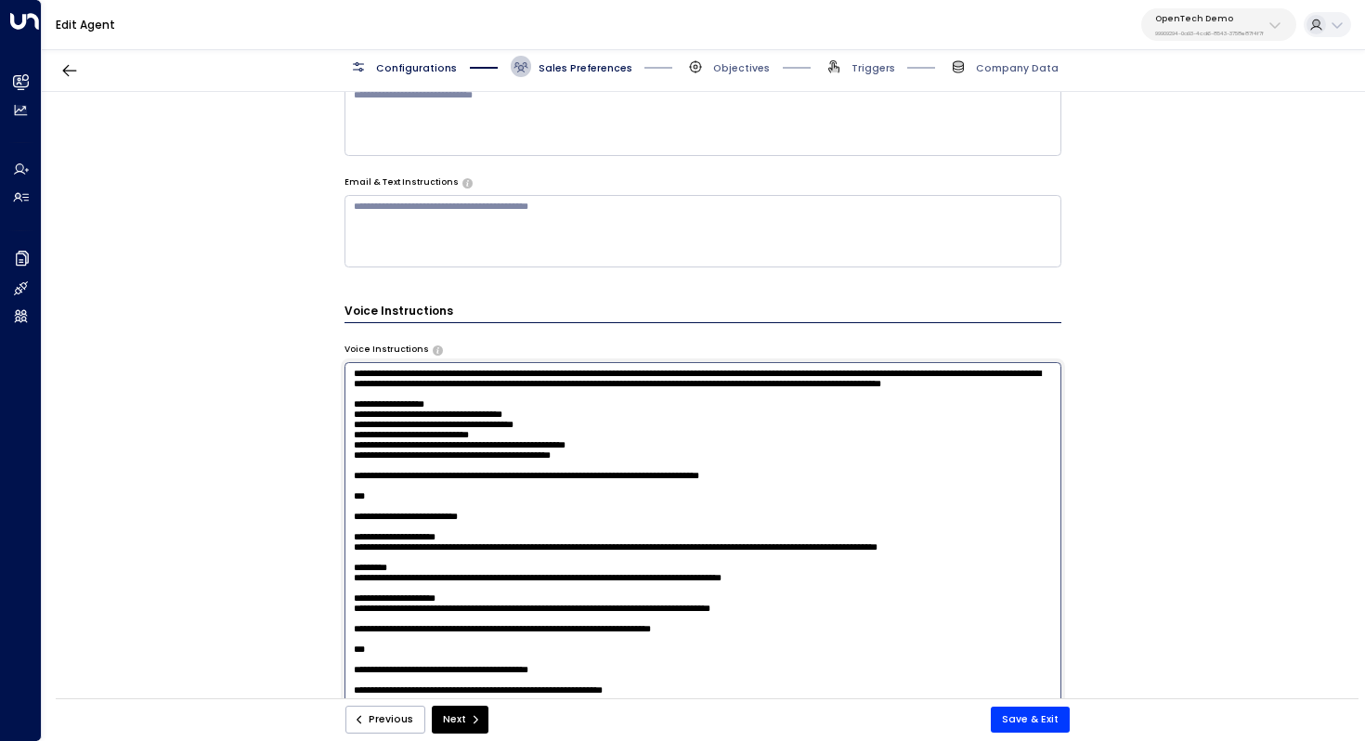
click at [669, 417] on textarea at bounding box center [704, 547] width 718 height 370
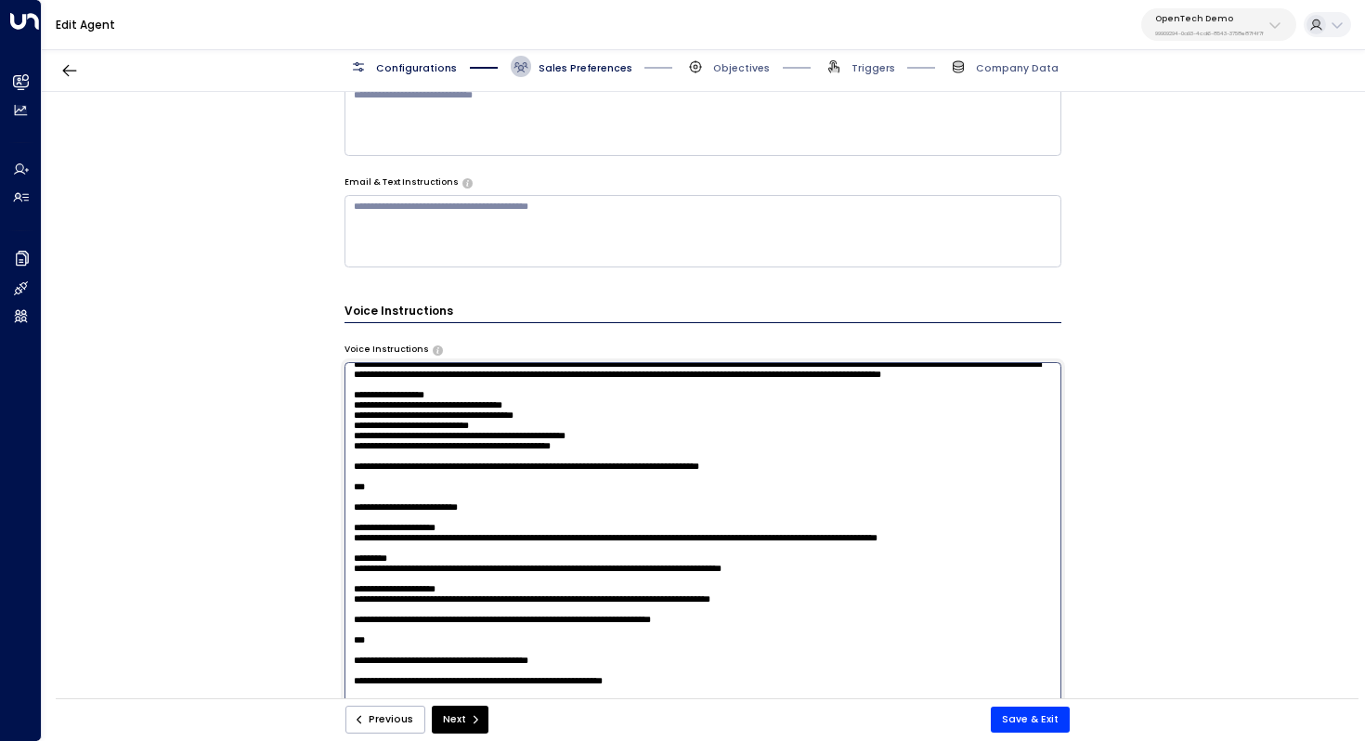
scroll to position [4, 0]
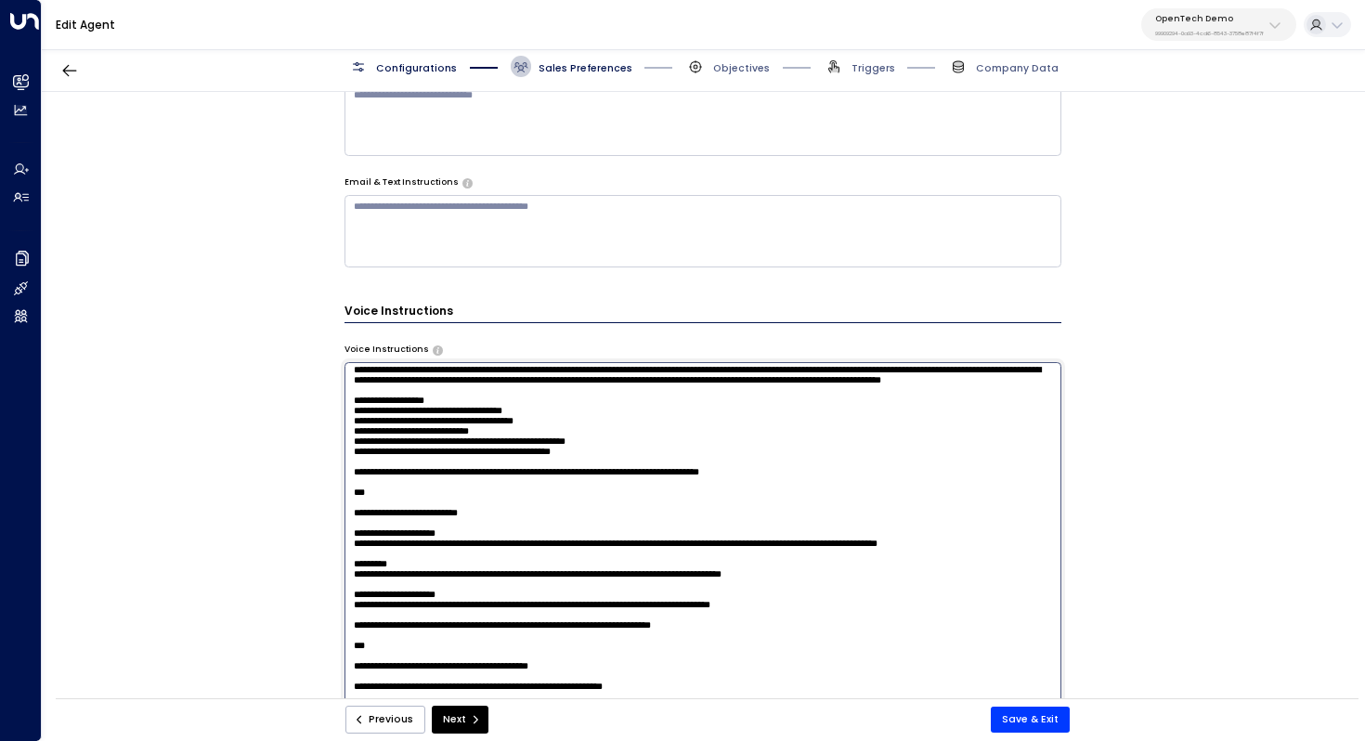
click at [661, 418] on textarea at bounding box center [704, 547] width 718 height 370
click at [651, 410] on textarea at bounding box center [704, 547] width 718 height 370
click at [648, 426] on textarea at bounding box center [704, 547] width 718 height 370
click at [641, 418] on textarea at bounding box center [704, 547] width 718 height 370
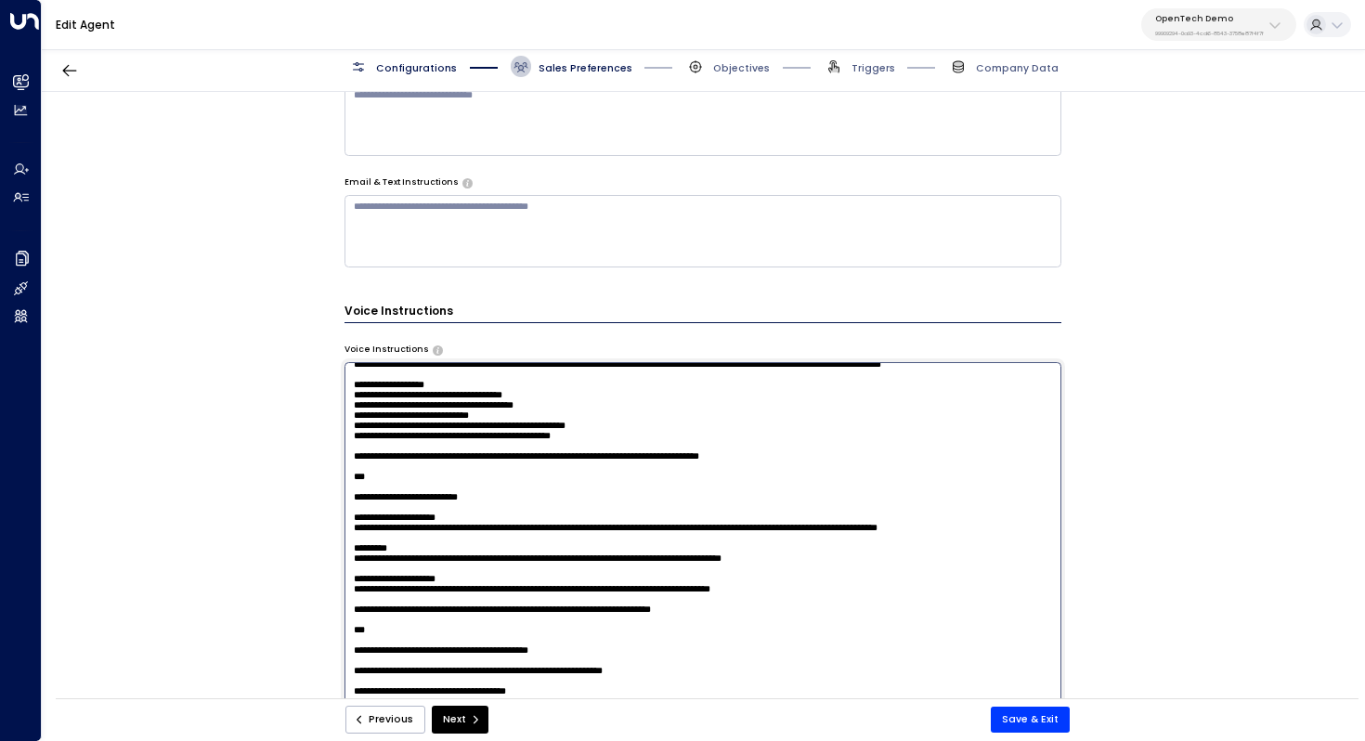
scroll to position [22, 0]
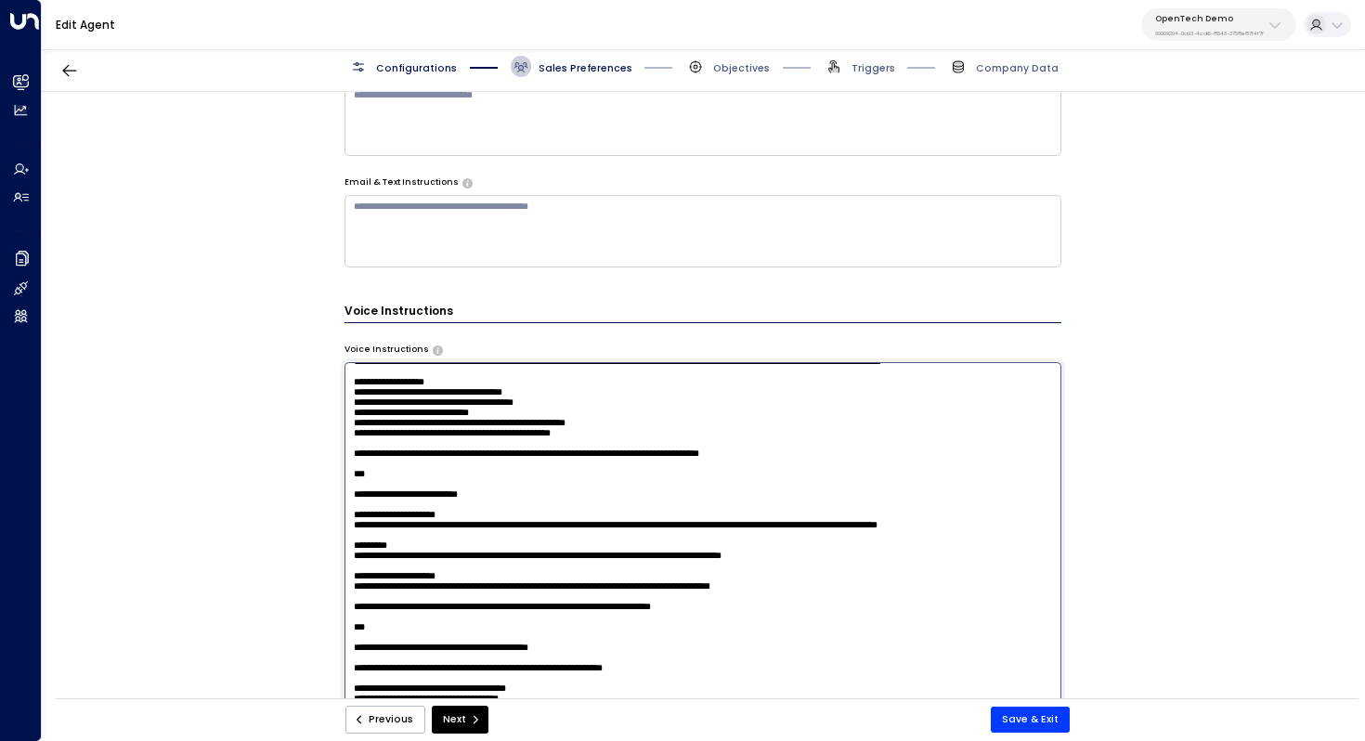
click at [636, 425] on textarea at bounding box center [704, 547] width 718 height 370
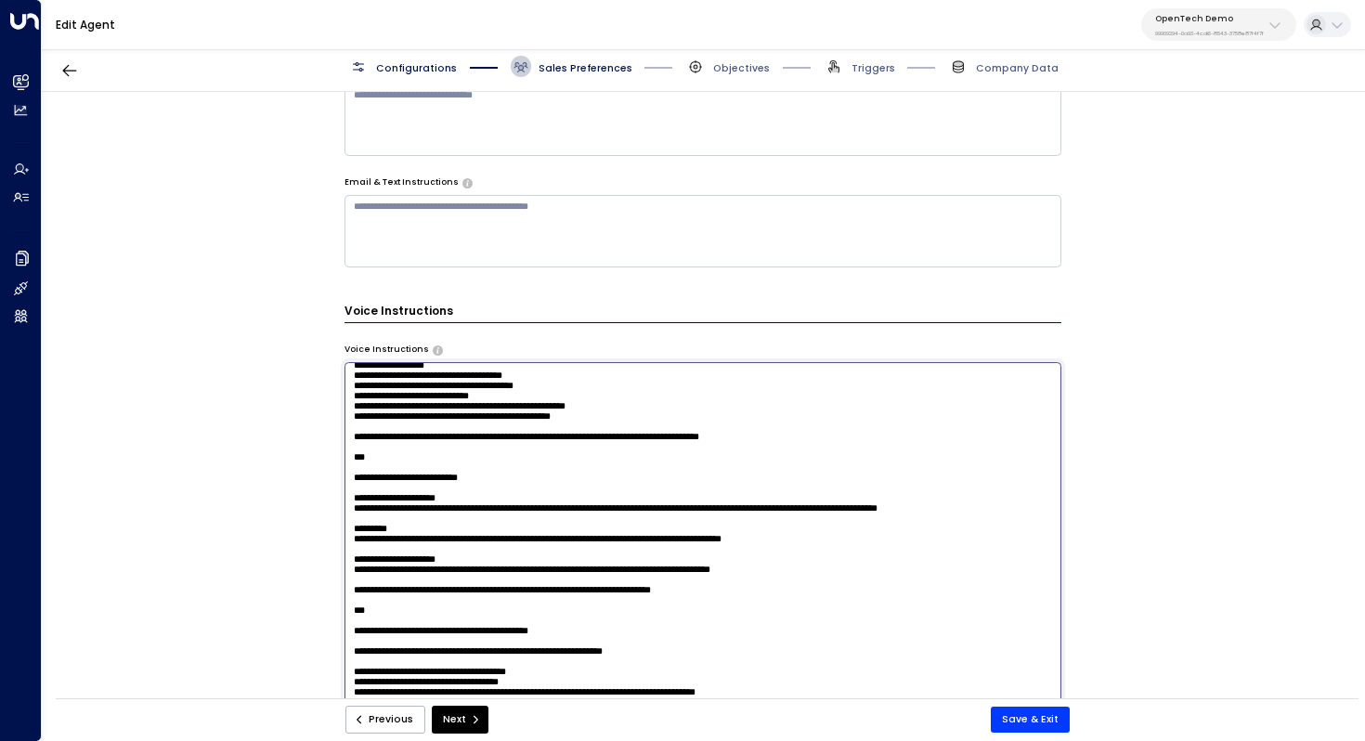
scroll to position [41, 0]
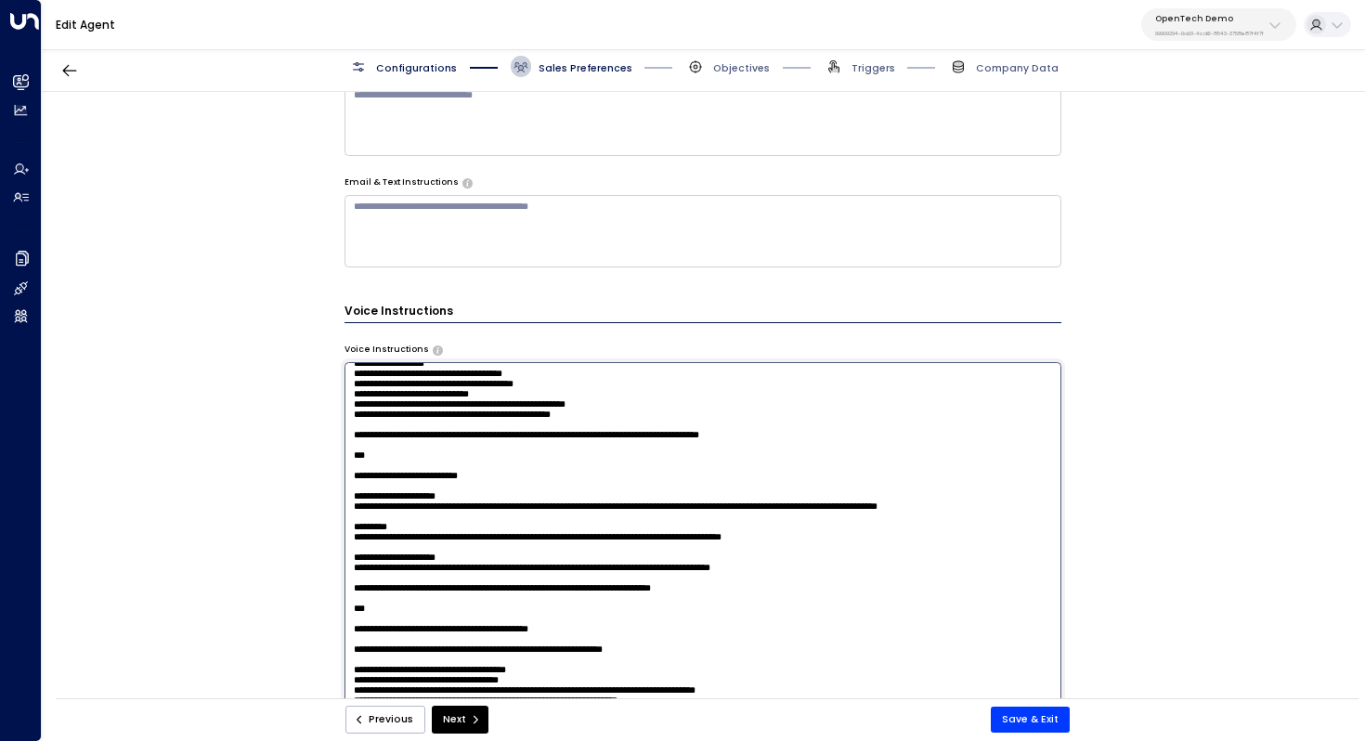
click at [654, 441] on textarea at bounding box center [704, 547] width 718 height 370
click at [655, 457] on textarea at bounding box center [704, 547] width 718 height 370
click at [643, 472] on textarea at bounding box center [704, 547] width 718 height 370
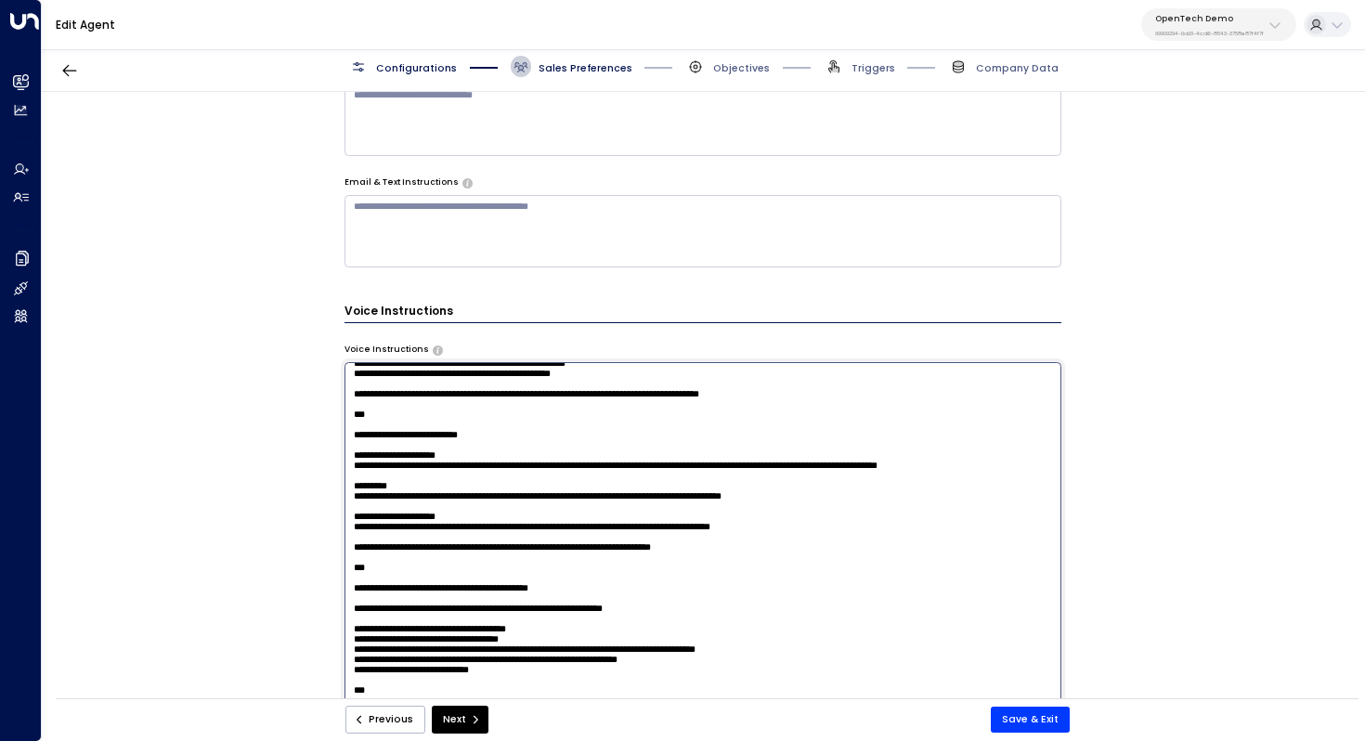
scroll to position [111, 0]
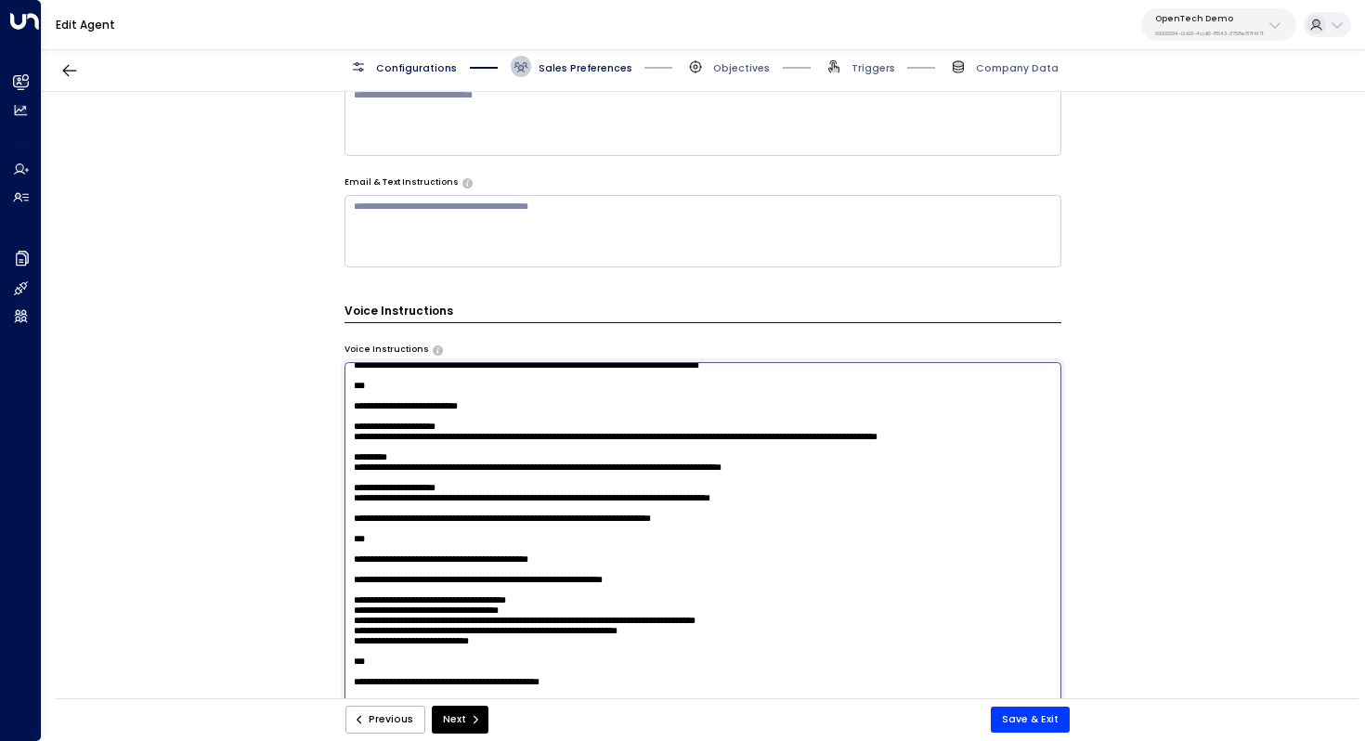
click at [668, 463] on textarea at bounding box center [704, 547] width 718 height 370
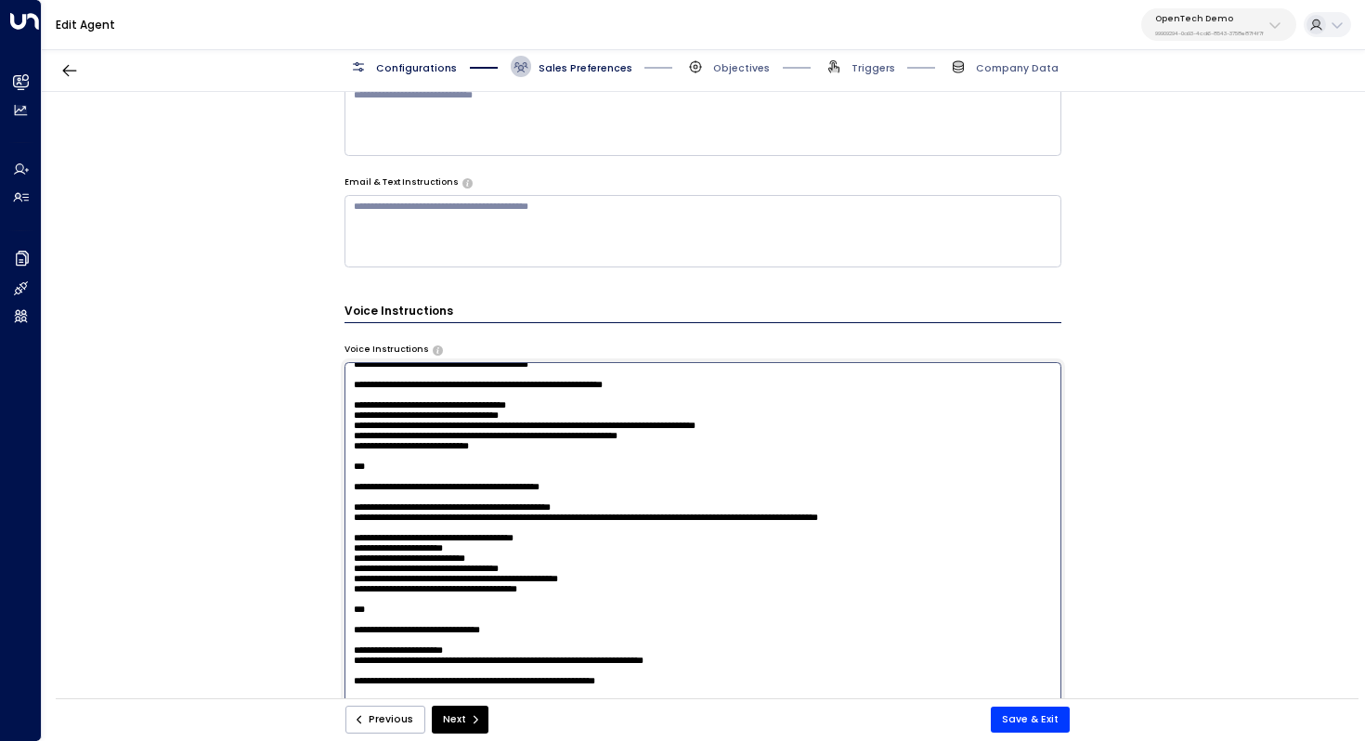
click at [683, 463] on textarea at bounding box center [704, 547] width 718 height 370
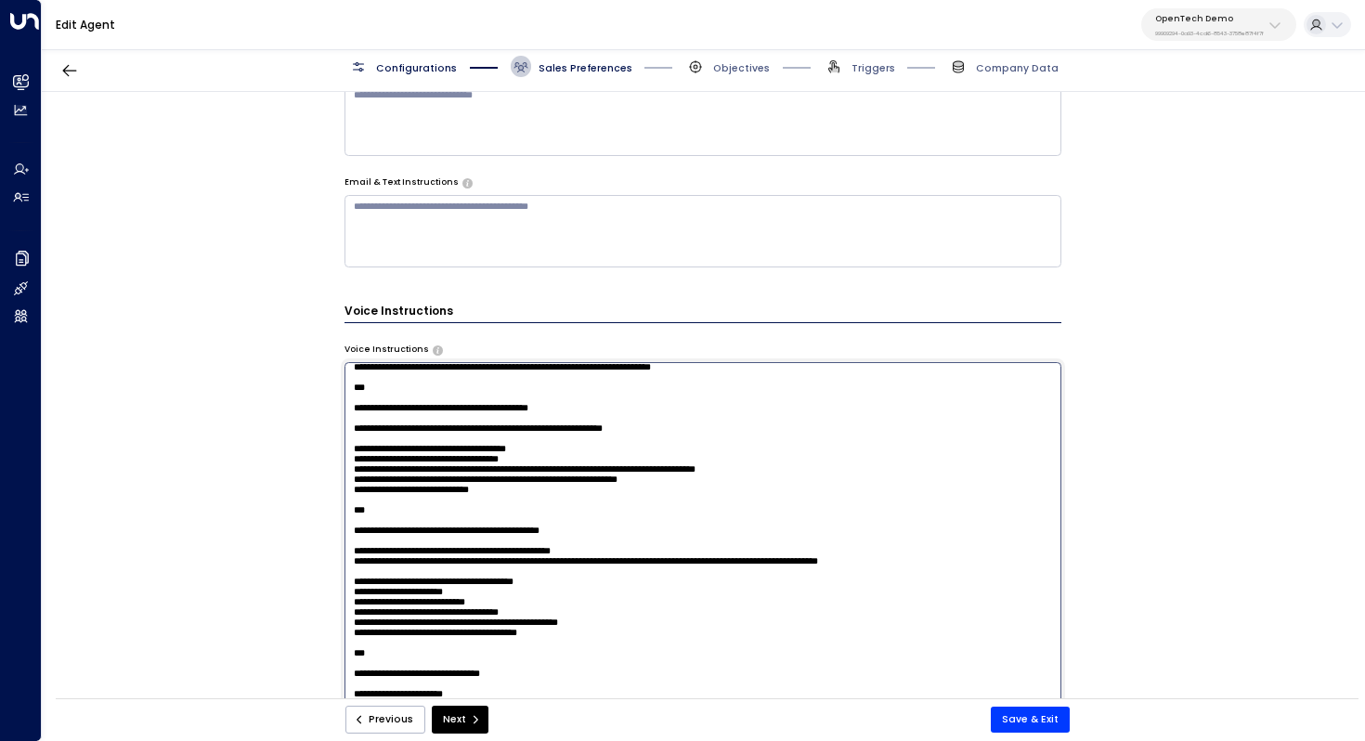
scroll to position [251, 0]
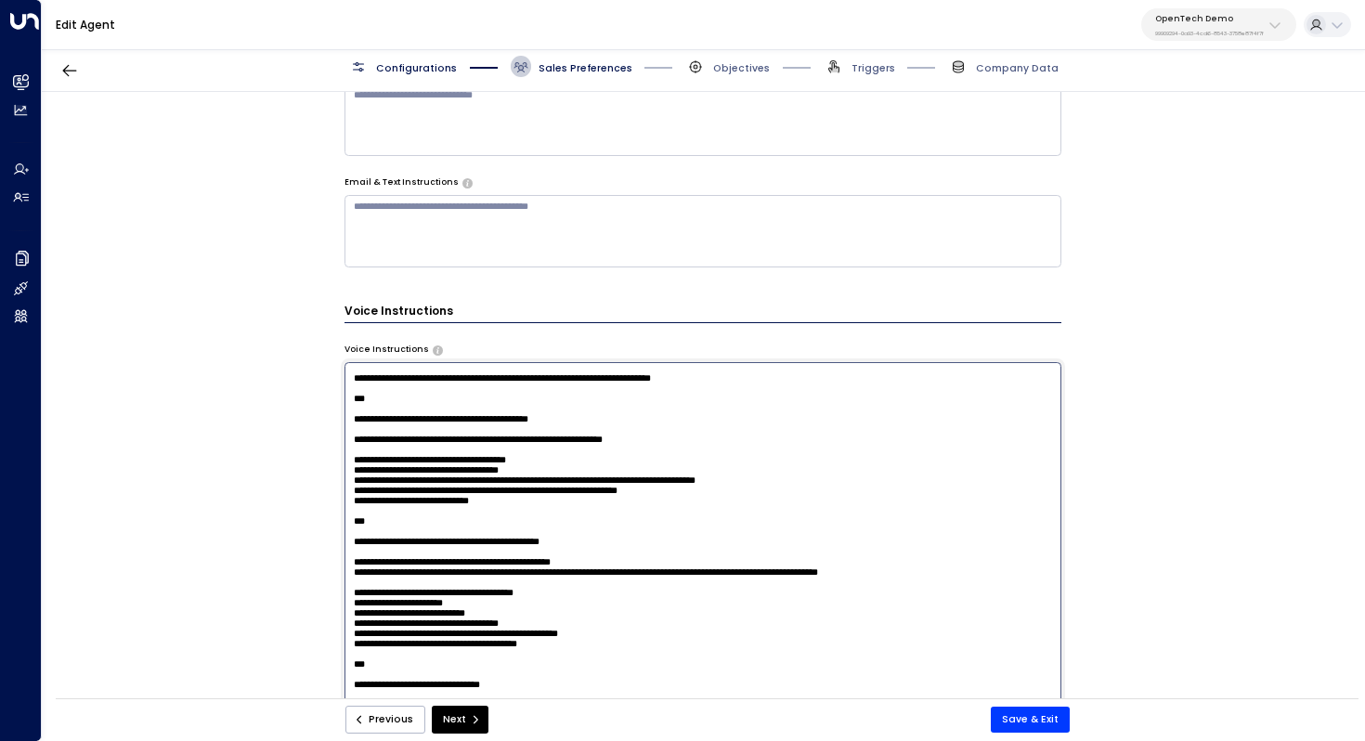
click at [783, 470] on textarea at bounding box center [704, 547] width 718 height 370
drag, startPoint x: 798, startPoint y: 470, endPoint x: 707, endPoint y: 470, distance: 91.0
click at [707, 470] on textarea at bounding box center [704, 547] width 718 height 370
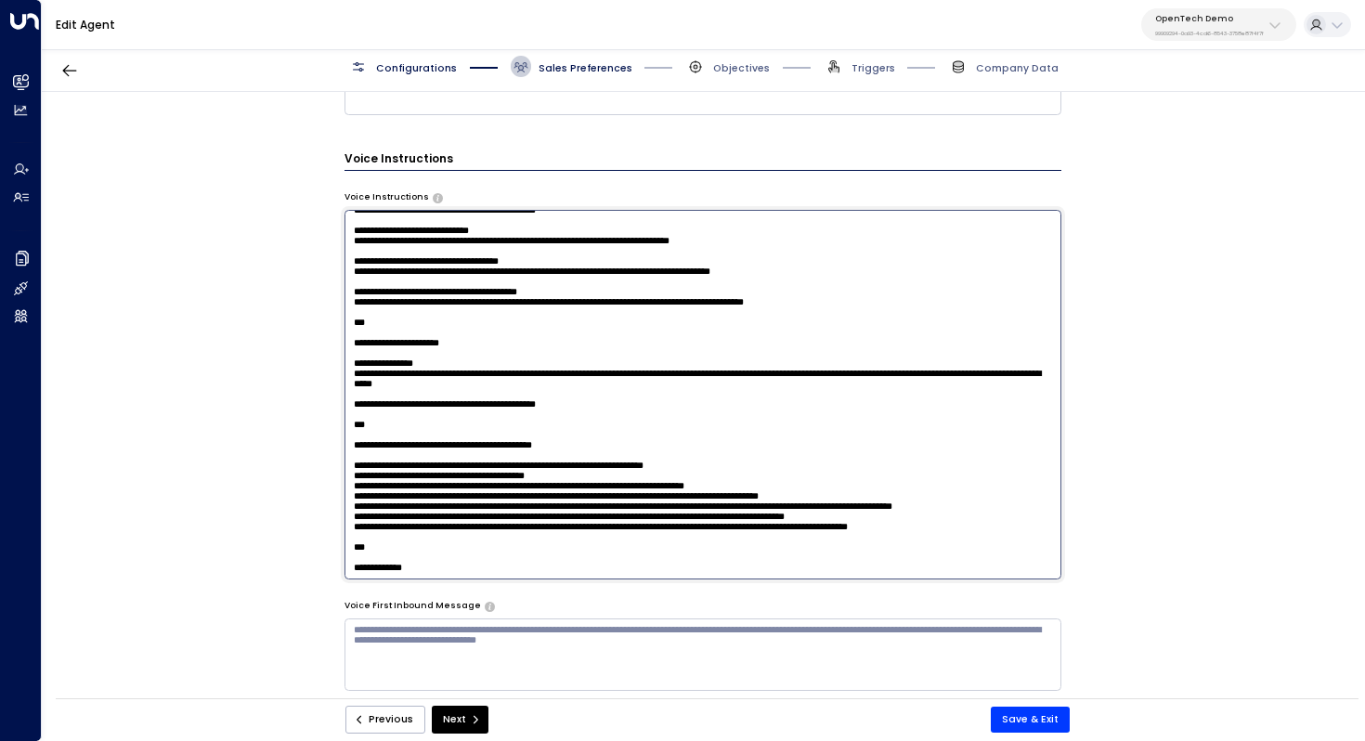
scroll to position [914, 0]
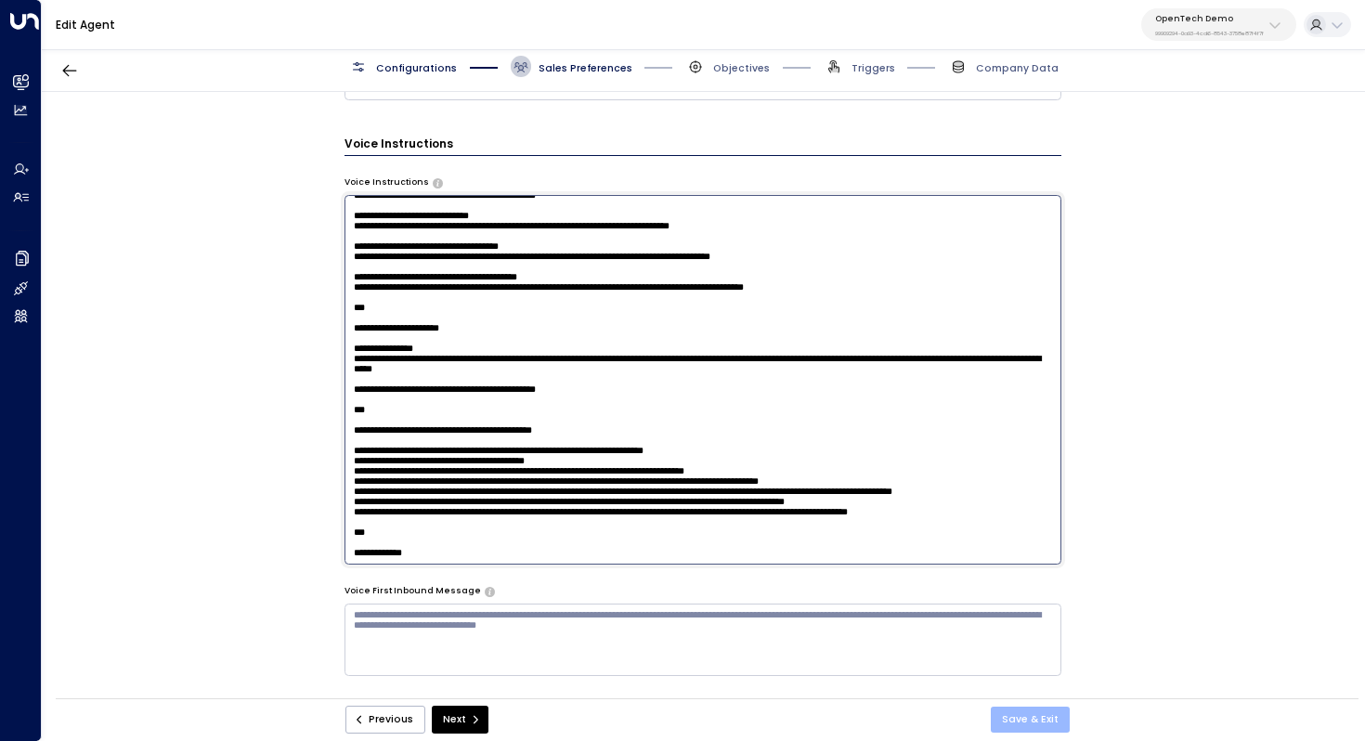
type textarea "**********"
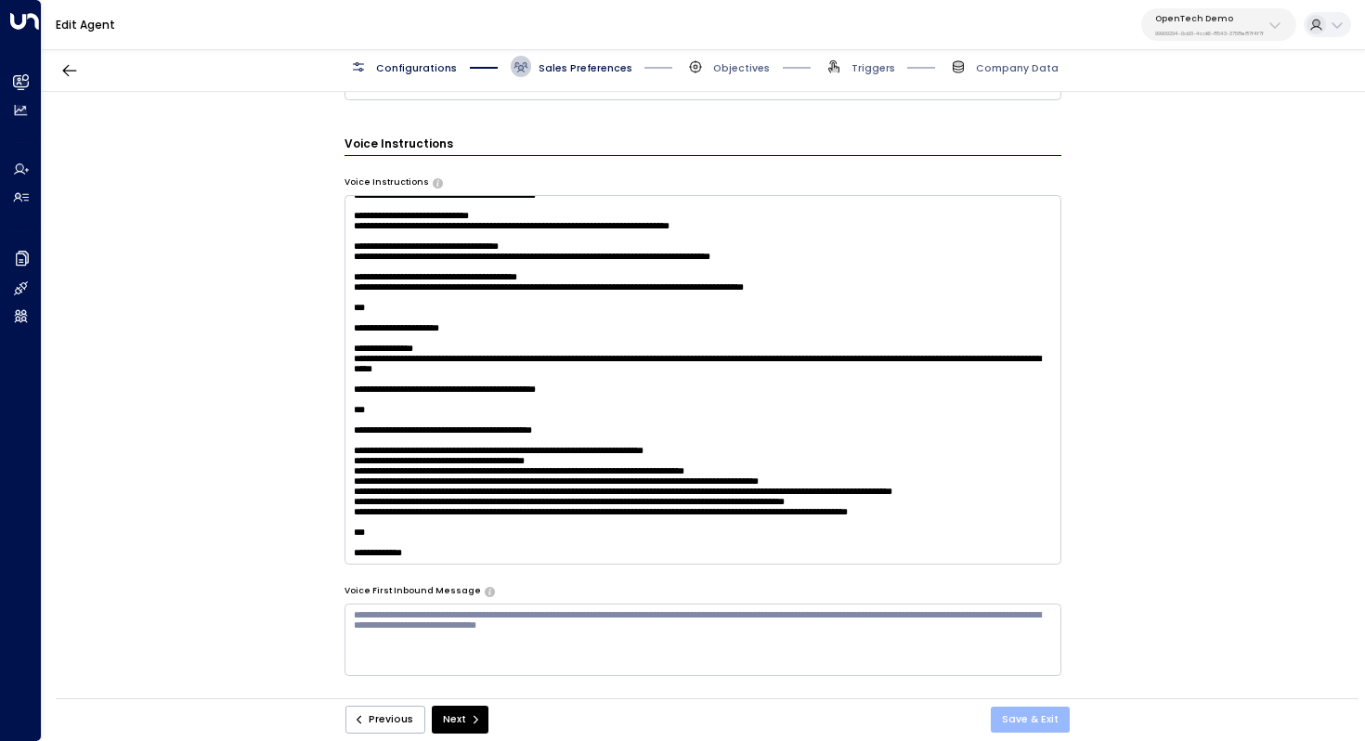
click at [1037, 719] on button "Save & Exit" at bounding box center [1030, 720] width 79 height 26
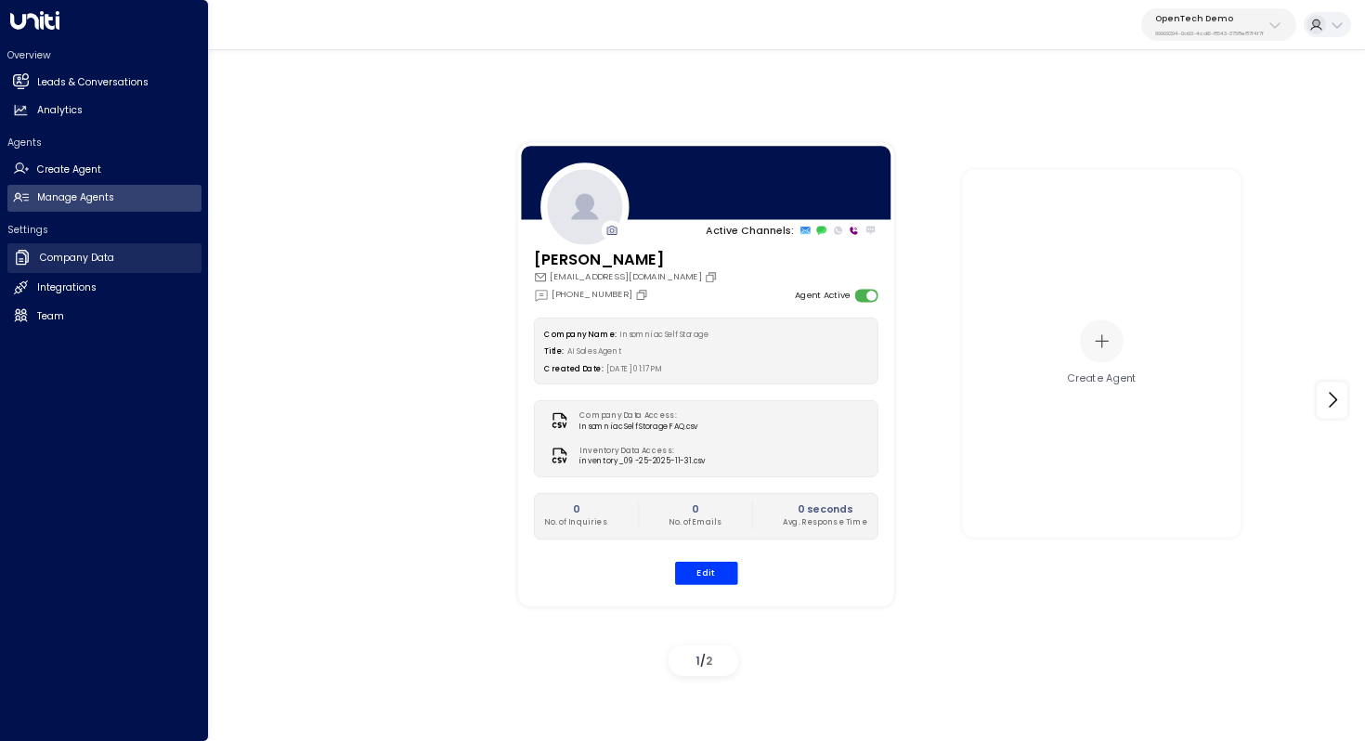
click at [59, 259] on h2 "Company Data" at bounding box center [77, 258] width 74 height 15
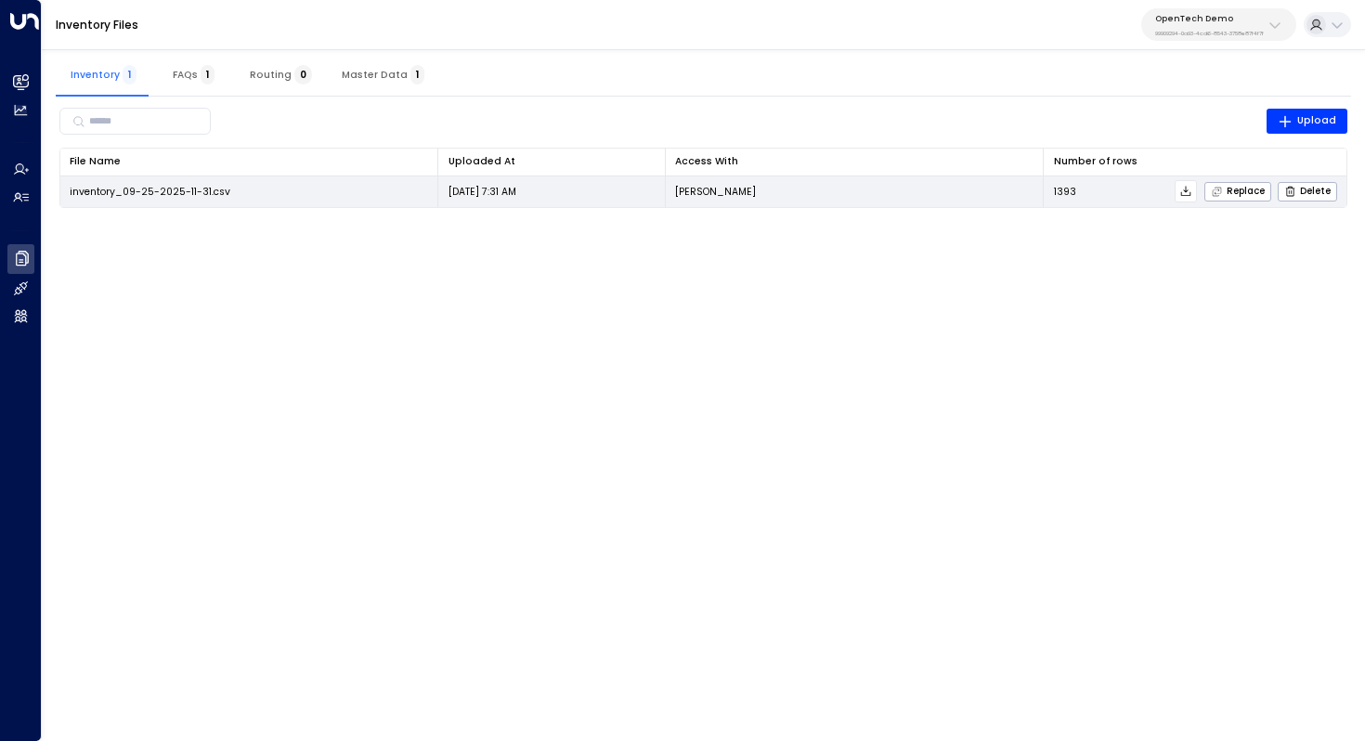
click at [1187, 194] on icon at bounding box center [1185, 191] width 13 height 13
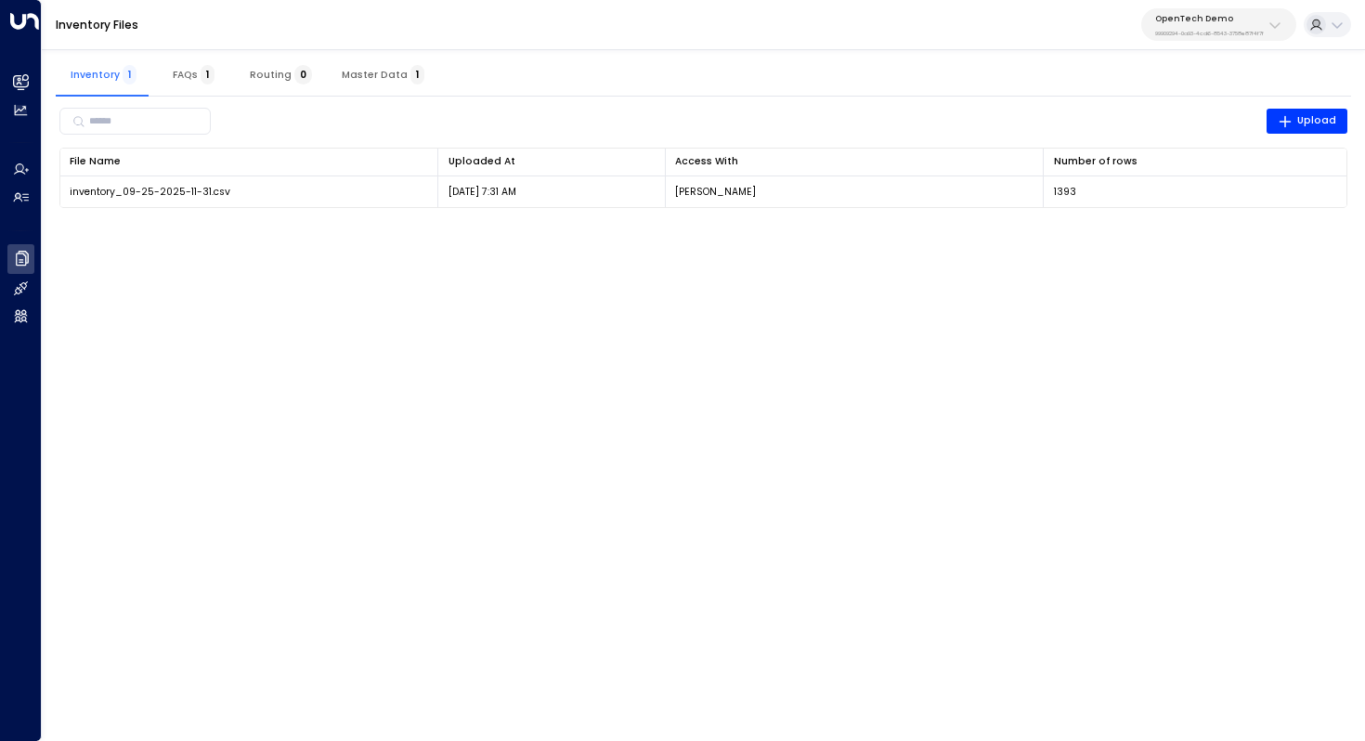
click at [191, 76] on span "FAQs 1" at bounding box center [194, 75] width 42 height 12
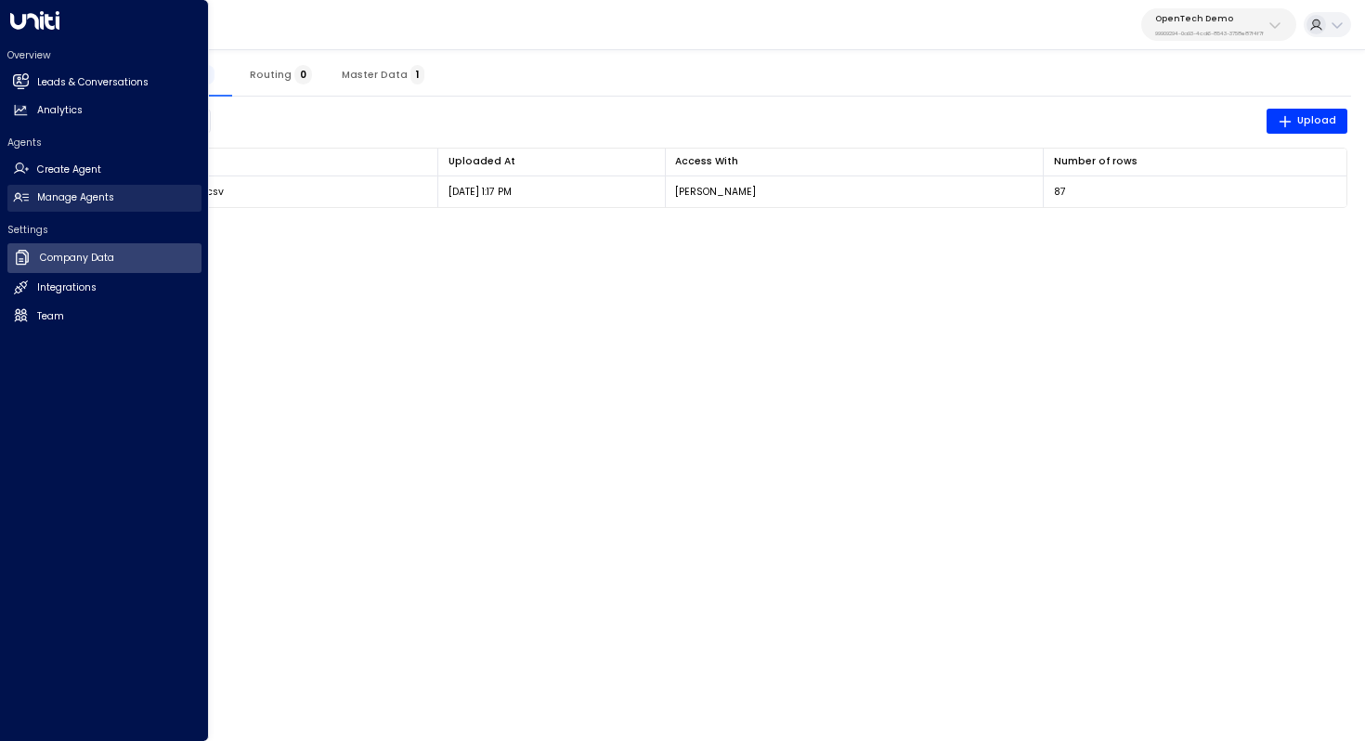
click at [96, 197] on h2 "Manage Agents" at bounding box center [75, 197] width 77 height 15
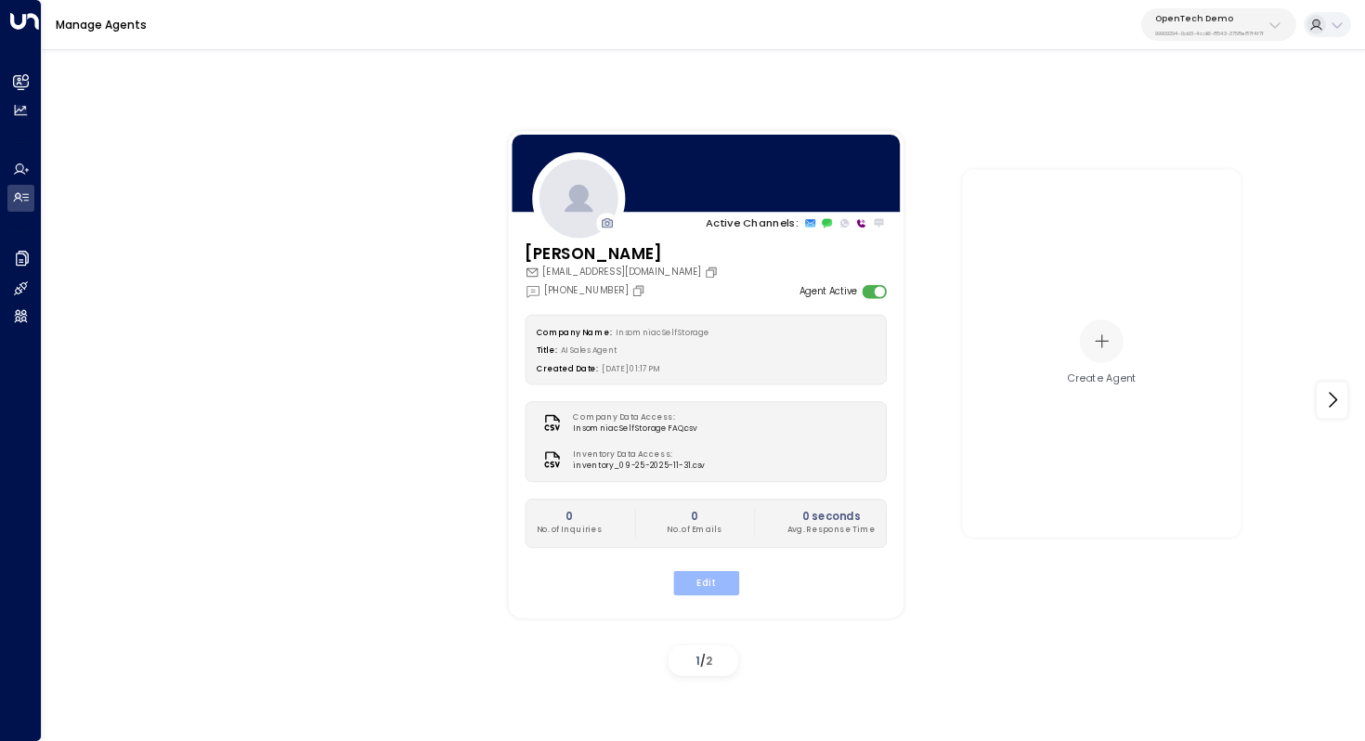
click at [718, 584] on button "Edit" at bounding box center [705, 582] width 66 height 24
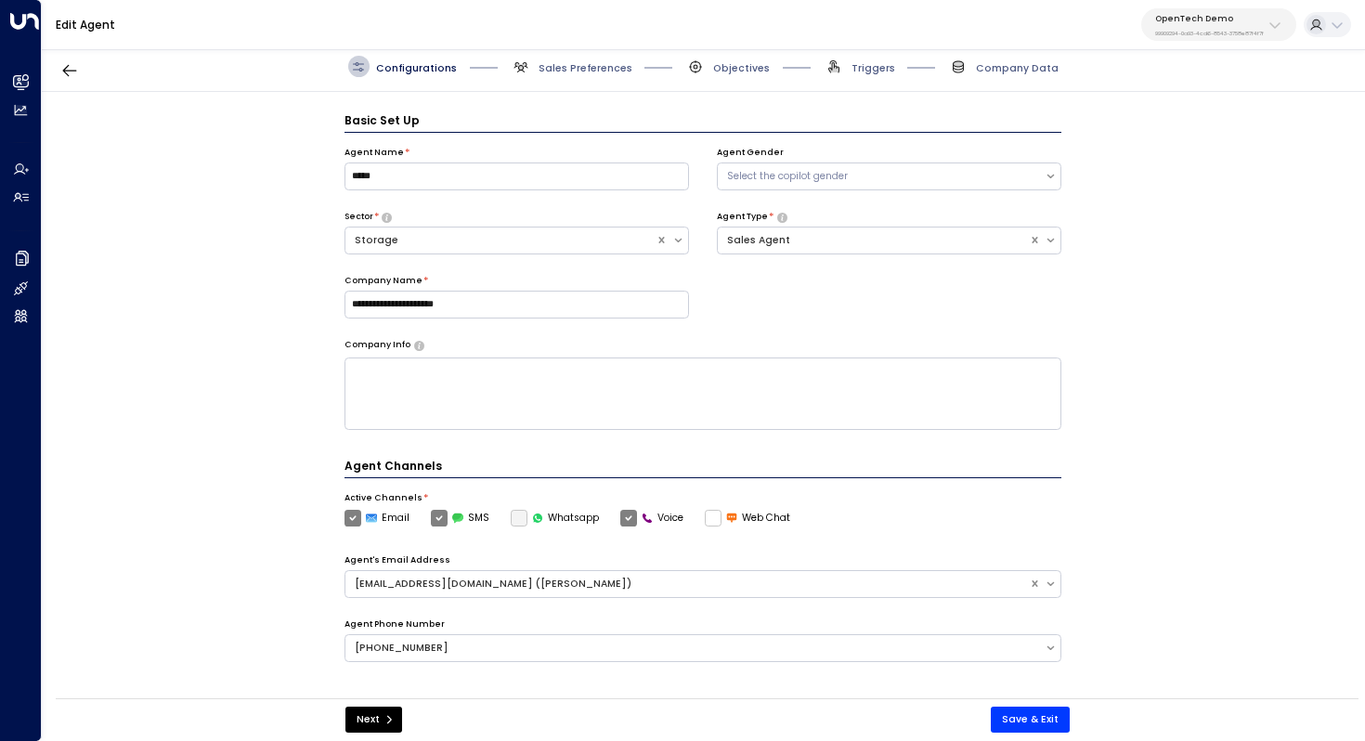
scroll to position [20, 0]
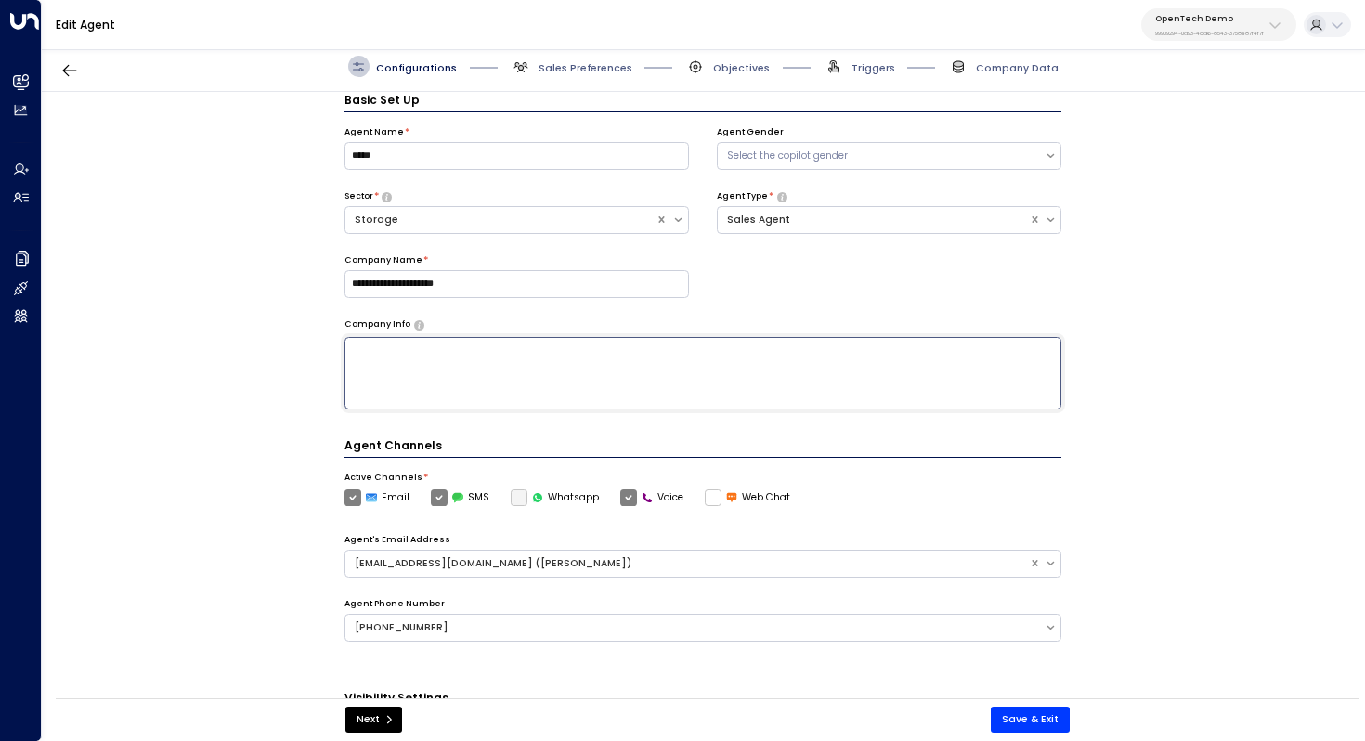
click at [573, 388] on textarea at bounding box center [704, 373] width 718 height 72
paste textarea "**********"
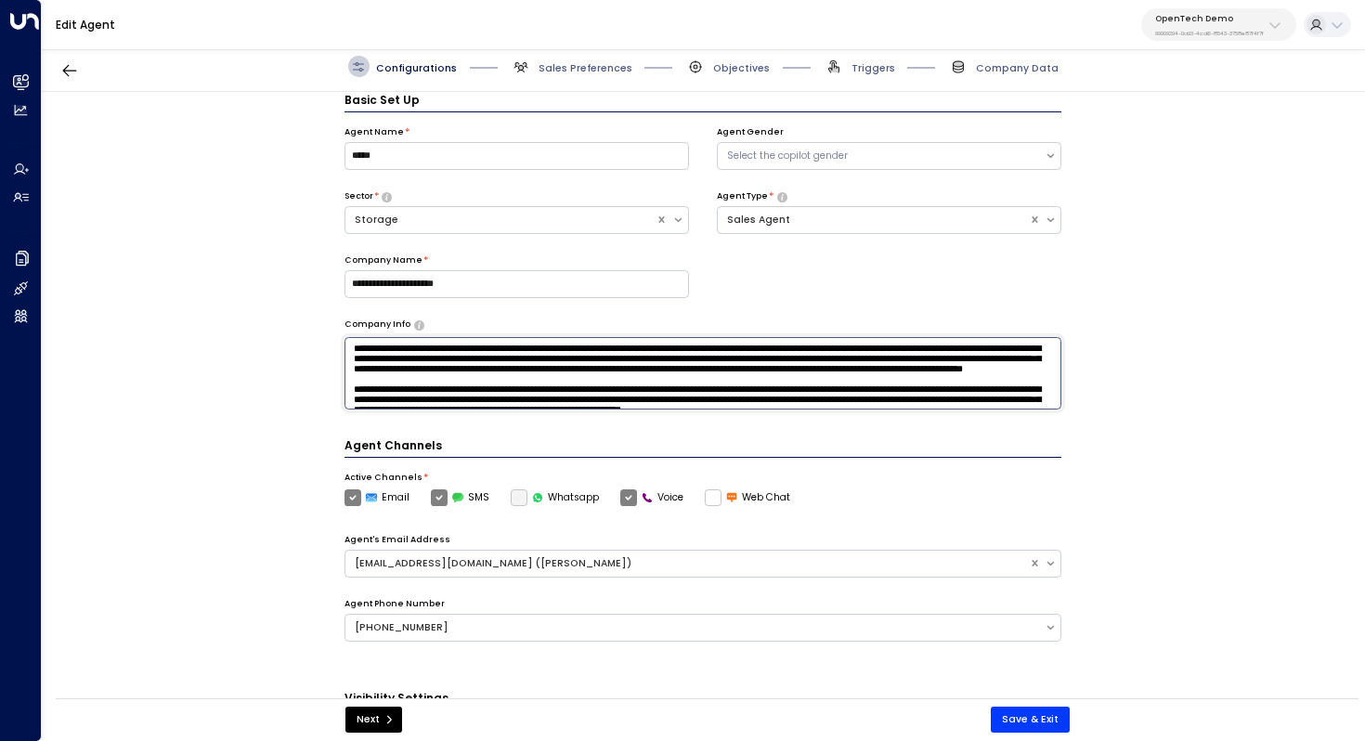
scroll to position [4, 0]
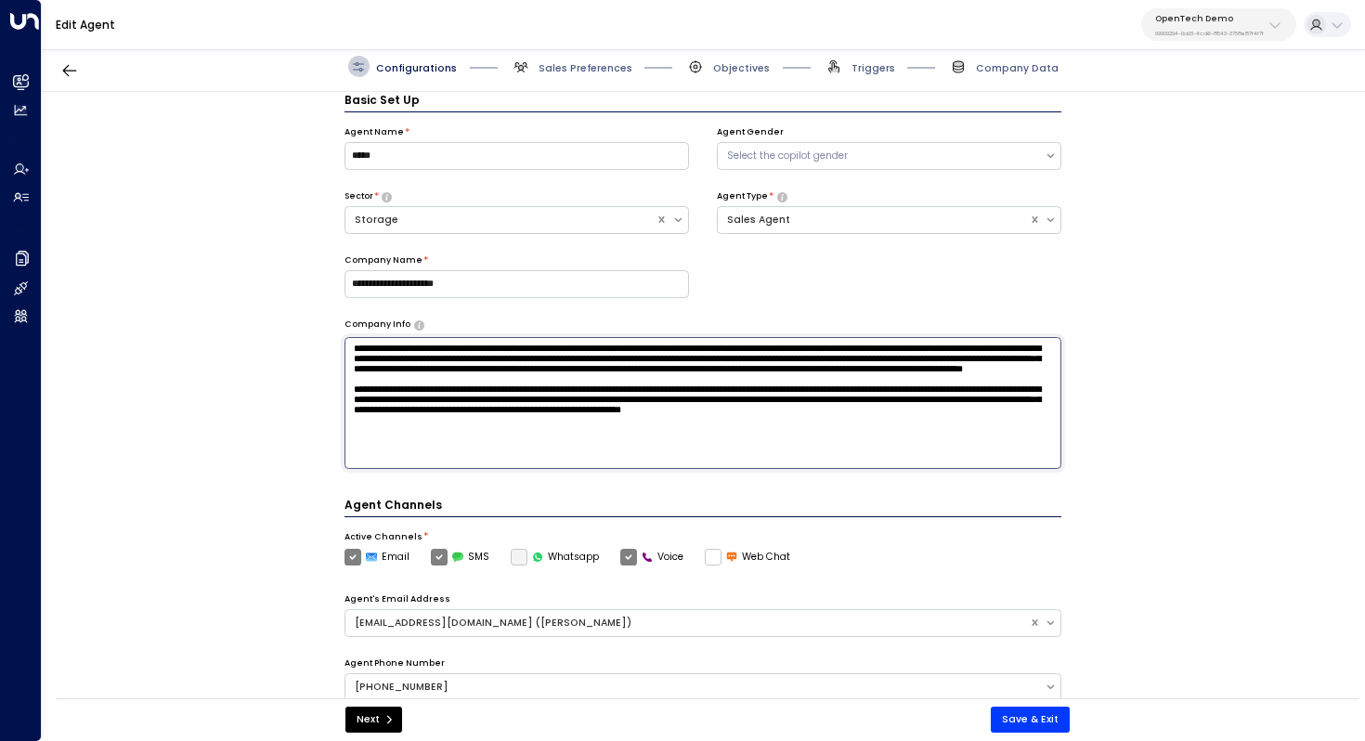
drag, startPoint x: 474, startPoint y: 346, endPoint x: 357, endPoint y: 345, distance: 117.0
click at [357, 345] on textarea "**********" at bounding box center [704, 403] width 718 height 132
click at [443, 377] on textarea "**********" at bounding box center [704, 403] width 718 height 132
drag, startPoint x: 760, startPoint y: 360, endPoint x: 864, endPoint y: 360, distance: 104.0
click at [864, 360] on textarea "**********" at bounding box center [704, 403] width 718 height 132
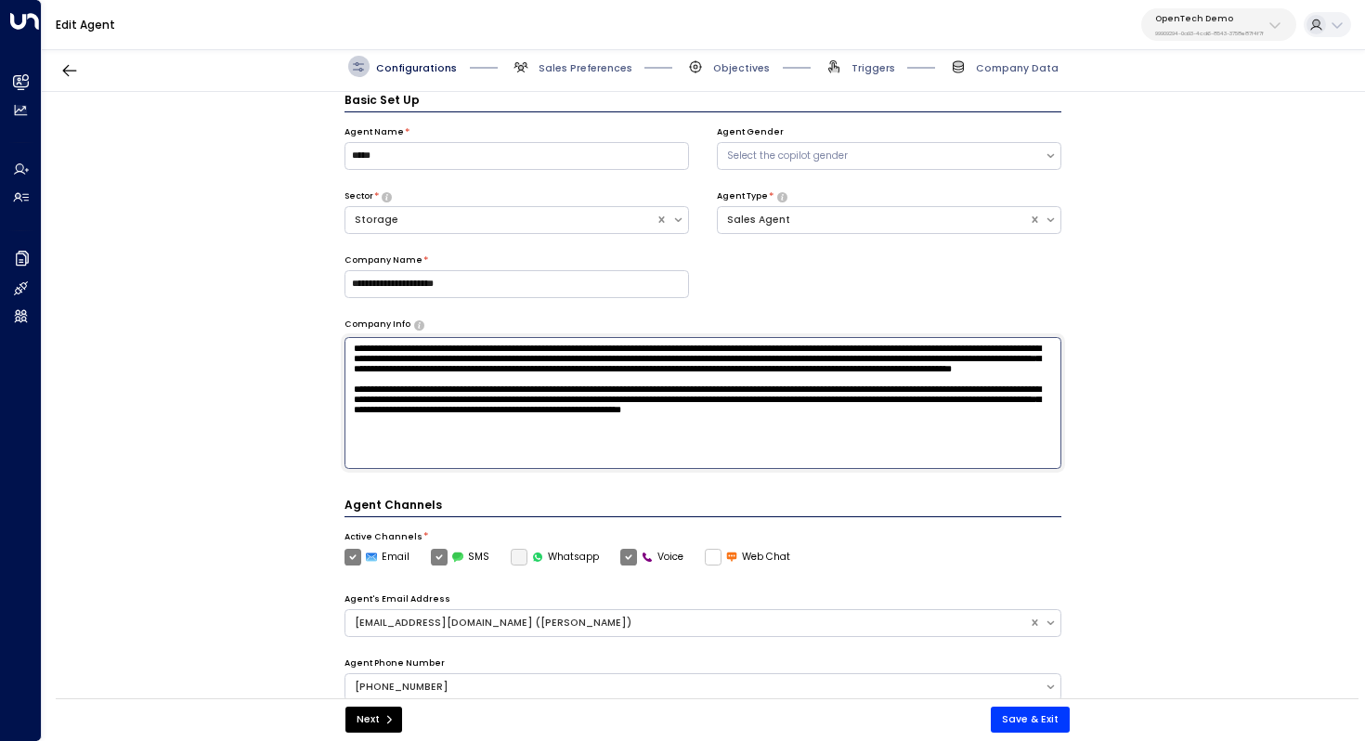
click at [864, 360] on textarea "**********" at bounding box center [704, 403] width 718 height 132
drag, startPoint x: 463, startPoint y: 345, endPoint x: 326, endPoint y: 343, distance: 137.5
click at [326, 343] on div "**********" at bounding box center [703, 400] width 1322 height 616
drag, startPoint x: 758, startPoint y: 362, endPoint x: 877, endPoint y: 362, distance: 118.9
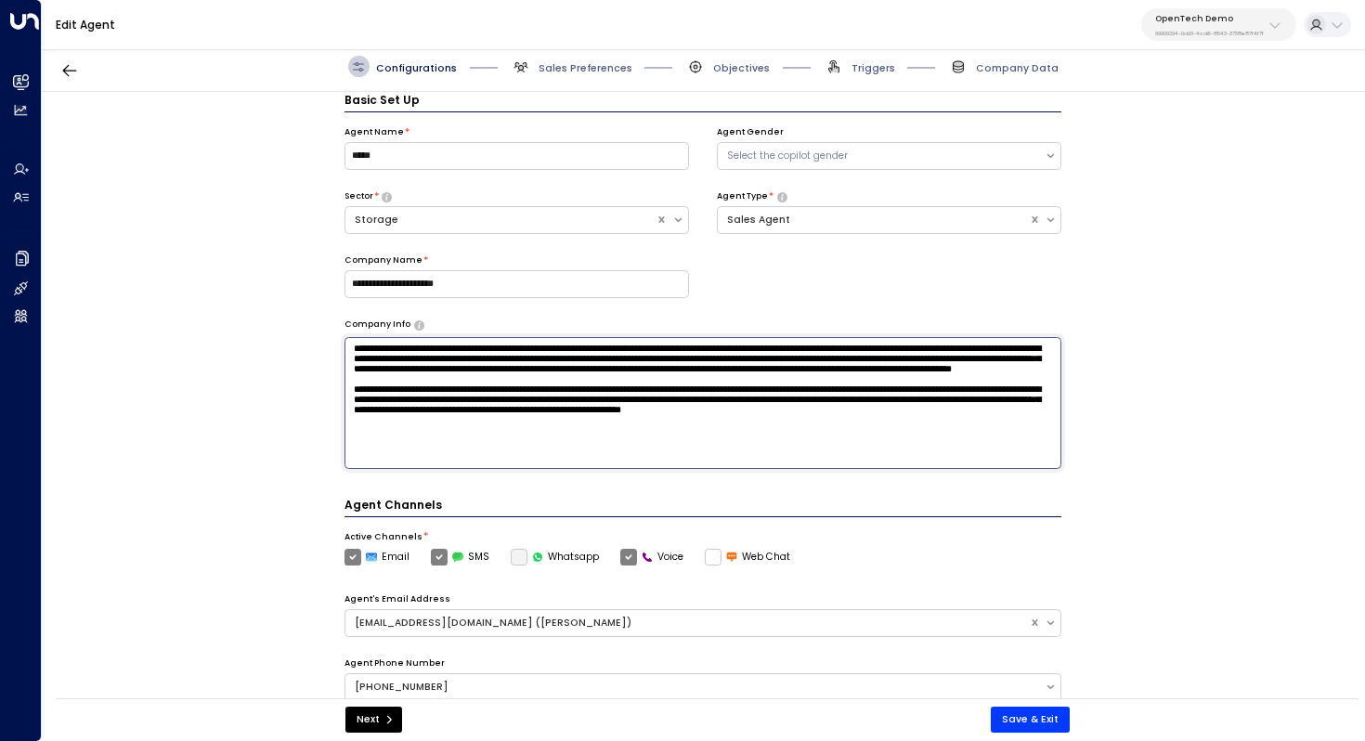
click at [877, 362] on textarea "**********" at bounding box center [704, 403] width 718 height 132
paste textarea "**********"
drag, startPoint x: 518, startPoint y: 412, endPoint x: 550, endPoint y: 412, distance: 31.6
click at [550, 412] on textarea "**********" at bounding box center [704, 403] width 718 height 132
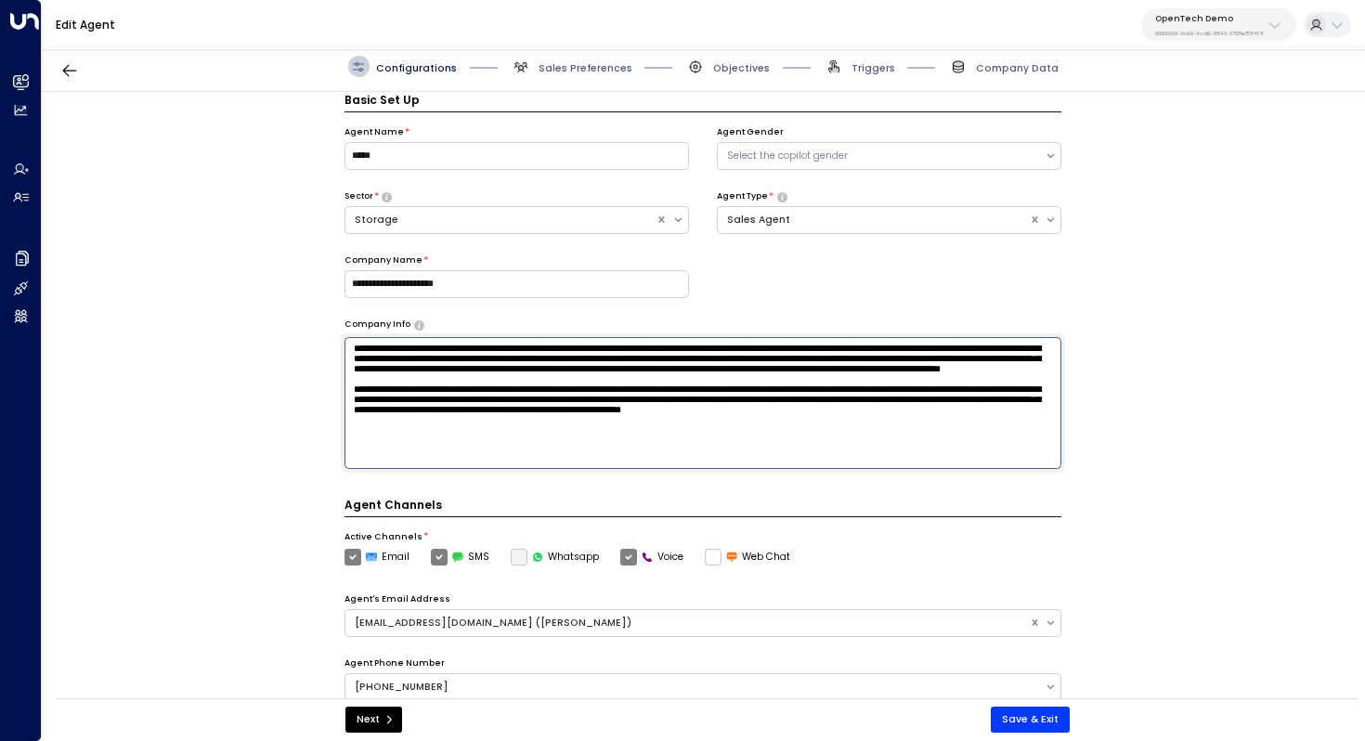
click at [550, 412] on textarea "**********" at bounding box center [704, 403] width 718 height 132
drag, startPoint x: 766, startPoint y: 425, endPoint x: 887, endPoint y: 424, distance: 120.7
click at [887, 424] on textarea "**********" at bounding box center [704, 403] width 718 height 132
paste textarea
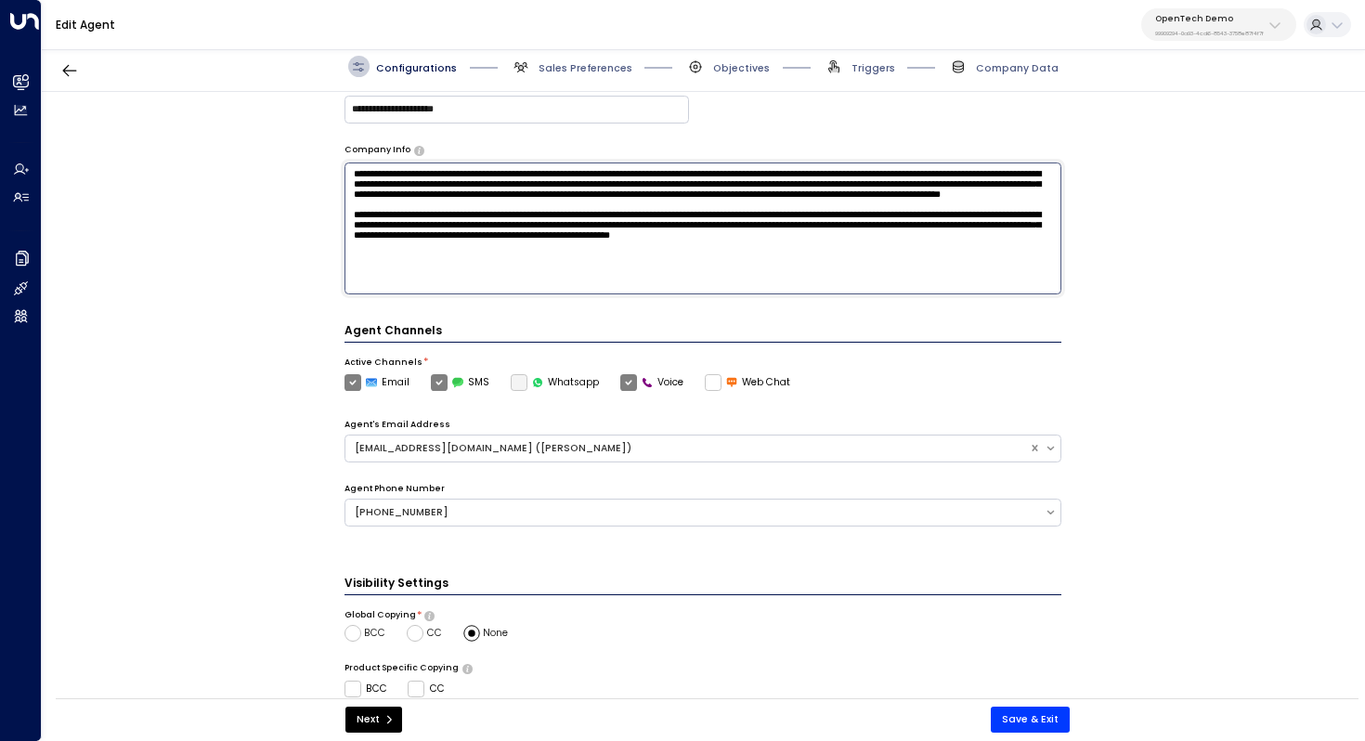
scroll to position [329, 0]
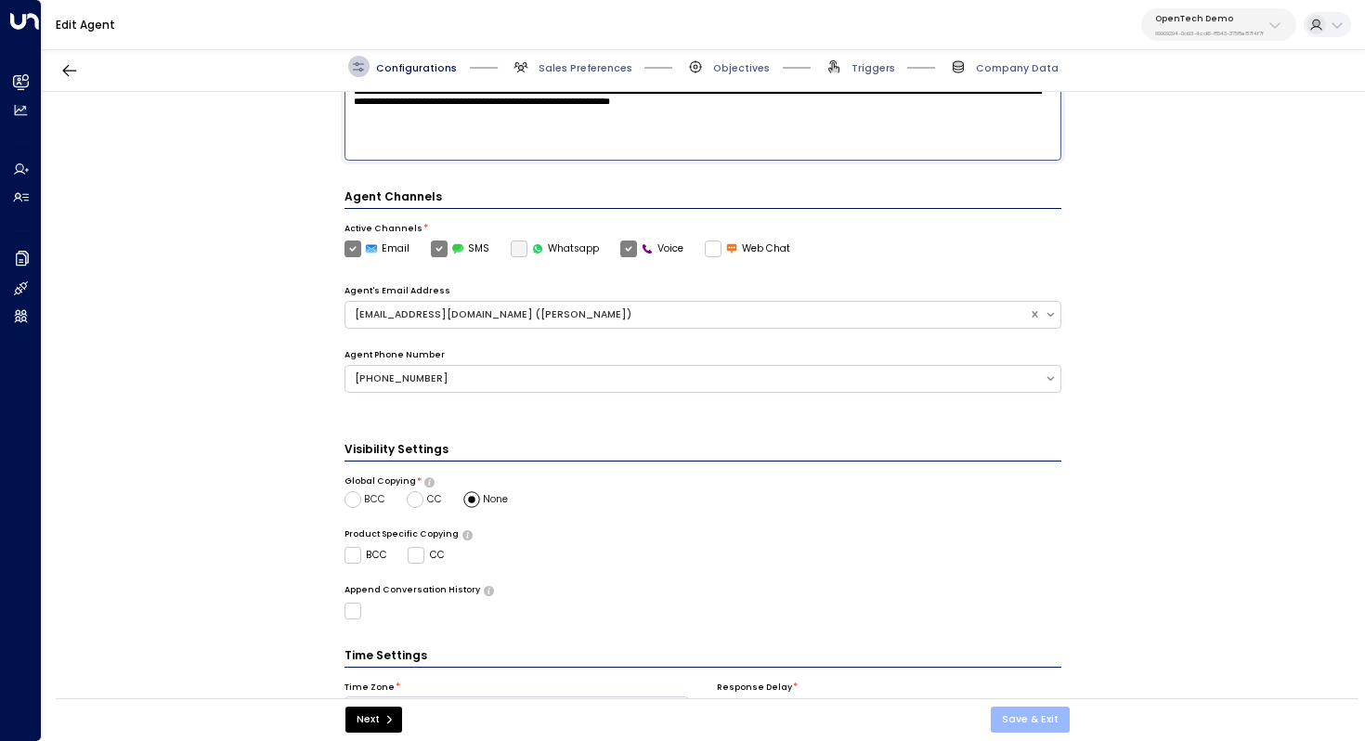
type textarea "**********"
click at [1025, 715] on button "Save & Exit" at bounding box center [1030, 720] width 79 height 26
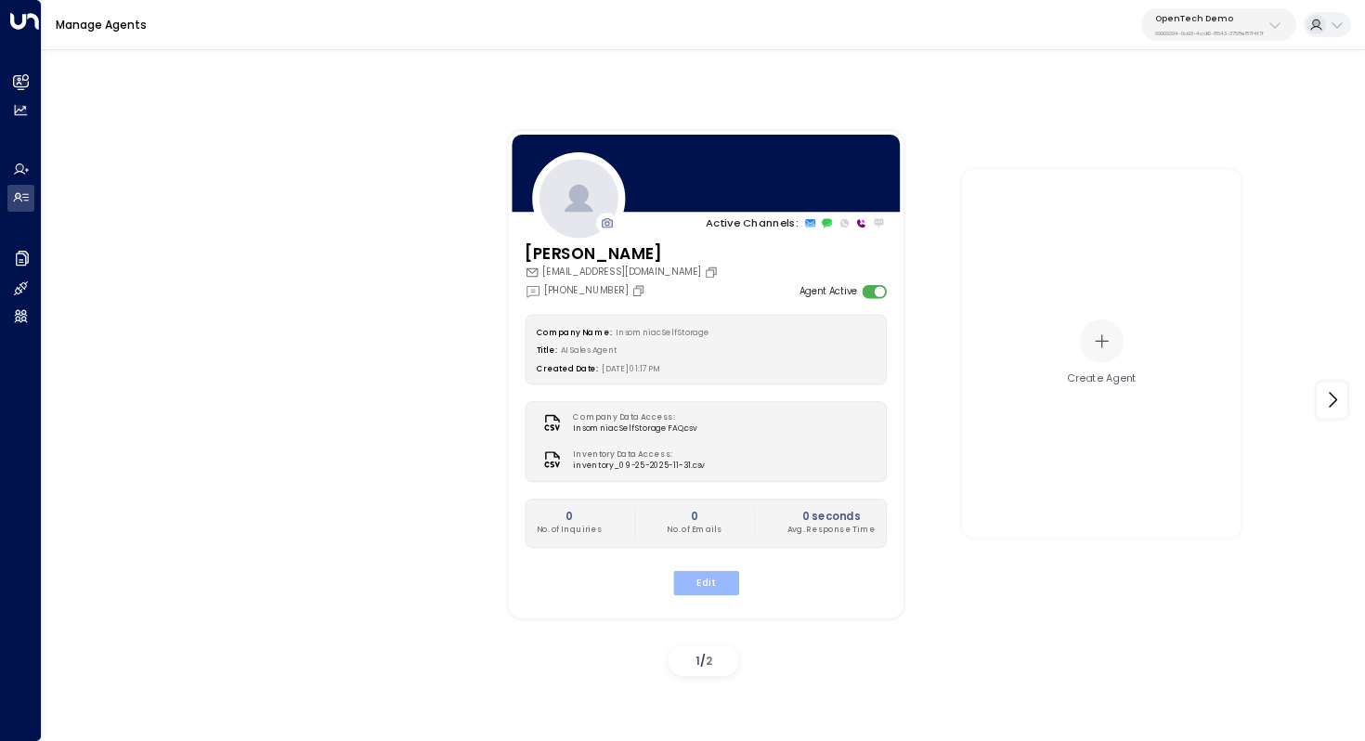
click at [705, 589] on button "Edit" at bounding box center [705, 582] width 66 height 24
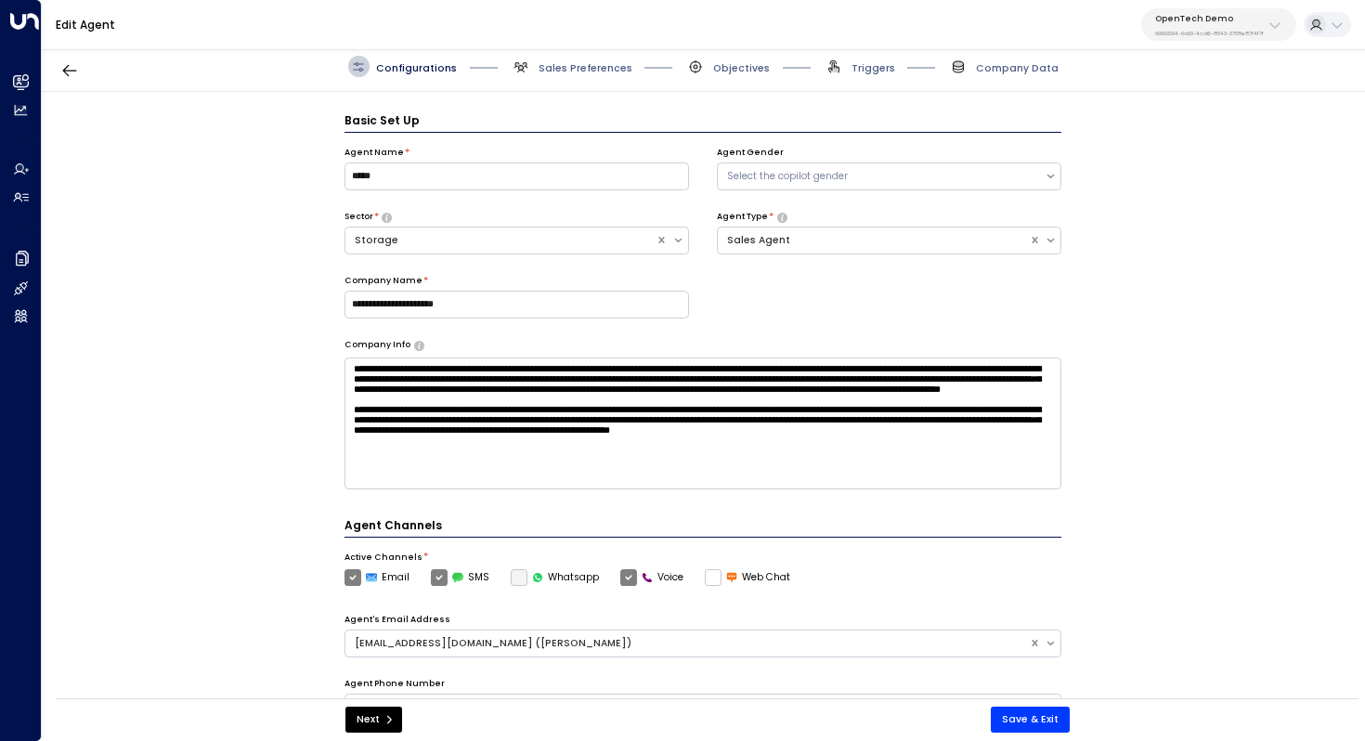
scroll to position [20, 0]
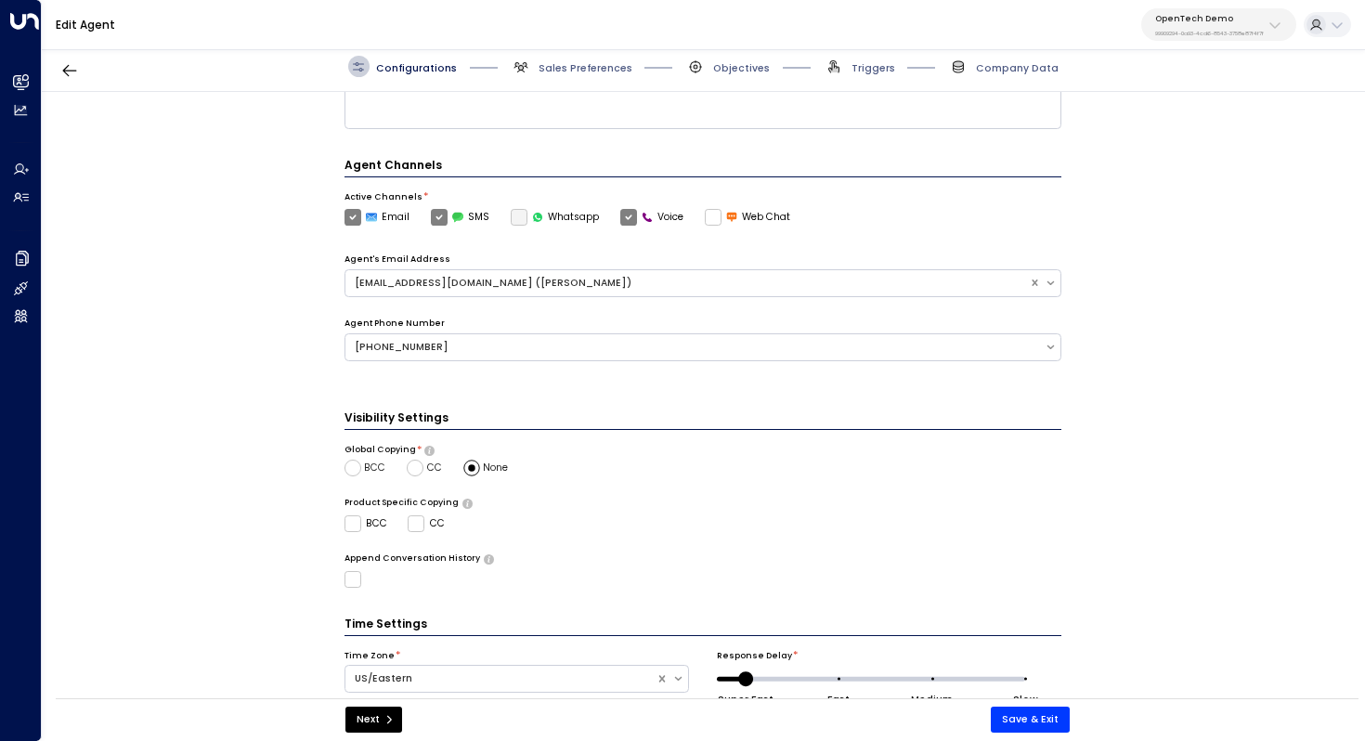
click at [592, 59] on span "Sales Preferences" at bounding box center [572, 66] width 122 height 21
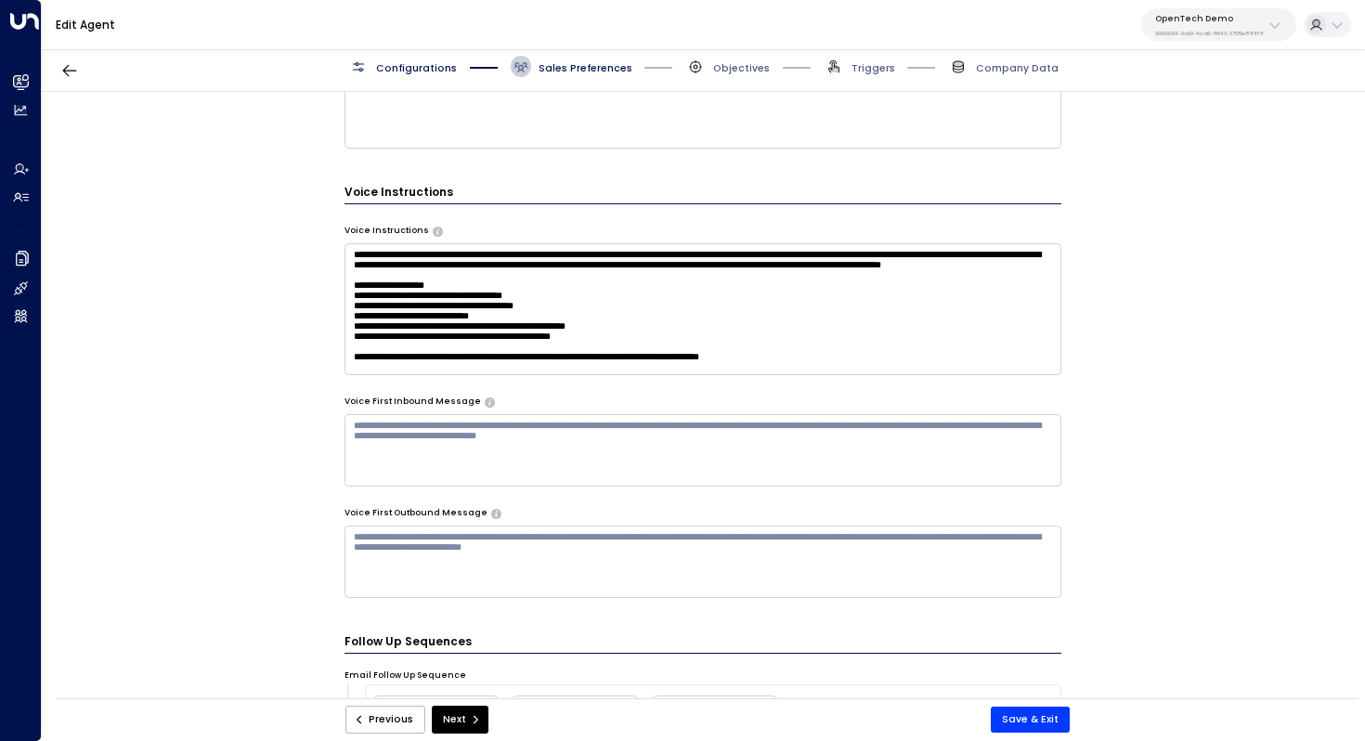
scroll to position [1004, 0]
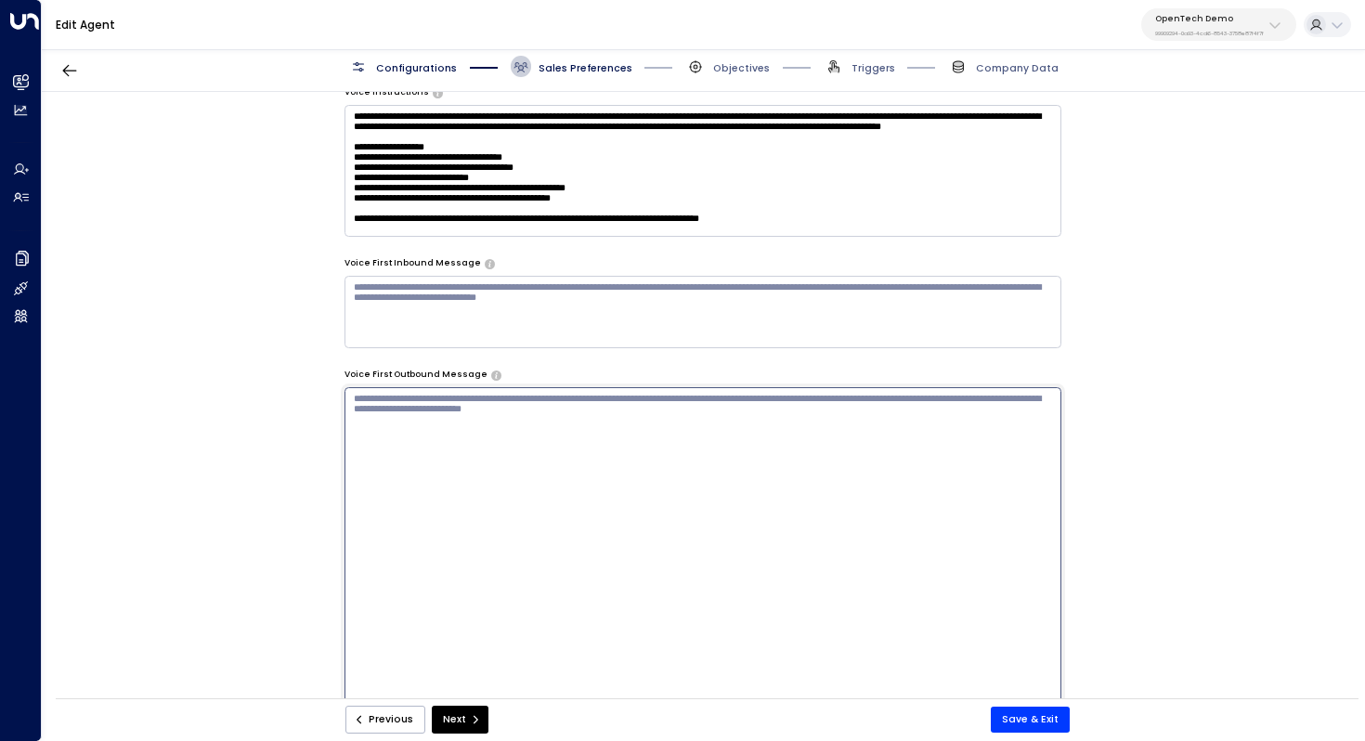
click at [727, 407] on textarea at bounding box center [704, 572] width 718 height 370
click at [661, 302] on textarea at bounding box center [704, 312] width 718 height 72
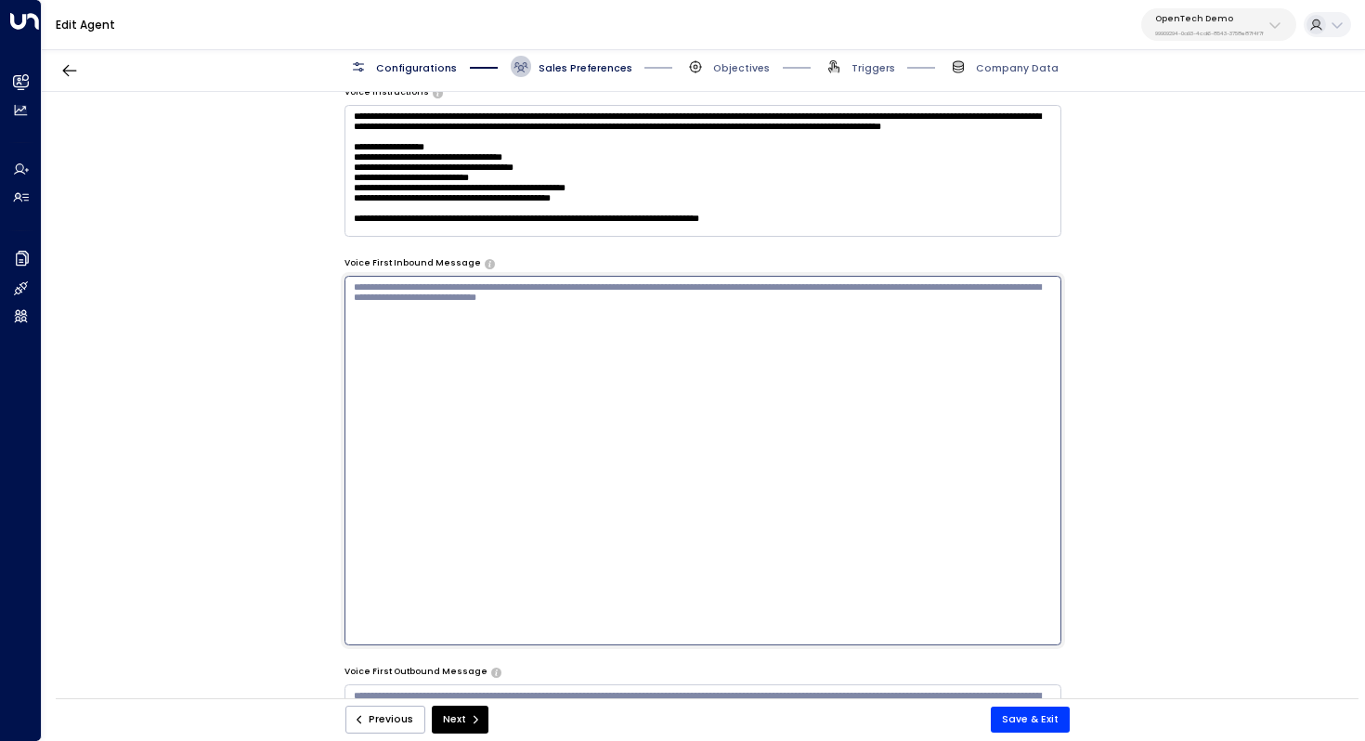
paste textarea "**********"
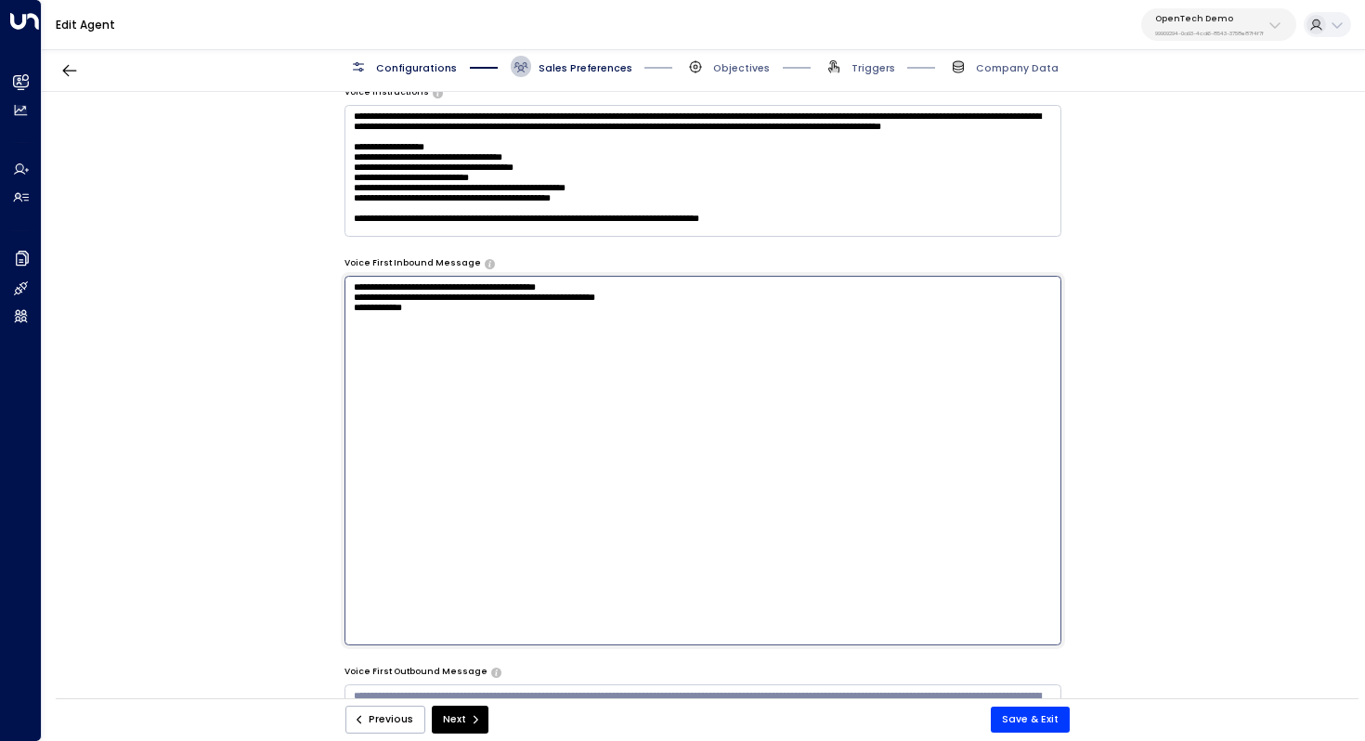
click at [364, 284] on textarea "**********" at bounding box center [704, 461] width 718 height 370
drag, startPoint x: 602, startPoint y: 291, endPoint x: 468, endPoint y: 288, distance: 133.8
click at [468, 288] on textarea "**********" at bounding box center [704, 461] width 718 height 370
click at [470, 305] on textarea "**********" at bounding box center [704, 461] width 718 height 370
click at [364, 303] on textarea "**********" at bounding box center [704, 461] width 718 height 370
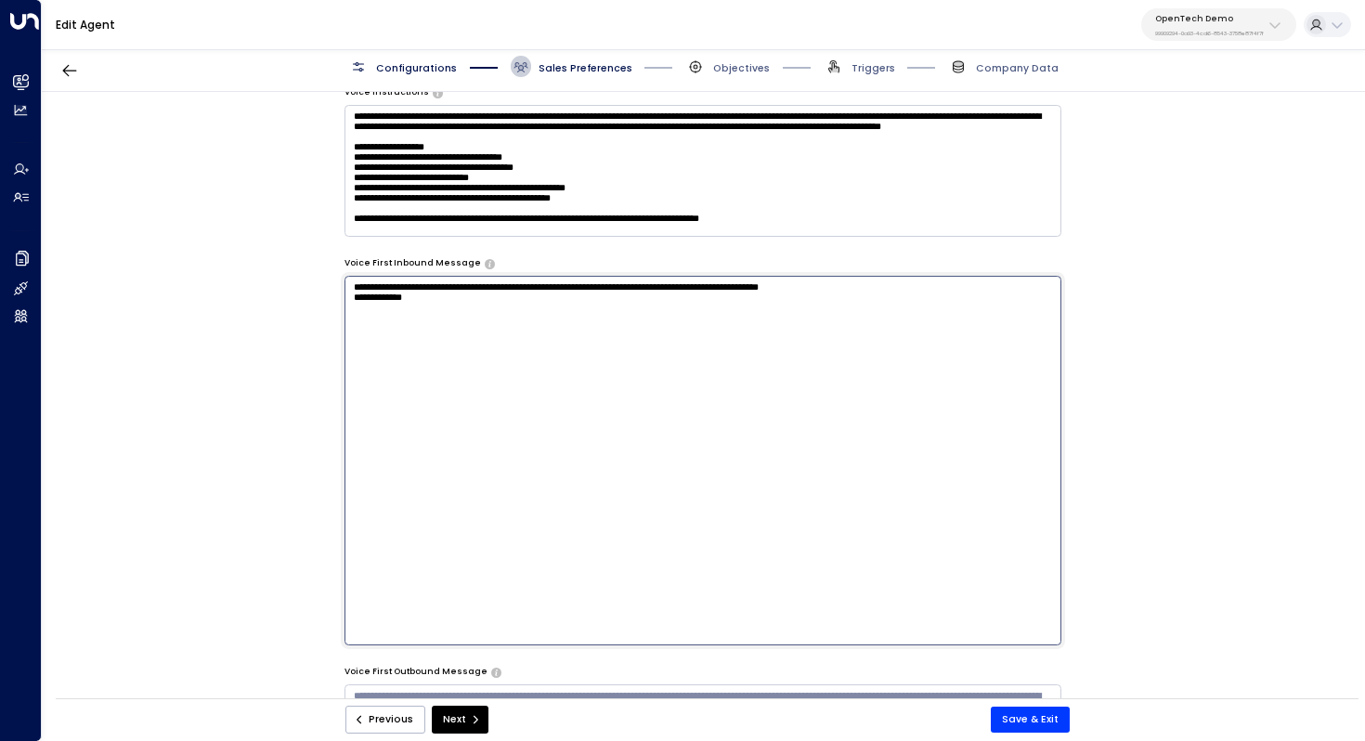
click at [675, 289] on textarea "**********" at bounding box center [704, 461] width 718 height 370
click at [735, 294] on textarea "**********" at bounding box center [704, 461] width 718 height 370
click at [631, 320] on textarea "**********" at bounding box center [704, 461] width 718 height 370
click at [553, 309] on textarea "**********" at bounding box center [704, 461] width 718 height 370
drag, startPoint x: 491, startPoint y: 299, endPoint x: 280, endPoint y: 302, distance: 210.8
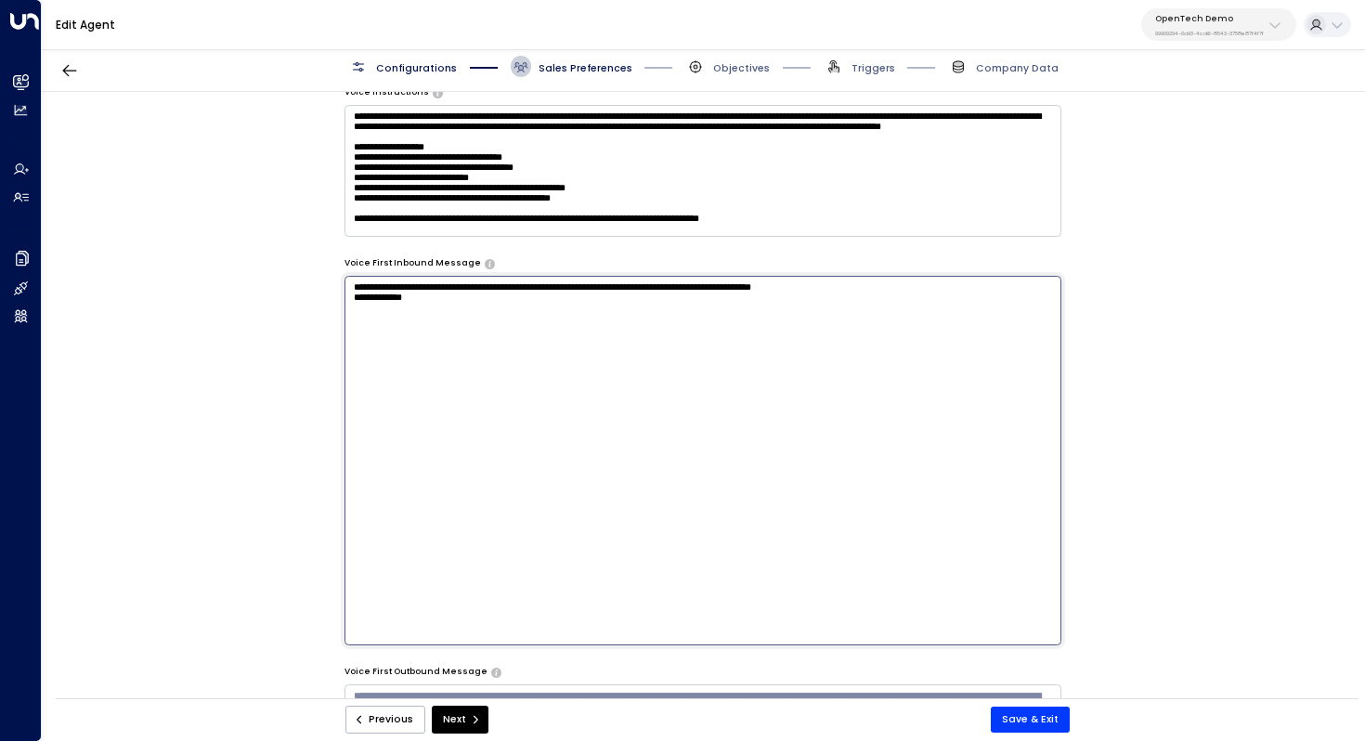
click at [280, 302] on div "**********" at bounding box center [703, 400] width 1322 height 616
click at [569, 290] on textarea "**********" at bounding box center [704, 461] width 718 height 370
click at [671, 319] on textarea "**********" at bounding box center [704, 461] width 718 height 370
click at [666, 289] on textarea "**********" at bounding box center [704, 461] width 718 height 370
click at [738, 314] on textarea "**********" at bounding box center [704, 461] width 718 height 370
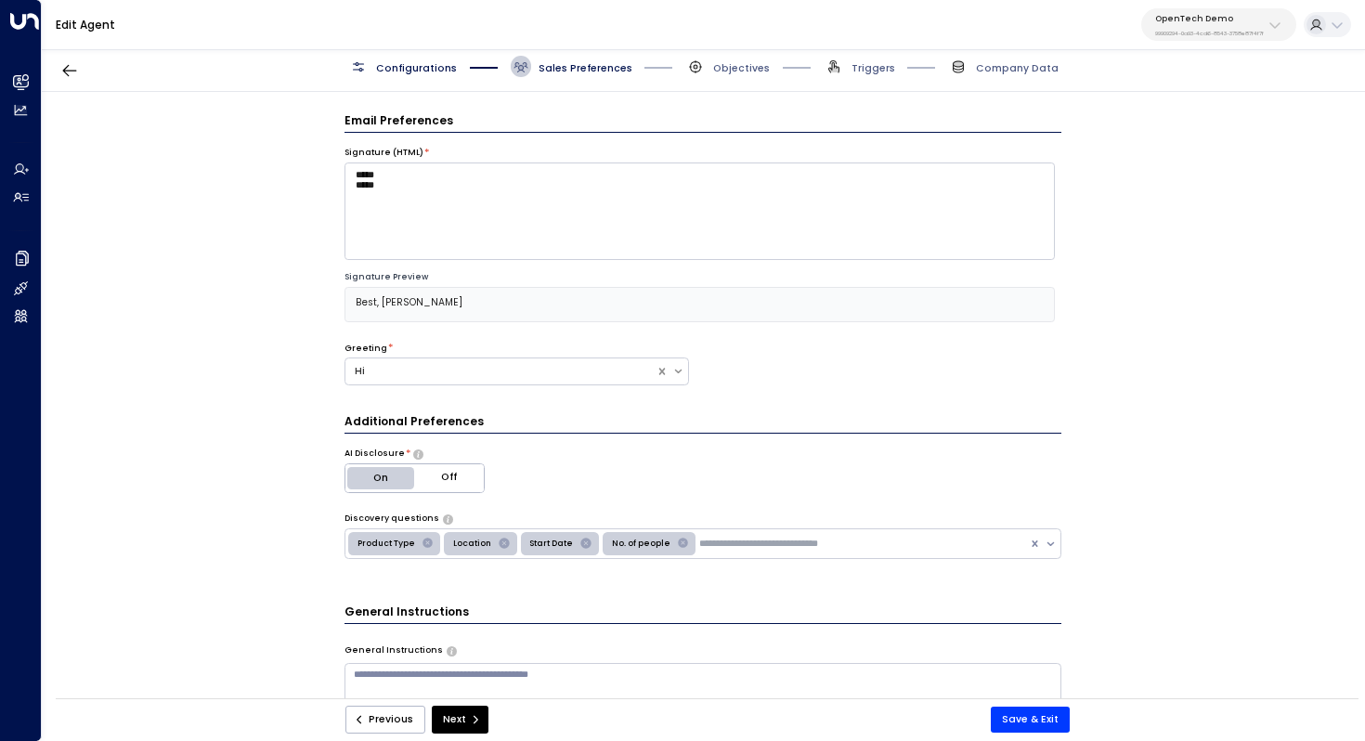
scroll to position [0, 0]
type textarea "**********"
click at [1034, 718] on button "Save & Exit" at bounding box center [1030, 720] width 79 height 26
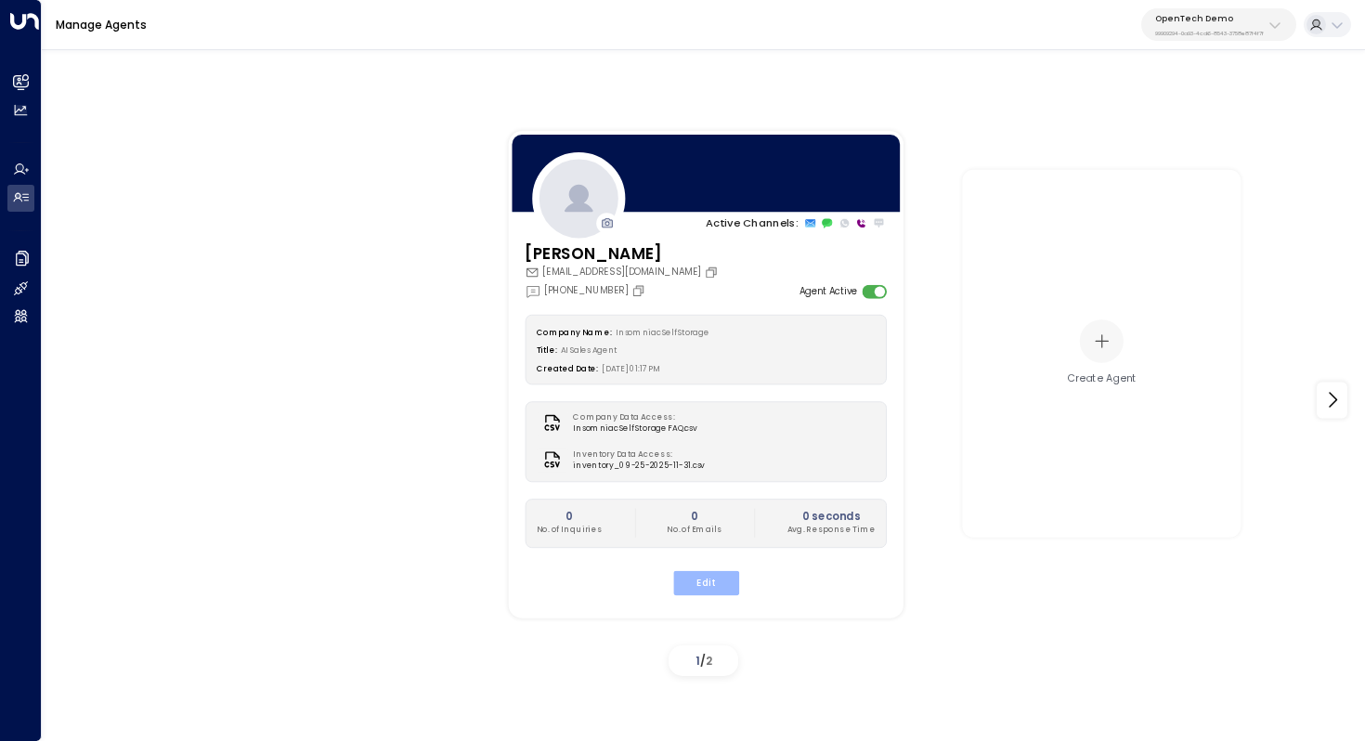
click at [698, 579] on button "Edit" at bounding box center [705, 582] width 66 height 24
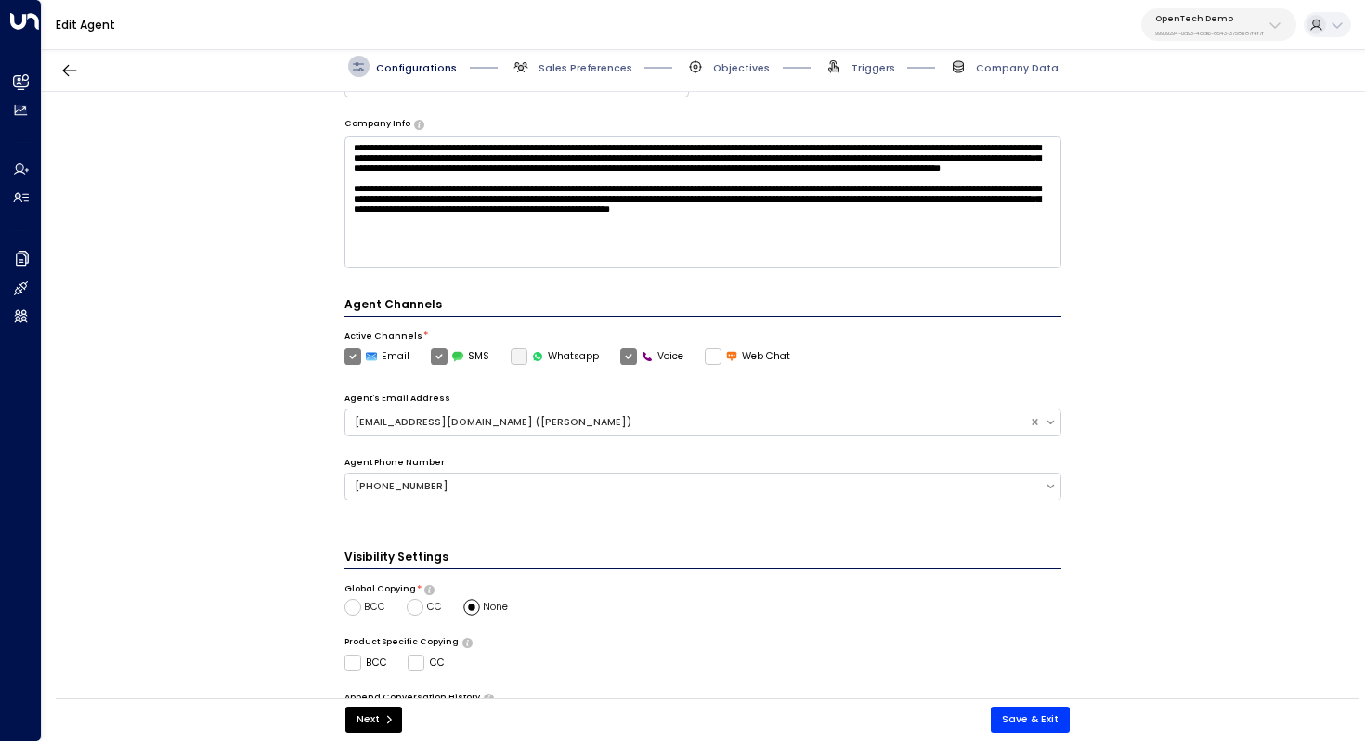
scroll to position [414, 0]
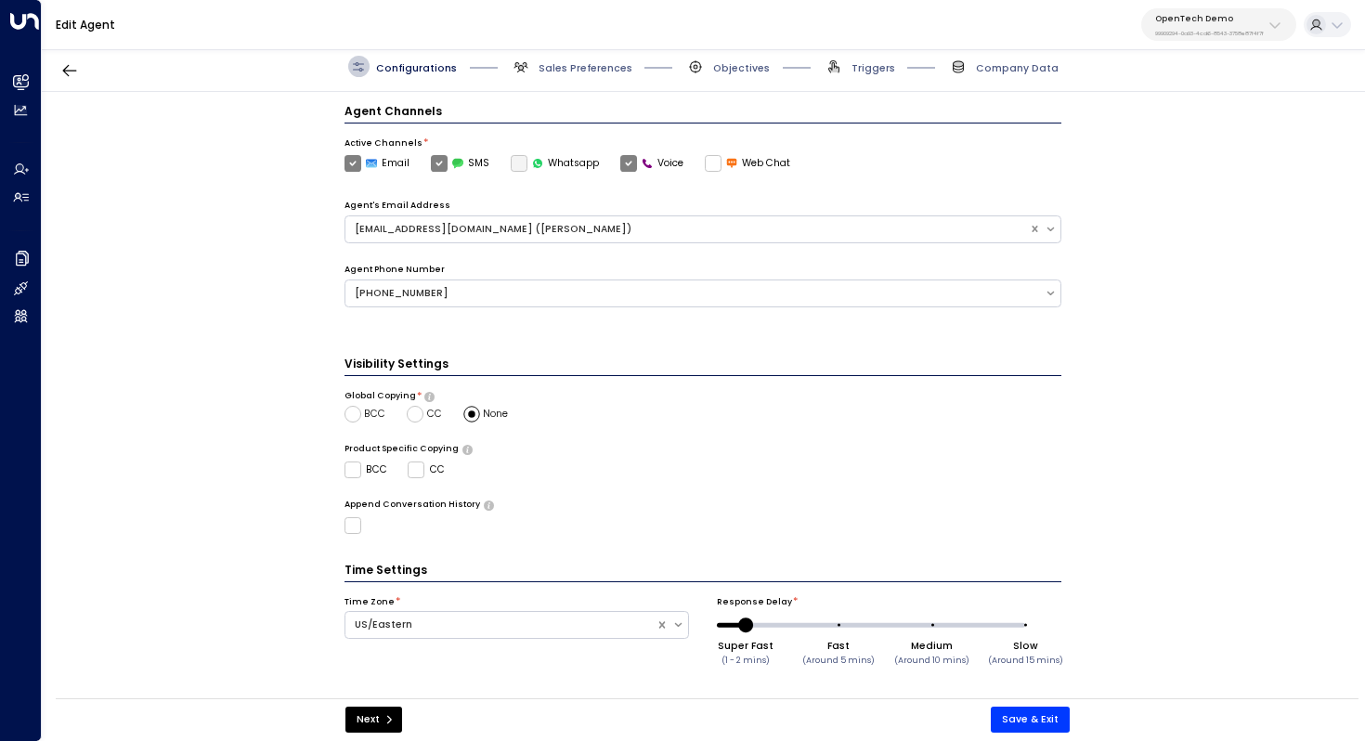
click at [564, 83] on div "Configurations Sales Preferences Objectives Triggers Company Data" at bounding box center [703, 67] width 1323 height 50
click at [576, 72] on span "Sales Preferences" at bounding box center [586, 68] width 94 height 14
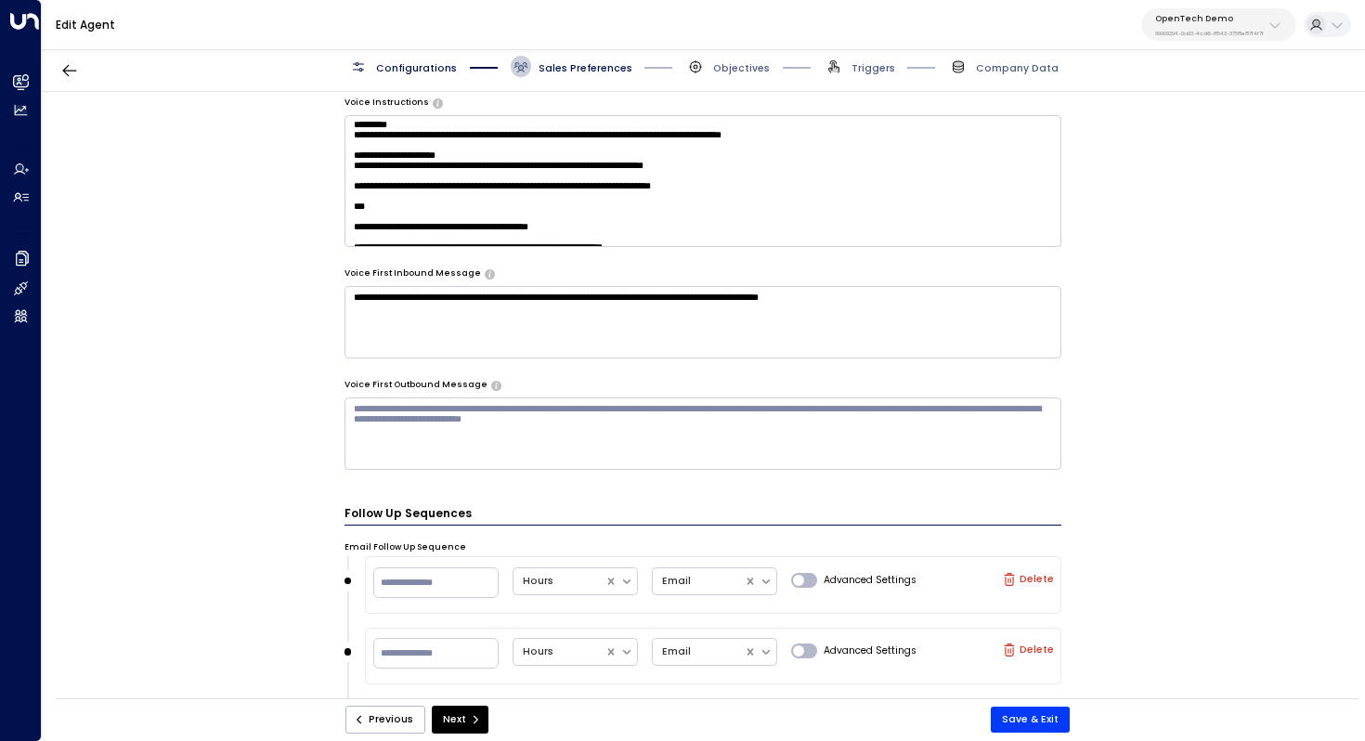
scroll to position [200, 0]
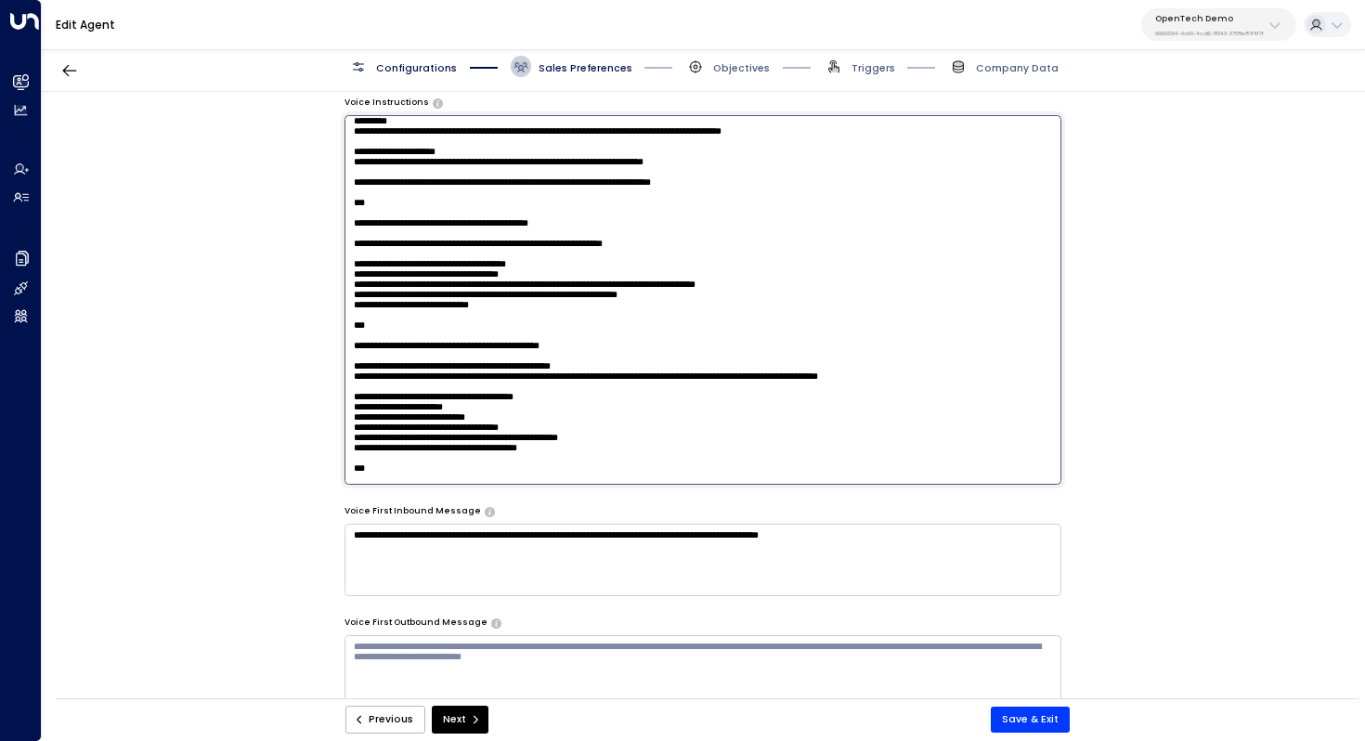
drag, startPoint x: 1031, startPoint y: 191, endPoint x: 304, endPoint y: 167, distance: 727.6
click at [304, 167] on div "**********" at bounding box center [703, 400] width 1322 height 616
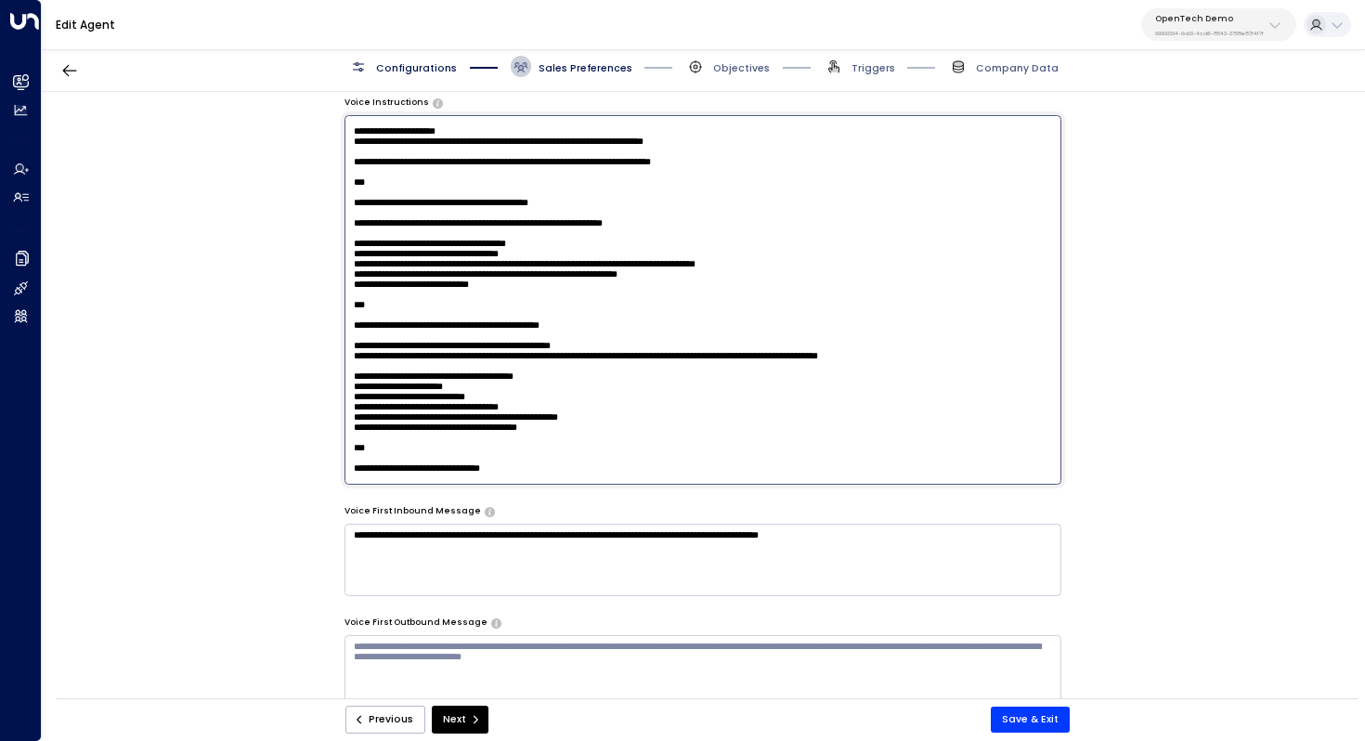
click at [515, 254] on textarea at bounding box center [704, 300] width 718 height 370
drag, startPoint x: 743, startPoint y: 243, endPoint x: 302, endPoint y: 222, distance: 441.6
click at [302, 222] on div "**********" at bounding box center [703, 400] width 1322 height 616
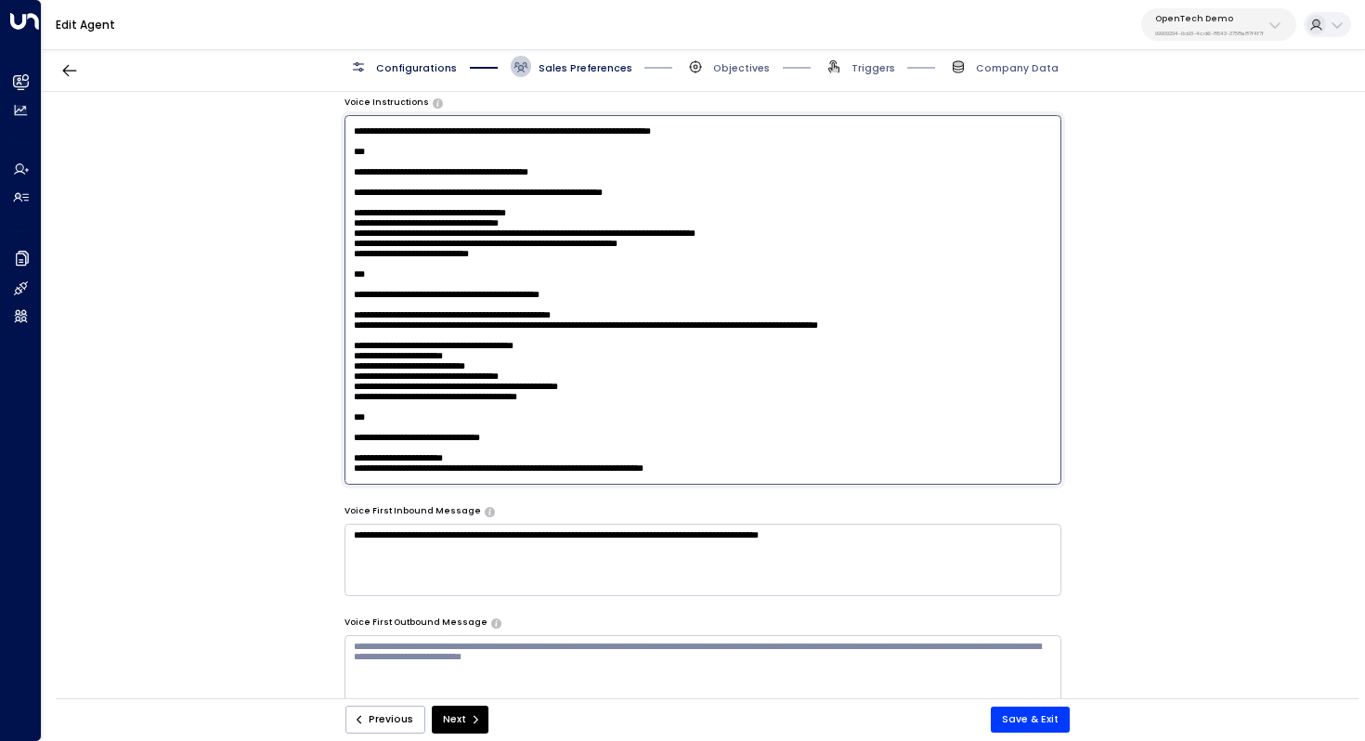
click at [475, 256] on textarea at bounding box center [704, 300] width 718 height 370
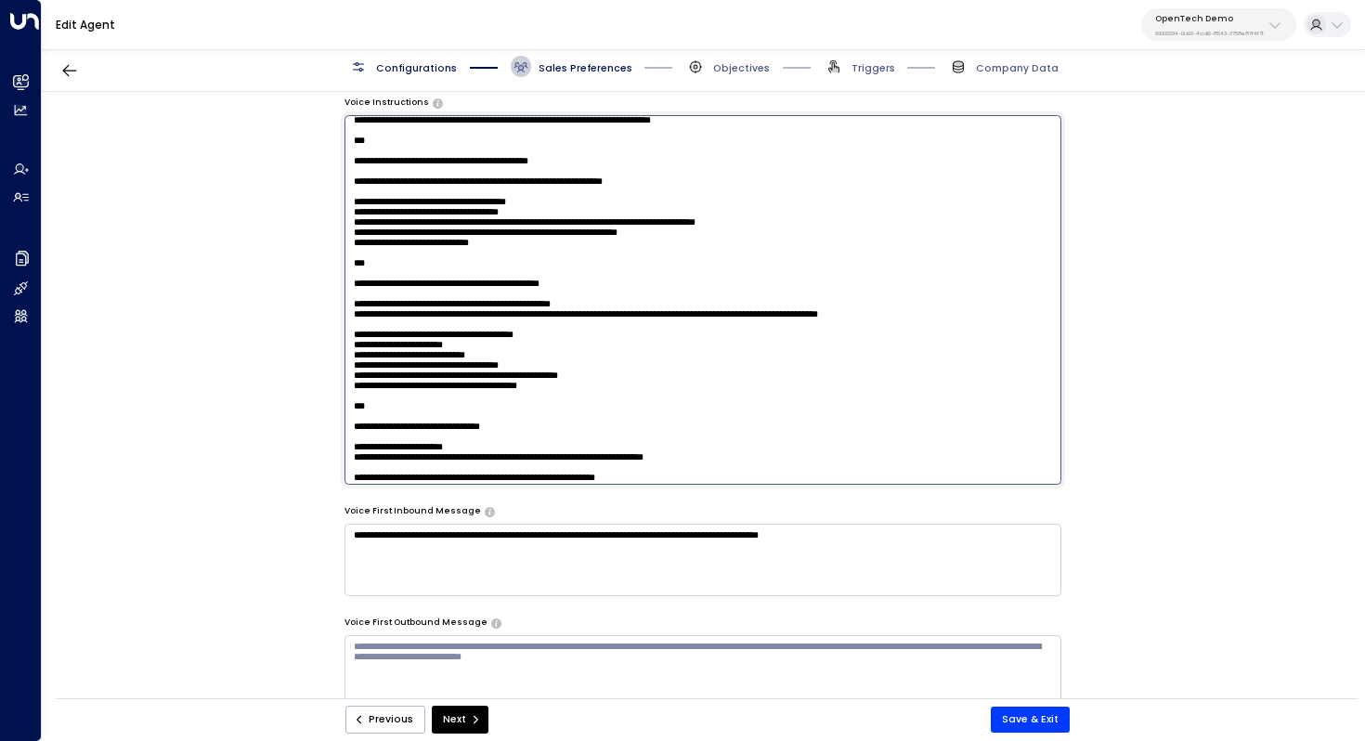
scroll to position [190, 0]
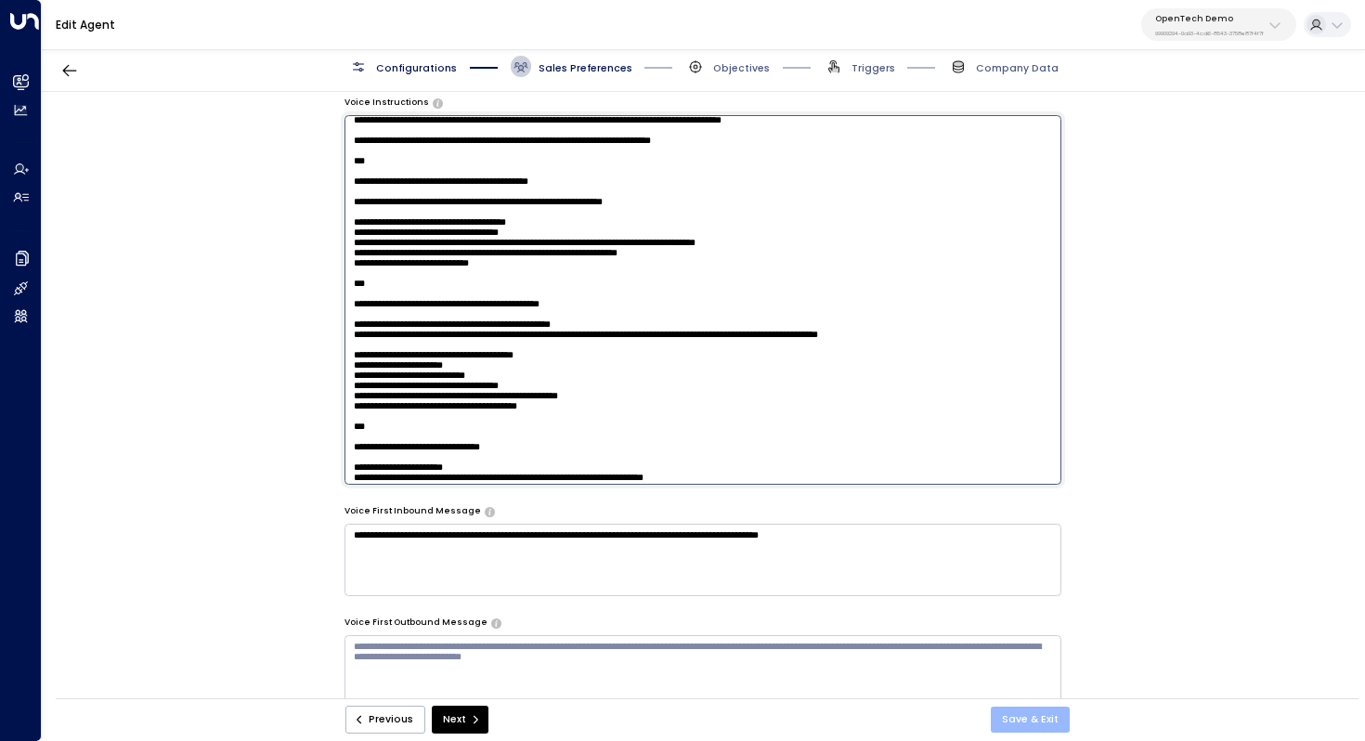
type textarea "**********"
click at [1028, 710] on button "Save & Exit" at bounding box center [1030, 720] width 79 height 26
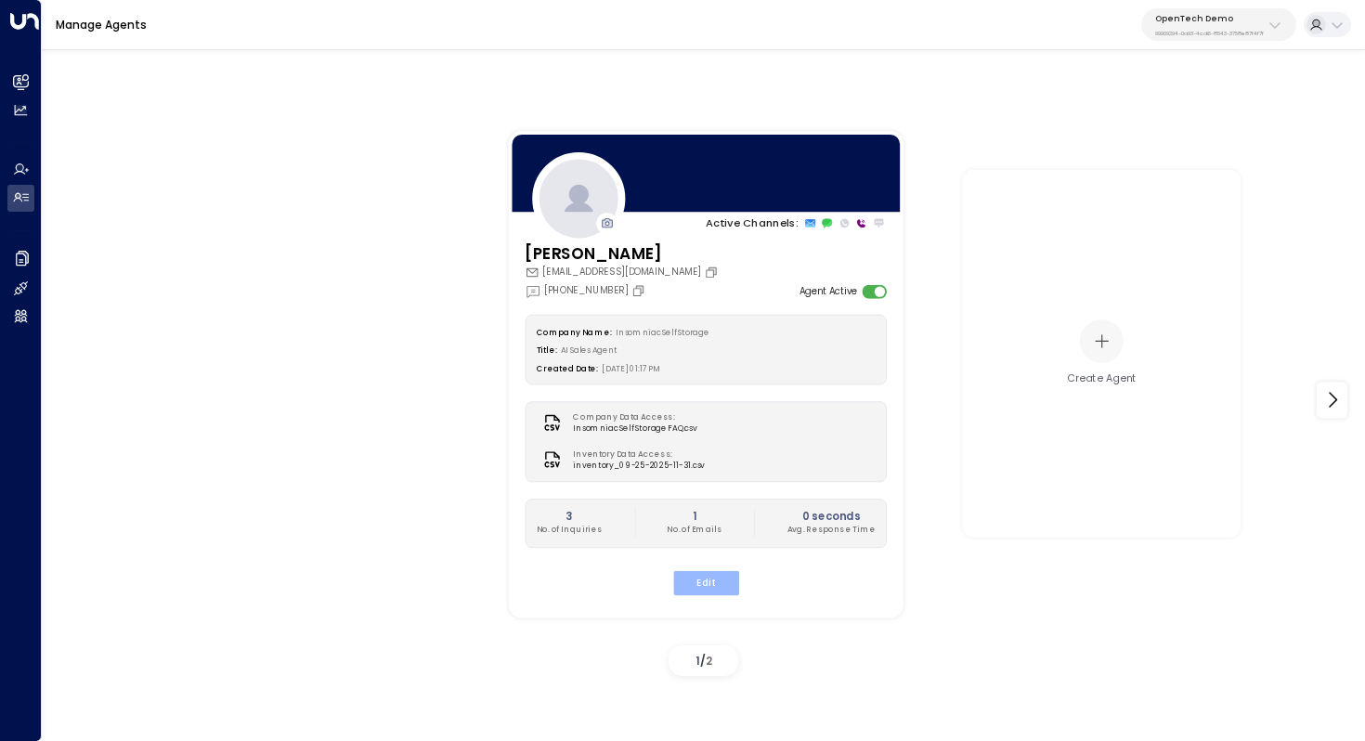
click at [713, 577] on button "Edit" at bounding box center [705, 582] width 66 height 24
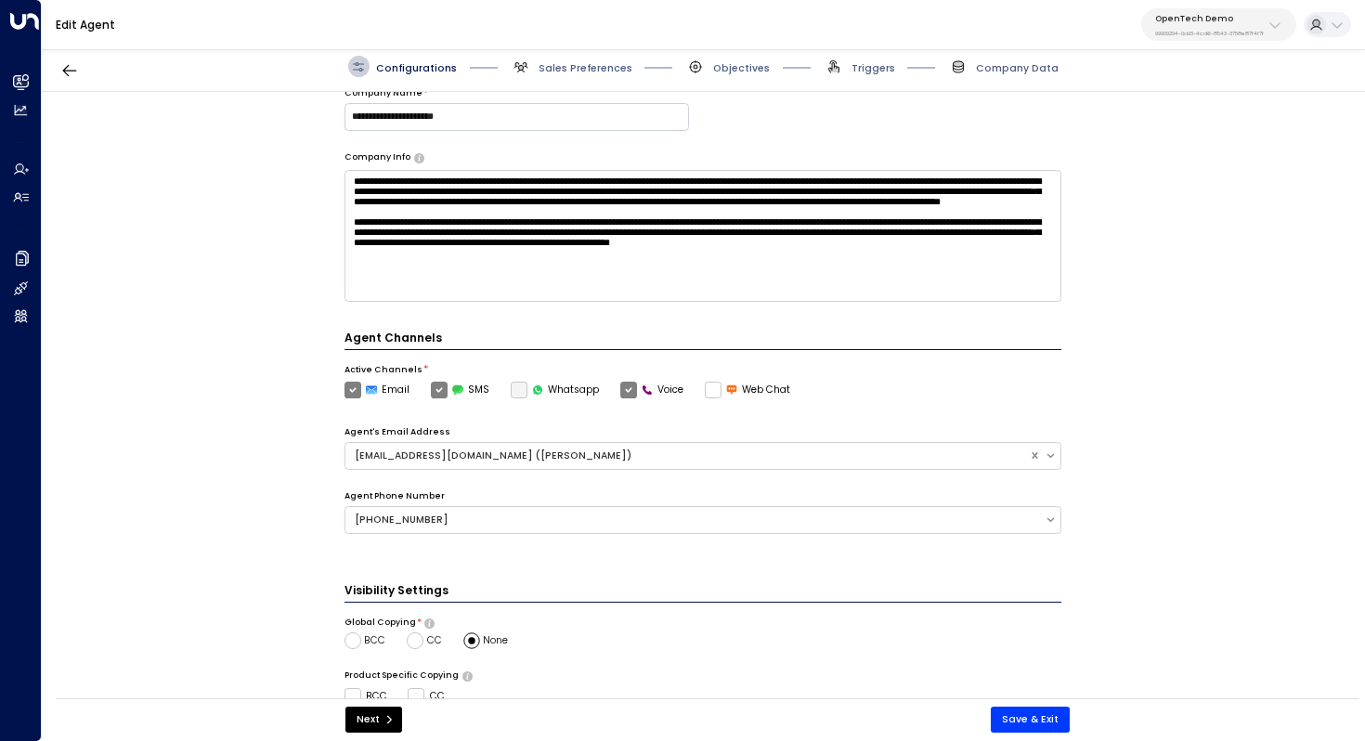
scroll to position [414, 0]
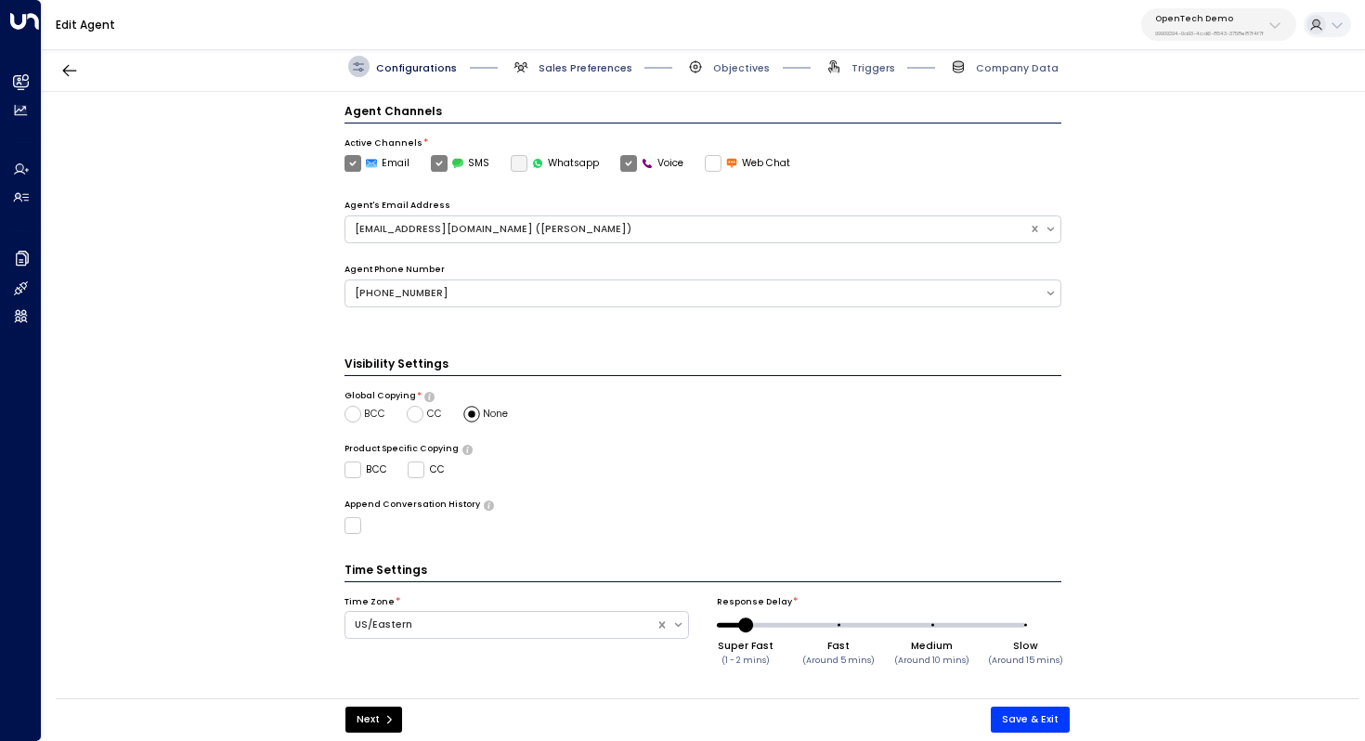
click at [579, 67] on span "Sales Preferences" at bounding box center [586, 68] width 94 height 14
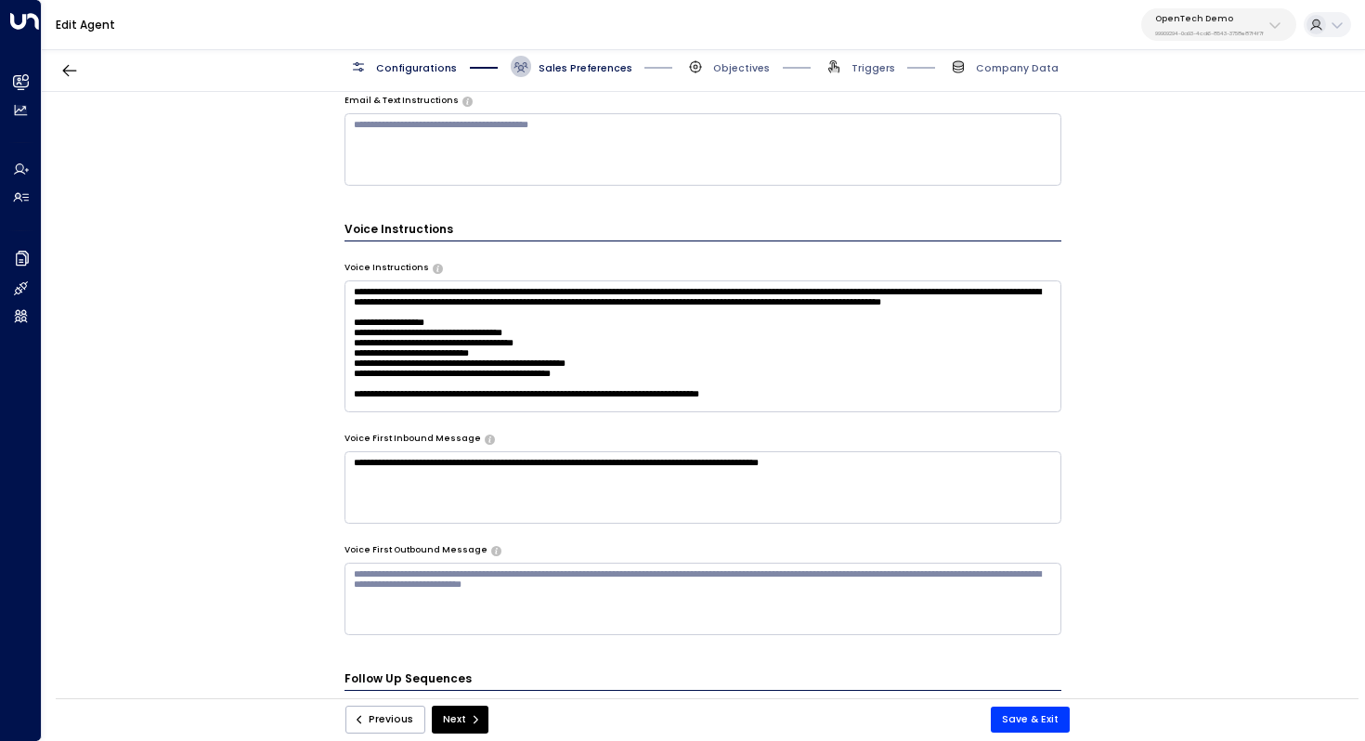
scroll to position [855, 0]
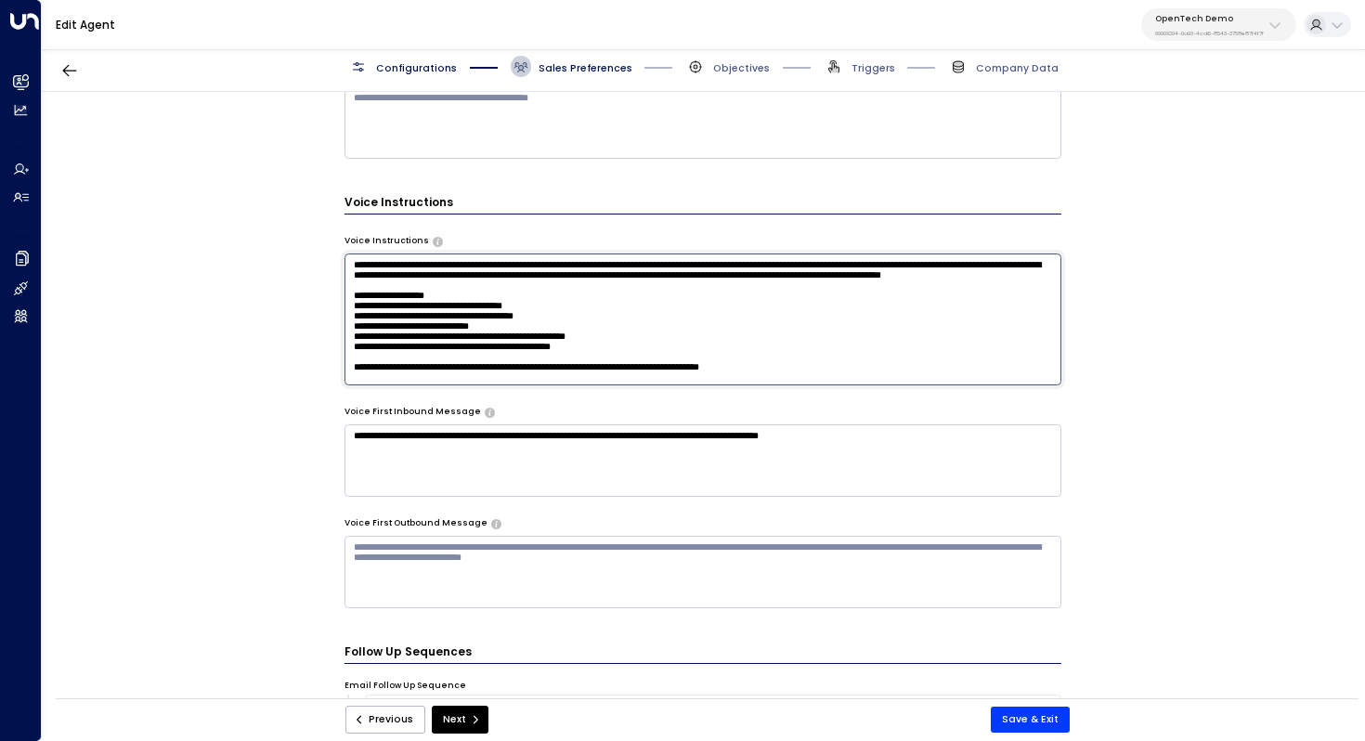
click at [727, 311] on textarea at bounding box center [704, 320] width 718 height 132
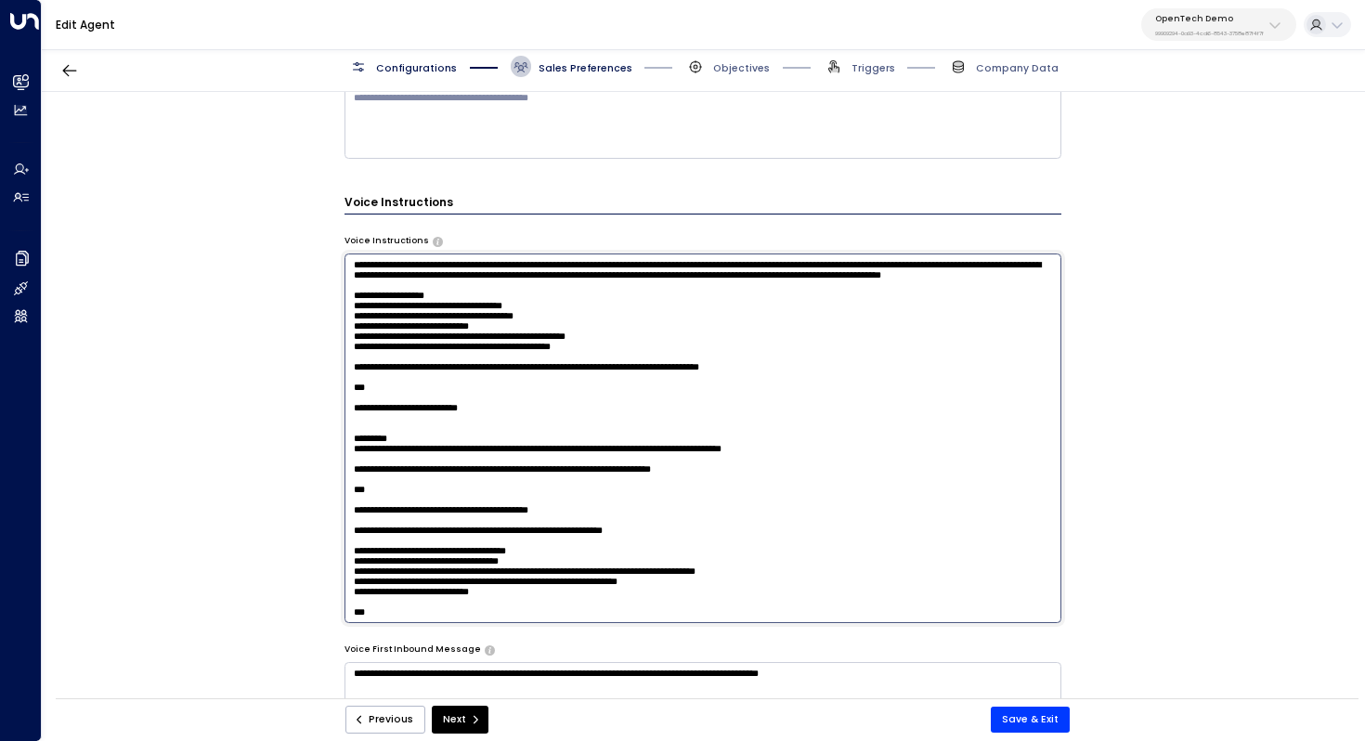
click at [727, 350] on textarea at bounding box center [704, 439] width 718 height 370
click at [704, 371] on textarea at bounding box center [704, 439] width 718 height 370
click at [639, 352] on textarea at bounding box center [704, 439] width 718 height 370
click at [677, 371] on textarea at bounding box center [704, 439] width 718 height 370
click at [706, 394] on textarea at bounding box center [704, 439] width 718 height 370
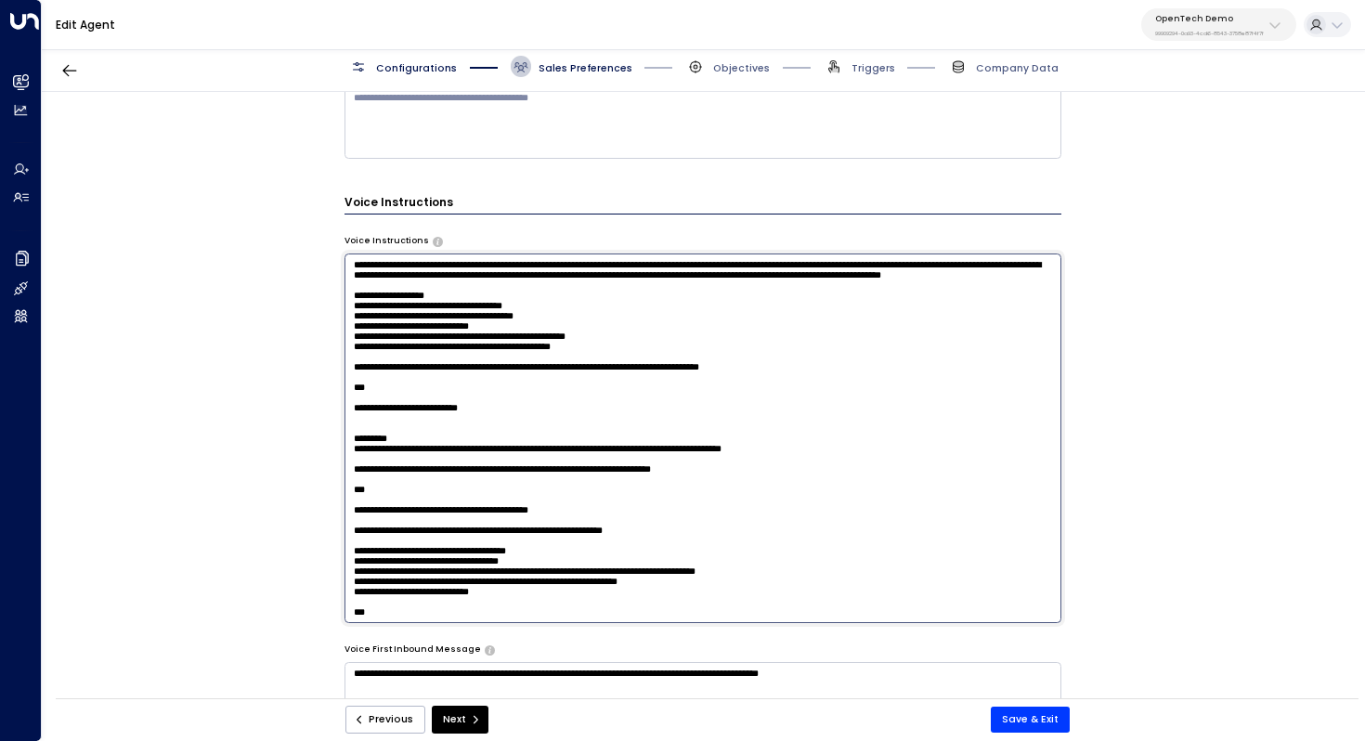
click at [824, 433] on textarea at bounding box center [704, 439] width 718 height 370
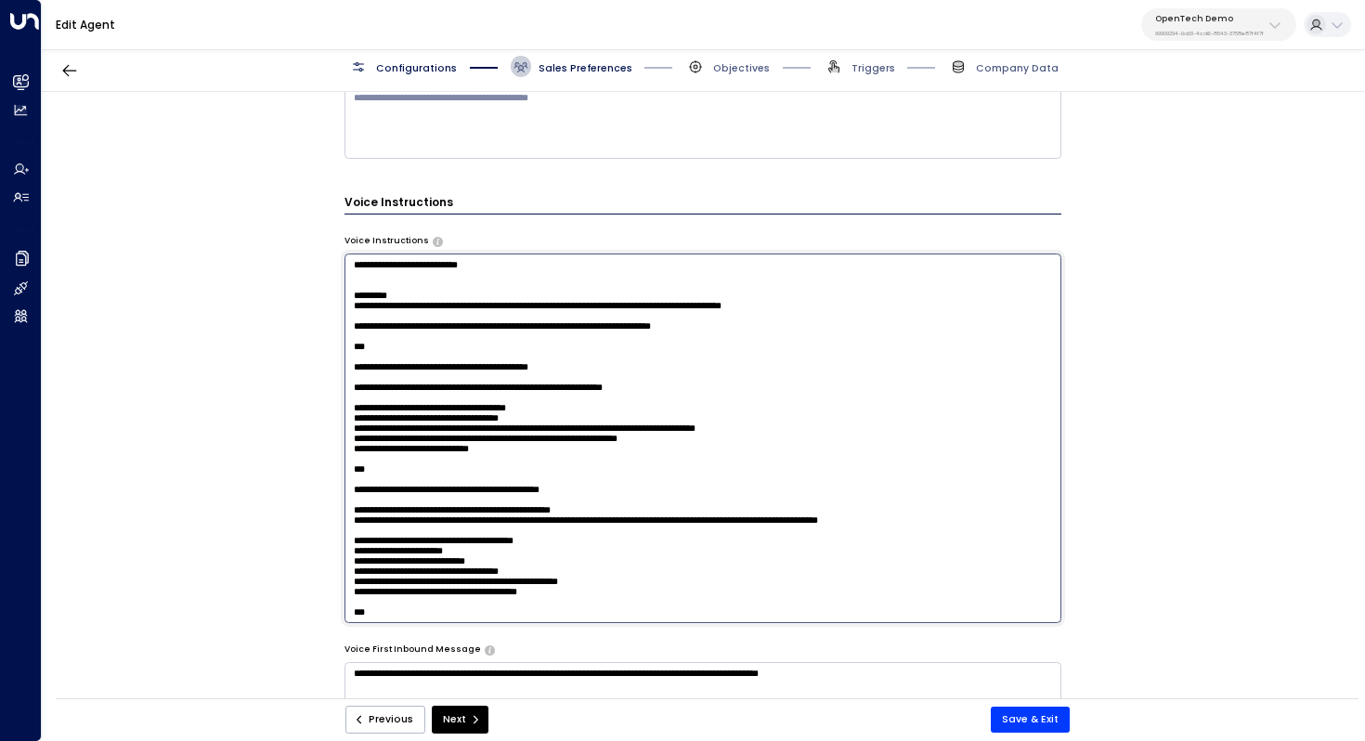
scroll to position [204, 0]
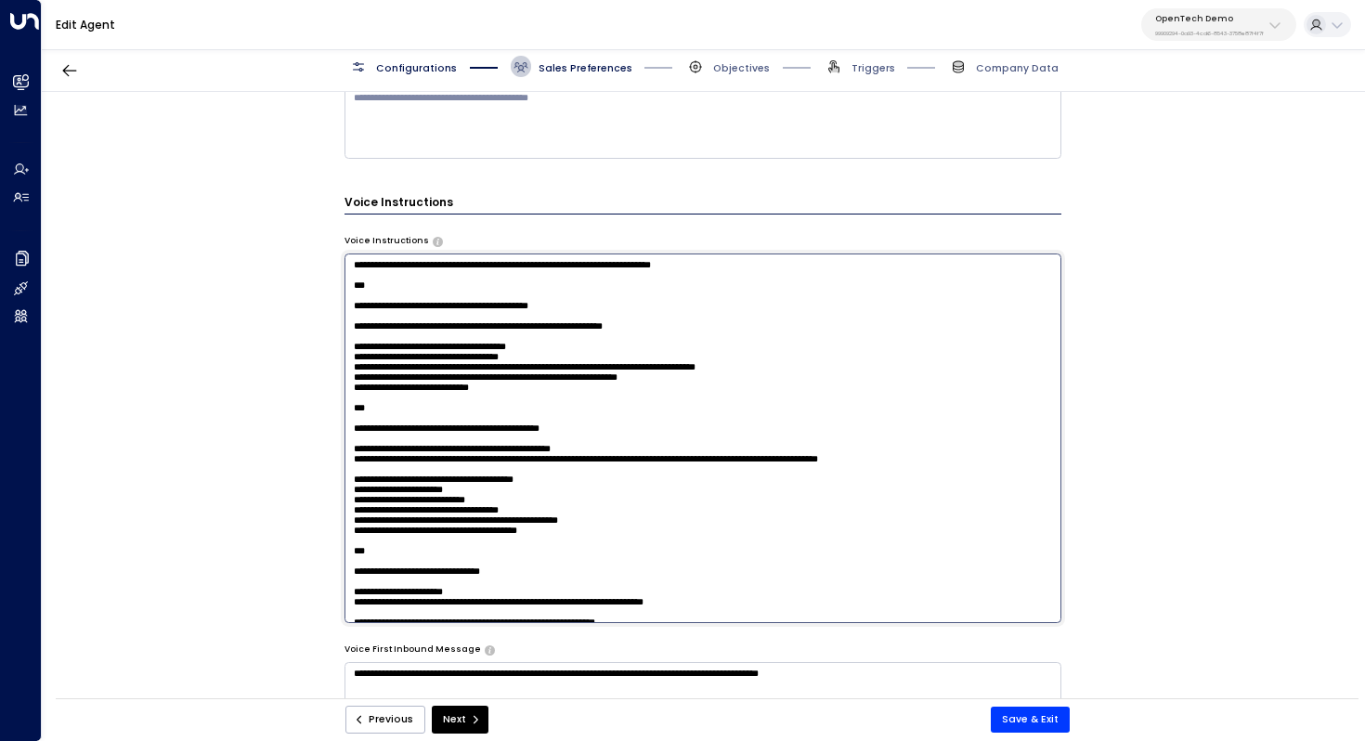
click at [357, 477] on textarea at bounding box center [704, 439] width 718 height 370
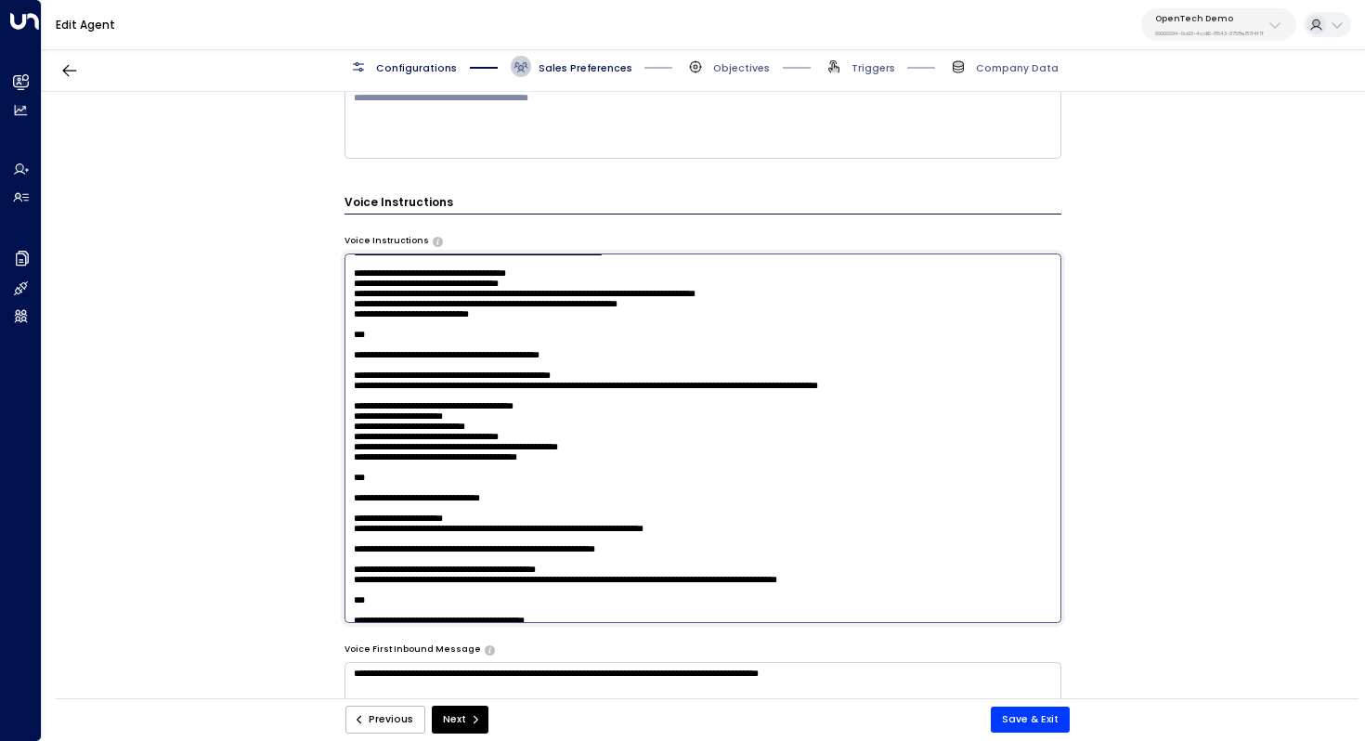
drag, startPoint x: 406, startPoint y: 376, endPoint x: 445, endPoint y: 376, distance: 39.0
click at [445, 376] on textarea at bounding box center [704, 439] width 718 height 370
click at [445, 385] on textarea at bounding box center [704, 439] width 718 height 370
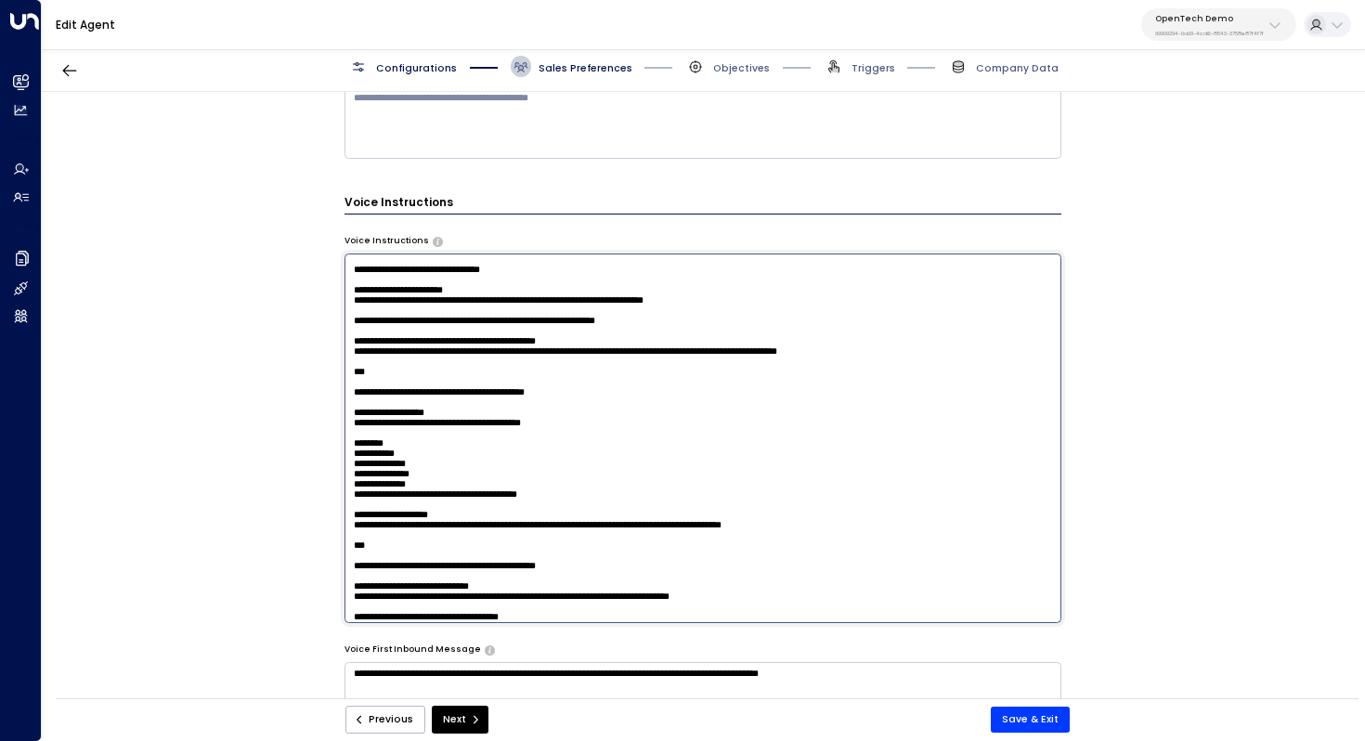
scroll to position [450, 0]
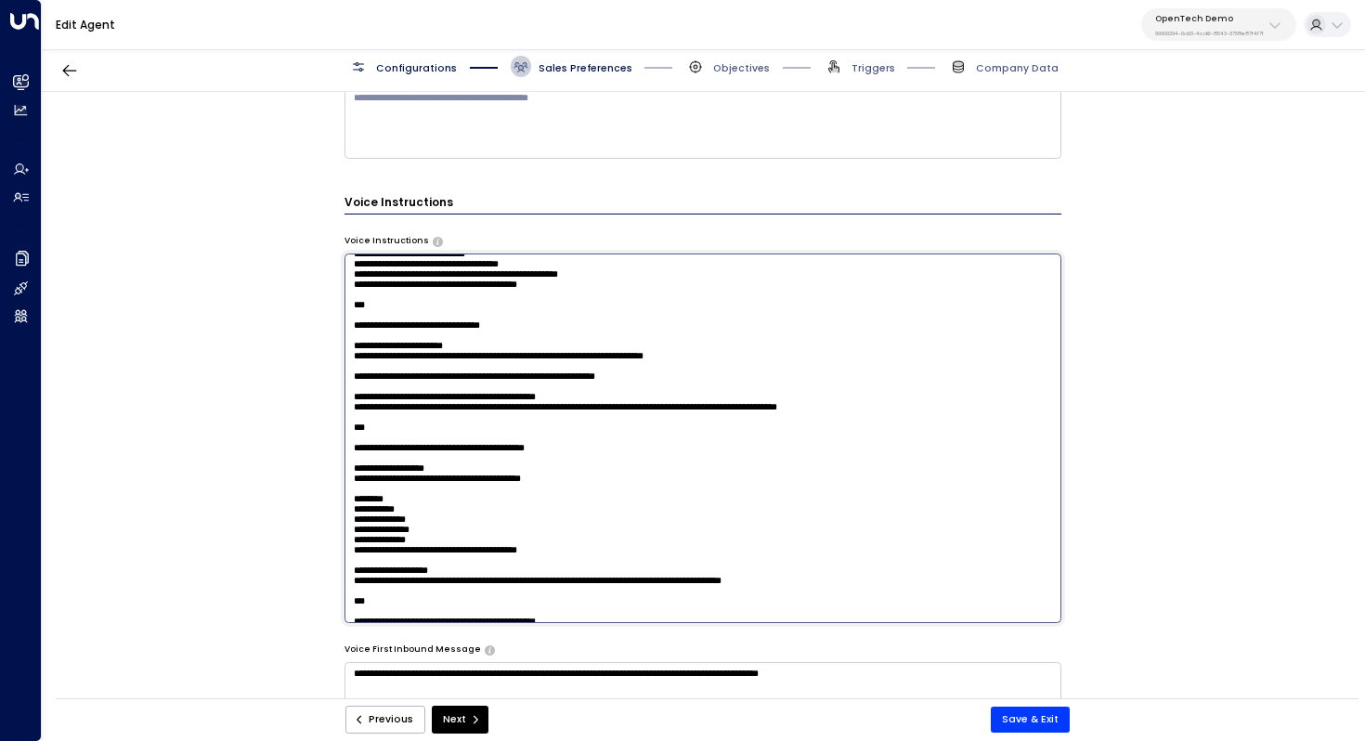
click at [202, 314] on div "**********" at bounding box center [703, 400] width 1322 height 616
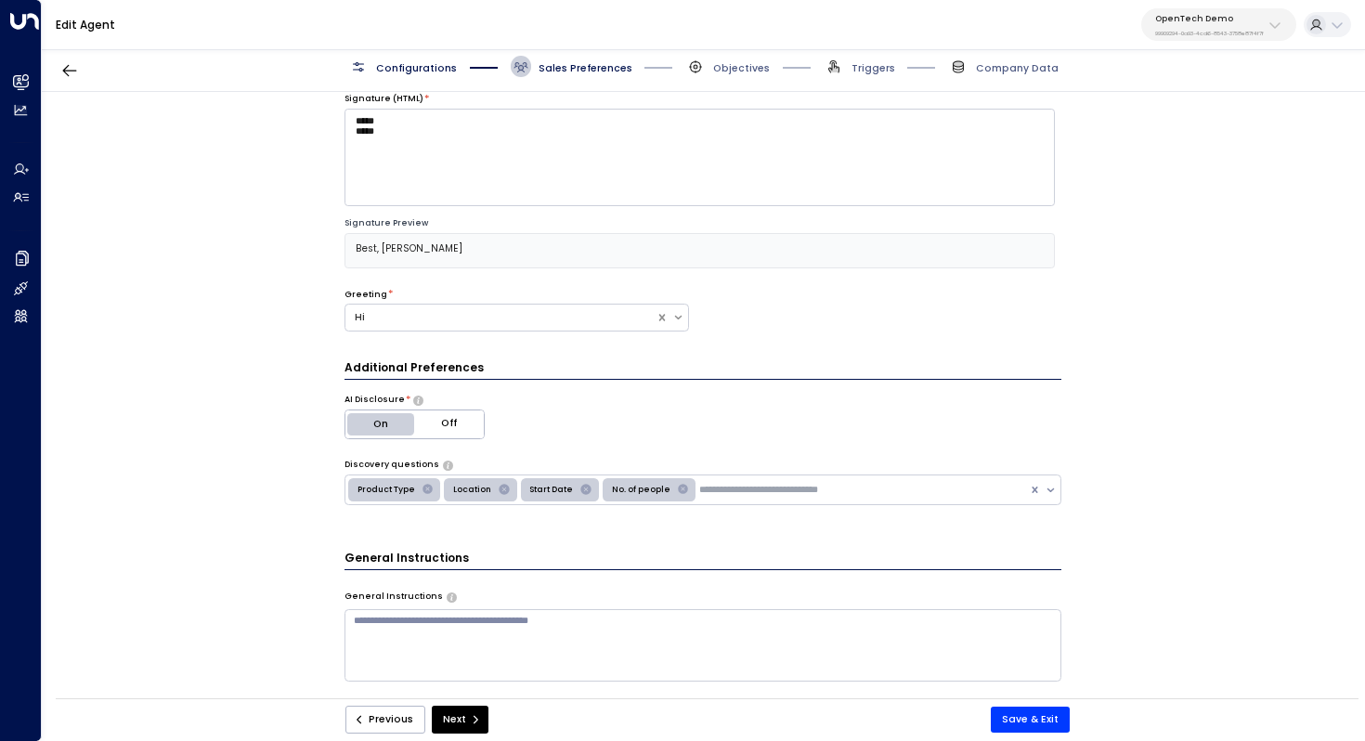
scroll to position [0, 0]
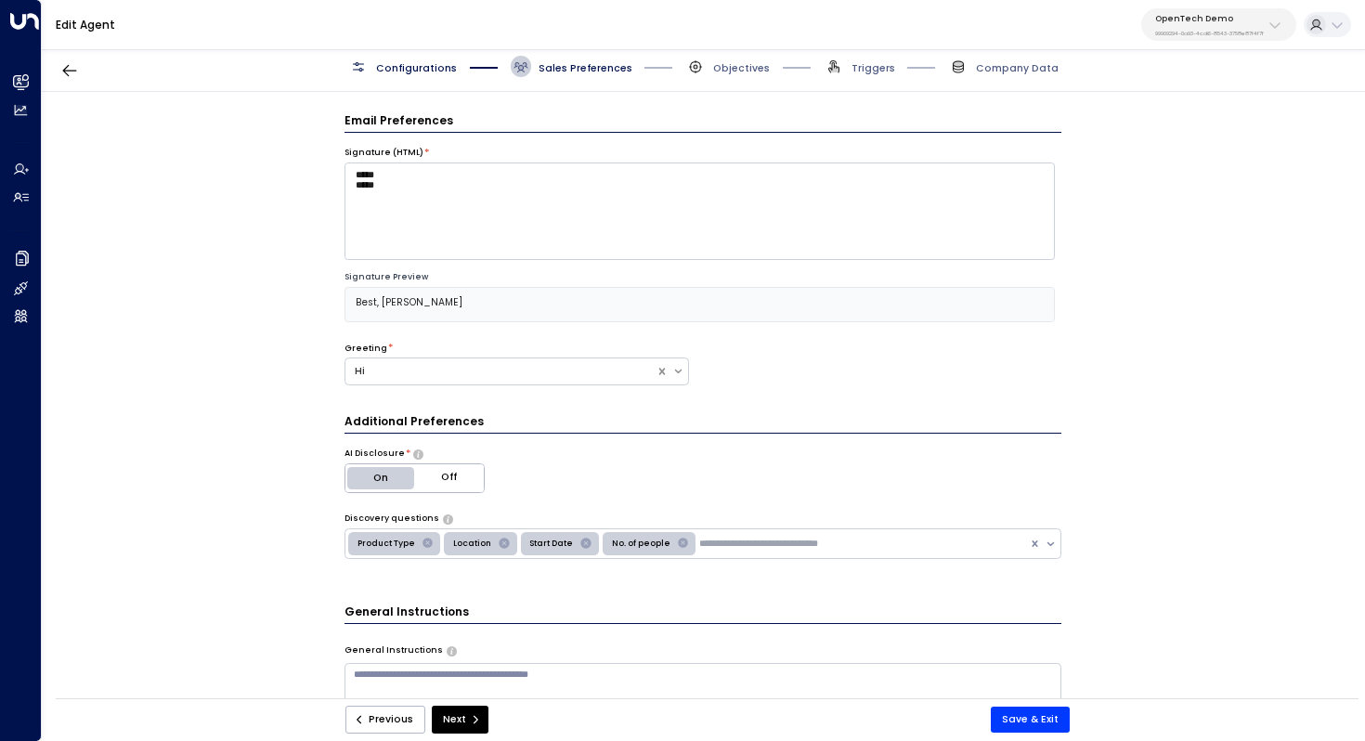
click at [419, 69] on span "Configurations" at bounding box center [416, 68] width 81 height 14
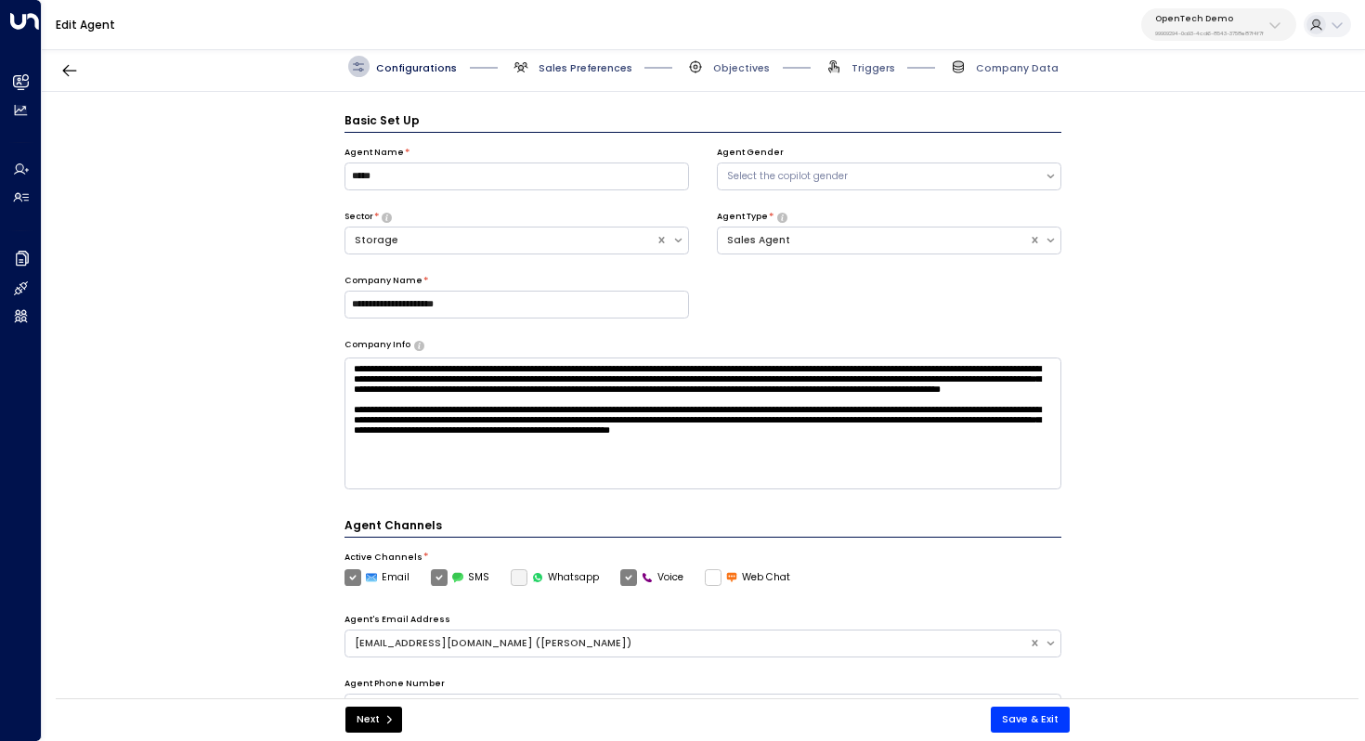
click at [613, 67] on span "Sales Preferences" at bounding box center [586, 68] width 94 height 14
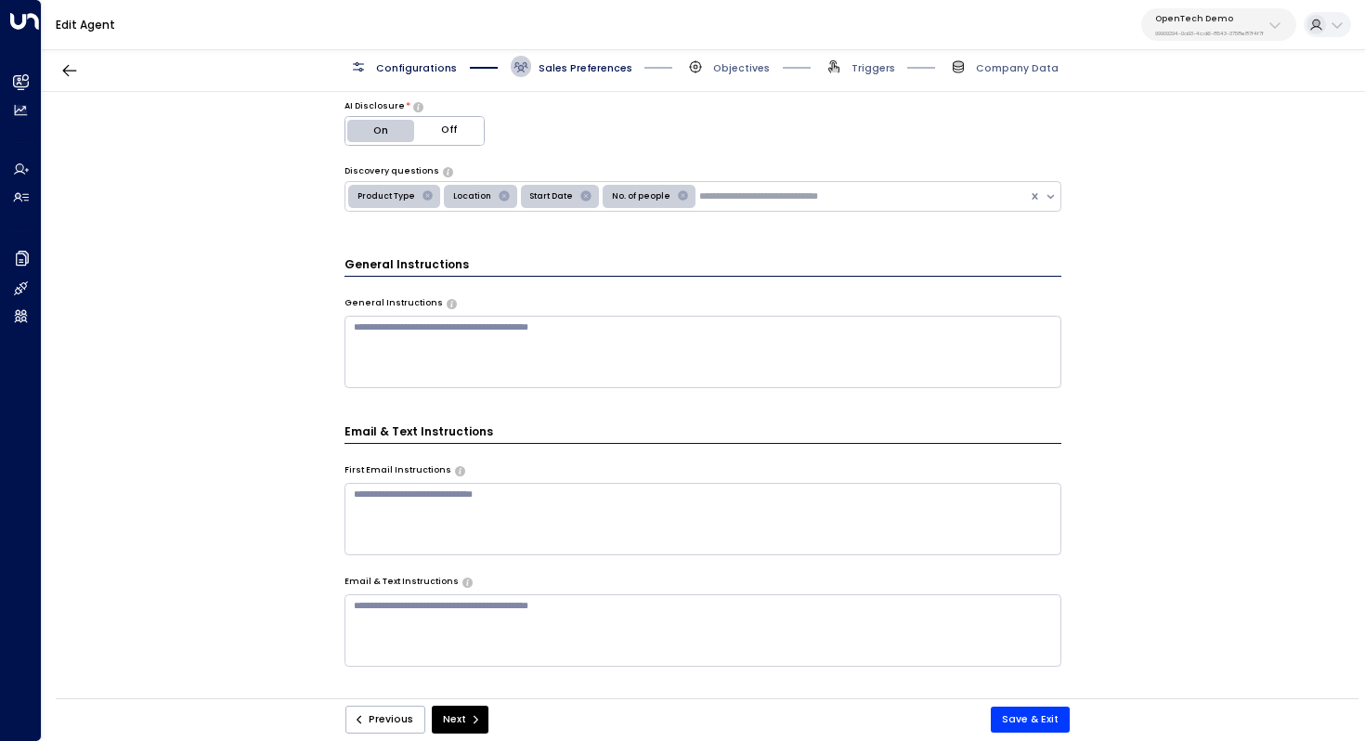
scroll to position [357, 0]
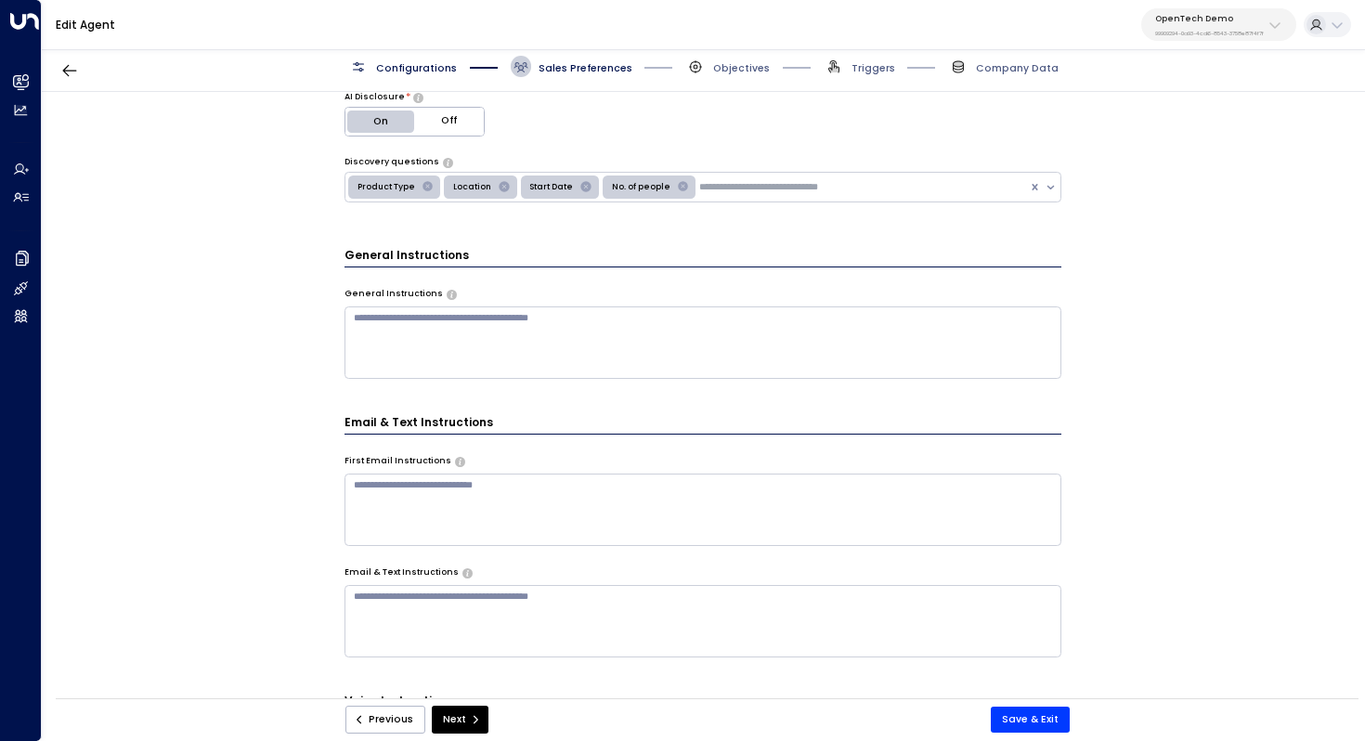
click at [678, 188] on icon "Remove No. of people" at bounding box center [683, 187] width 10 height 10
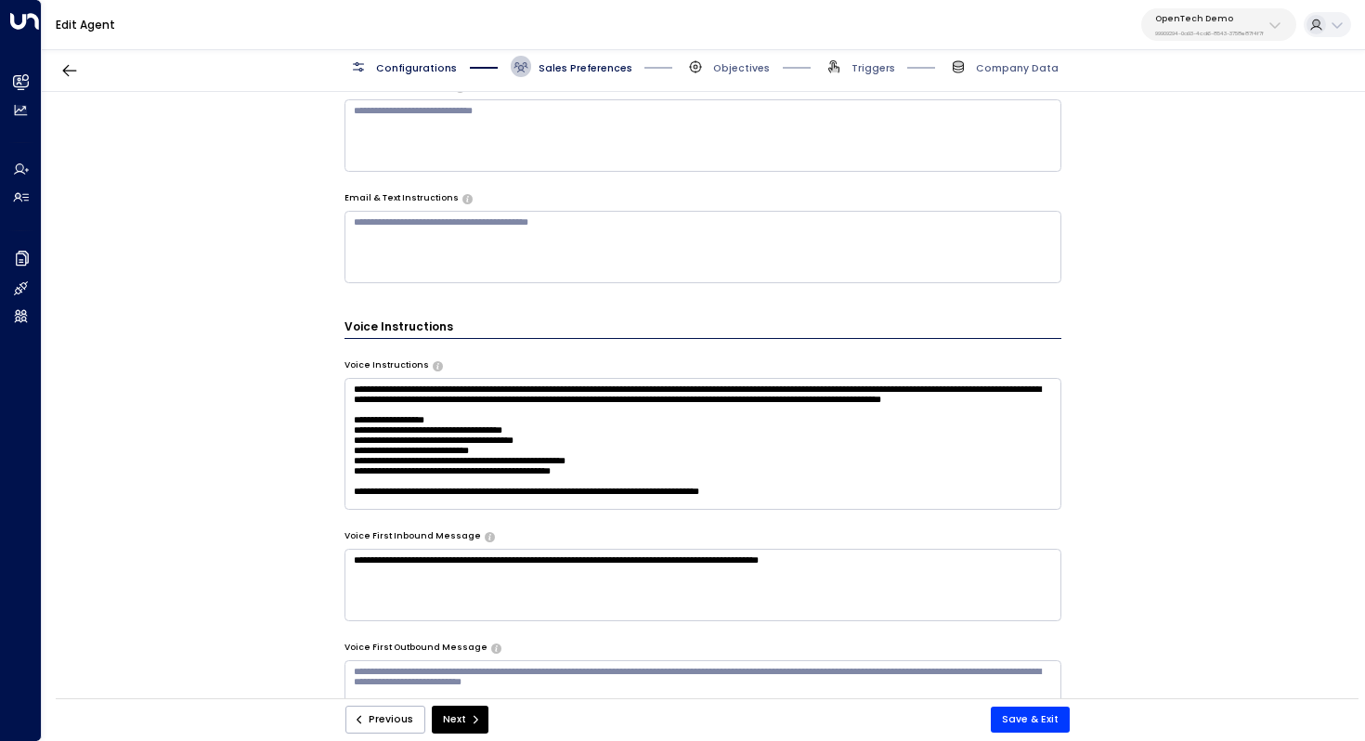
scroll to position [734, 0]
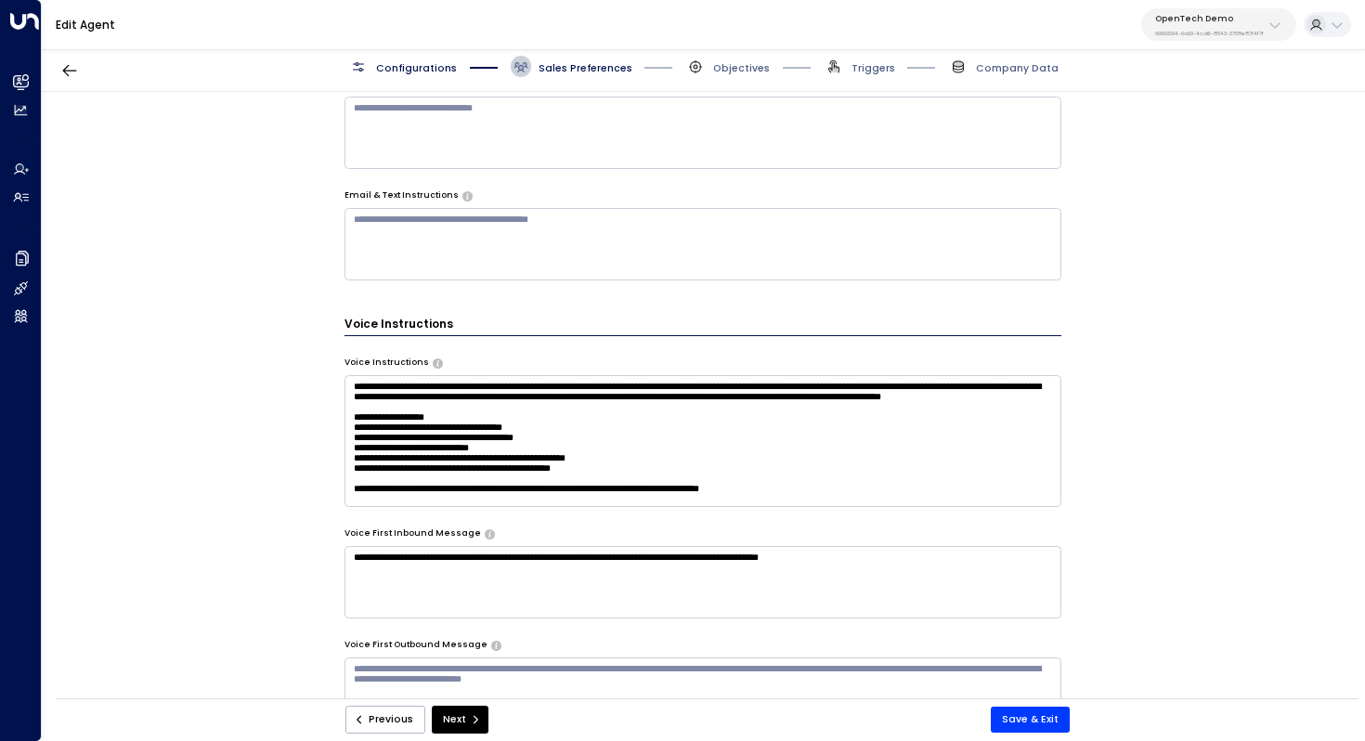
click at [543, 437] on textarea at bounding box center [704, 441] width 718 height 132
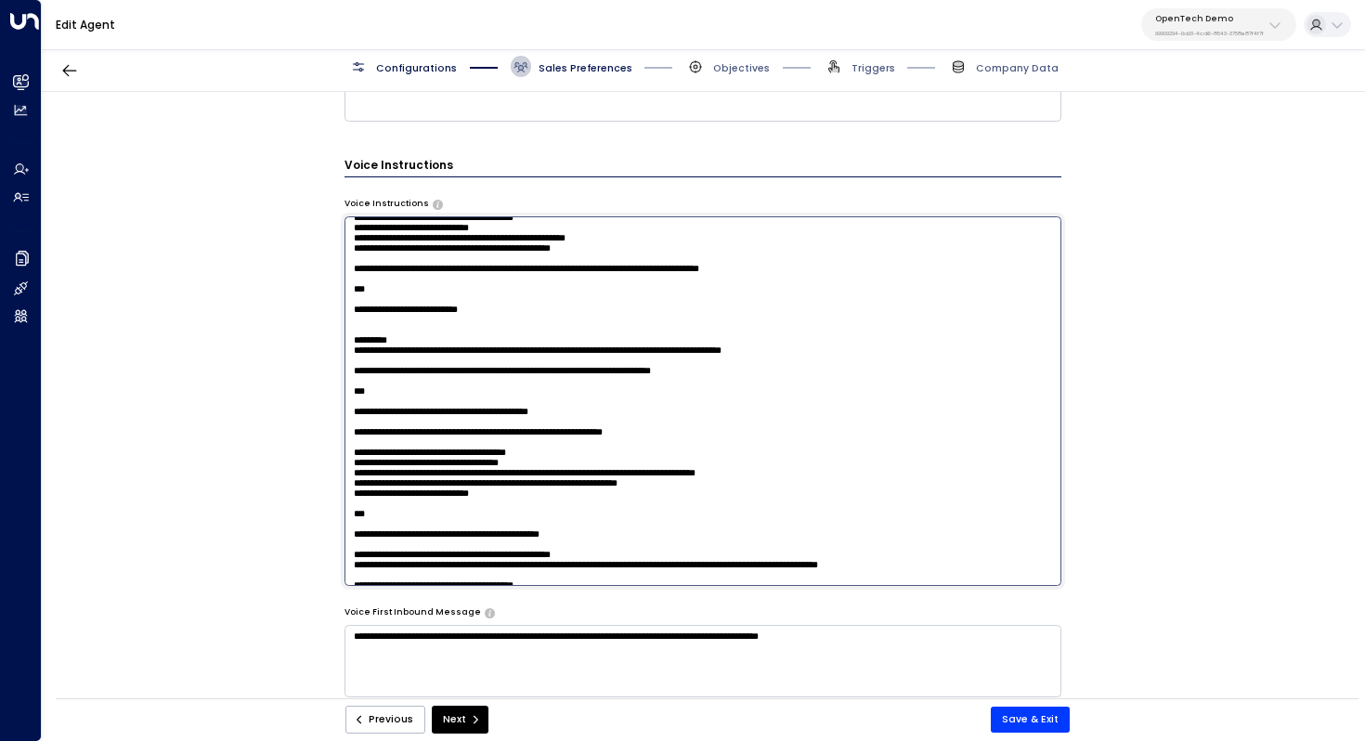
scroll to position [20, 0]
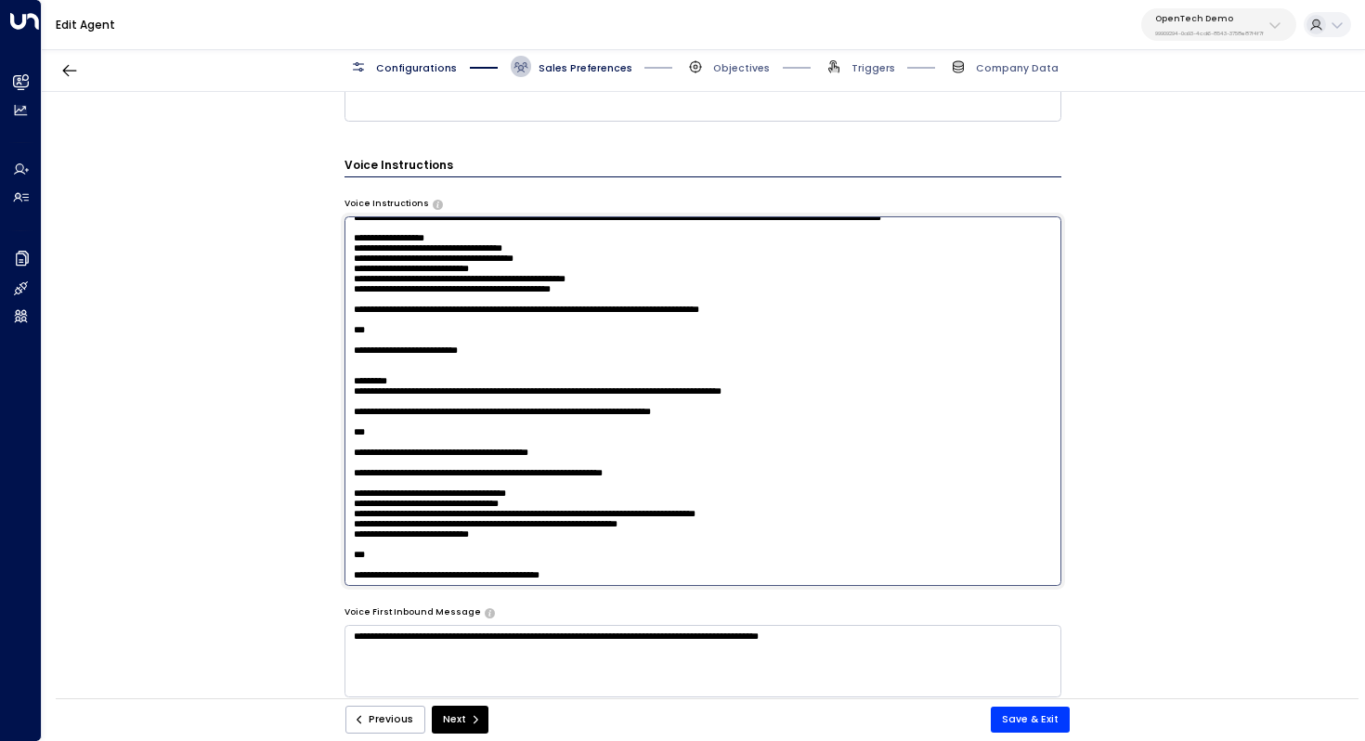
click at [601, 310] on textarea at bounding box center [704, 401] width 718 height 370
drag, startPoint x: 405, startPoint y: 321, endPoint x: 462, endPoint y: 321, distance: 56.7
click at [462, 321] on textarea at bounding box center [704, 401] width 718 height 370
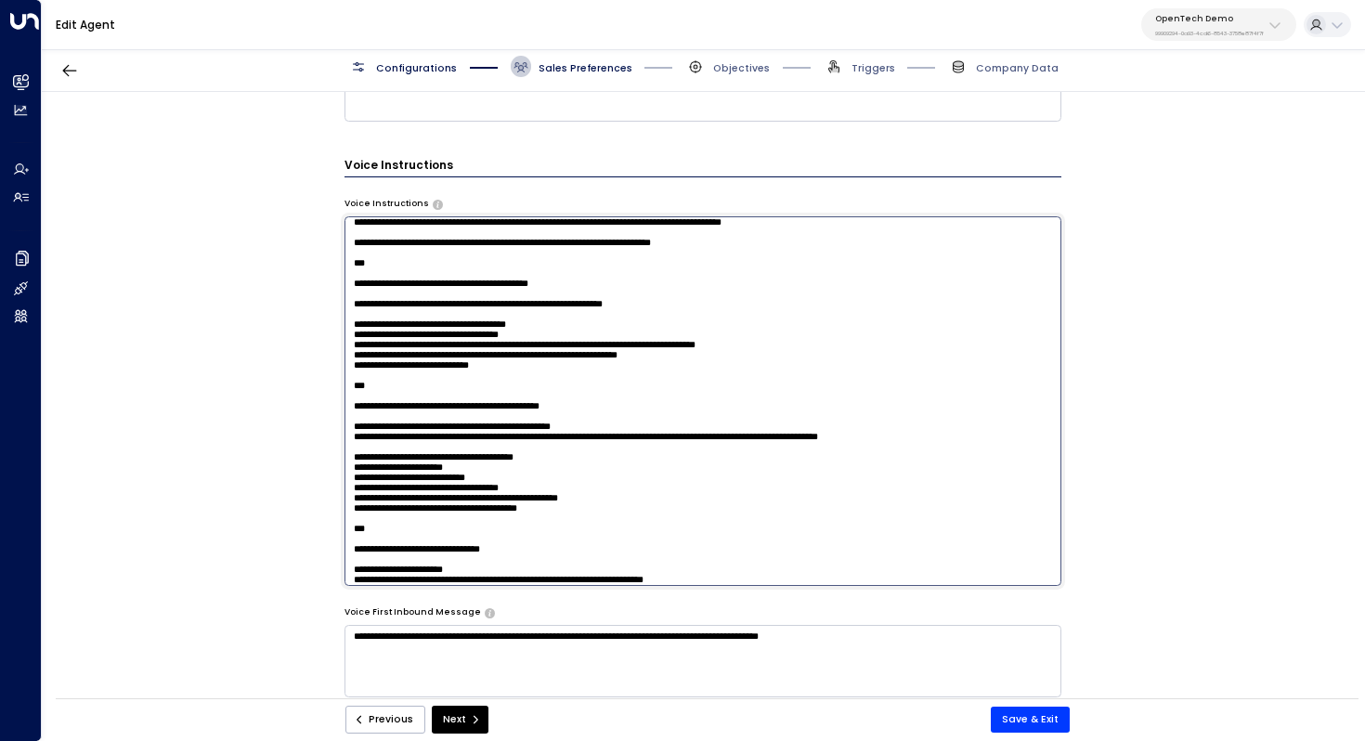
scroll to position [194, 0]
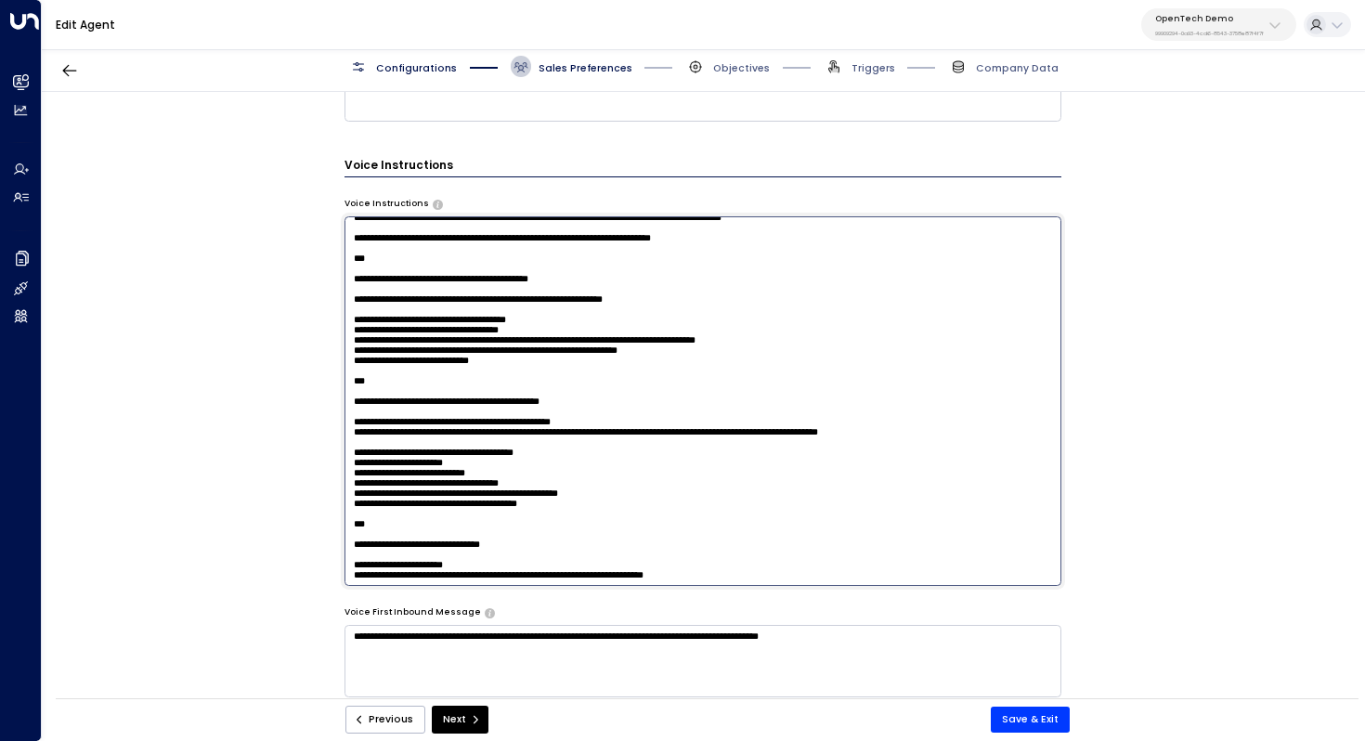
click at [457, 321] on textarea at bounding box center [704, 401] width 718 height 370
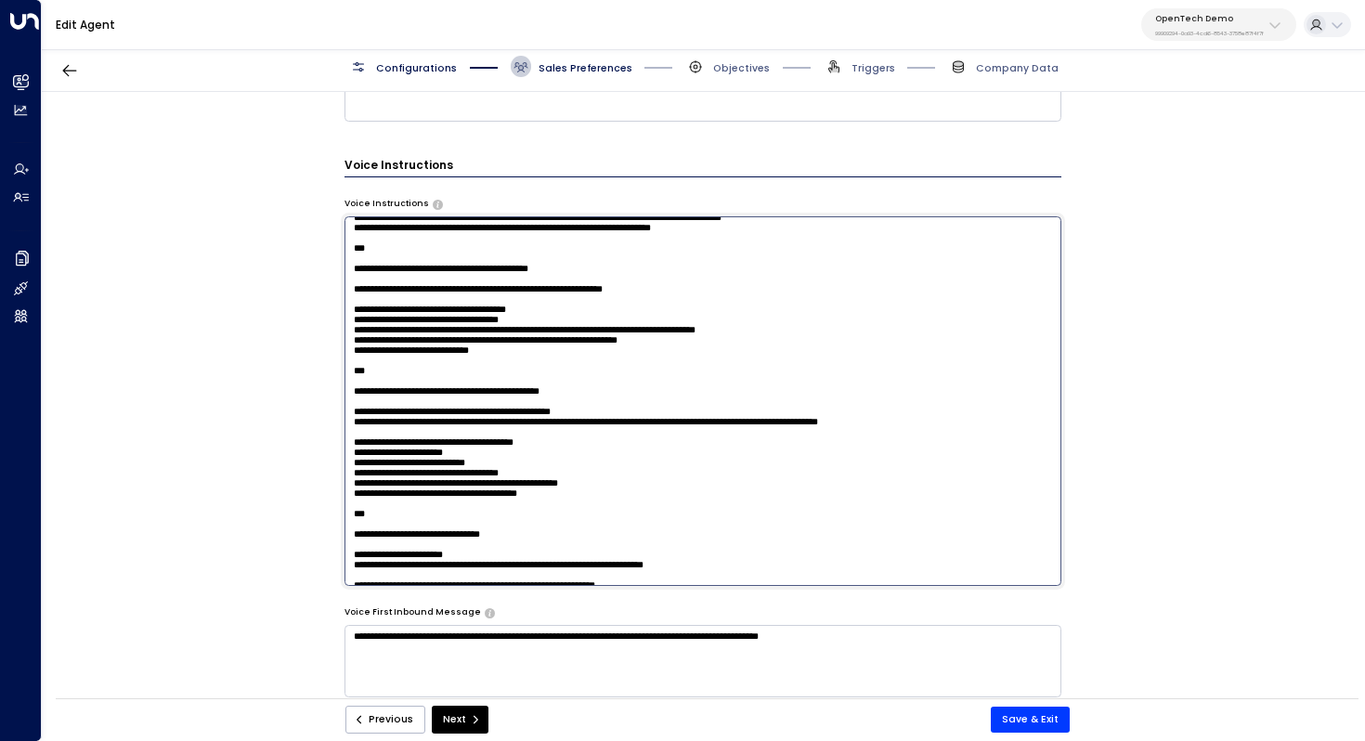
click at [436, 332] on textarea at bounding box center [704, 401] width 718 height 370
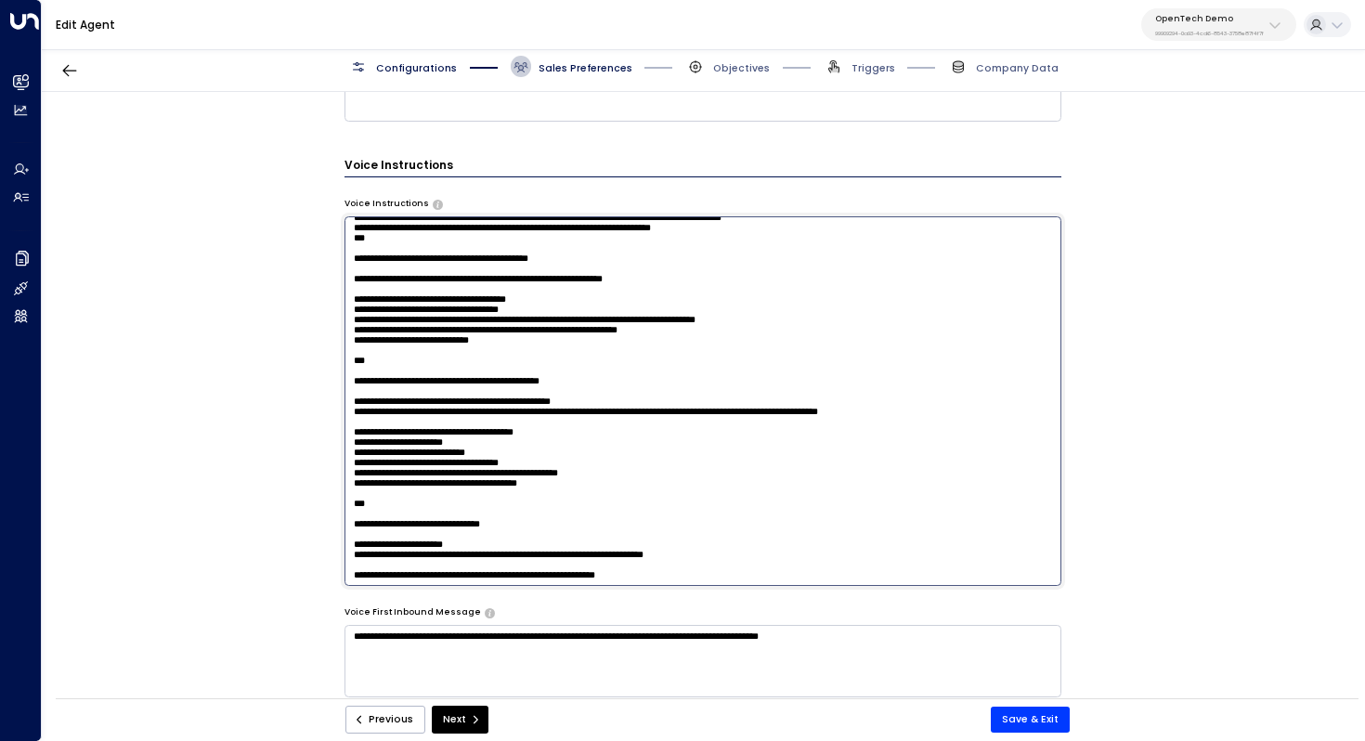
click at [398, 270] on textarea at bounding box center [704, 401] width 718 height 370
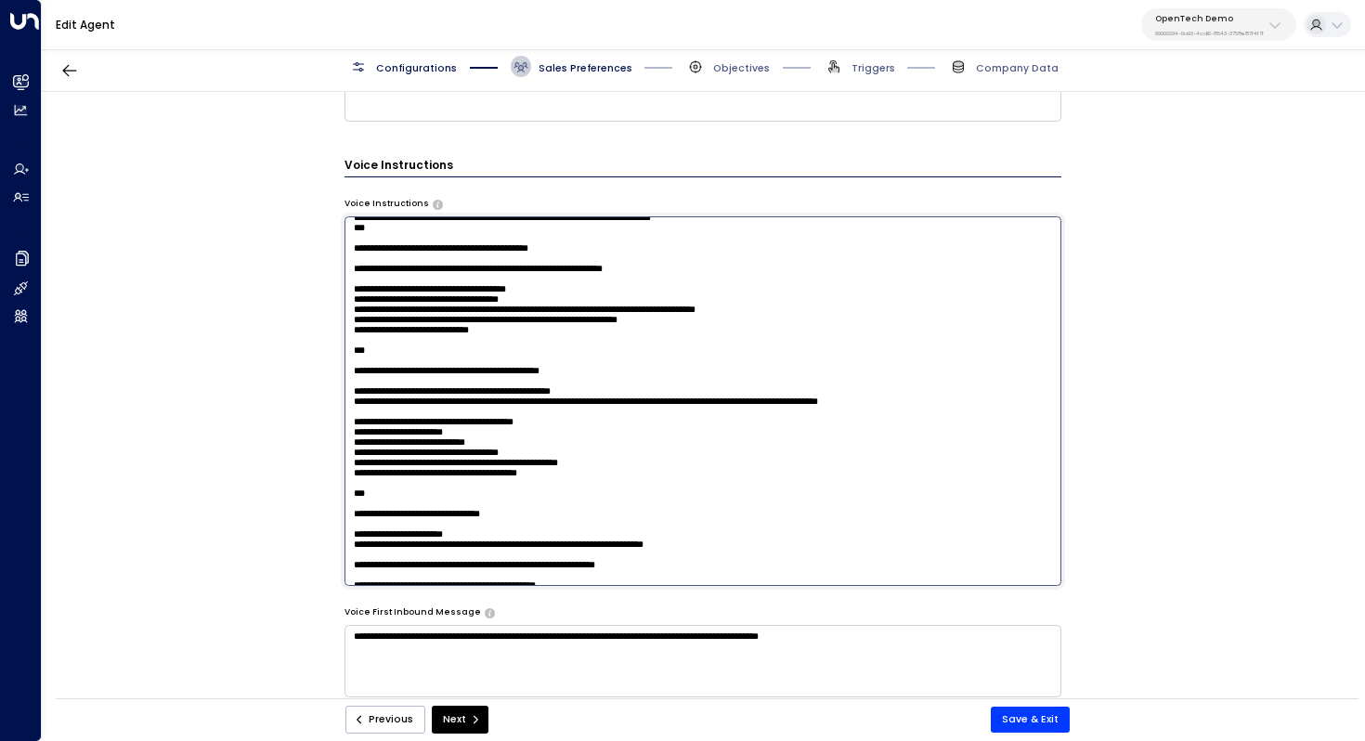
click at [396, 270] on textarea at bounding box center [704, 401] width 718 height 370
click at [395, 265] on textarea at bounding box center [704, 401] width 718 height 370
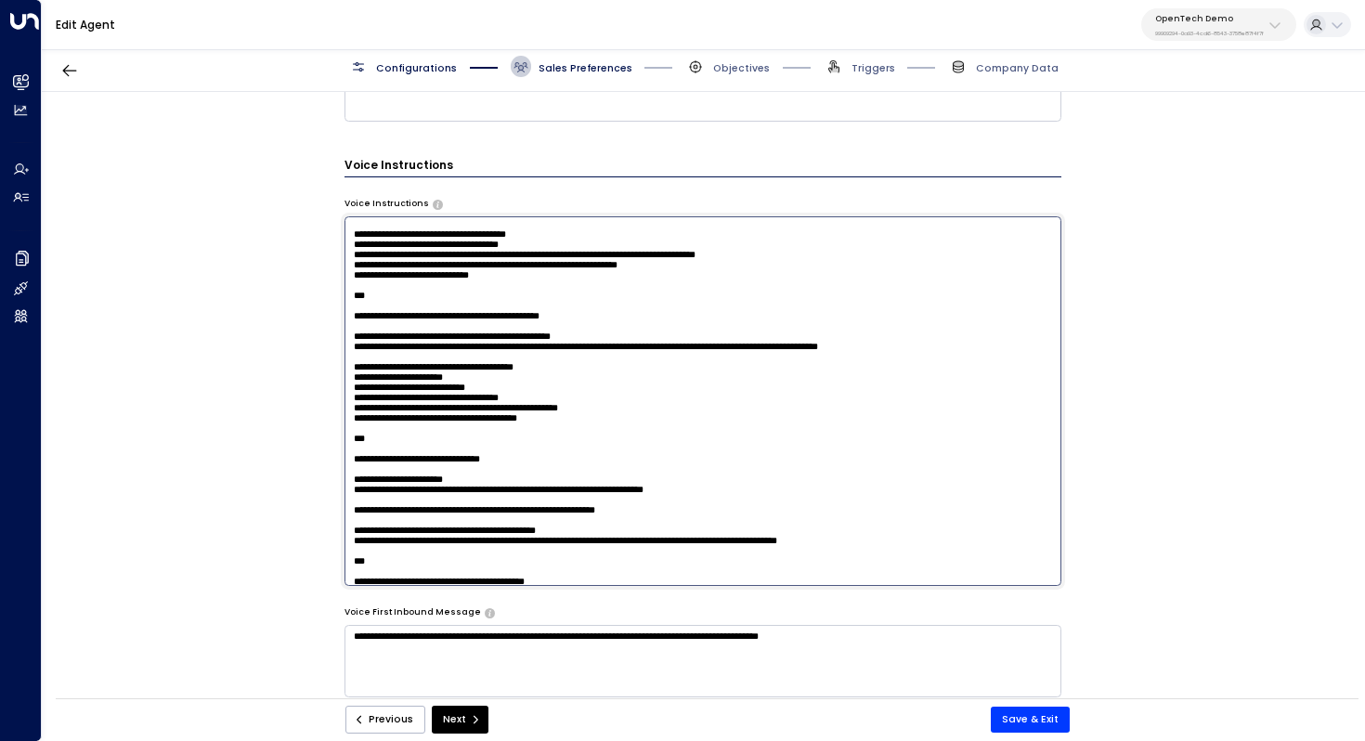
click at [438, 308] on textarea at bounding box center [704, 401] width 718 height 370
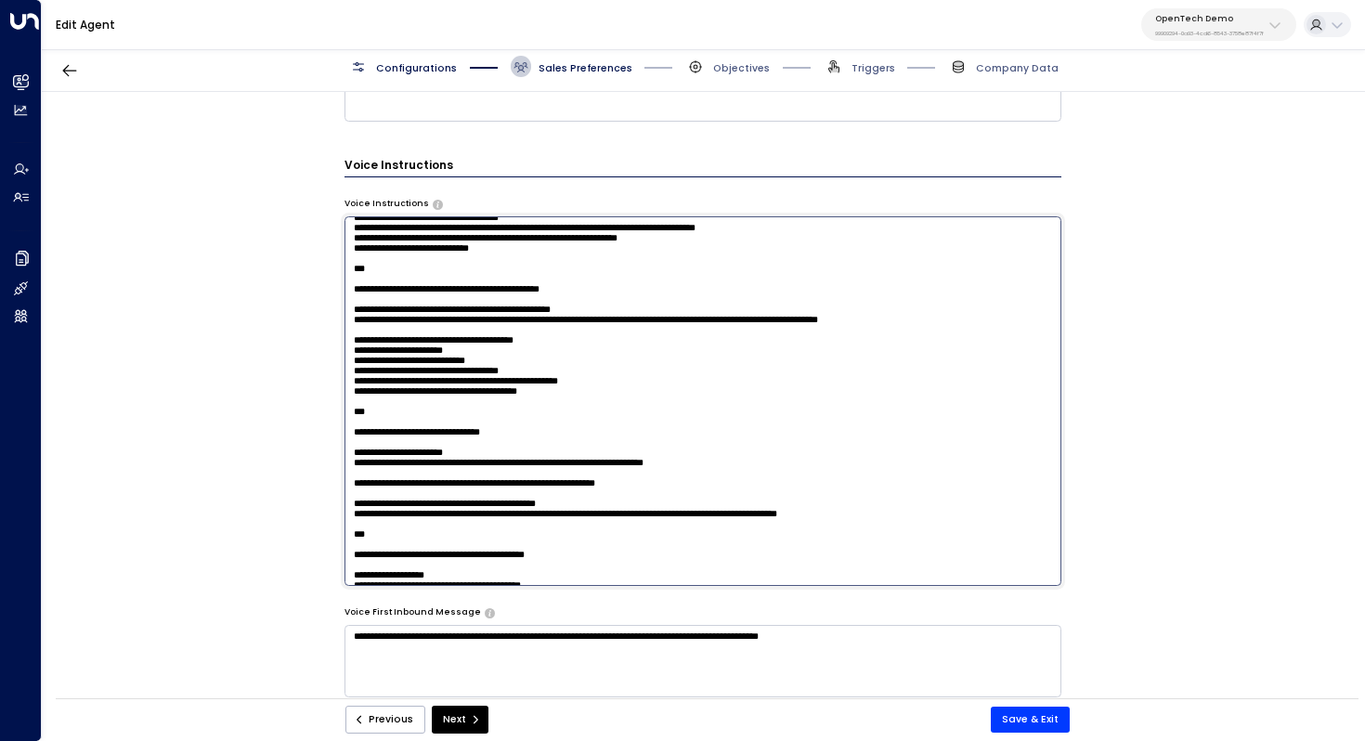
drag, startPoint x: 409, startPoint y: 327, endPoint x: 437, endPoint y: 327, distance: 28.8
click at [437, 327] on textarea at bounding box center [704, 401] width 718 height 370
drag, startPoint x: 414, startPoint y: 349, endPoint x: 431, endPoint y: 349, distance: 16.7
click at [431, 349] on textarea at bounding box center [704, 401] width 718 height 370
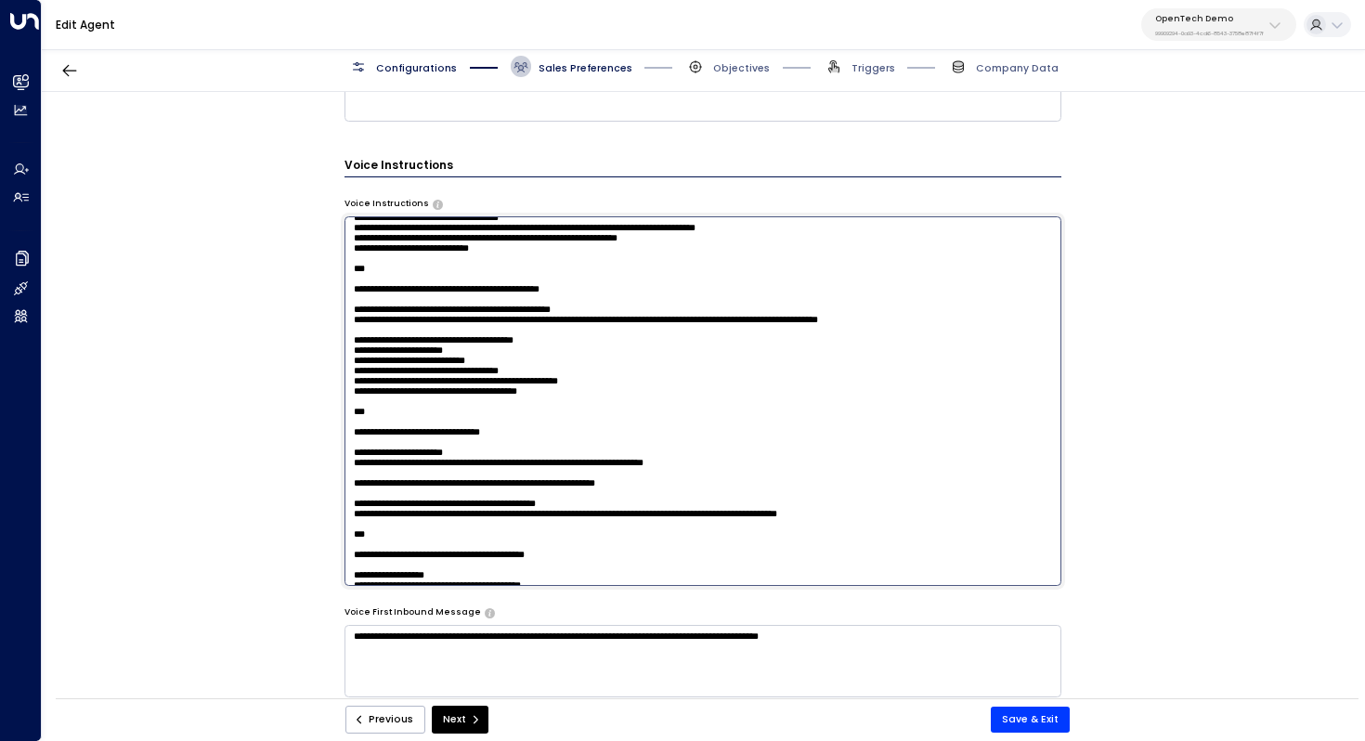
click at [431, 349] on textarea at bounding box center [704, 401] width 718 height 370
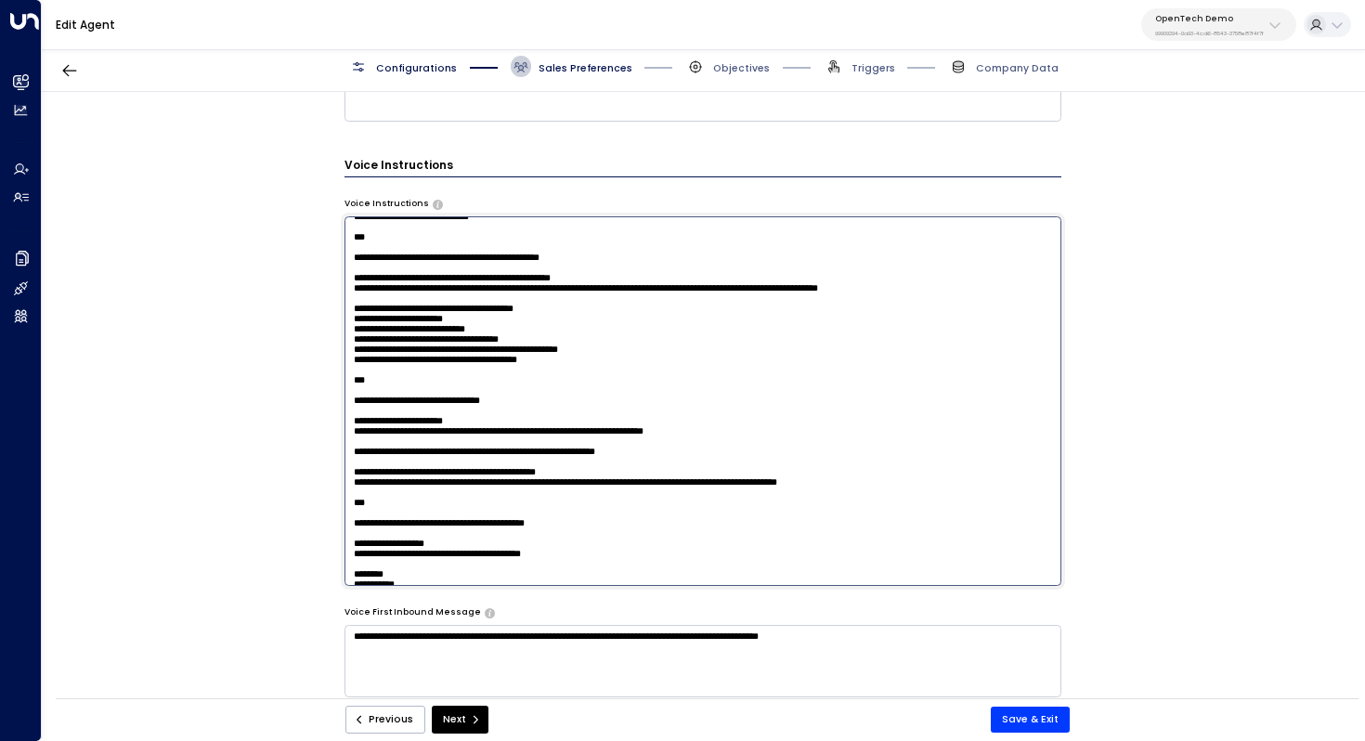
click at [416, 364] on textarea at bounding box center [704, 401] width 718 height 370
drag, startPoint x: 507, startPoint y: 356, endPoint x: 363, endPoint y: 358, distance: 144.0
click at [362, 358] on textarea at bounding box center [704, 401] width 718 height 370
click at [585, 293] on textarea at bounding box center [704, 401] width 718 height 370
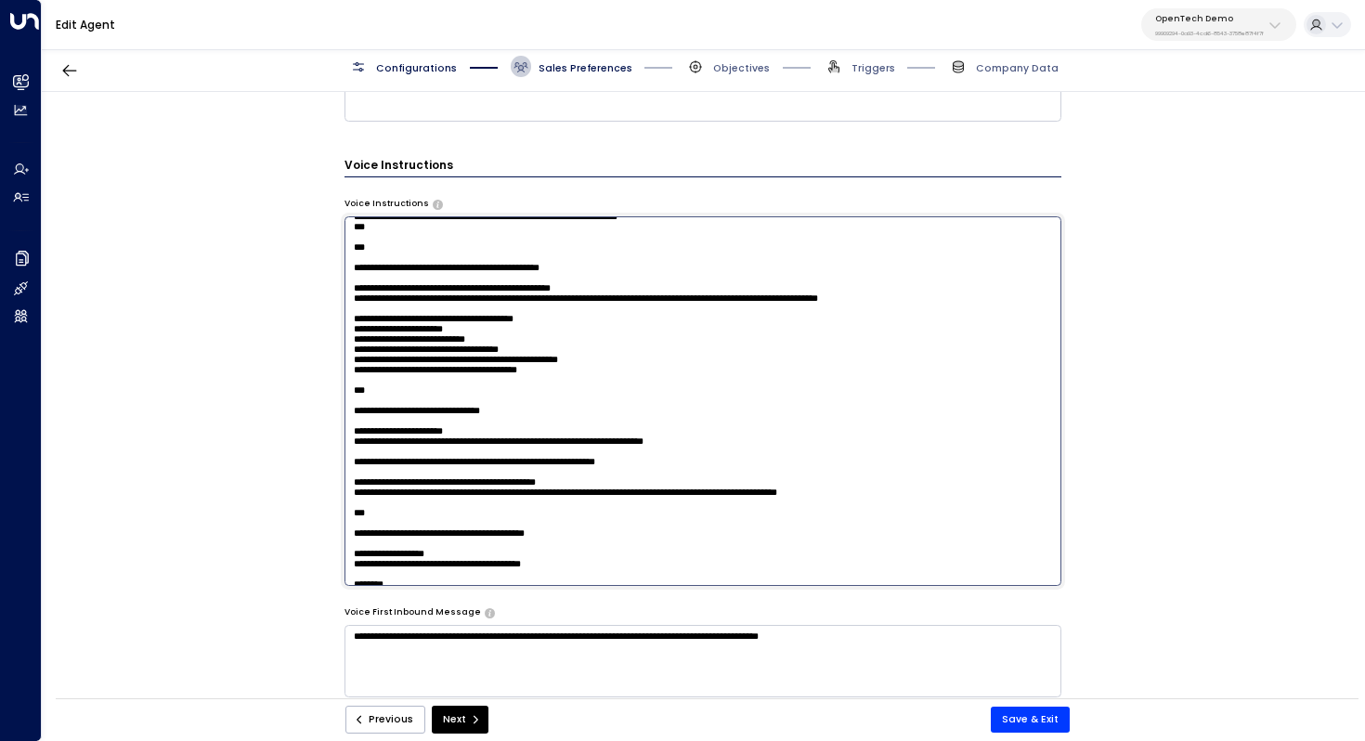
paste textarea "**********"
click at [356, 308] on textarea at bounding box center [704, 401] width 718 height 370
click at [417, 370] on textarea at bounding box center [704, 401] width 718 height 370
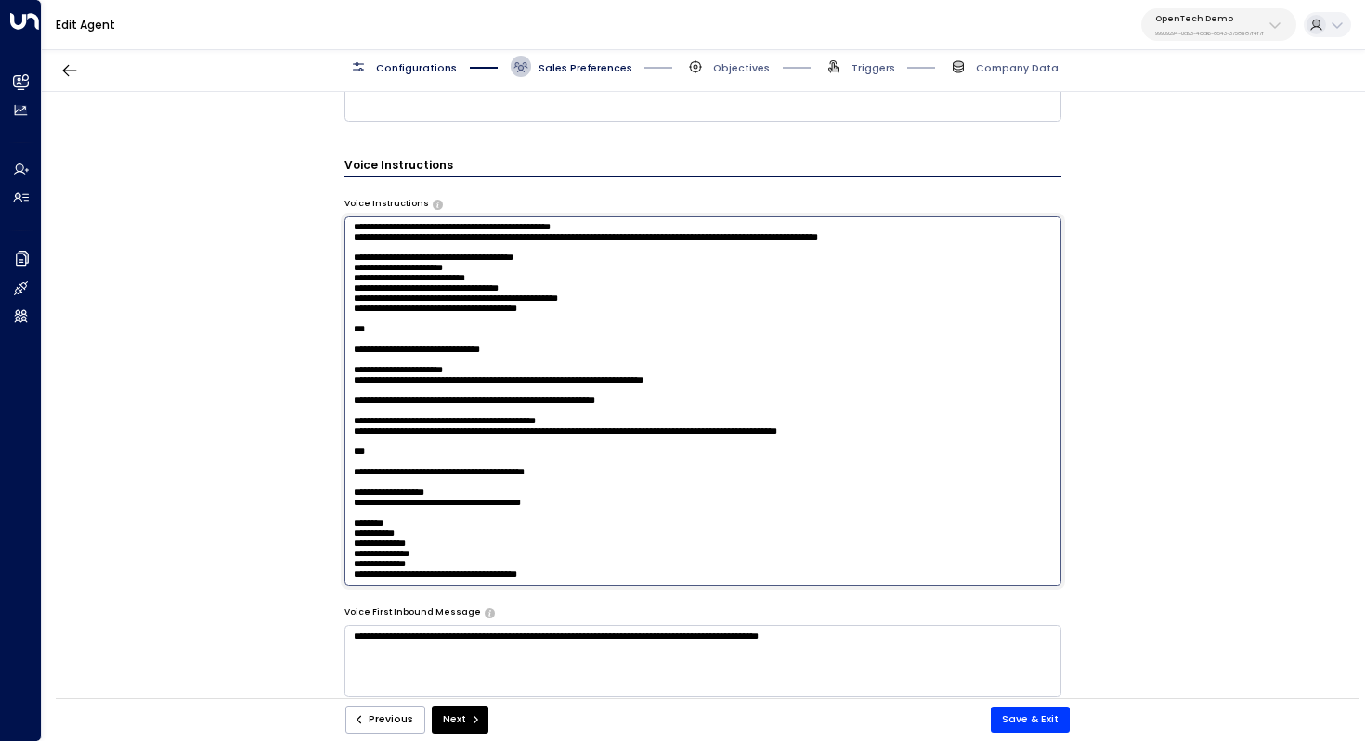
scroll to position [371, 0]
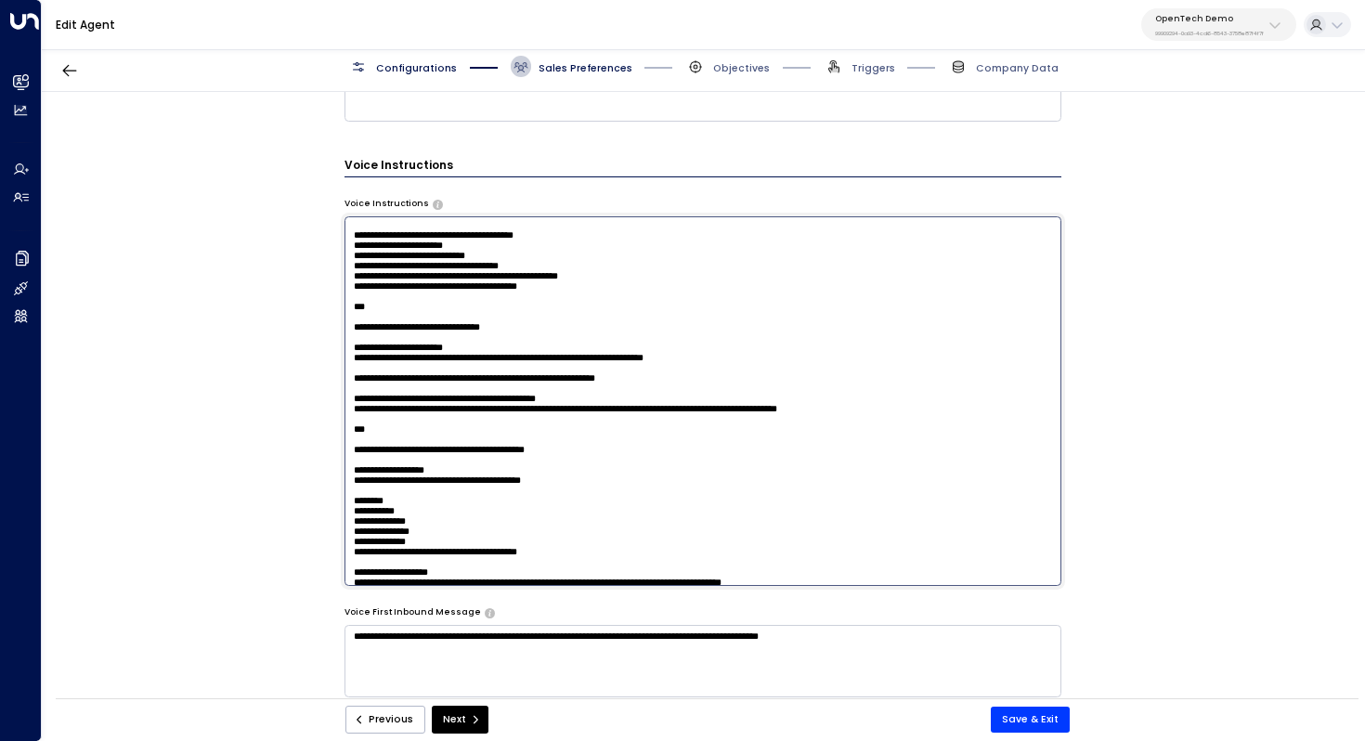
drag, startPoint x: 447, startPoint y: 360, endPoint x: 477, endPoint y: 360, distance: 30.6
click at [477, 360] on textarea at bounding box center [704, 401] width 718 height 370
drag, startPoint x: 434, startPoint y: 375, endPoint x: 469, endPoint y: 375, distance: 35.3
click at [467, 375] on textarea at bounding box center [704, 401] width 718 height 370
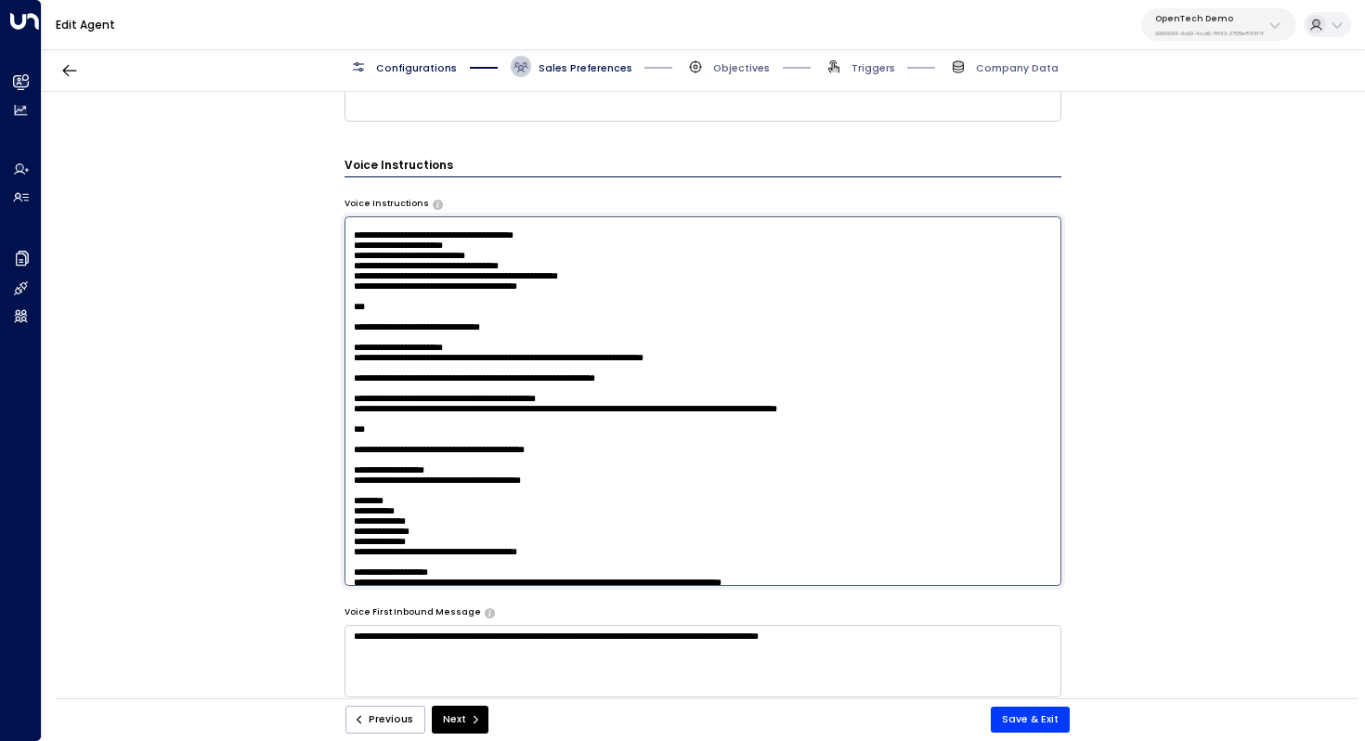
click at [469, 375] on textarea at bounding box center [704, 401] width 718 height 370
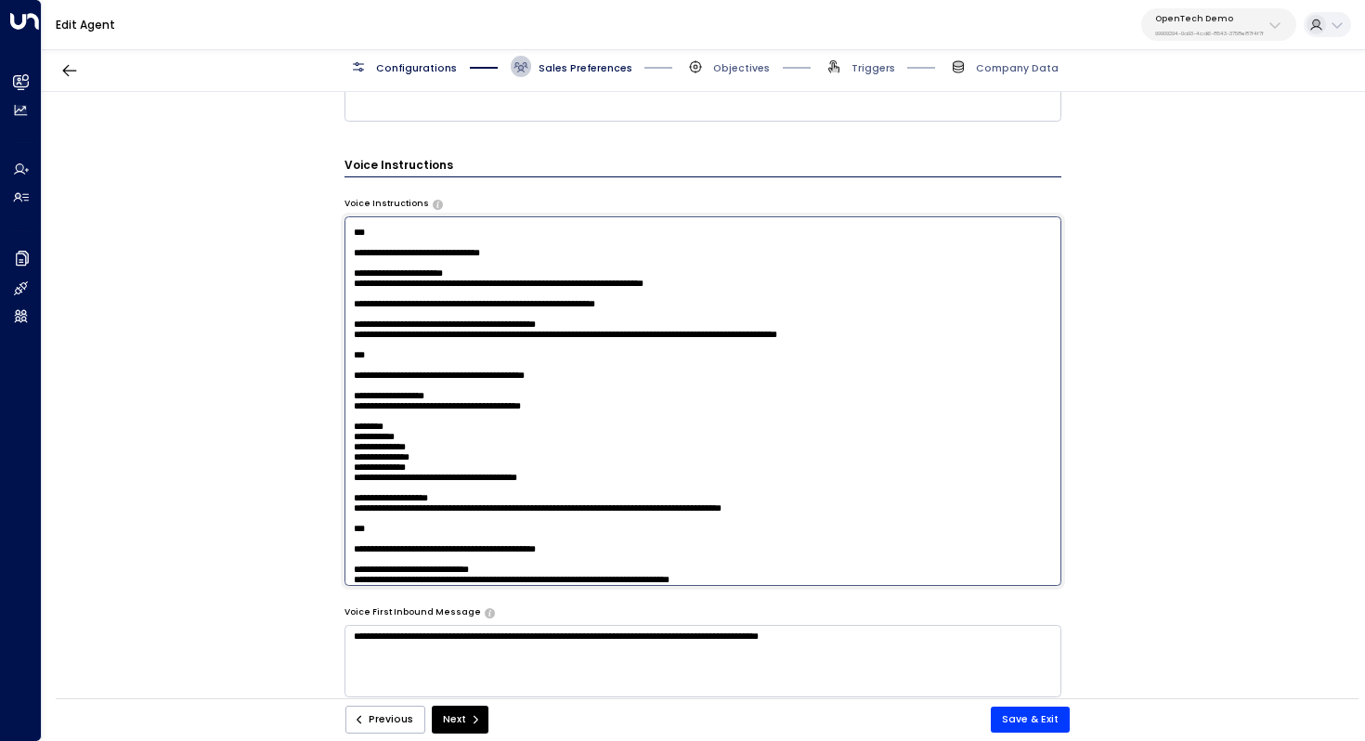
drag, startPoint x: 407, startPoint y: 353, endPoint x: 430, endPoint y: 353, distance: 23.2
click at [430, 353] on textarea at bounding box center [704, 401] width 718 height 370
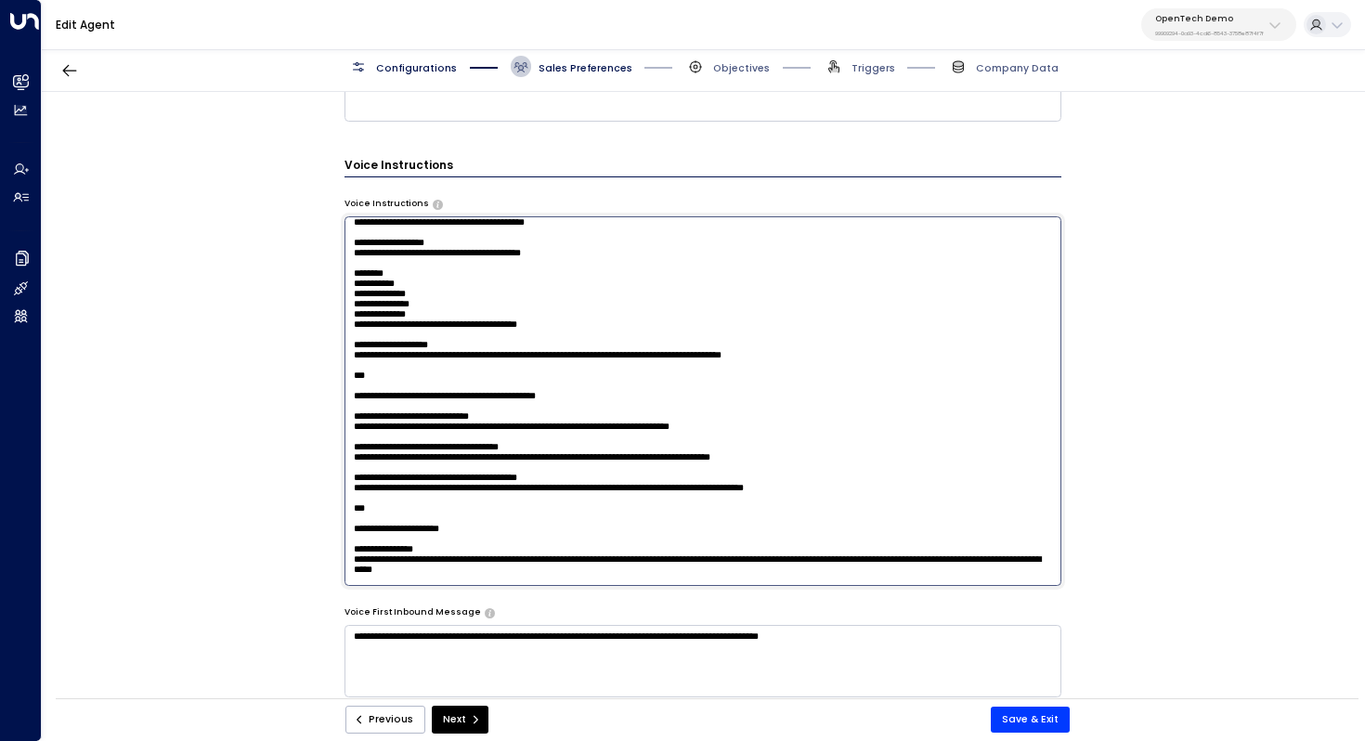
scroll to position [632, 0]
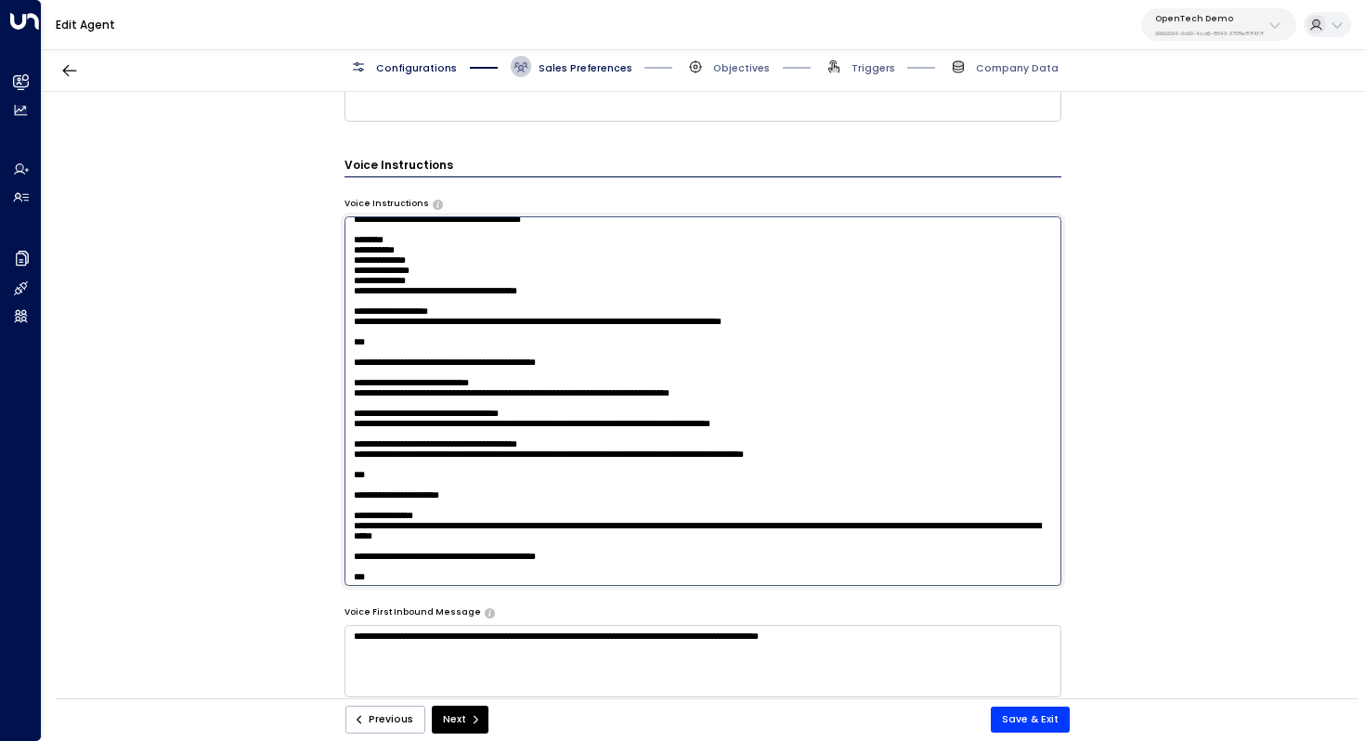
drag, startPoint x: 425, startPoint y: 341, endPoint x: 456, endPoint y: 341, distance: 30.6
click at [455, 341] on textarea at bounding box center [704, 401] width 718 height 370
click at [456, 341] on textarea at bounding box center [704, 401] width 718 height 370
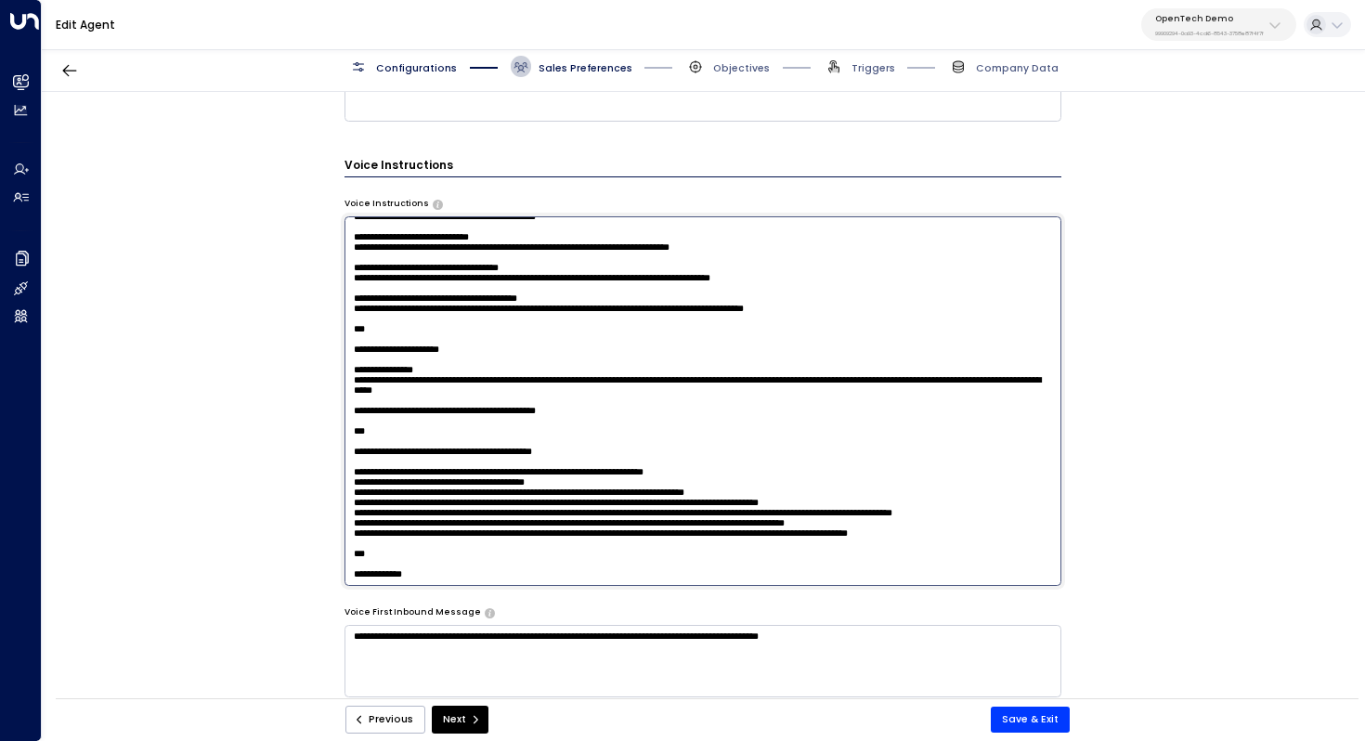
scroll to position [802, 0]
drag, startPoint x: 437, startPoint y: 319, endPoint x: 474, endPoint y: 319, distance: 36.2
click at [474, 319] on textarea at bounding box center [704, 401] width 718 height 370
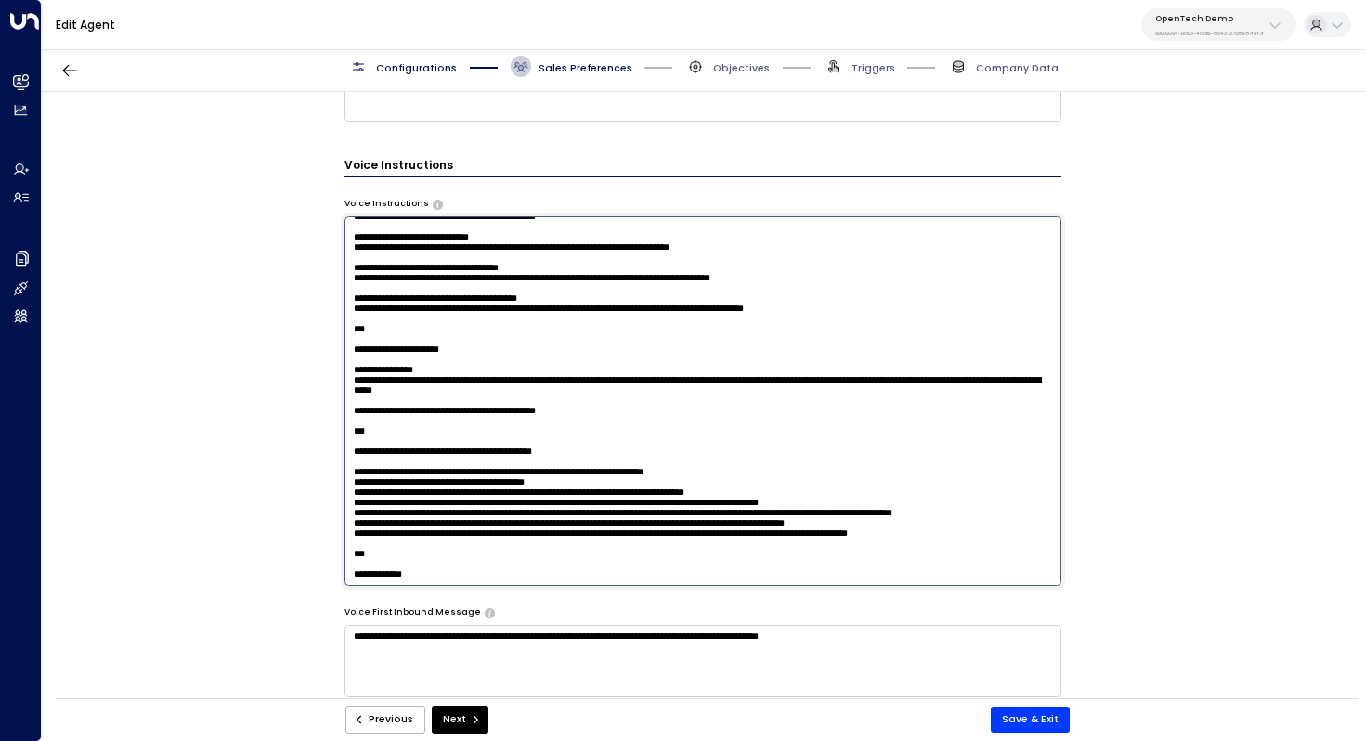
click at [461, 346] on textarea at bounding box center [704, 401] width 718 height 370
click at [464, 347] on textarea at bounding box center [704, 401] width 718 height 370
click at [527, 326] on textarea at bounding box center [704, 401] width 718 height 370
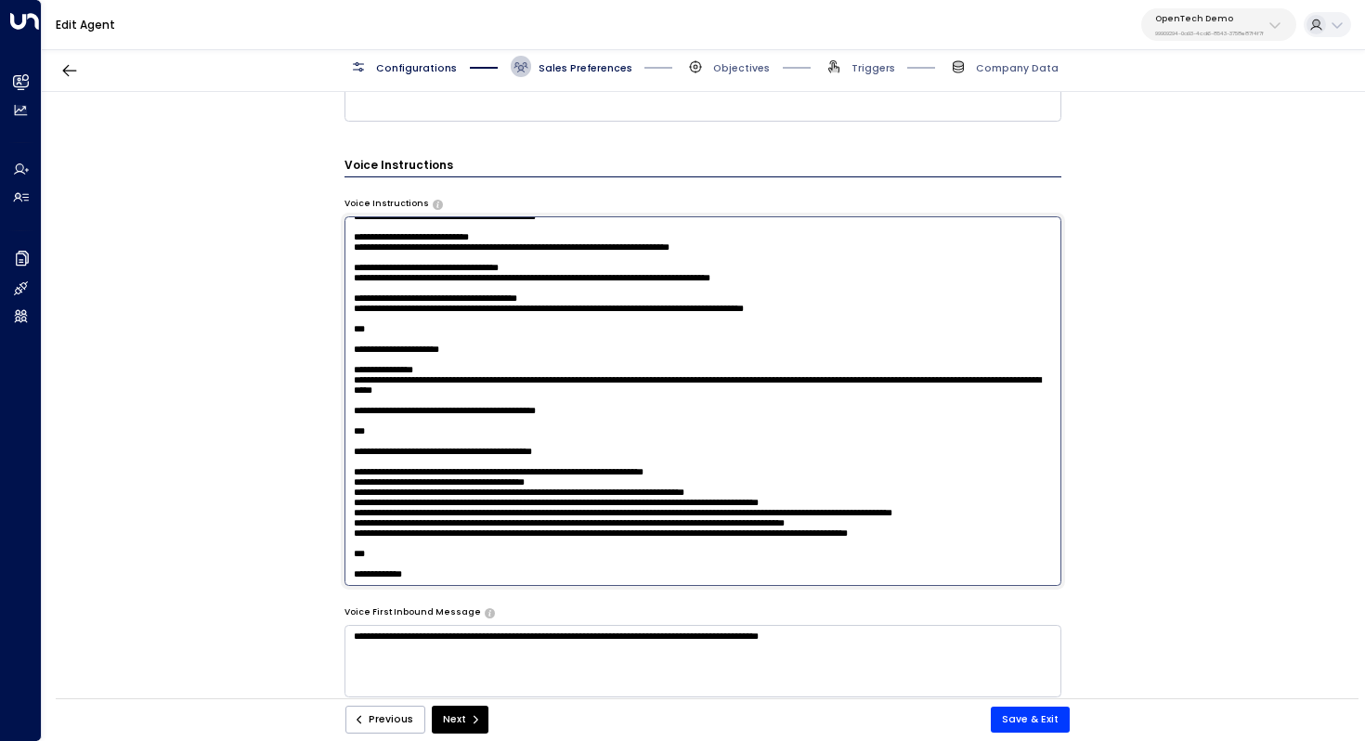
scroll to position [1215, 0]
click at [511, 316] on textarea at bounding box center [704, 401] width 718 height 370
drag, startPoint x: 431, startPoint y: 402, endPoint x: 462, endPoint y: 402, distance: 30.6
click at [461, 402] on textarea at bounding box center [704, 401] width 718 height 370
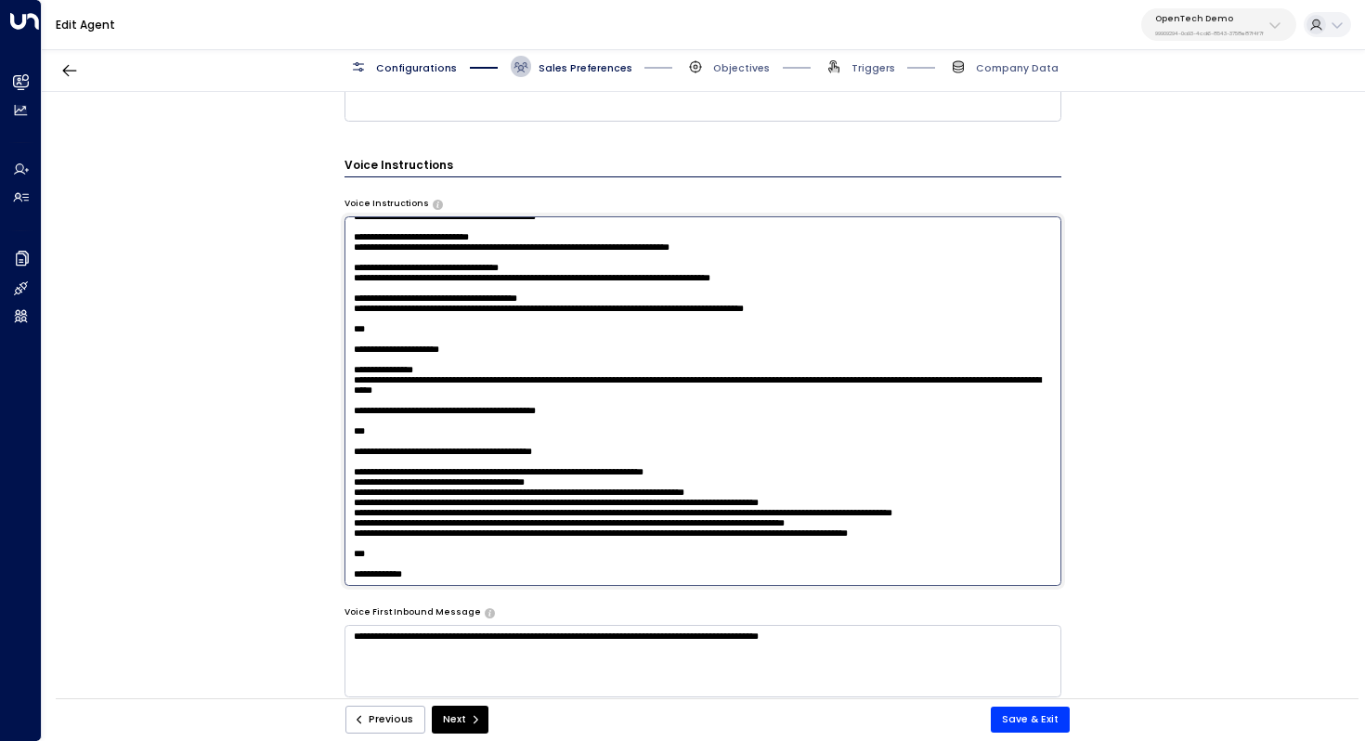
click at [462, 402] on textarea at bounding box center [704, 401] width 718 height 370
drag, startPoint x: 407, startPoint y: 428, endPoint x: 427, endPoint y: 428, distance: 20.4
click at [427, 428] on textarea at bounding box center [704, 401] width 718 height 370
click at [515, 494] on textarea at bounding box center [704, 401] width 718 height 370
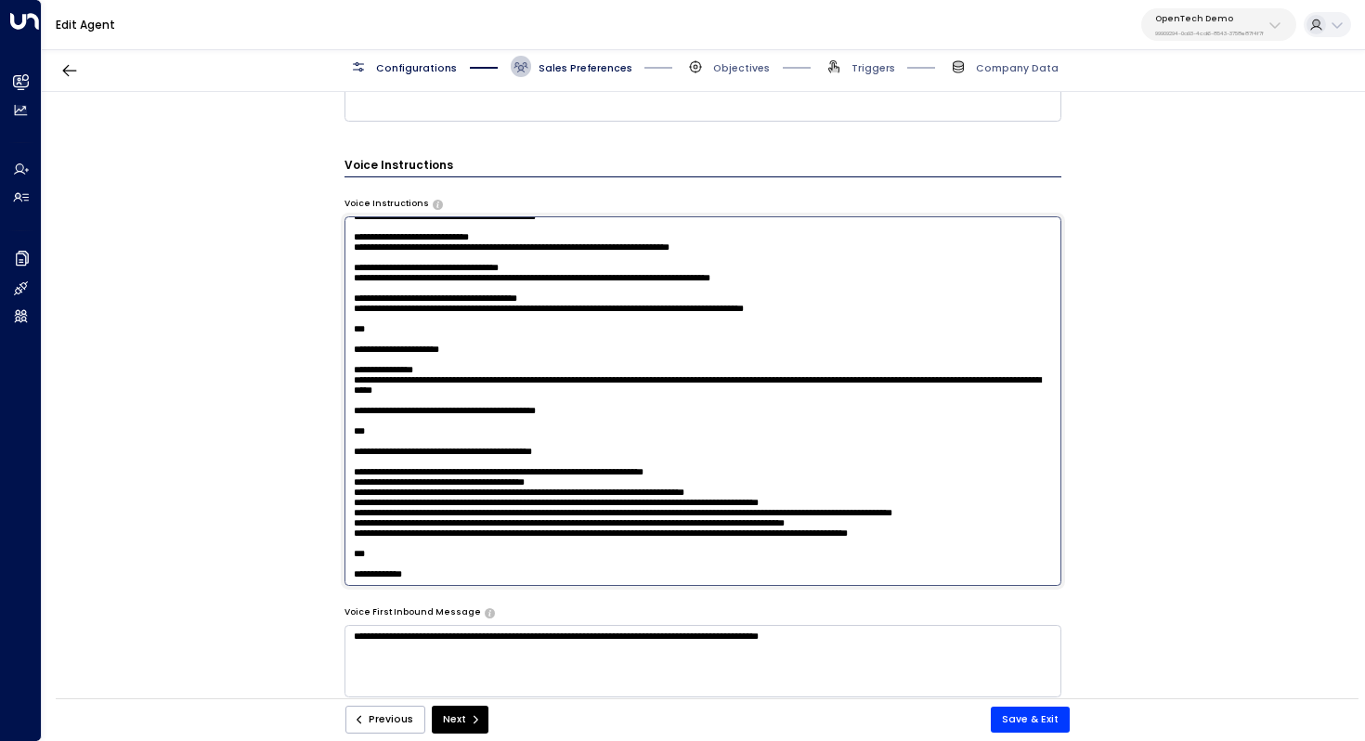
drag, startPoint x: 582, startPoint y: 428, endPoint x: 370, endPoint y: 427, distance: 212.7
click at [370, 427] on textarea at bounding box center [704, 401] width 718 height 370
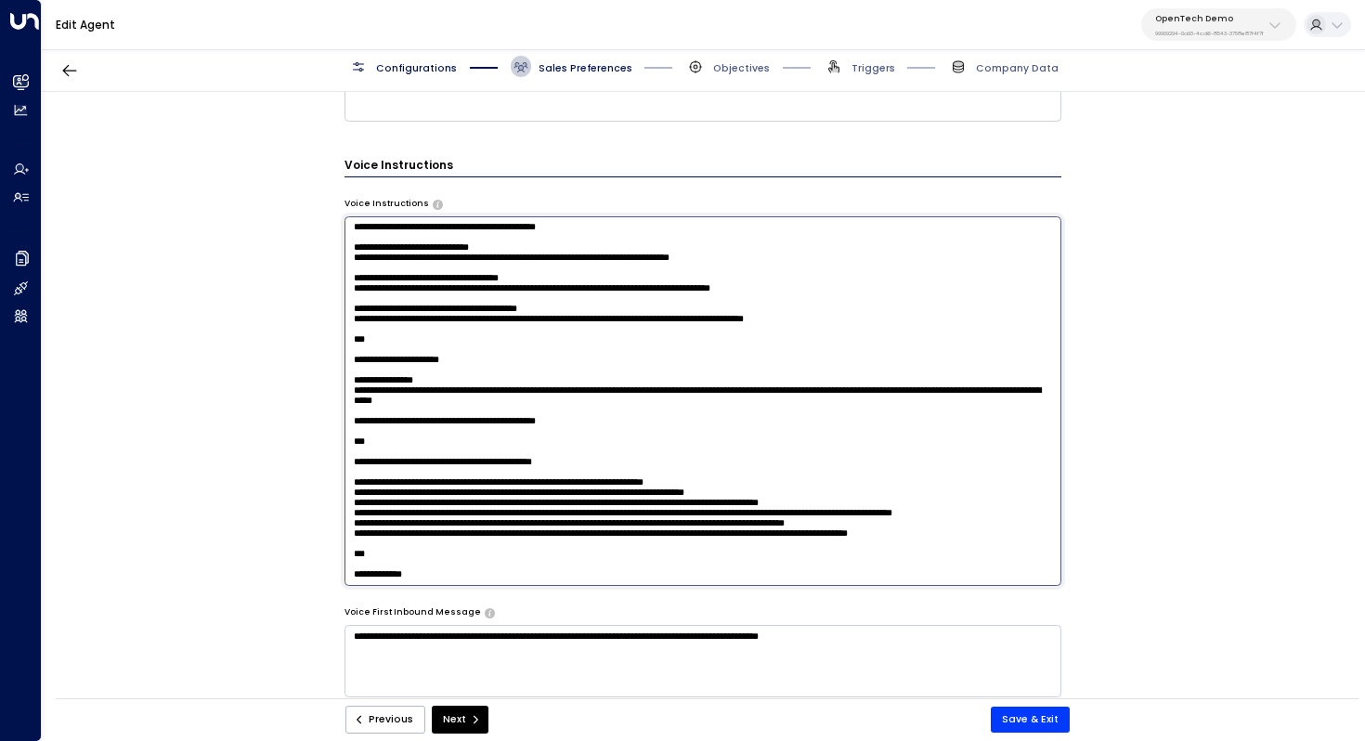
scroll to position [940, 0]
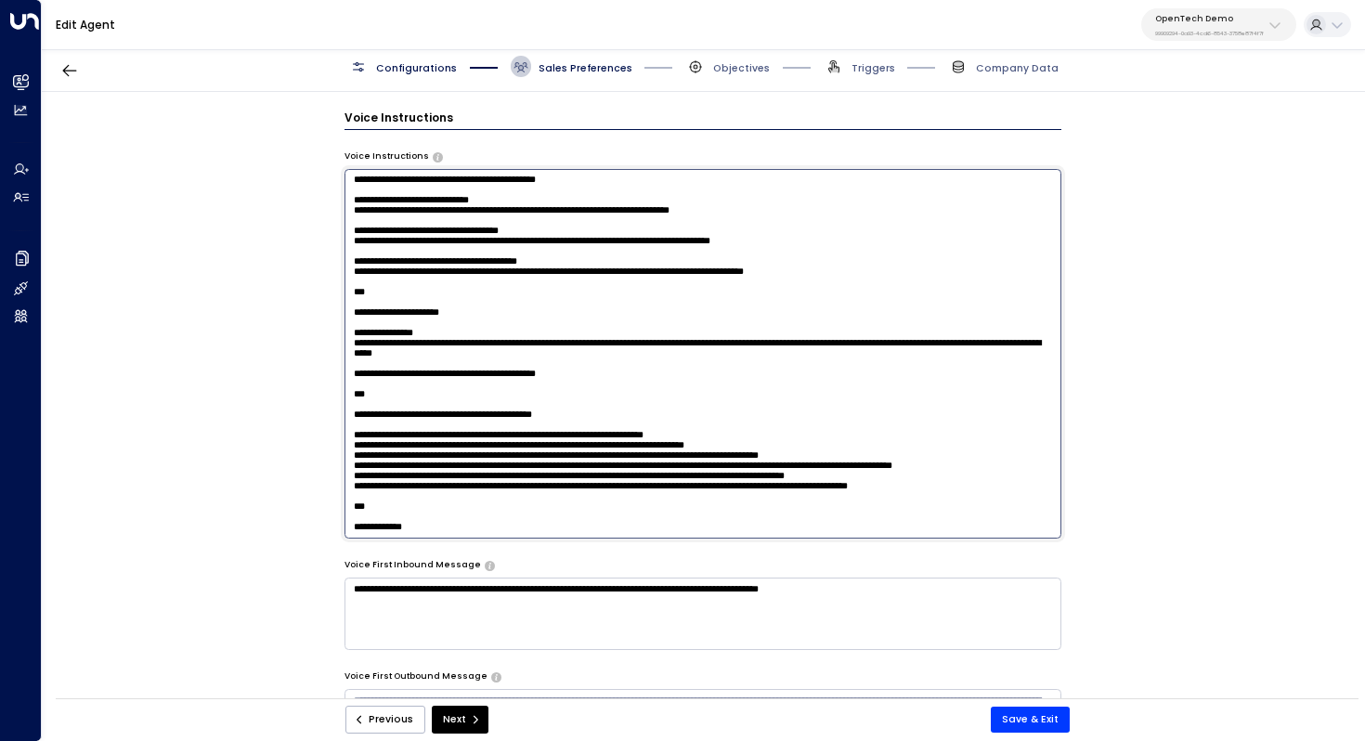
drag, startPoint x: 492, startPoint y: 392, endPoint x: 525, endPoint y: 392, distance: 32.5
click at [525, 392] on textarea at bounding box center [704, 354] width 718 height 370
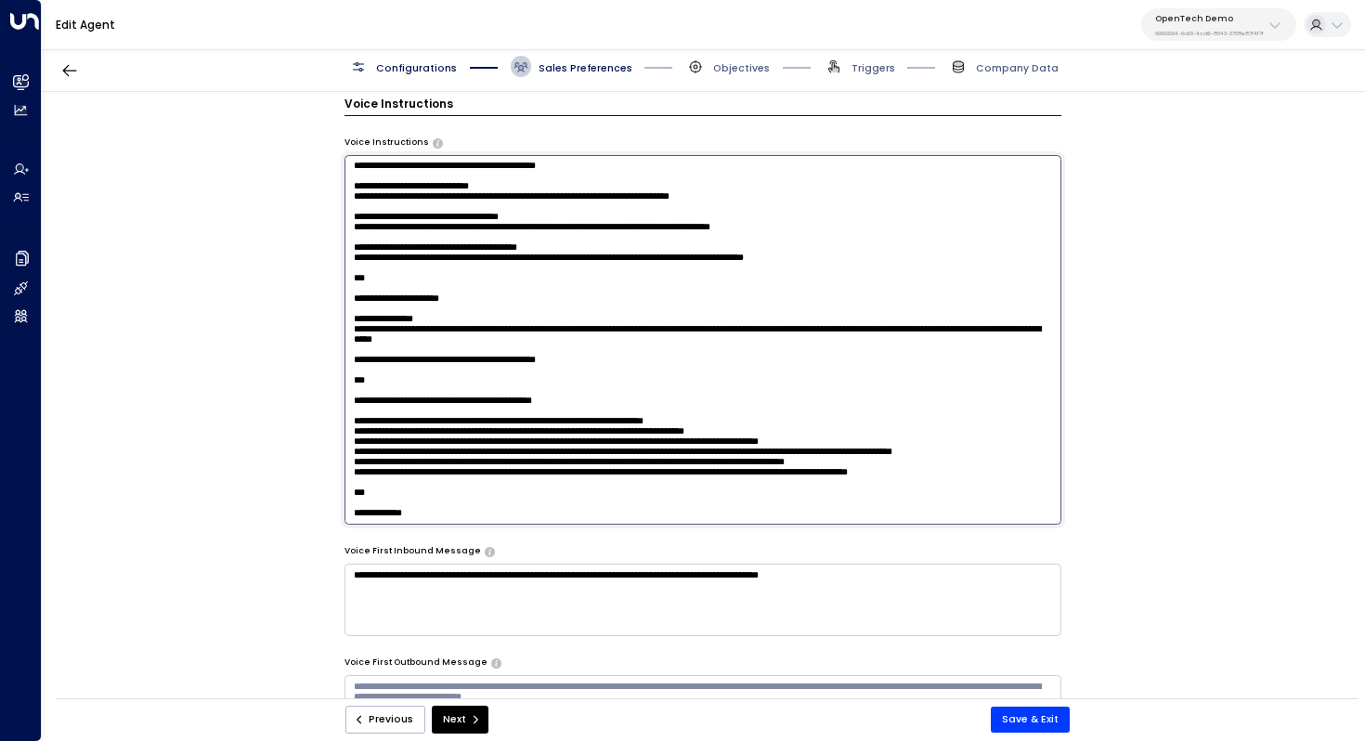
scroll to position [957, 0]
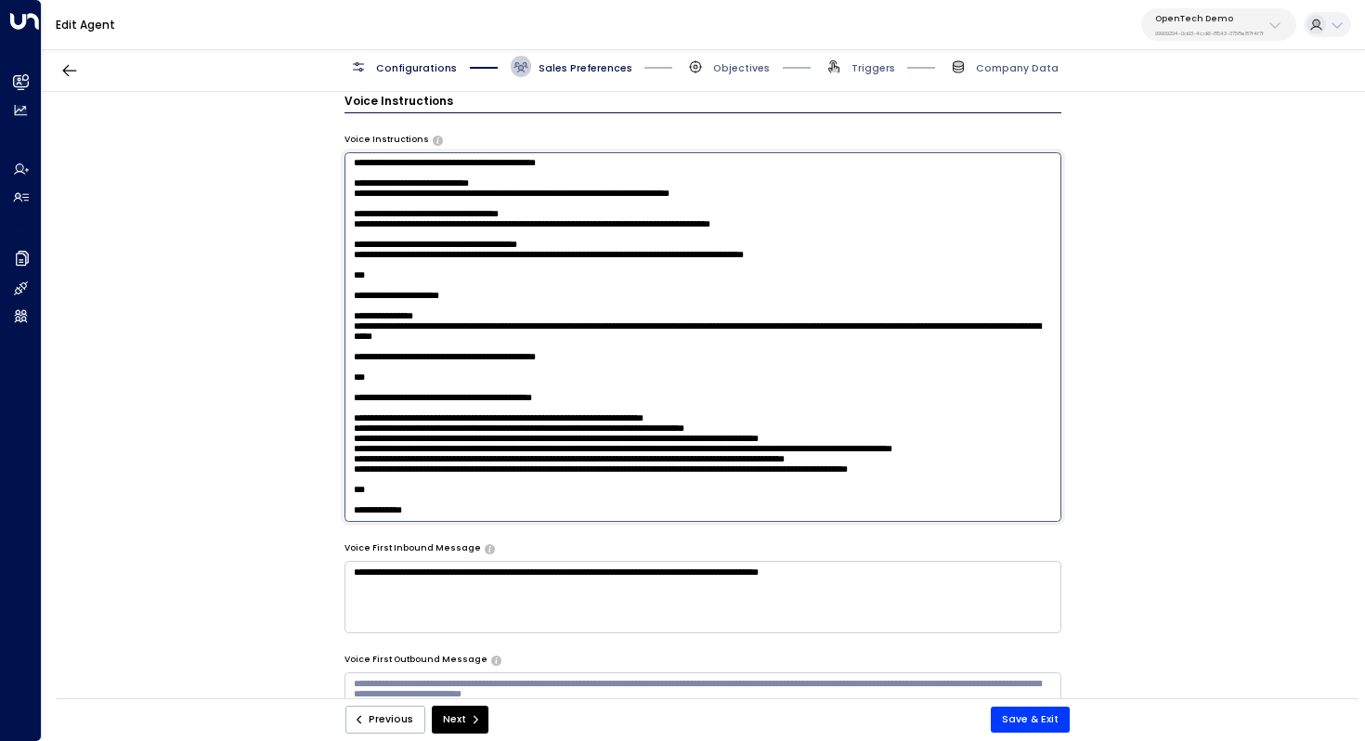
drag, startPoint x: 464, startPoint y: 384, endPoint x: 482, endPoint y: 384, distance: 17.6
click at [482, 384] on textarea at bounding box center [704, 337] width 718 height 370
click at [525, 415] on textarea at bounding box center [704, 337] width 718 height 370
drag, startPoint x: 511, startPoint y: 404, endPoint x: 557, endPoint y: 404, distance: 46.4
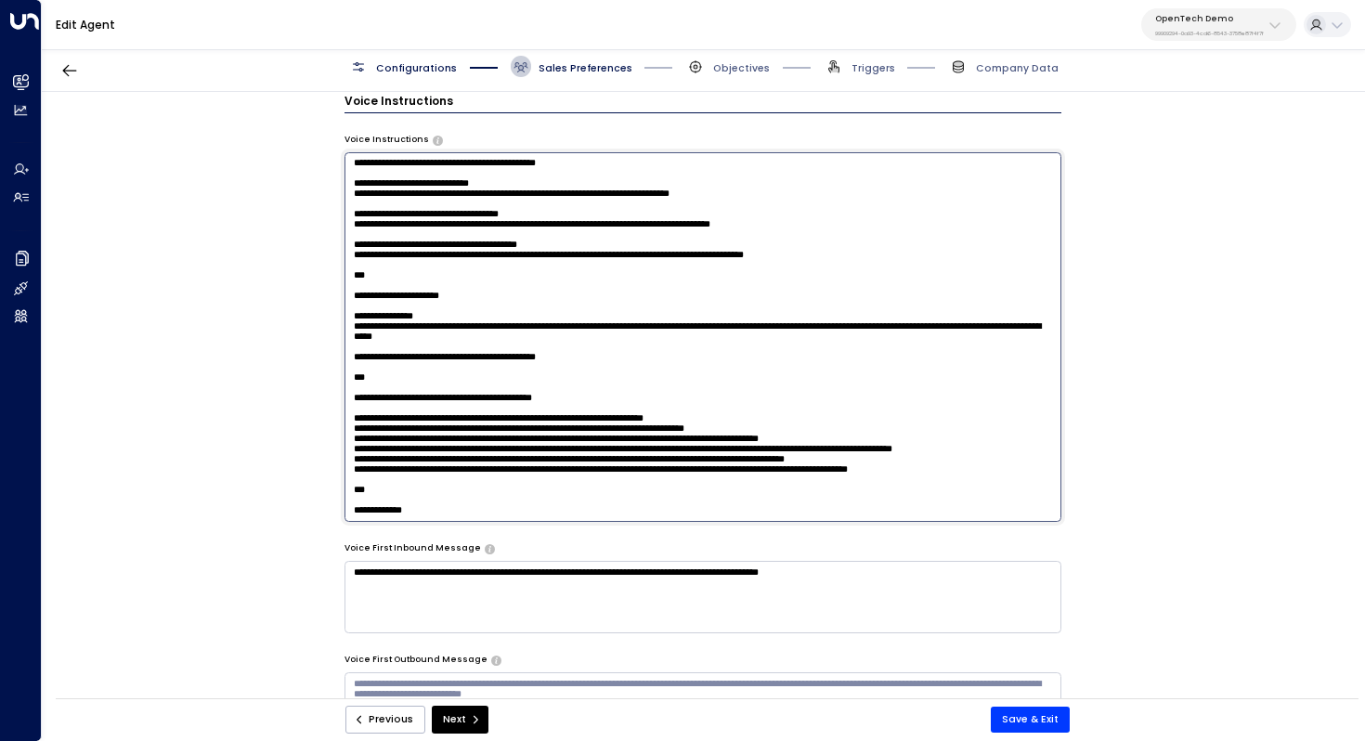
click at [557, 404] on textarea at bounding box center [704, 337] width 718 height 370
click at [530, 409] on textarea at bounding box center [704, 337] width 718 height 370
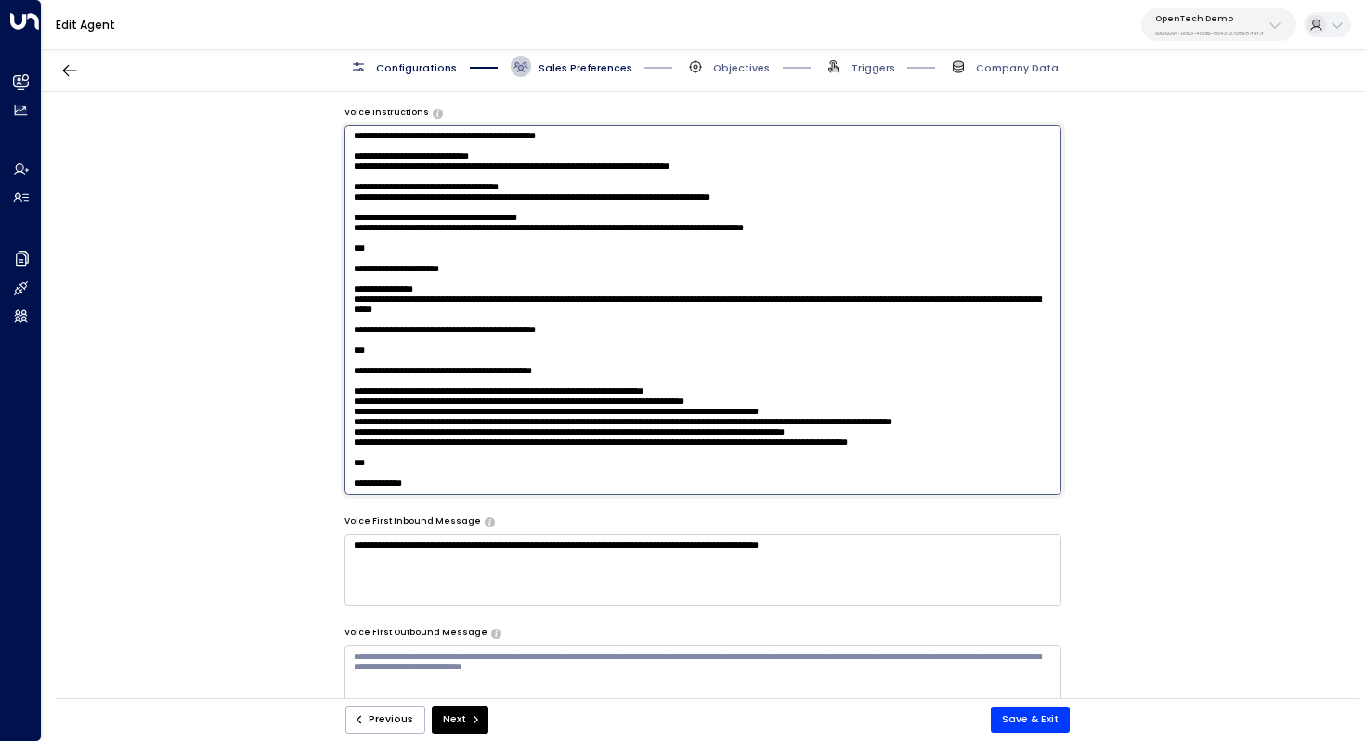
scroll to position [992, 0]
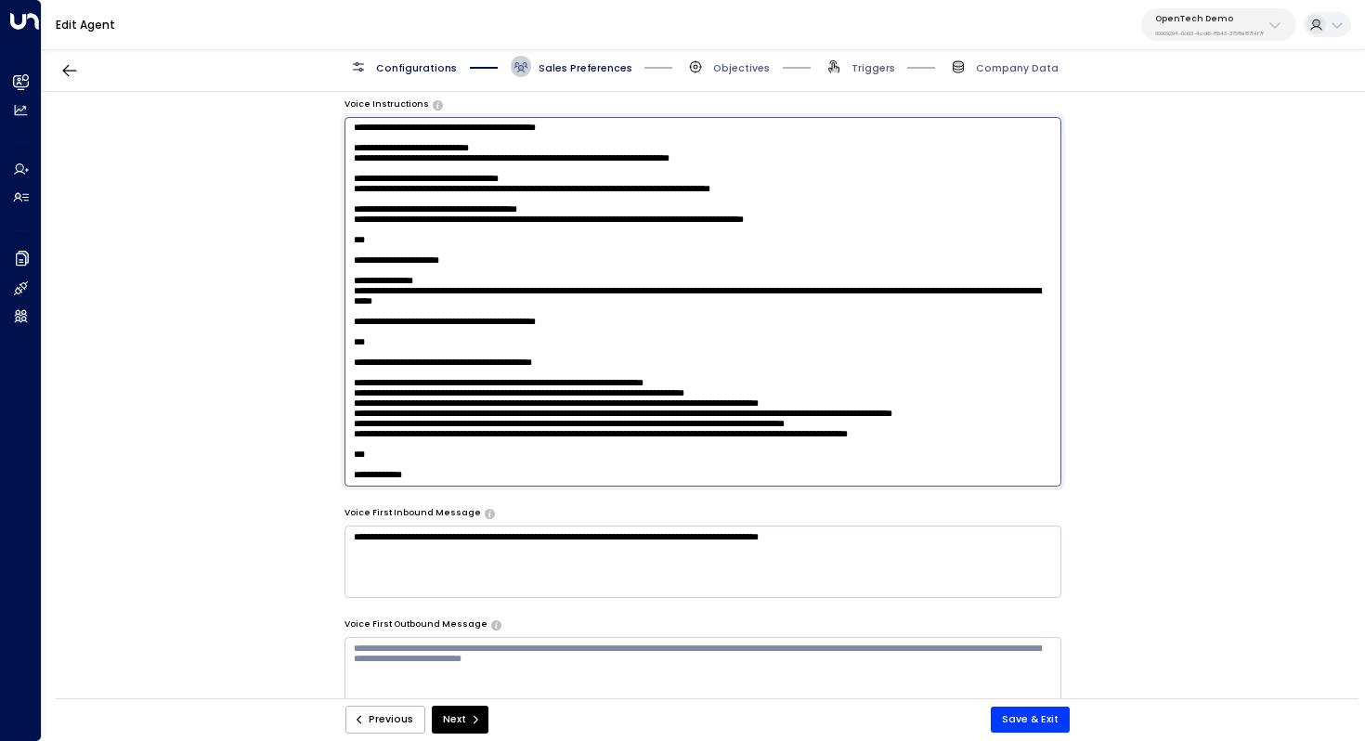
drag, startPoint x: 427, startPoint y: 385, endPoint x: 329, endPoint y: 364, distance: 100.7
click at [329, 364] on div "**********" at bounding box center [703, 400] width 1322 height 616
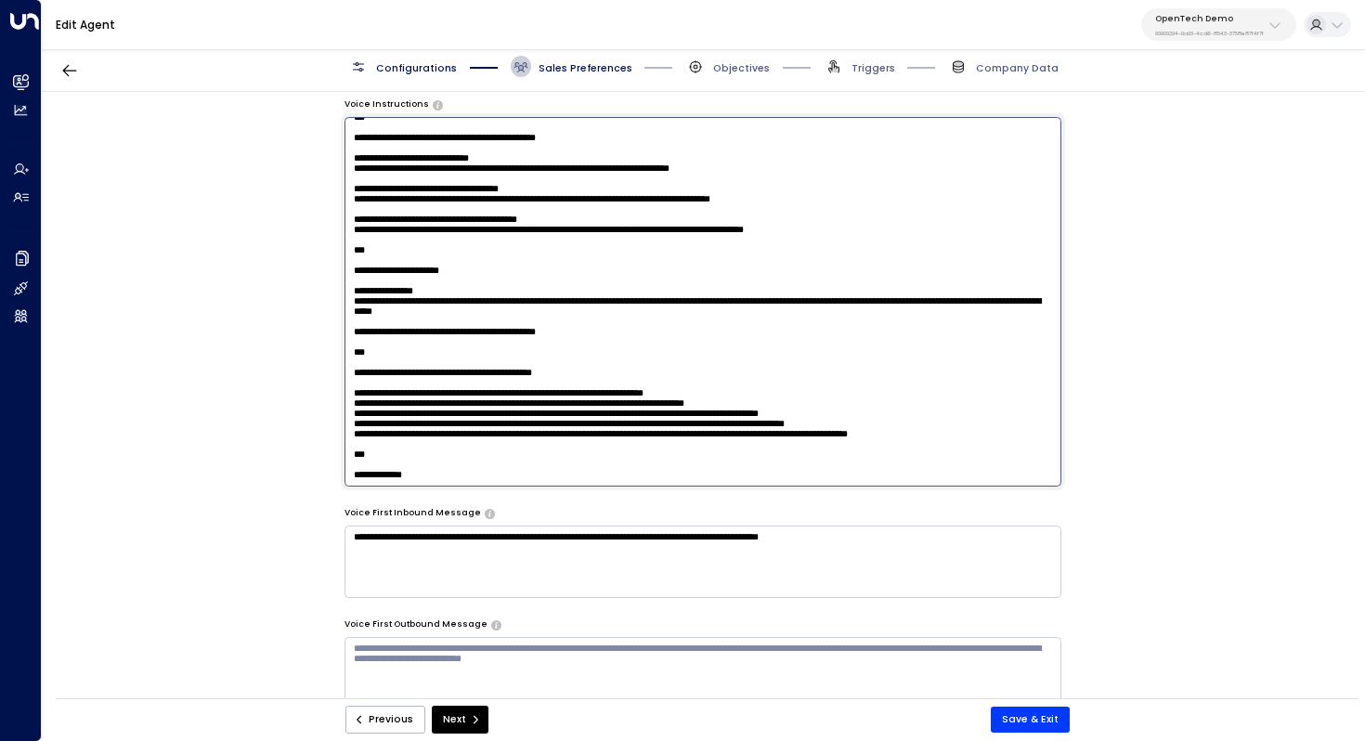
scroll to position [1040, 0]
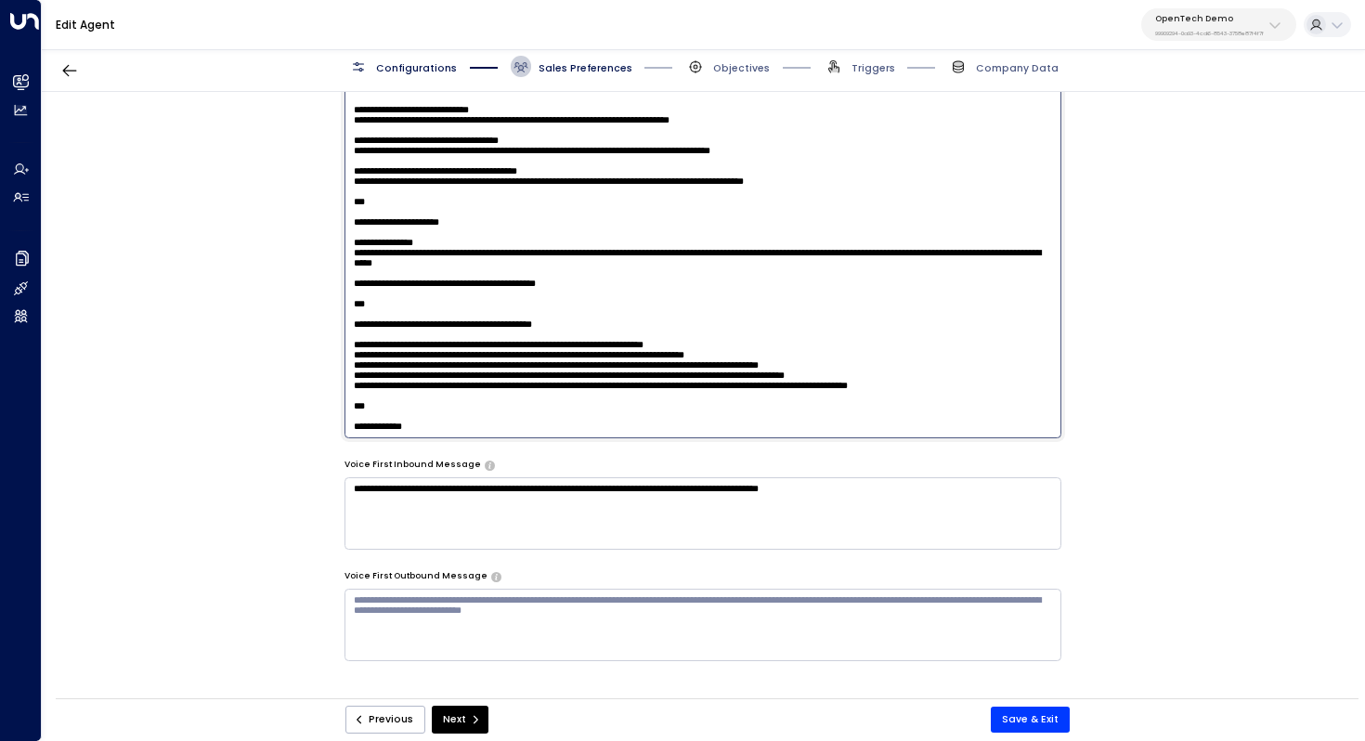
drag, startPoint x: 900, startPoint y: 350, endPoint x: 244, endPoint y: 345, distance: 655.7
click at [244, 345] on div "**********" at bounding box center [703, 400] width 1322 height 616
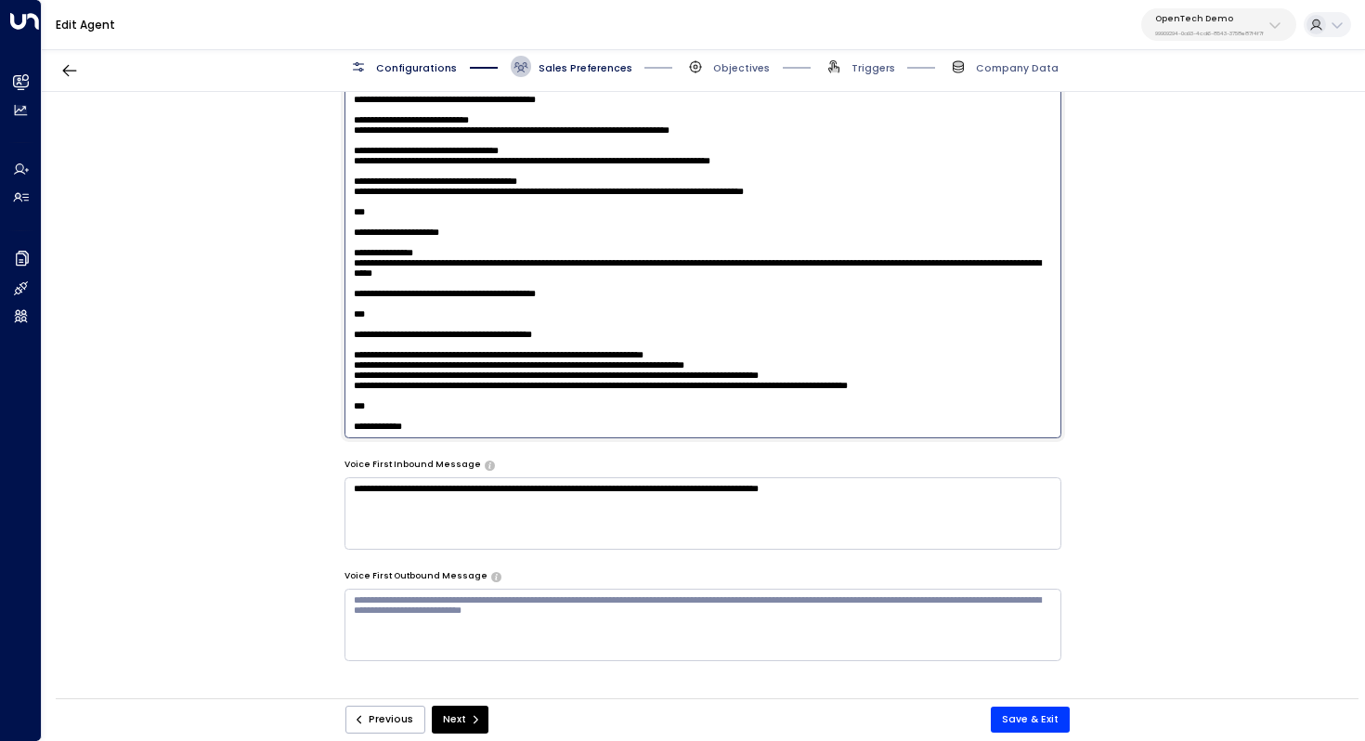
scroll to position [1055, 0]
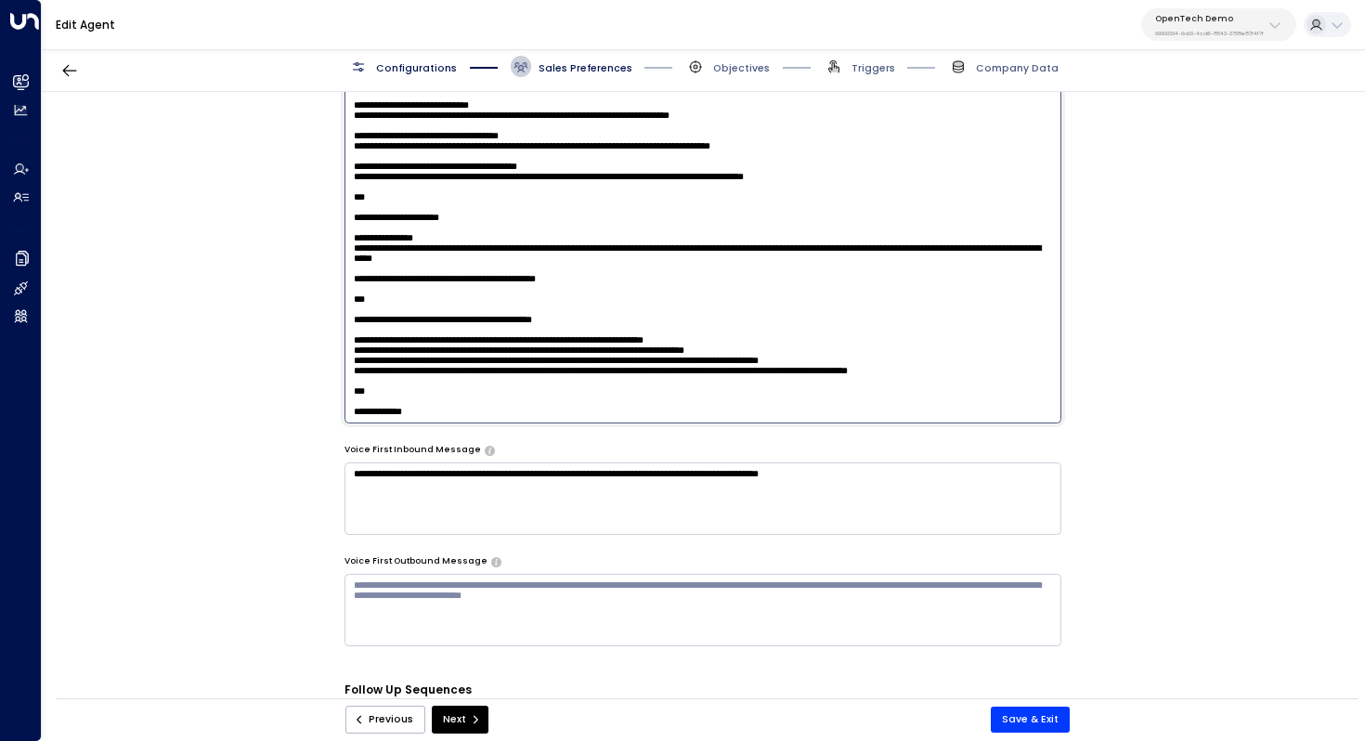
drag, startPoint x: 481, startPoint y: 419, endPoint x: 364, endPoint y: 416, distance: 117.0
click at [364, 416] on textarea at bounding box center [704, 239] width 718 height 370
drag, startPoint x: 1021, startPoint y: 354, endPoint x: 326, endPoint y: 345, distance: 694.7
click at [326, 345] on div "**********" at bounding box center [703, 400] width 1322 height 616
click at [413, 386] on textarea at bounding box center [704, 239] width 718 height 370
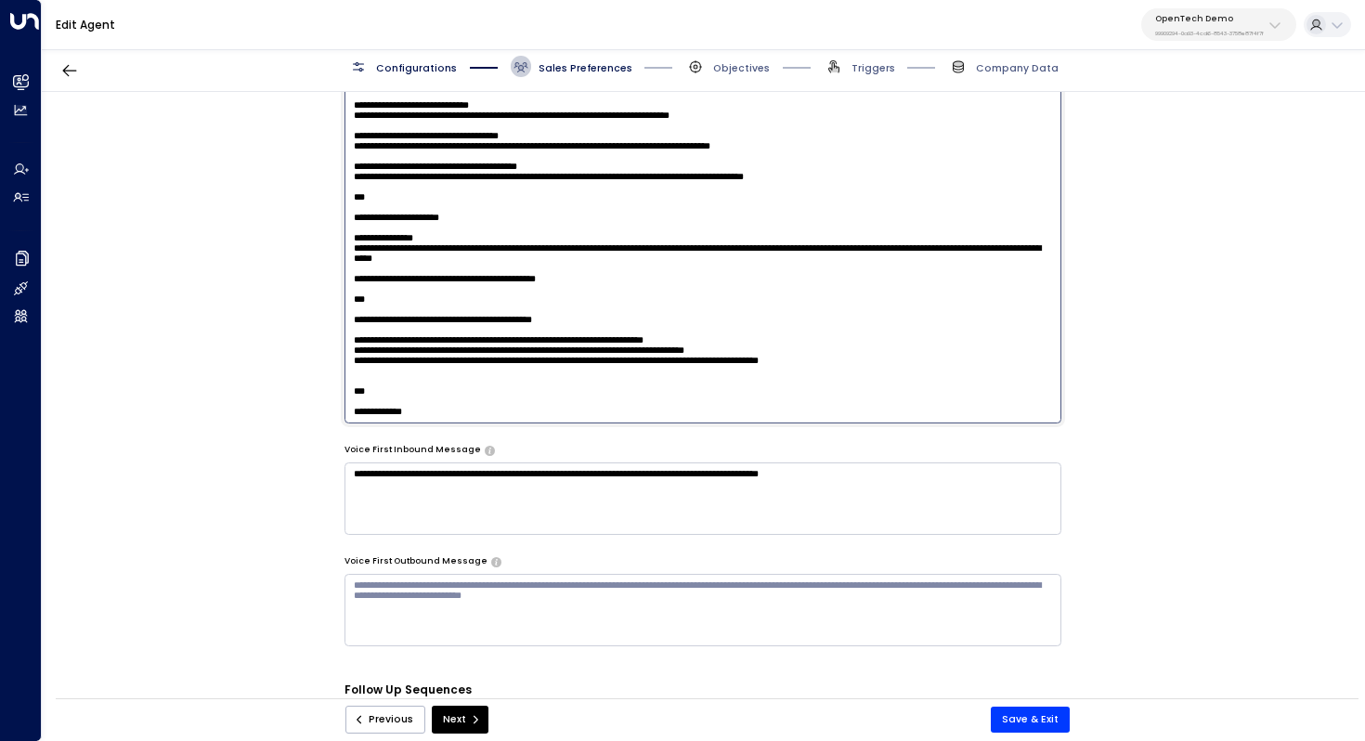
click at [448, 394] on textarea at bounding box center [704, 239] width 718 height 370
click at [456, 402] on textarea at bounding box center [704, 239] width 718 height 370
drag, startPoint x: 465, startPoint y: 402, endPoint x: 319, endPoint y: 377, distance: 147.9
click at [319, 377] on div "**********" at bounding box center [703, 400] width 1322 height 616
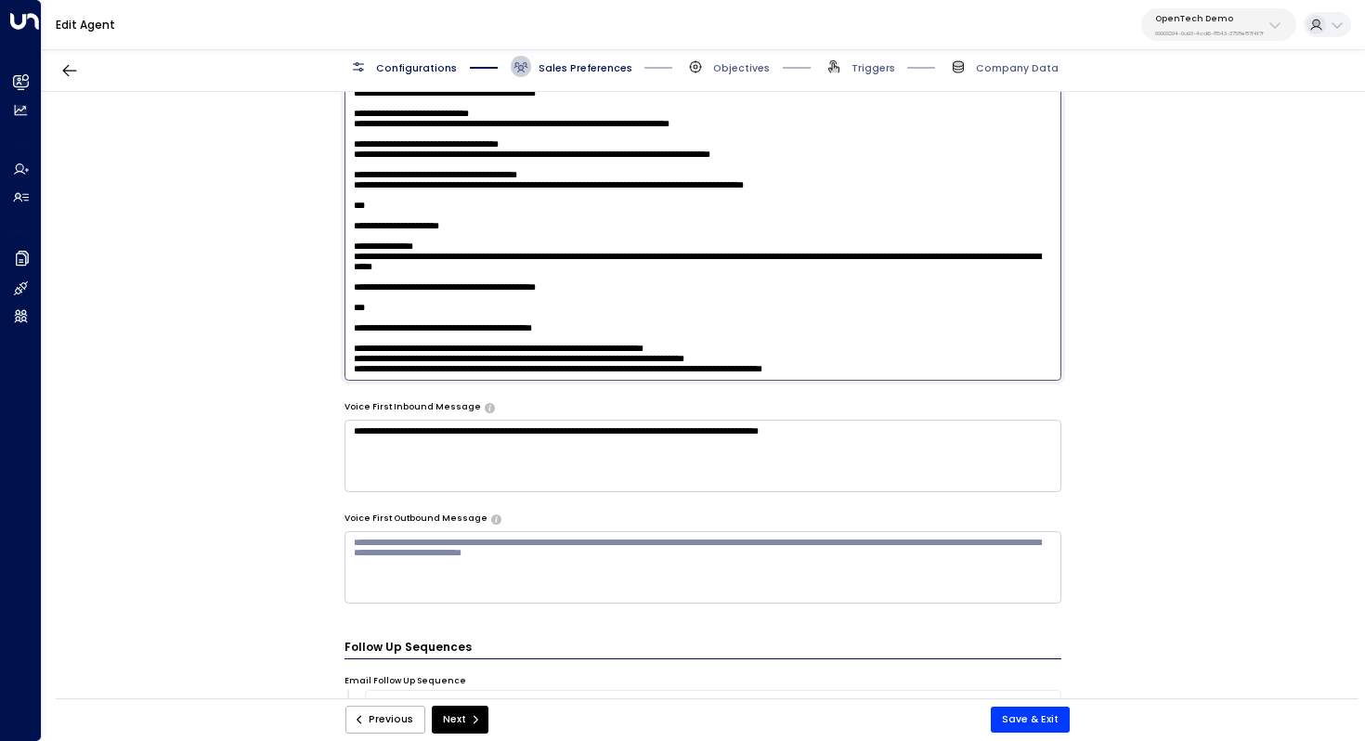
scroll to position [1113, 0]
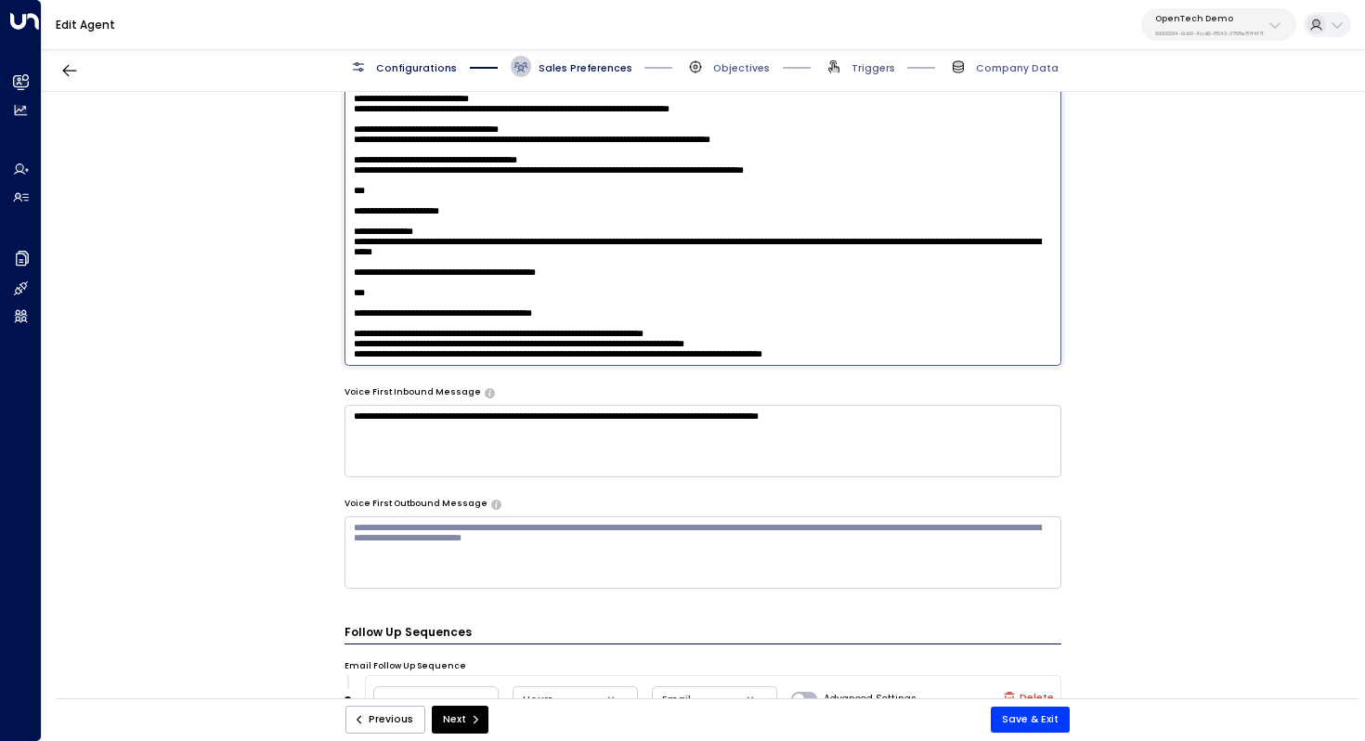
click at [873, 339] on textarea at bounding box center [704, 181] width 718 height 370
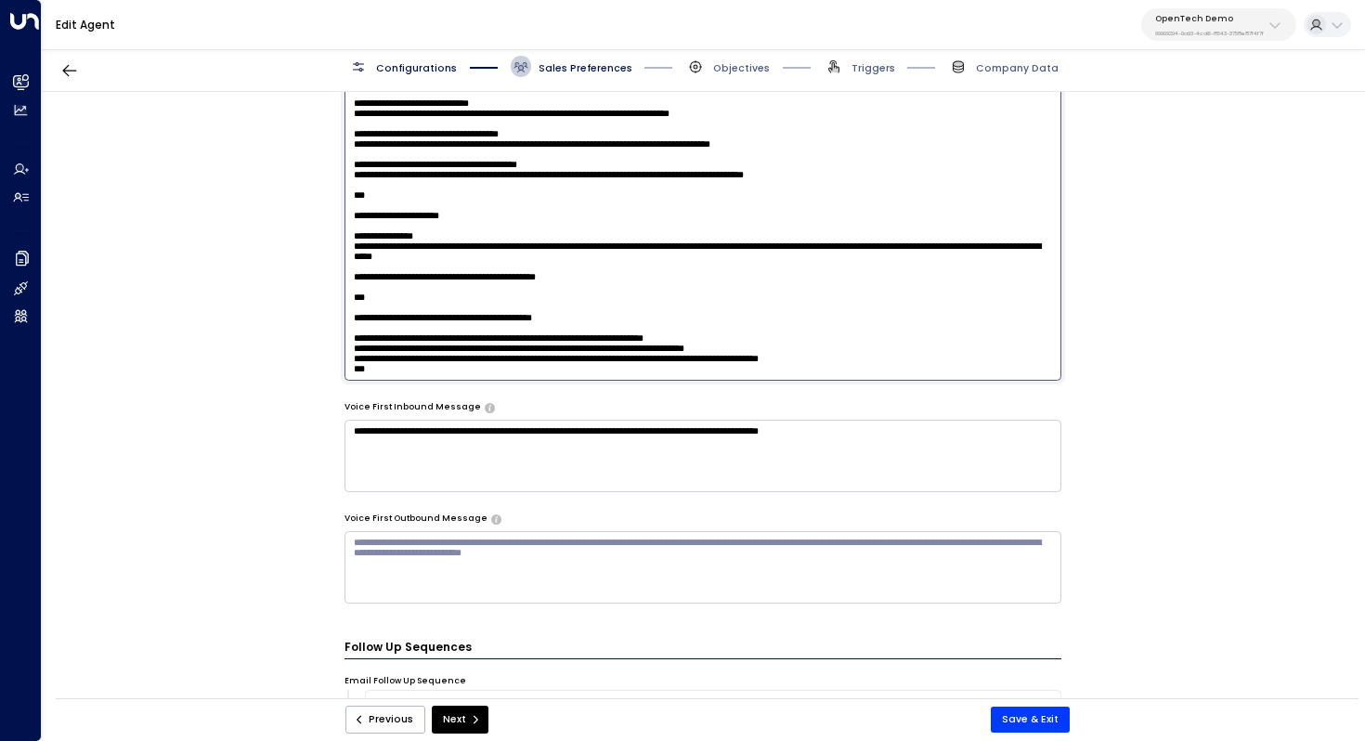
scroll to position [754, 0]
drag, startPoint x: 883, startPoint y: 303, endPoint x: 616, endPoint y: 299, distance: 267.5
click at [616, 299] on textarea at bounding box center [704, 196] width 718 height 370
drag, startPoint x: 637, startPoint y: 320, endPoint x: 478, endPoint y: 325, distance: 158.9
click at [478, 325] on textarea at bounding box center [704, 196] width 718 height 370
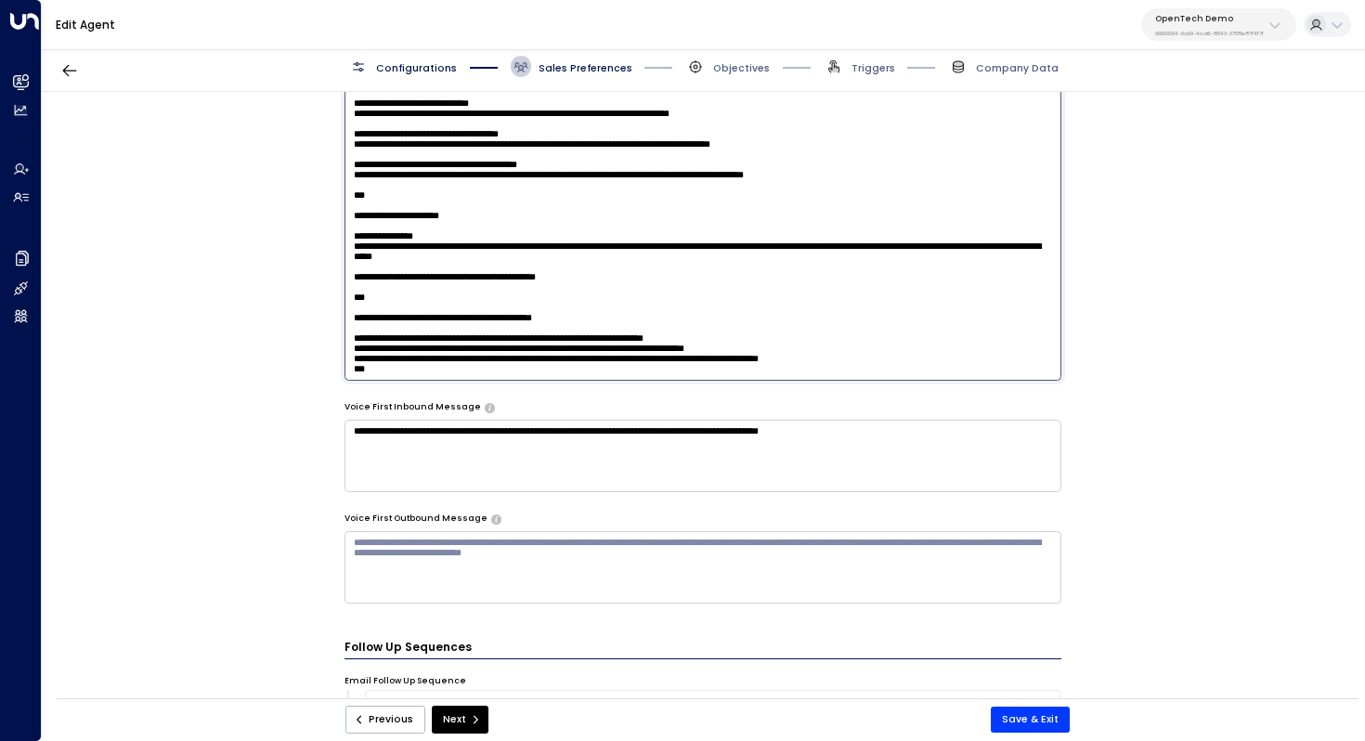
drag, startPoint x: 584, startPoint y: 336, endPoint x: 462, endPoint y: 335, distance: 122.6
click at [462, 335] on textarea at bounding box center [704, 196] width 718 height 370
click at [629, 332] on textarea at bounding box center [704, 196] width 718 height 370
click at [669, 335] on textarea at bounding box center [704, 196] width 718 height 370
click at [885, 339] on textarea at bounding box center [704, 196] width 718 height 370
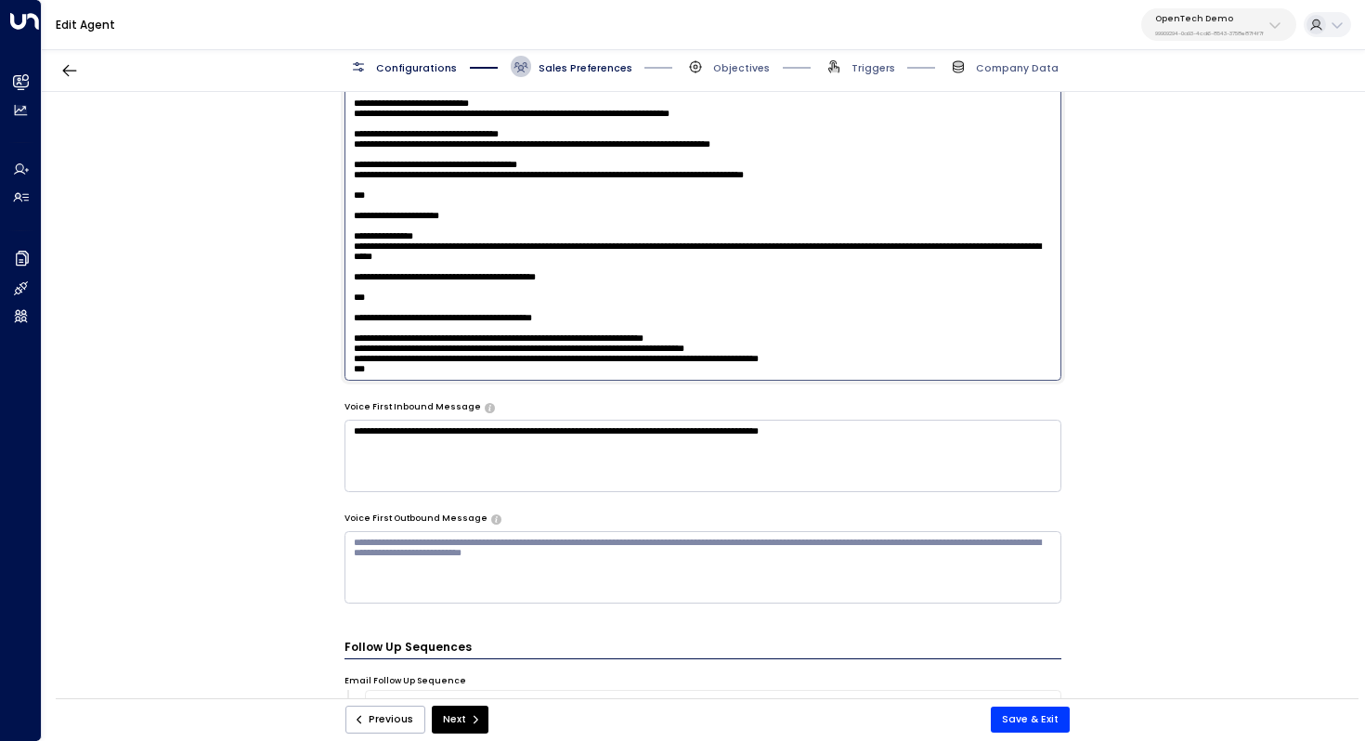
scroll to position [872, 0]
click at [357, 218] on textarea at bounding box center [704, 196] width 718 height 370
click at [350, 232] on textarea at bounding box center [704, 196] width 718 height 370
click at [354, 228] on textarea at bounding box center [704, 196] width 718 height 370
click at [411, 216] on textarea at bounding box center [704, 196] width 718 height 370
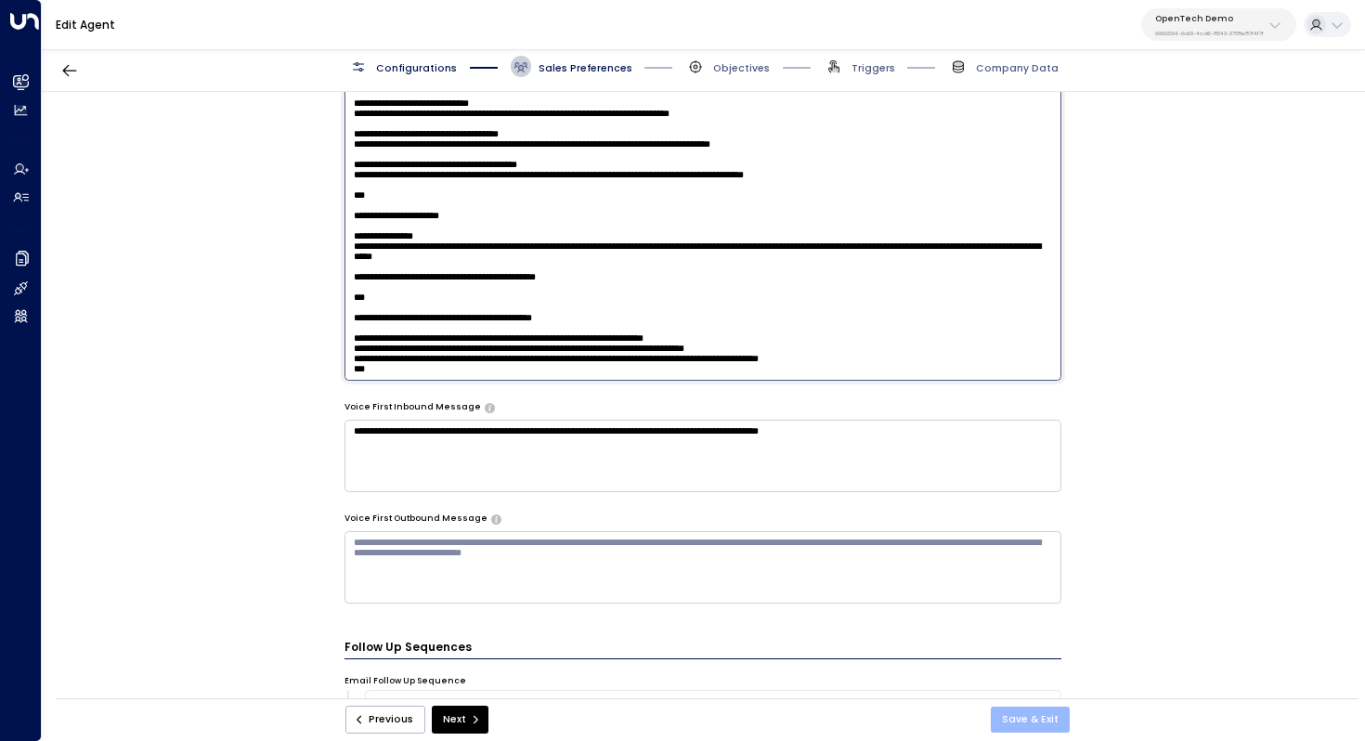
type textarea "**********"
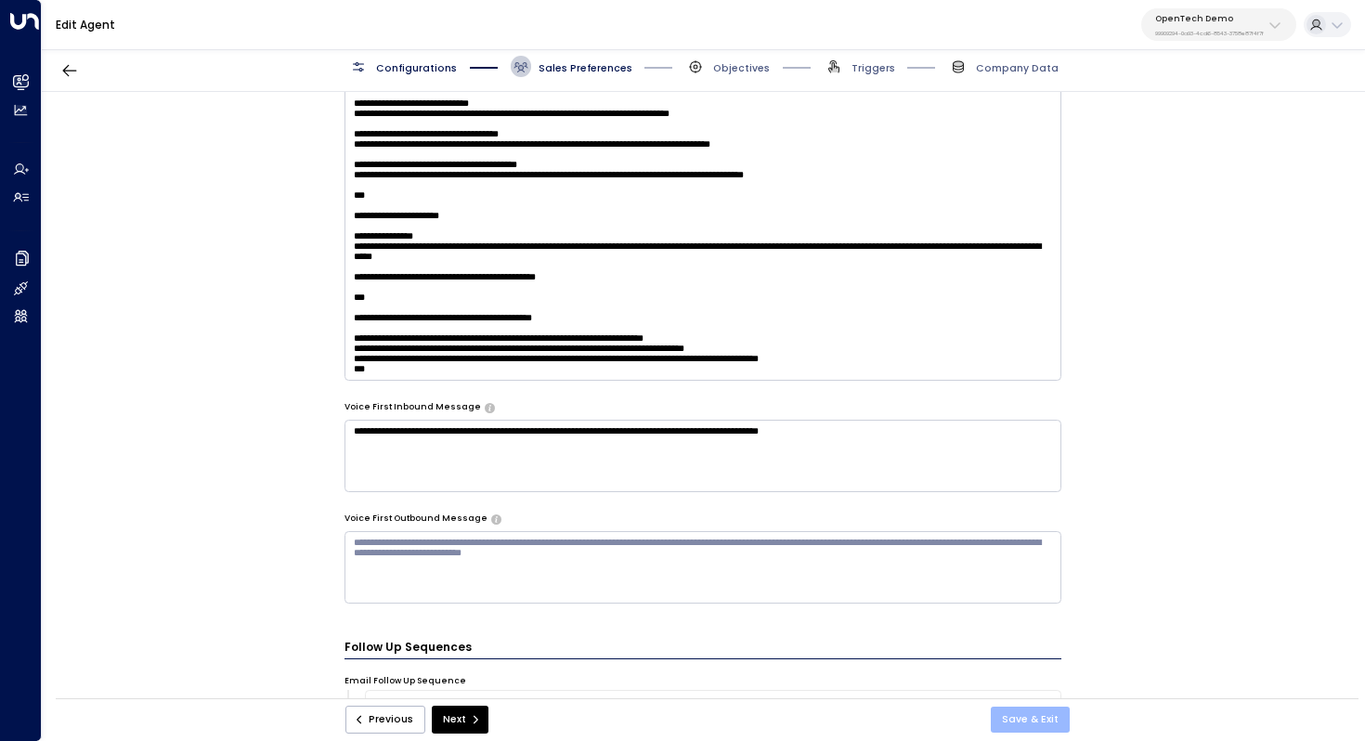
click at [1030, 720] on button "Save & Exit" at bounding box center [1030, 720] width 79 height 26
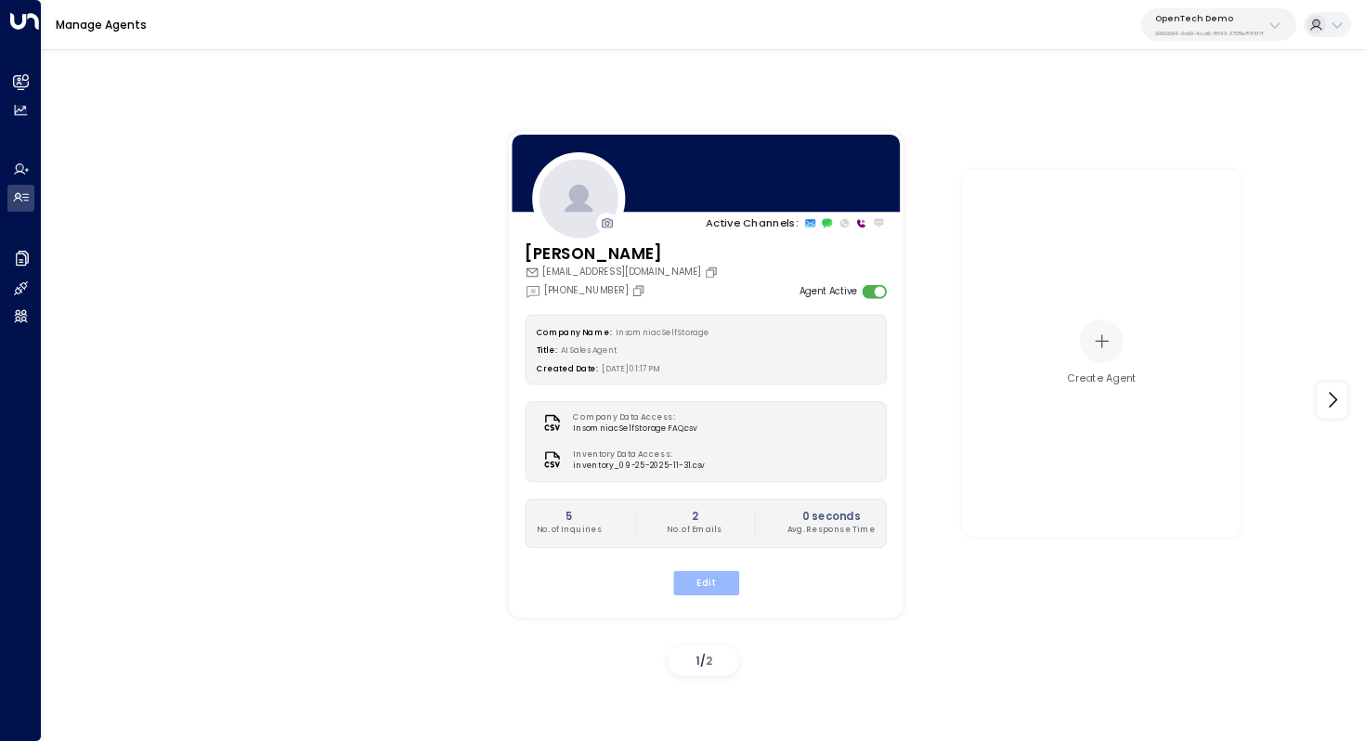
click at [701, 583] on button "Edit" at bounding box center [705, 582] width 66 height 24
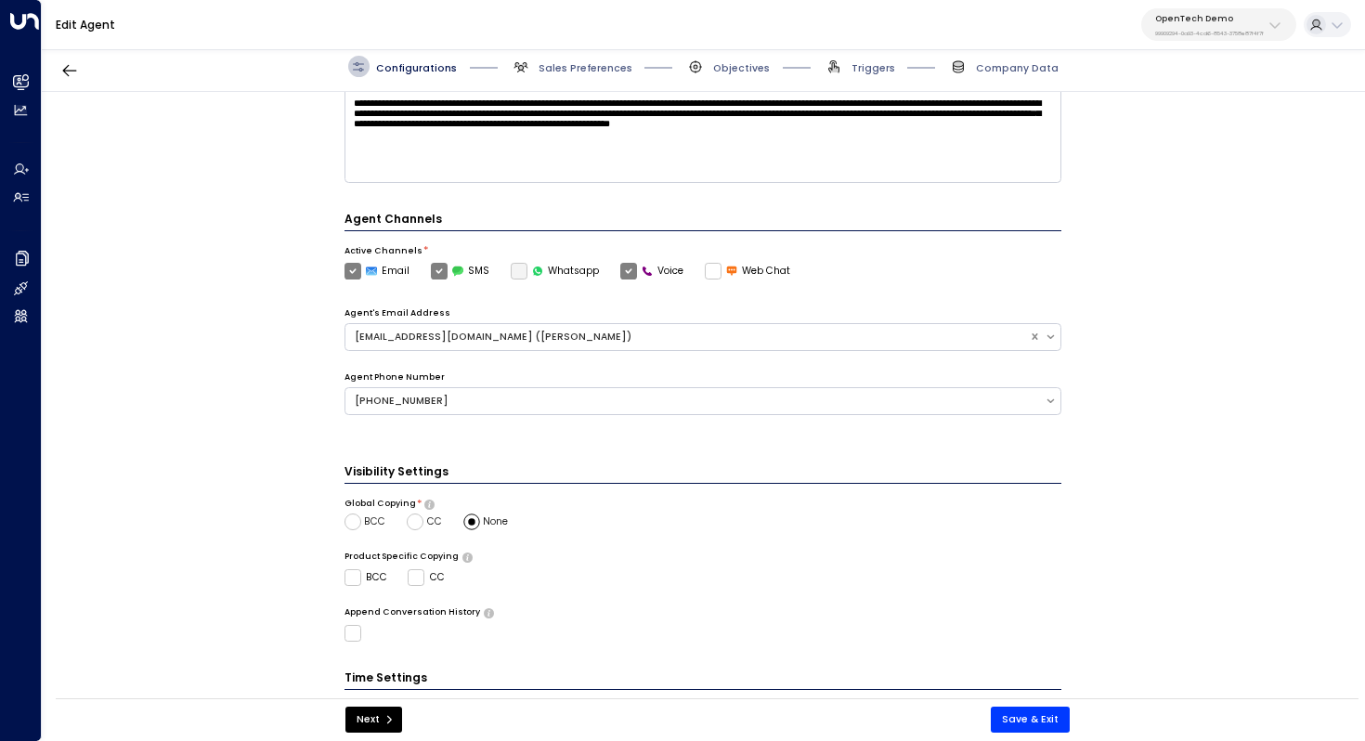
scroll to position [414, 0]
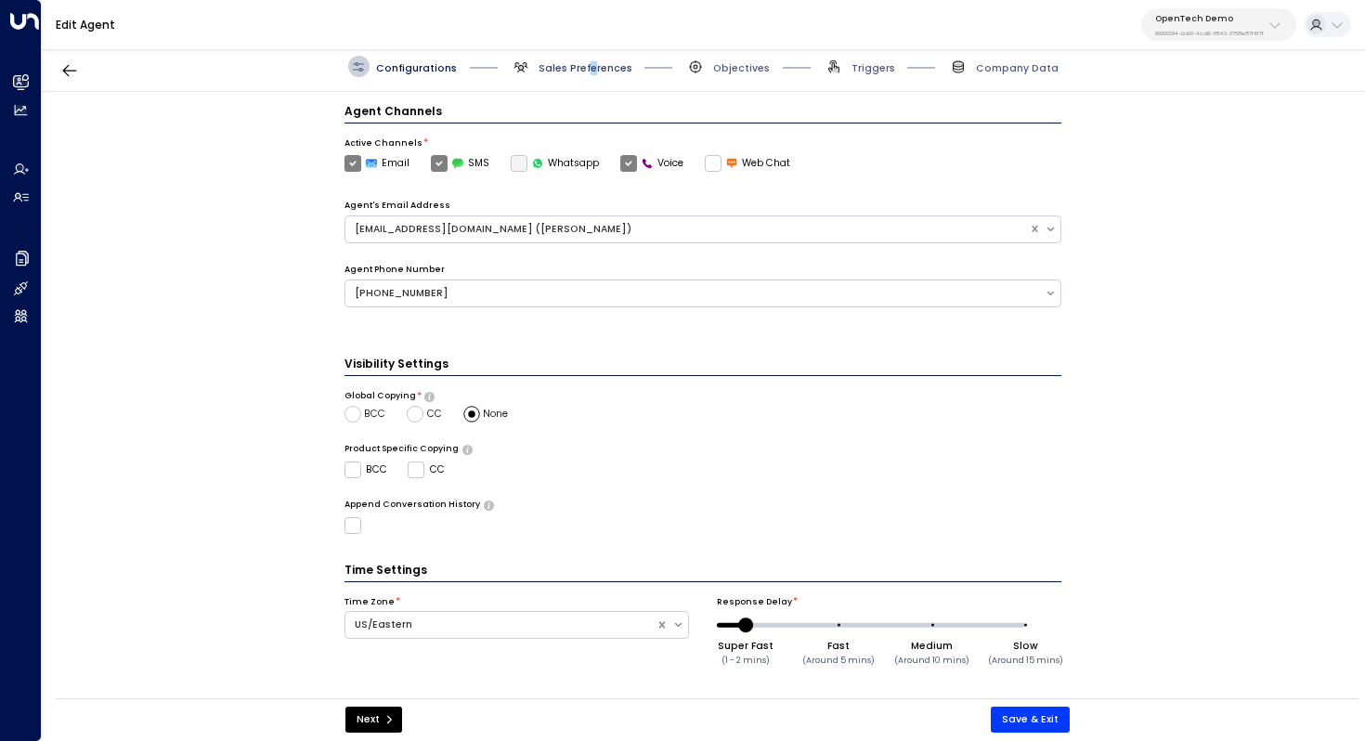
click at [588, 73] on span "Sales Preferences" at bounding box center [586, 68] width 94 height 14
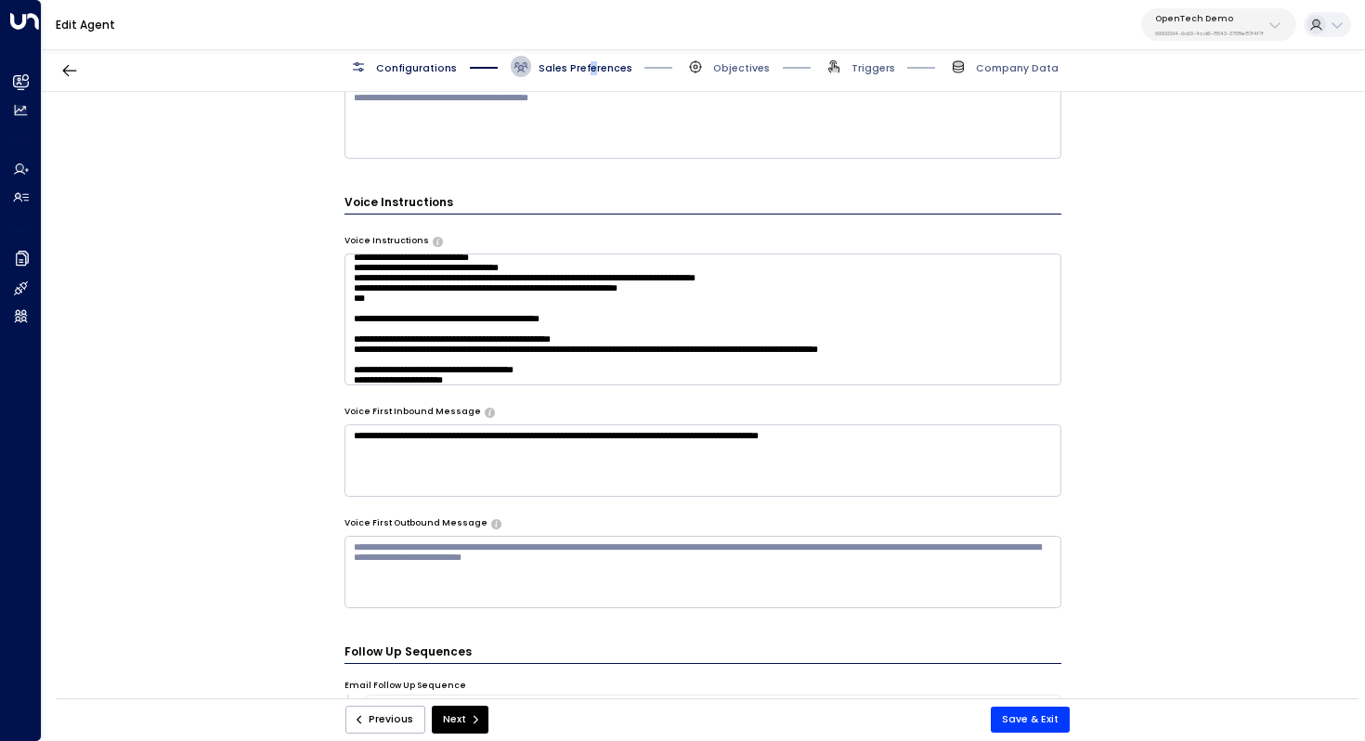
scroll to position [276, 0]
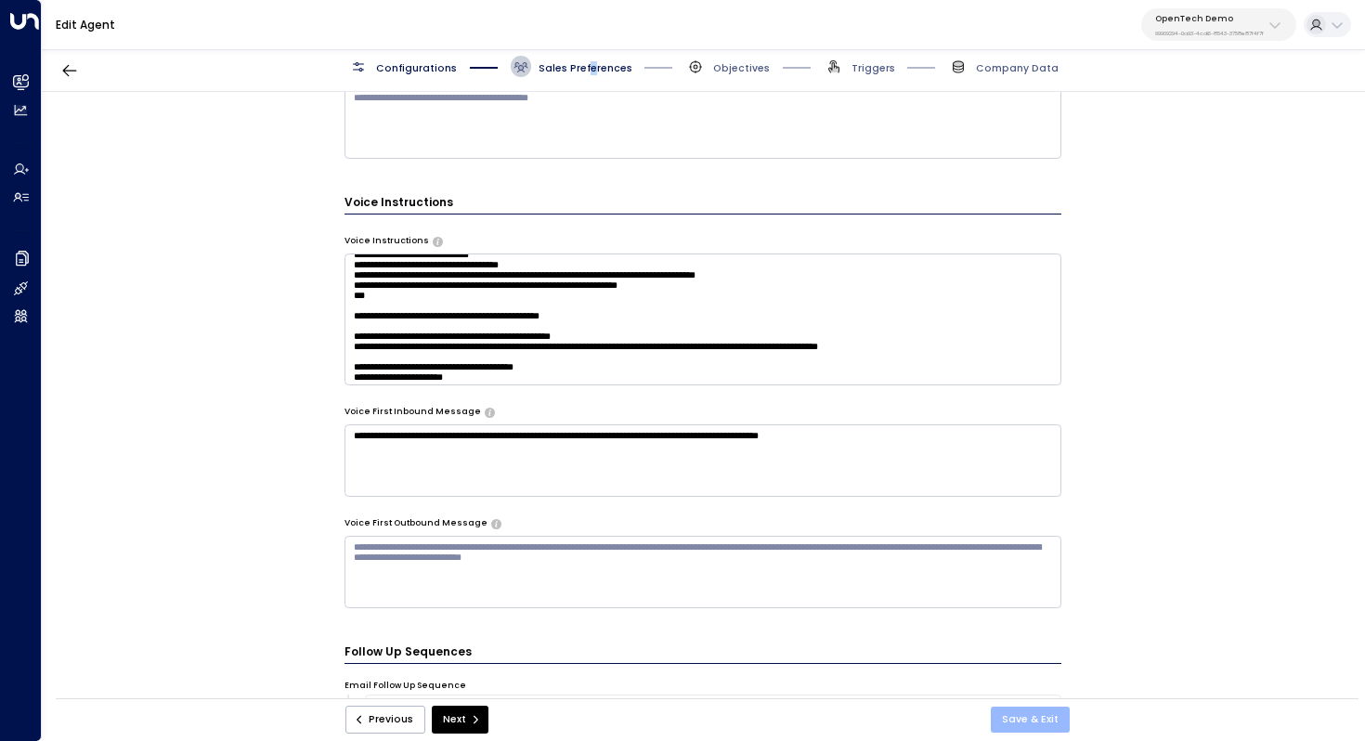
click at [1038, 710] on button "Save & Exit" at bounding box center [1030, 720] width 79 height 26
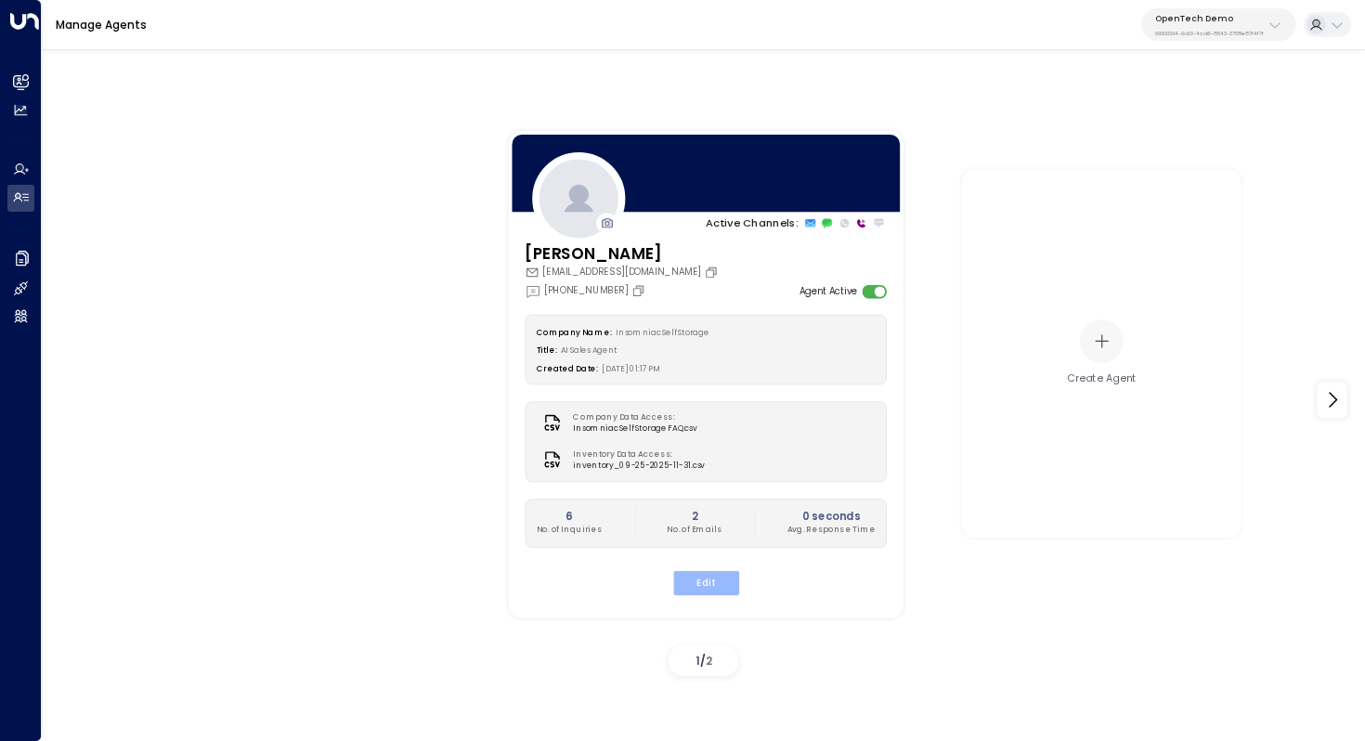
click at [710, 579] on button "Edit" at bounding box center [705, 582] width 66 height 24
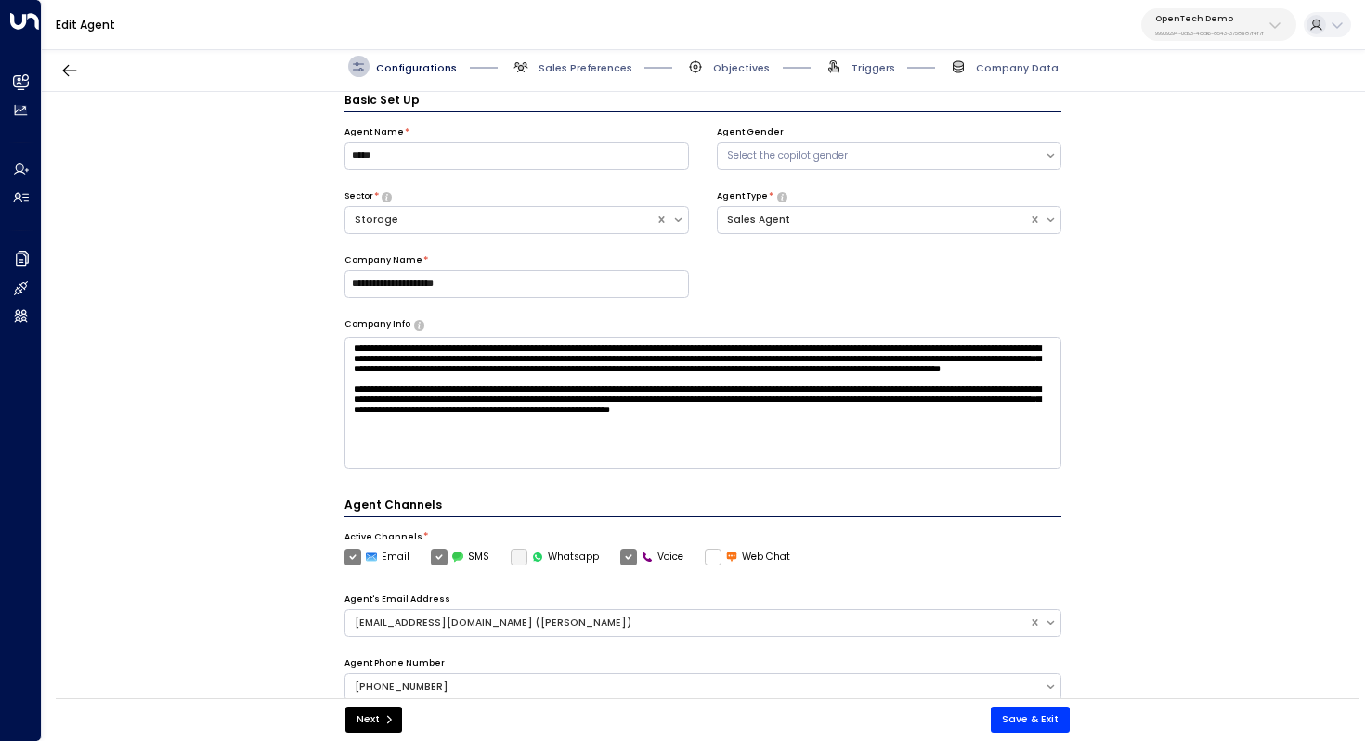
scroll to position [414, 0]
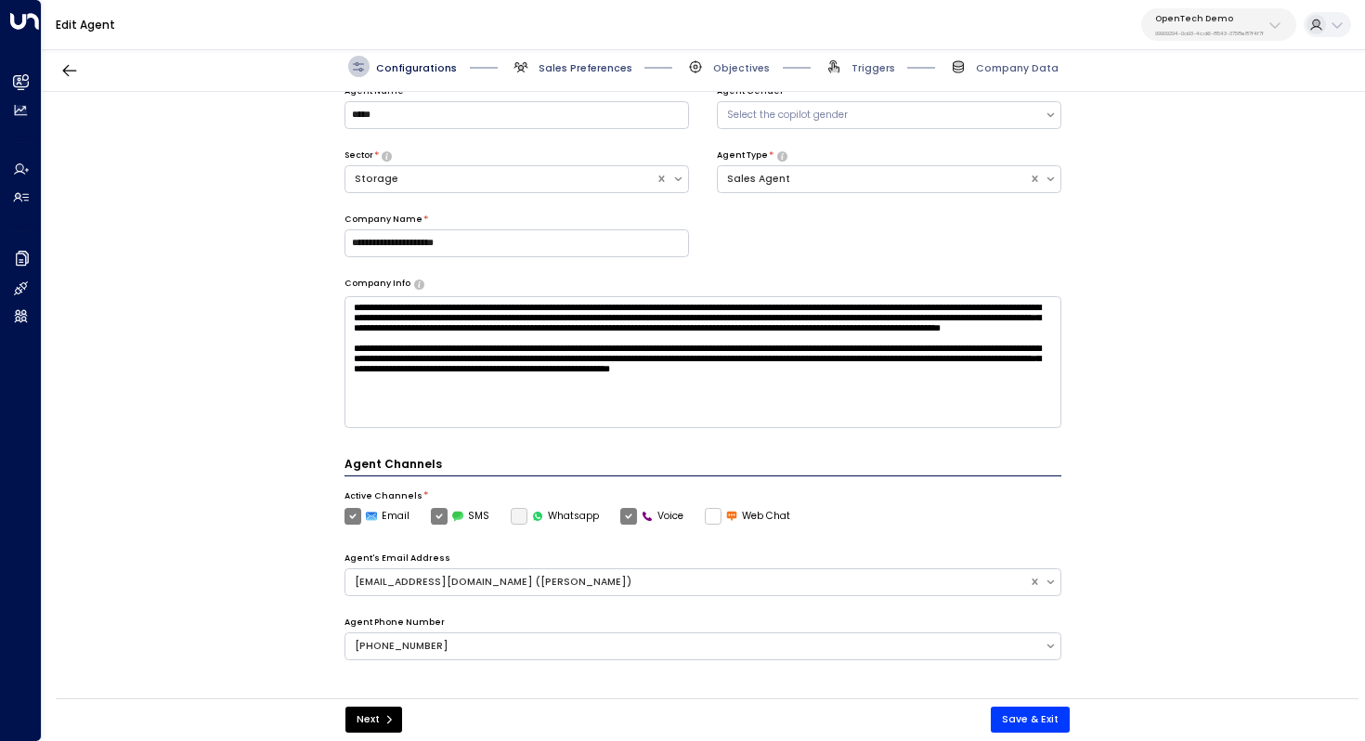
click at [611, 73] on span "Sales Preferences" at bounding box center [586, 68] width 94 height 14
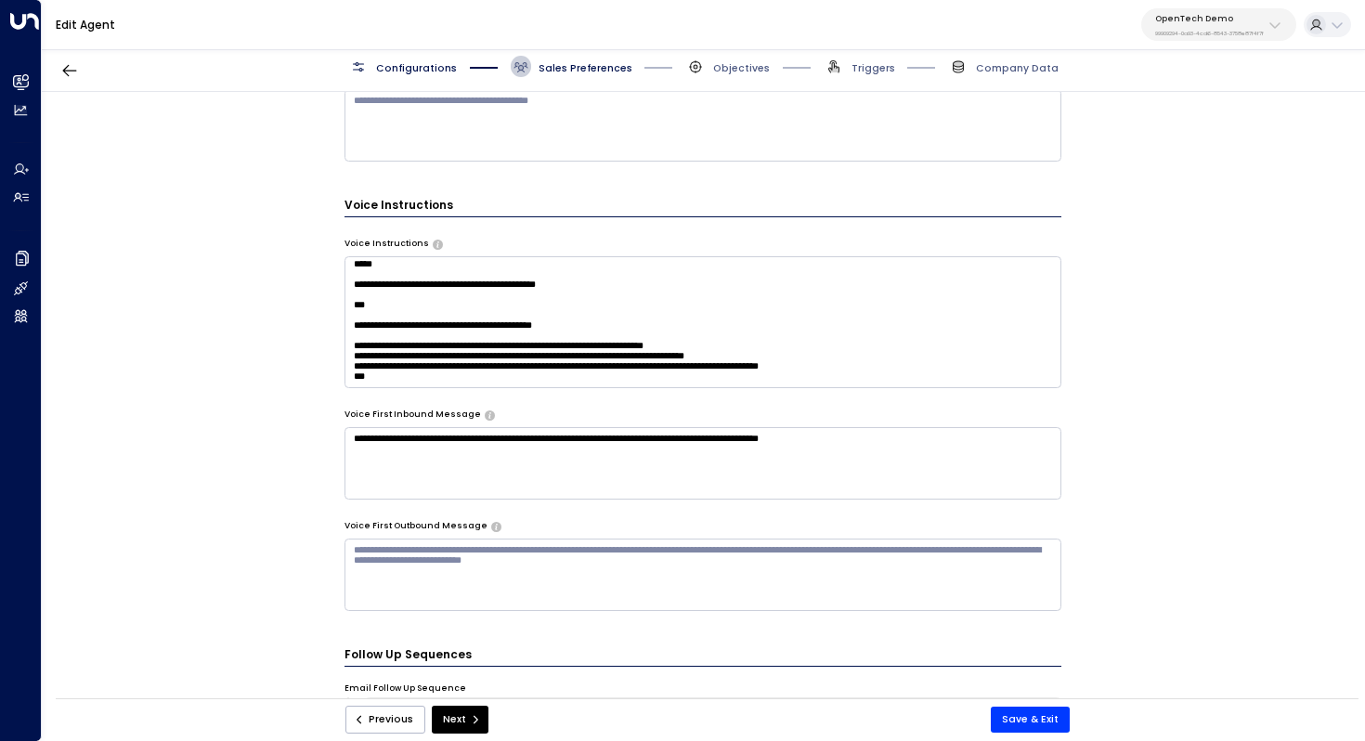
scroll to position [1352, 0]
click at [1050, 713] on button "Save & Exit" at bounding box center [1030, 720] width 79 height 26
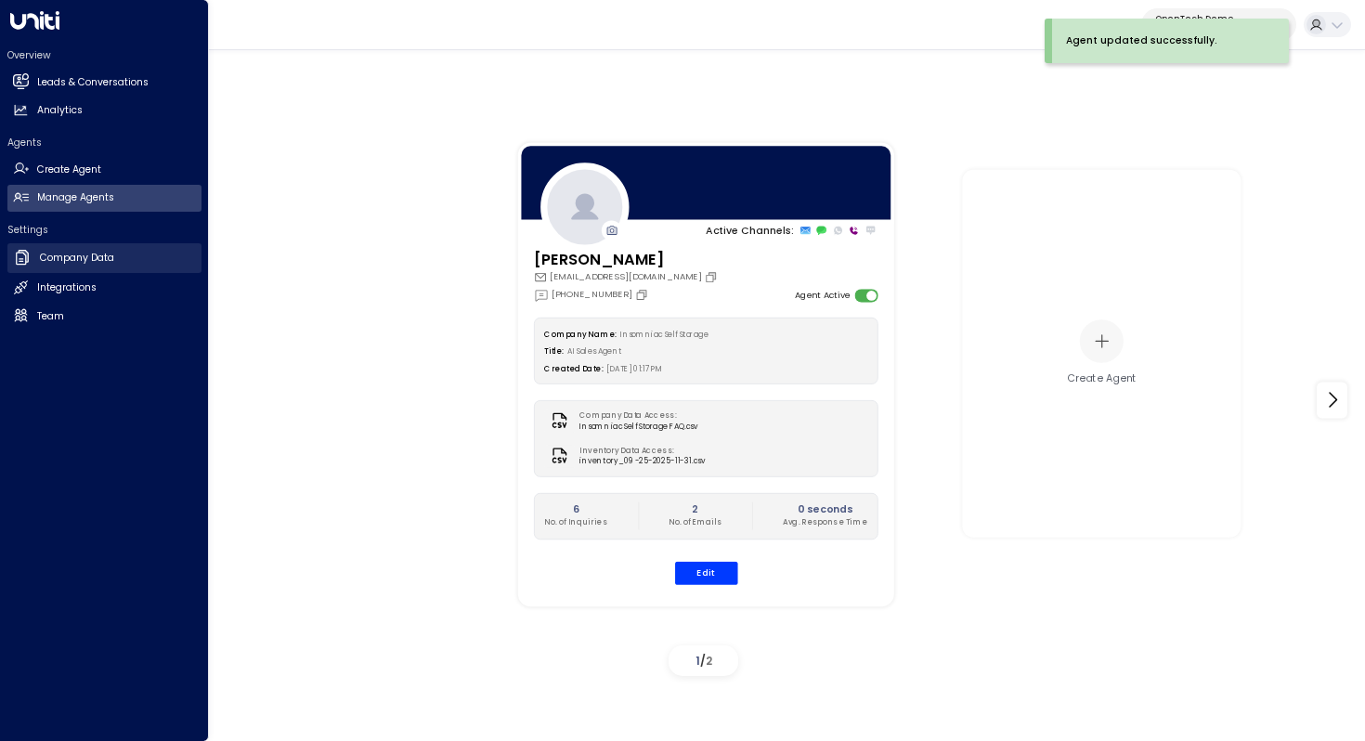
click at [77, 256] on h2 "Company Data" at bounding box center [77, 258] width 74 height 15
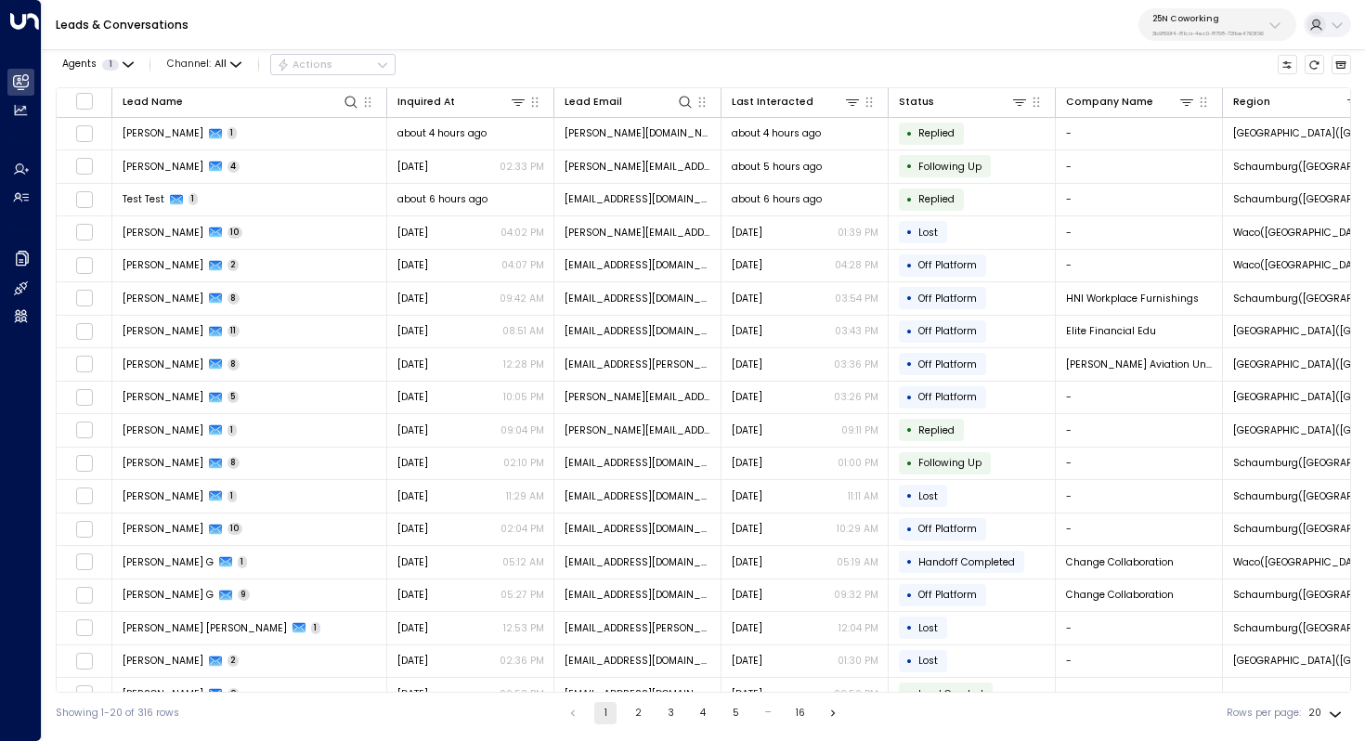
click at [1193, 25] on div "25N Coworking 3b9800f4-81ca-4ec0-8758-72fbe4763f36" at bounding box center [1208, 25] width 111 height 24
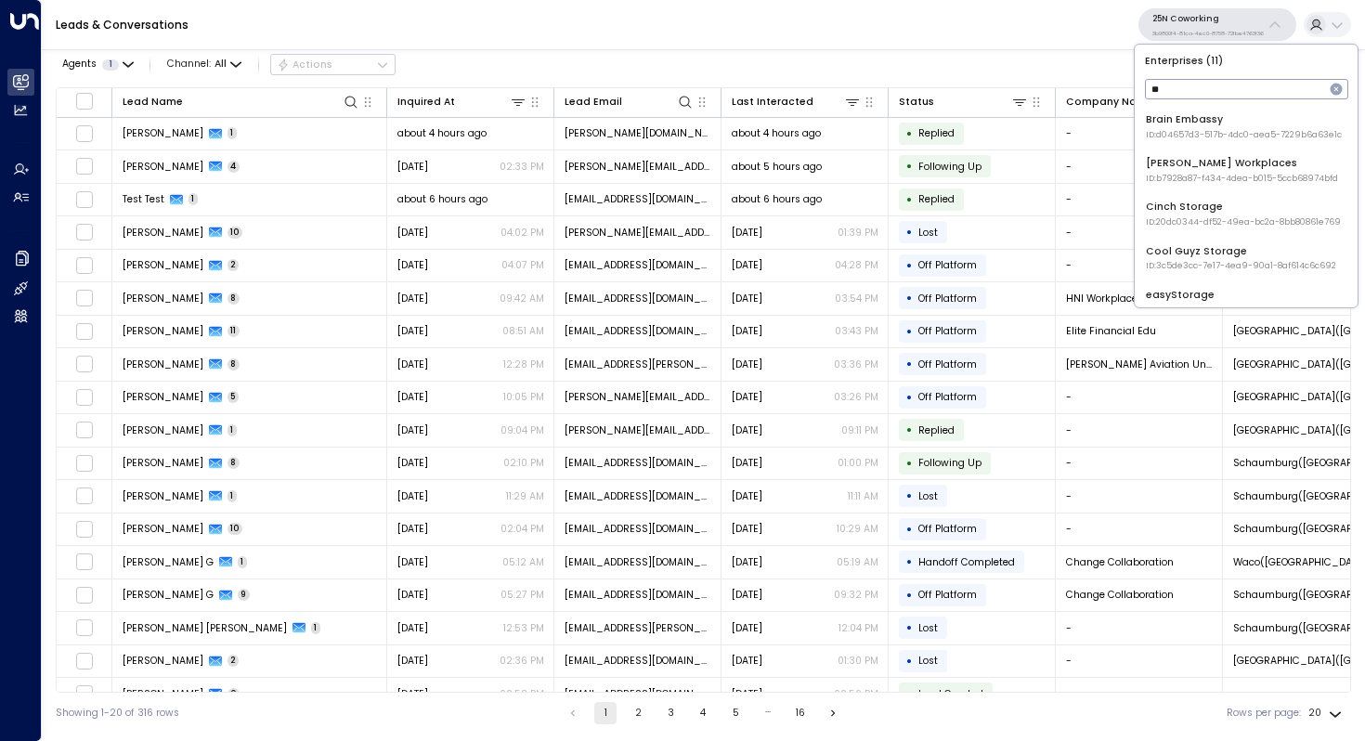
type input "*"
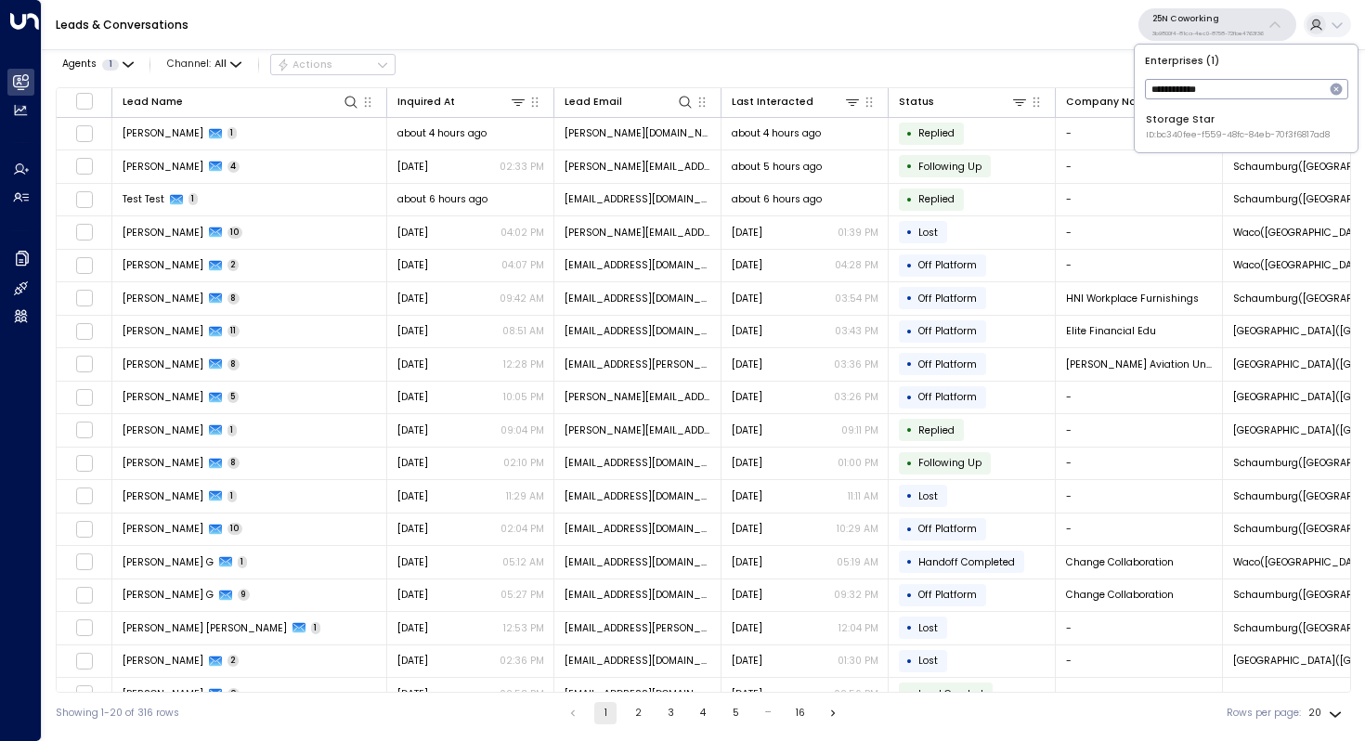
type input "**********"
click at [1178, 131] on span "ID: bc340fee-f559-48fc-84eb-70f3f6817ad8" at bounding box center [1238, 135] width 184 height 13
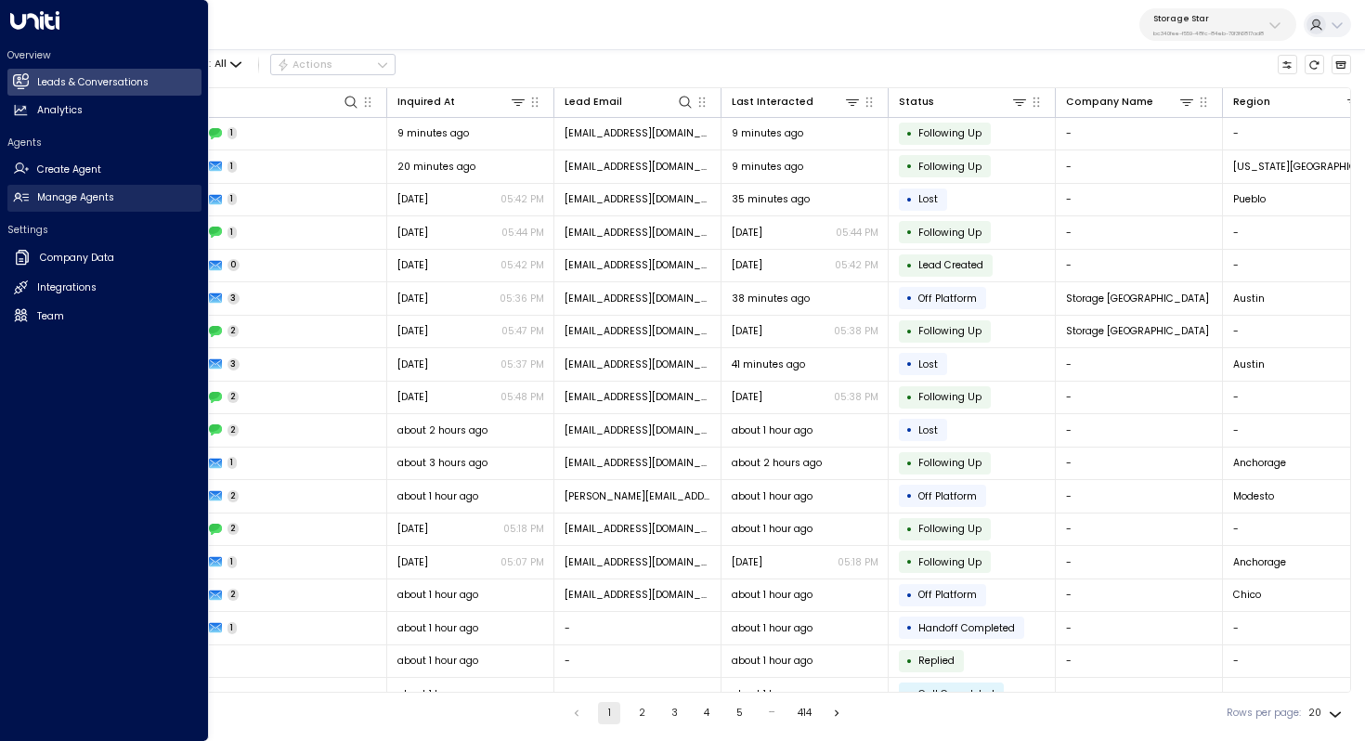
click at [70, 202] on h2 "Manage Agents" at bounding box center [75, 197] width 77 height 15
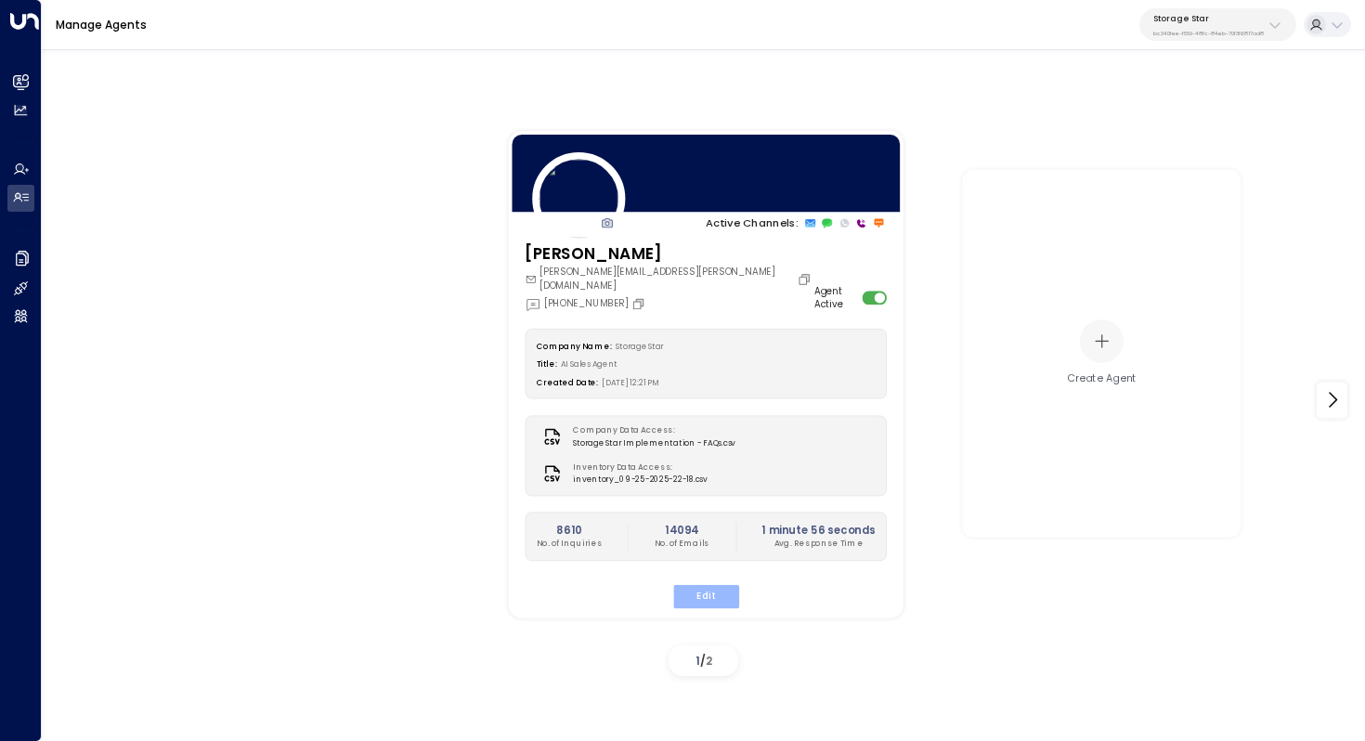
click at [713, 584] on button "Edit" at bounding box center [705, 596] width 66 height 24
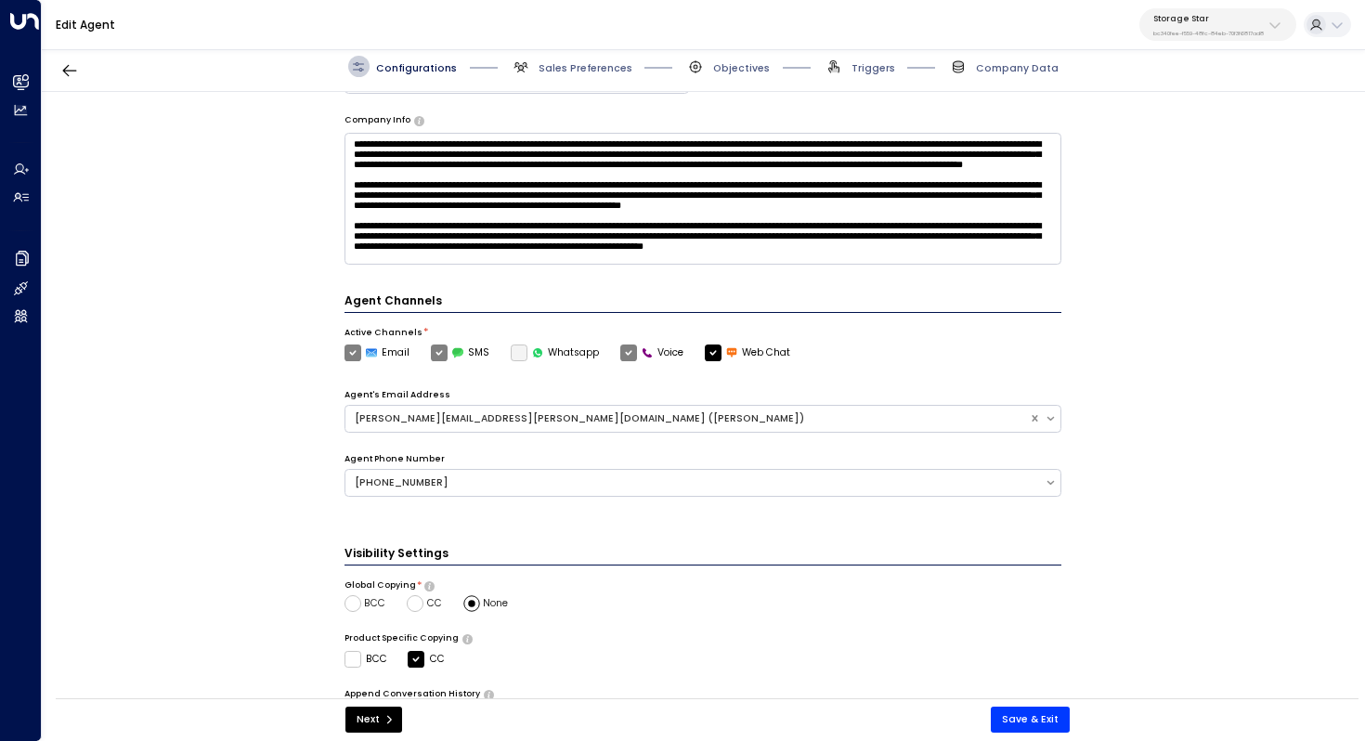
scroll to position [227, 0]
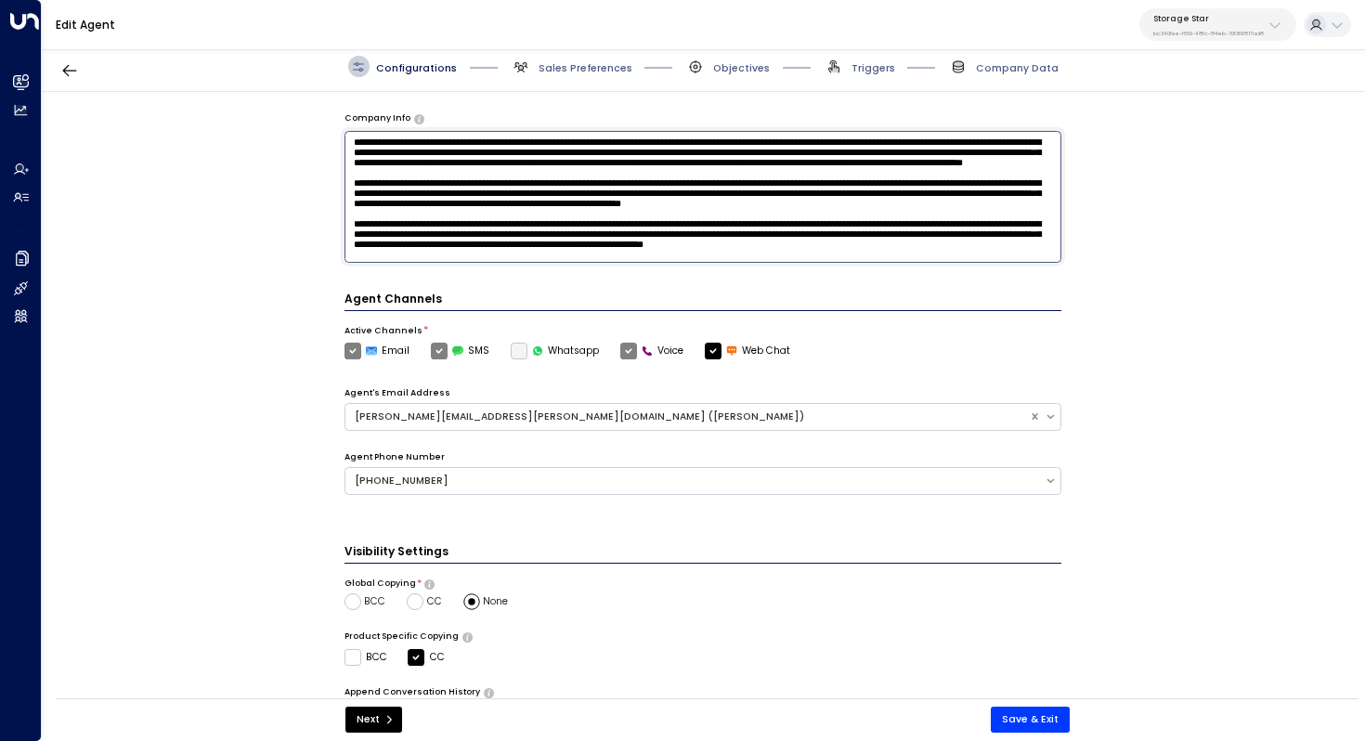
click at [650, 202] on textarea at bounding box center [704, 197] width 718 height 132
click at [501, 258] on textarea at bounding box center [704, 197] width 718 height 132
drag, startPoint x: 467, startPoint y: 258, endPoint x: 297, endPoint y: 136, distance: 209.5
click at [297, 136] on div "**********" at bounding box center [703, 400] width 1322 height 616
click at [1179, 329] on div "**********" at bounding box center [703, 400] width 1322 height 616
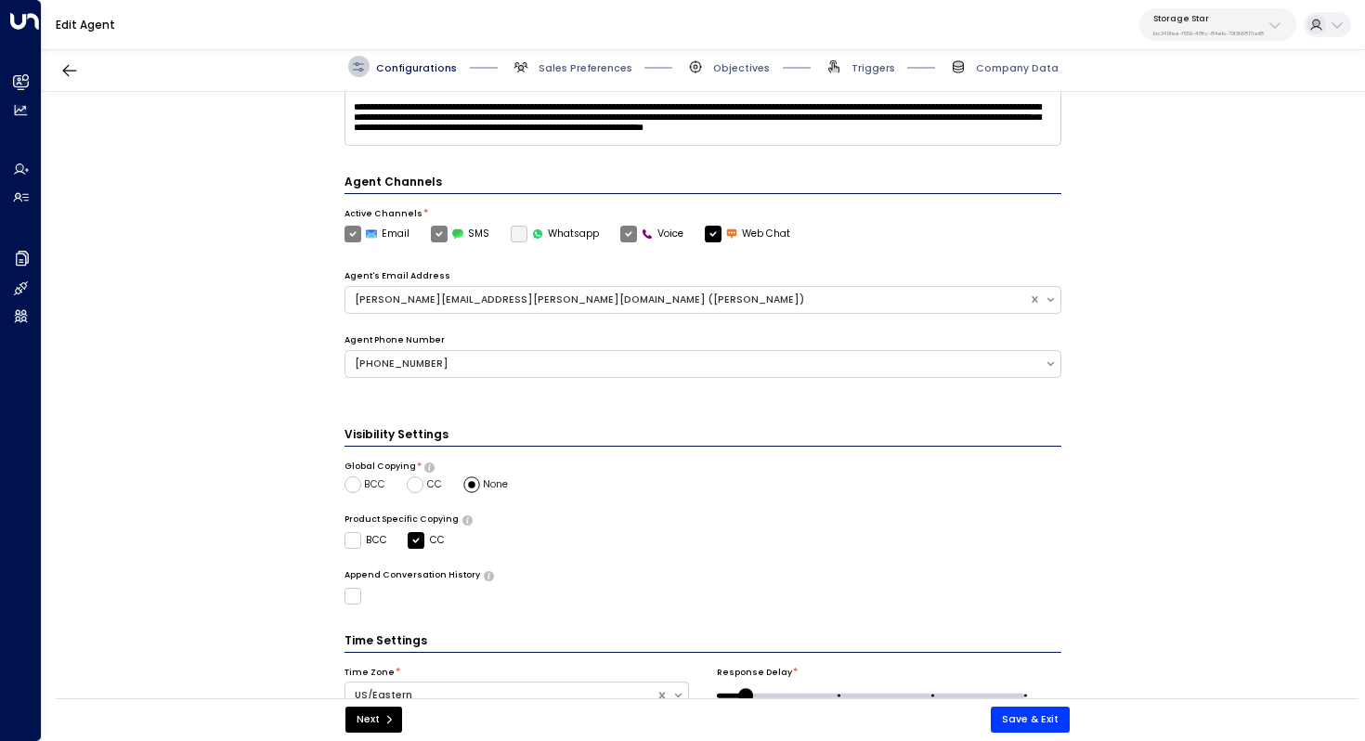
scroll to position [414, 0]
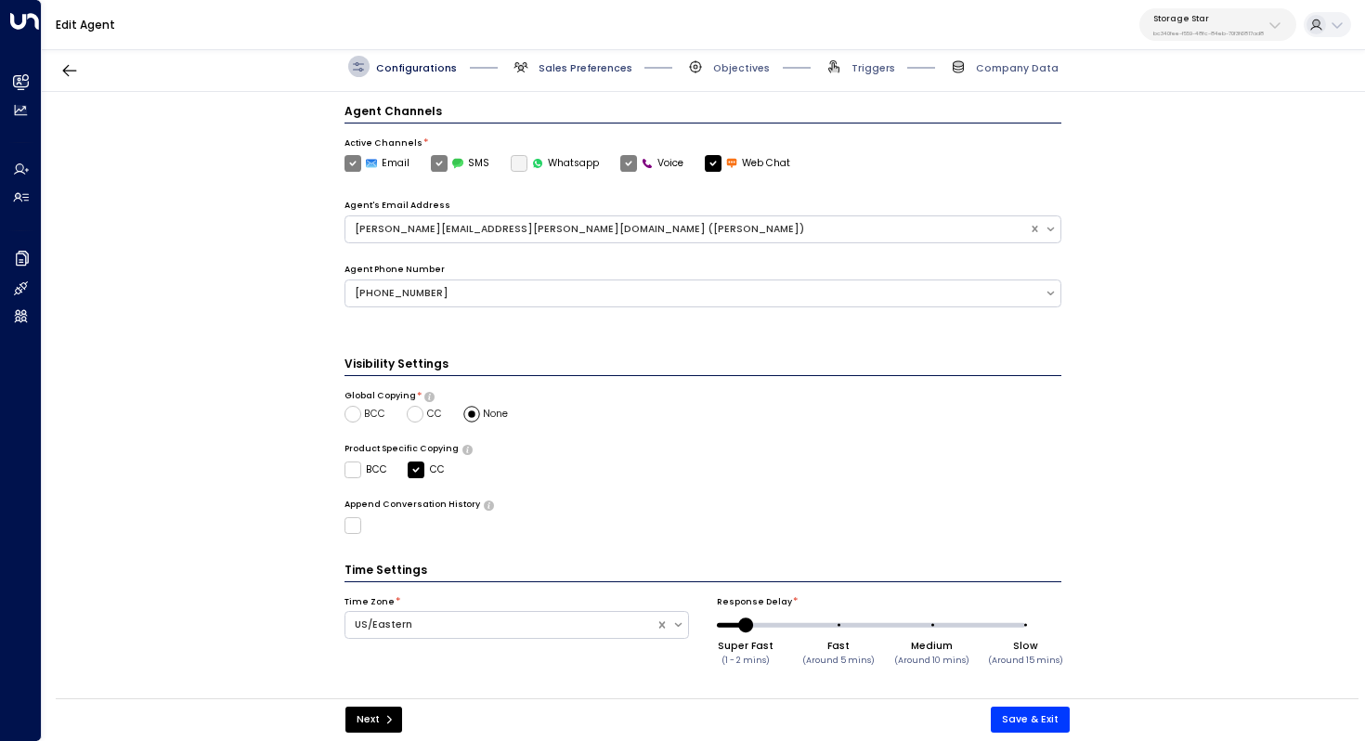
click at [593, 64] on span "Sales Preferences" at bounding box center [586, 68] width 94 height 14
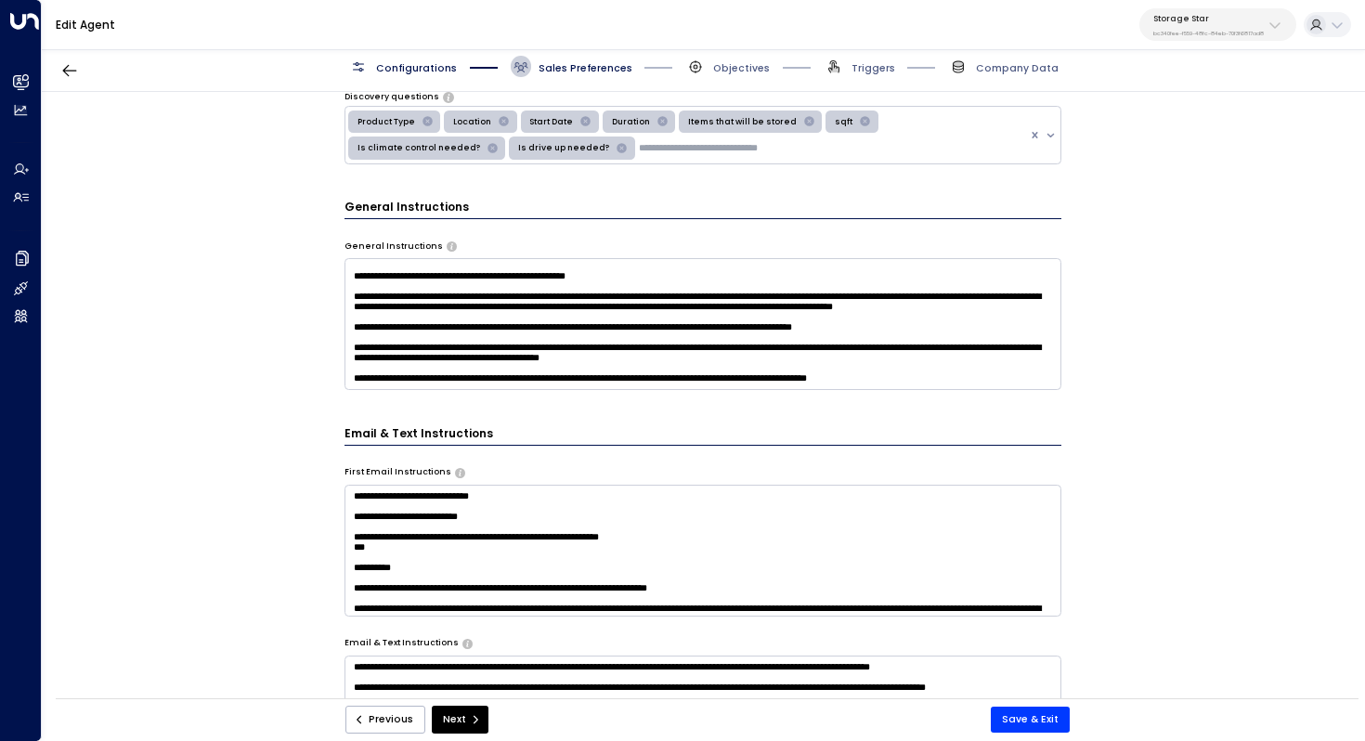
scroll to position [154, 0]
click at [1204, 376] on div "**********" at bounding box center [703, 400] width 1322 height 616
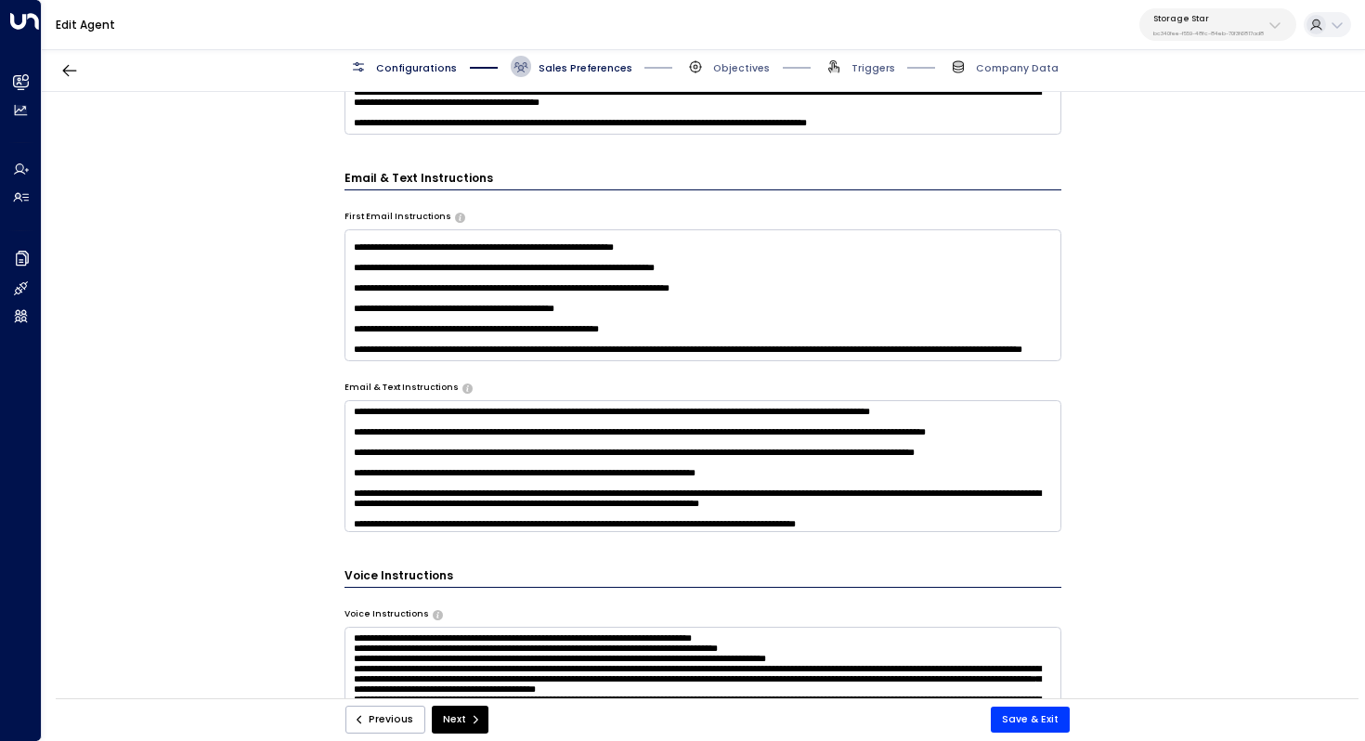
scroll to position [345, 0]
click at [1158, 410] on div "**********" at bounding box center [703, 400] width 1322 height 616
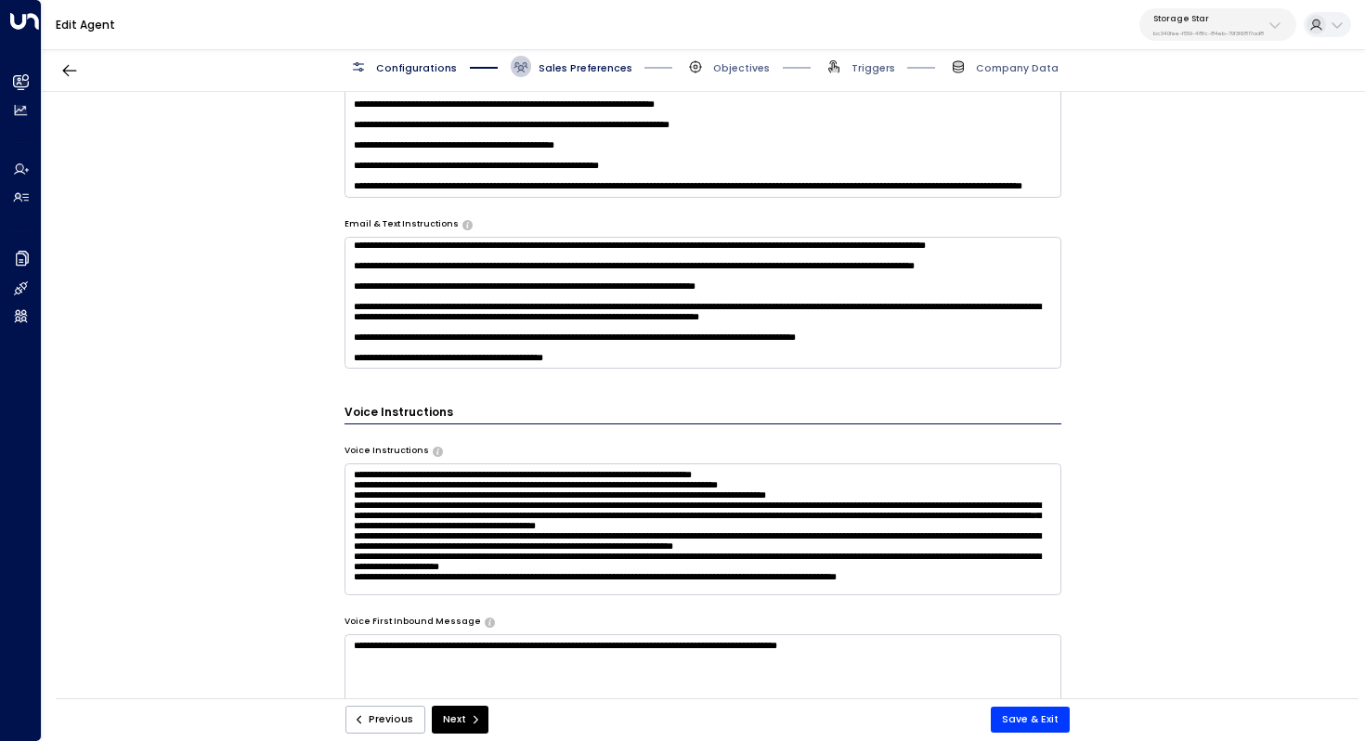
scroll to position [98, 0]
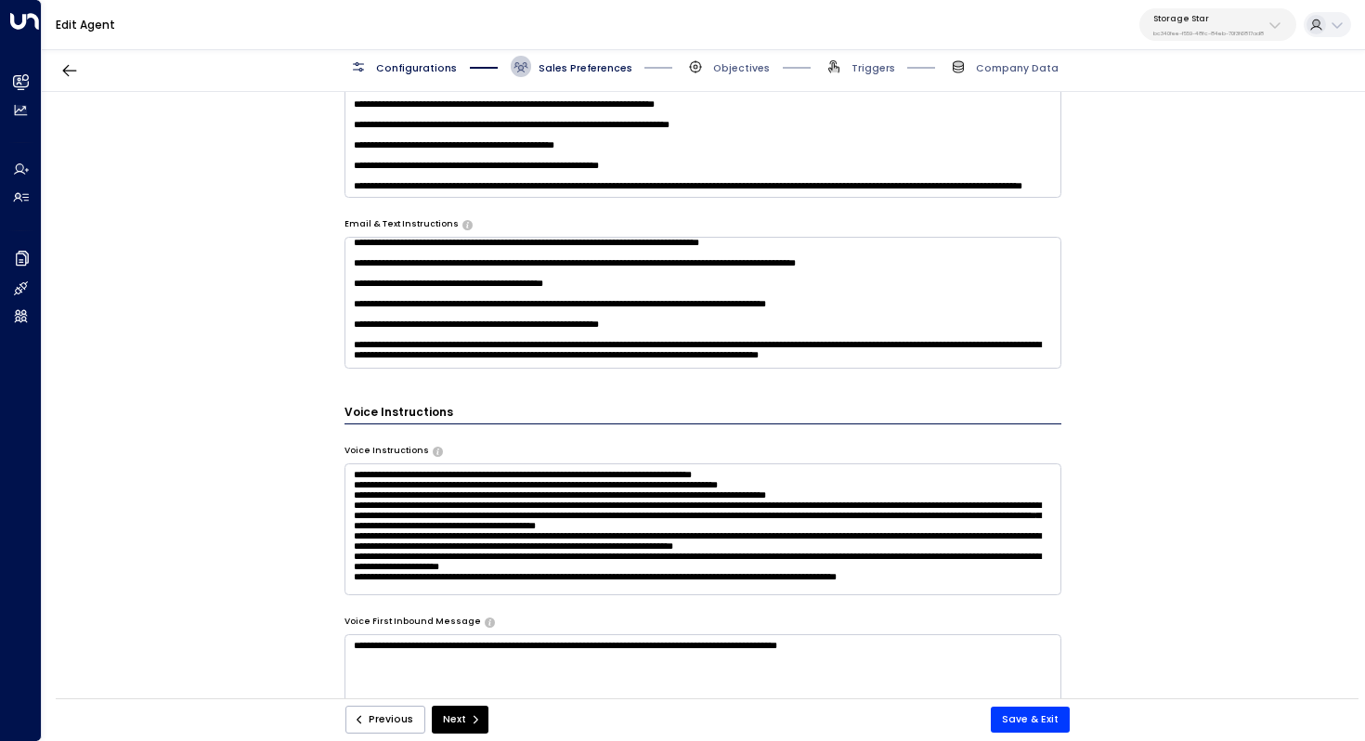
click at [1112, 399] on div "**********" at bounding box center [703, 400] width 1322 height 616
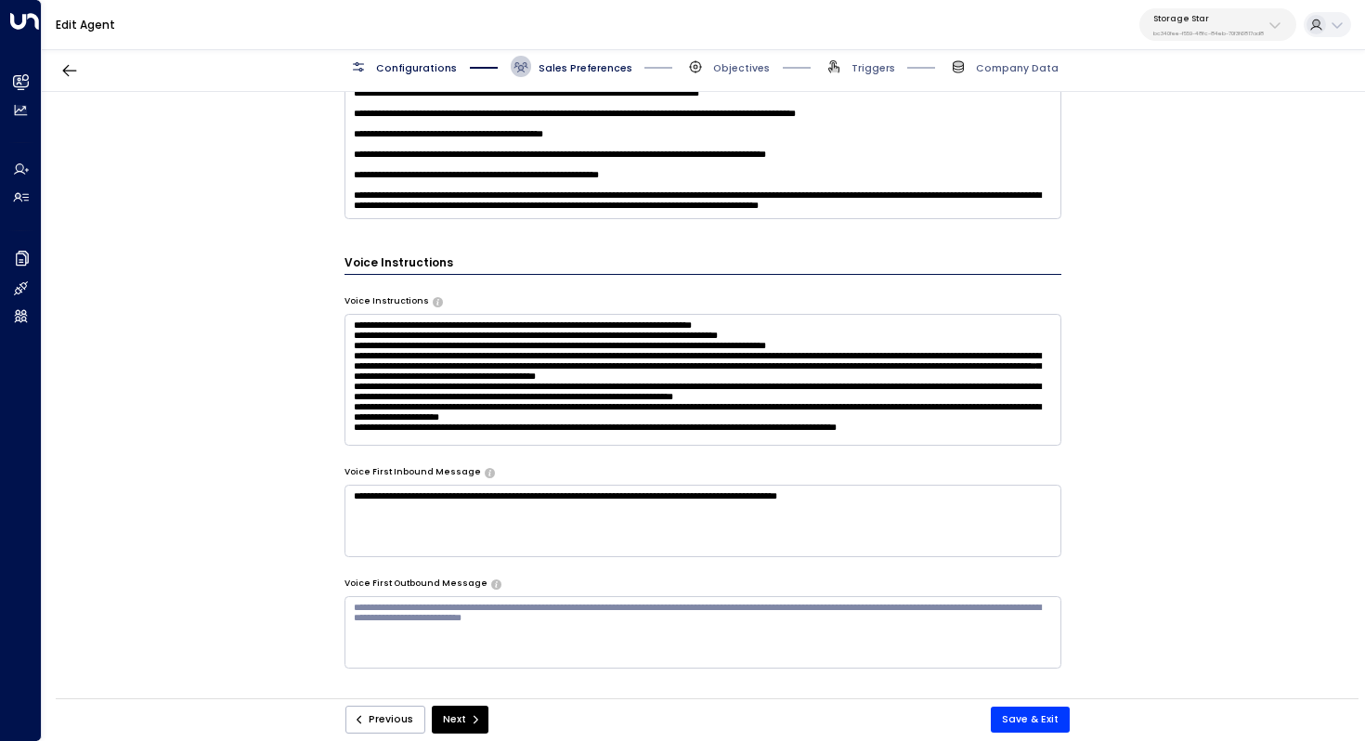
scroll to position [39, 0]
click at [1029, 714] on button "Save & Exit" at bounding box center [1030, 720] width 79 height 26
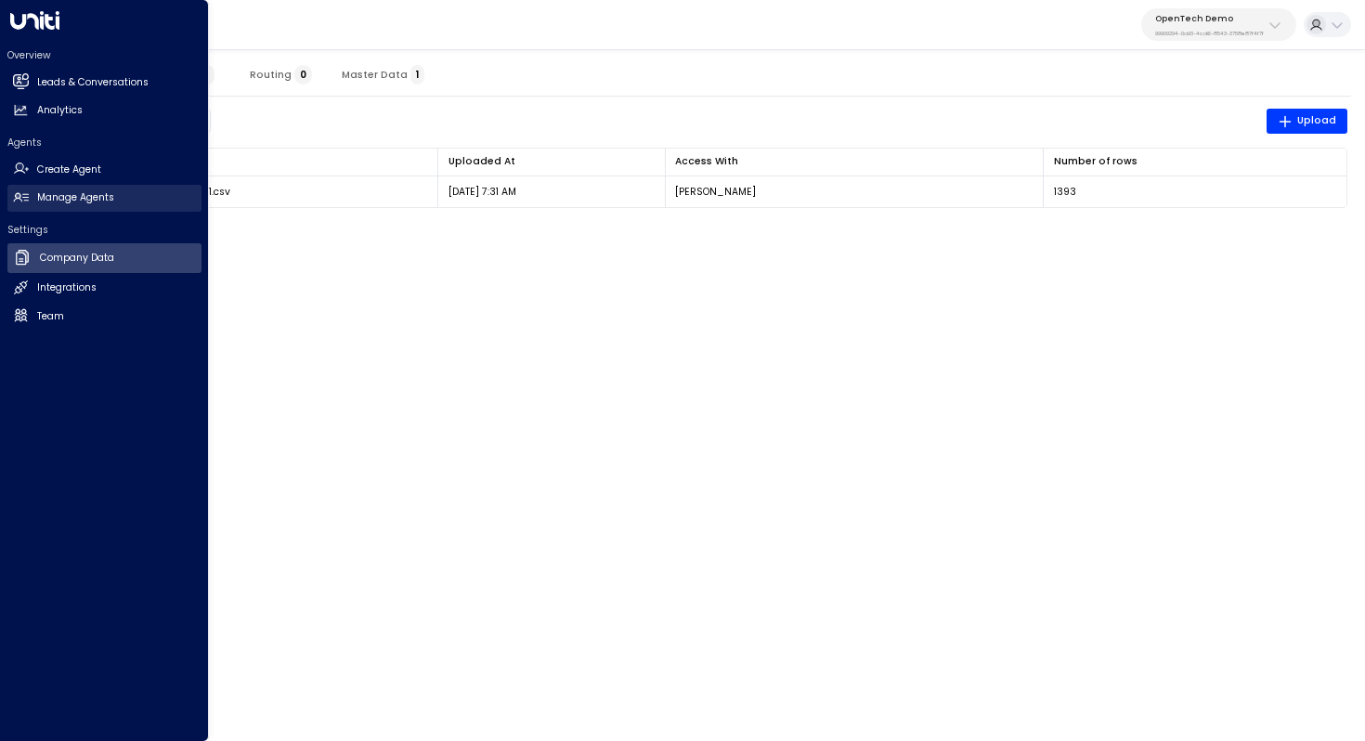
click at [77, 205] on link "Manage Agents Manage Agents" at bounding box center [104, 198] width 194 height 27
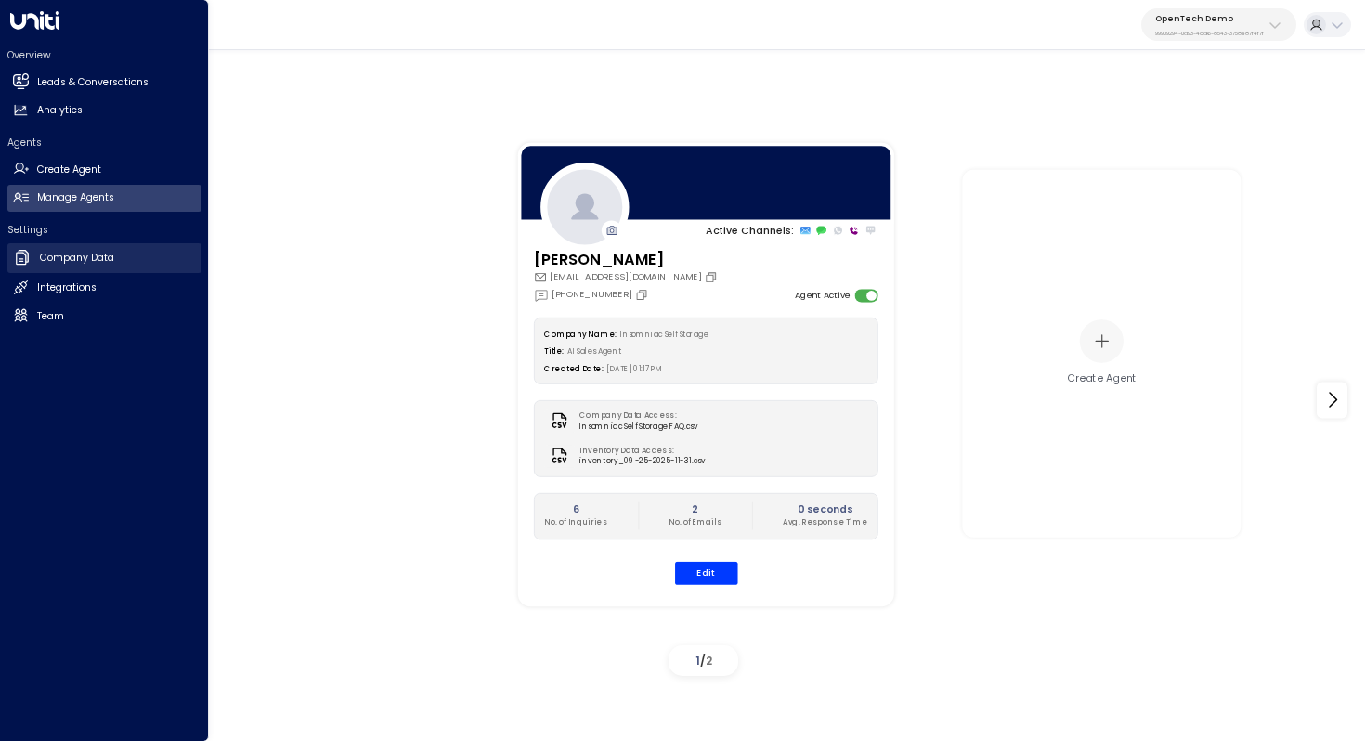
click at [71, 265] on h2 "Company Data" at bounding box center [77, 258] width 74 height 15
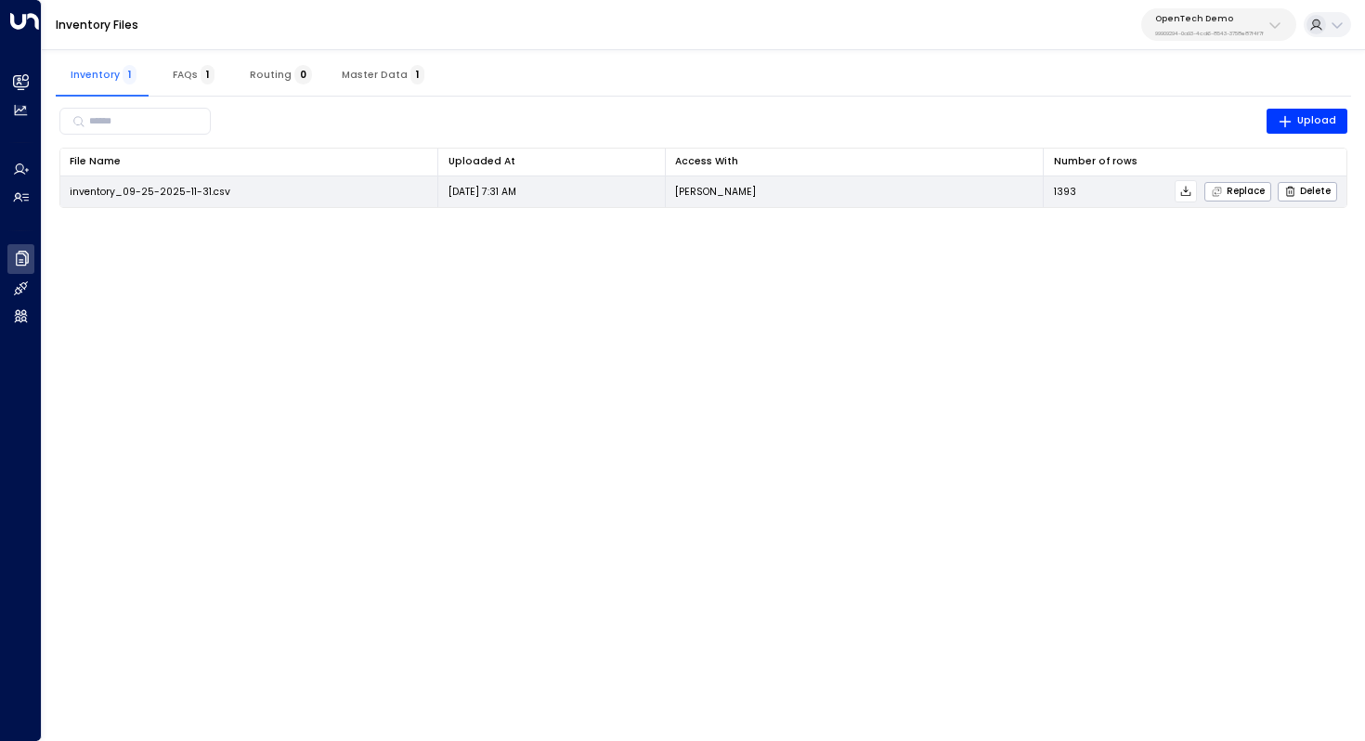
click at [181, 187] on span "inventory_09-25-2025-11-31.csv" at bounding box center [150, 192] width 161 height 14
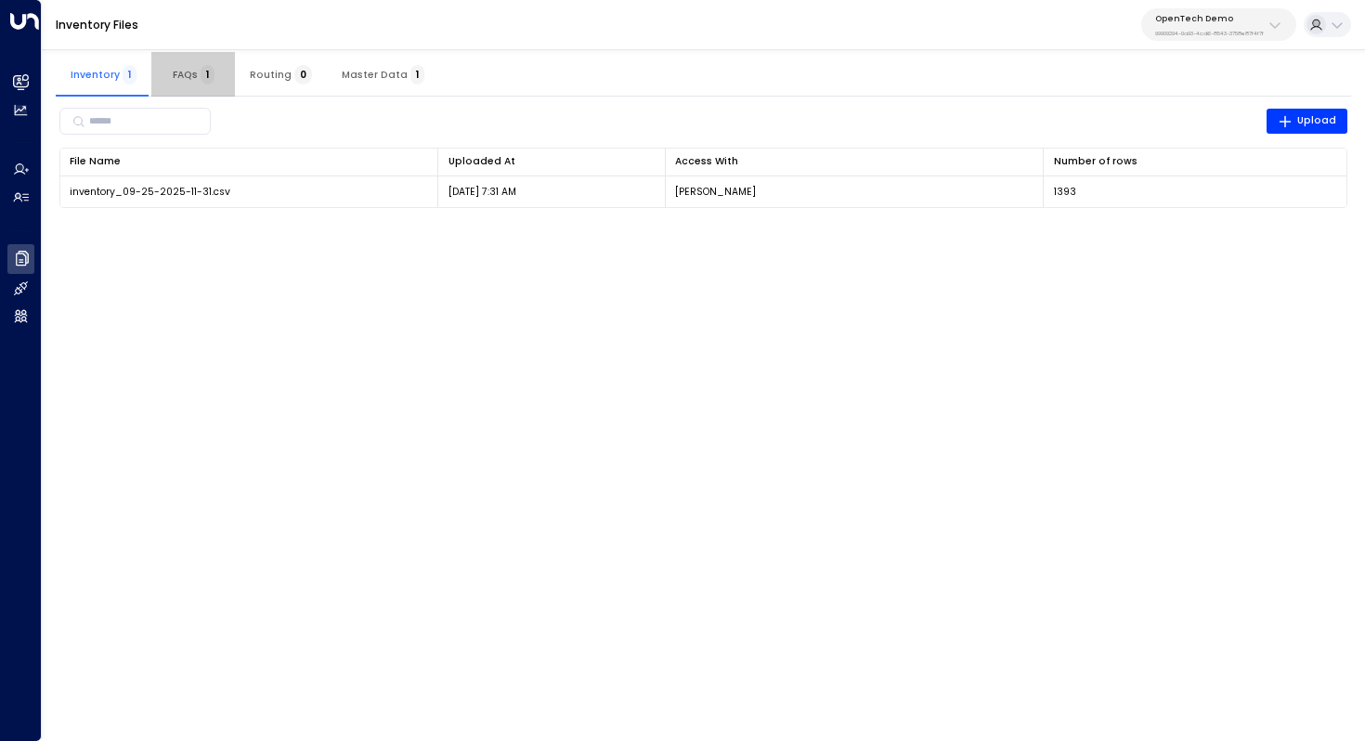
click at [192, 69] on span "FAQs 1" at bounding box center [194, 75] width 42 height 12
click at [117, 79] on span "Inventory 1" at bounding box center [104, 75] width 66 height 12
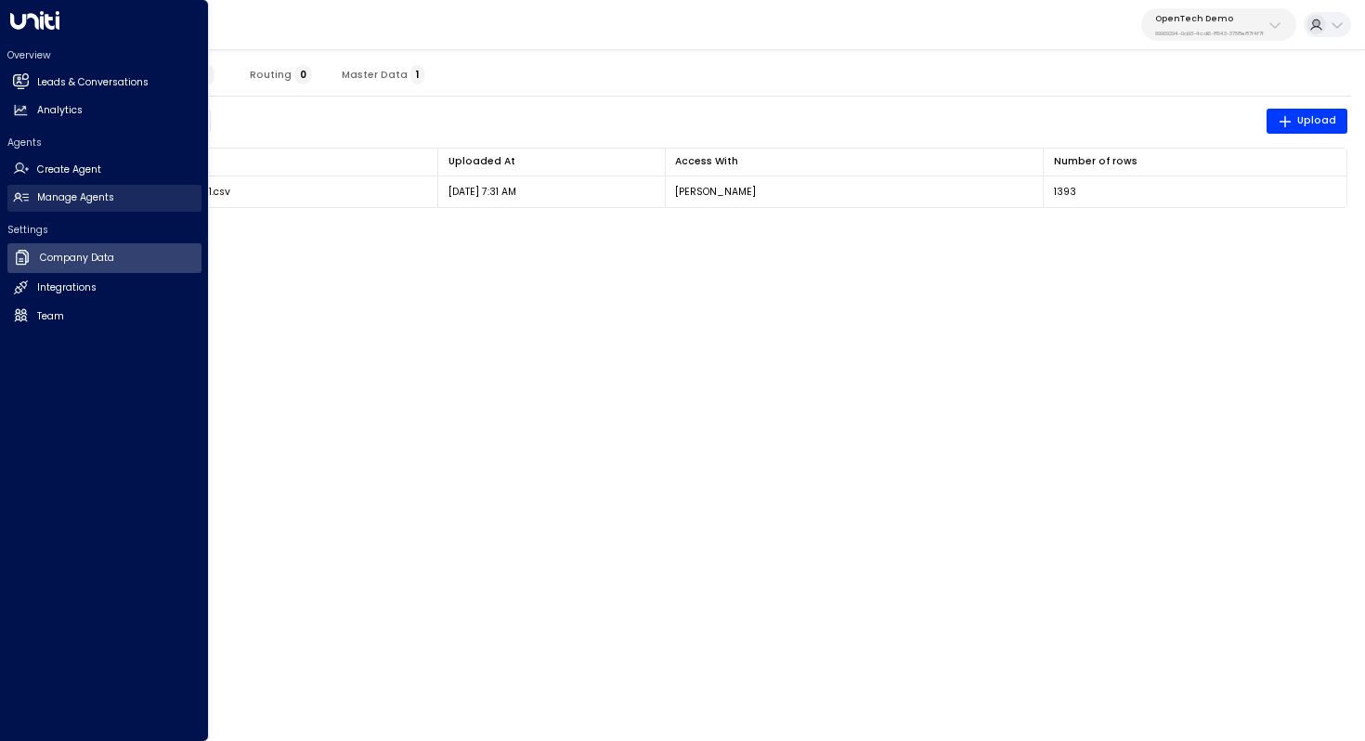
click at [89, 192] on h2 "Manage Agents" at bounding box center [75, 197] width 77 height 15
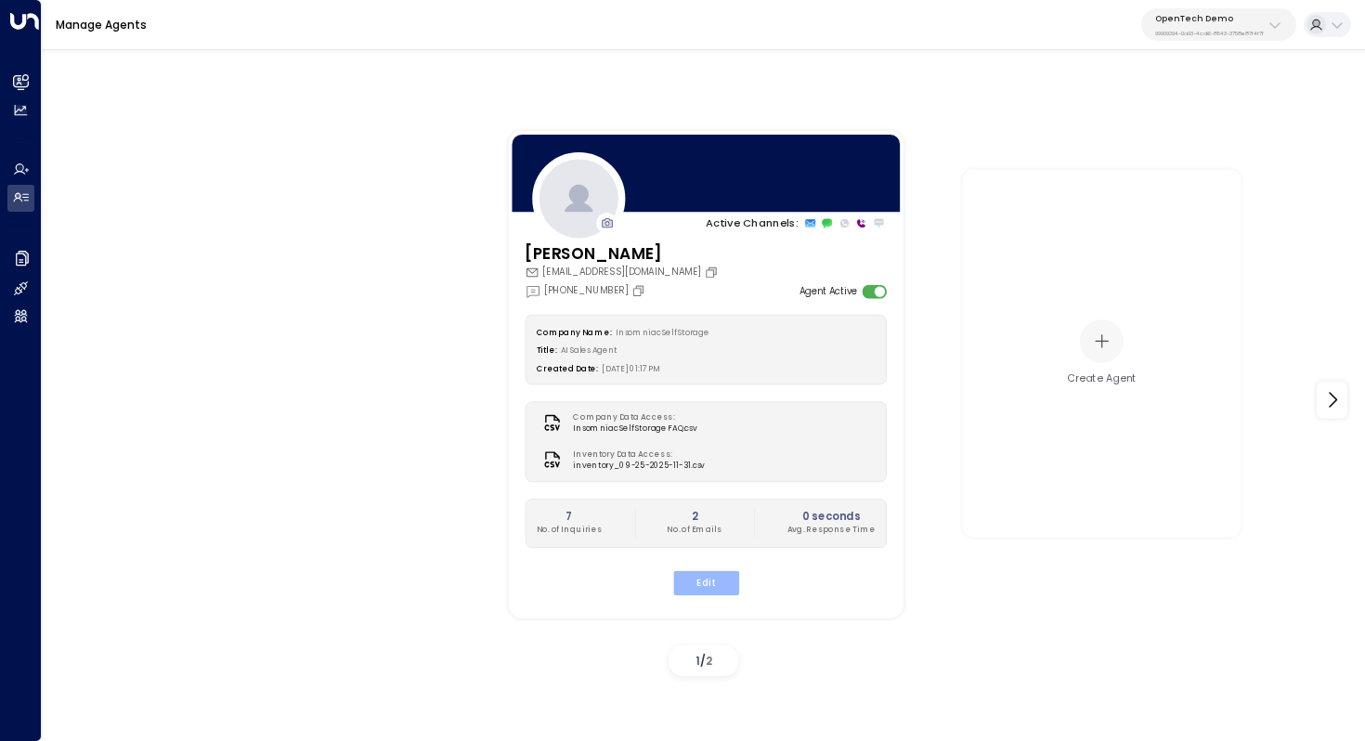
click at [710, 577] on button "Edit" at bounding box center [705, 582] width 66 height 24
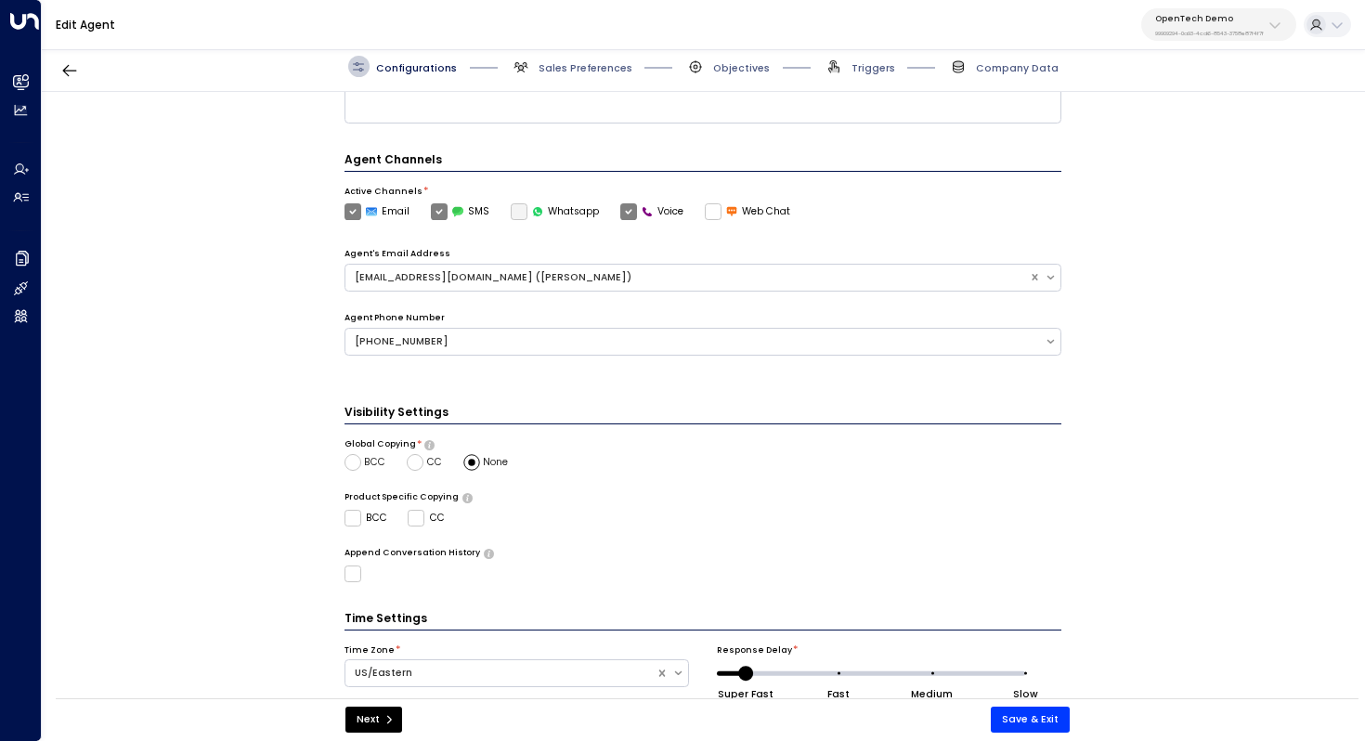
scroll to position [414, 0]
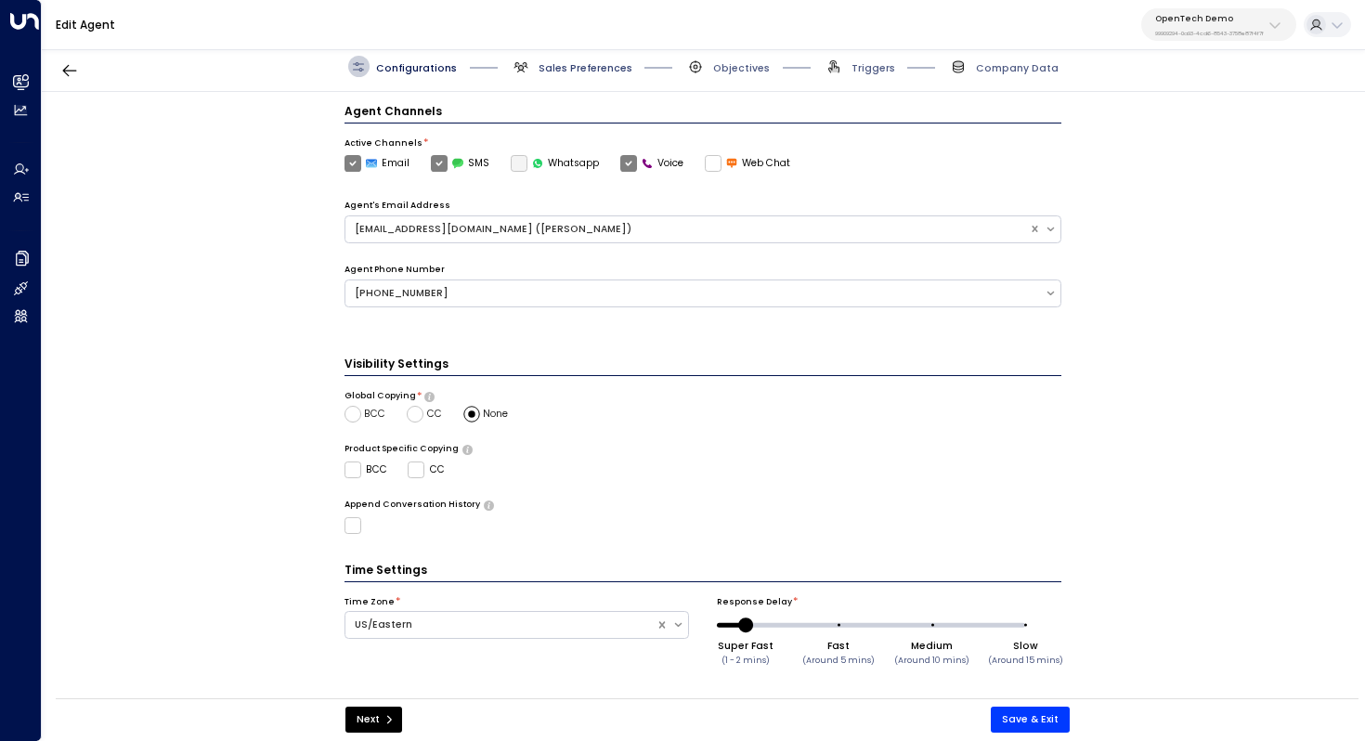
click at [558, 61] on span "Sales Preferences" at bounding box center [586, 68] width 94 height 14
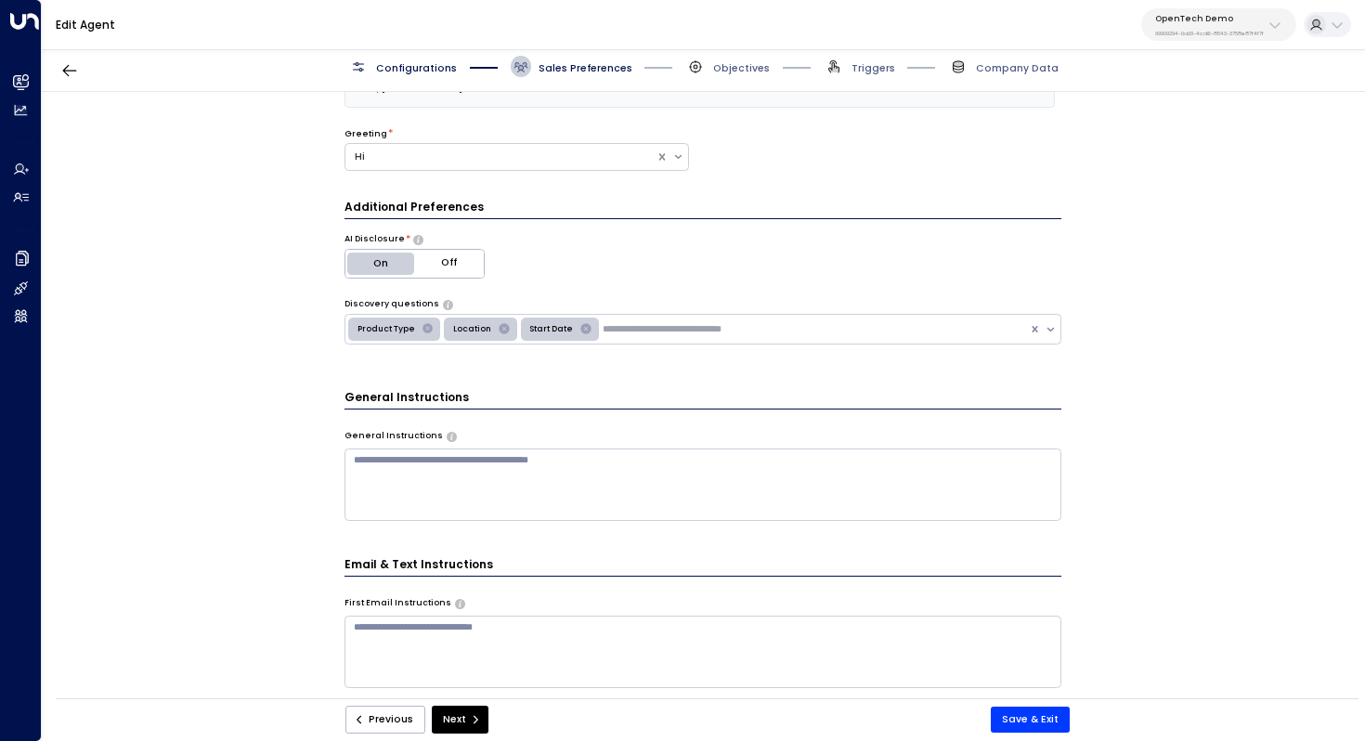
scroll to position [226, 0]
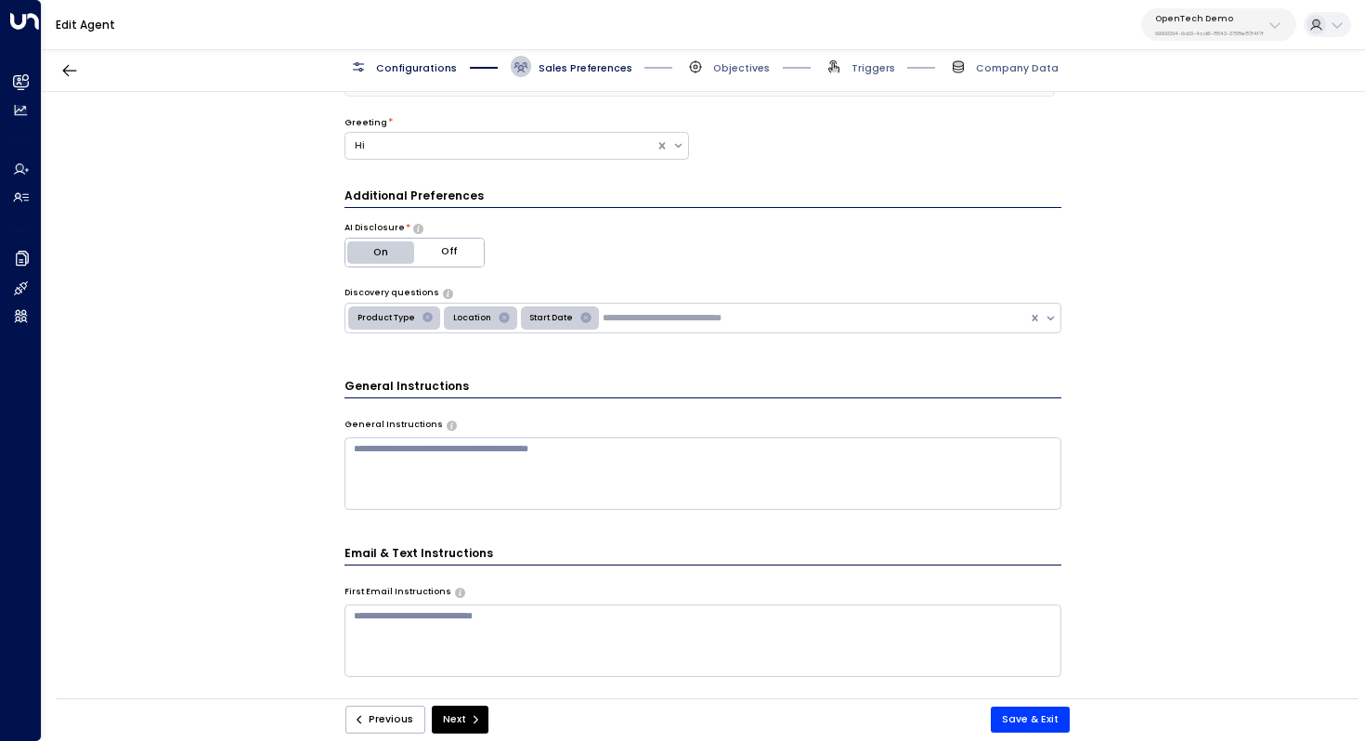
click at [456, 435] on div "* ​" at bounding box center [704, 472] width 718 height 75
click at [456, 439] on textarea at bounding box center [704, 473] width 718 height 72
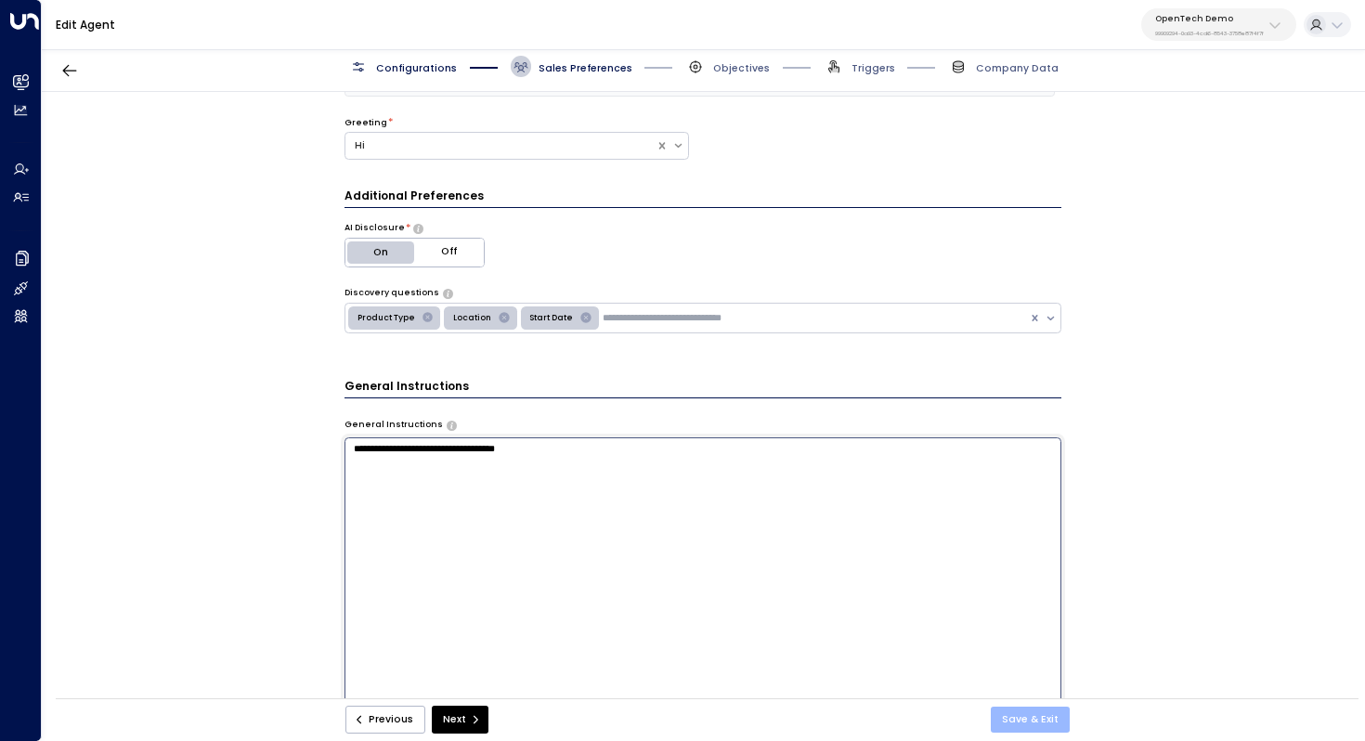
type textarea "**********"
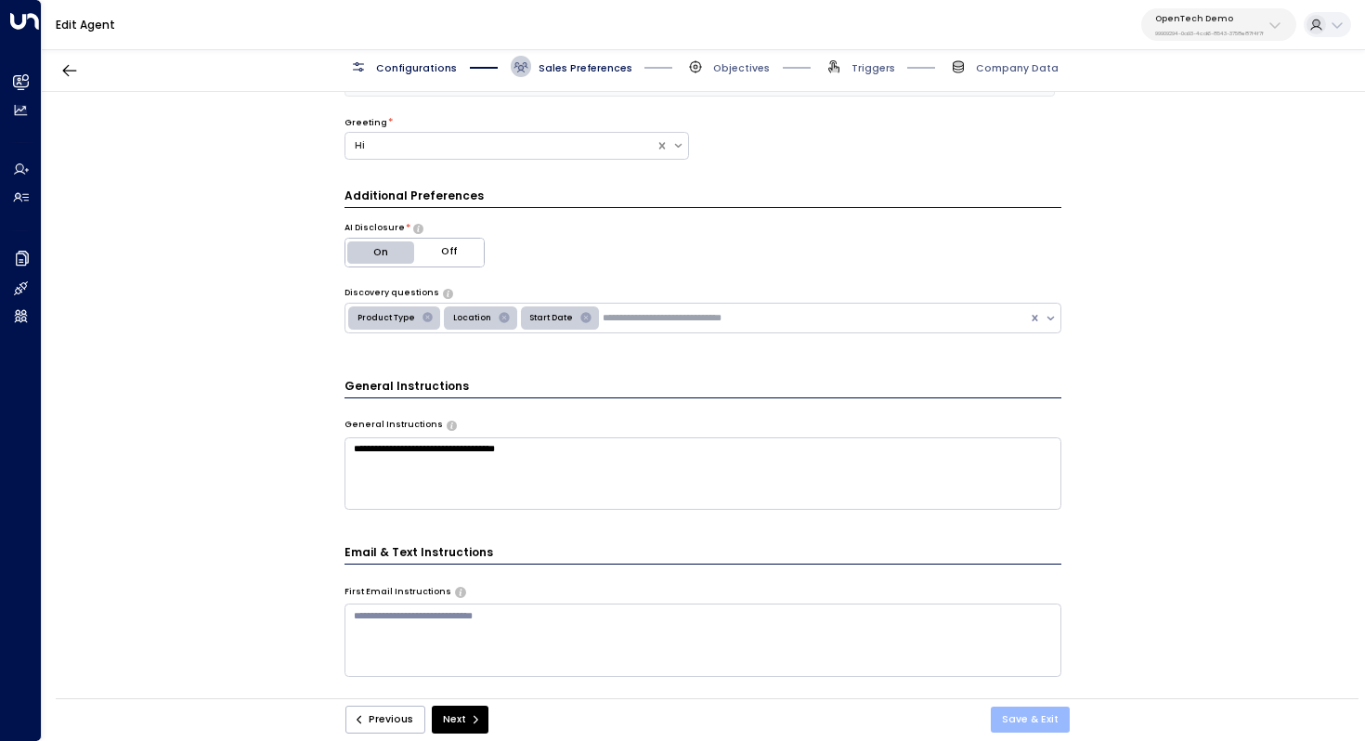
click at [1022, 714] on button "Save & Exit" at bounding box center [1030, 720] width 79 height 26
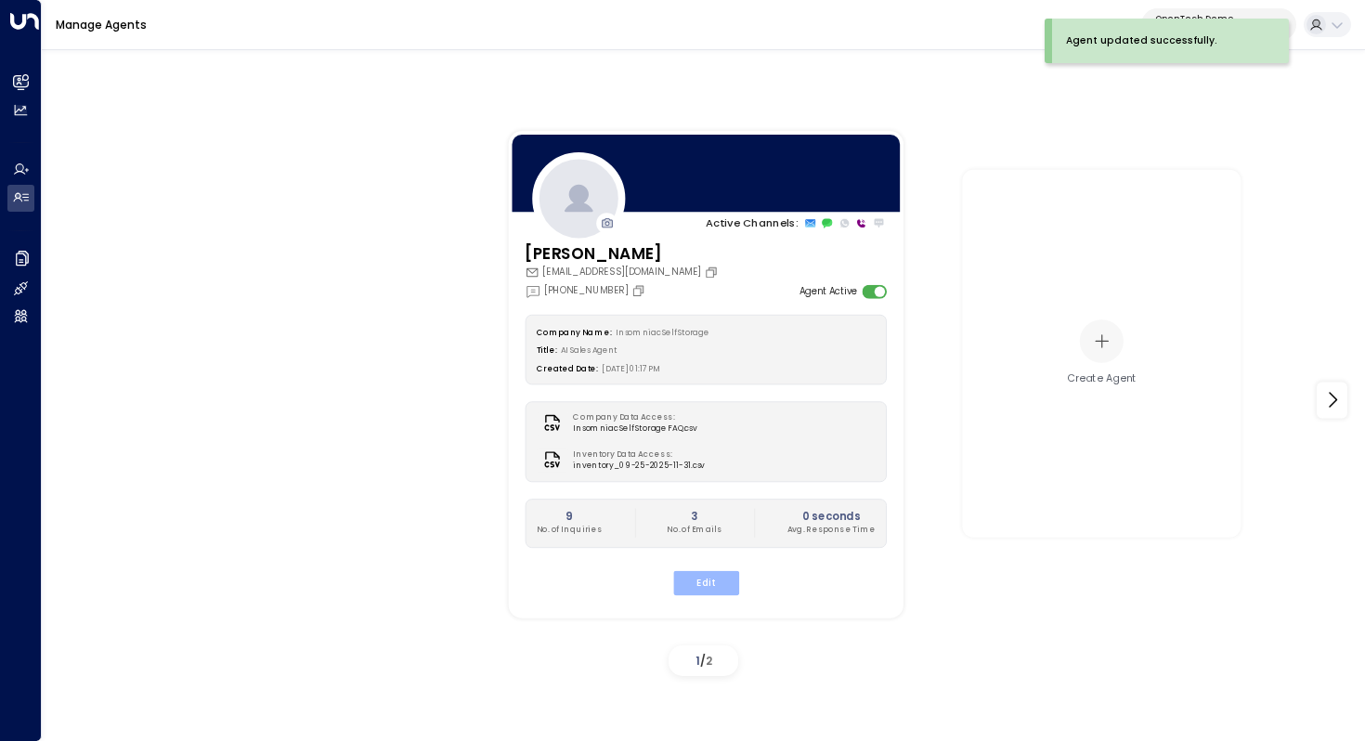
click at [703, 580] on button "Edit" at bounding box center [705, 582] width 66 height 24
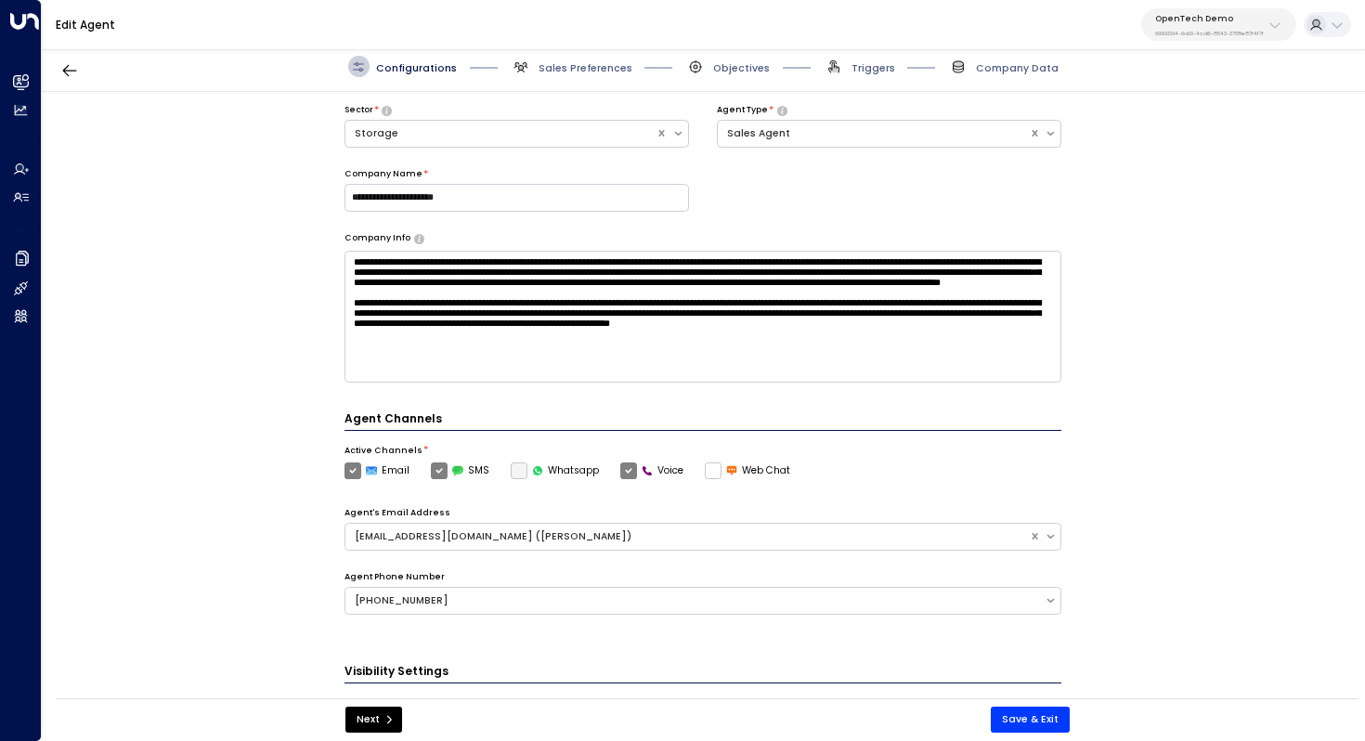
scroll to position [106, 0]
click at [586, 68] on span "Sales Preferences" at bounding box center [586, 68] width 94 height 14
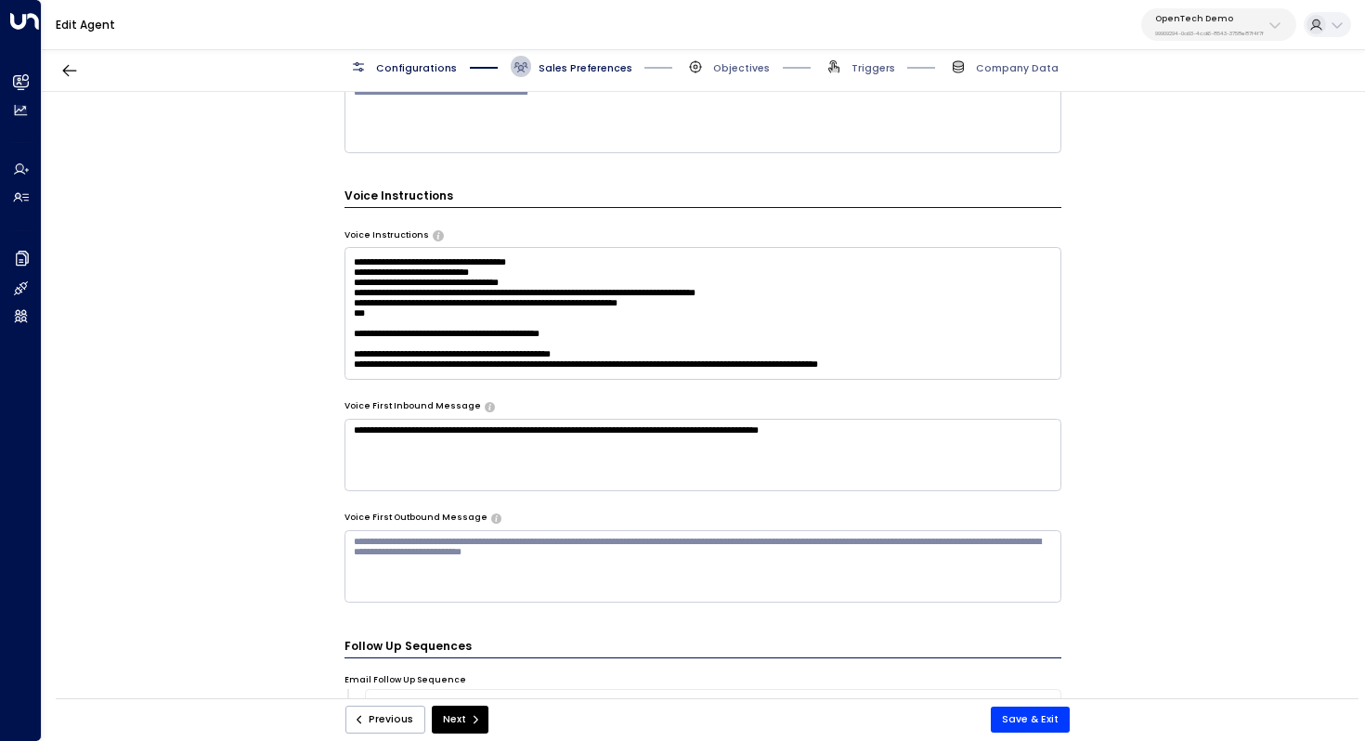
scroll to position [239, 0]
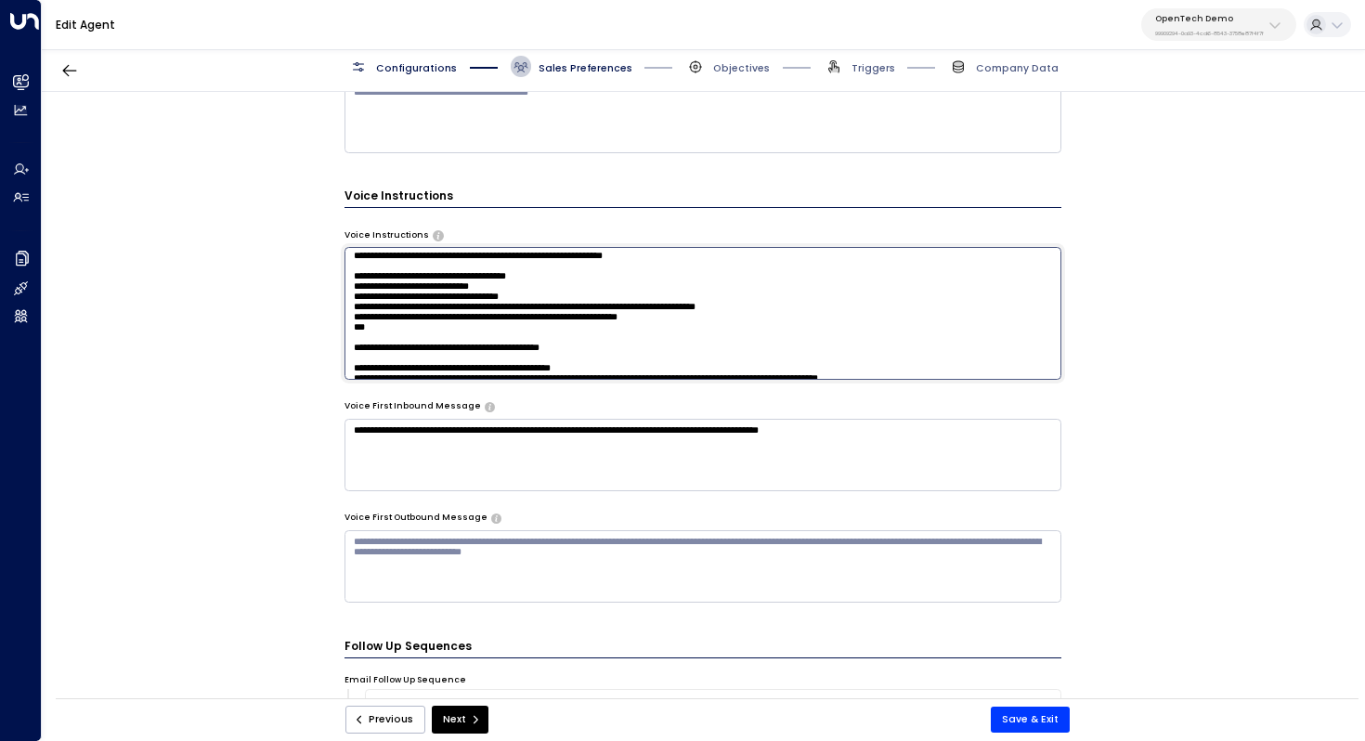
click at [736, 328] on textarea at bounding box center [704, 313] width 718 height 132
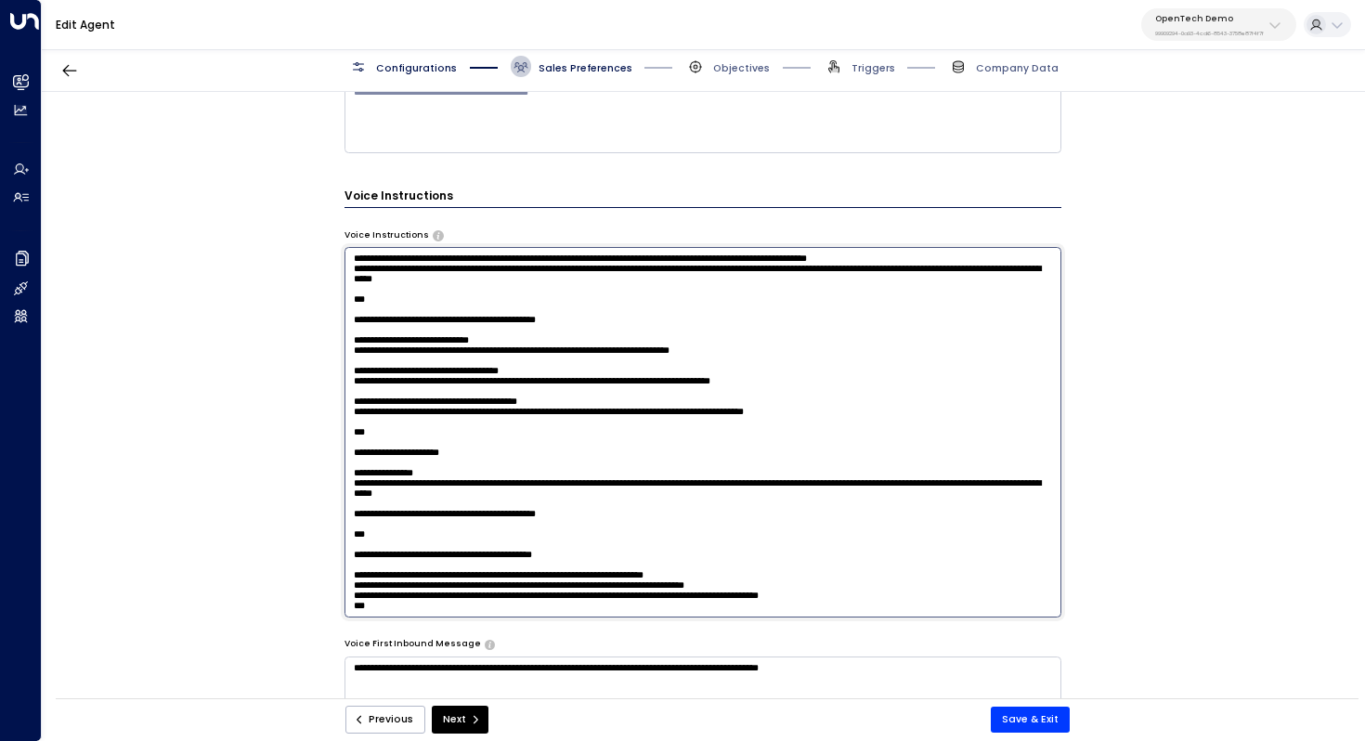
scroll to position [841, 0]
drag, startPoint x: 941, startPoint y: 481, endPoint x: 274, endPoint y: 488, distance: 666.8
click at [274, 488] on div "**********" at bounding box center [703, 400] width 1322 height 616
click at [441, 322] on textarea at bounding box center [704, 432] width 718 height 370
type textarea "**********"
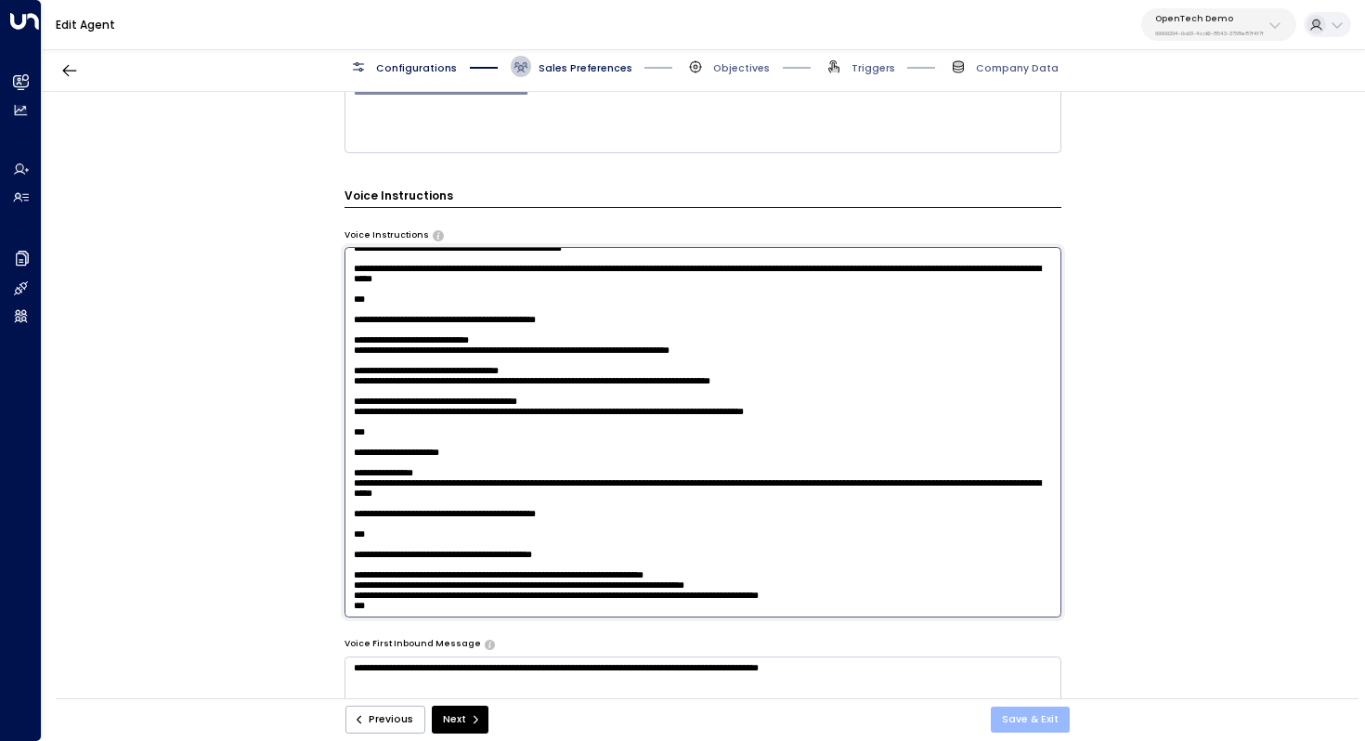
click at [1035, 712] on button "Save & Exit" at bounding box center [1030, 720] width 79 height 26
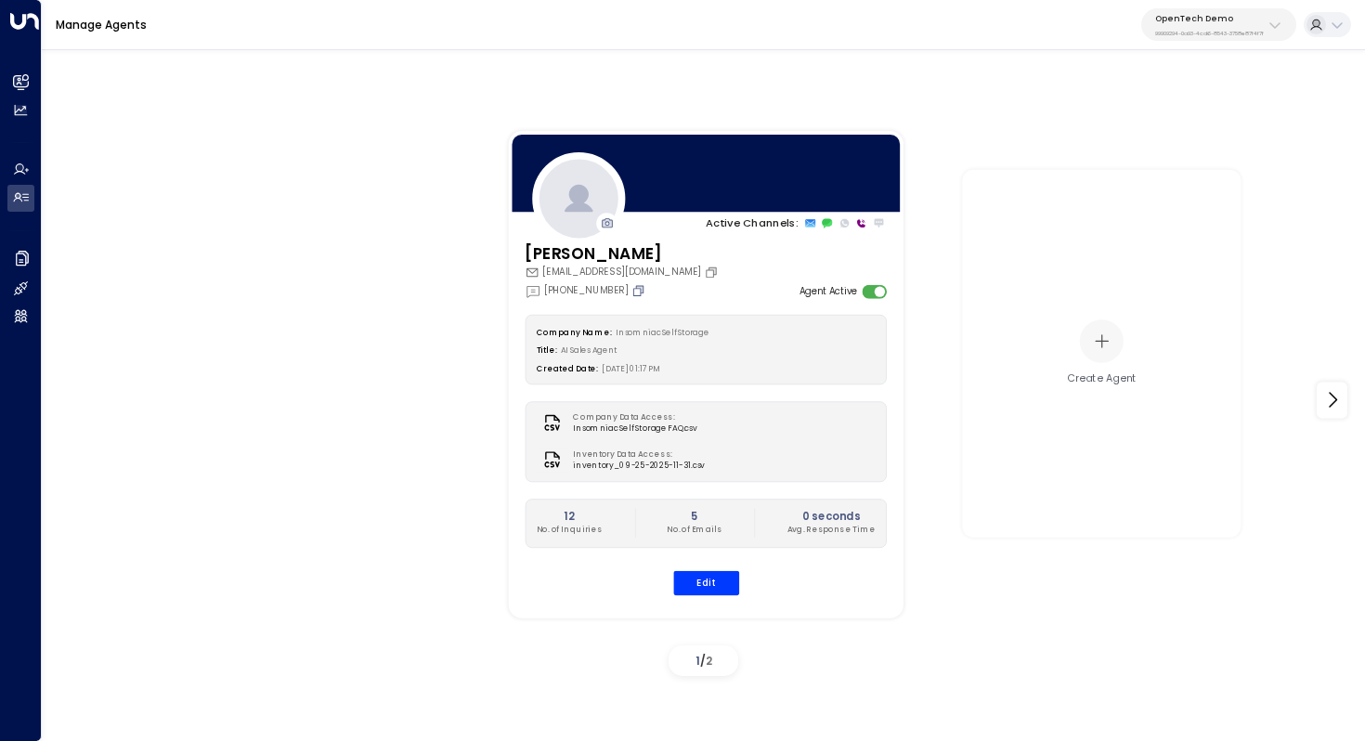
click at [639, 293] on icon "Copy" at bounding box center [638, 290] width 10 height 10
click at [639, 293] on icon "Copy" at bounding box center [639, 290] width 14 height 14
